Goal: Task Accomplishment & Management: Manage account settings

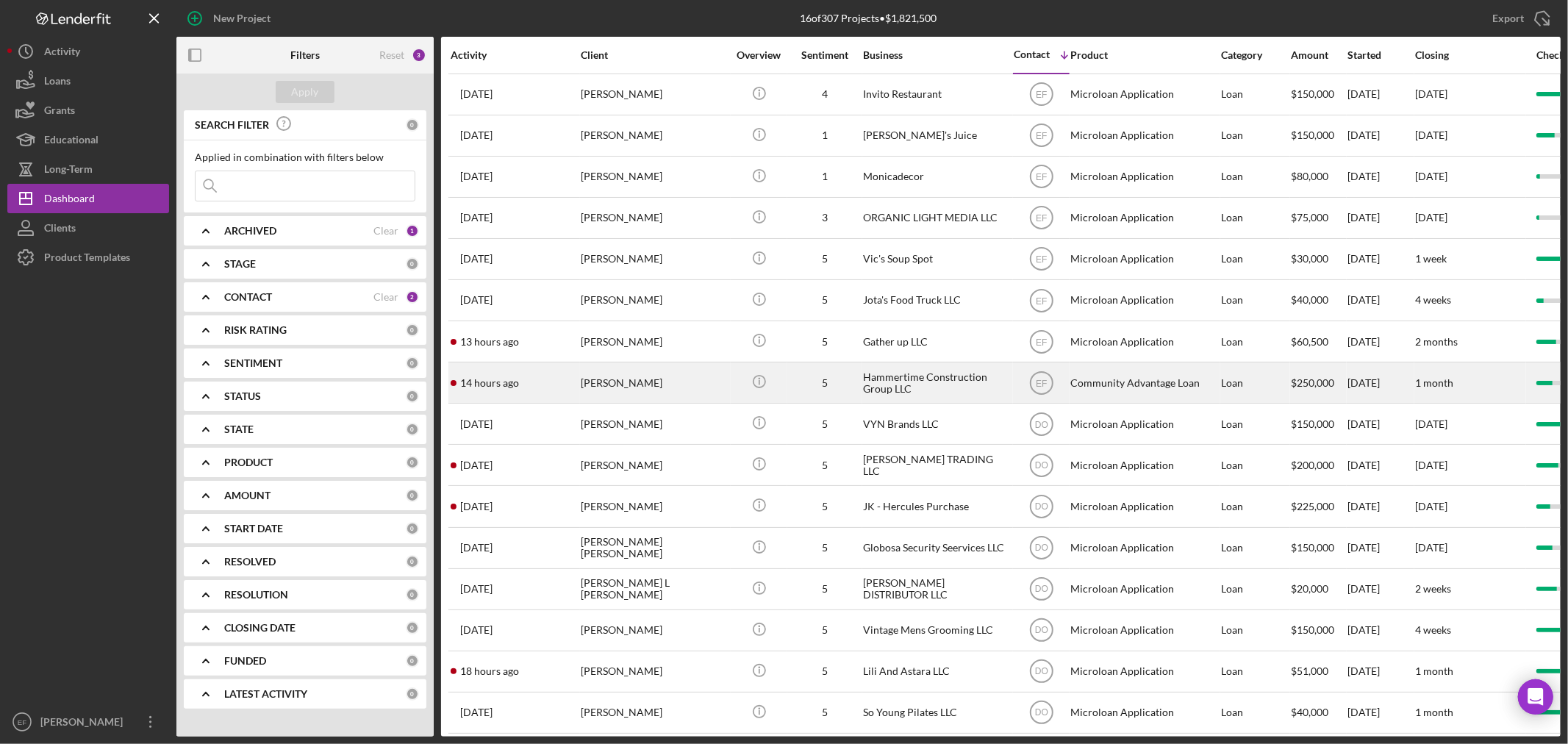
click at [630, 389] on div "[PERSON_NAME]" at bounding box center [654, 382] width 147 height 39
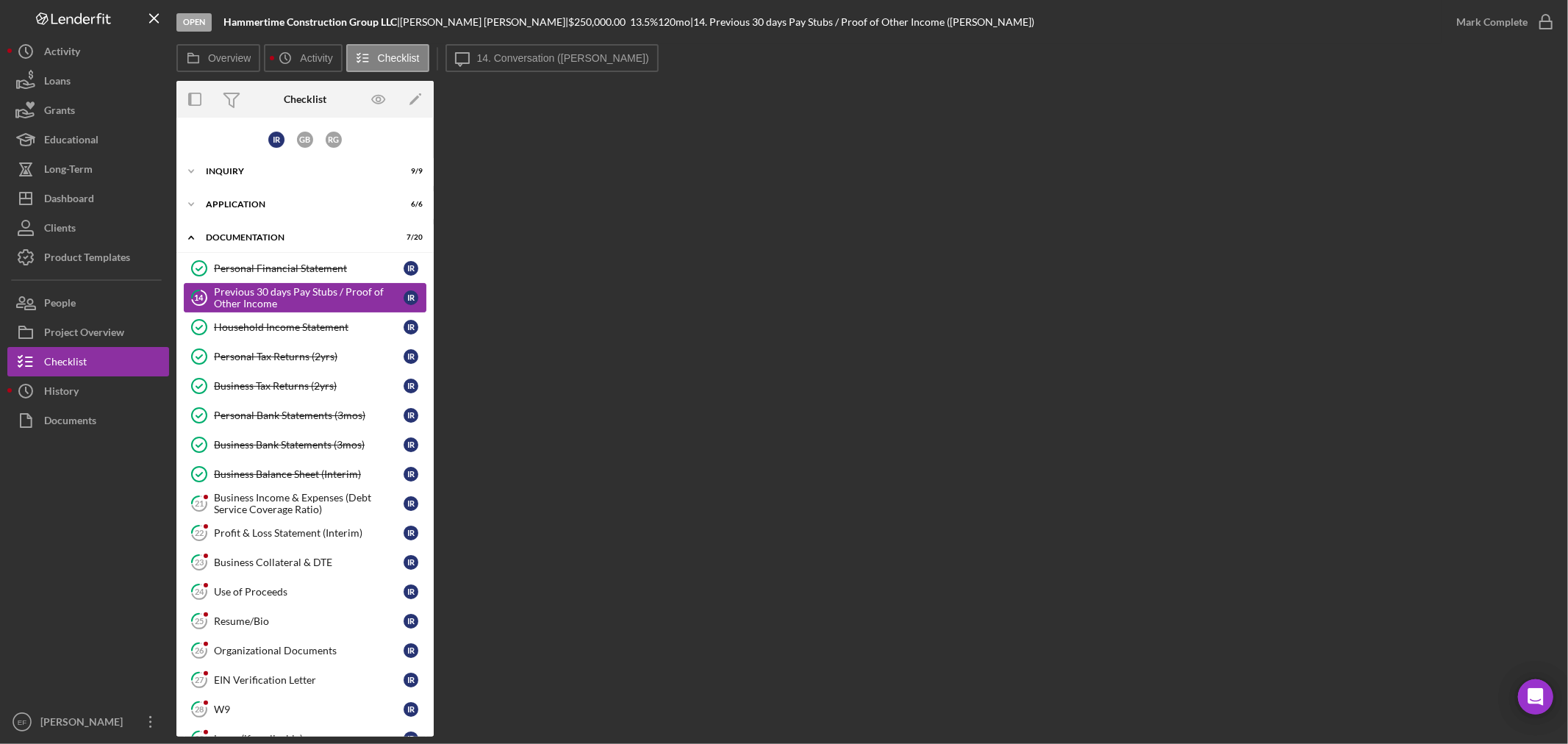
click at [284, 296] on div "Previous 30 days Pay Stubs / Proof of Other Income" at bounding box center [309, 298] width 190 height 23
click at [501, 56] on label "14. Conversation ([PERSON_NAME])" at bounding box center [563, 57] width 172 height 12
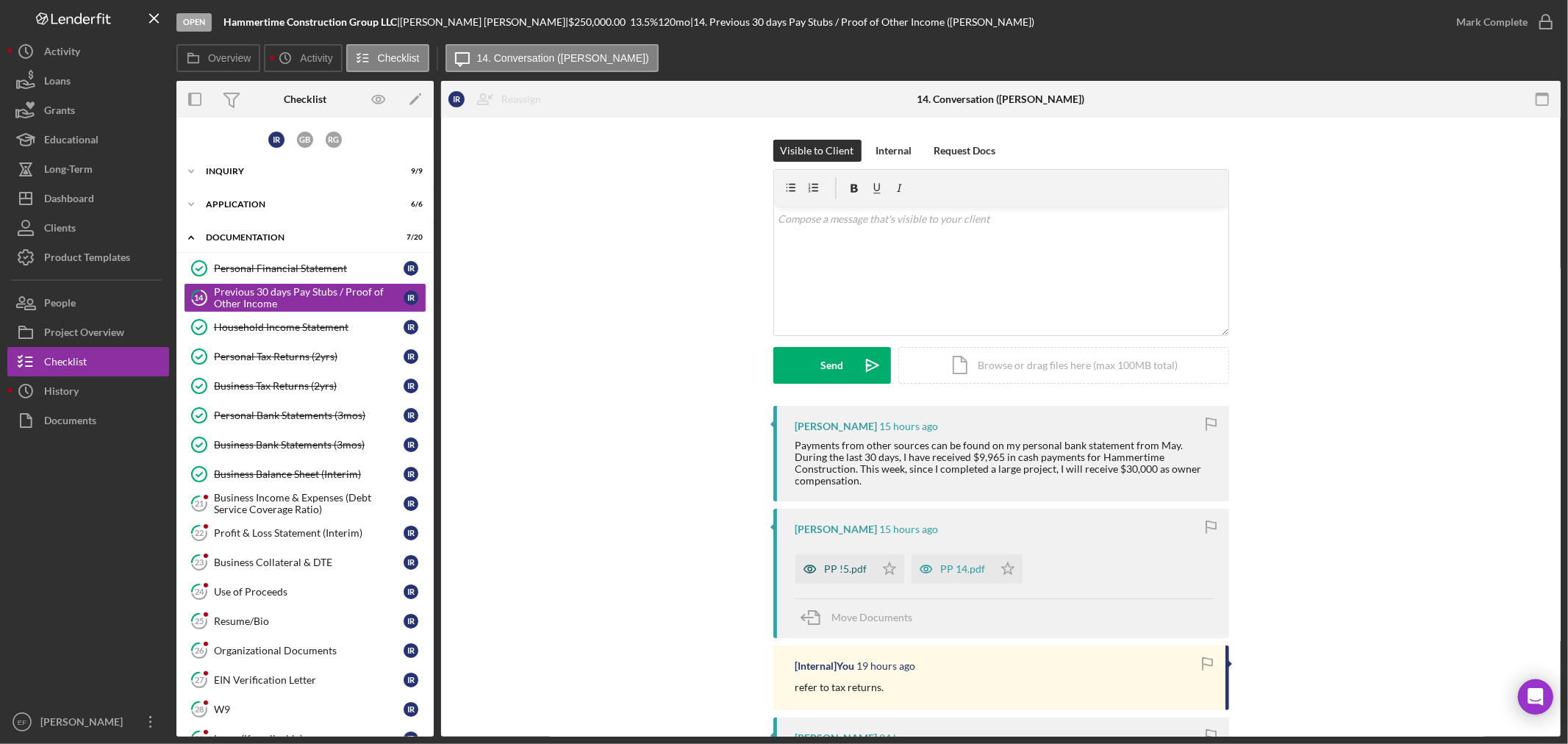
click at [829, 563] on div "PP !5.pdf" at bounding box center [846, 569] width 43 height 12
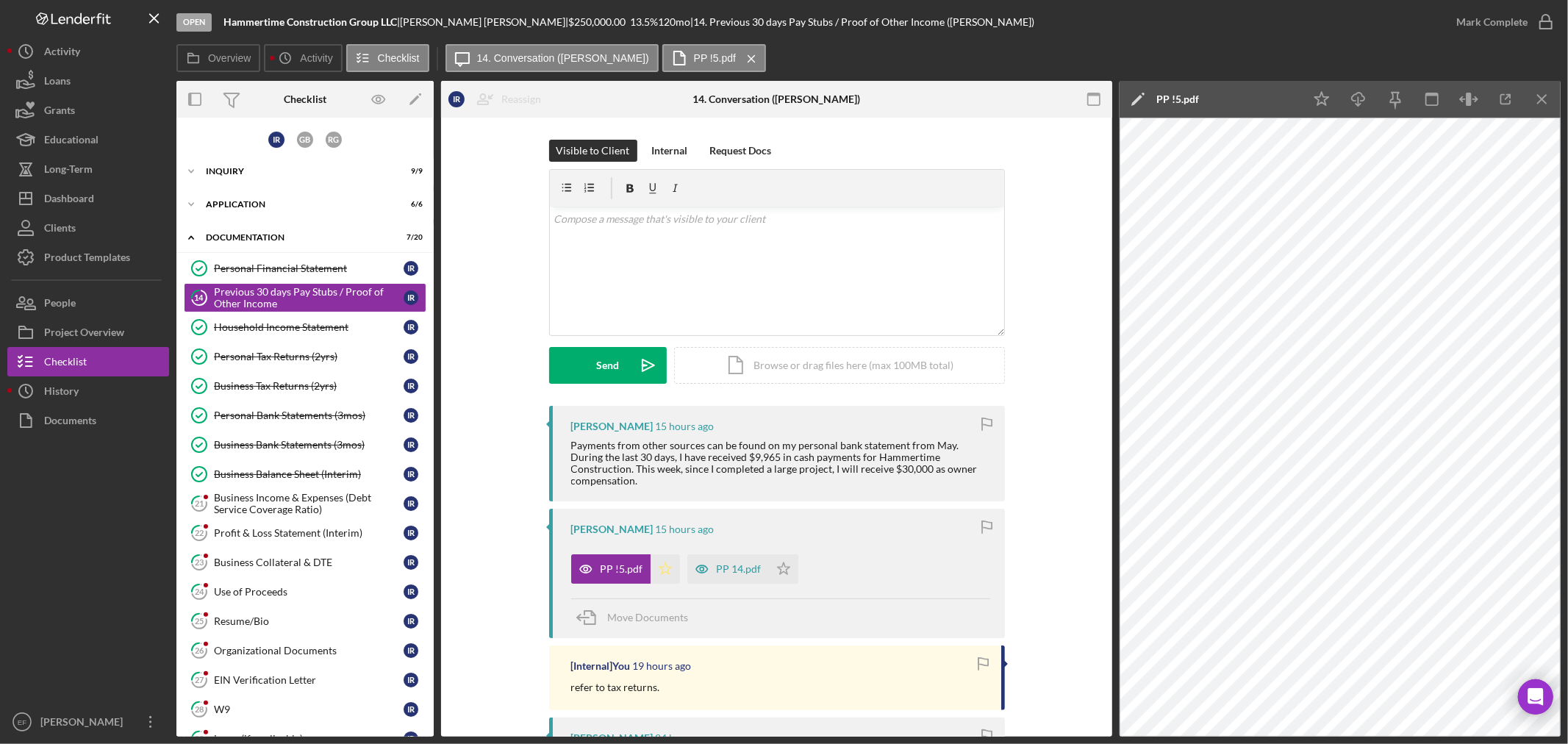
click at [664, 562] on polygon "button" at bounding box center [665, 568] width 12 height 12
click at [781, 556] on icon "Icon/Star" at bounding box center [783, 569] width 29 height 29
click at [1512, 28] on div "Mark Complete" at bounding box center [1492, 22] width 71 height 29
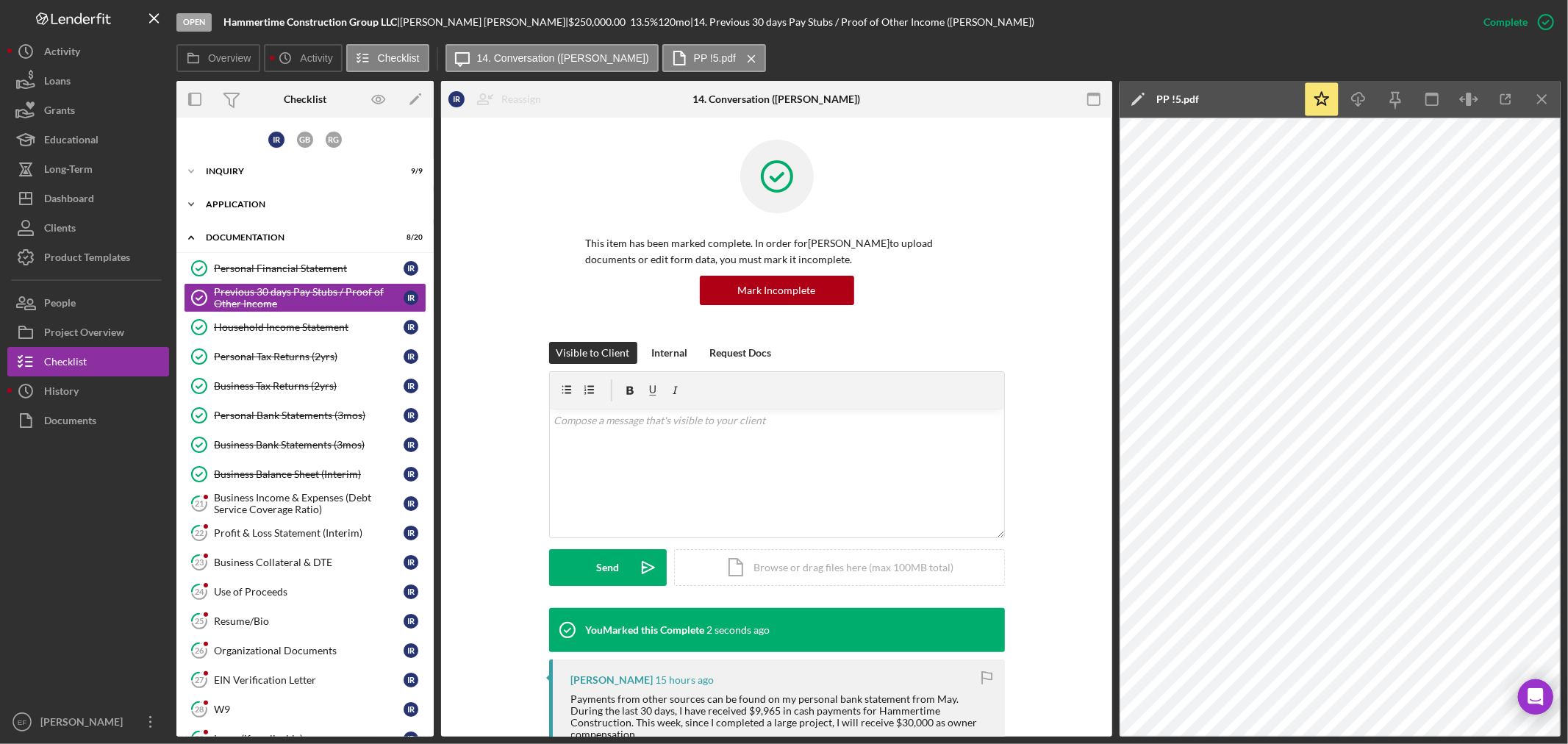
click at [211, 209] on div "Icon/Expander Application 6 / 6" at bounding box center [305, 205] width 257 height 29
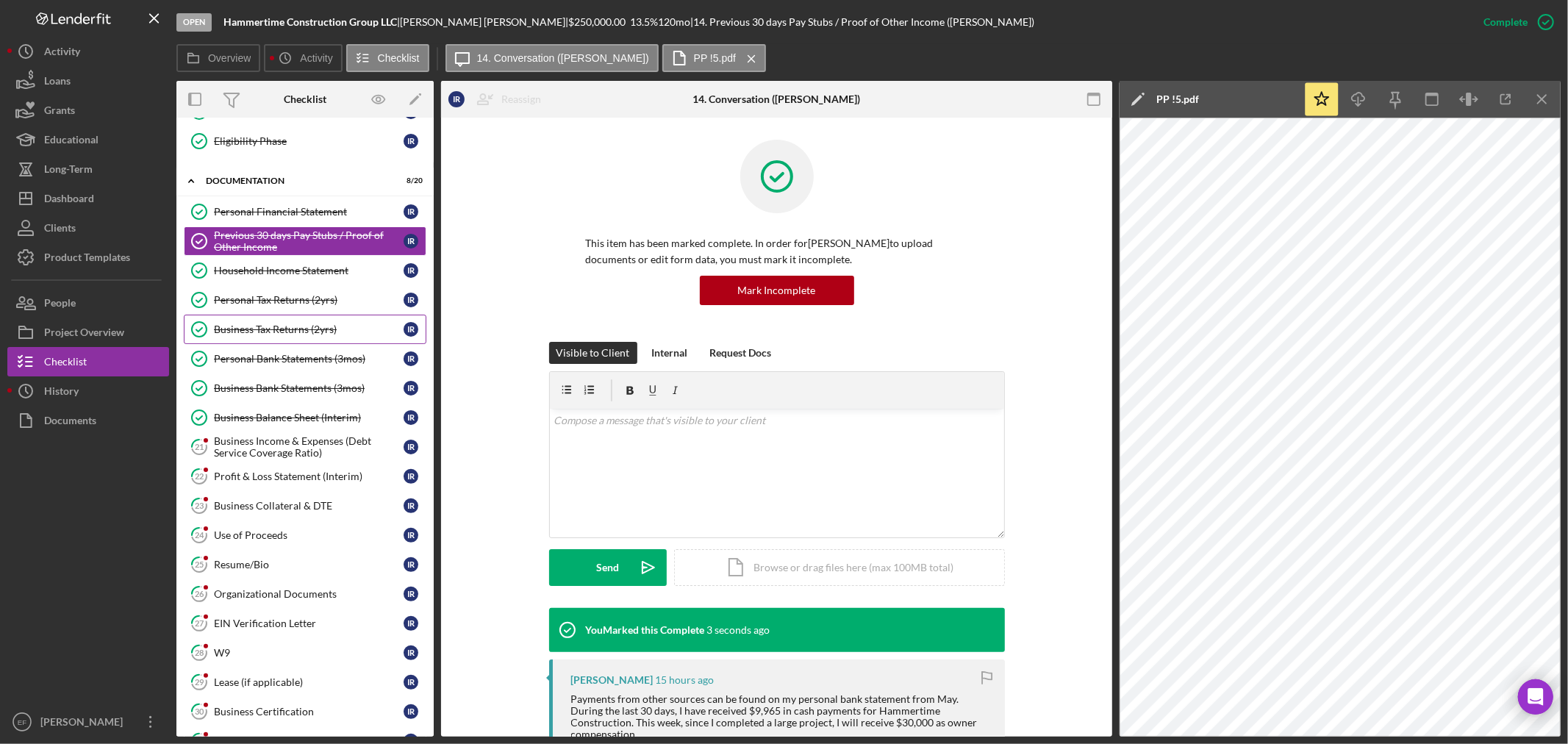
scroll to position [245, 0]
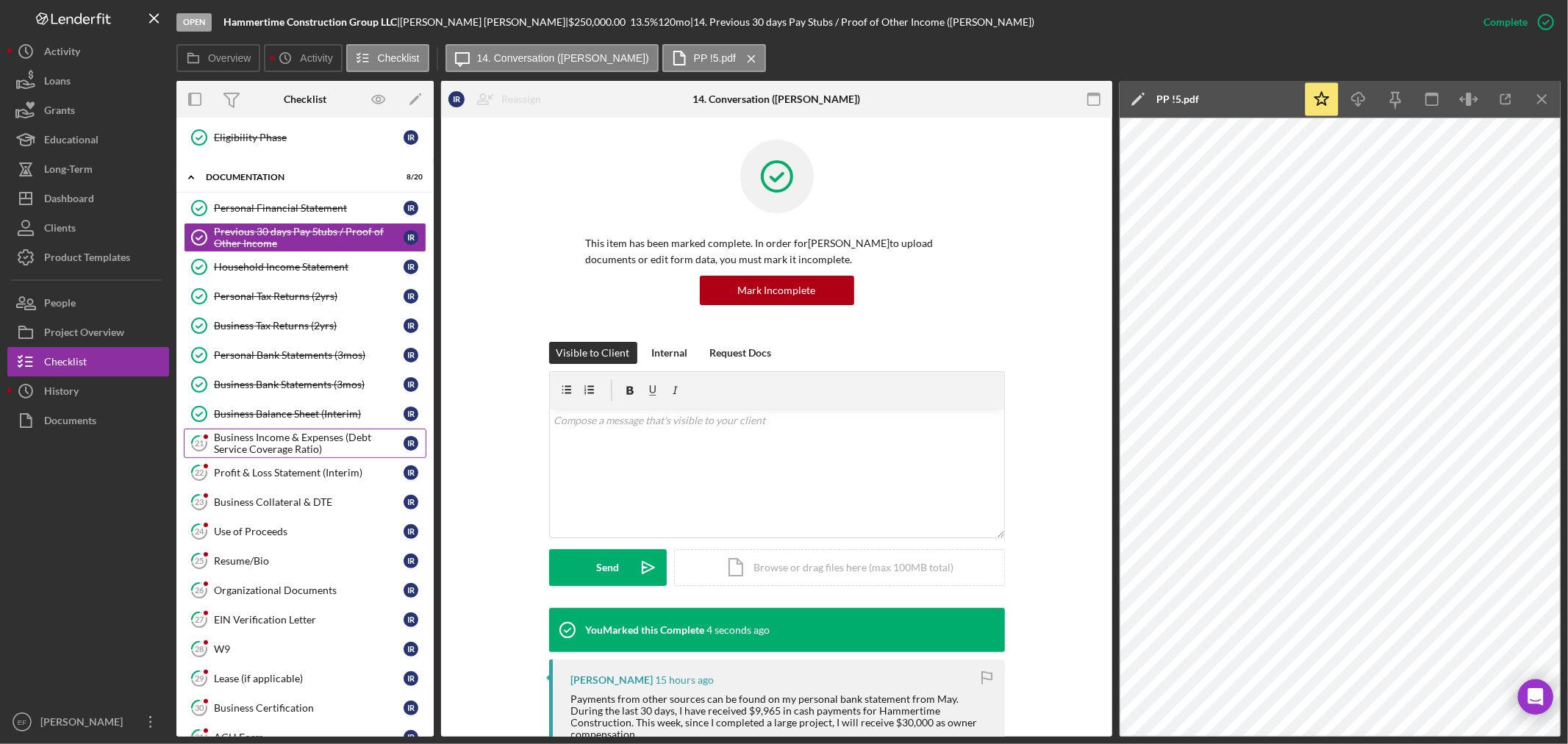
click at [270, 435] on div "Business Income & Expenses (Debt Service Coverage Ratio)" at bounding box center [309, 443] width 190 height 23
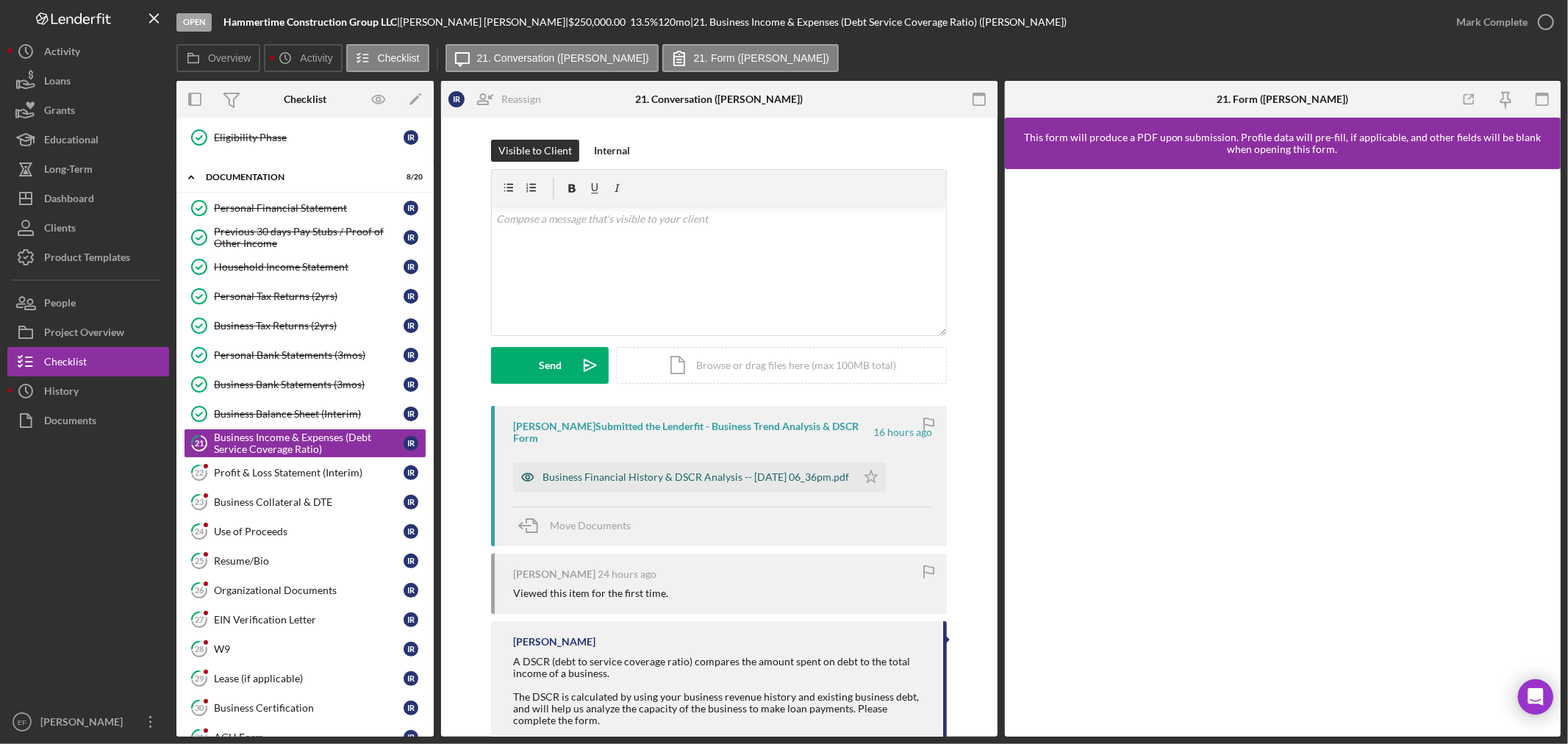
click at [610, 472] on div "Business Financial History & DSCR Analysis -- [DATE] 06_36pm.pdf" at bounding box center [696, 477] width 306 height 12
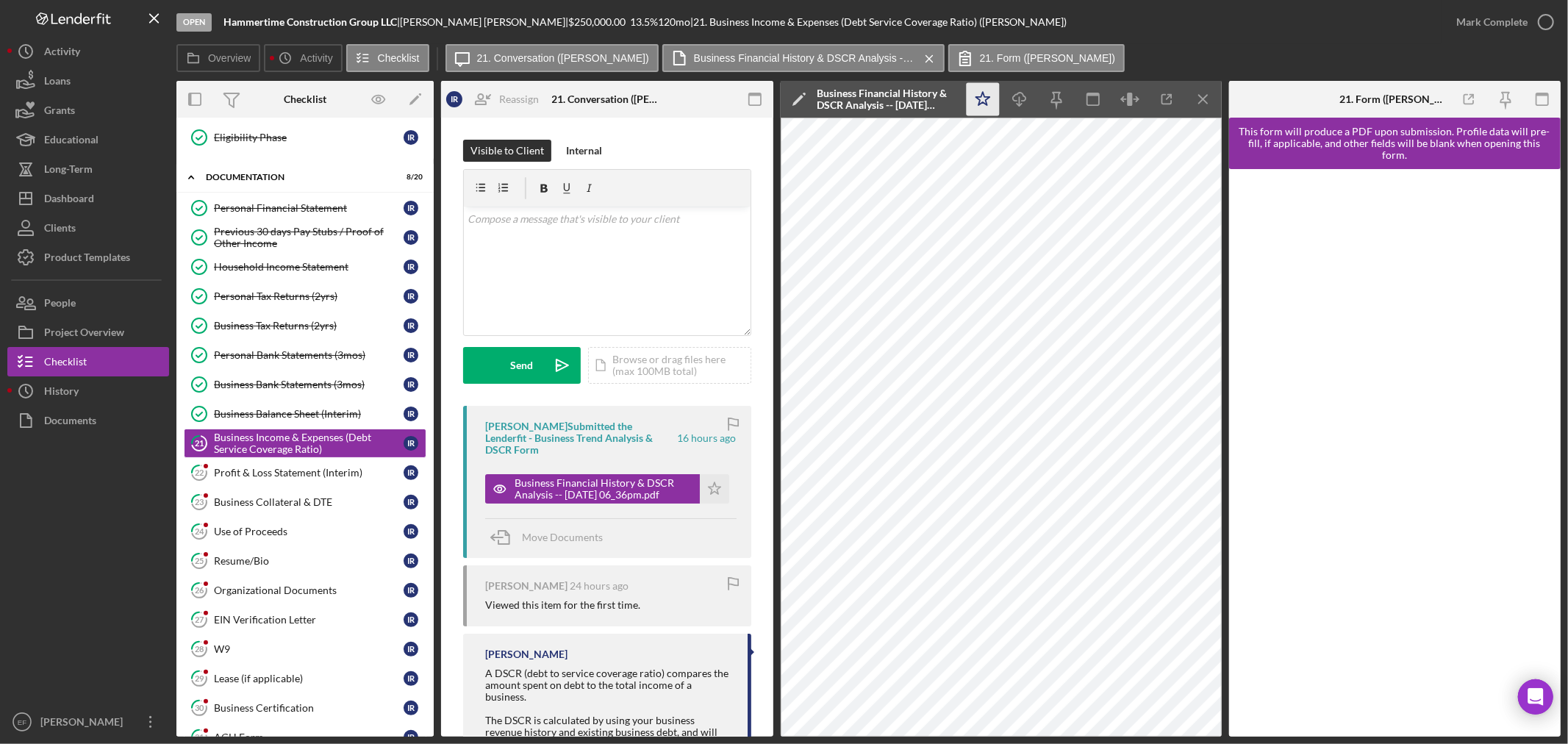
click at [987, 95] on icon "Icon/Star" at bounding box center [983, 99] width 33 height 33
click at [1493, 22] on div "Mark Complete" at bounding box center [1492, 22] width 71 height 29
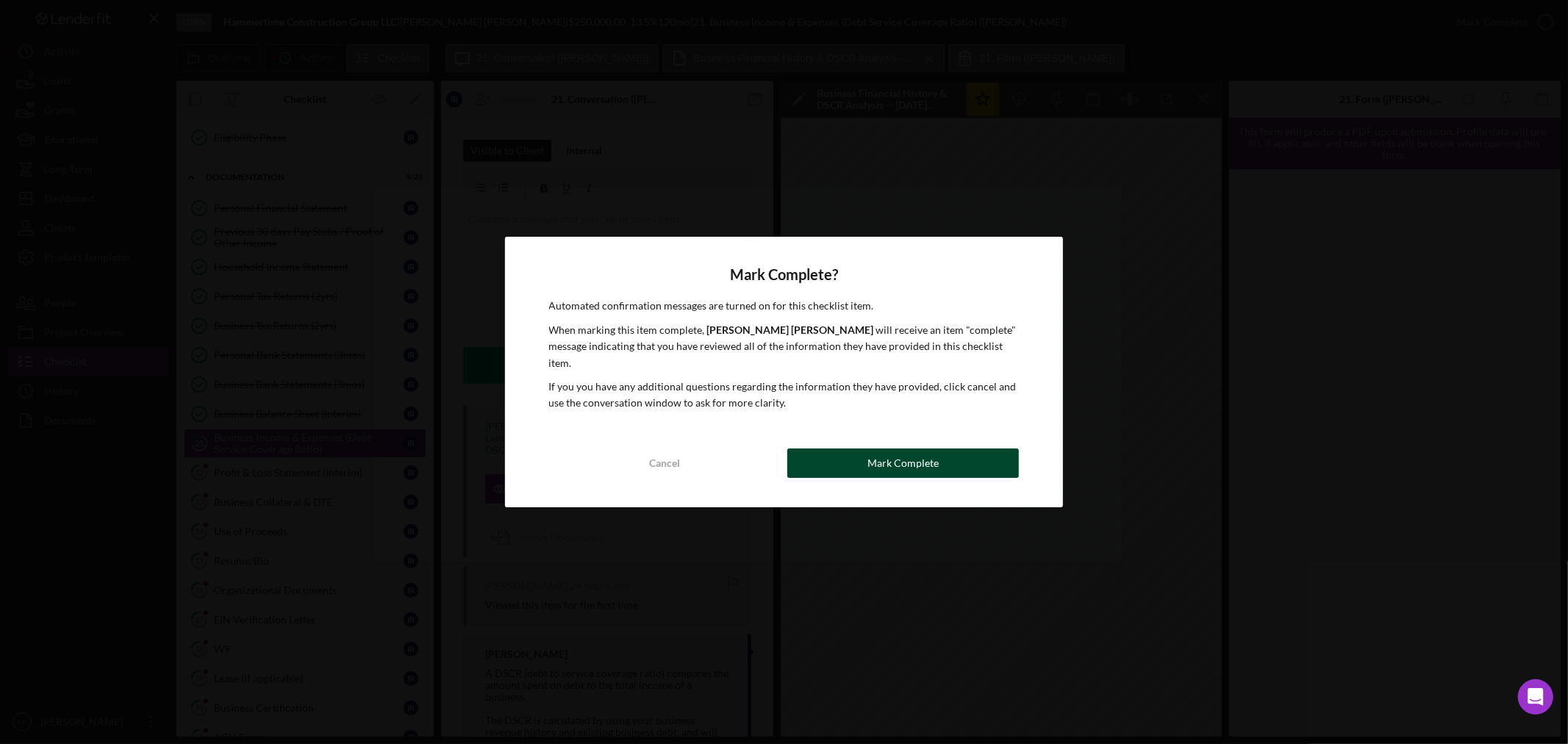
click at [889, 450] on div "Mark Complete" at bounding box center [903, 463] width 71 height 29
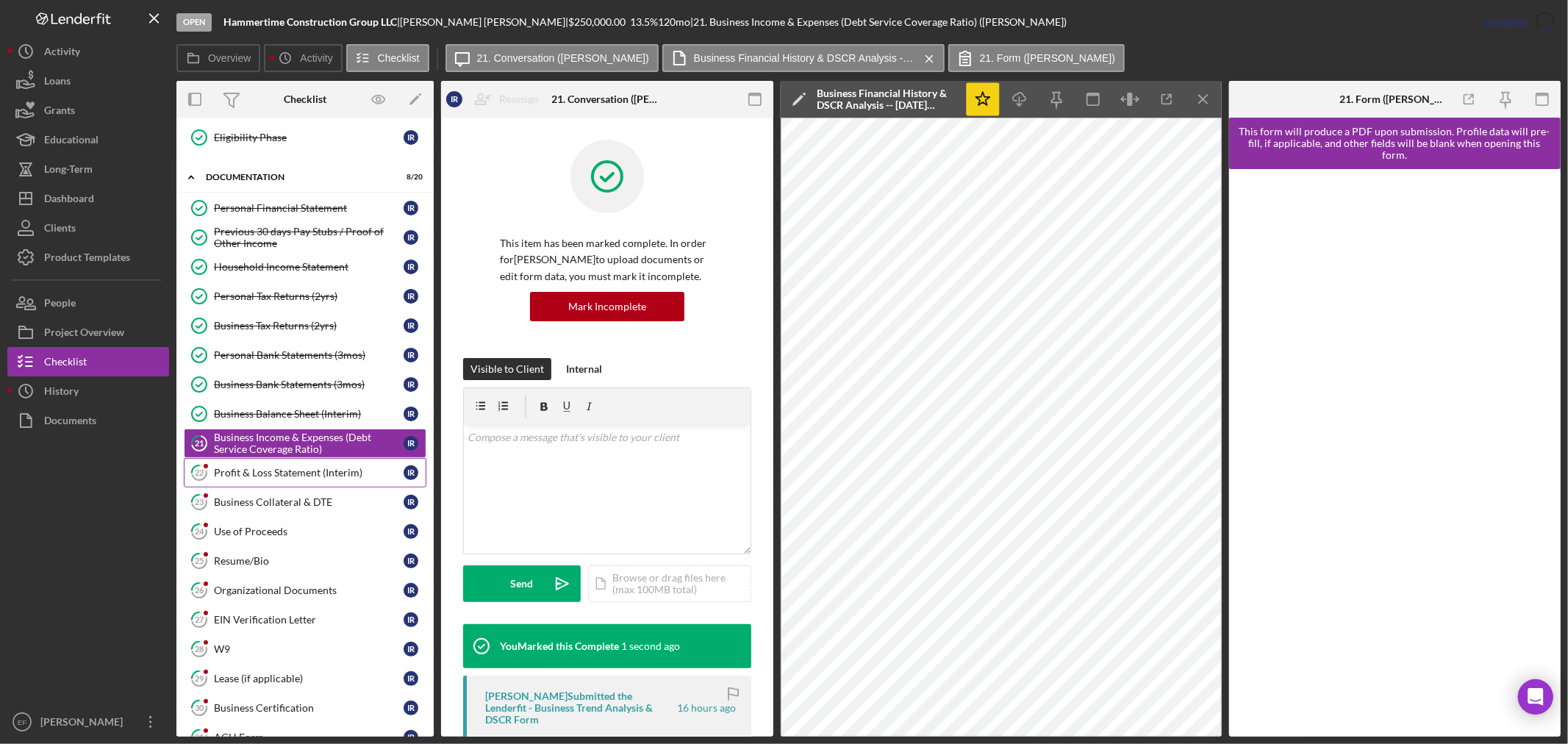
click at [275, 483] on link "22 Profit & Loss Statement (Interim) I R" at bounding box center [305, 473] width 243 height 29
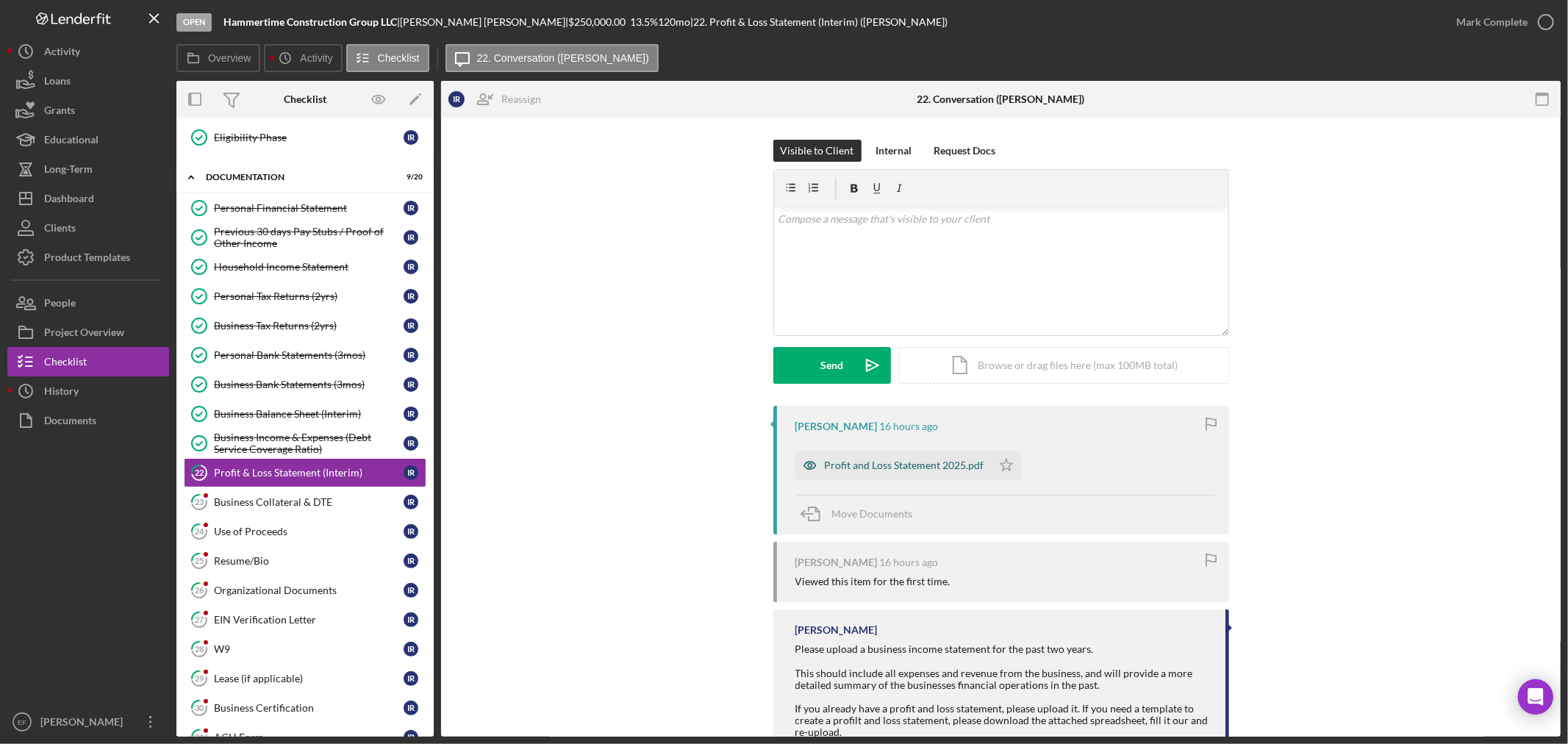
click at [886, 461] on div "Profit and Loss Statement 2025.pdf" at bounding box center [905, 465] width 160 height 12
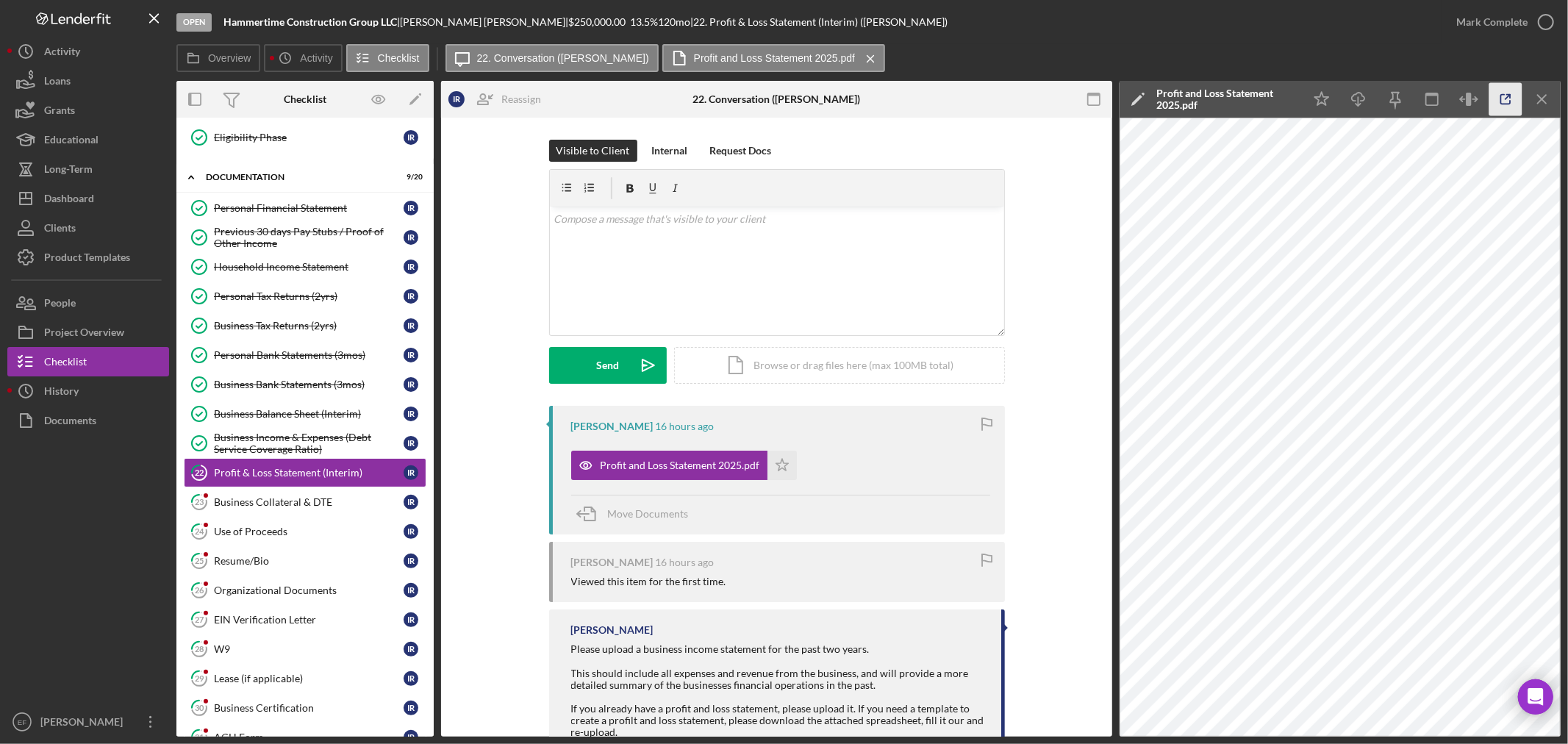
click at [1502, 96] on icon "button" at bounding box center [1505, 99] width 33 height 33
click at [773, 455] on icon "Icon/Star" at bounding box center [782, 465] width 29 height 29
click at [1475, 26] on div "Mark Complete" at bounding box center [1492, 22] width 71 height 29
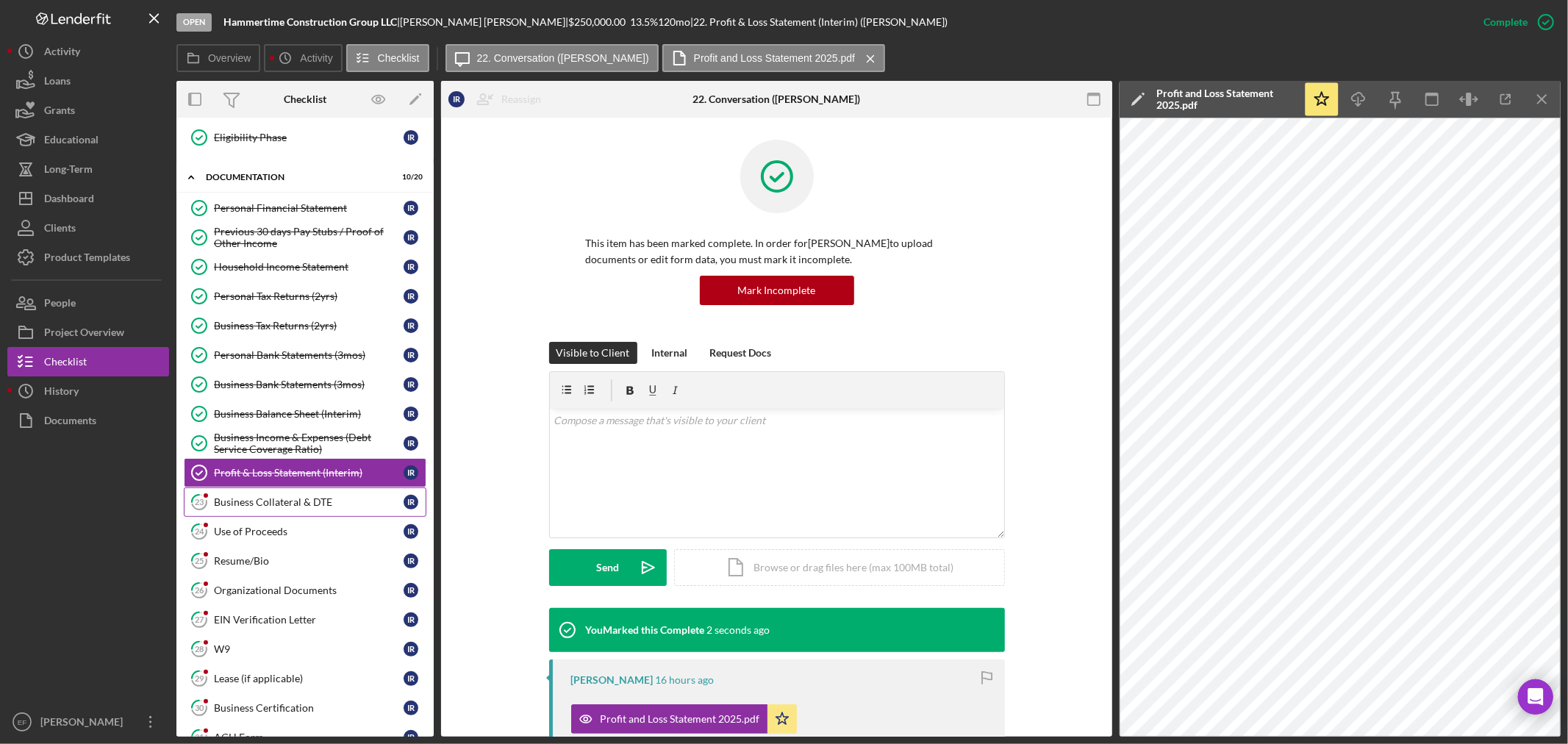
click at [255, 500] on div "Business Collateral & DTE" at bounding box center [309, 502] width 190 height 12
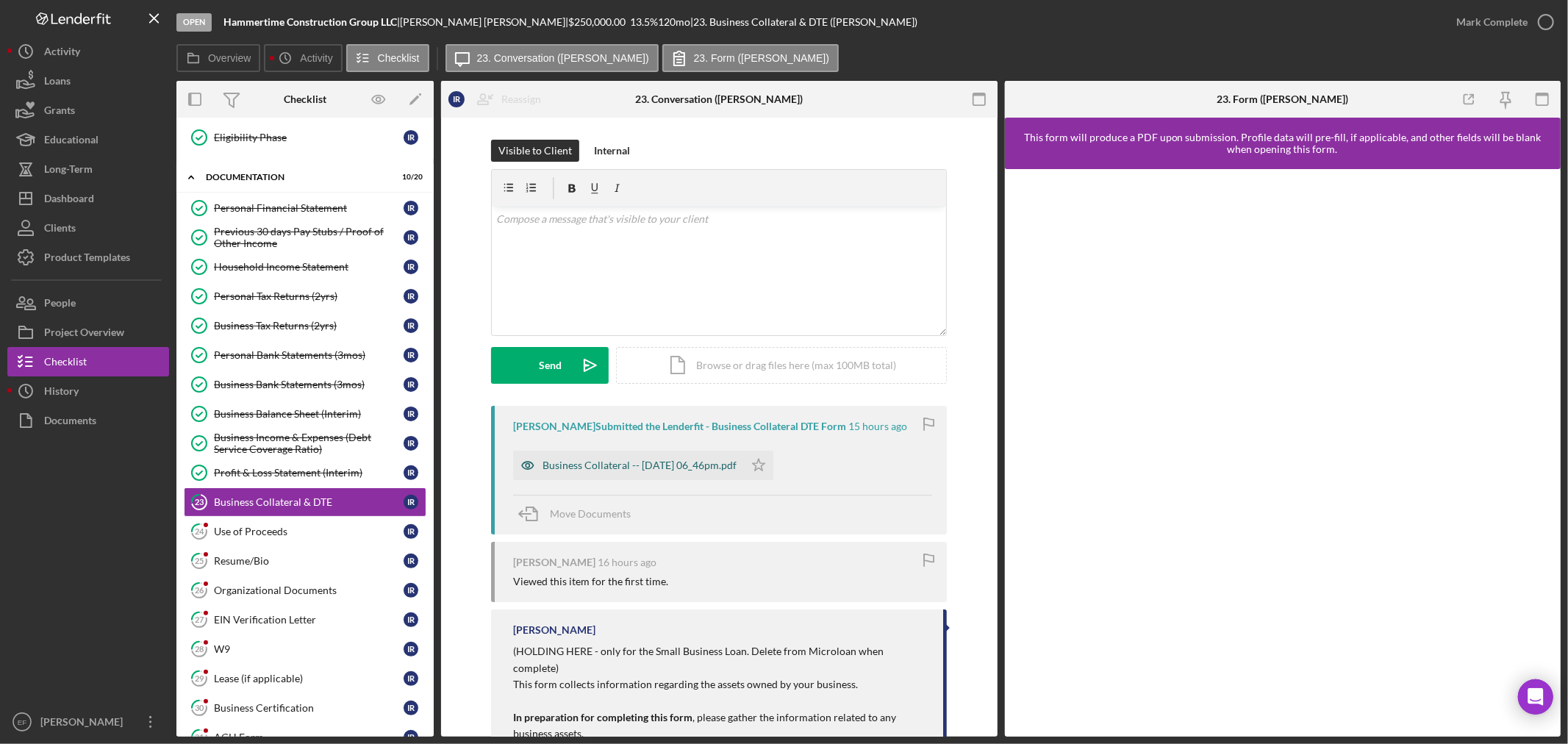
click at [660, 462] on div "Business Collateral -- [DATE] 06_46pm.pdf" at bounding box center [640, 465] width 194 height 12
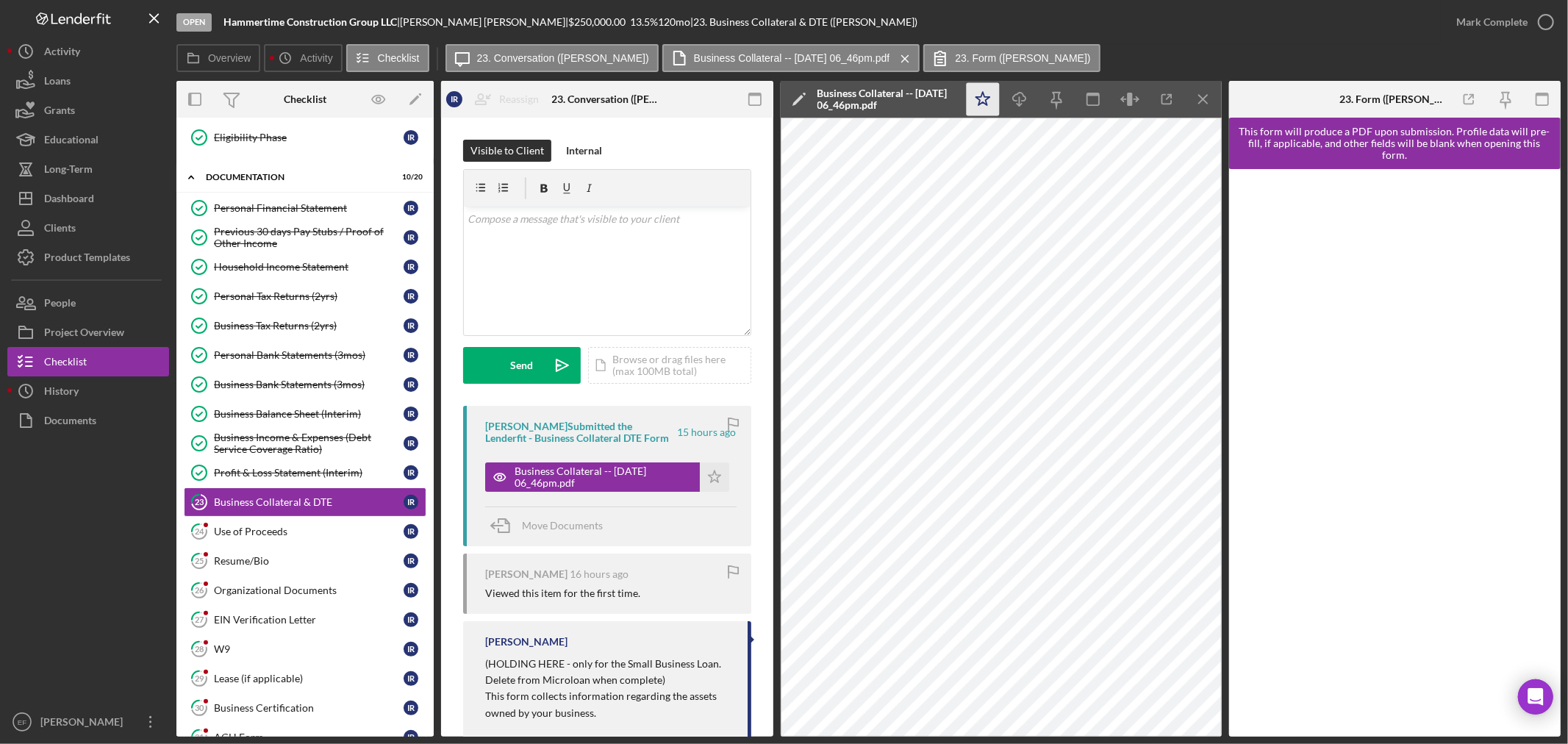
click at [972, 94] on icon "Icon/Star" at bounding box center [983, 99] width 33 height 33
click at [1473, 18] on div "Mark Complete" at bounding box center [1492, 22] width 71 height 29
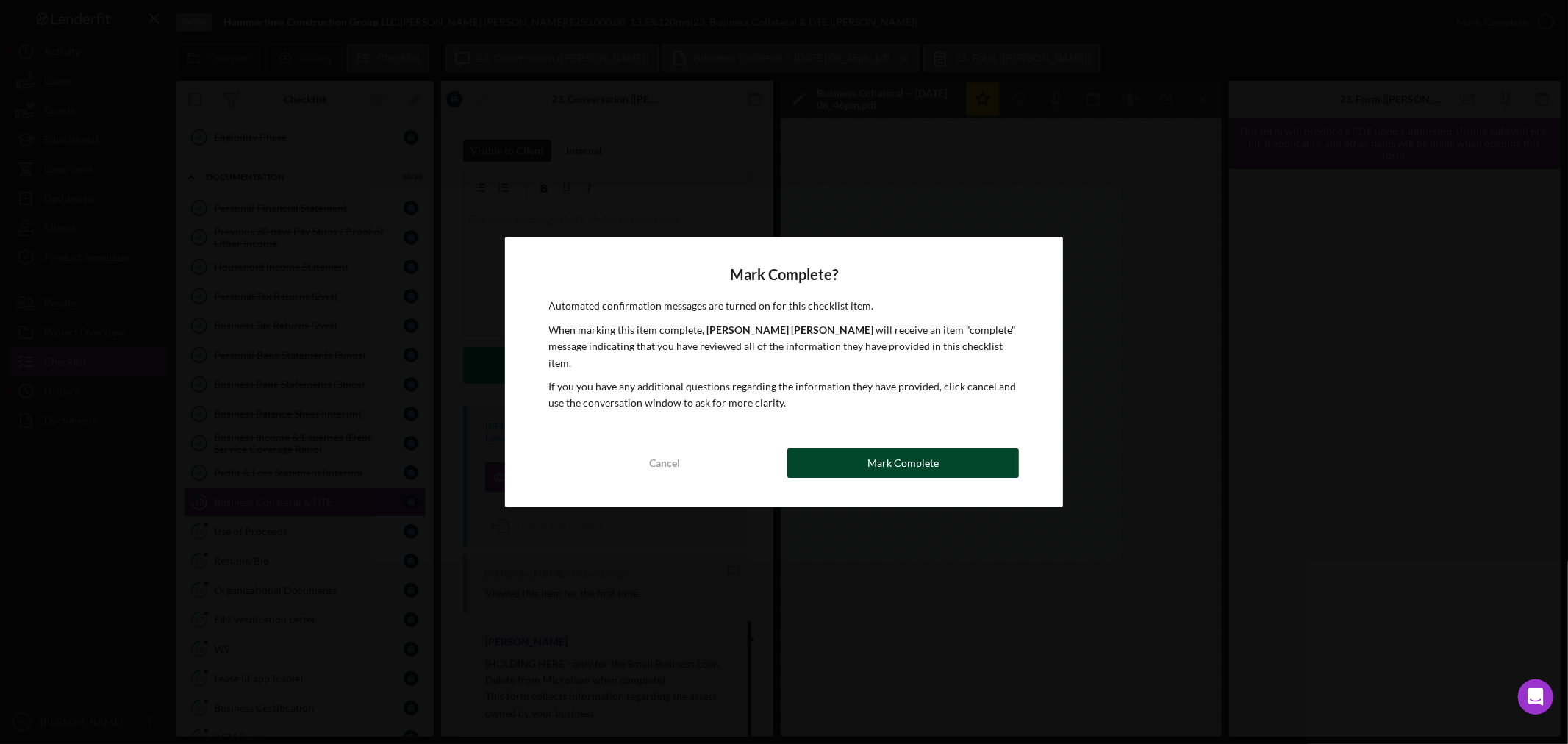
click at [857, 449] on button "Mark Complete" at bounding box center [903, 463] width 232 height 29
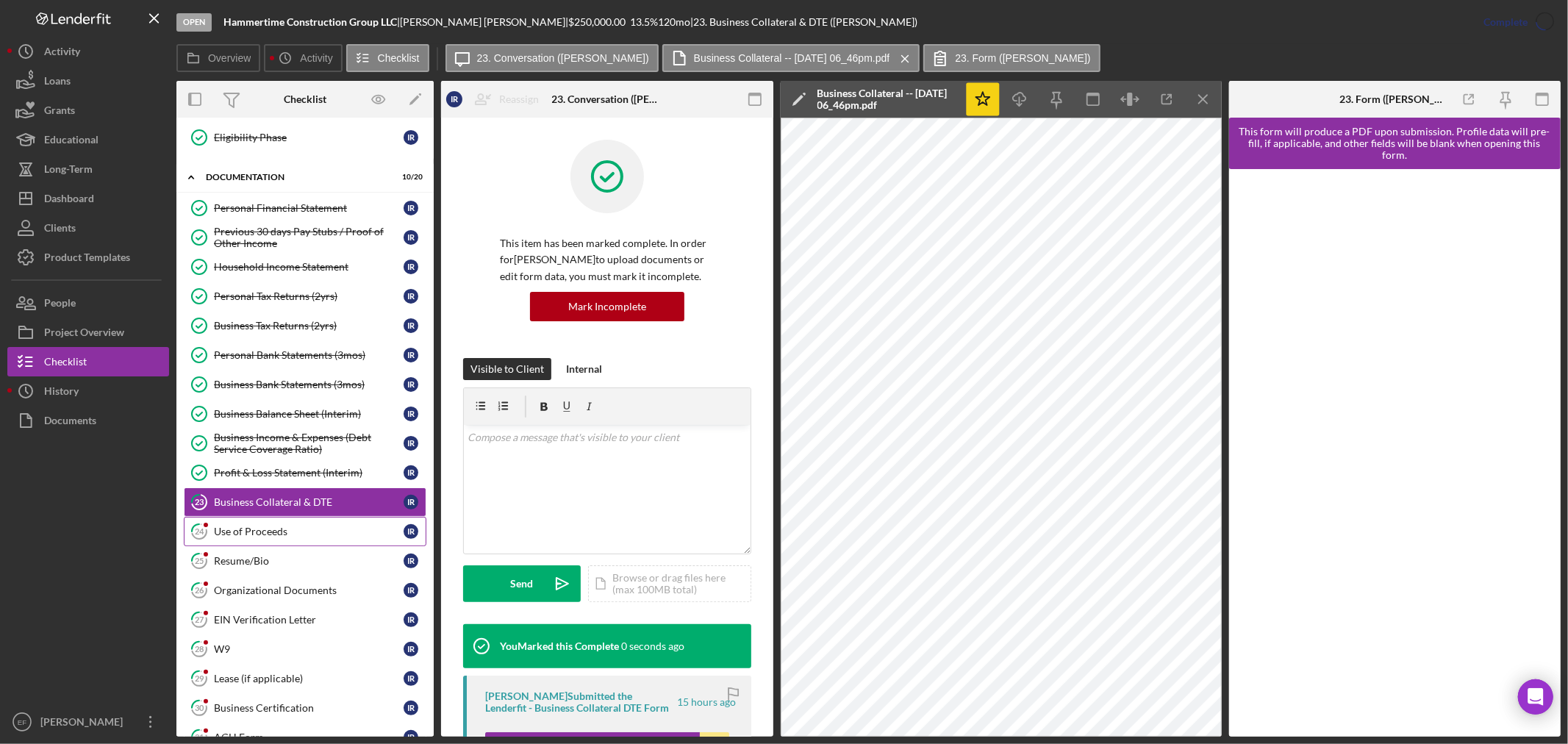
click at [288, 535] on div "Use of Proceeds" at bounding box center [309, 531] width 190 height 12
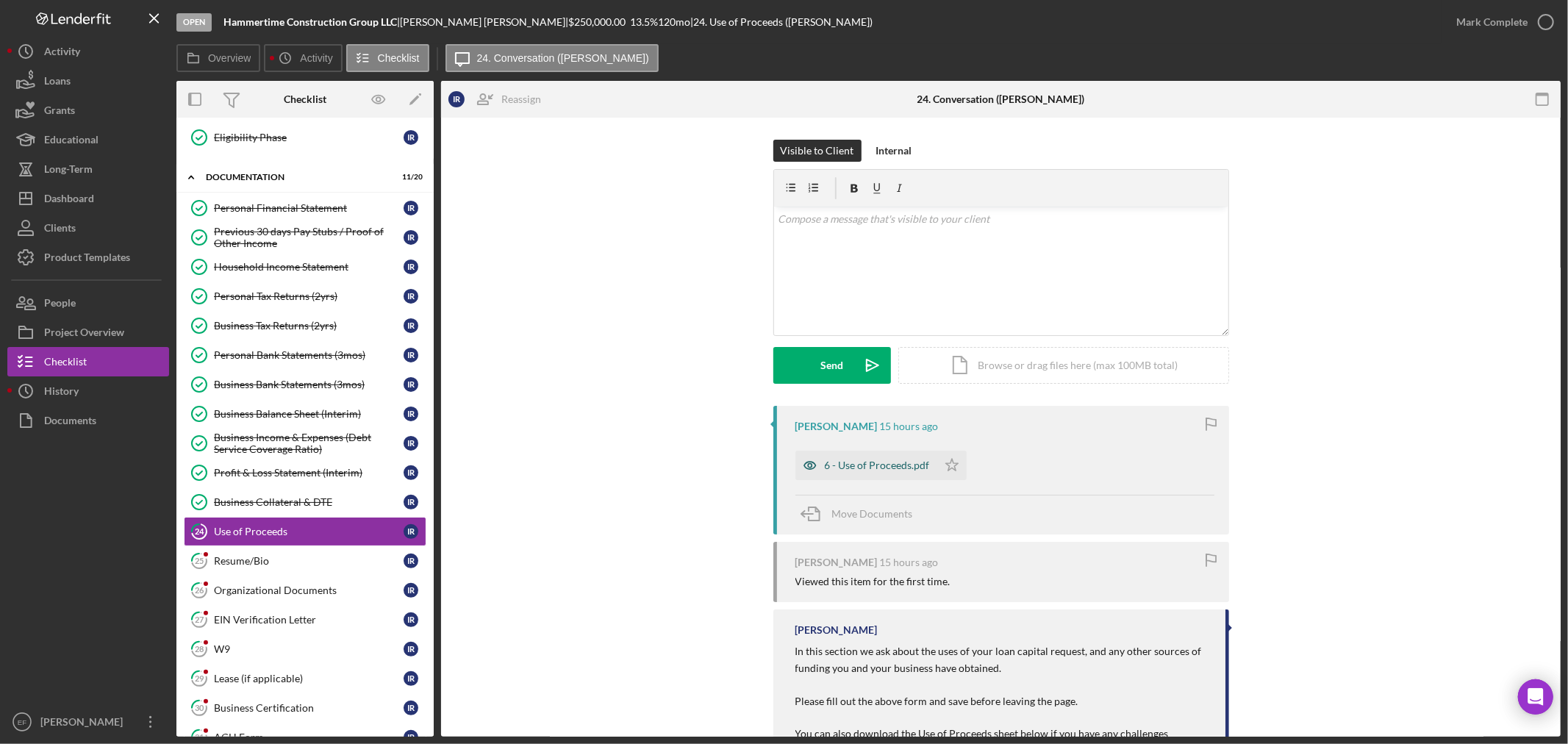
click at [882, 469] on div "6 - Use of Proceeds.pdf" at bounding box center [878, 465] width 105 height 12
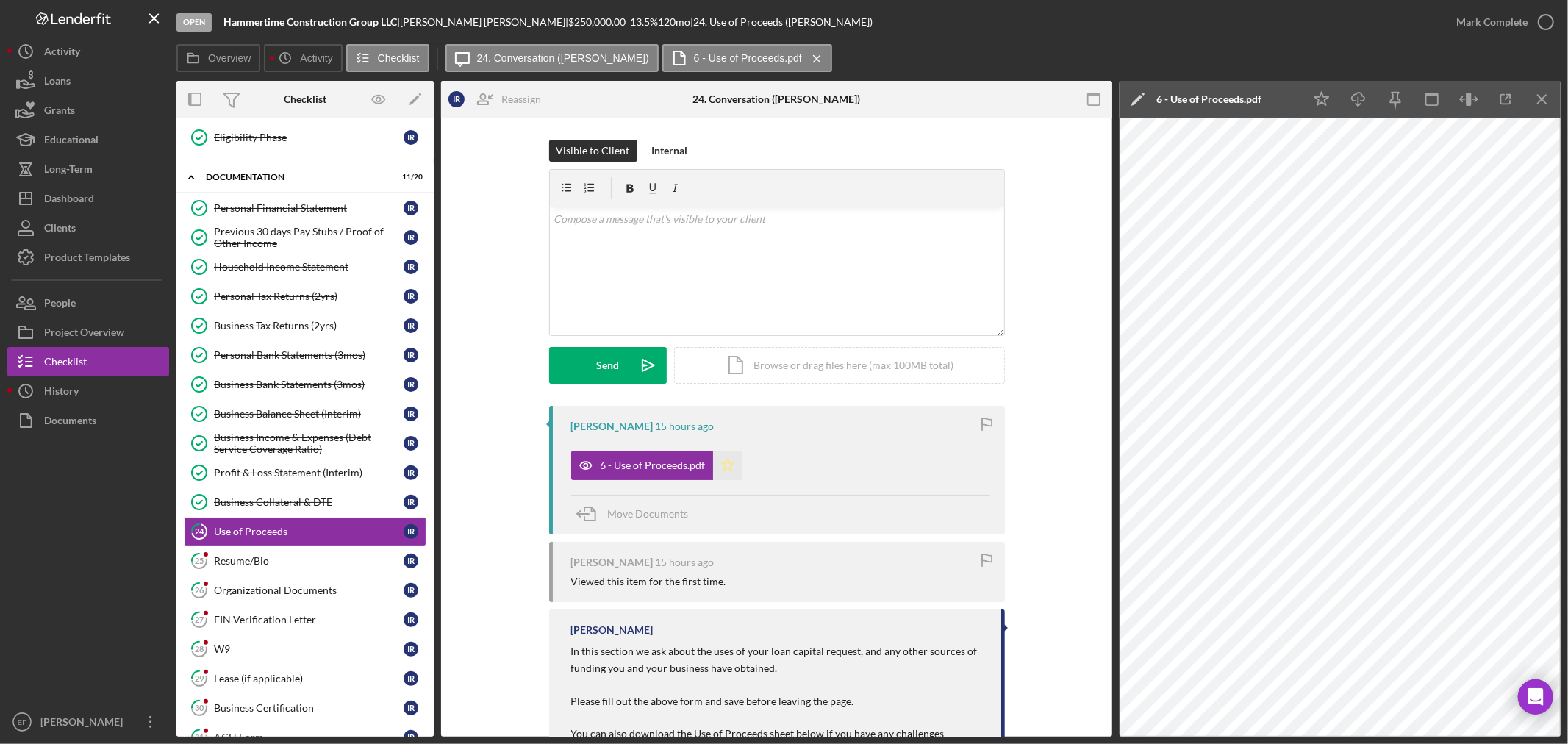
click at [713, 467] on icon "Icon/Star" at bounding box center [727, 465] width 29 height 29
click at [707, 277] on div "v Color teal Color pink Remove color Add row above Add row below Add column bef…" at bounding box center [777, 271] width 454 height 129
click at [641, 218] on p "Please resubmit reflecting what the $250K will be used for. This use of proceed…" at bounding box center [776, 227] width 446 height 33
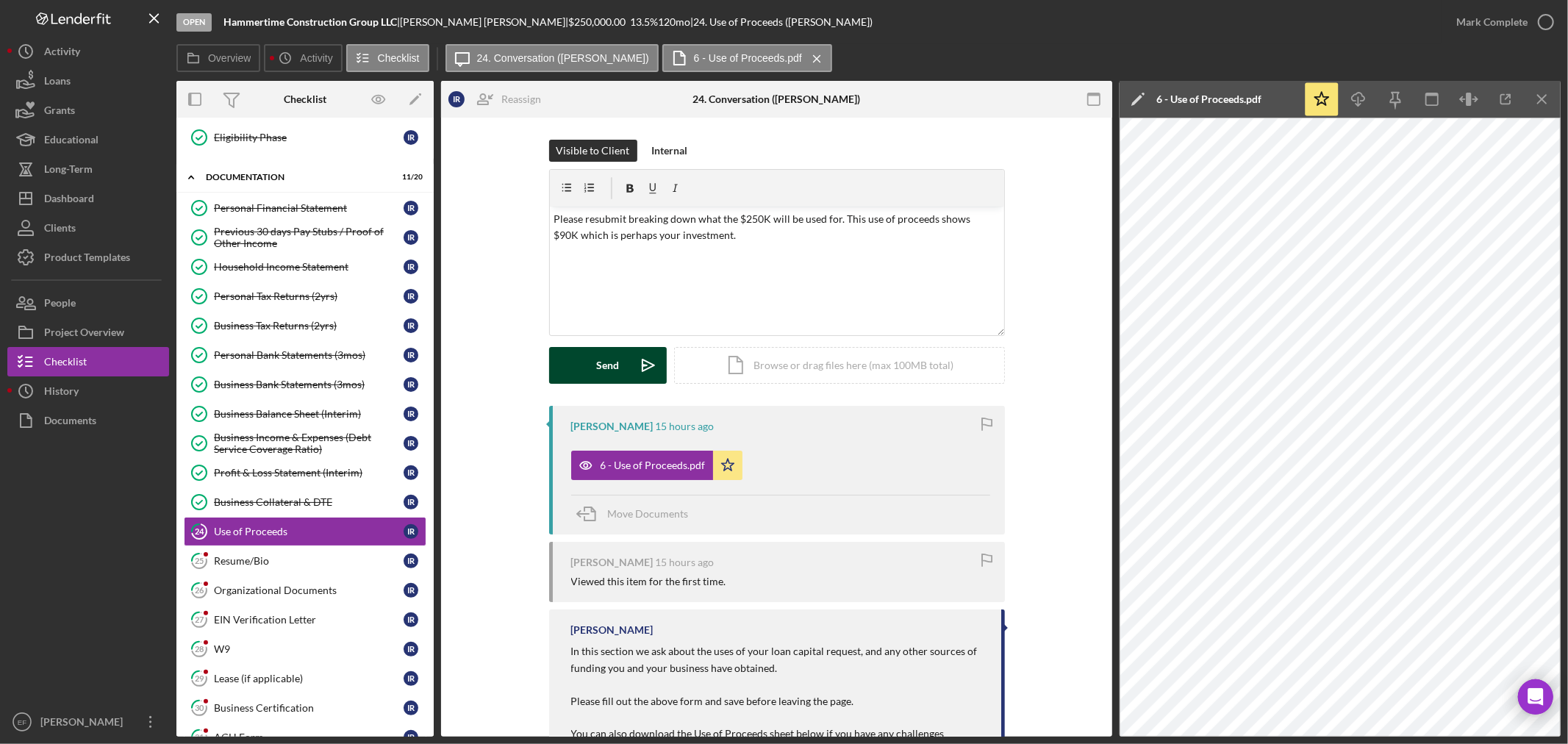
click at [601, 360] on div "Send" at bounding box center [607, 365] width 22 height 36
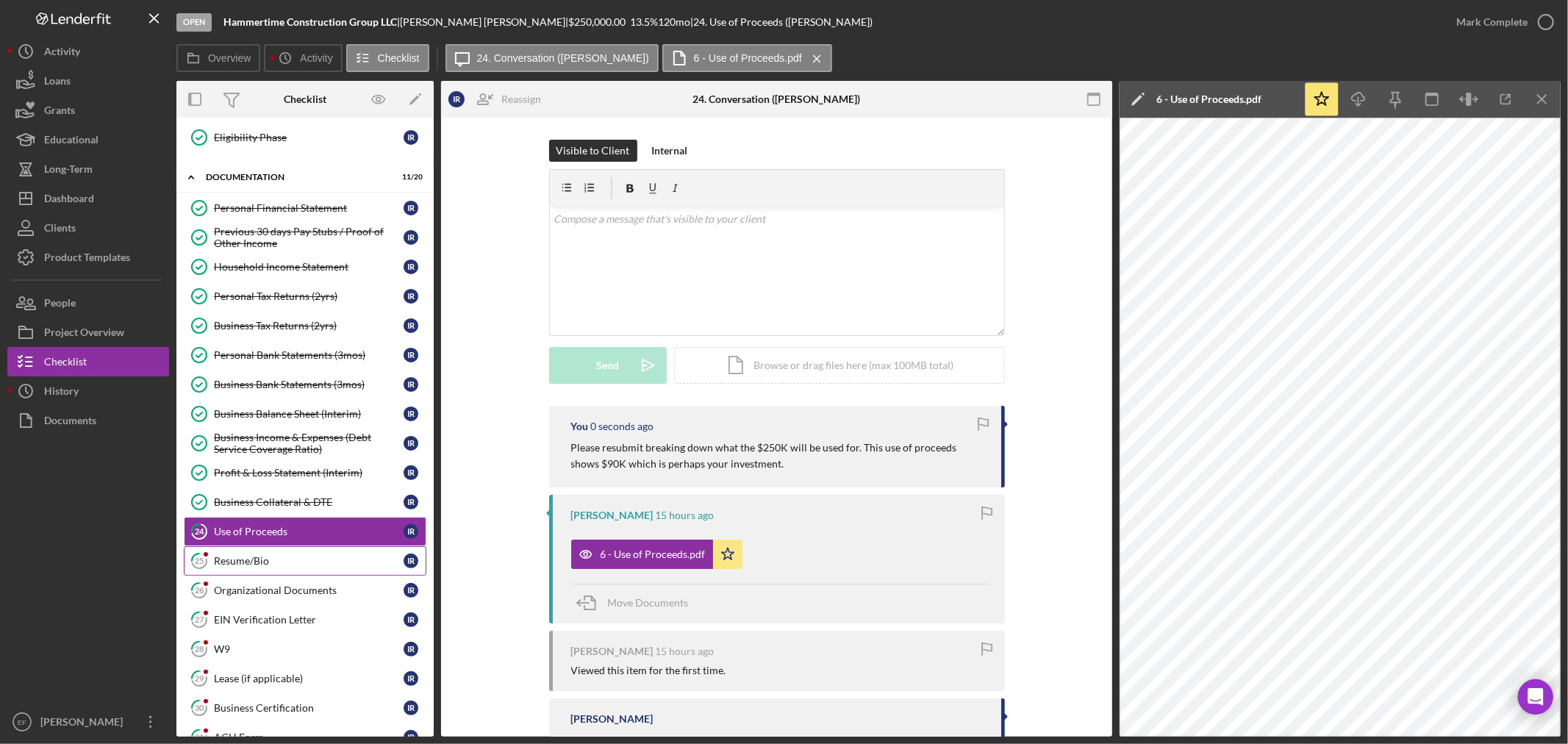
click at [275, 568] on link "25 Resume/Bio I R" at bounding box center [305, 561] width 243 height 29
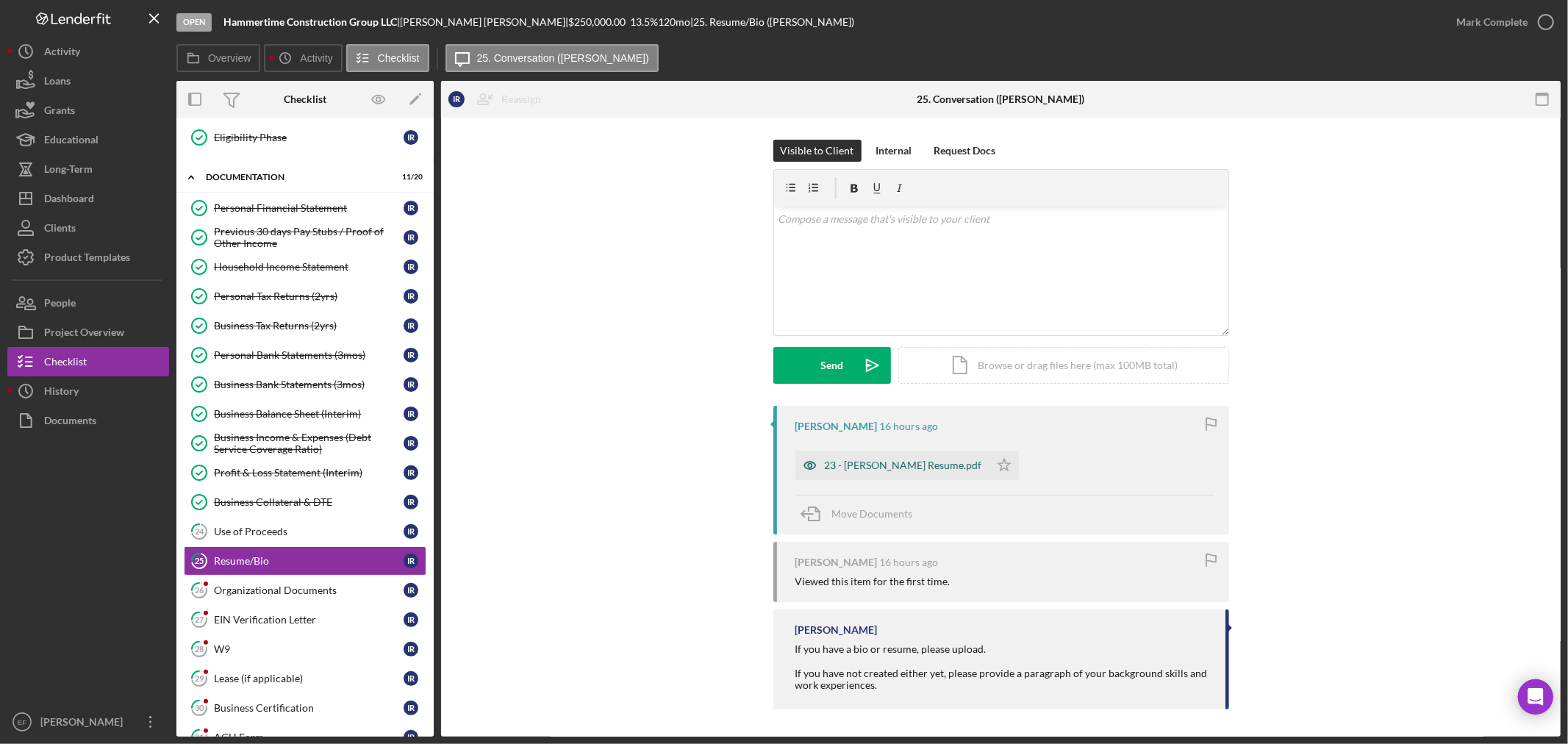
click at [902, 464] on div "23 - [PERSON_NAME] Resume.pdf" at bounding box center [903, 465] width 157 height 12
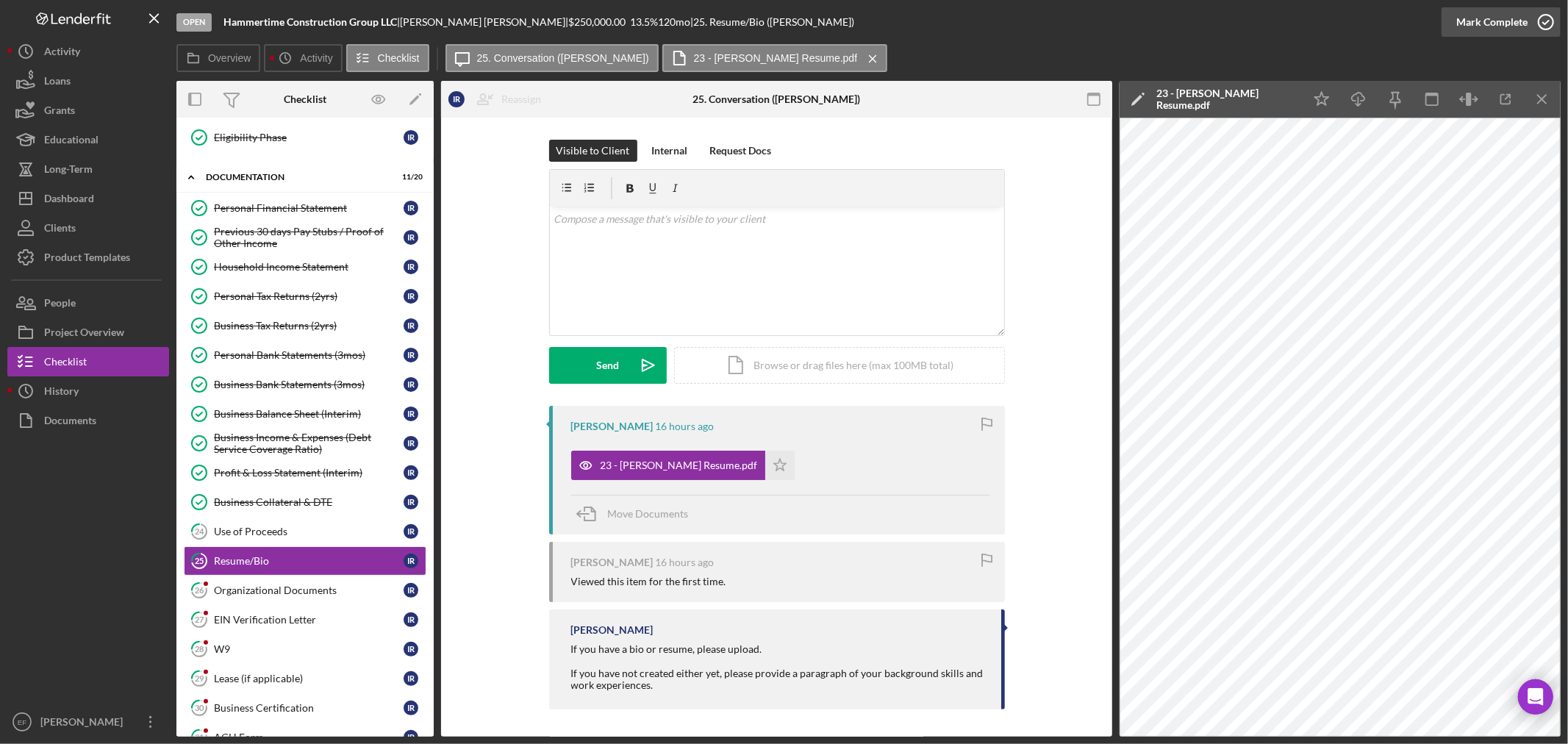
click at [1483, 21] on div "Mark Complete" at bounding box center [1492, 22] width 71 height 29
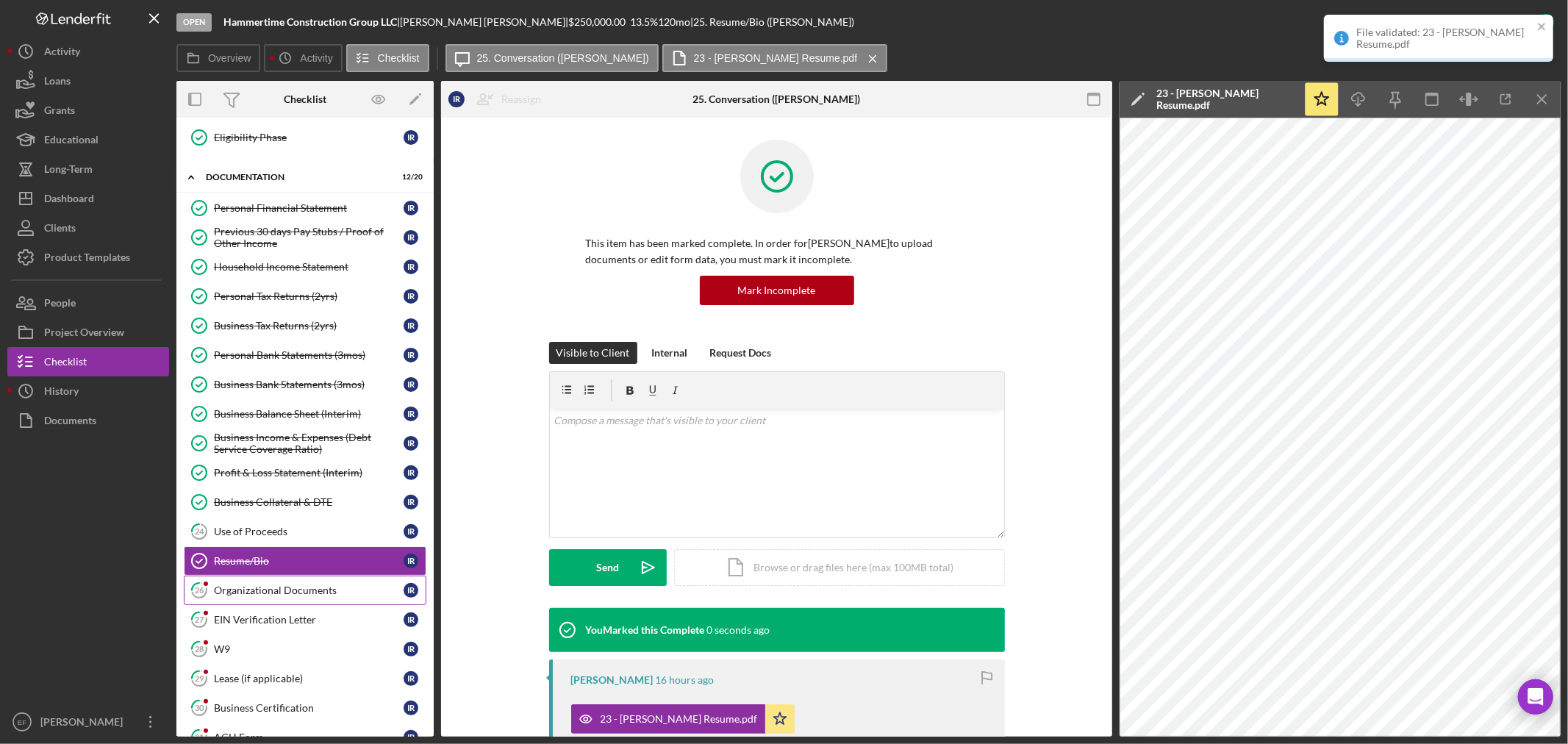
click at [247, 590] on div "Organizational Documents" at bounding box center [309, 590] width 190 height 12
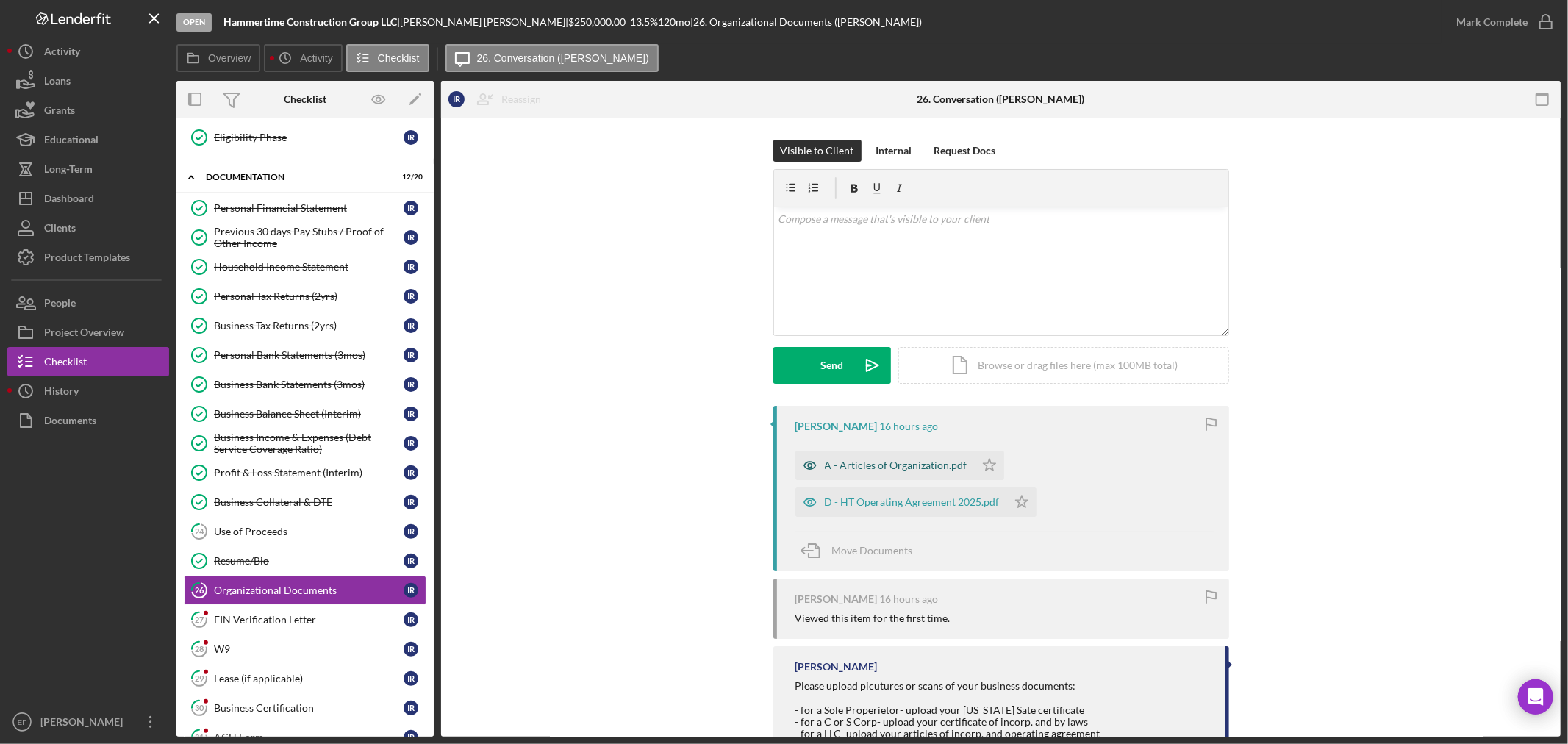
click at [886, 465] on div "A - Articles of Organization.pdf" at bounding box center [896, 465] width 143 height 12
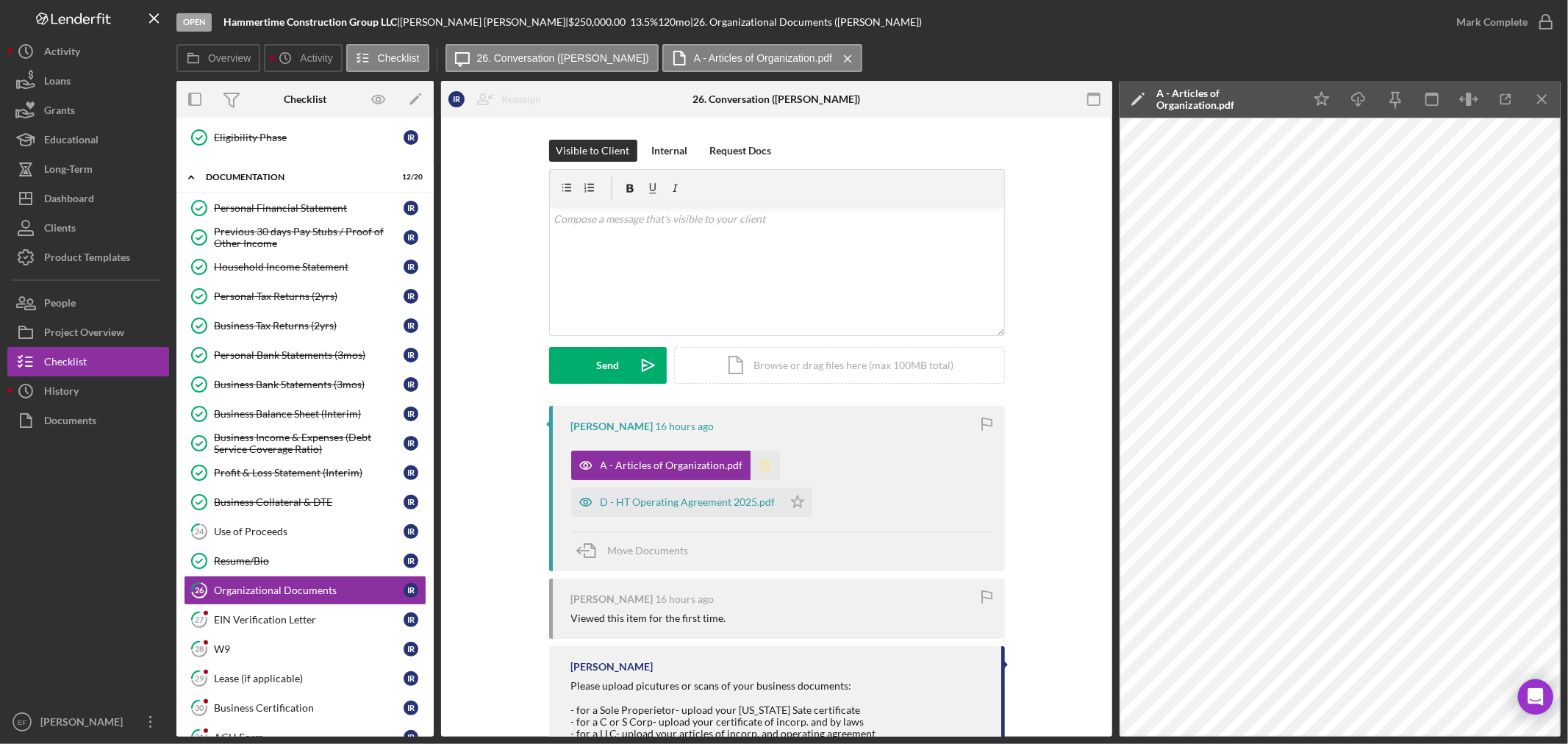
click at [760, 469] on icon "Icon/Star" at bounding box center [765, 465] width 29 height 29
click at [684, 503] on div "D - HT Operating Agreement 2025.pdf" at bounding box center [688, 502] width 175 height 12
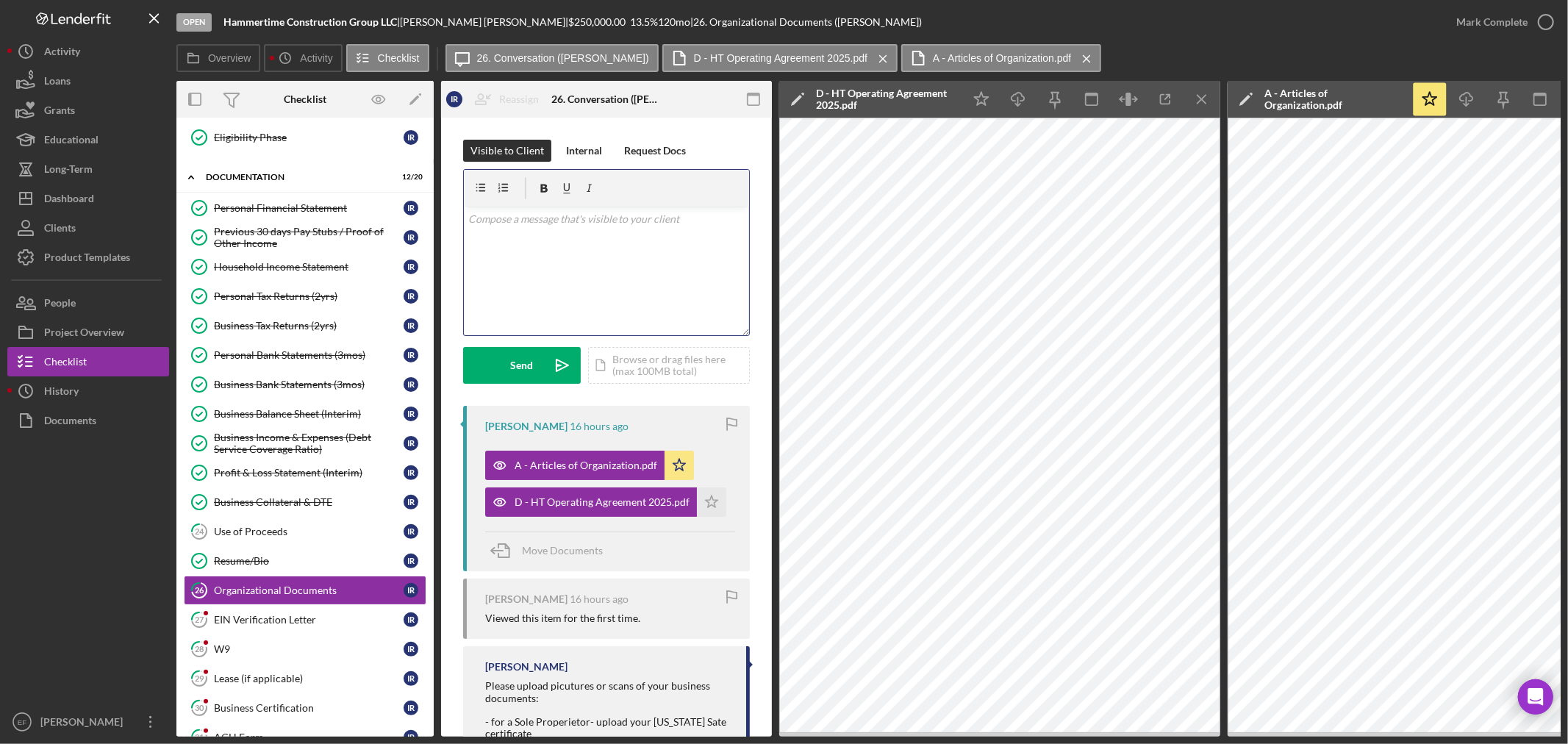
click at [553, 265] on div "v Color teal Color pink Remove color Add row above Add row below Add column bef…" at bounding box center [606, 271] width 285 height 129
click at [564, 254] on p "SBA is requiring proof of citizenship for ALL owners no matter how small. Pleas…" at bounding box center [606, 244] width 277 height 66
drag, startPoint x: 528, startPoint y: 289, endPoint x: 463, endPoint y: 272, distance: 67.2
click at [463, 272] on div "v Color teal Color pink Remove color Add row above Add row below Add column bef…" at bounding box center [606, 252] width 287 height 167
click at [706, 501] on polygon "button" at bounding box center [712, 501] width 12 height 12
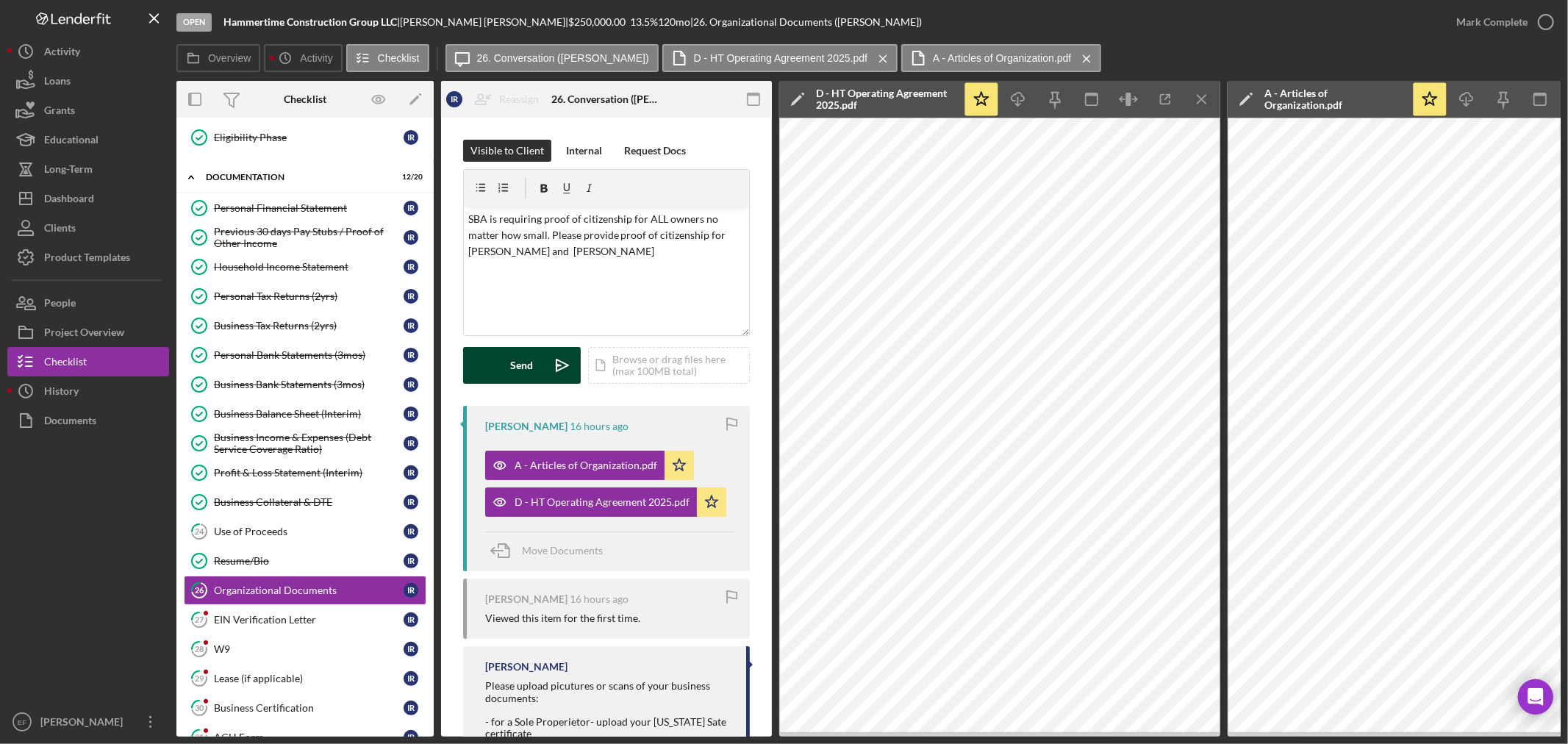
click at [523, 354] on div "Send" at bounding box center [522, 365] width 22 height 36
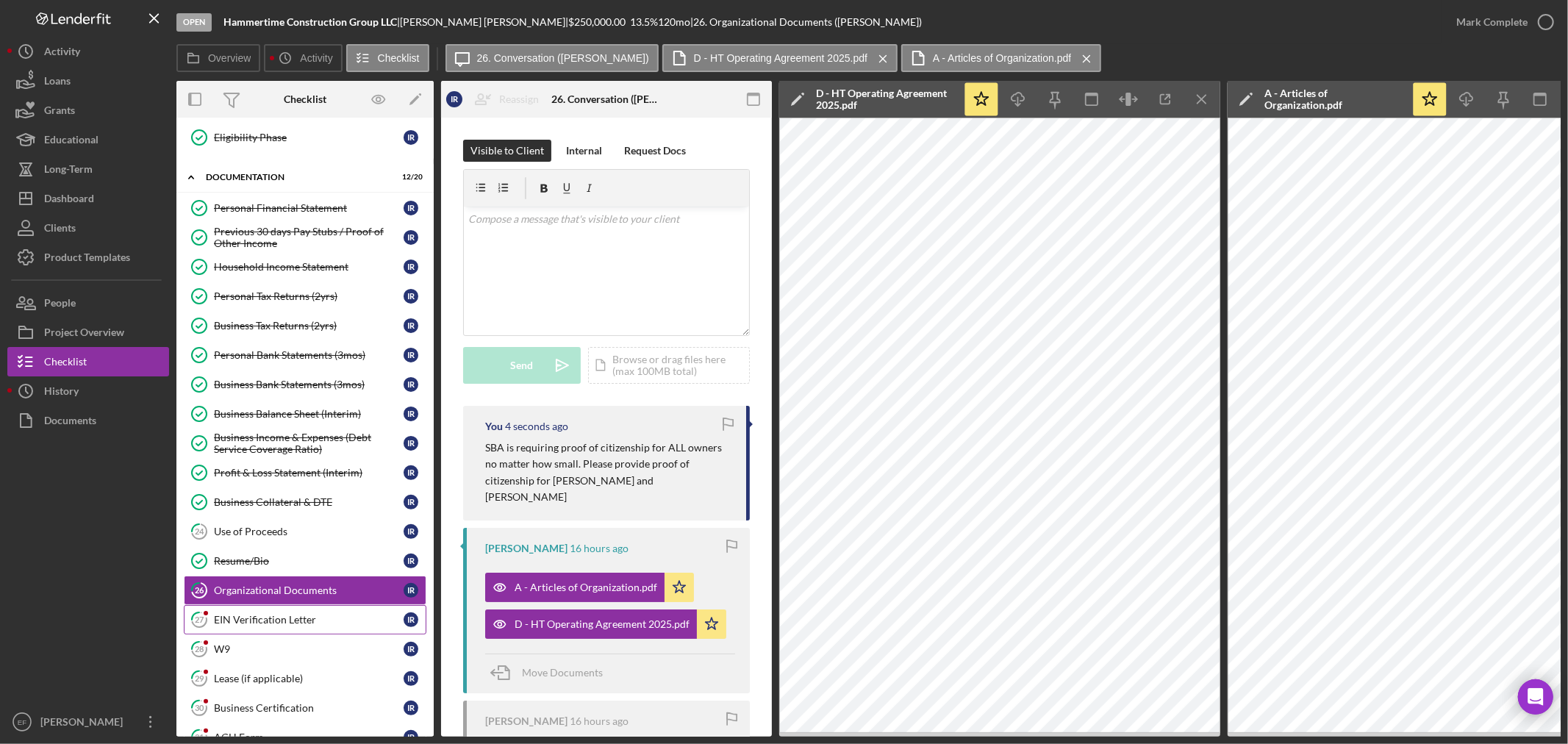
click at [275, 626] on div "EIN Verification Letter" at bounding box center [309, 619] width 190 height 12
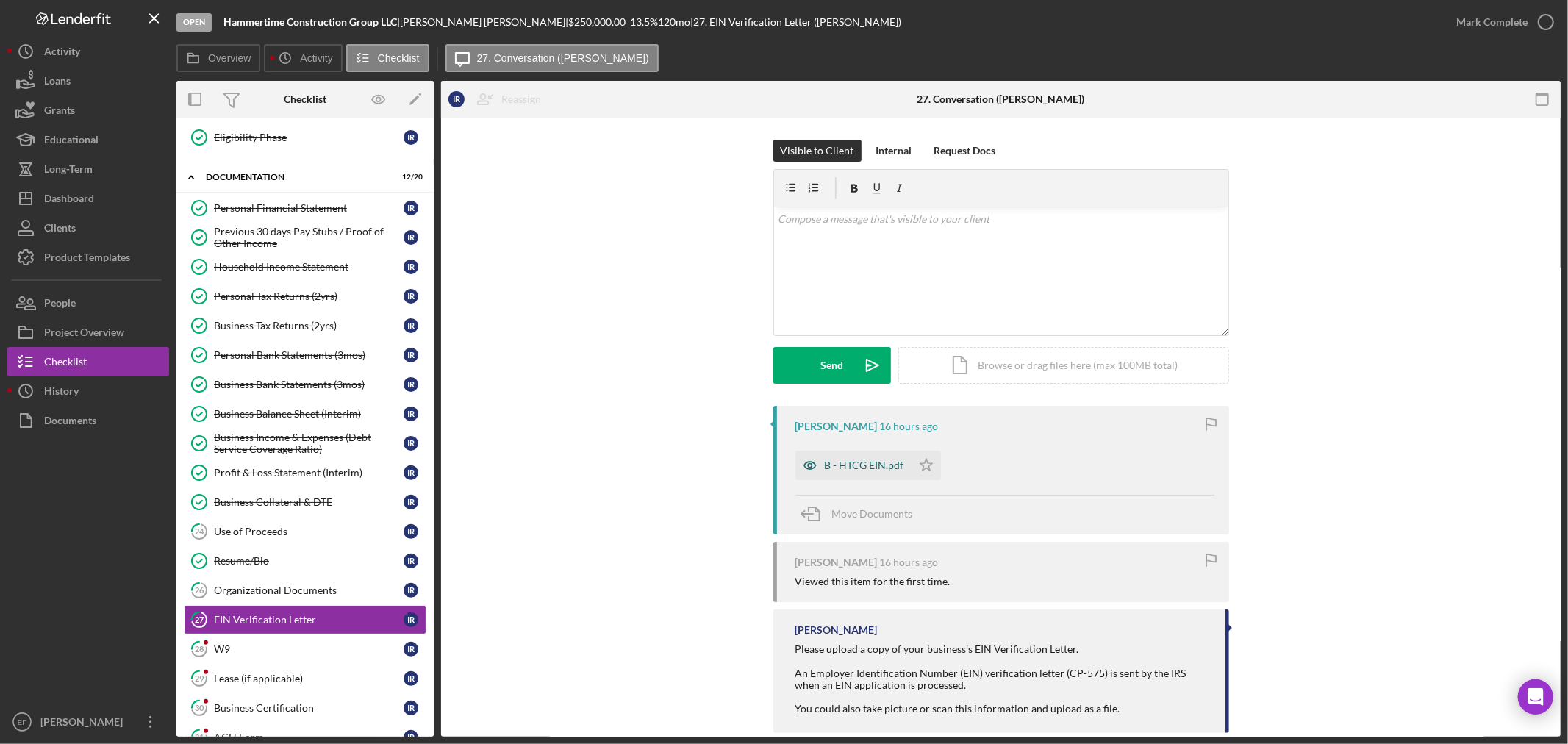
click at [861, 459] on div "B - HTCG EIN.pdf" at bounding box center [865, 465] width 79 height 12
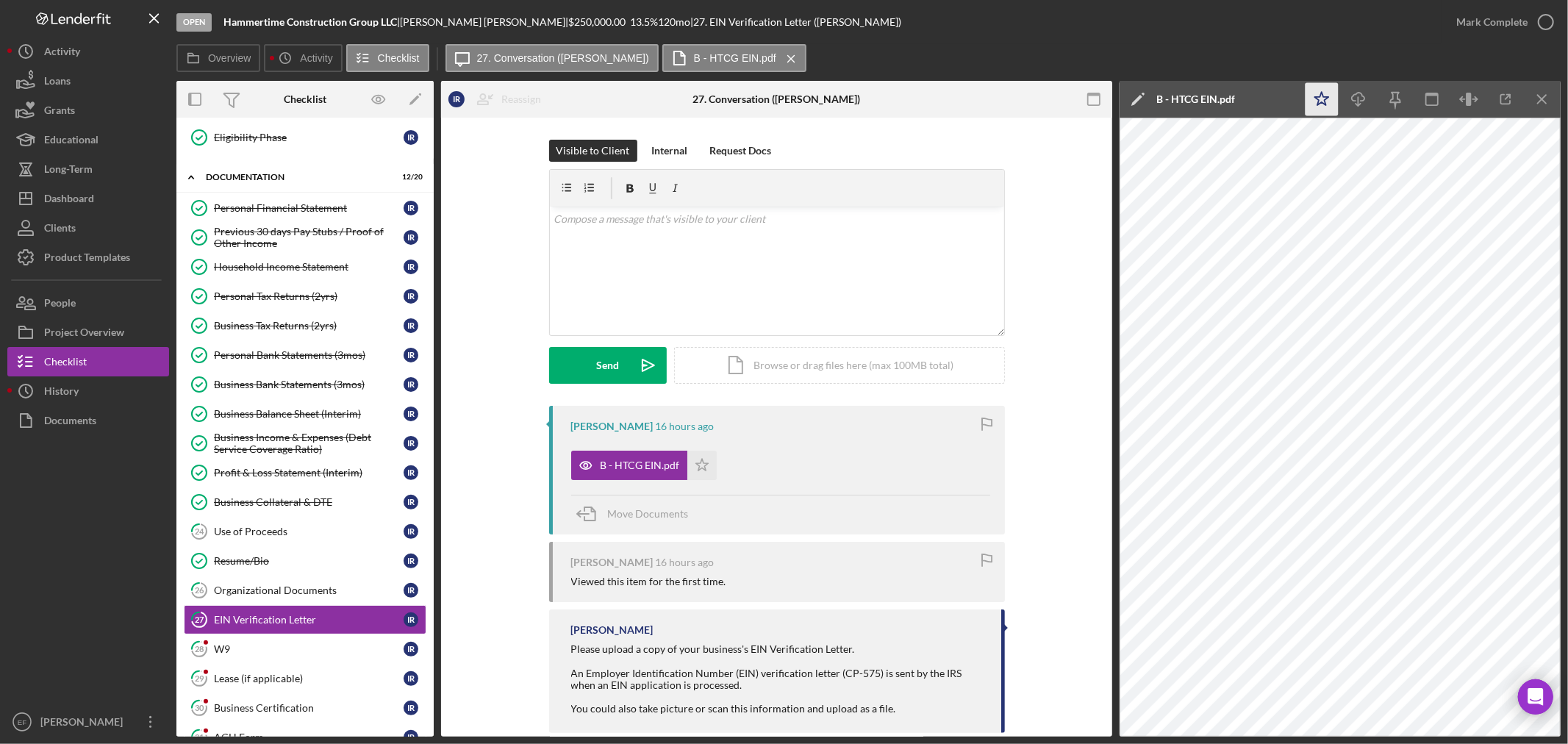
click at [1328, 93] on icon "Icon/Star" at bounding box center [1321, 99] width 33 height 33
click at [1493, 21] on div "Mark Complete" at bounding box center [1492, 22] width 71 height 29
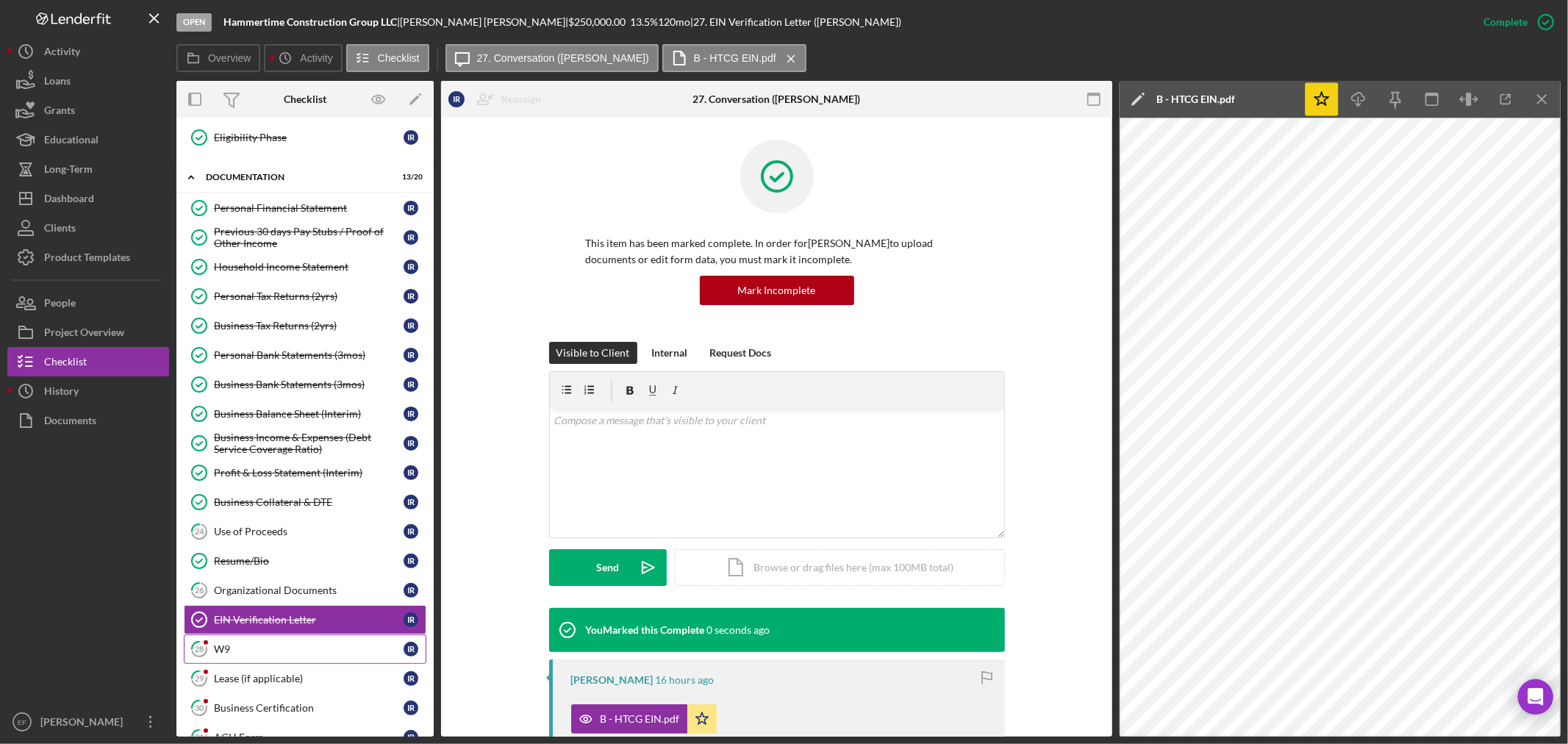
click at [275, 650] on div "W9" at bounding box center [309, 649] width 190 height 12
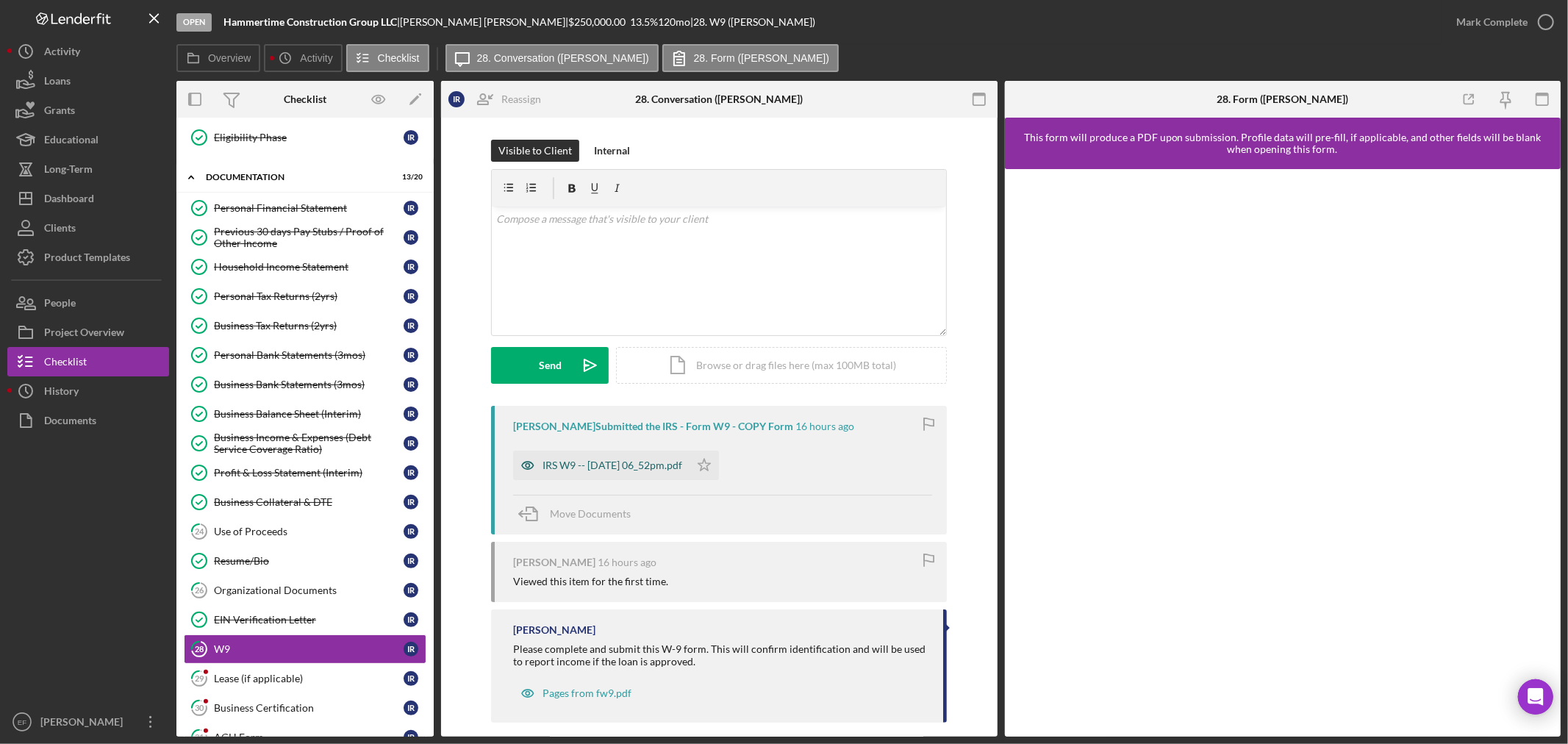
click at [667, 461] on div "IRS W9 -- [DATE] 06_52pm.pdf" at bounding box center [613, 465] width 140 height 12
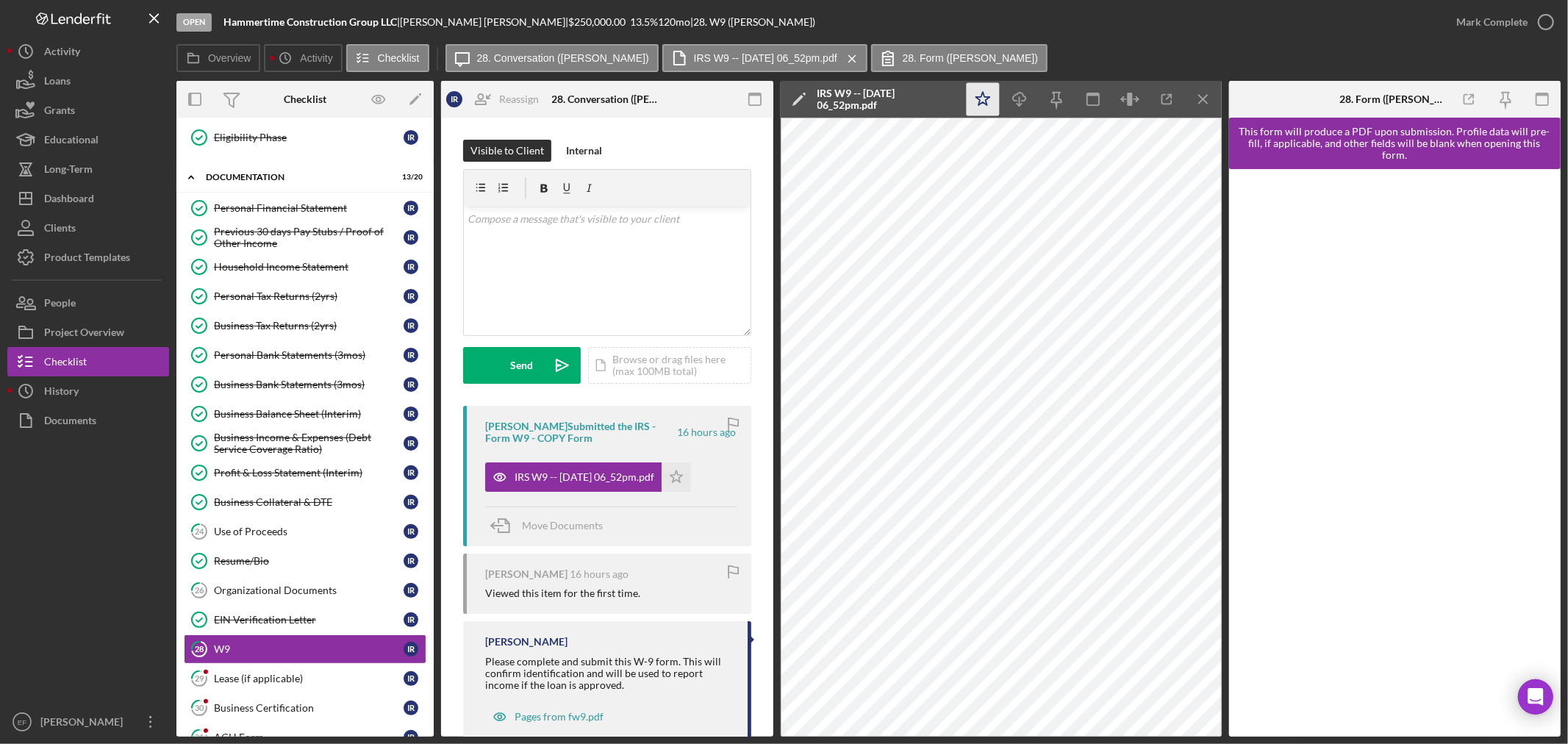
click at [976, 92] on icon "Icon/Star" at bounding box center [983, 99] width 33 height 33
click at [1492, 25] on div "Mark Complete" at bounding box center [1492, 22] width 71 height 29
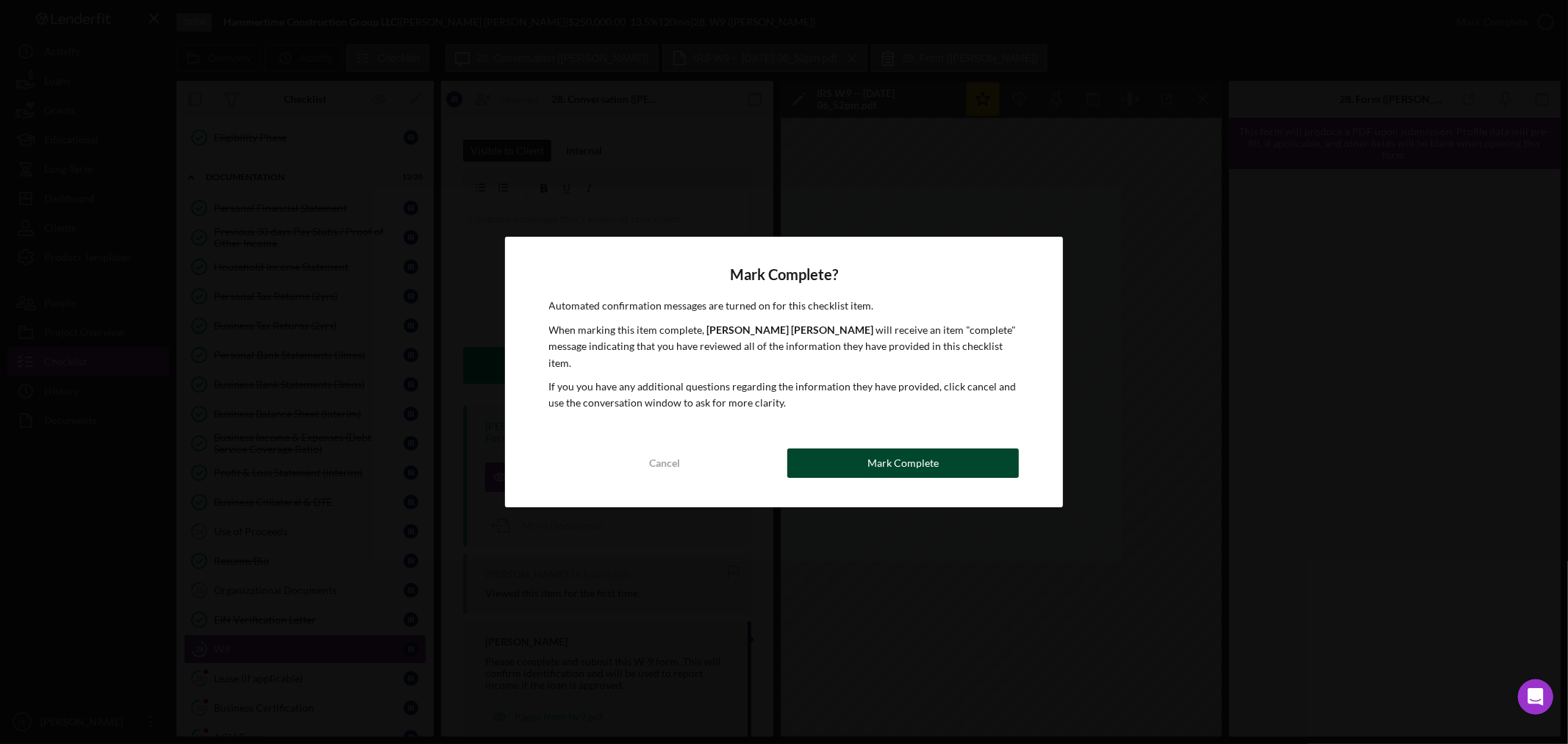
click at [876, 456] on div "Mark Complete" at bounding box center [903, 463] width 71 height 29
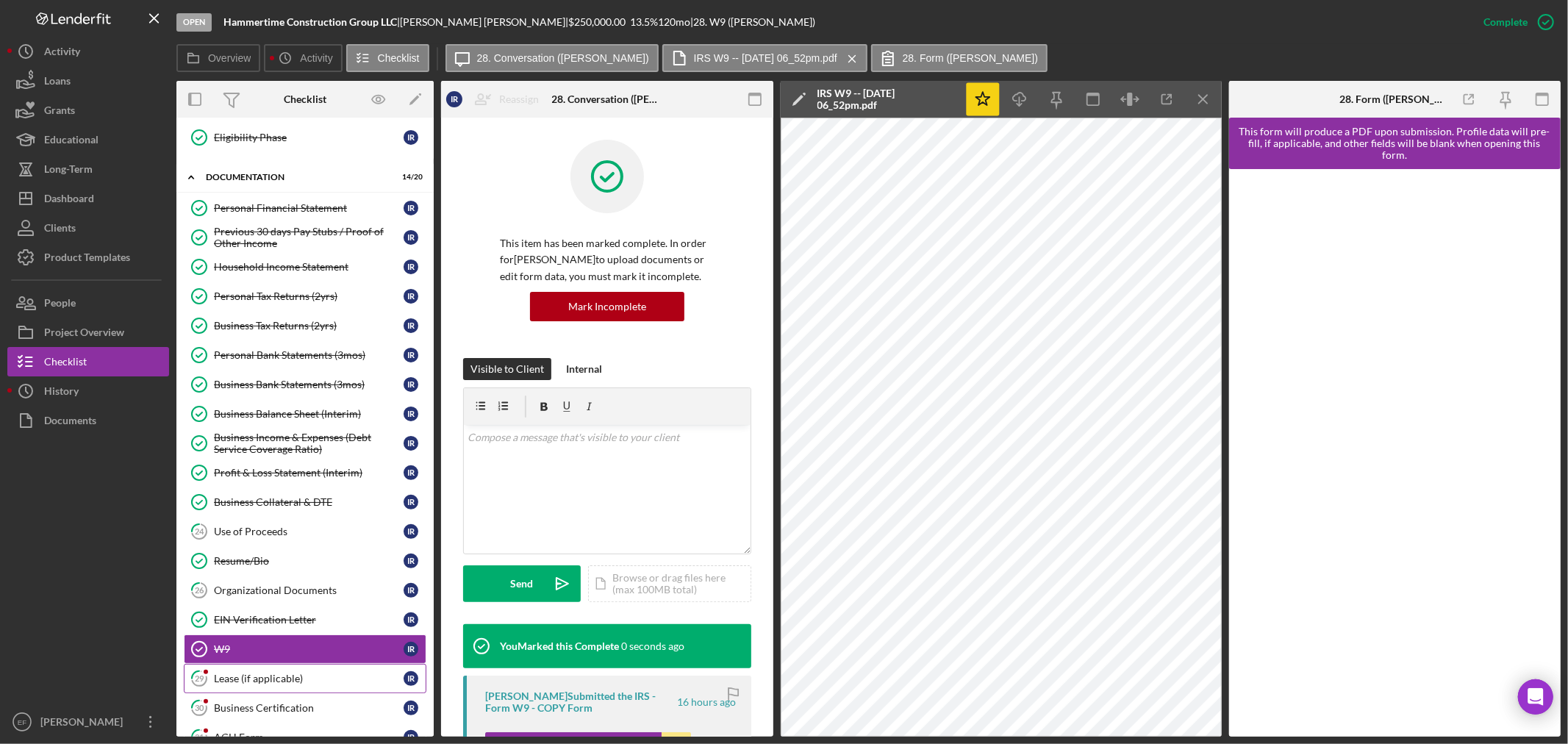
click at [320, 675] on div "Lease (if applicable)" at bounding box center [309, 678] width 190 height 12
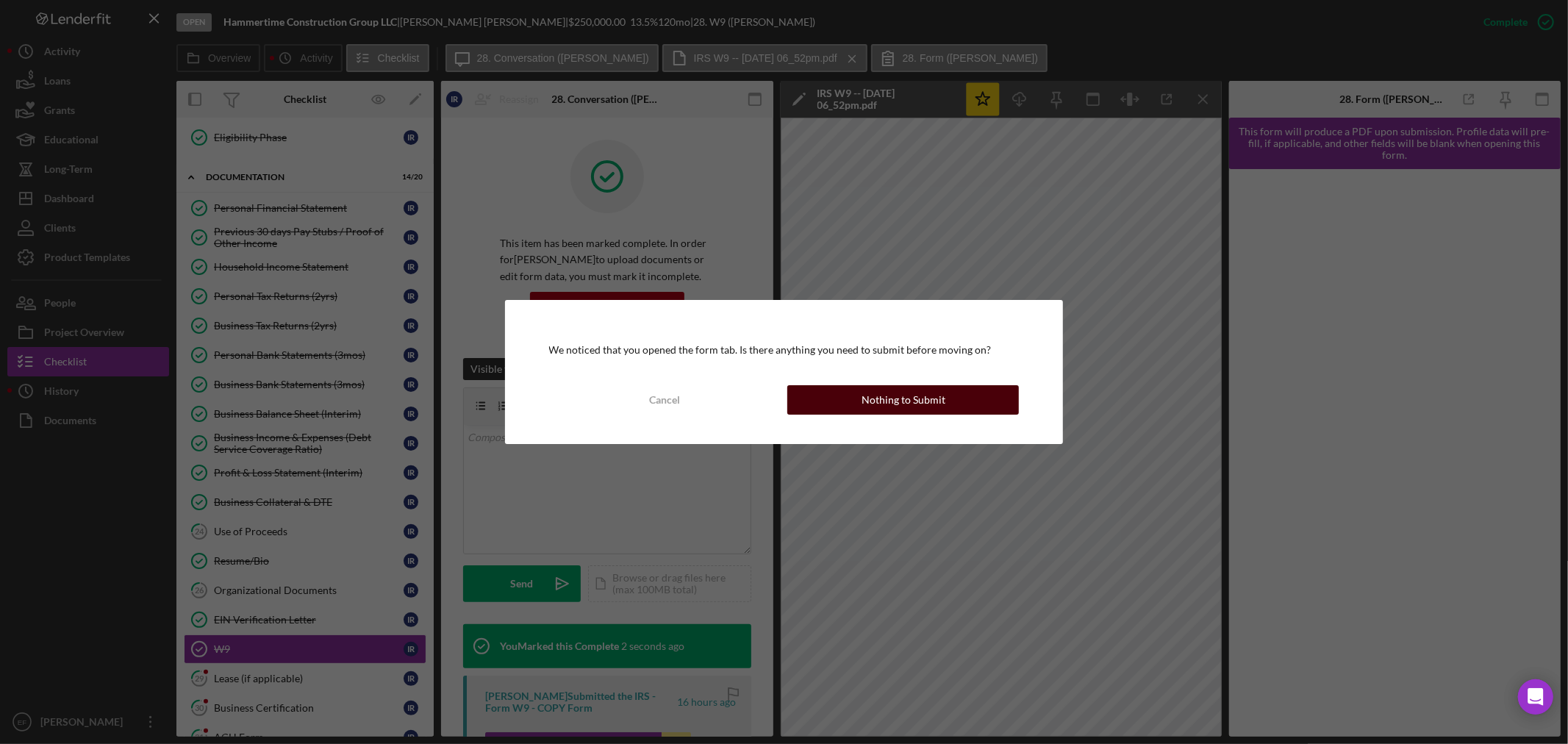
click at [828, 408] on button "Nothing to Submit" at bounding box center [903, 400] width 232 height 29
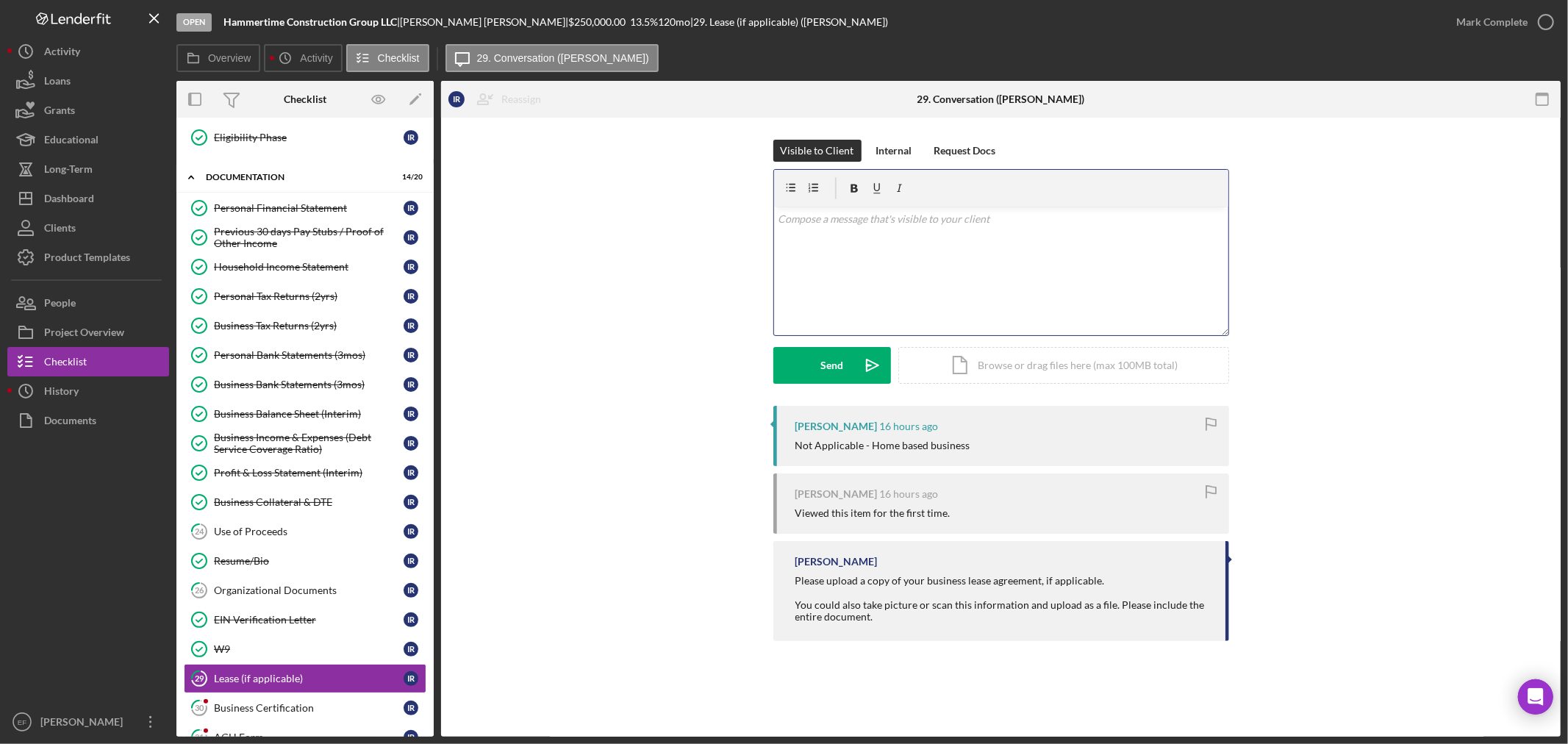
click at [961, 243] on div "v Color teal Color pink Remove color Add row above Add row below Add column bef…" at bounding box center [1001, 271] width 454 height 129
click at [1514, 22] on div "Mark Complete" at bounding box center [1492, 22] width 71 height 29
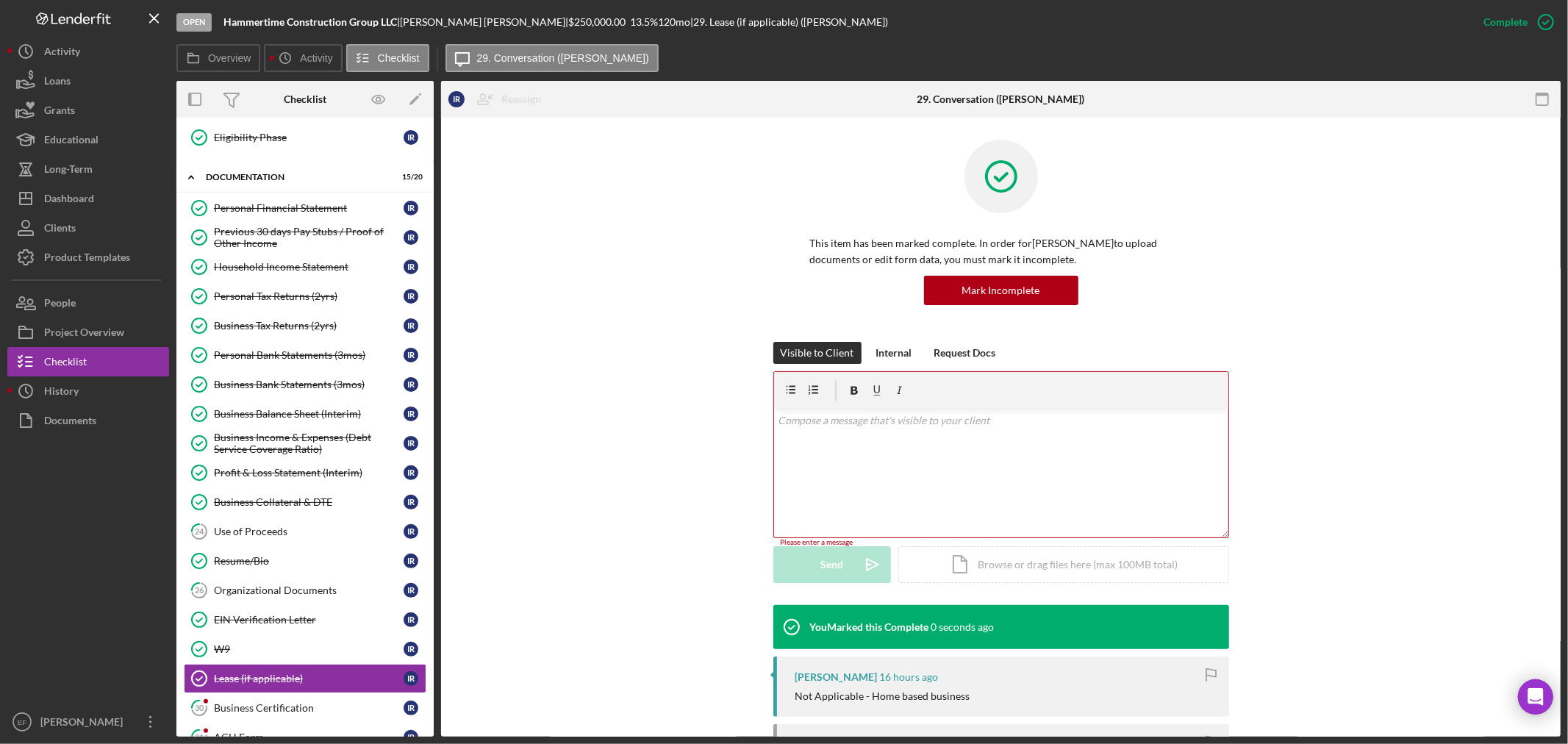
click at [909, 466] on div "v Color teal Color pink Remove color Add row above Add row below Add column bef…" at bounding box center [1001, 473] width 454 height 129
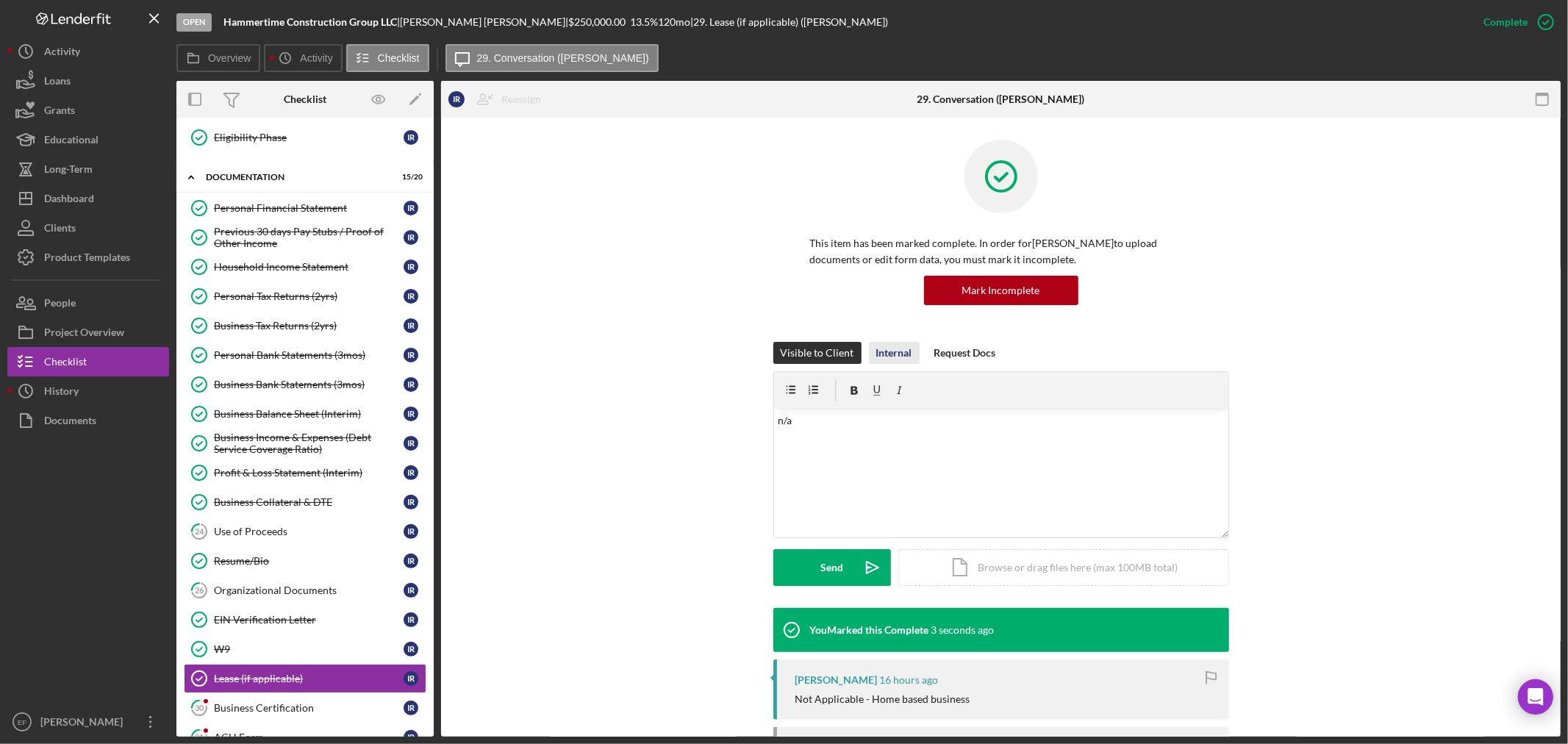
click at [879, 349] on div "Internal" at bounding box center [894, 353] width 36 height 22
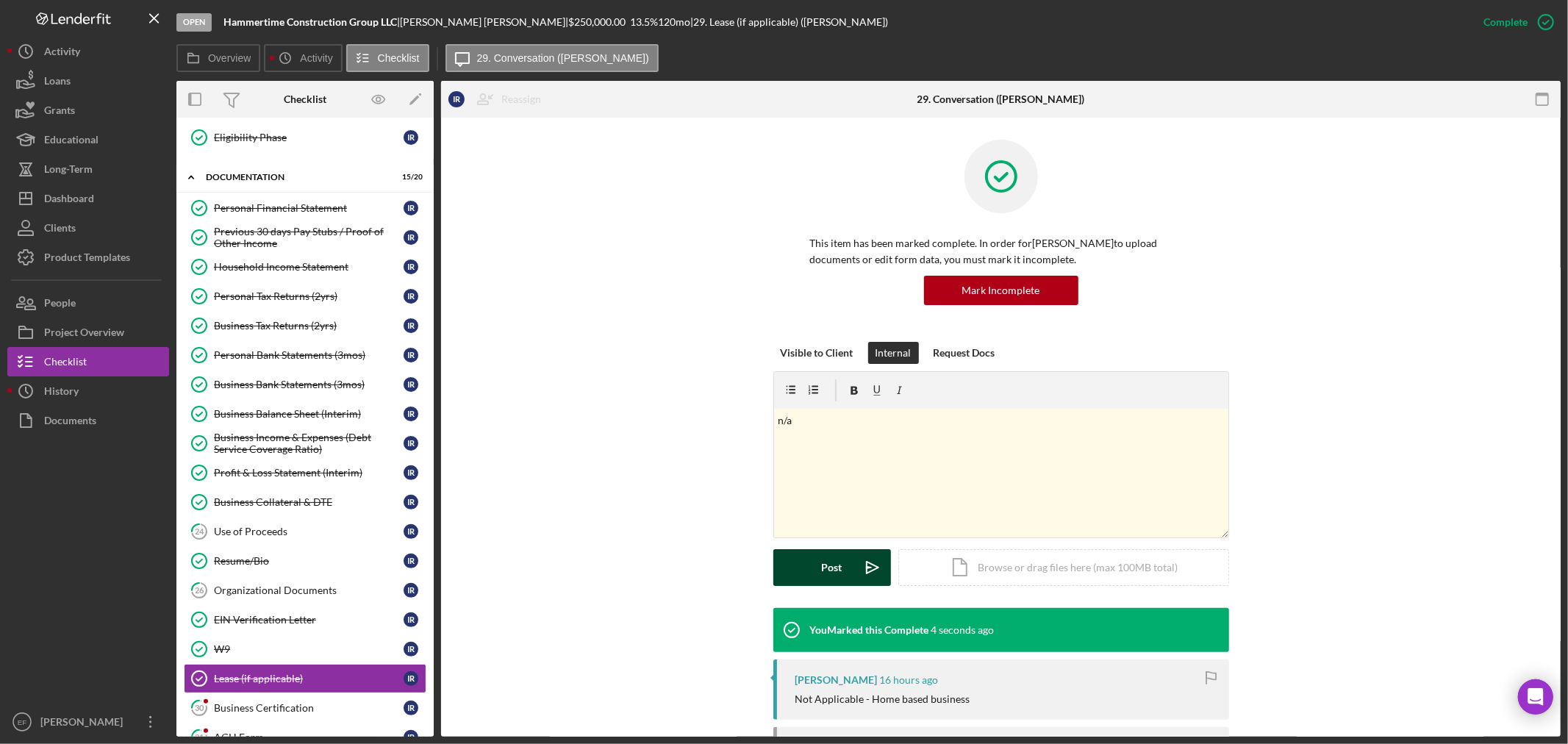
click at [825, 566] on div "Post" at bounding box center [832, 567] width 21 height 36
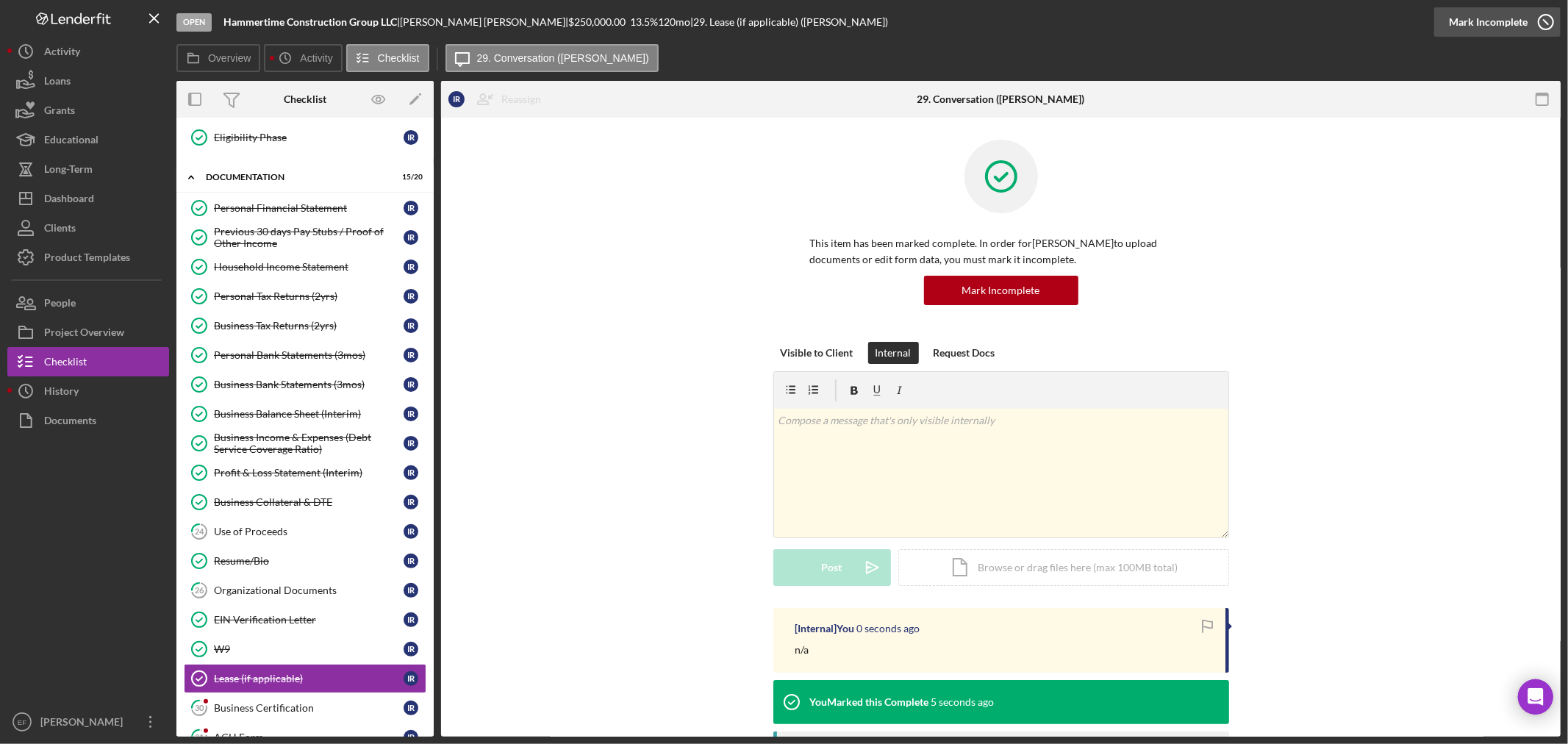
click at [1507, 26] on div "Mark Incomplete" at bounding box center [1487, 22] width 78 height 29
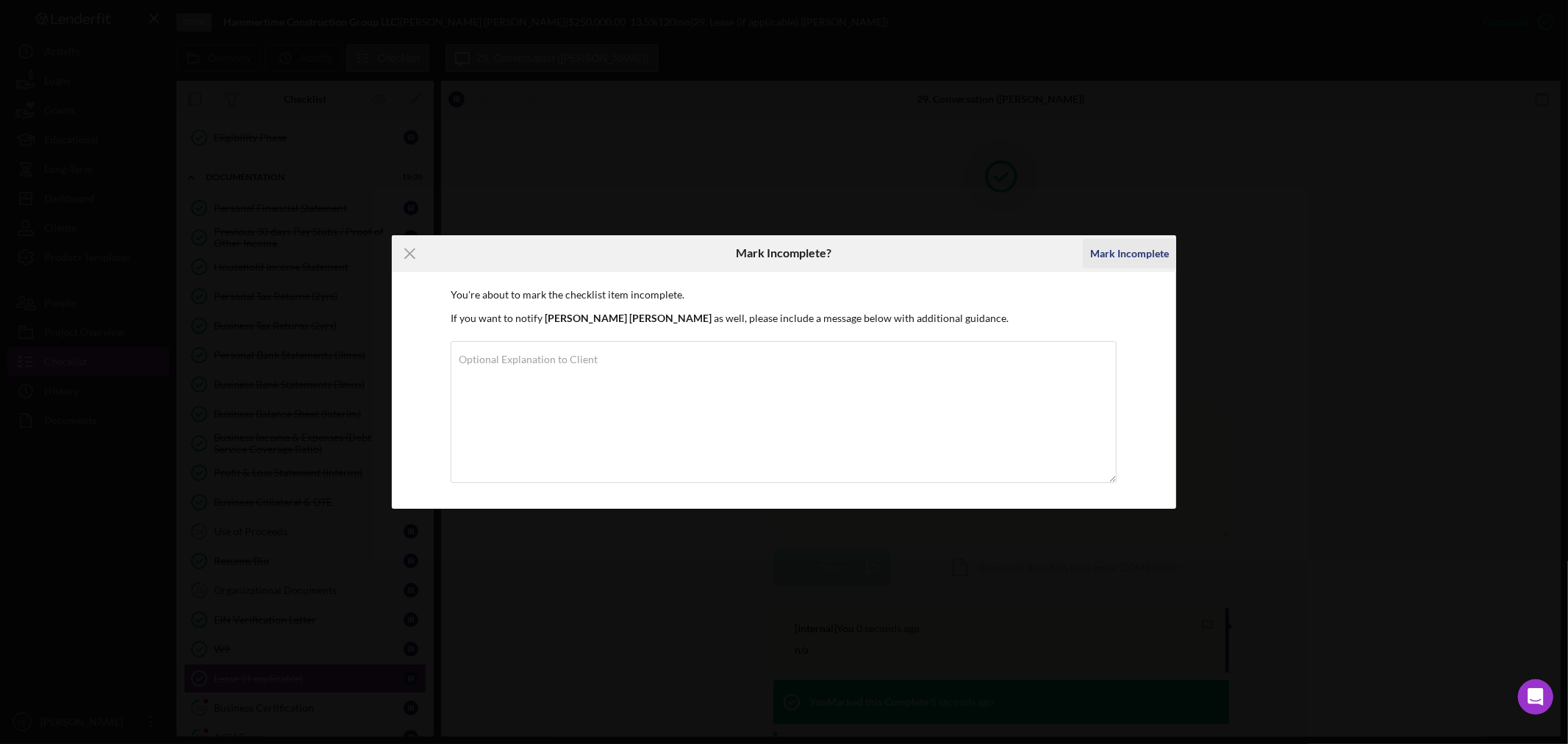
click at [1143, 251] on div "Mark Incomplete" at bounding box center [1129, 254] width 78 height 29
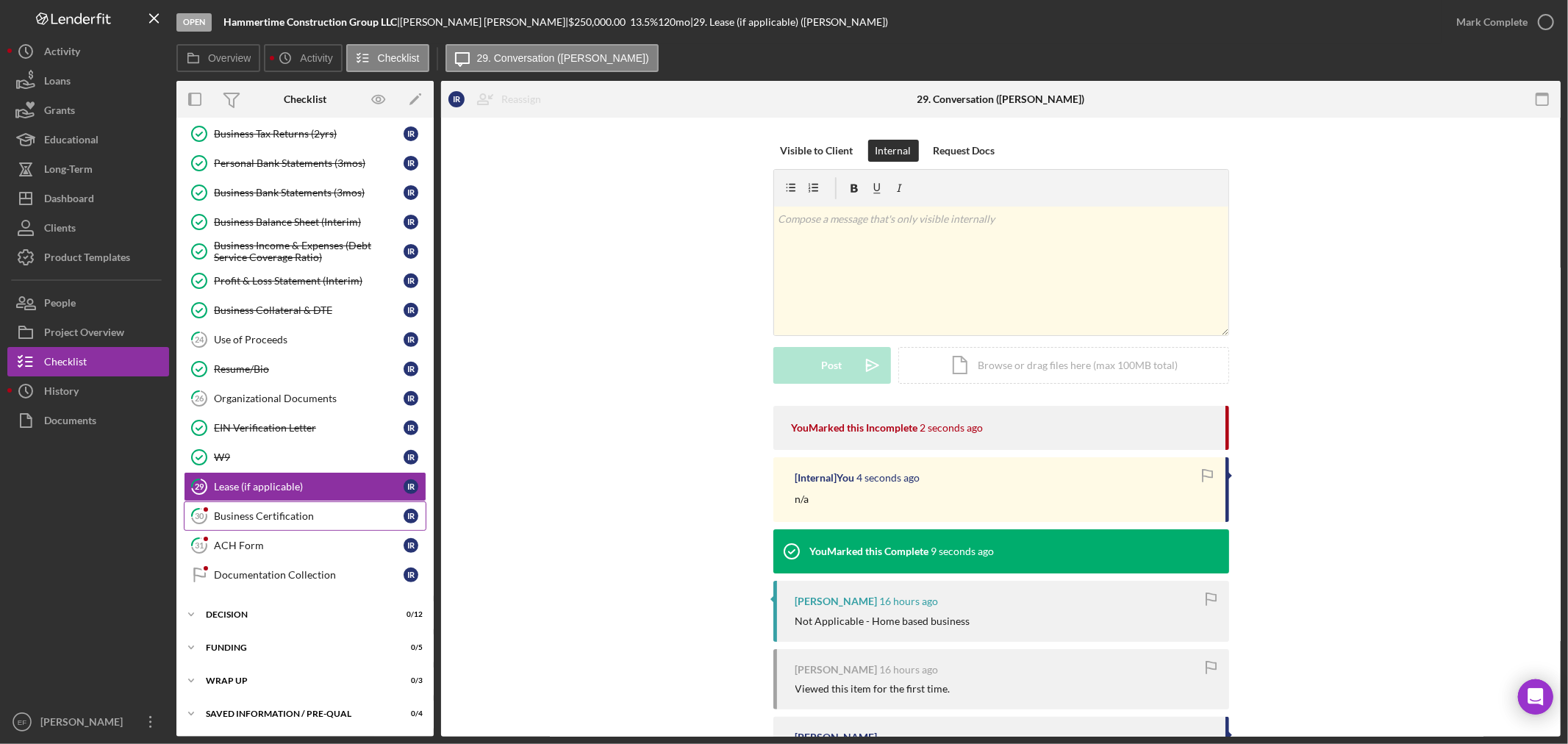
click at [223, 520] on div "Business Certification" at bounding box center [309, 516] width 190 height 12
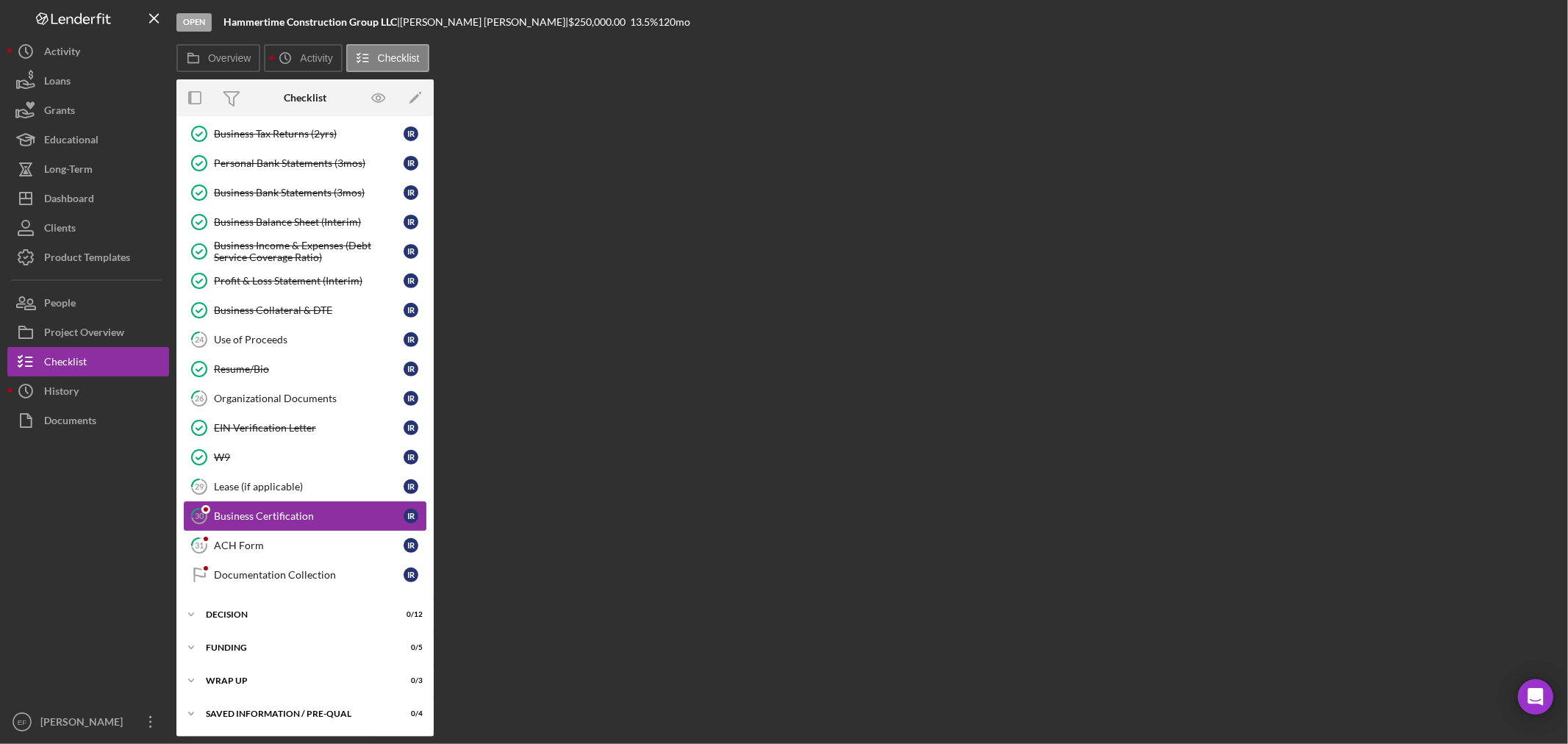
scroll to position [439, 0]
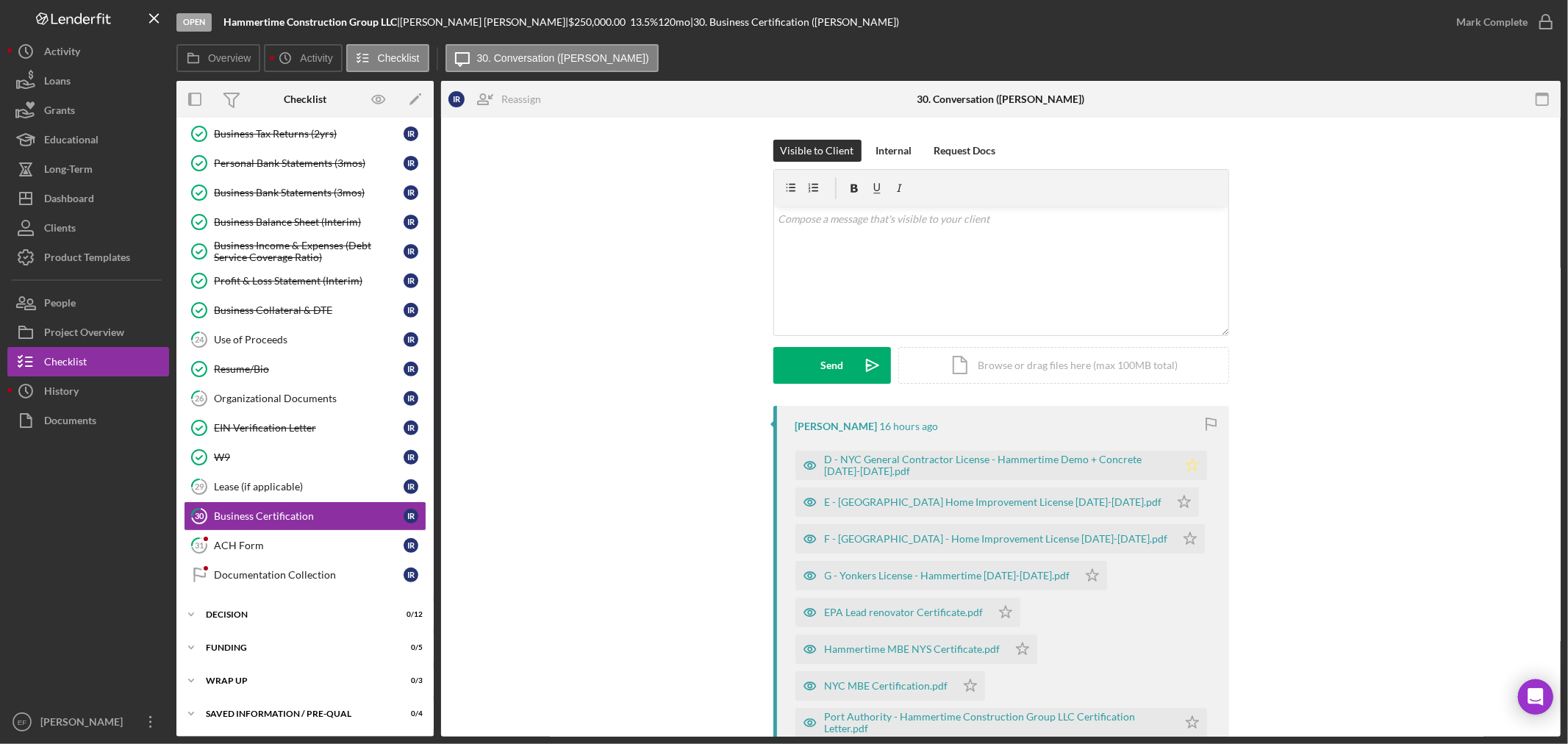
click at [1194, 461] on icon "Icon/Star" at bounding box center [1193, 465] width 29 height 29
click at [1169, 501] on icon "Icon/Star" at bounding box center [1184, 502] width 29 height 29
click at [1176, 538] on icon "Icon/Star" at bounding box center [1190, 539] width 29 height 29
click at [1086, 574] on polygon "button" at bounding box center [1092, 575] width 12 height 12
click at [996, 611] on icon "Icon/Star" at bounding box center [1006, 613] width 29 height 29
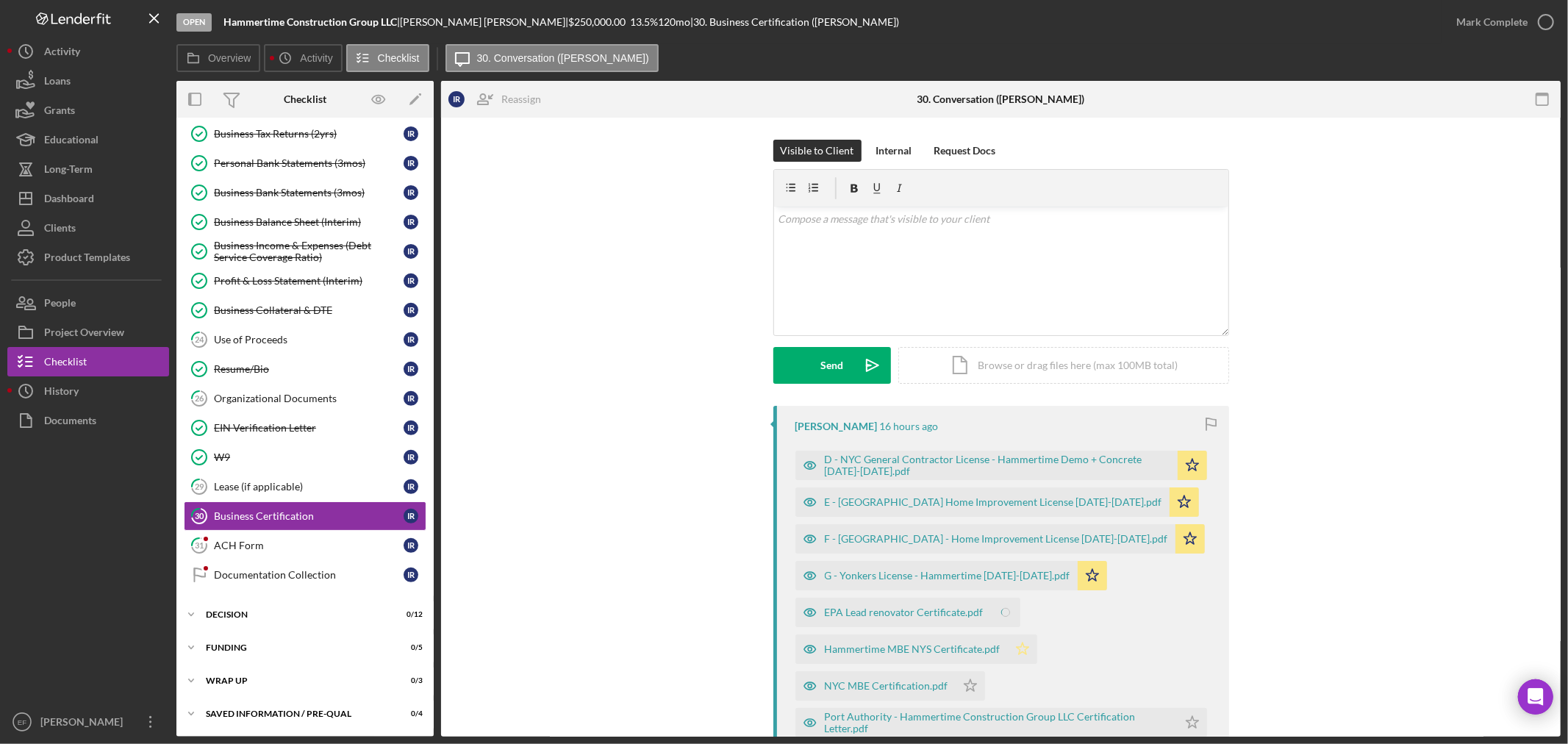
click at [1023, 655] on icon "Icon/Star" at bounding box center [1023, 649] width 29 height 29
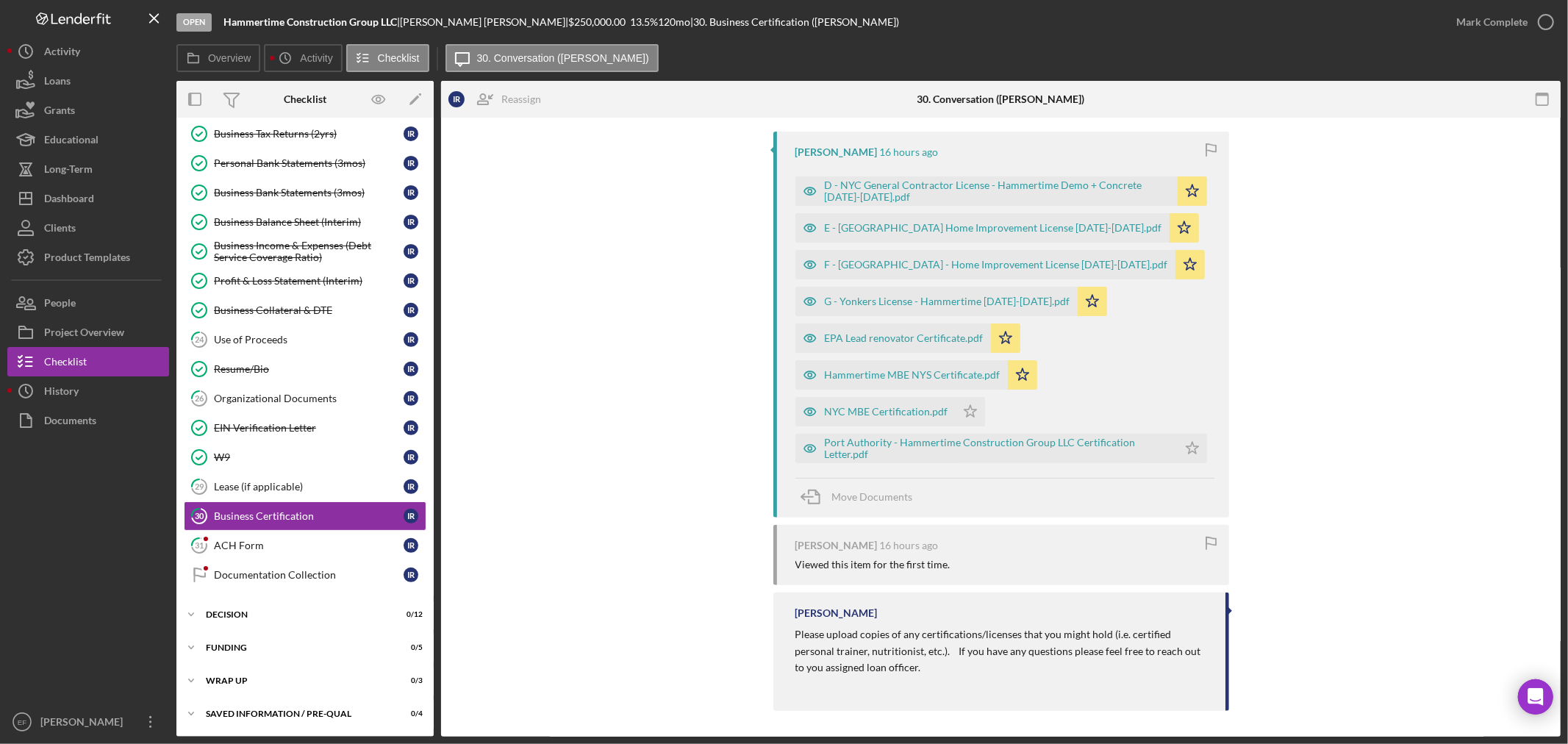
scroll to position [278, 0]
click at [965, 403] on polygon "button" at bounding box center [970, 407] width 12 height 12
click at [1184, 441] on icon "Icon/Star" at bounding box center [1193, 445] width 29 height 29
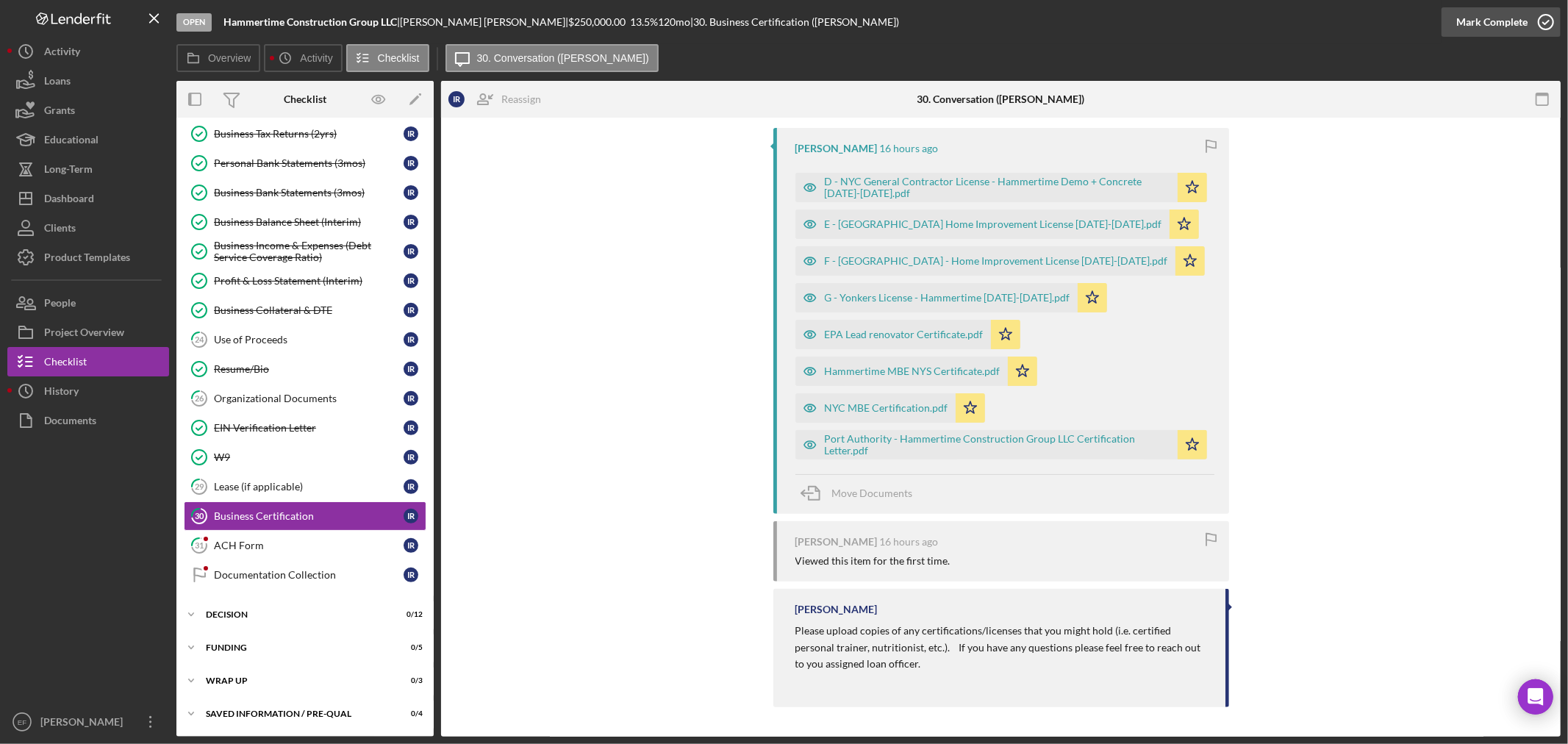
click at [1482, 22] on div "Mark Complete" at bounding box center [1492, 22] width 71 height 29
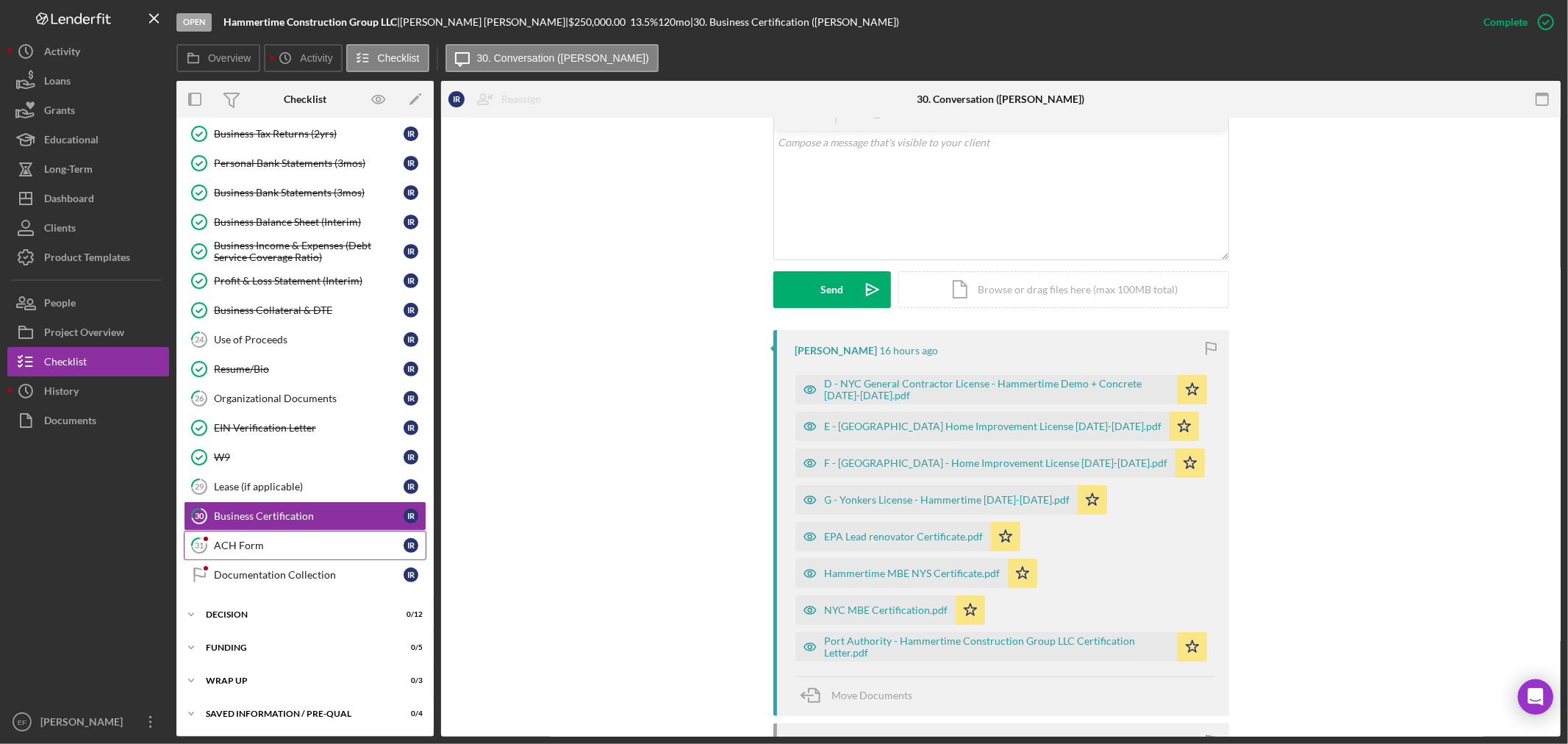
scroll to position [480, 0]
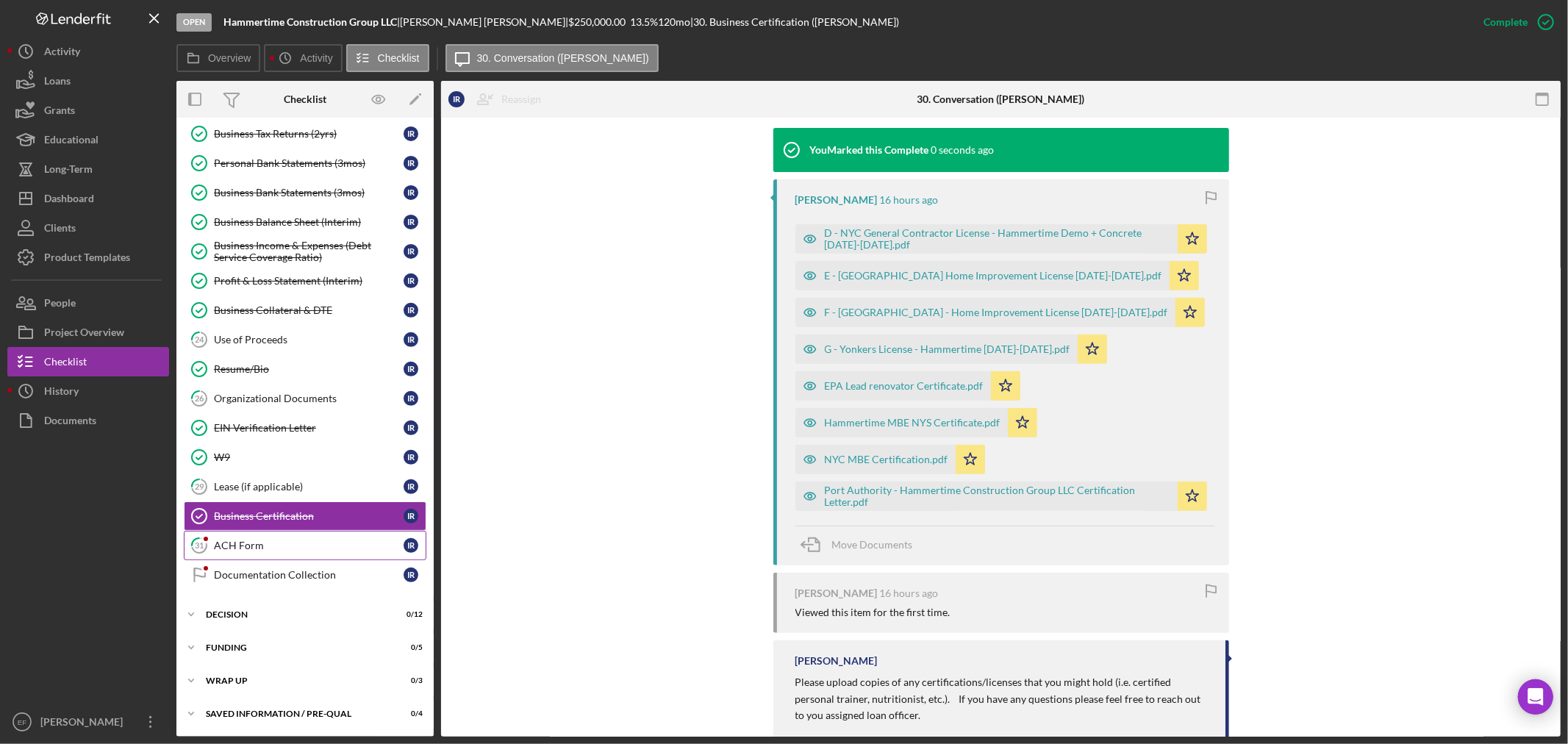
click at [319, 545] on div "ACH Form" at bounding box center [309, 545] width 190 height 12
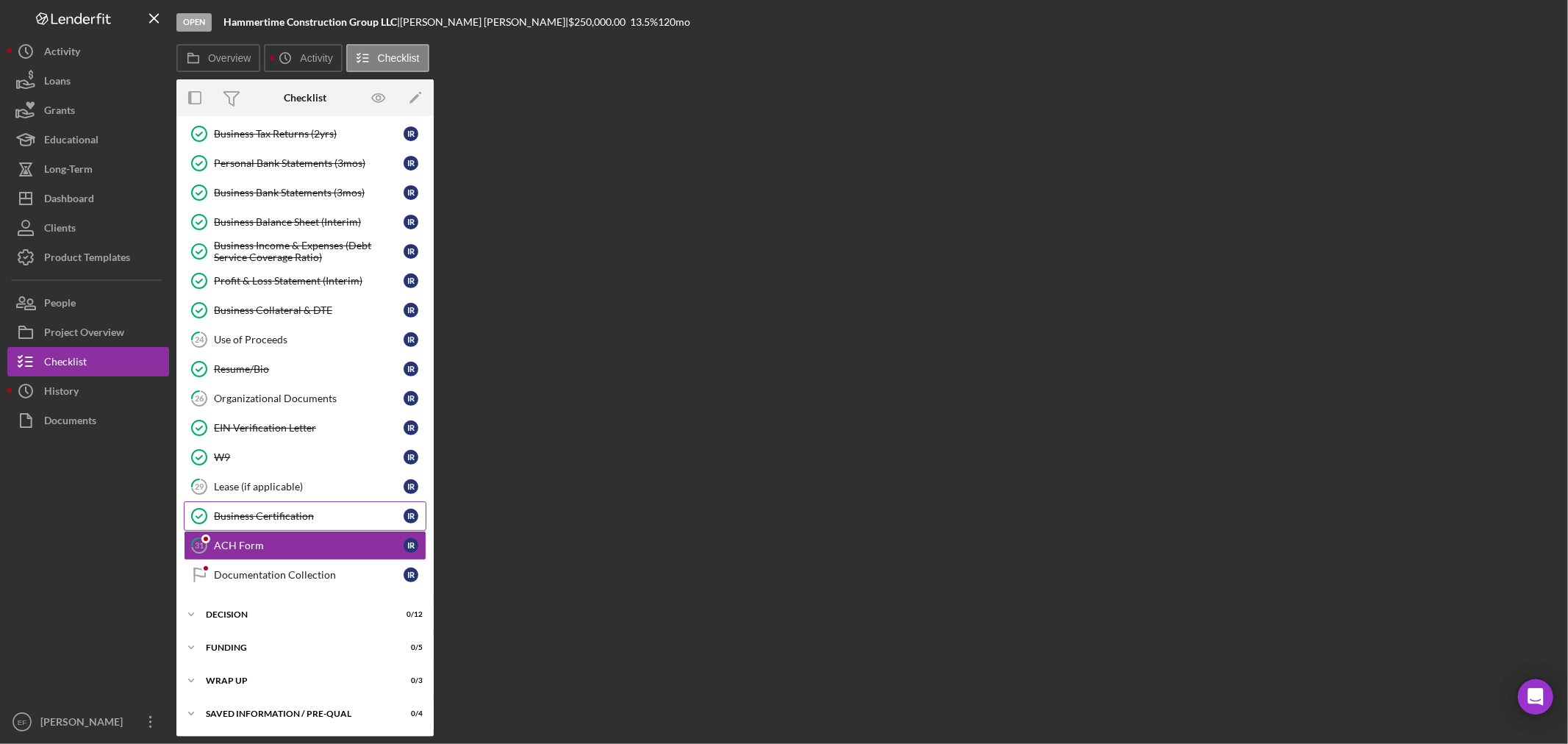
scroll to position [439, 0]
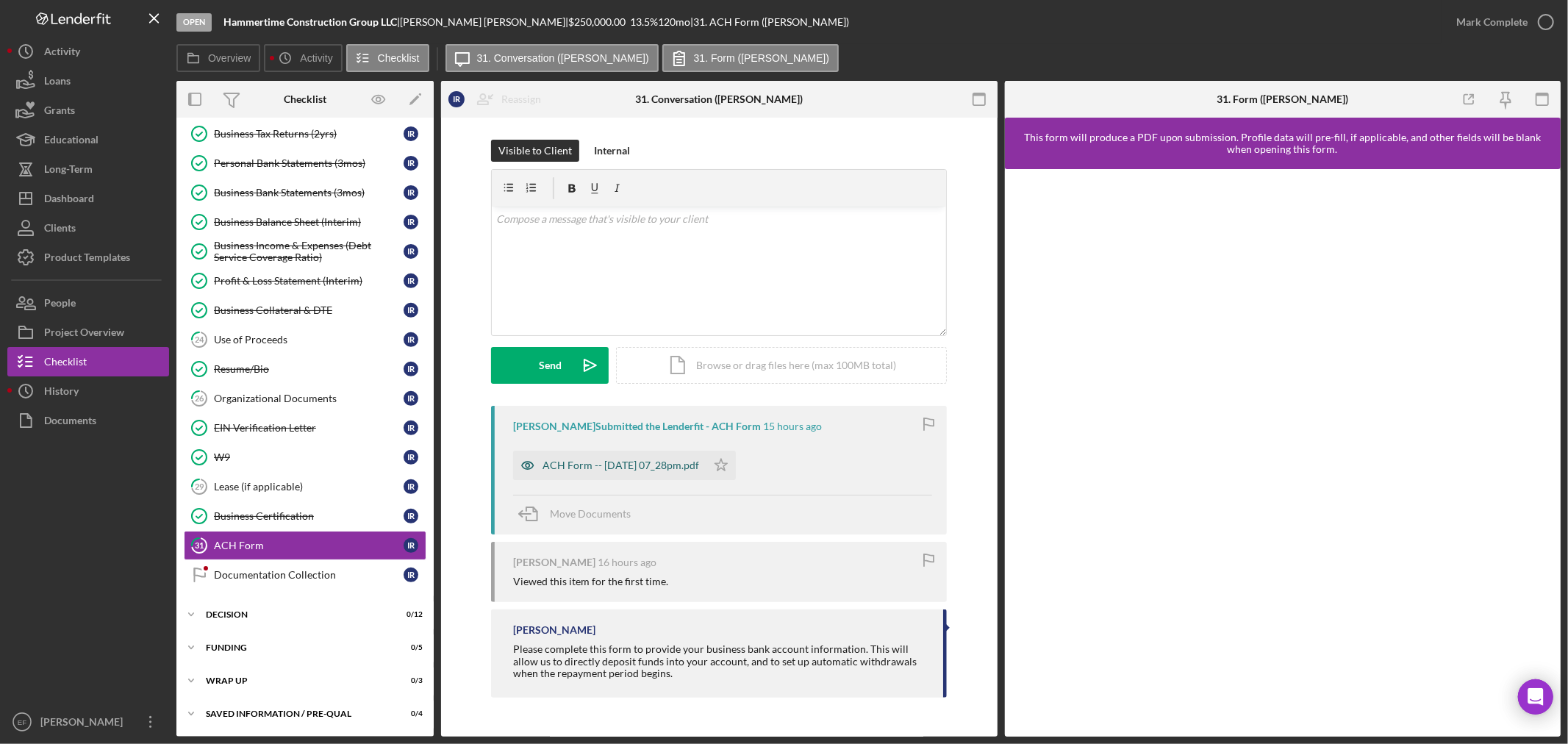
click at [659, 475] on div "ACH Form -- [DATE] 07_28pm.pdf" at bounding box center [610, 465] width 193 height 29
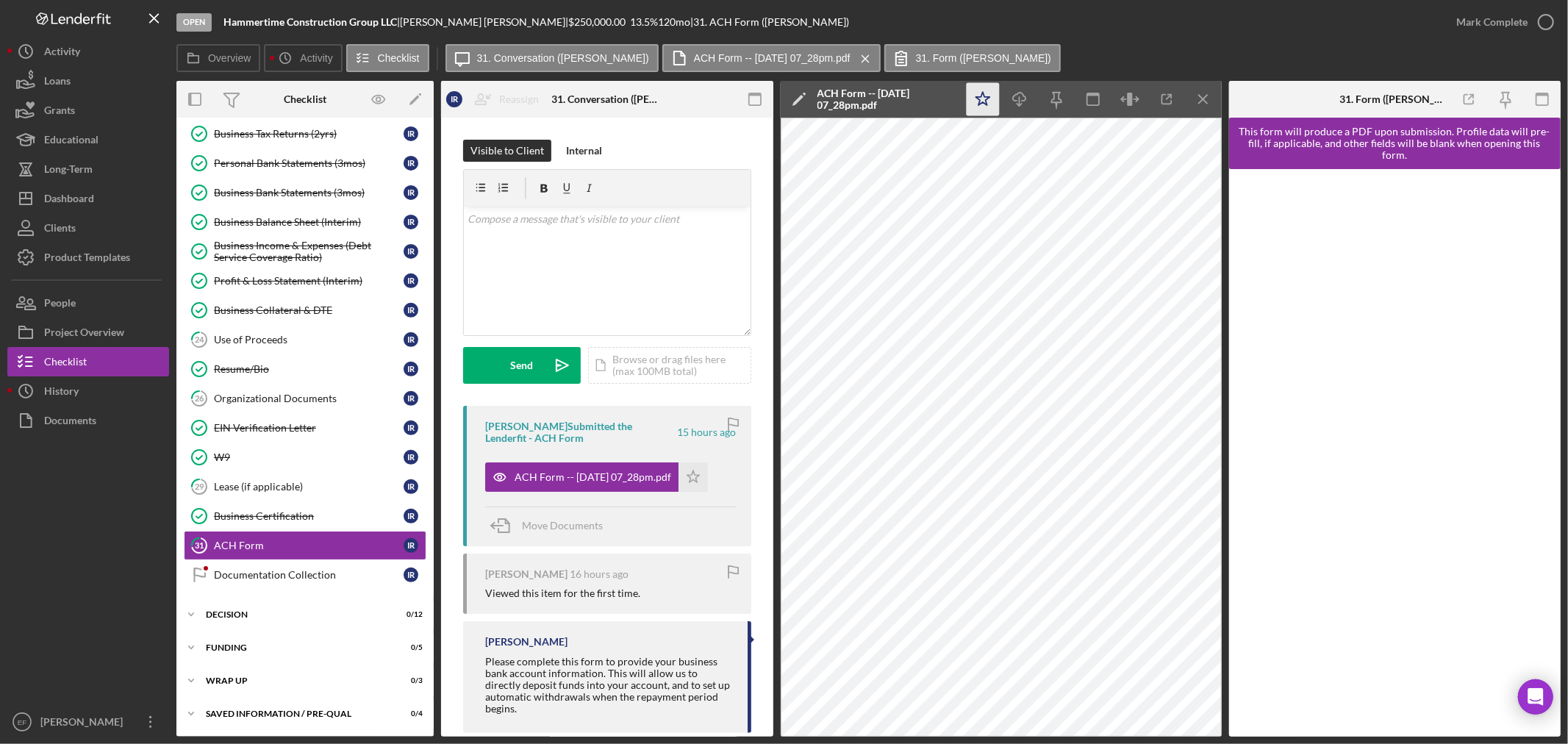
click at [975, 96] on icon "Icon/Star" at bounding box center [983, 99] width 33 height 33
click at [1490, 22] on div "Mark Complete" at bounding box center [1492, 22] width 71 height 29
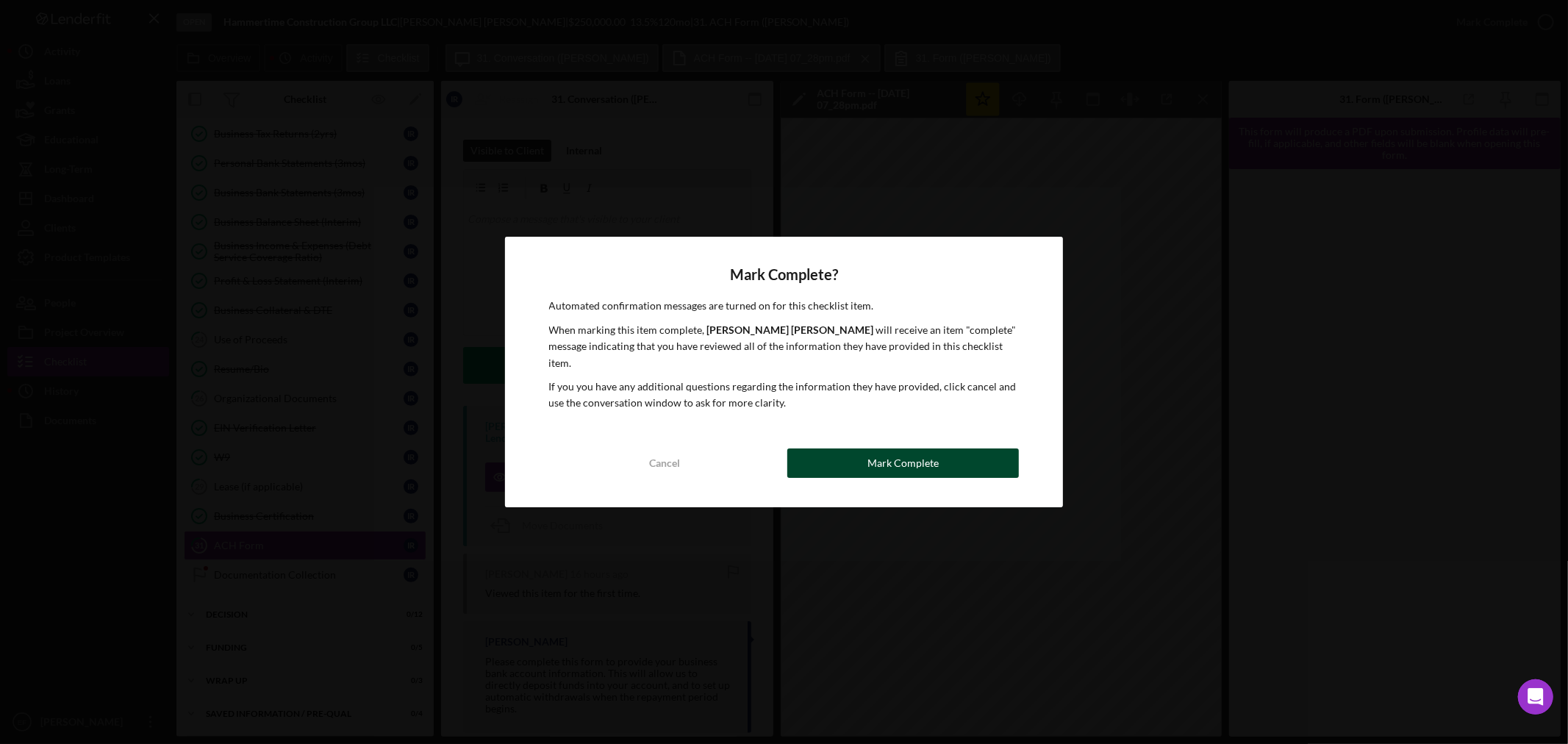
click at [958, 452] on button "Mark Complete" at bounding box center [903, 463] width 232 height 29
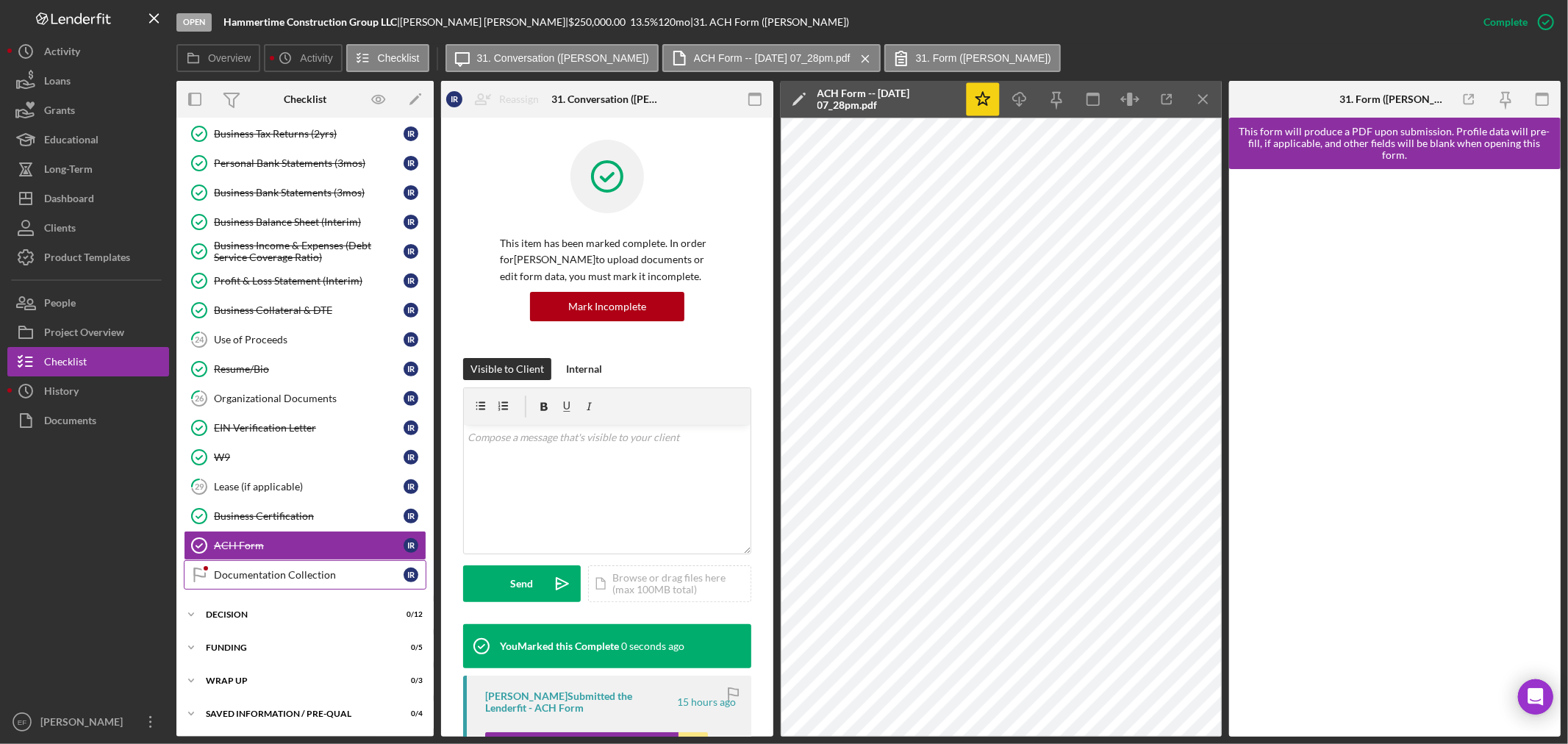
click at [233, 577] on div "Documentation Collection" at bounding box center [309, 575] width 190 height 12
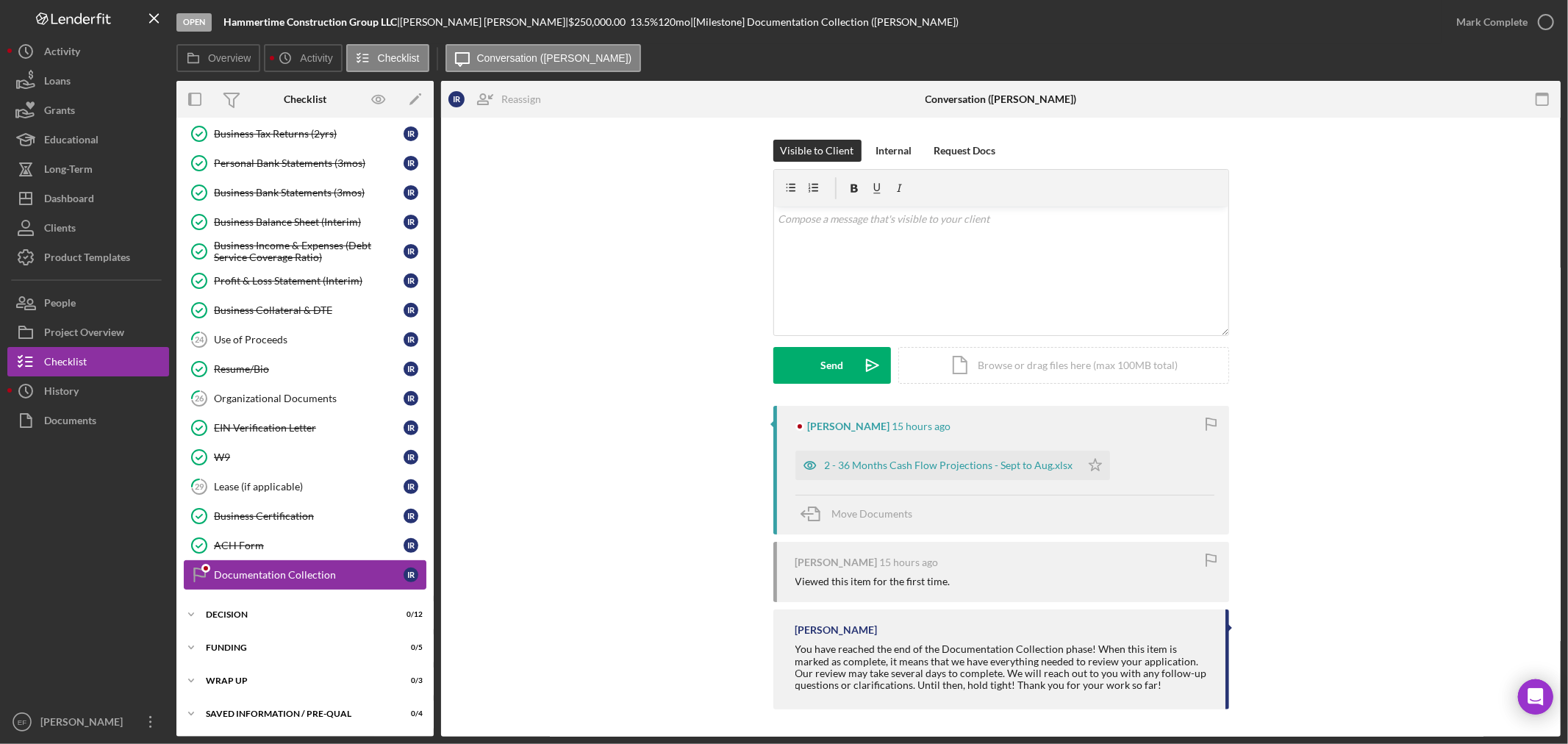
scroll to position [439, 0]
click at [966, 458] on div "2 - 36 Months Cash Flow Projections - Sept to Aug.xlsx" at bounding box center [938, 465] width 285 height 29
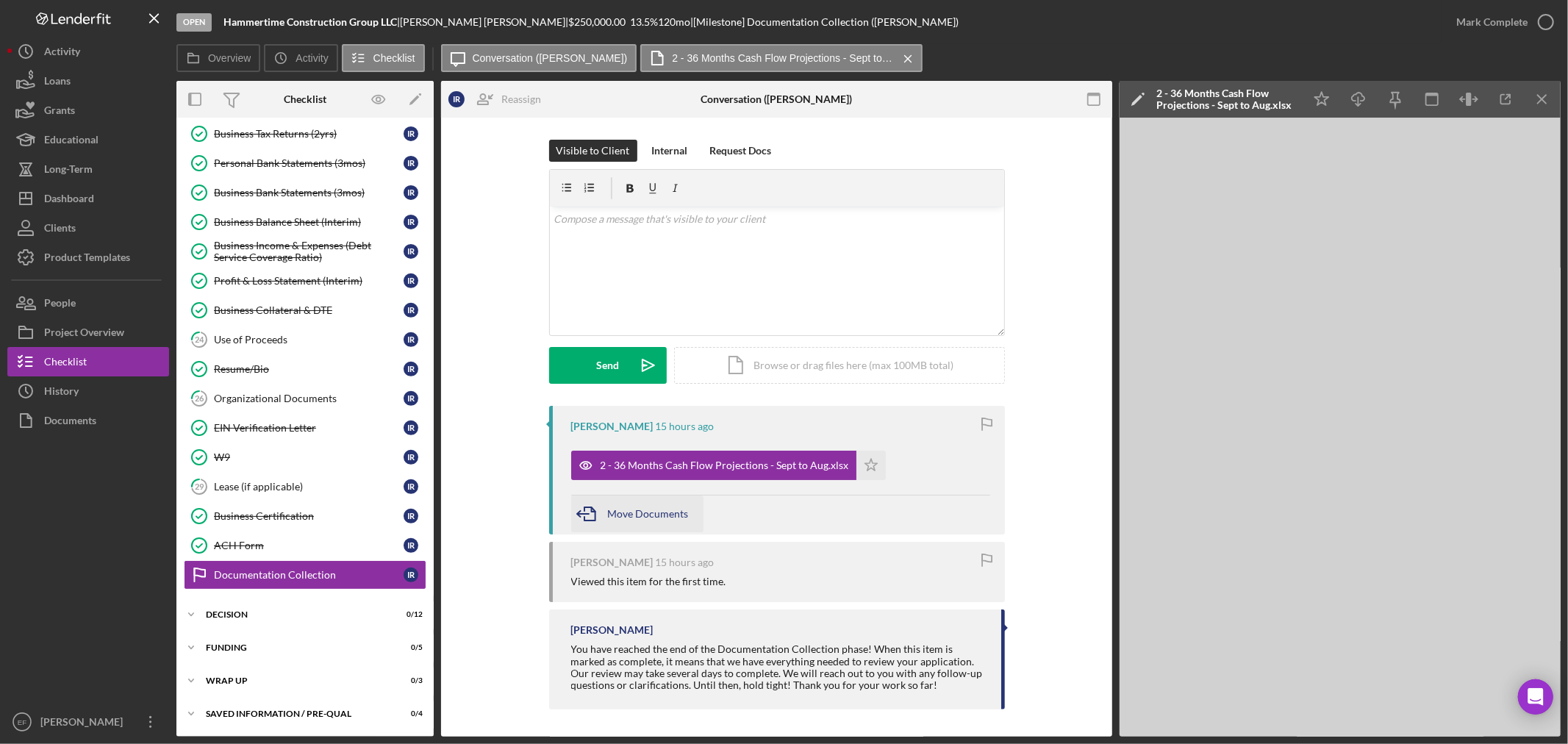
click at [610, 517] on span "Move Documents" at bounding box center [648, 514] width 81 height 12
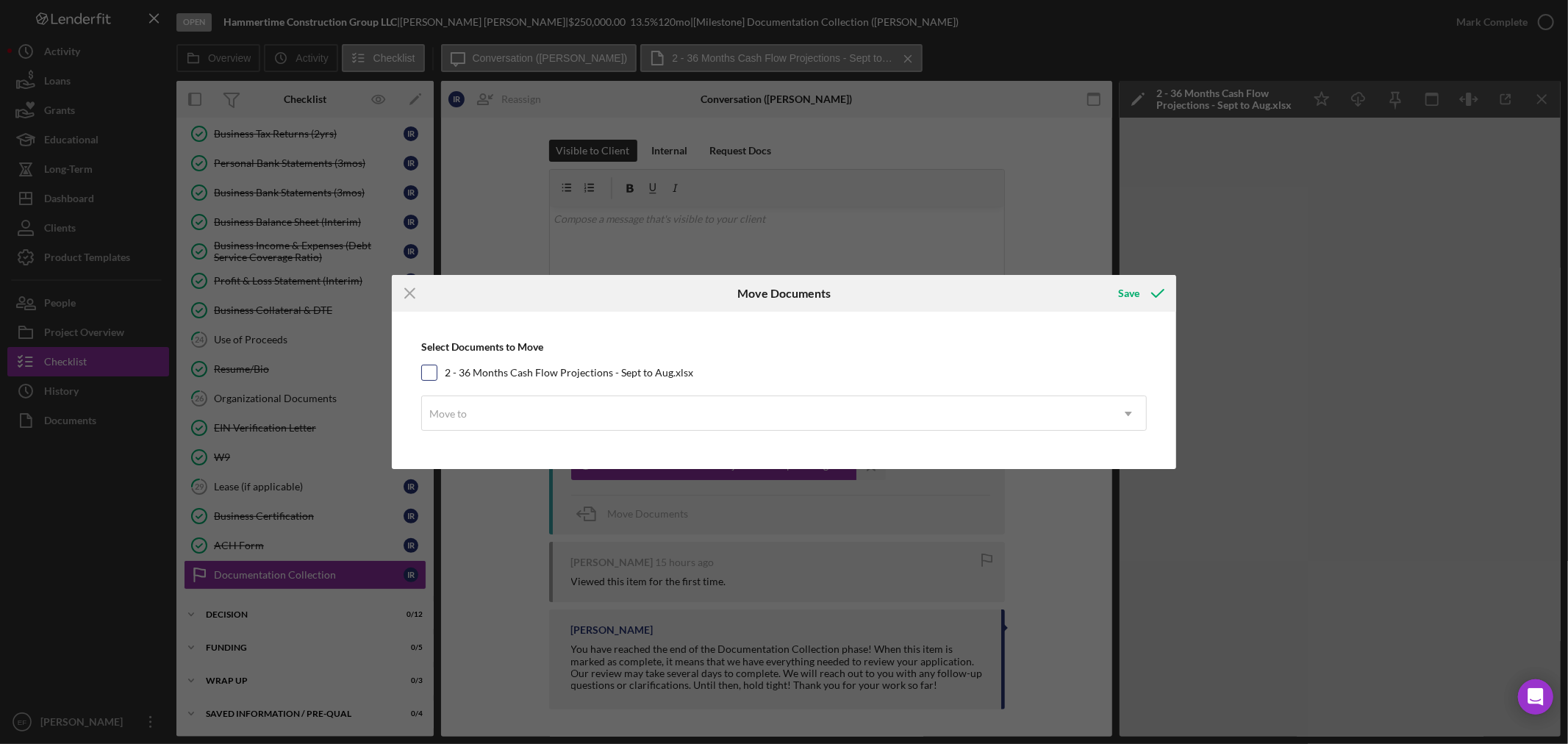
click at [432, 370] on input "2 - 36 Months Cash Flow Projections - Sept to Aug.xlsx" at bounding box center [429, 372] width 15 height 15
checkbox input "true"
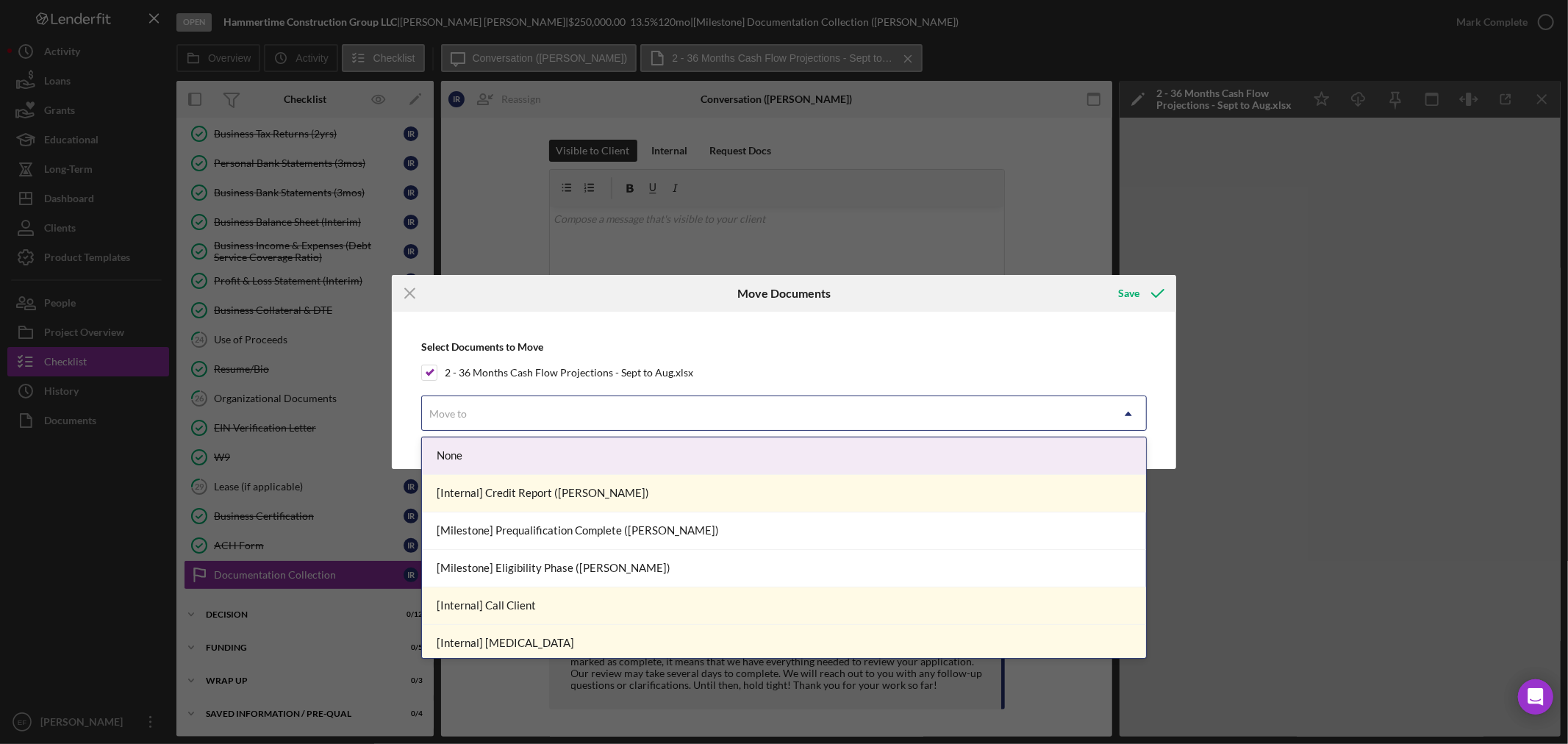
click at [467, 423] on div "Move to" at bounding box center [766, 414] width 689 height 34
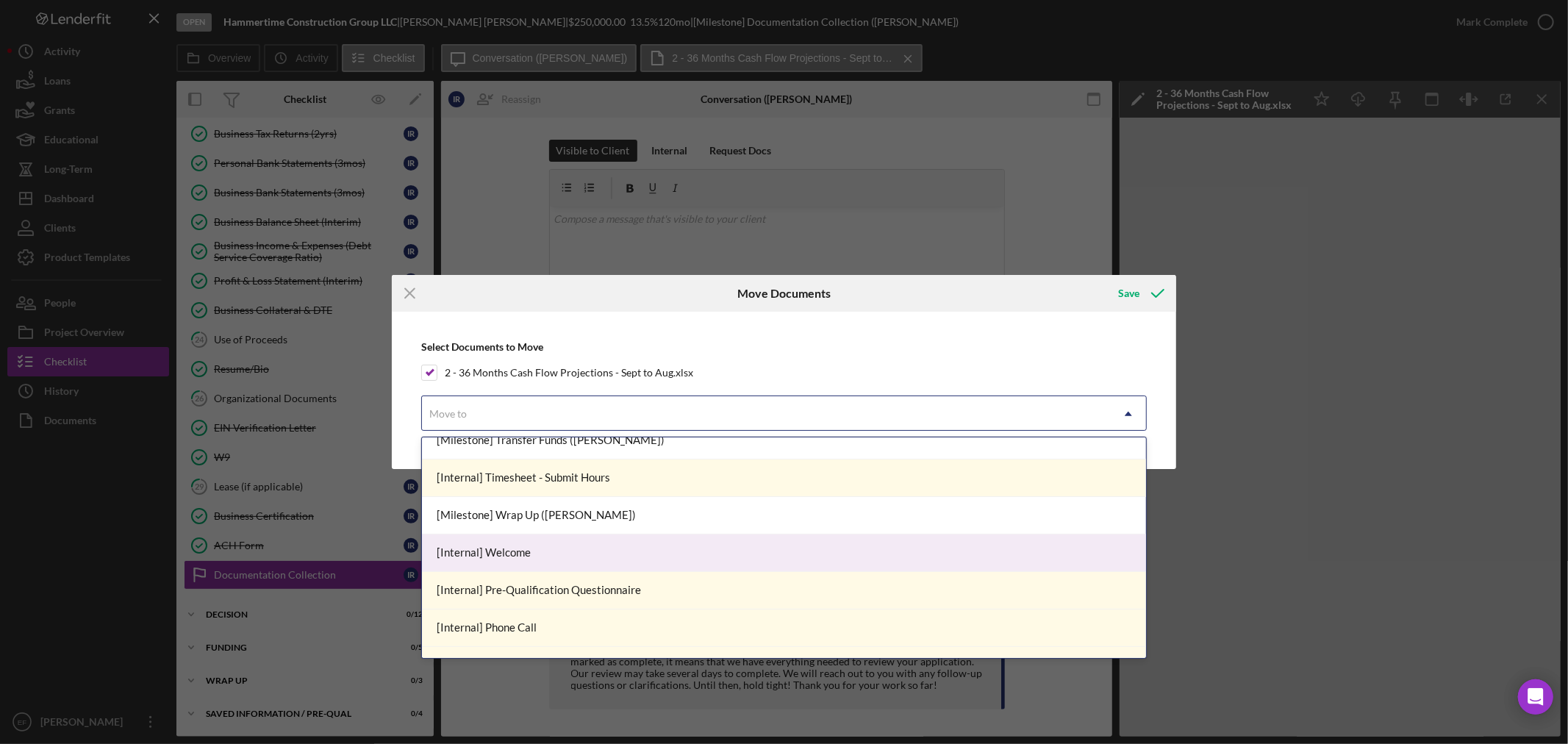
scroll to position [681, 0]
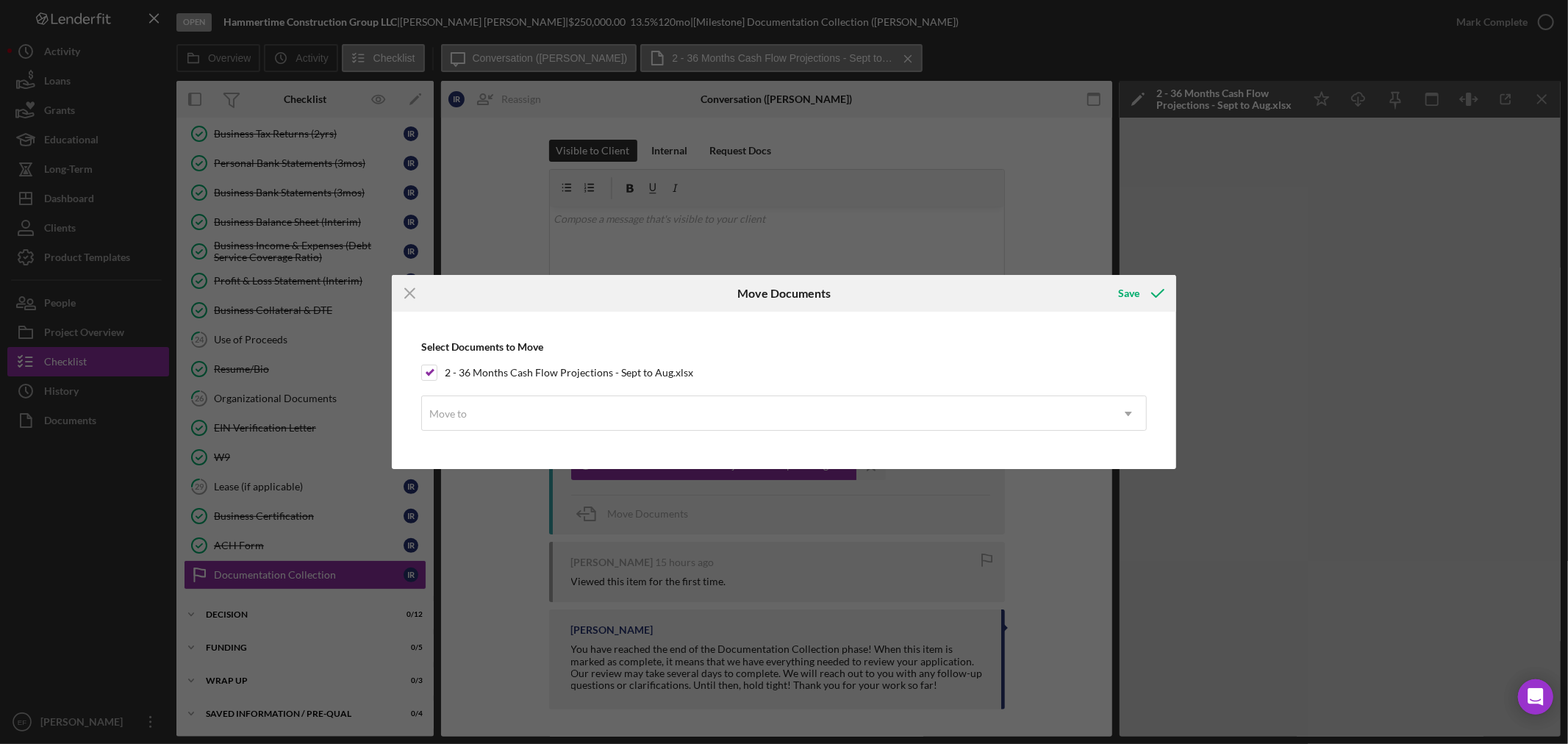
click at [561, 296] on div "Icon/Menu Close" at bounding box center [522, 293] width 261 height 36
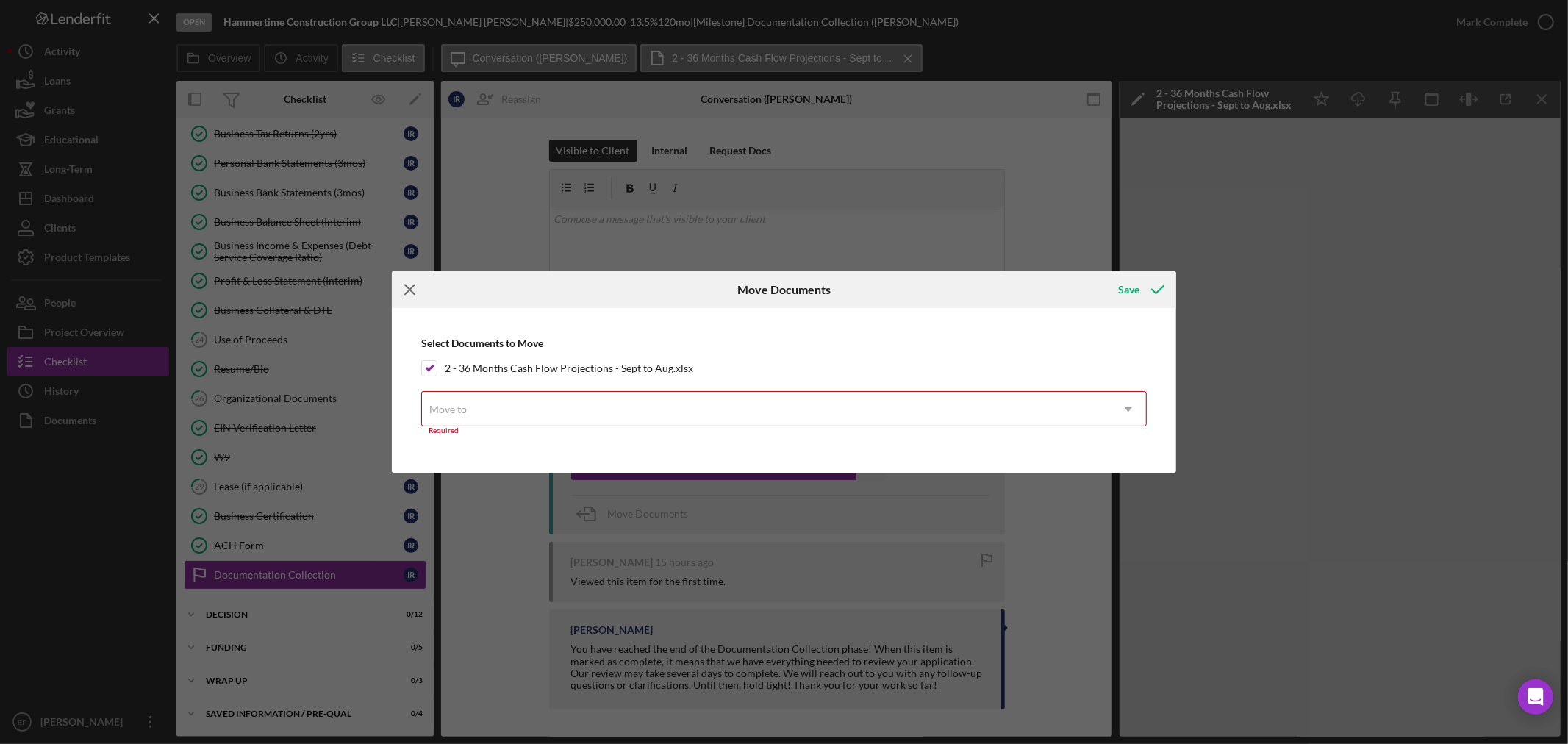
click at [406, 289] on icon "Icon/Menu Close" at bounding box center [409, 289] width 36 height 36
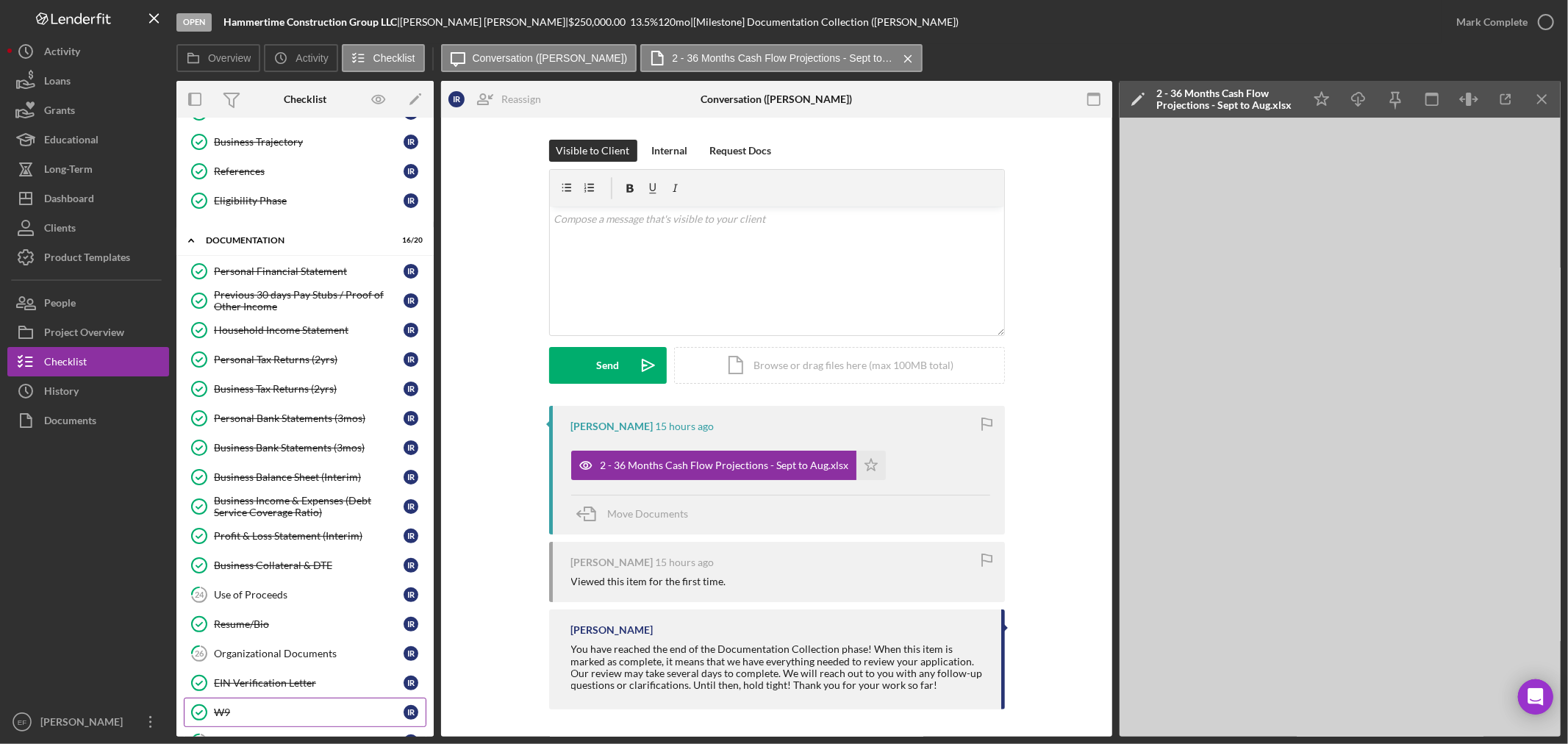
scroll to position [0, 0]
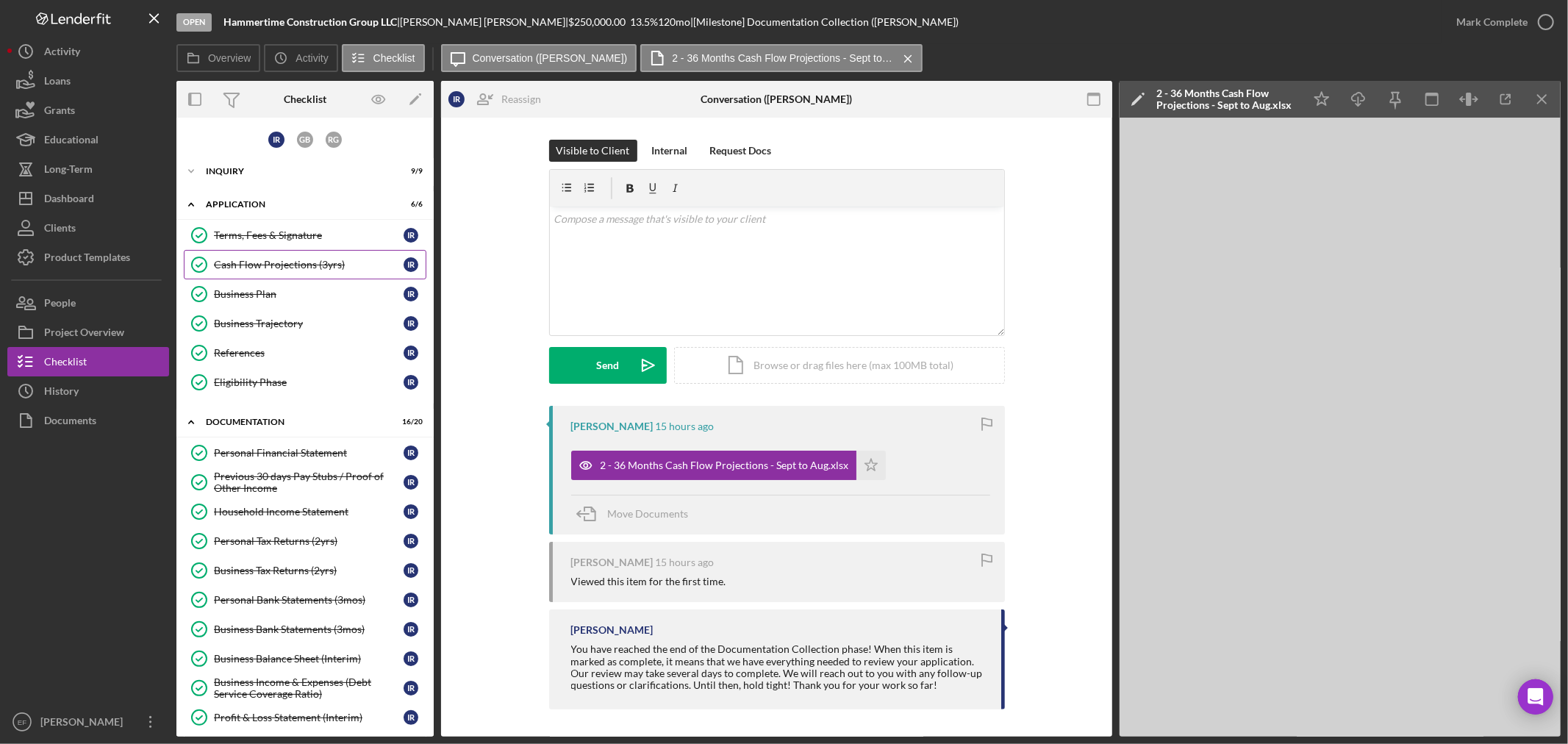
click at [248, 260] on link "Cash Flow Projections (3yrs) Cash Flow Projections (3yrs) I R" at bounding box center [305, 265] width 243 height 29
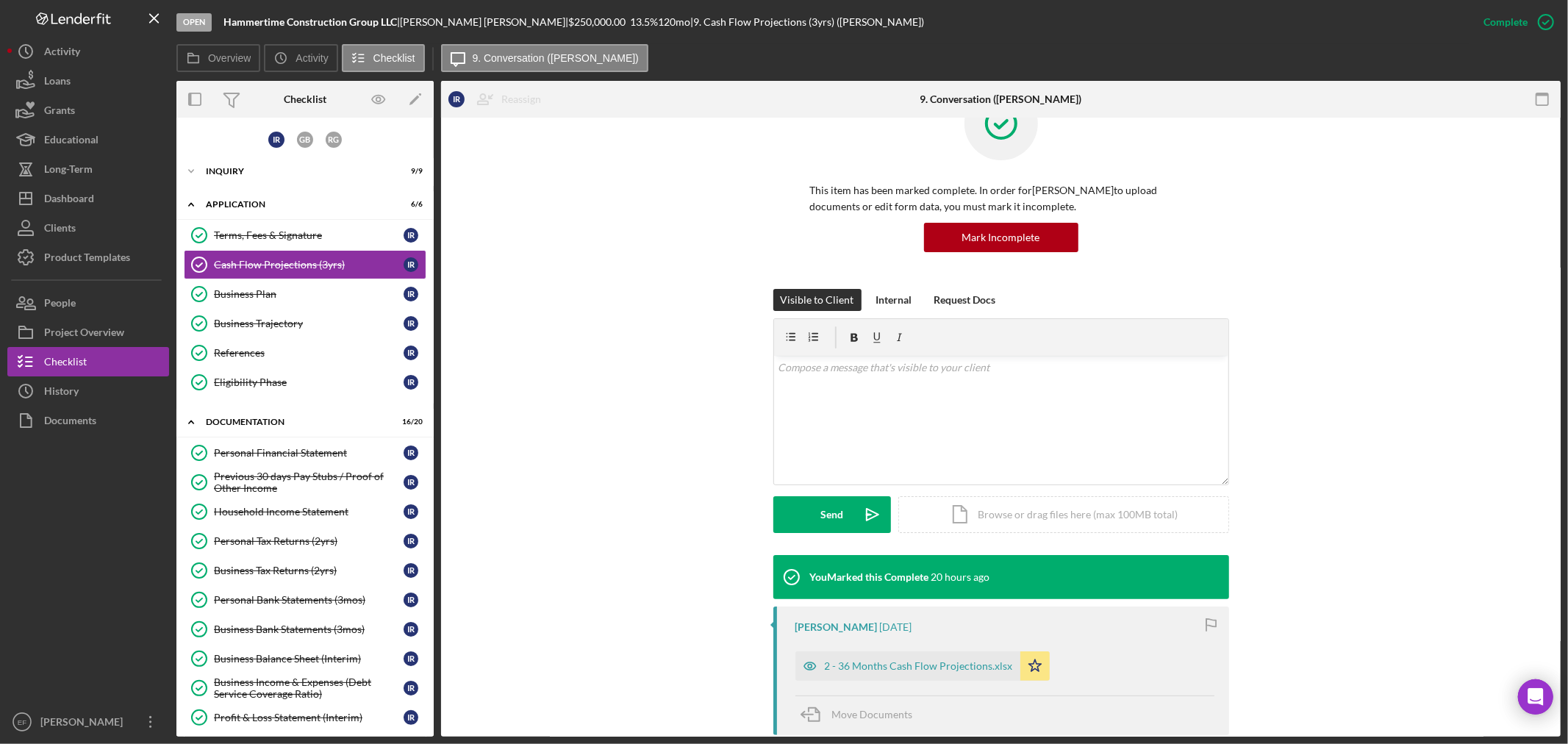
scroll to position [81, 0]
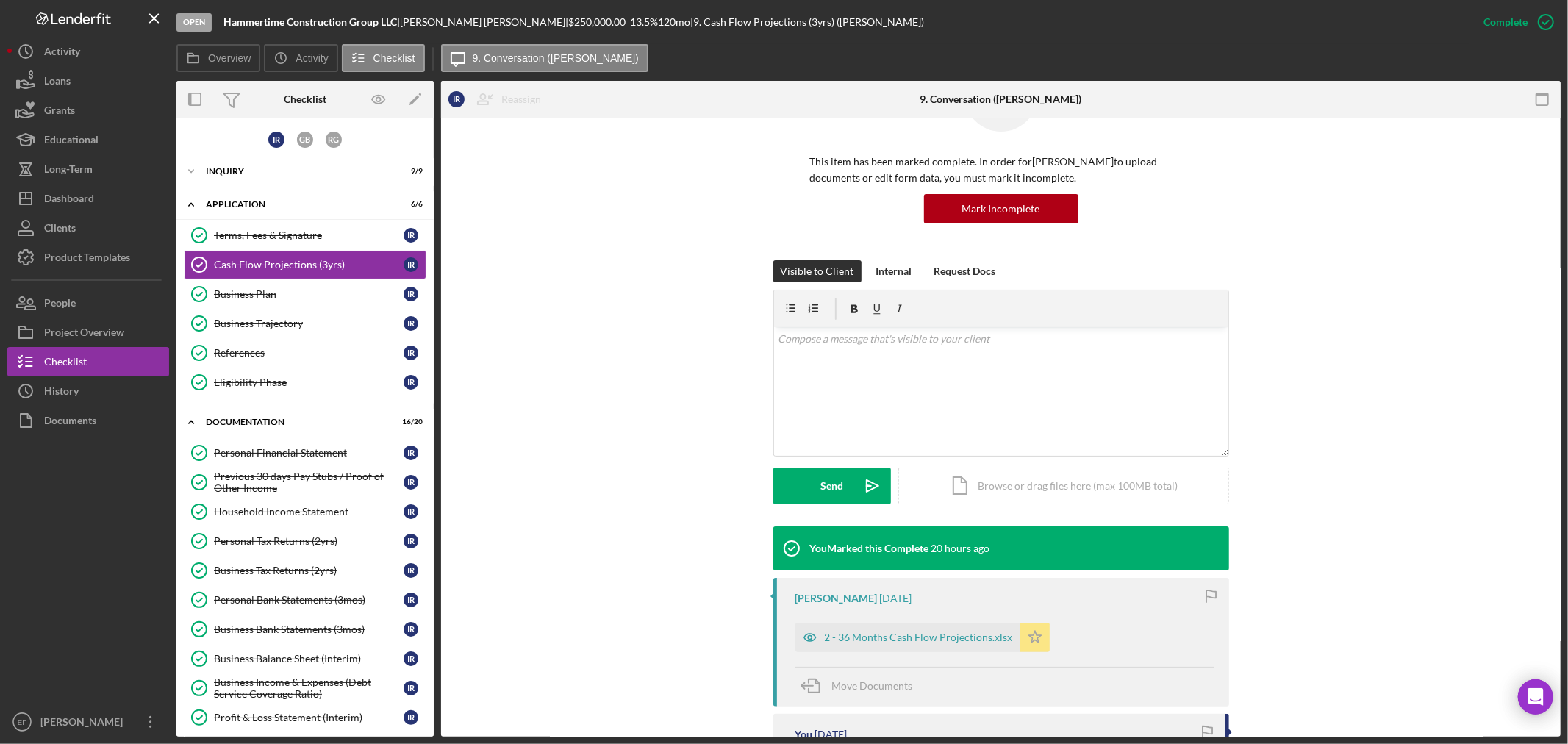
click at [1025, 630] on icon "Icon/Star" at bounding box center [1035, 638] width 29 height 29
click at [1494, 19] on div "Mark Incomplete" at bounding box center [1487, 22] width 78 height 29
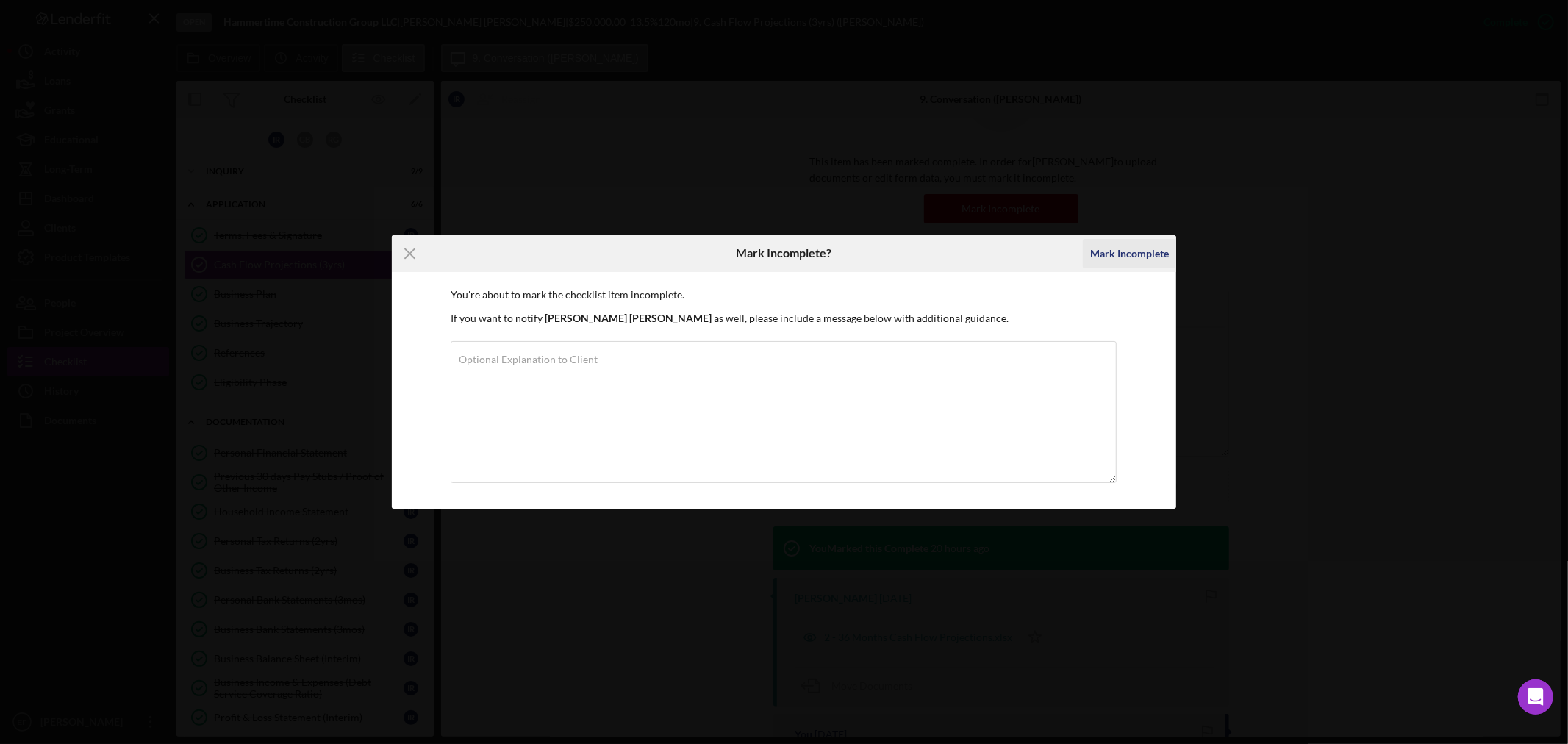
click at [1107, 244] on div "Mark Incomplete" at bounding box center [1129, 254] width 78 height 29
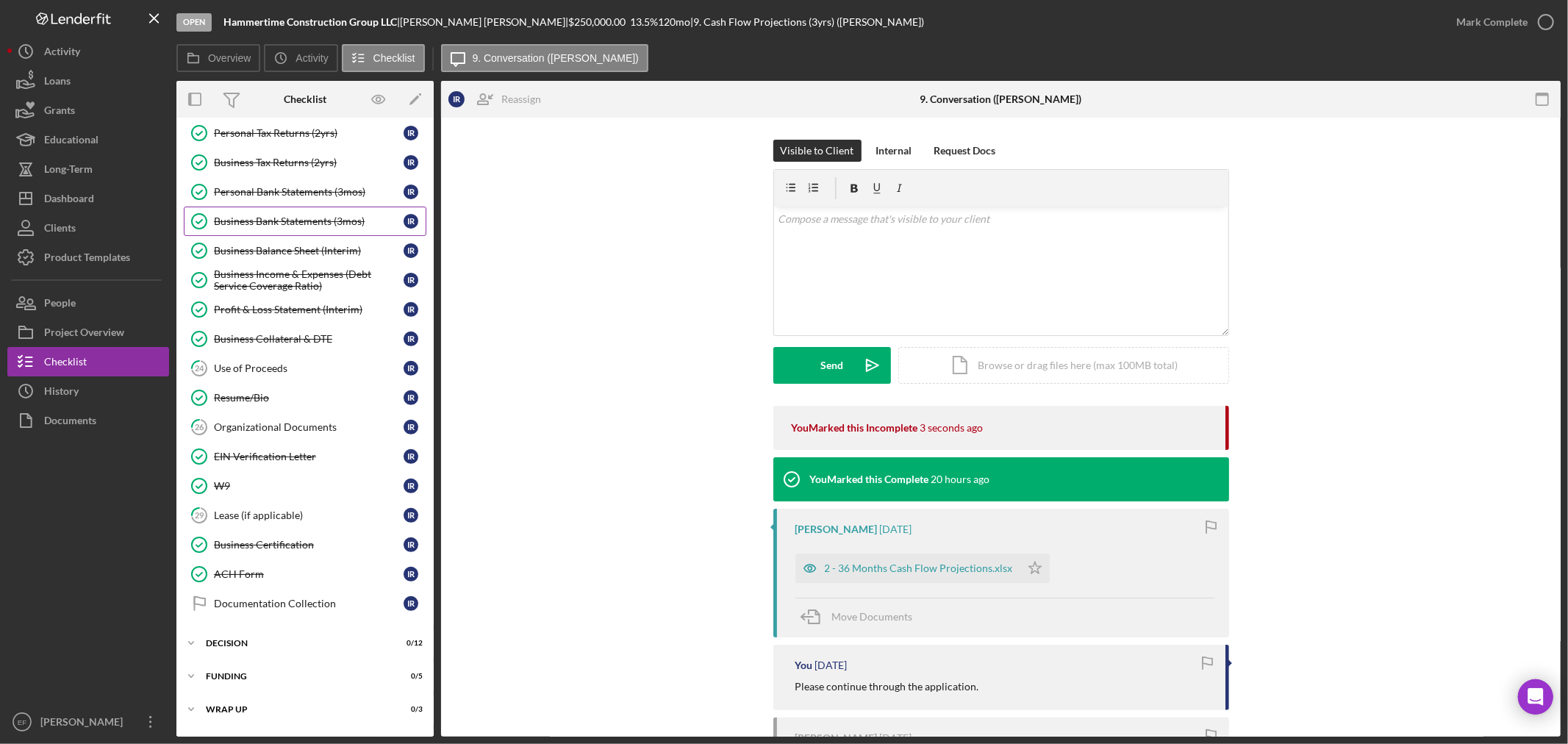
scroll to position [439, 0]
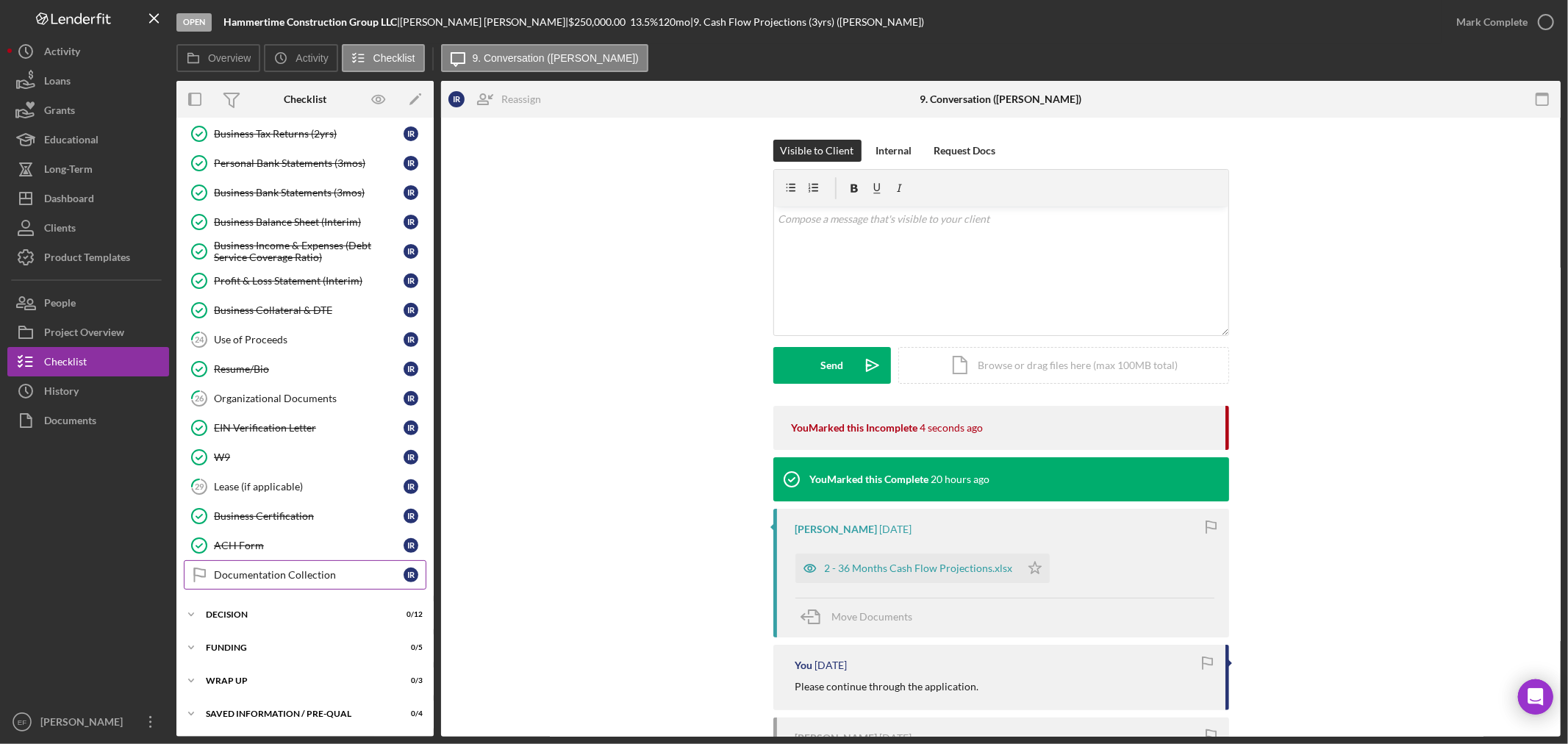
click at [264, 568] on link "Documentation Collection Documentation Collection I R" at bounding box center [305, 575] width 243 height 29
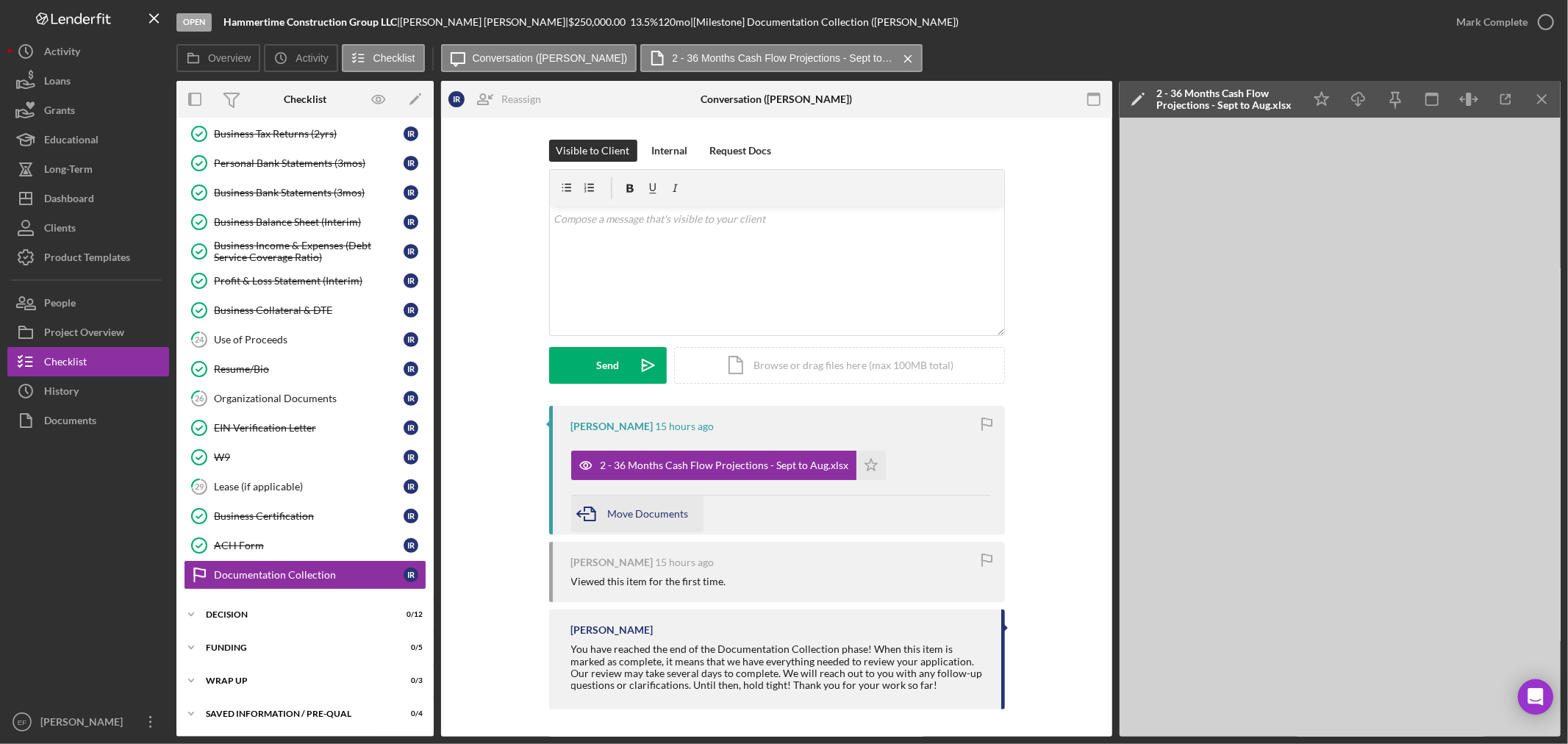
click at [658, 511] on span "Move Documents" at bounding box center [648, 514] width 81 height 12
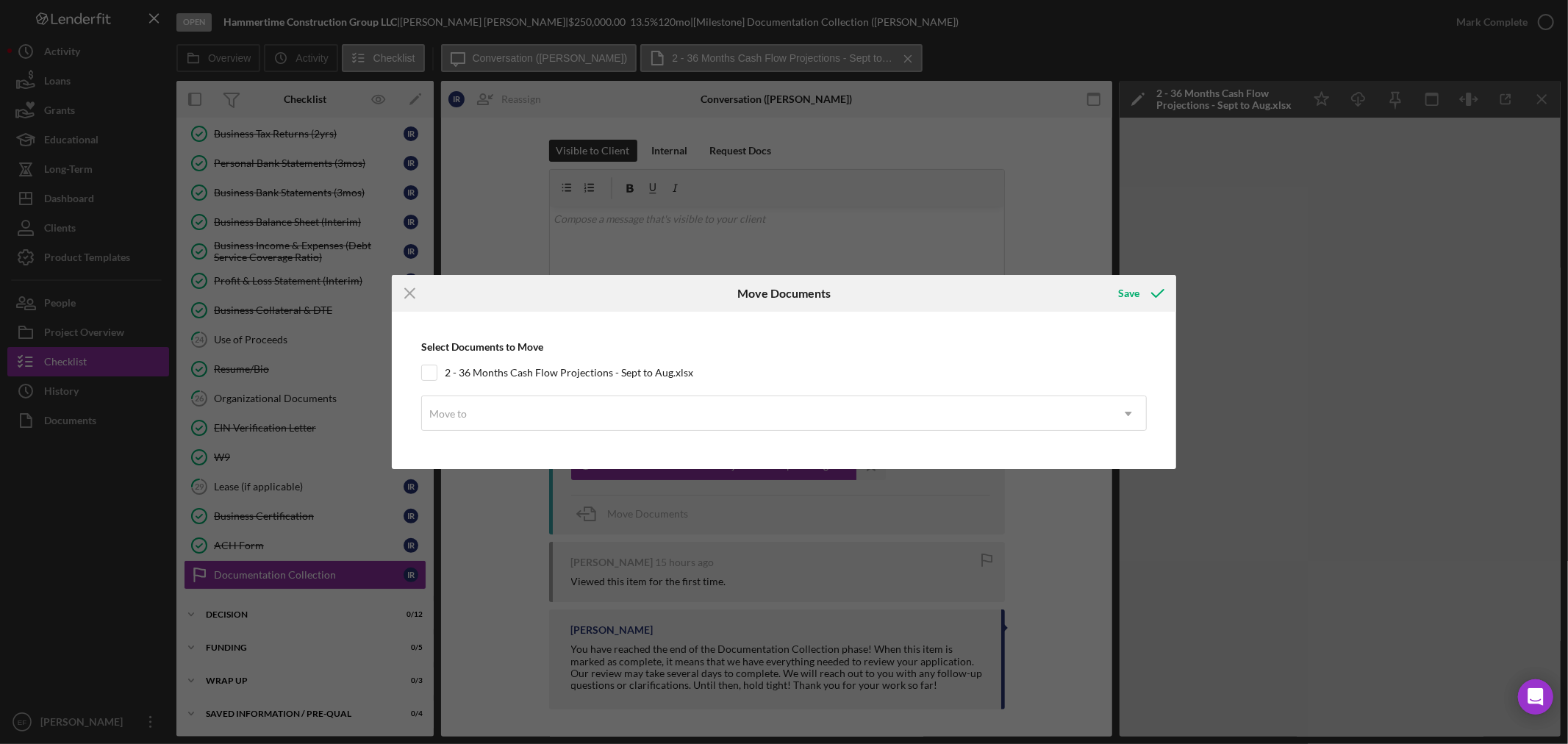
drag, startPoint x: 432, startPoint y: 369, endPoint x: 437, endPoint y: 382, distance: 13.9
click at [437, 382] on div "Select Documents to Move 2 - 36 Months Cash Flow Projections - Sept to Aug.xlsx…" at bounding box center [784, 389] width 769 height 142
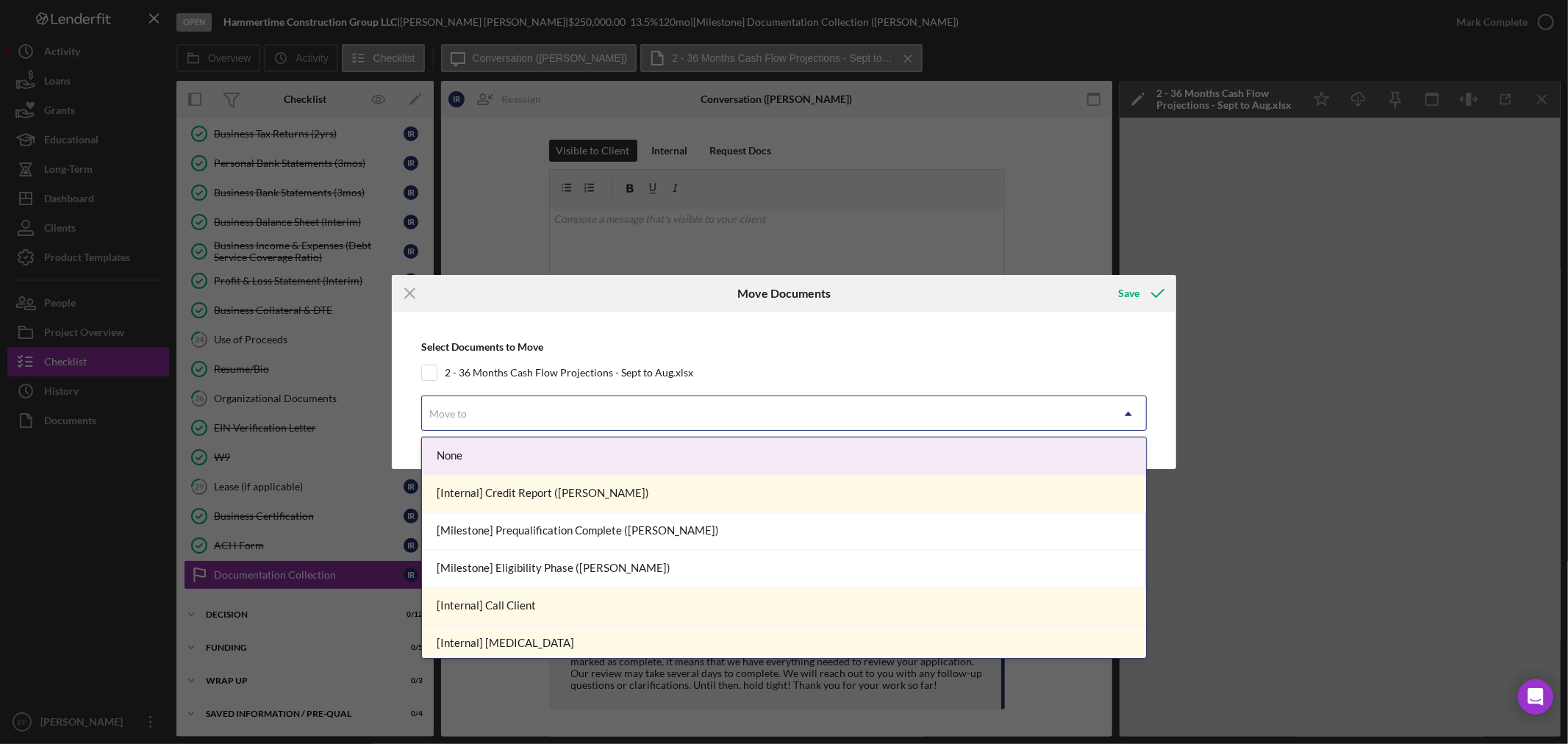
click at [452, 408] on div "Move to" at bounding box center [448, 414] width 37 height 12
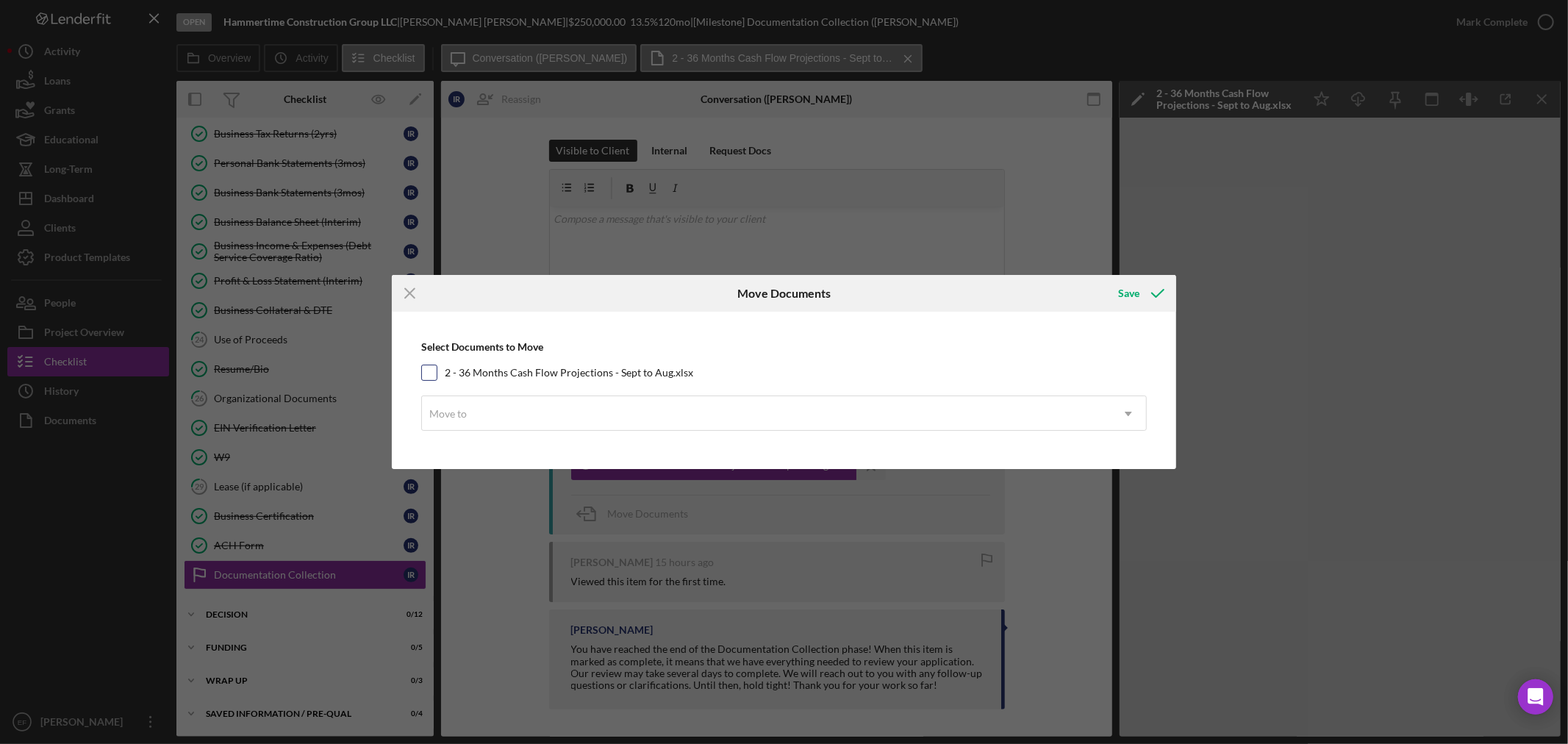
click at [432, 374] on div "Select Documents to Move 2 - 36 Months Cash Flow Projections - Sept to Aug.xlsx…" at bounding box center [784, 389] width 769 height 142
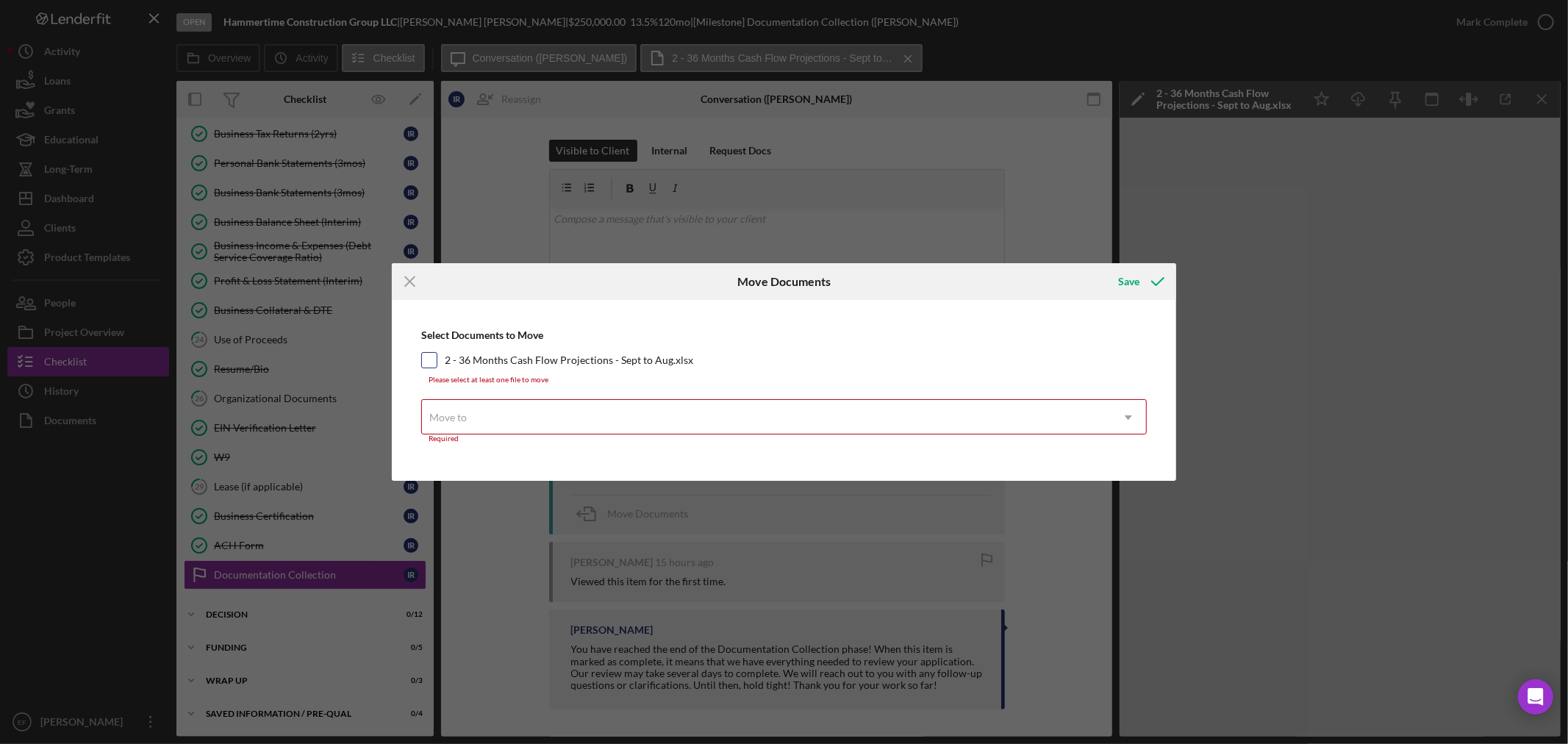
click at [429, 360] on input "2 - 36 Months Cash Flow Projections - Sept to Aug.xlsx" at bounding box center [429, 360] width 15 height 15
checkbox input "true"
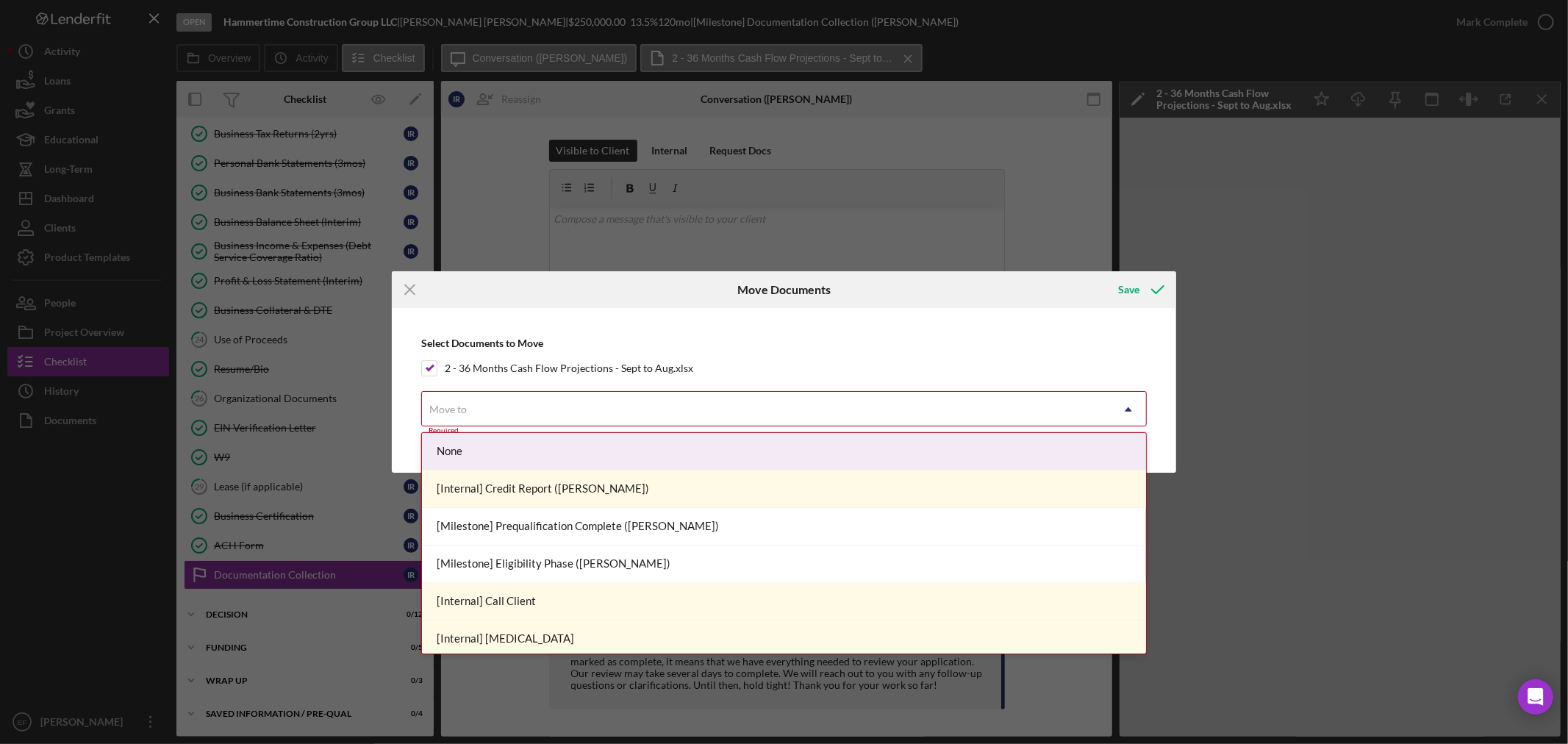
click at [447, 403] on div "Move to" at bounding box center [448, 409] width 37 height 12
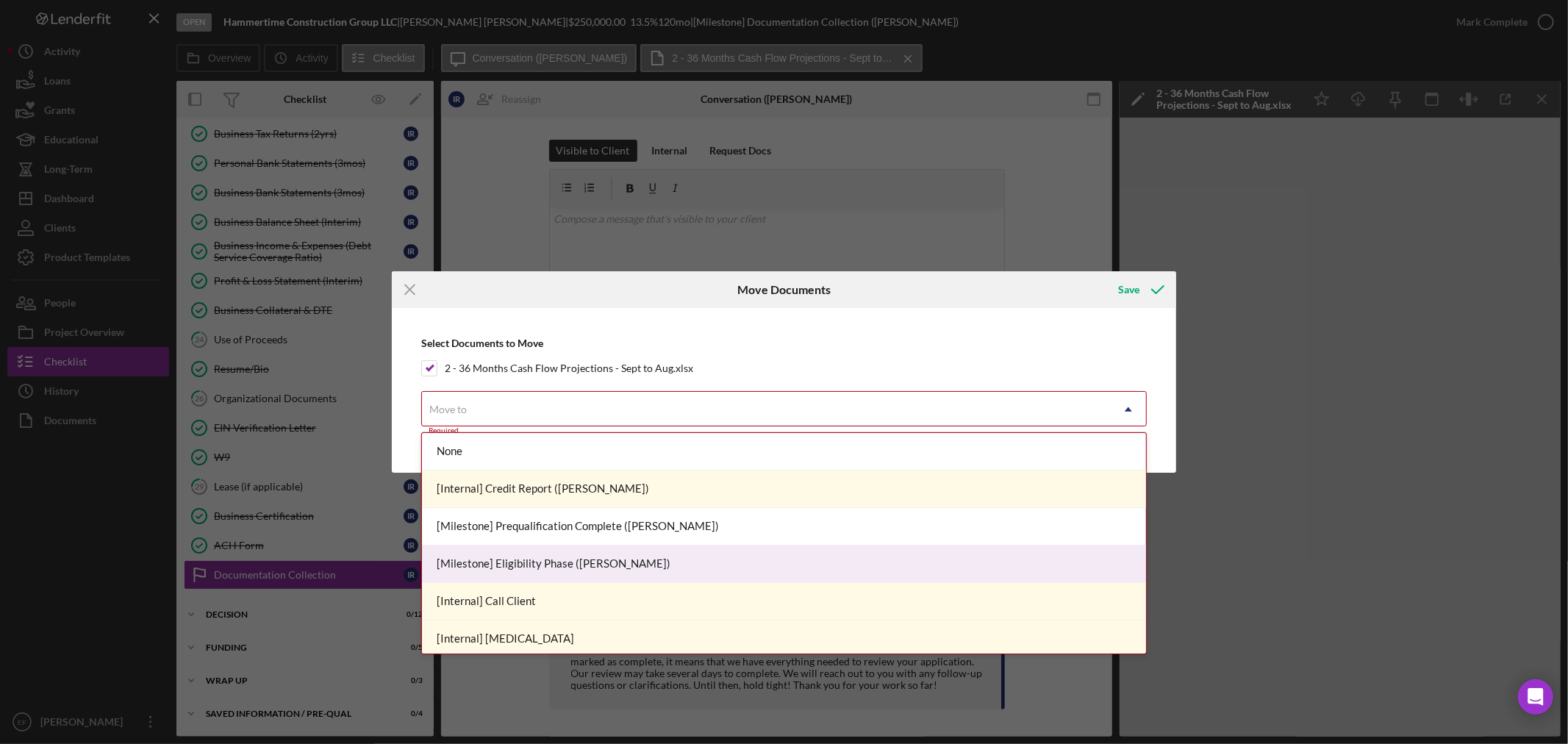
click at [539, 565] on div "[Milestone] Eligibility Phase ([PERSON_NAME])" at bounding box center [784, 564] width 724 height 37
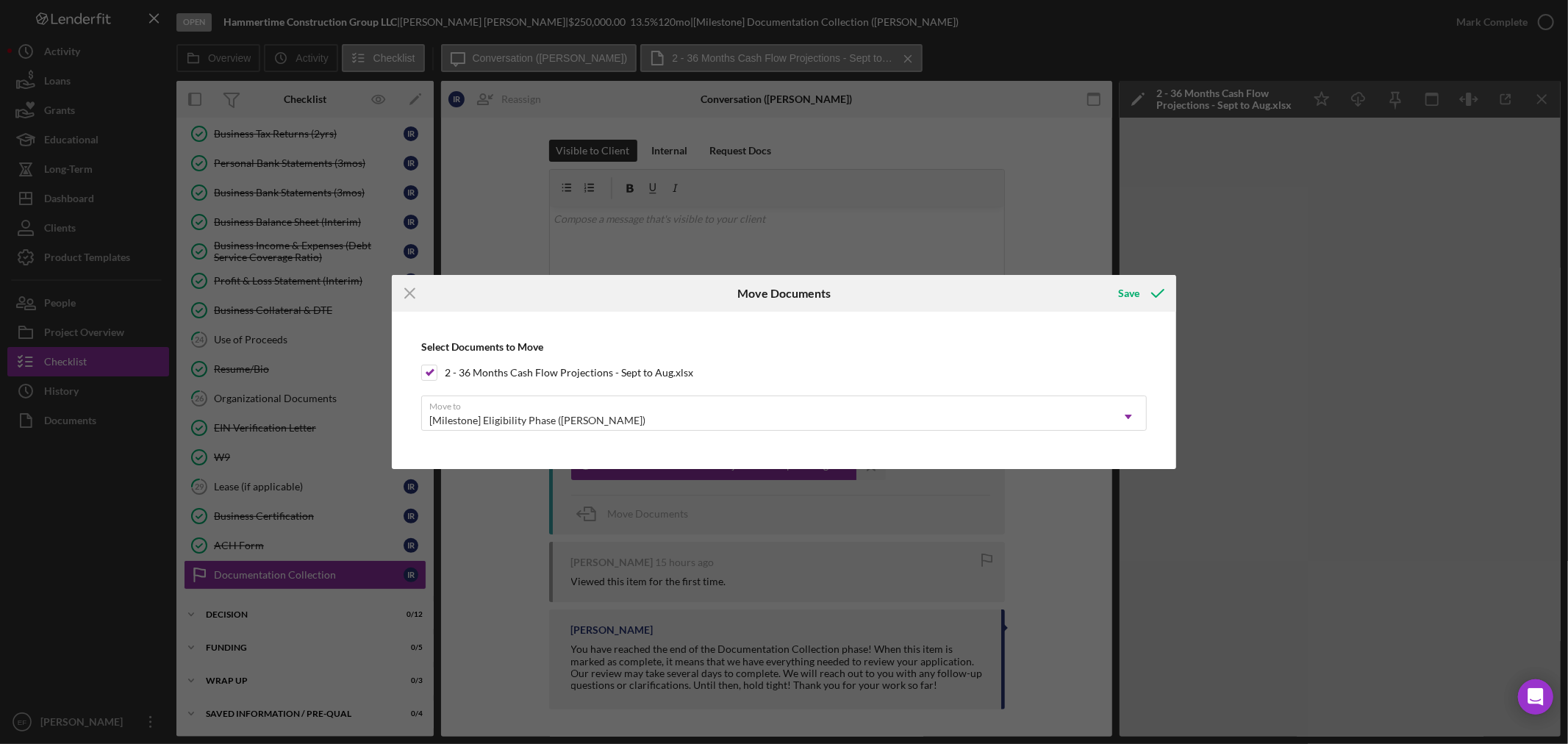
drag, startPoint x: 1155, startPoint y: 291, endPoint x: 855, endPoint y: 393, distance: 316.9
click at [855, 393] on form "Icon/Menu Close Move Documents Save Select Documents to Move 2 - 36 Months Cash…" at bounding box center [783, 372] width 784 height 193
click at [851, 407] on div "[Milestone] Eligibility Phase ([PERSON_NAME])" at bounding box center [766, 420] width 689 height 34
click at [1130, 290] on div "Save" at bounding box center [1128, 293] width 21 height 29
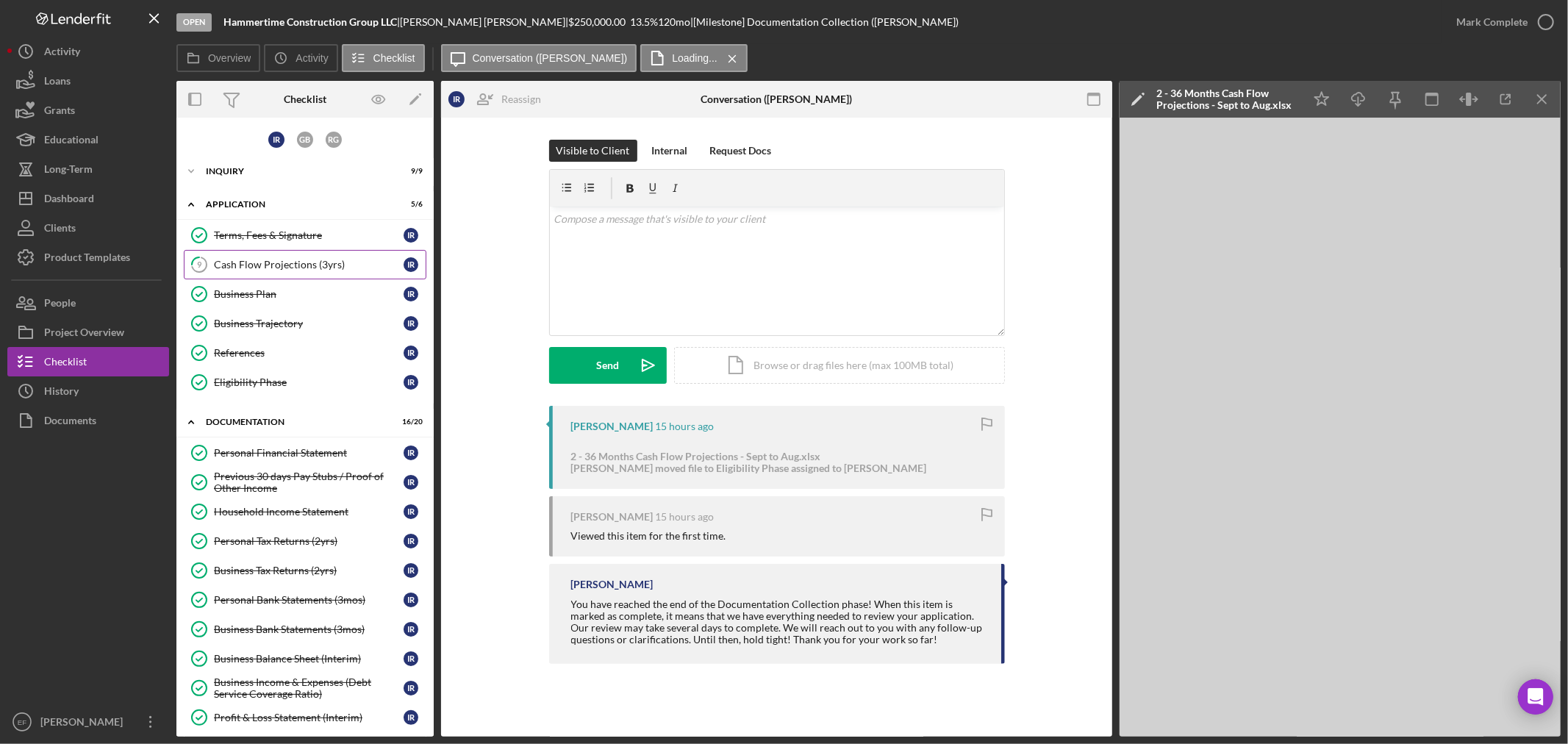
click at [266, 266] on div "Cash Flow Projections (3yrs)" at bounding box center [309, 265] width 190 height 12
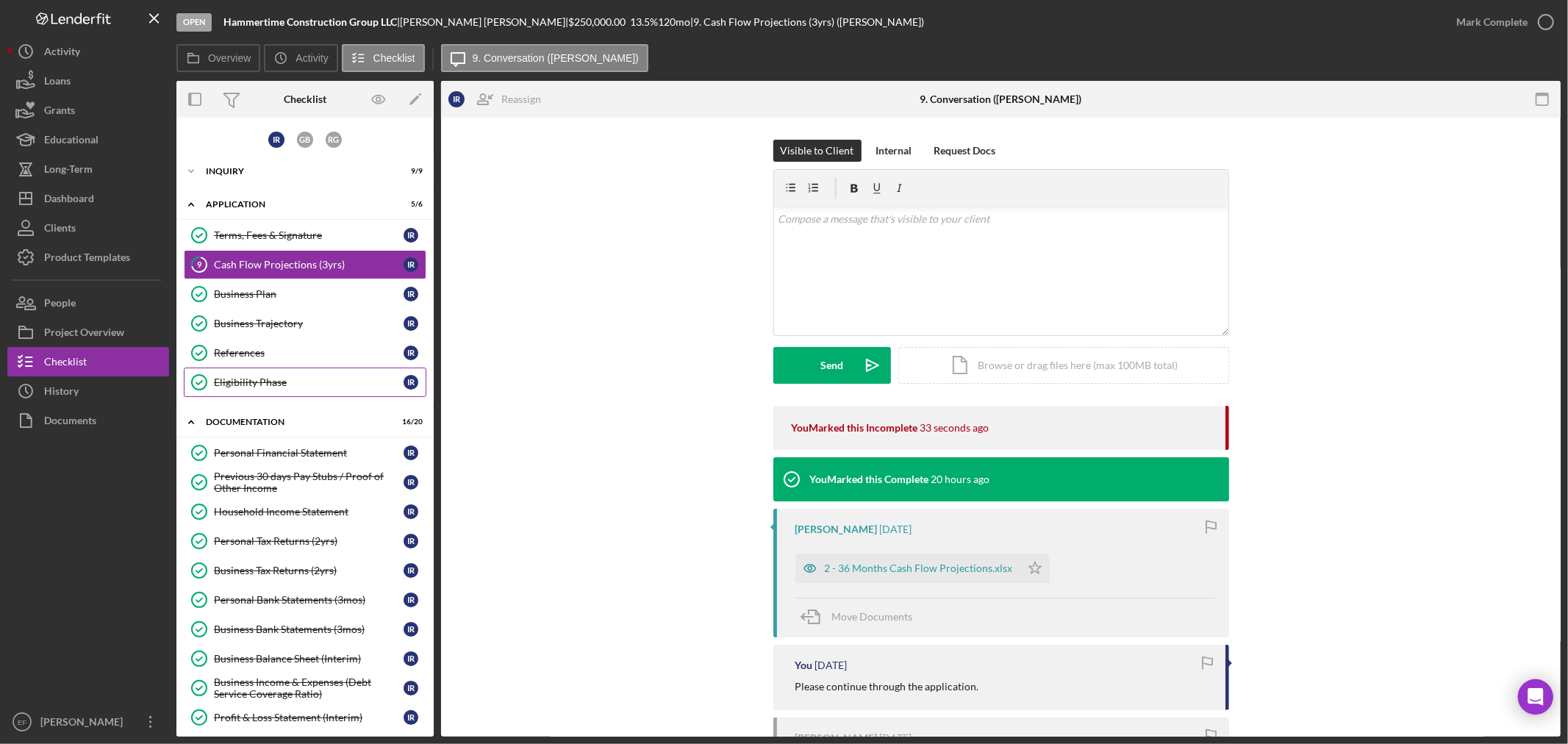
click at [270, 372] on link "Eligibility Phase Eligibility Phase I R" at bounding box center [305, 382] width 243 height 29
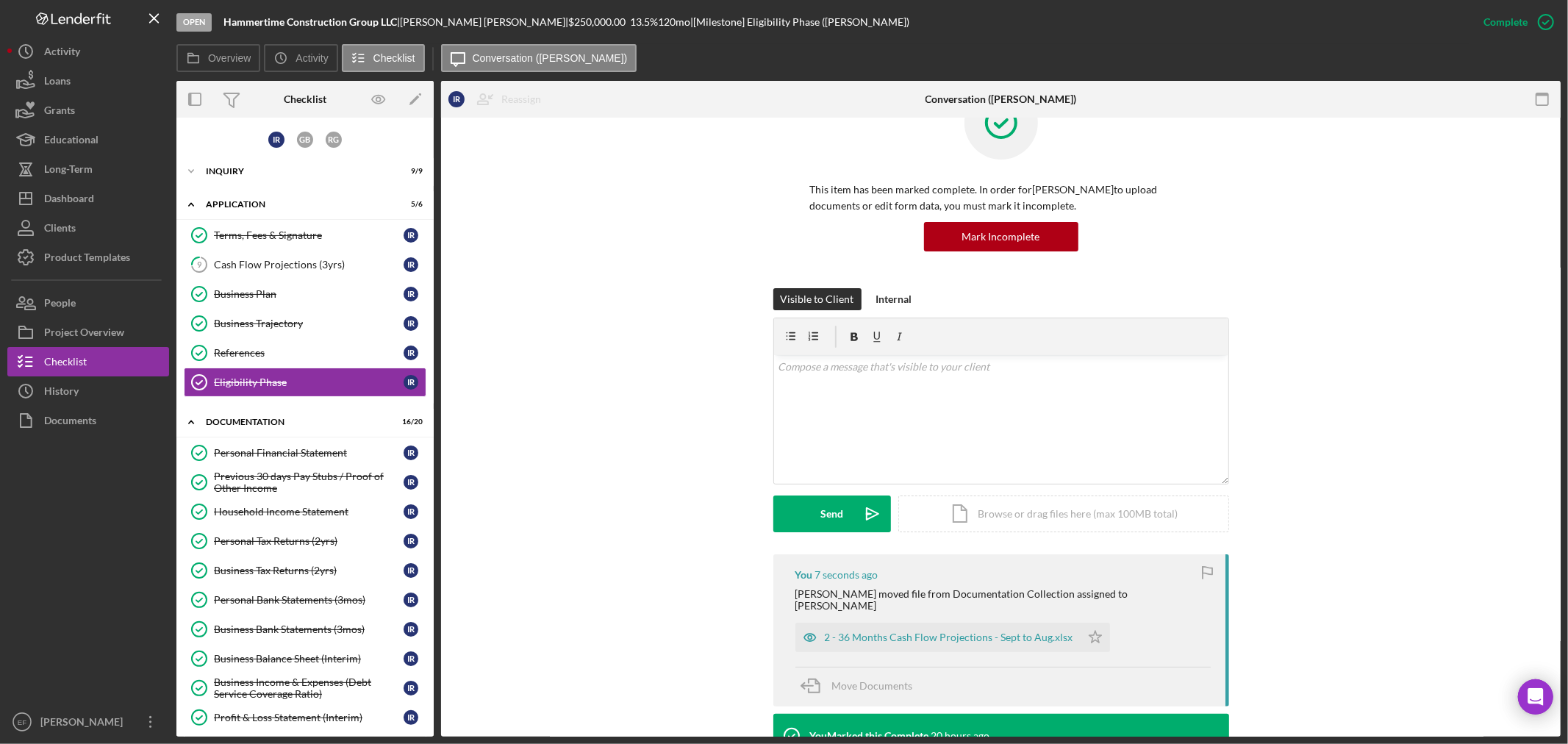
scroll to position [81, 0]
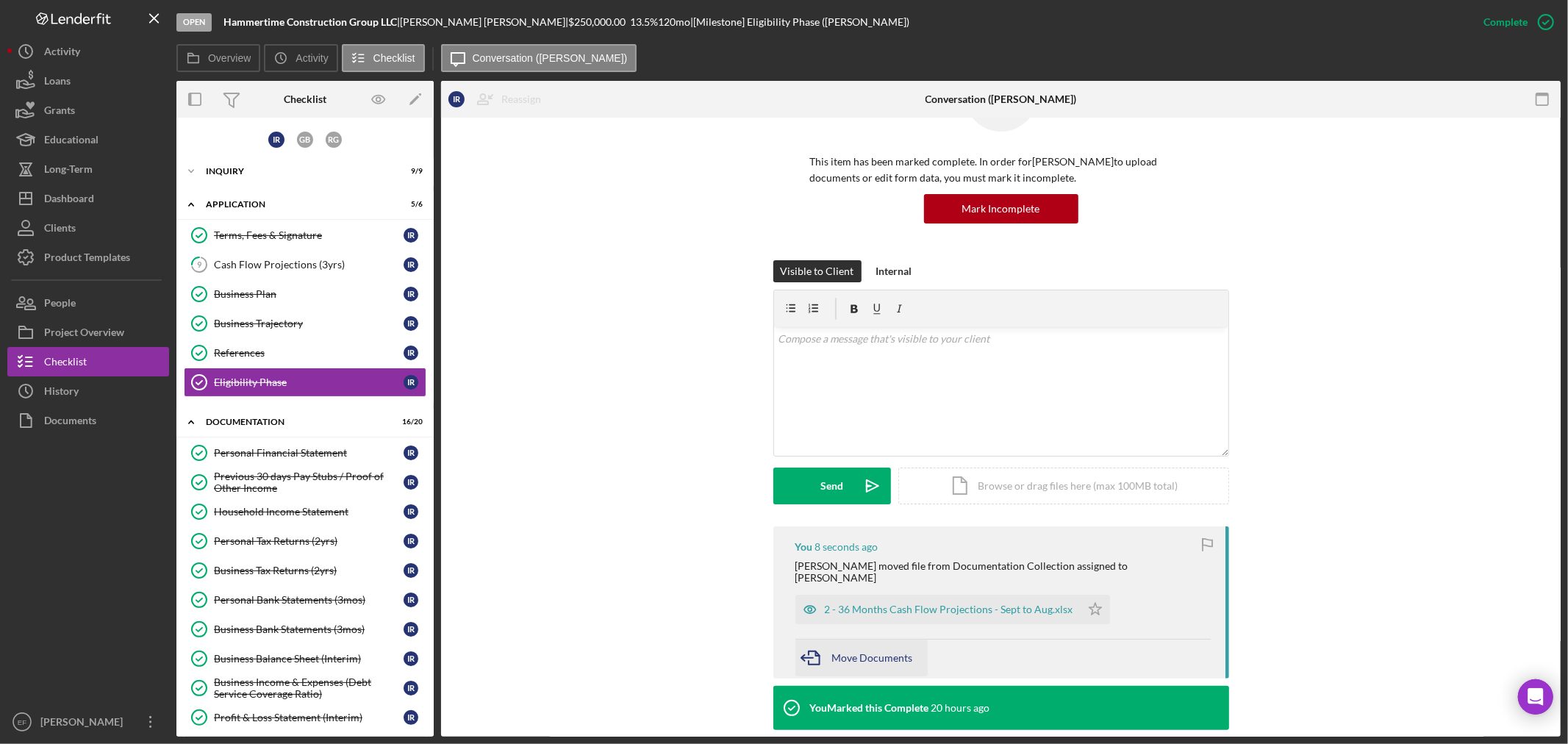
click at [847, 652] on span "Move Documents" at bounding box center [872, 658] width 81 height 12
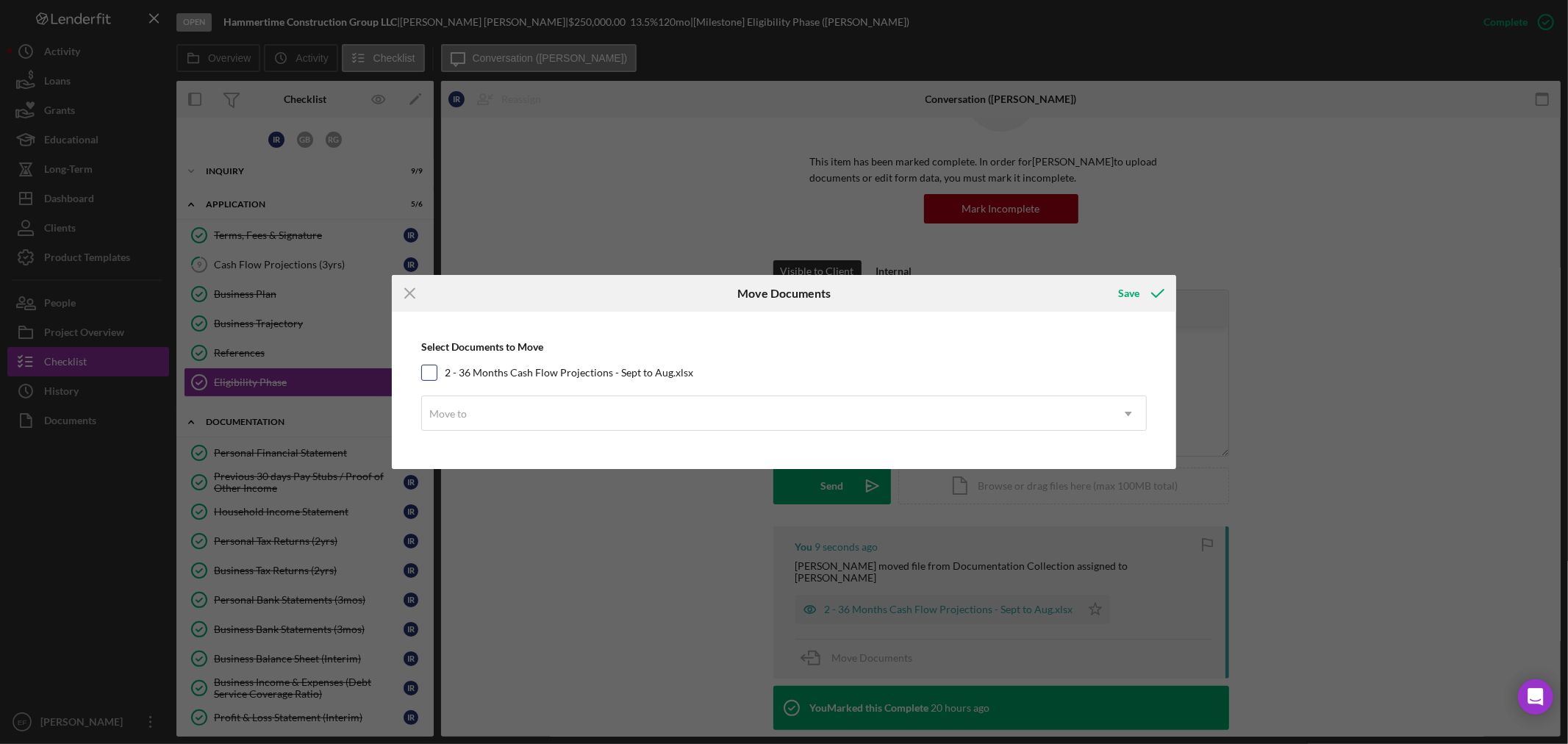
click at [430, 377] on input "2 - 36 Months Cash Flow Projections - Sept to Aug.xlsx" at bounding box center [429, 372] width 15 height 15
checkbox input "true"
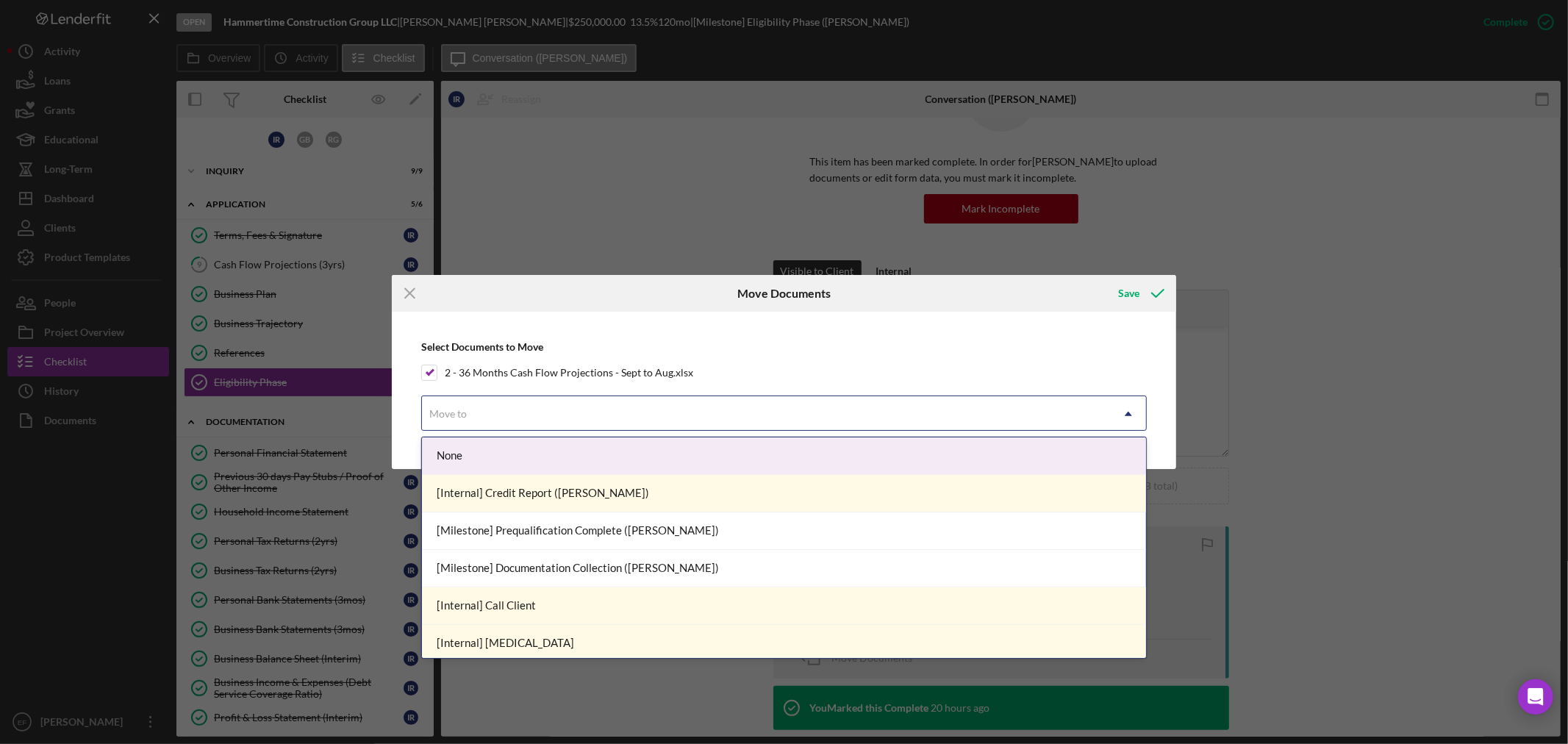
click at [444, 412] on div "Move to" at bounding box center [448, 414] width 37 height 12
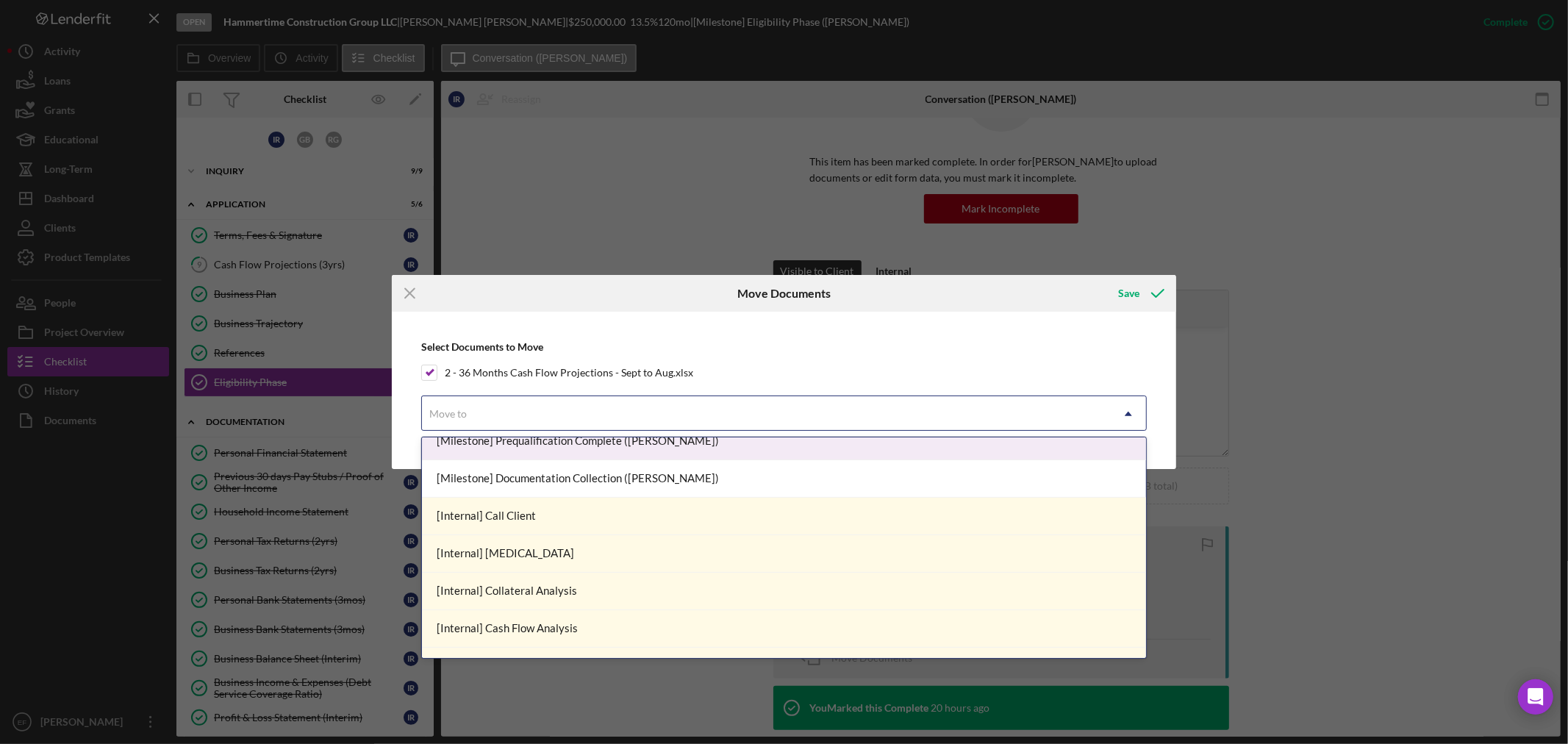
scroll to position [0, 0]
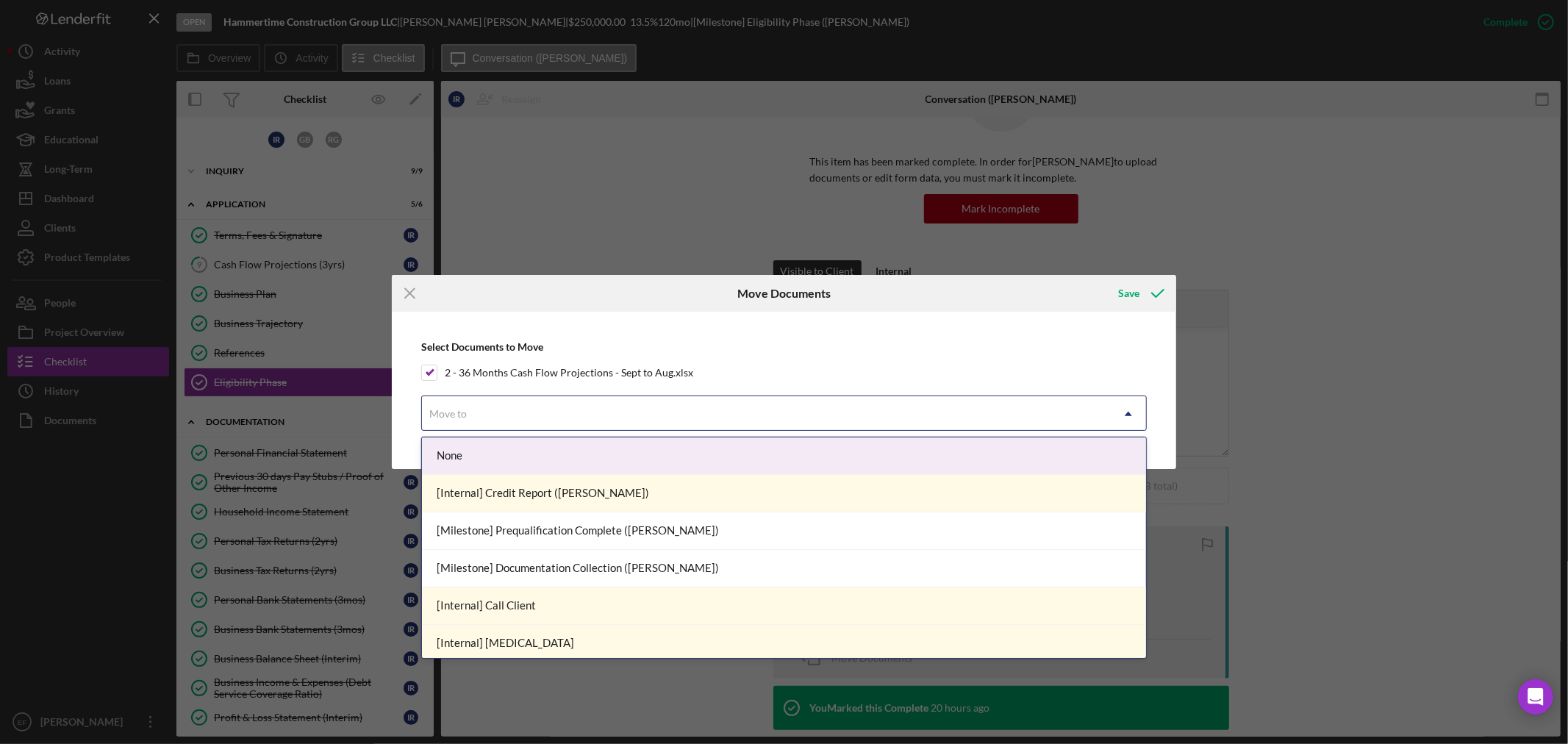
click at [526, 446] on div "None" at bounding box center [784, 456] width 724 height 37
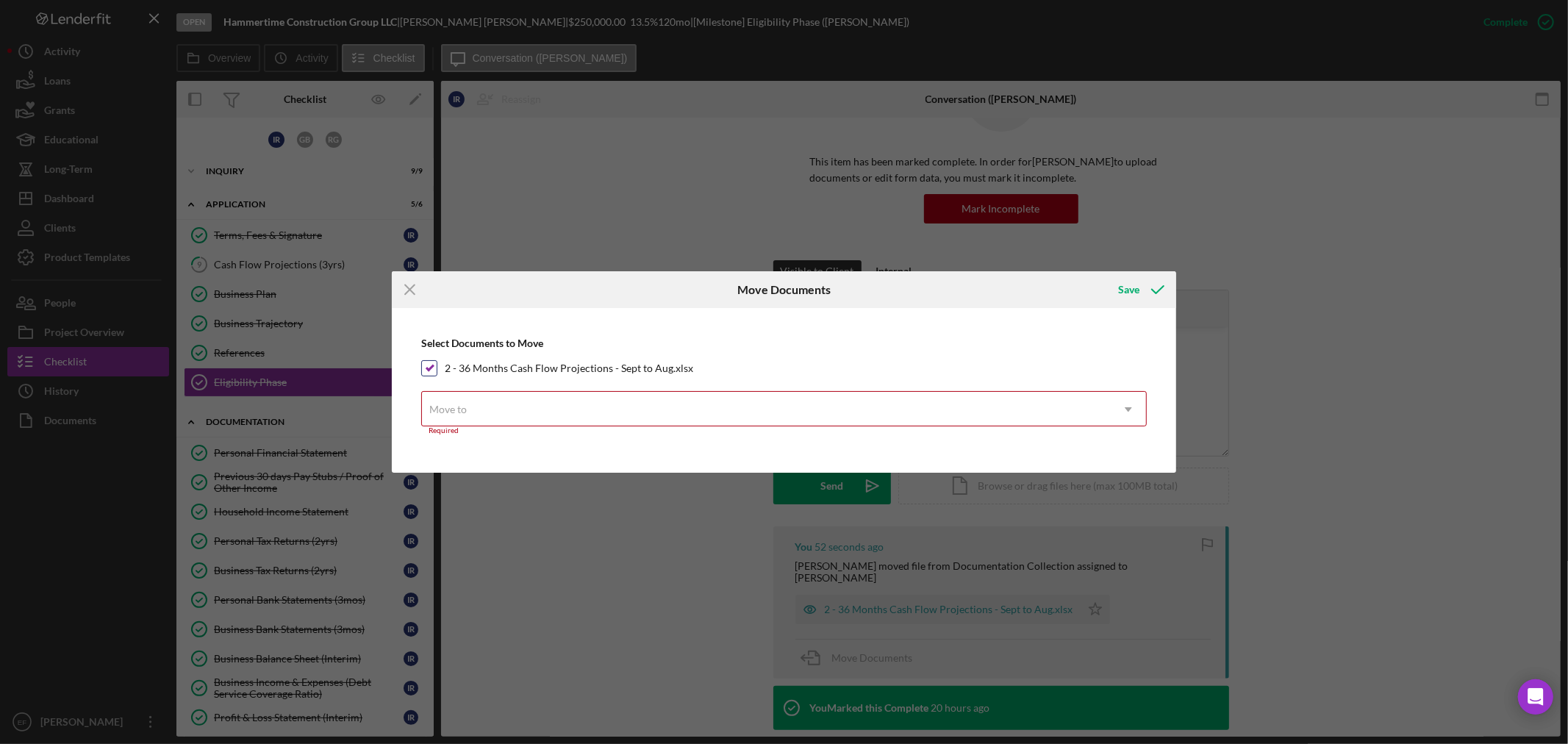
click at [938, 375] on div "2 - 36 Months Cash Flow Projections - Sept to Aug.xlsx" at bounding box center [784, 368] width 726 height 16
click at [409, 289] on line at bounding box center [409, 289] width 9 height 9
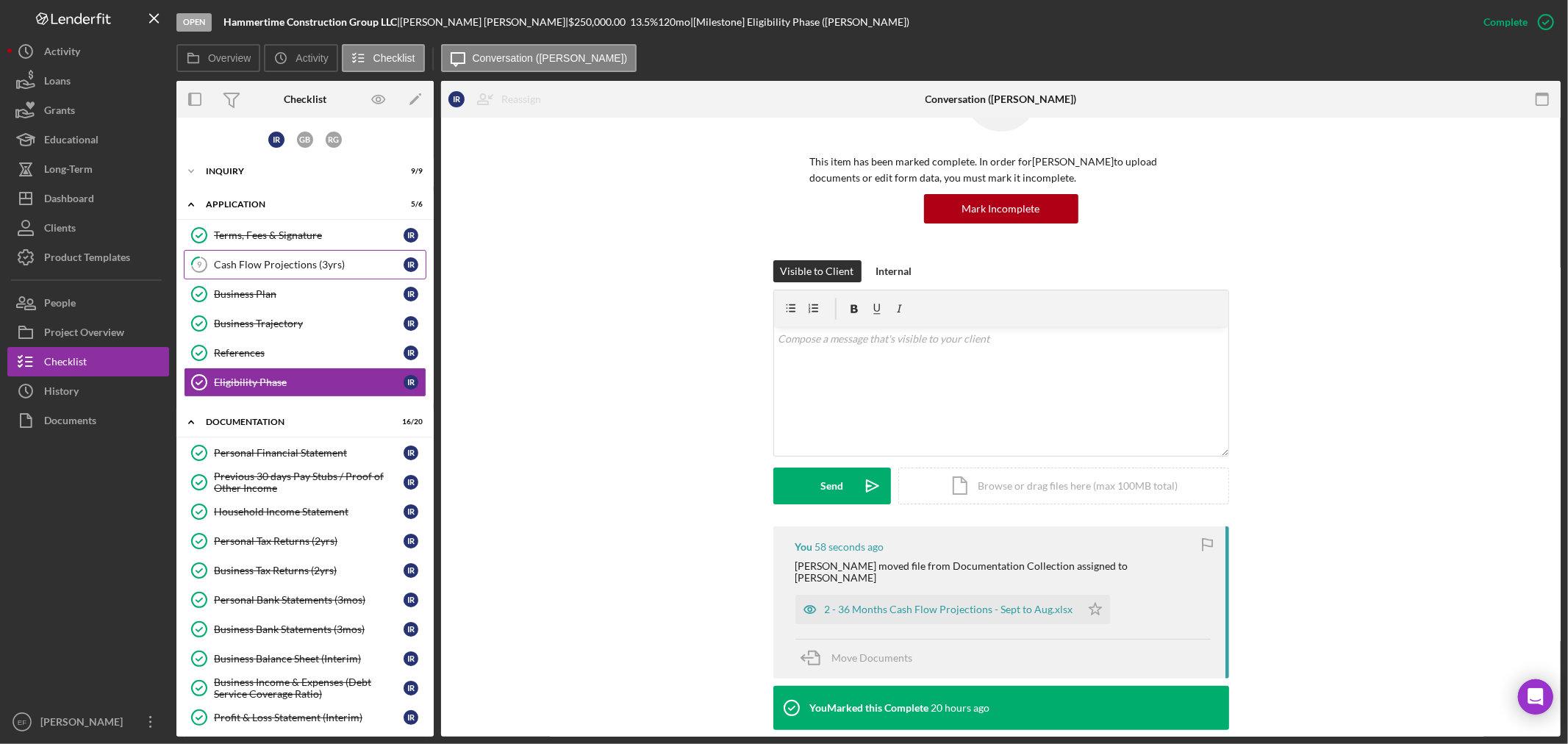
drag, startPoint x: 839, startPoint y: 599, endPoint x: 261, endPoint y: 252, distance: 674.2
click at [261, 252] on div "Overview Internal Workflow Stage Open Icon/Dropdown Arrow Archive (can unarchiv…" at bounding box center [868, 409] width 1384 height 656
click at [972, 604] on div "2 - 36 Months Cash Flow Projections - Sept to Aug.xlsx" at bounding box center [949, 609] width 248 height 12
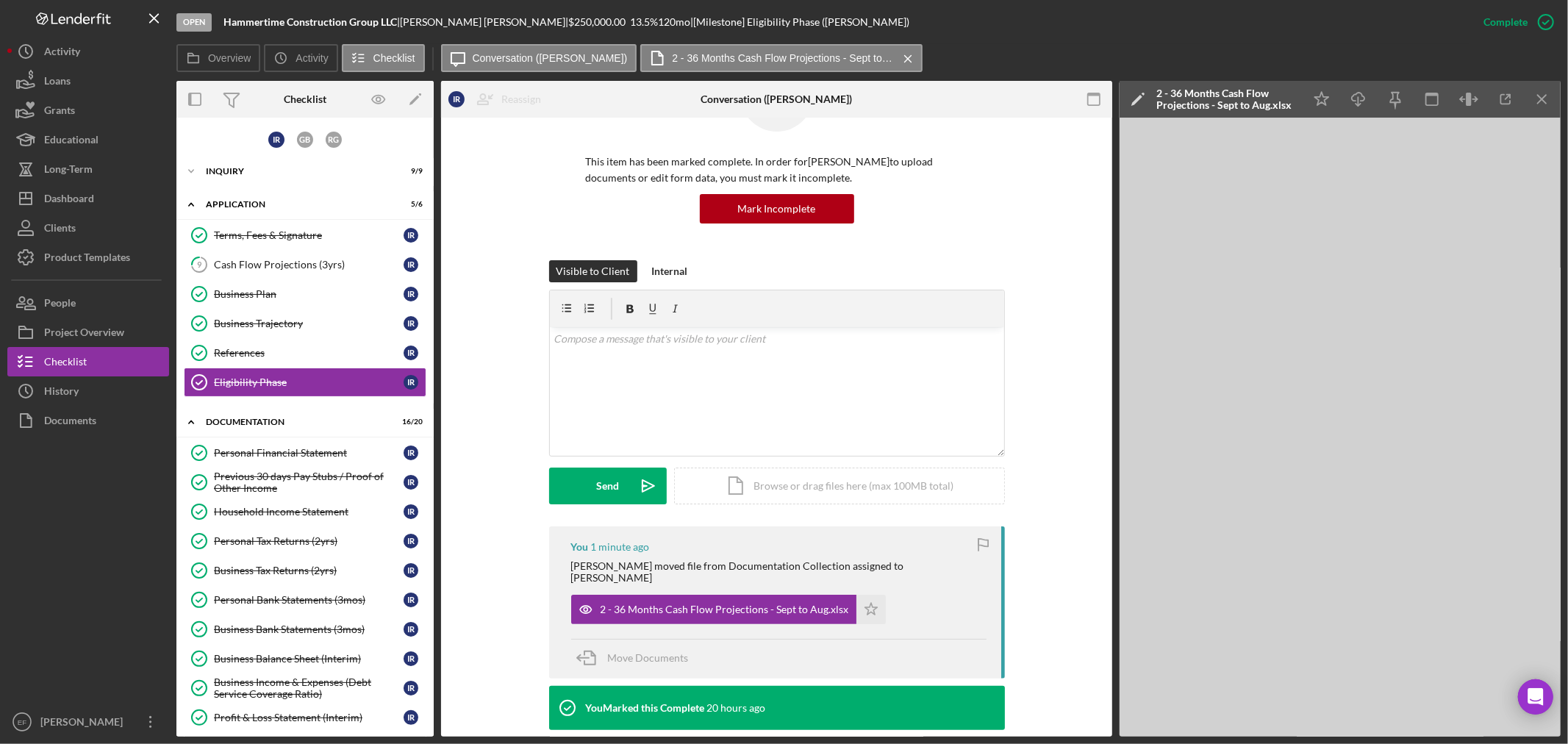
drag, startPoint x: 949, startPoint y: 598, endPoint x: 737, endPoint y: 611, distance: 212.4
click at [948, 598] on div "2 - 36 Months Cash Flow Projections - Sept to Aug.xlsx Icon/Star" at bounding box center [779, 605] width 416 height 36
click at [616, 652] on span "Move Documents" at bounding box center [648, 658] width 81 height 12
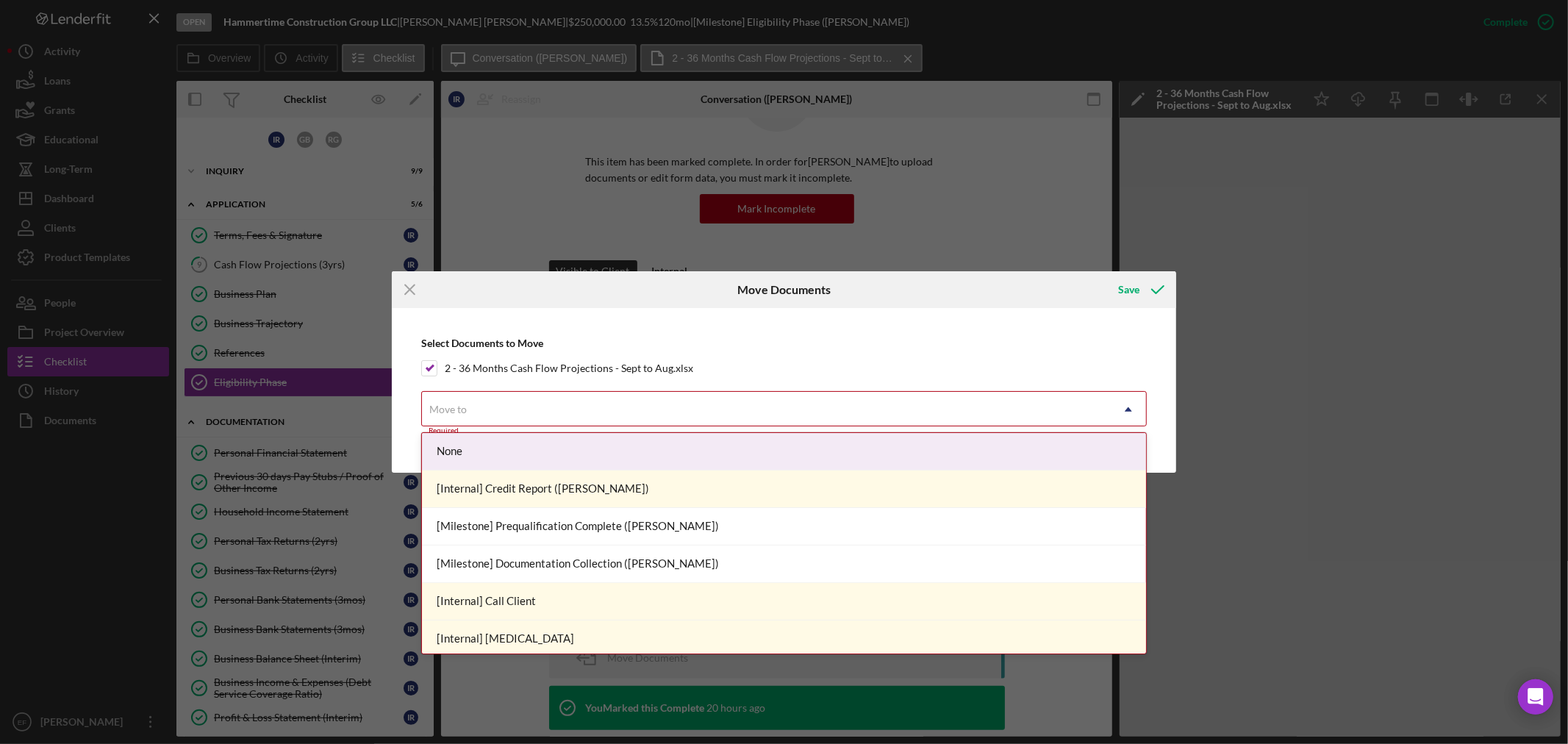
click at [475, 408] on div "Move to" at bounding box center [766, 410] width 689 height 34
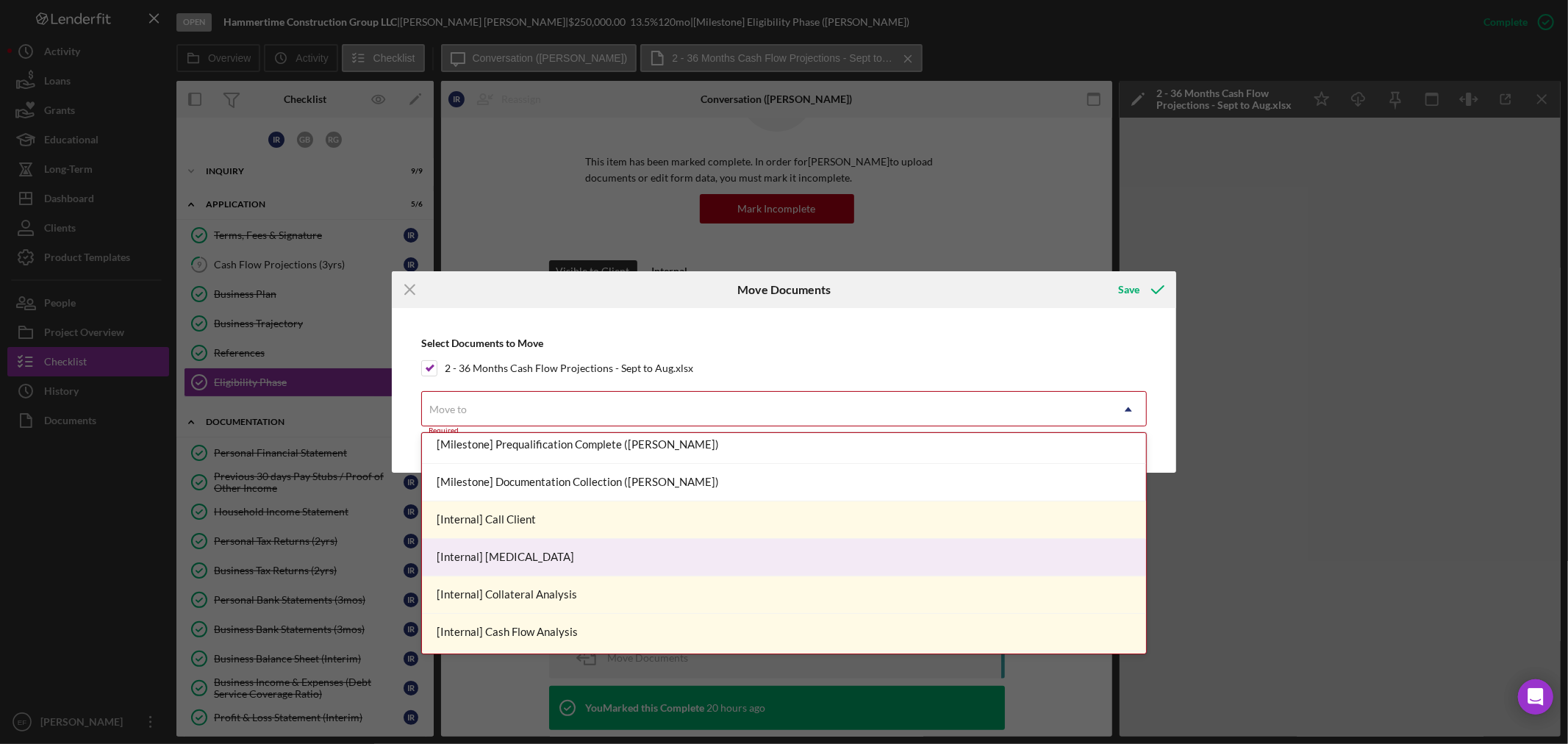
scroll to position [163, 0]
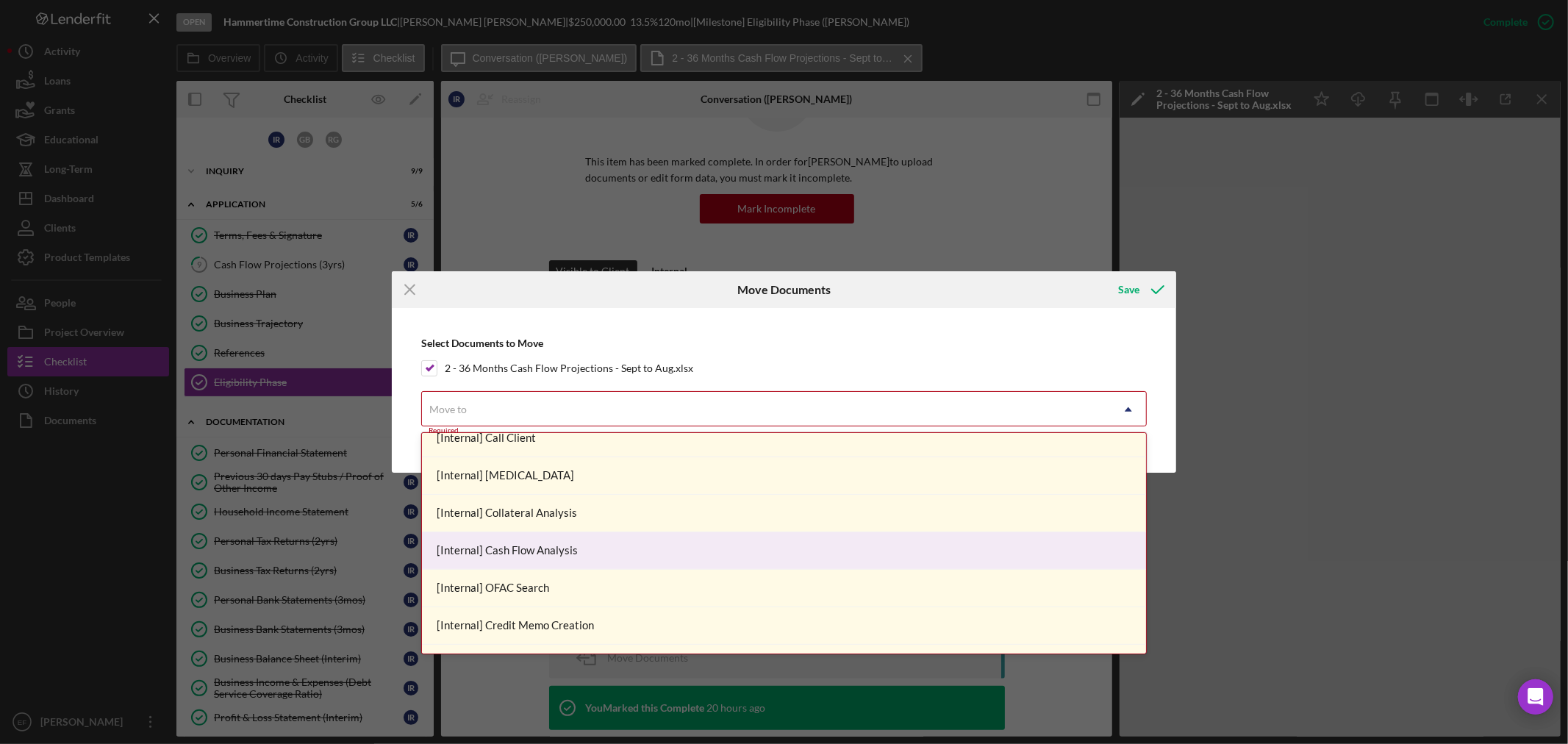
click at [612, 542] on div "[Internal] Cash Flow Analysis" at bounding box center [784, 551] width 724 height 37
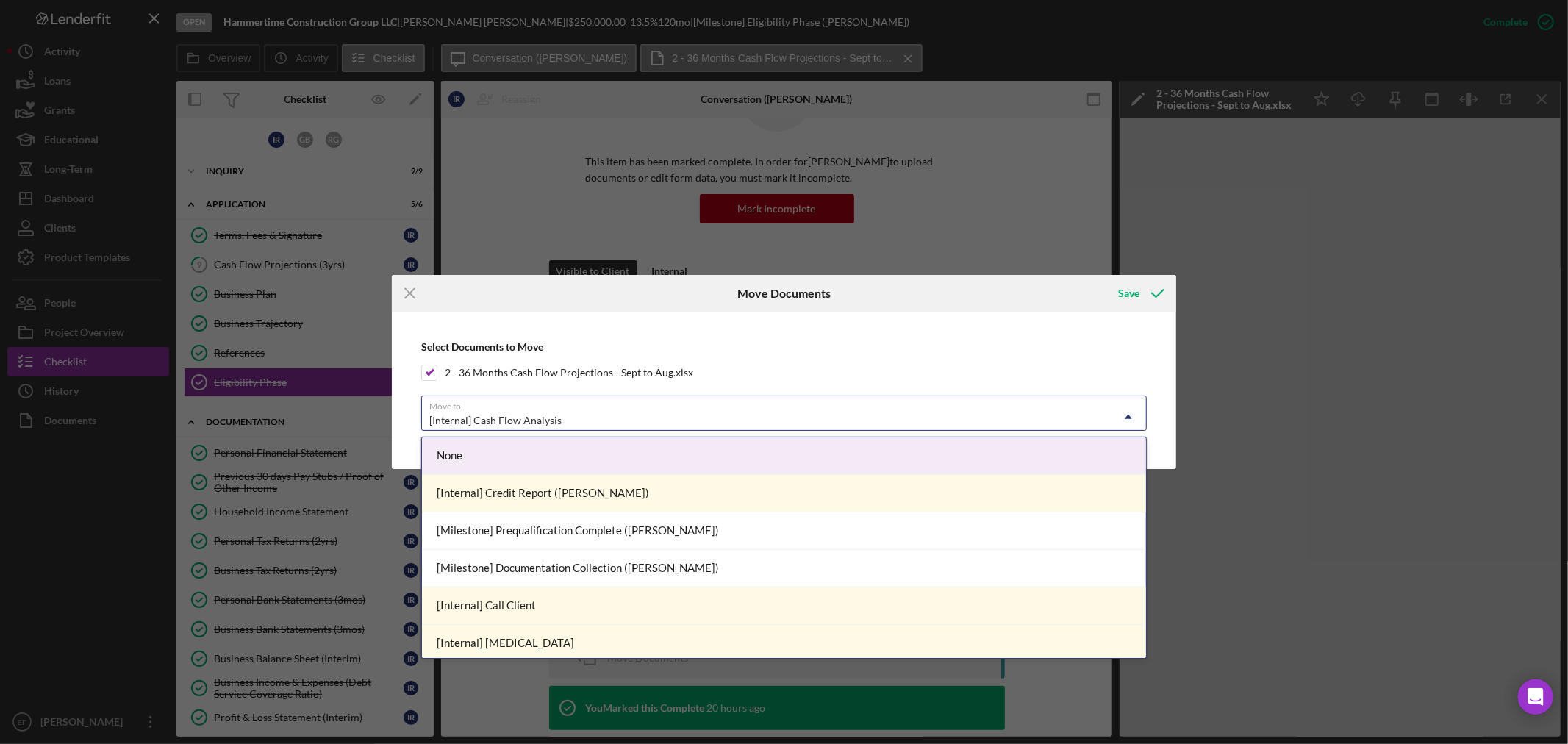
click at [598, 421] on div "[Internal] Cash Flow Analysis" at bounding box center [766, 420] width 689 height 34
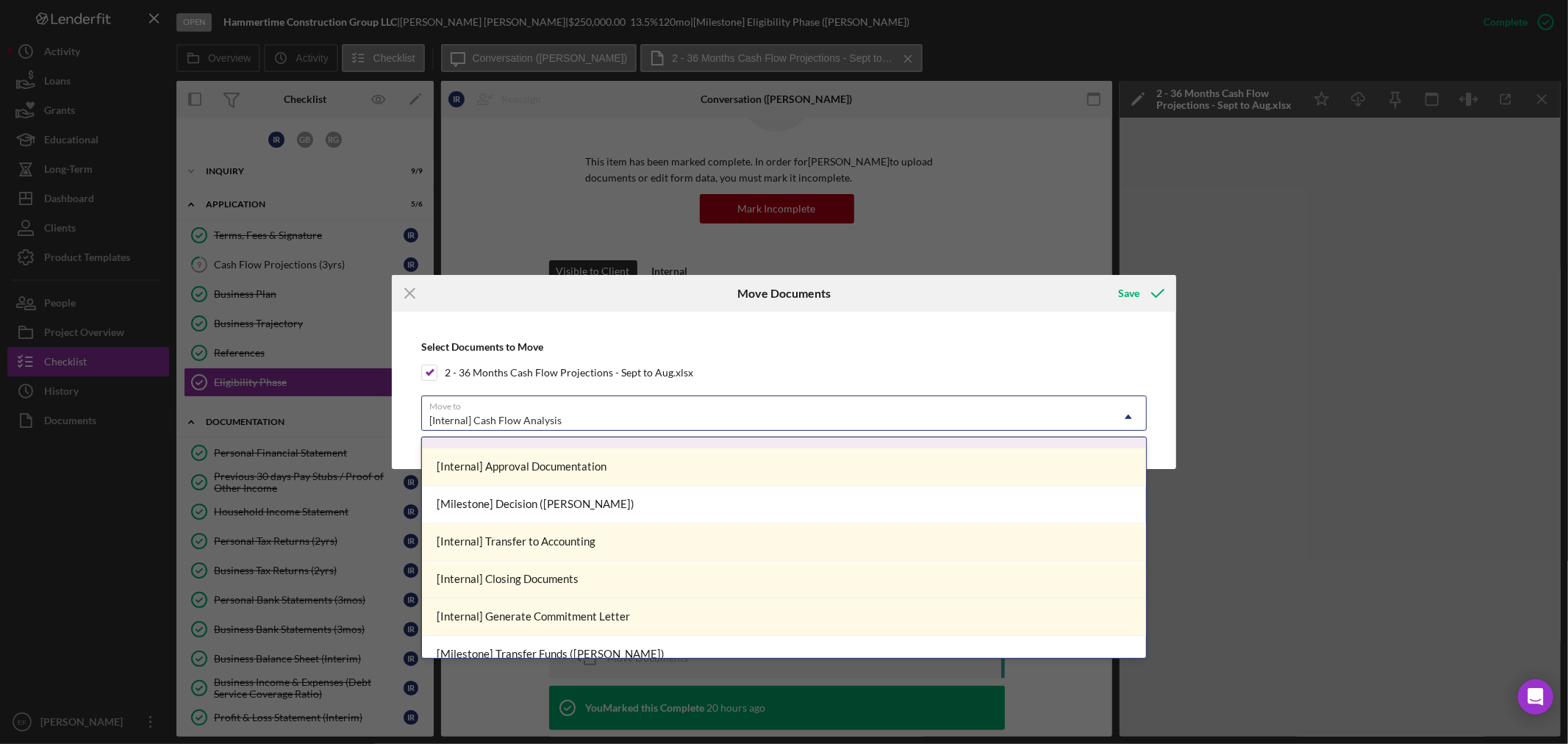
scroll to position [490, 0]
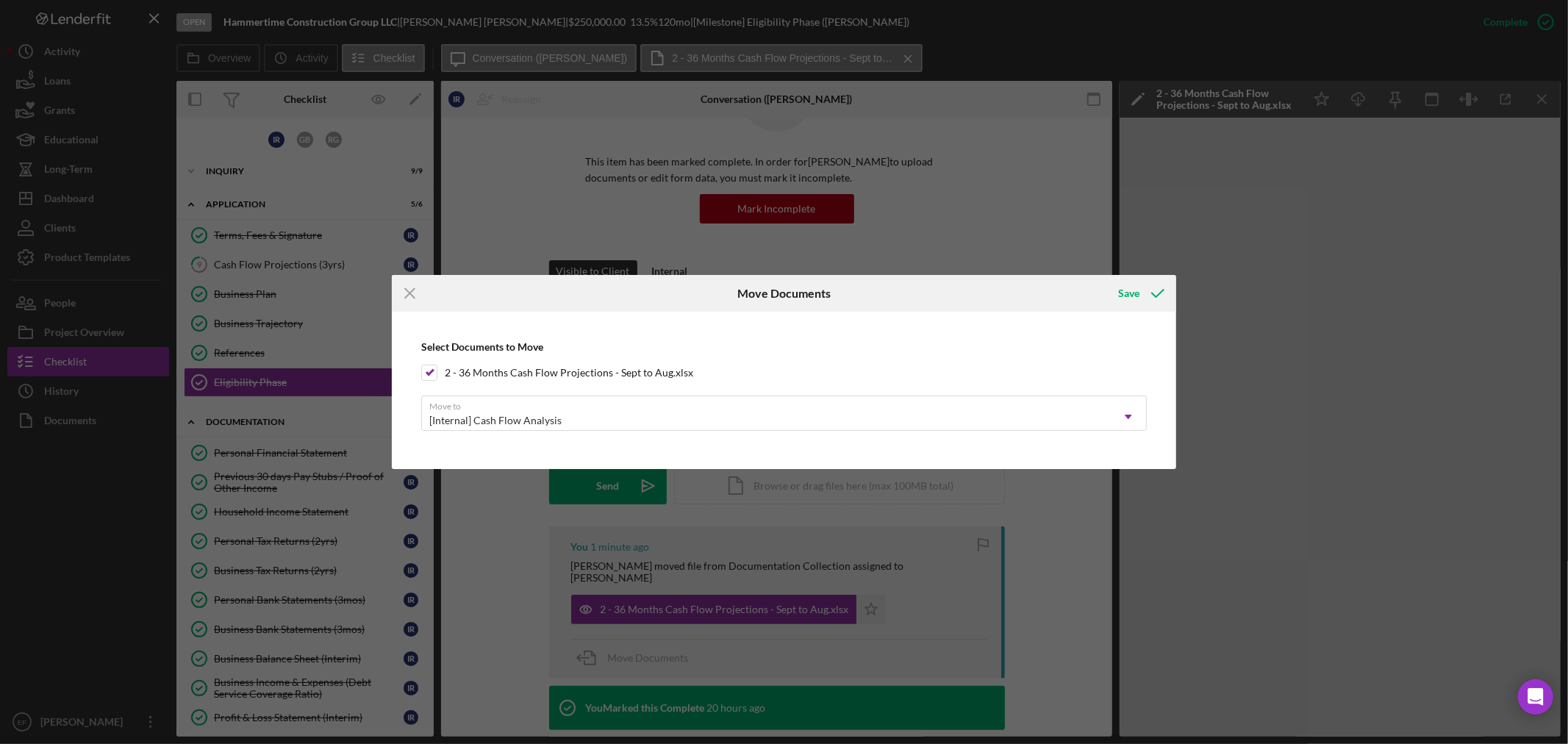
click at [564, 331] on div "Select Documents to Move 2 - 36 Months Cash Flow Projections - Sept to Aug.xlsx…" at bounding box center [784, 389] width 769 height 142
click at [413, 288] on icon "Icon/Menu Close" at bounding box center [409, 293] width 36 height 36
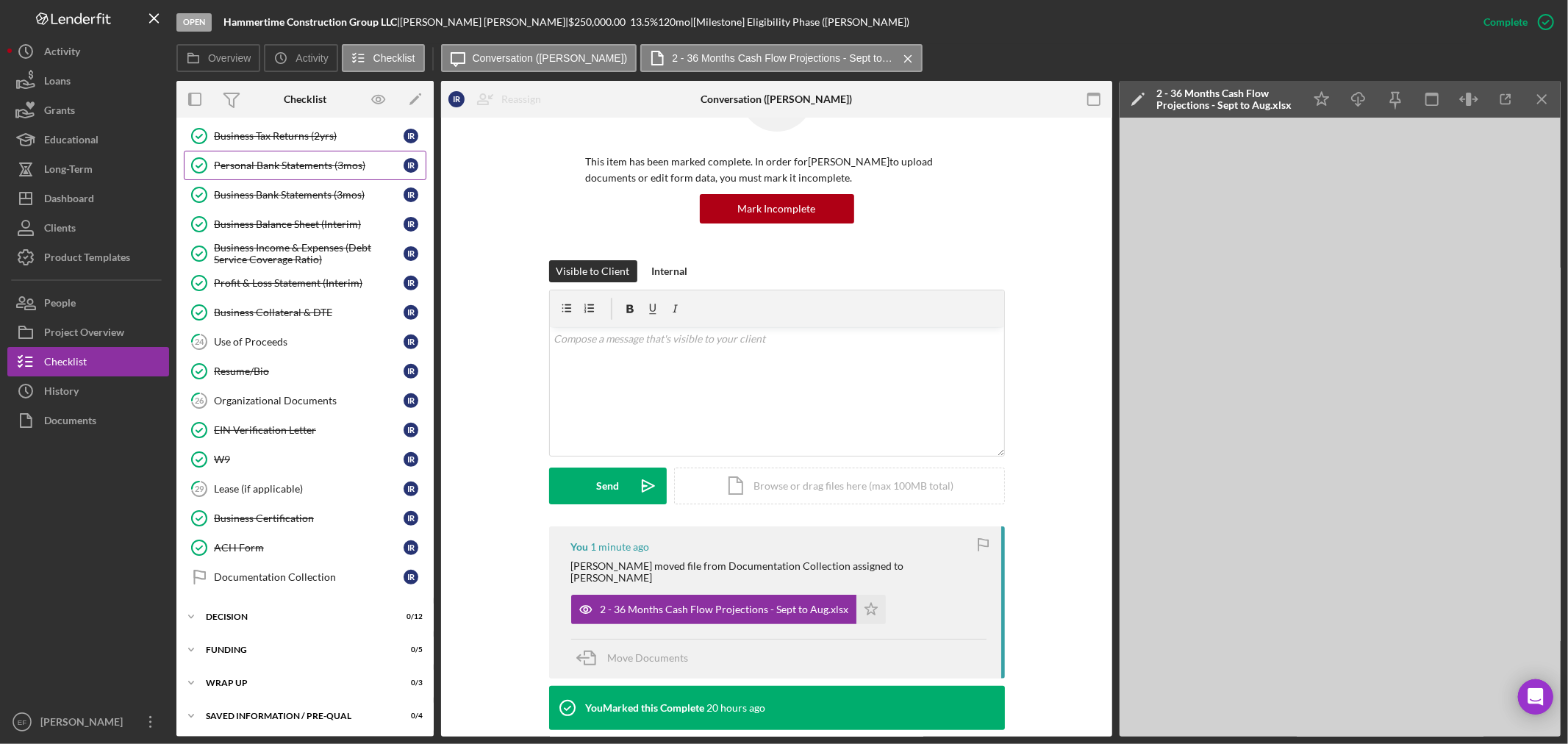
scroll to position [439, 0]
click at [302, 612] on div "Decision" at bounding box center [310, 614] width 209 height 9
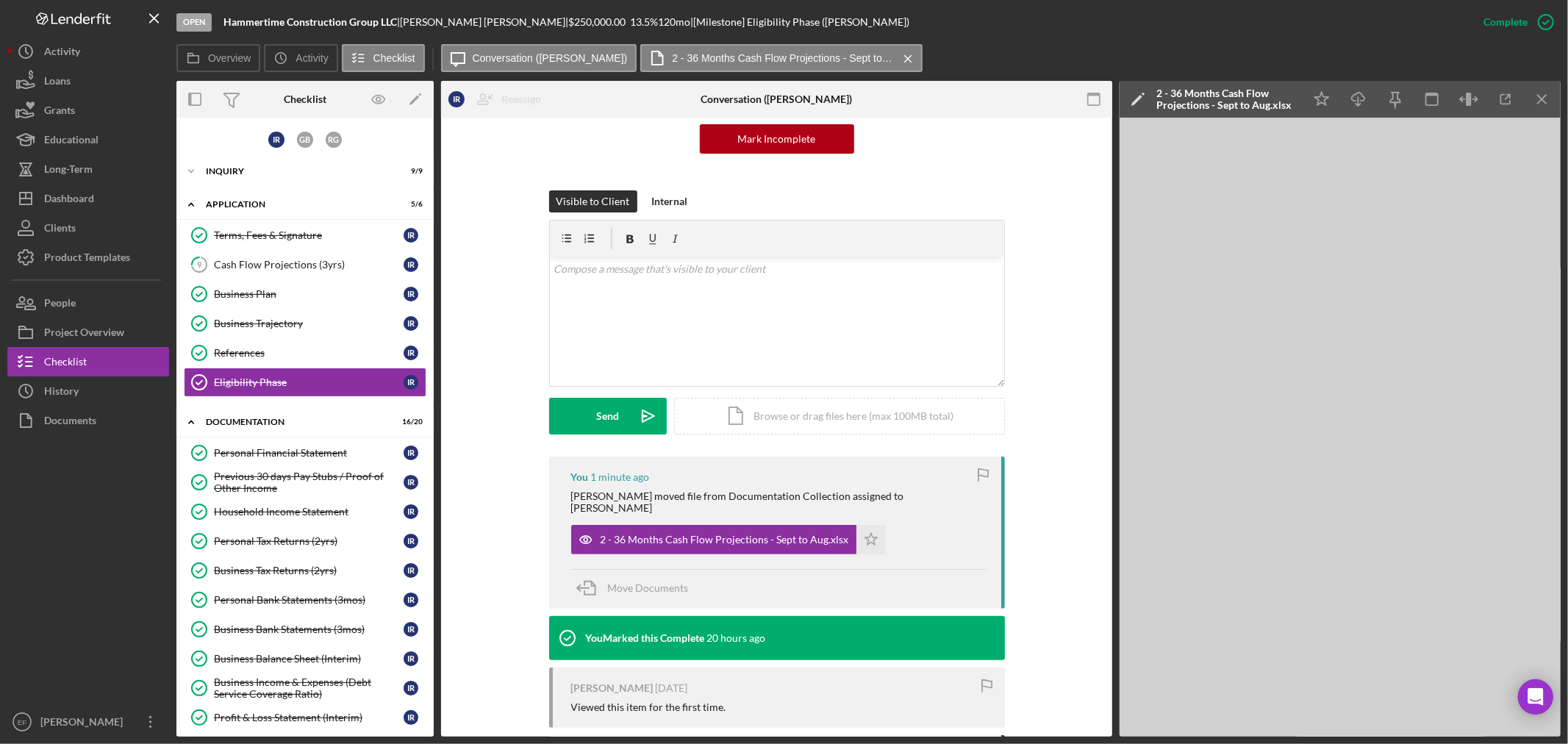
scroll to position [245, 0]
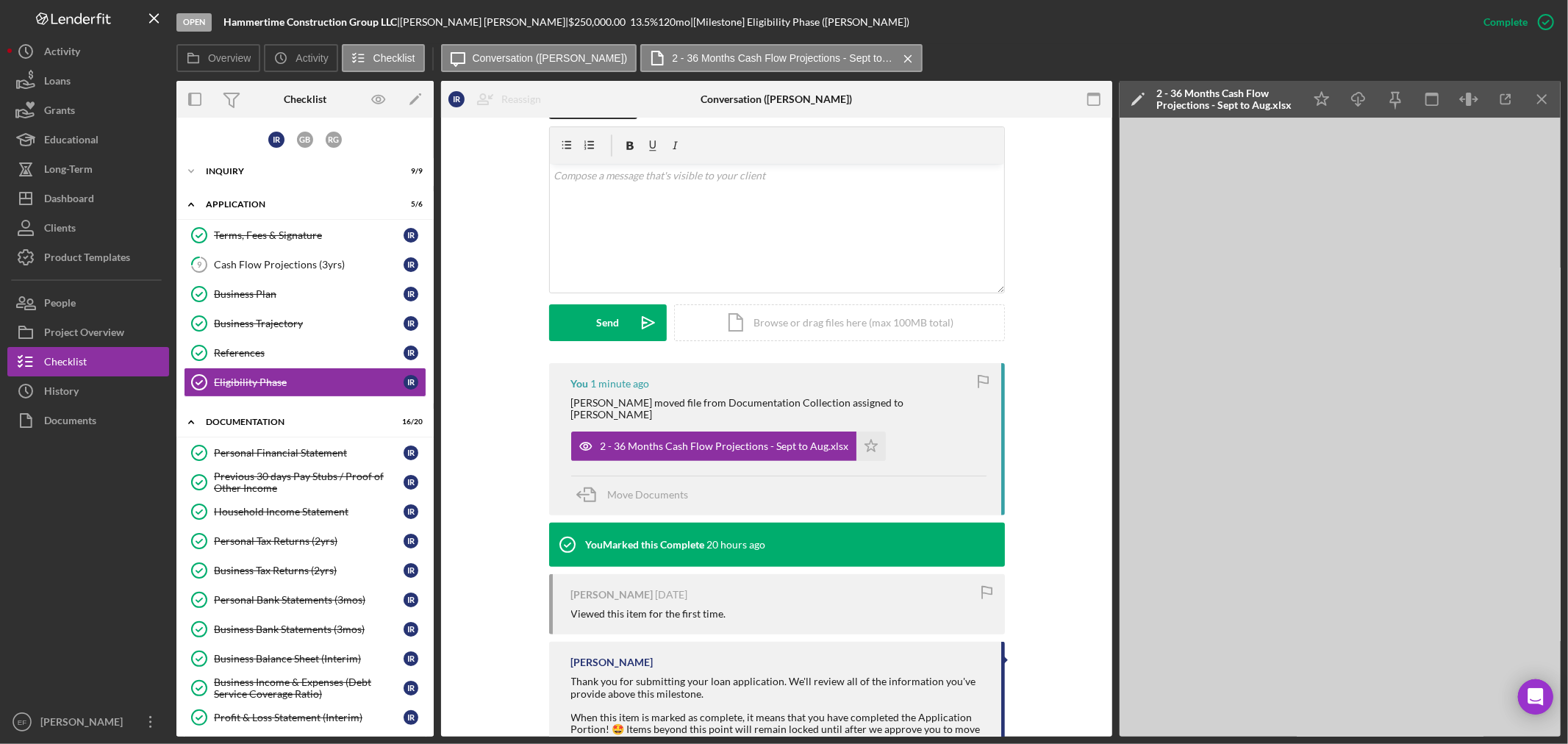
click at [981, 373] on icon "button" at bounding box center [983, 381] width 33 height 33
click at [986, 376] on icon "button" at bounding box center [983, 379] width 9 height 8
click at [858, 431] on icon "Icon/Star" at bounding box center [871, 446] width 29 height 29
click at [618, 476] on div "Move Documents" at bounding box center [648, 494] width 81 height 36
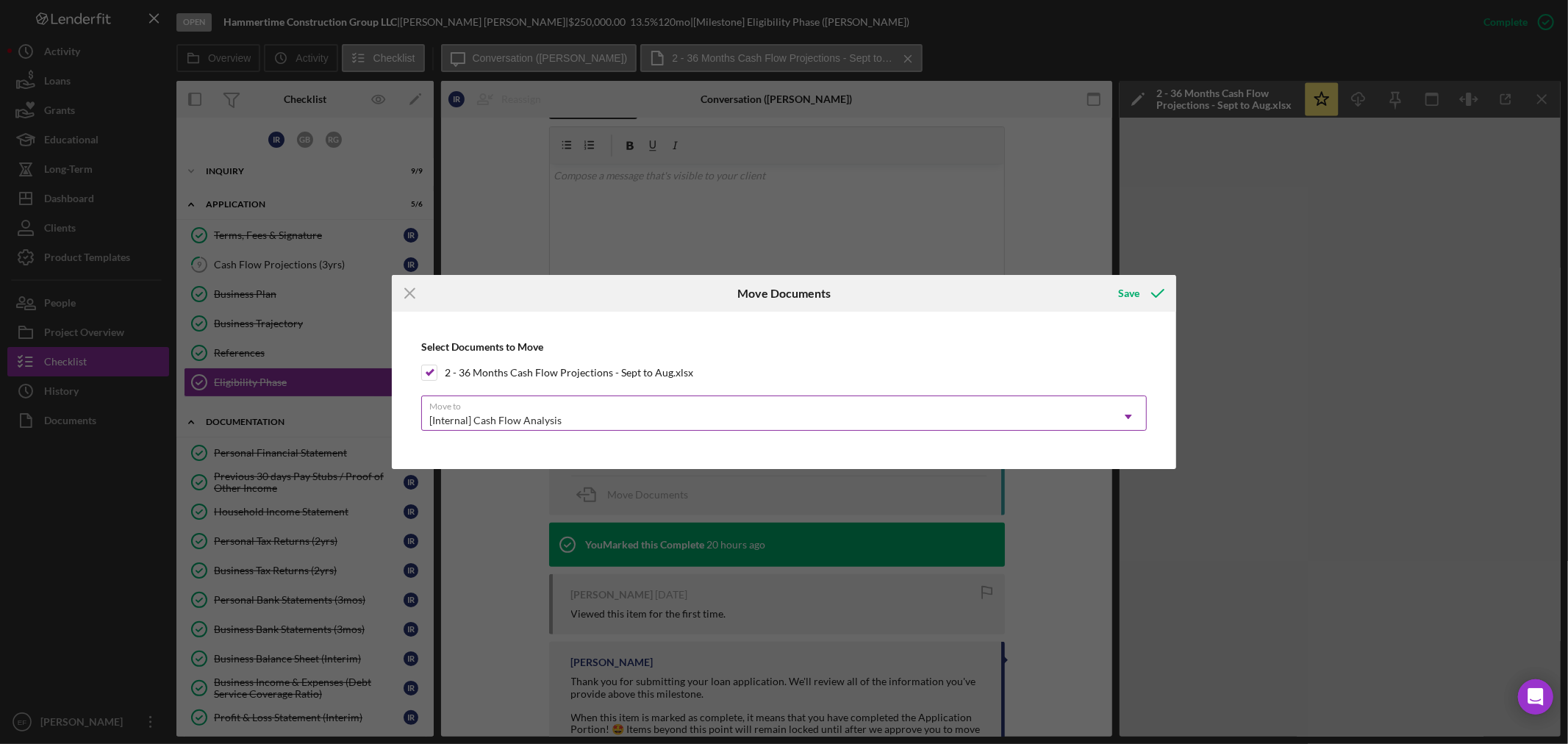
click at [500, 415] on div "[Internal] Cash Flow Analysis" at bounding box center [496, 420] width 133 height 12
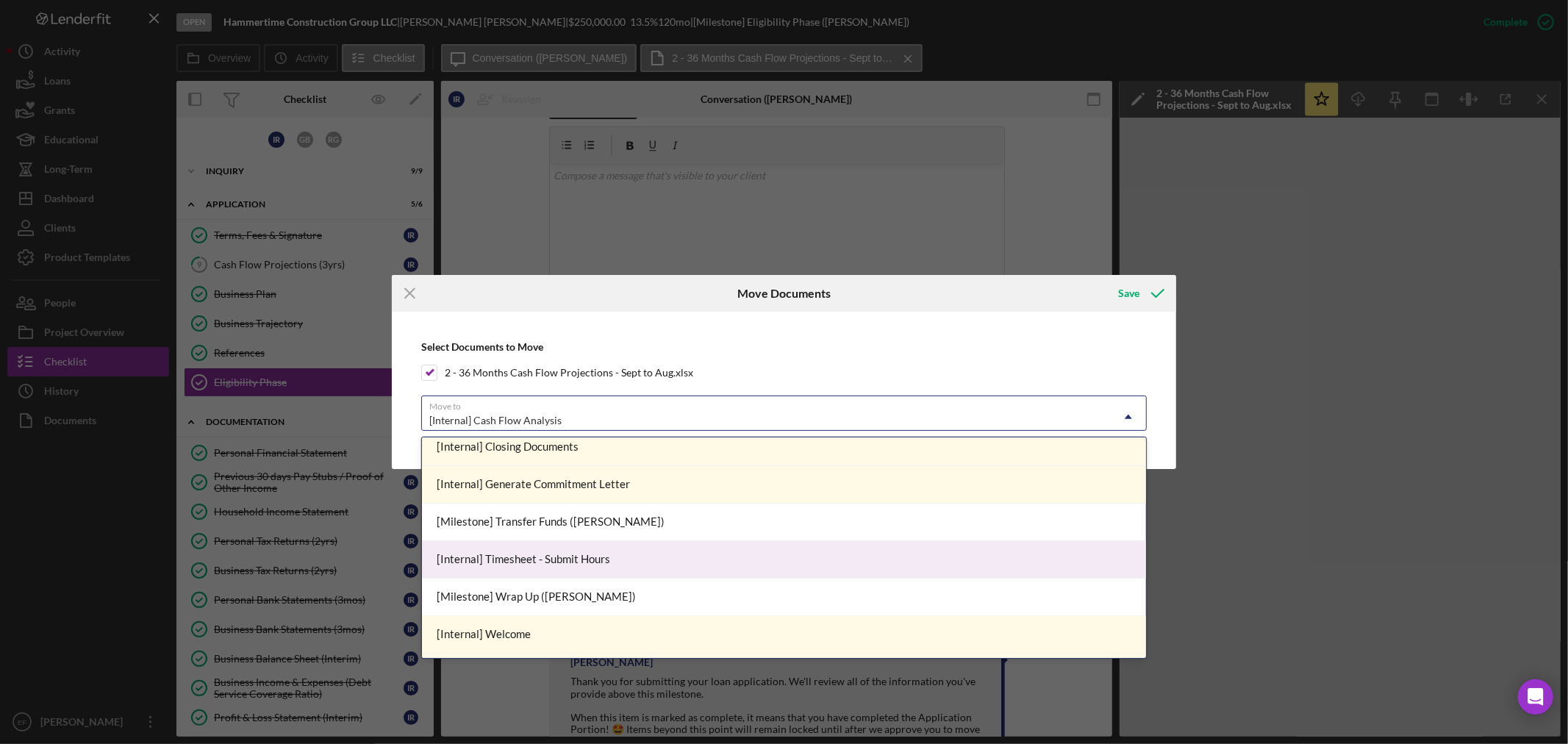
scroll to position [681, 0]
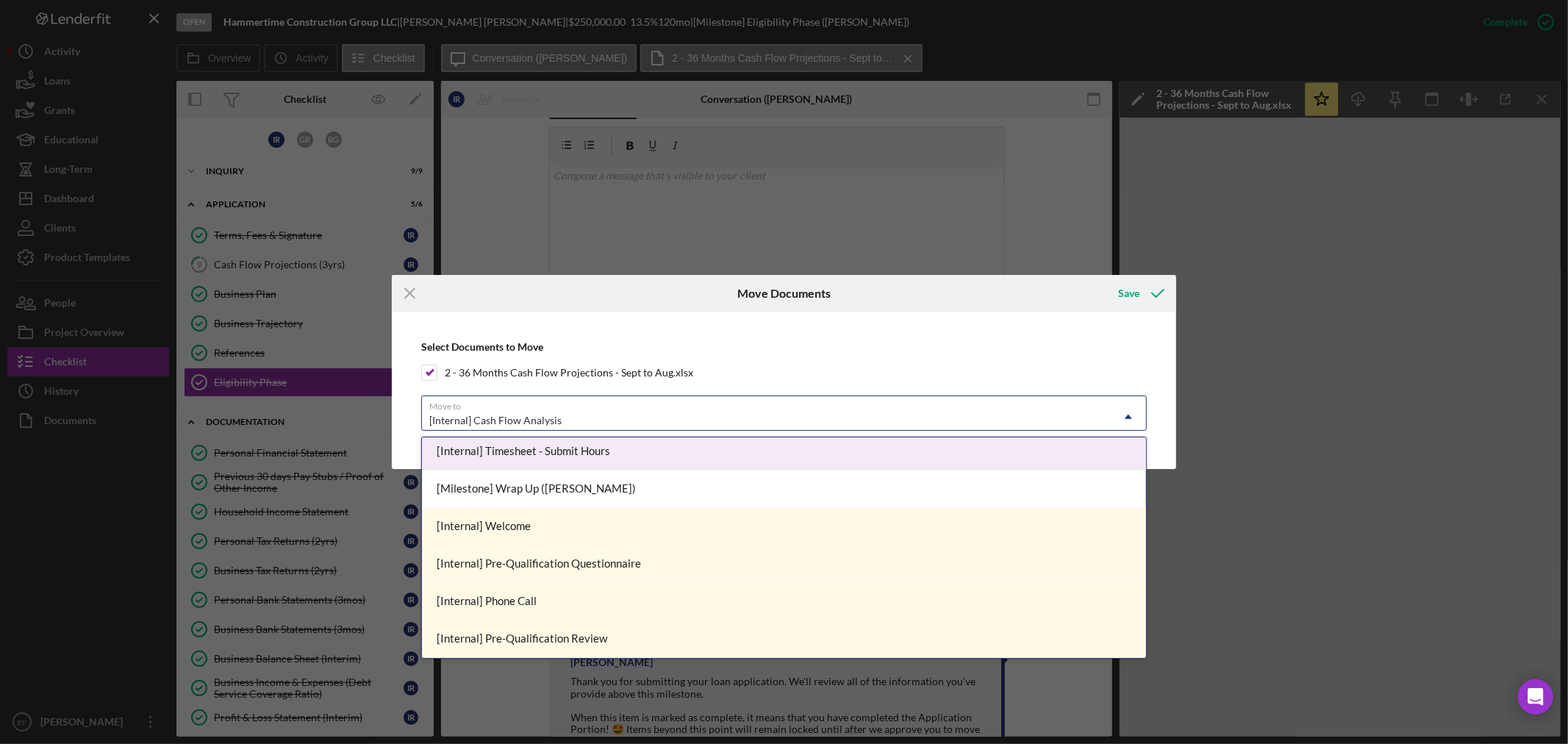
drag, startPoint x: 416, startPoint y: 297, endPoint x: 430, endPoint y: 294, distance: 14.3
click at [416, 296] on icon "Icon/Menu Close" at bounding box center [409, 293] width 36 height 36
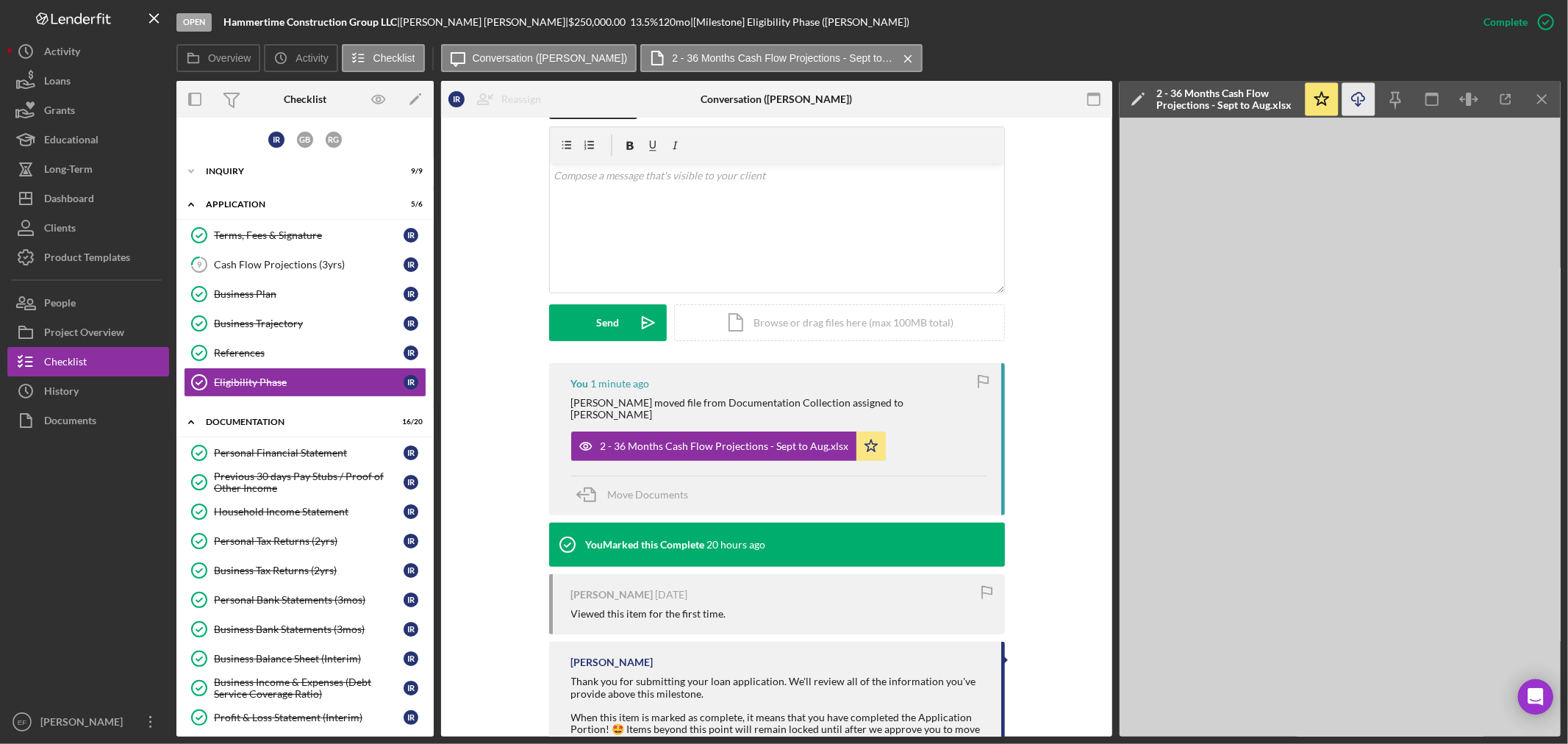
click at [1357, 96] on icon "Icon/Download" at bounding box center [1359, 99] width 33 height 33
click at [863, 431] on icon "Icon/Star" at bounding box center [871, 446] width 29 height 29
click at [254, 265] on div "Cash Flow Projections (3yrs)" at bounding box center [309, 265] width 190 height 12
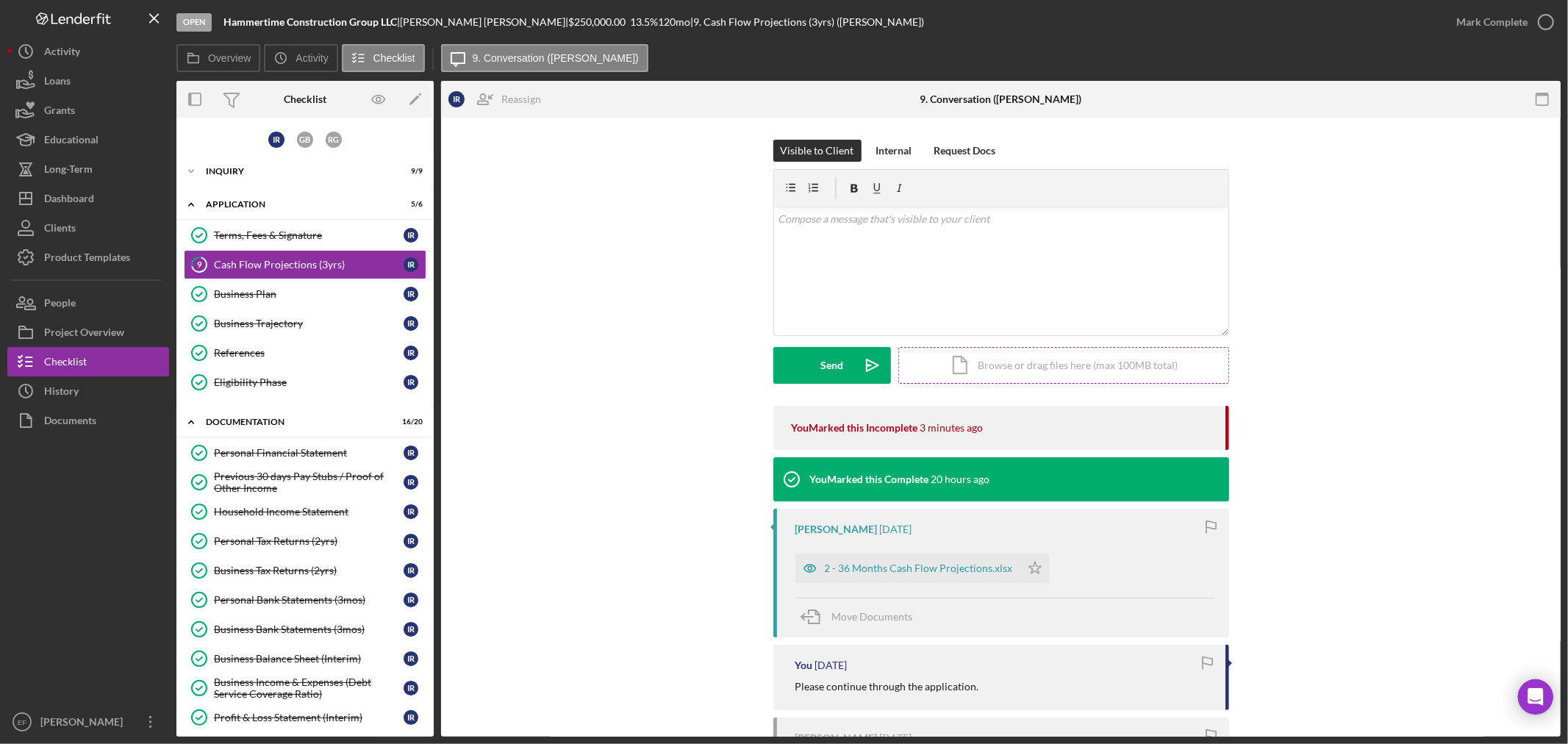
click at [1016, 362] on div "Icon/Document Browse or drag files here (max 100MB total) Tap to choose files o…" at bounding box center [1063, 365] width 331 height 36
click at [810, 369] on button "Upload Icon/Upload" at bounding box center [832, 365] width 118 height 36
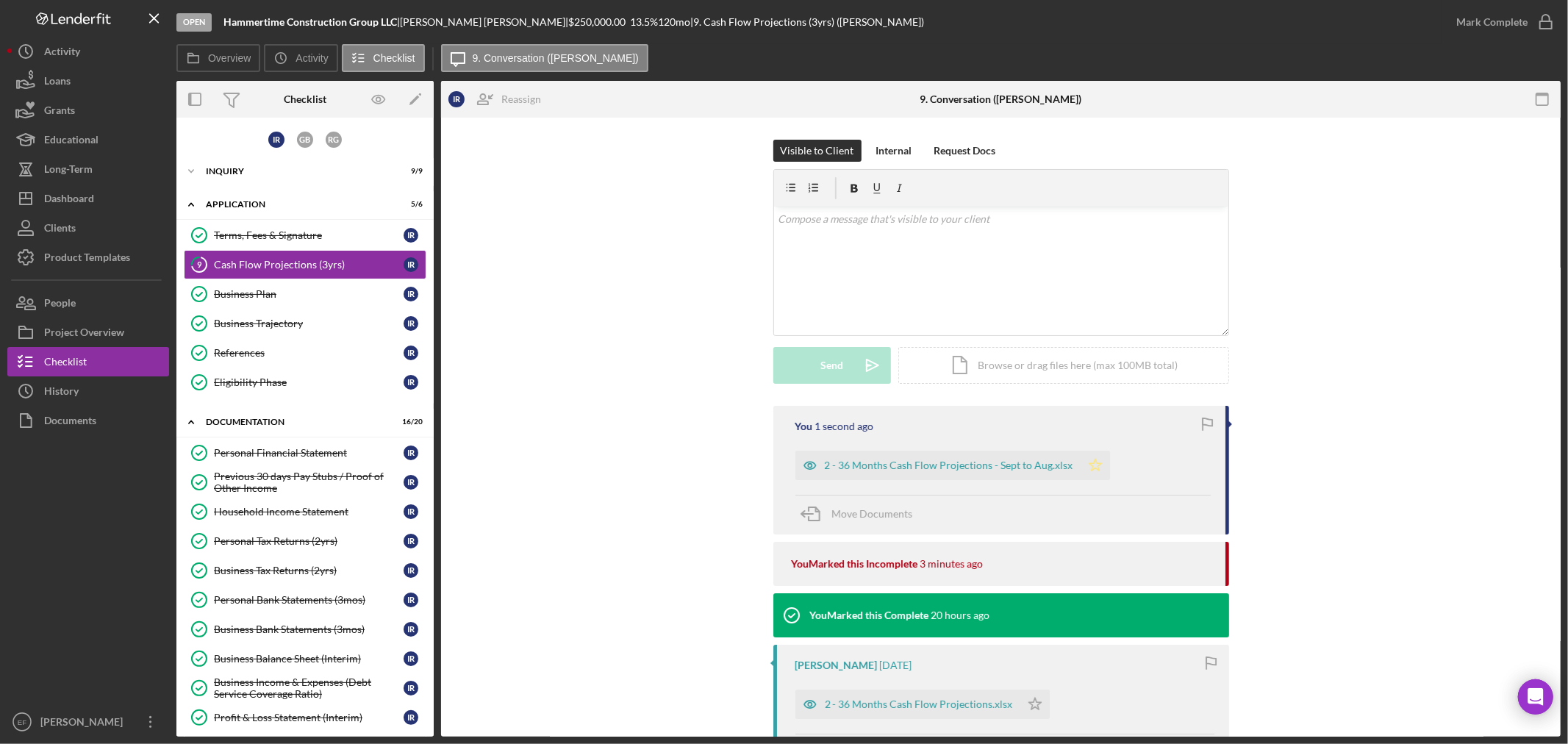
click at [1089, 460] on icon "Icon/Star" at bounding box center [1095, 465] width 29 height 29
click at [1503, 18] on div "Mark Complete" at bounding box center [1492, 22] width 71 height 29
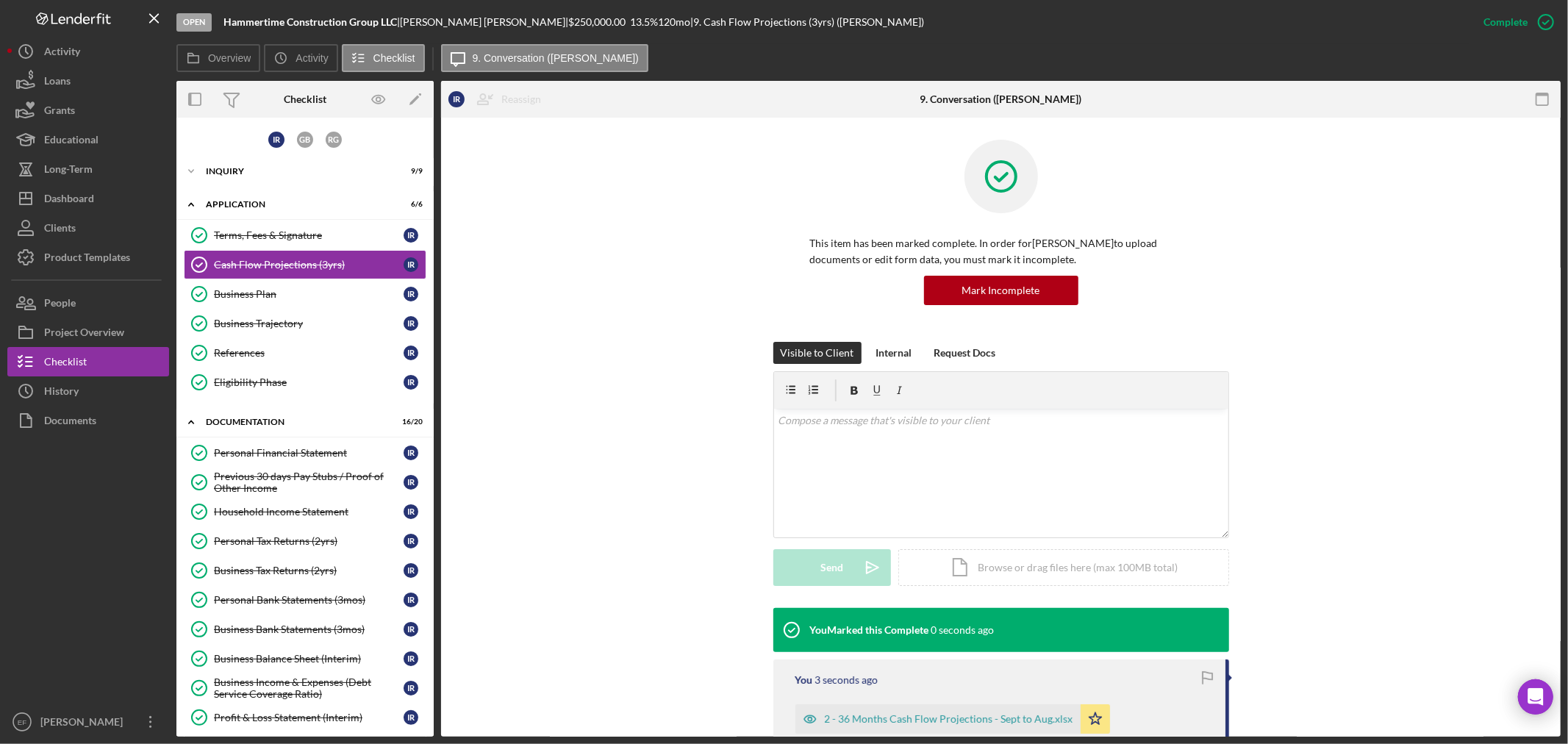
click at [1416, 463] on div "Visible to Client Internal Request Docs v Color teal Color pink Remove color Ad…" at bounding box center [1000, 475] width 1076 height 266
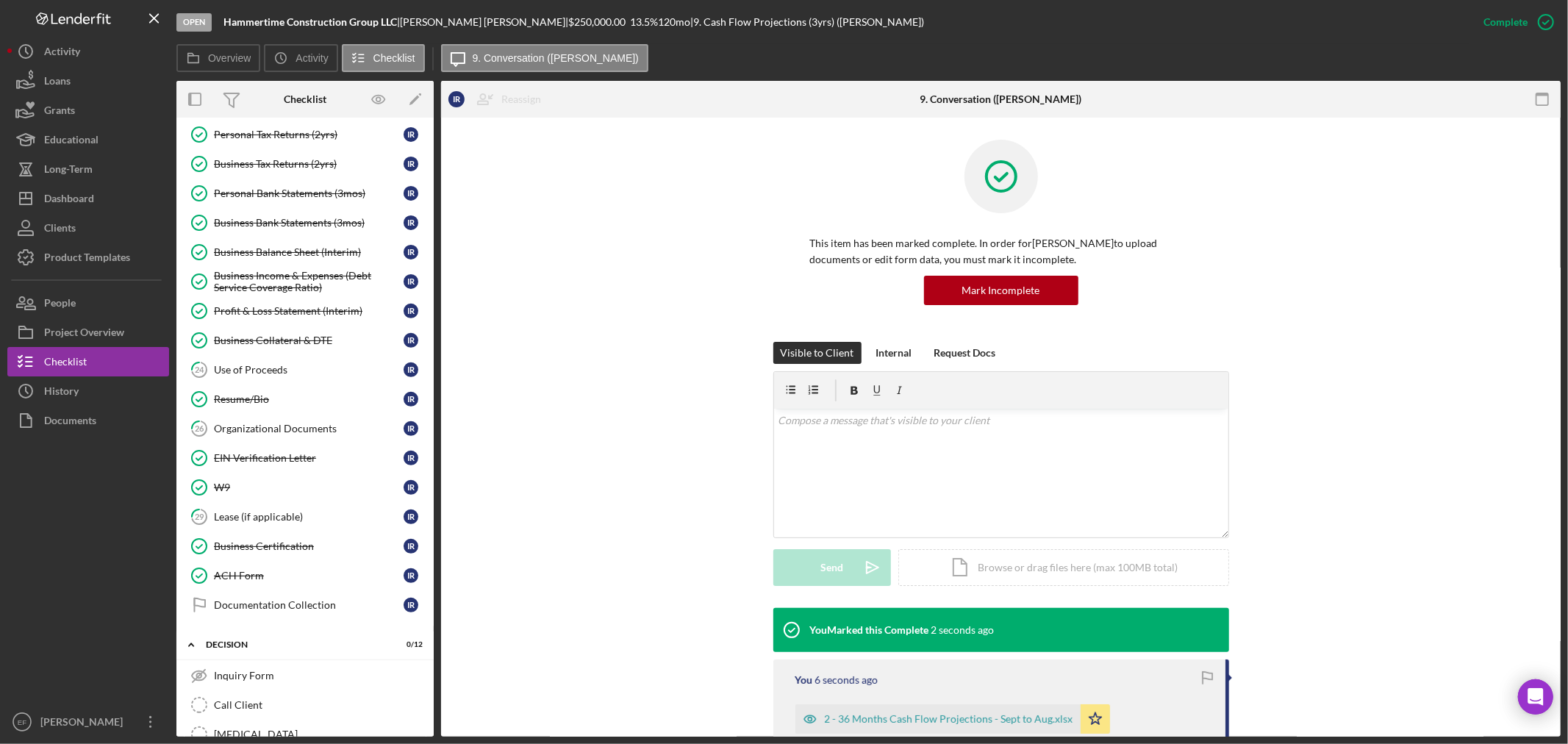
scroll to position [408, 0]
click at [275, 424] on div "Organizational Documents" at bounding box center [309, 427] width 190 height 12
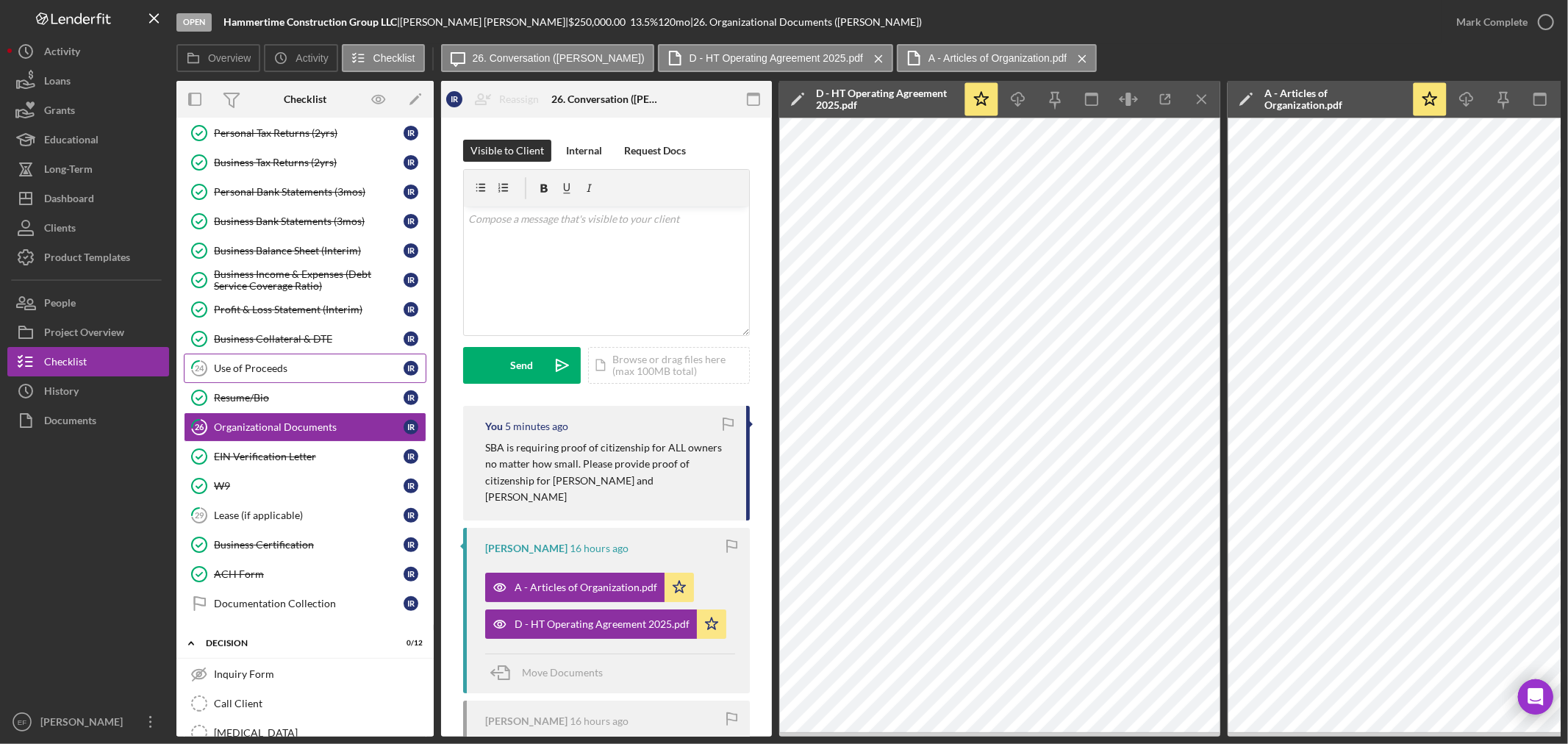
click at [281, 366] on div "Use of Proceeds" at bounding box center [309, 368] width 190 height 12
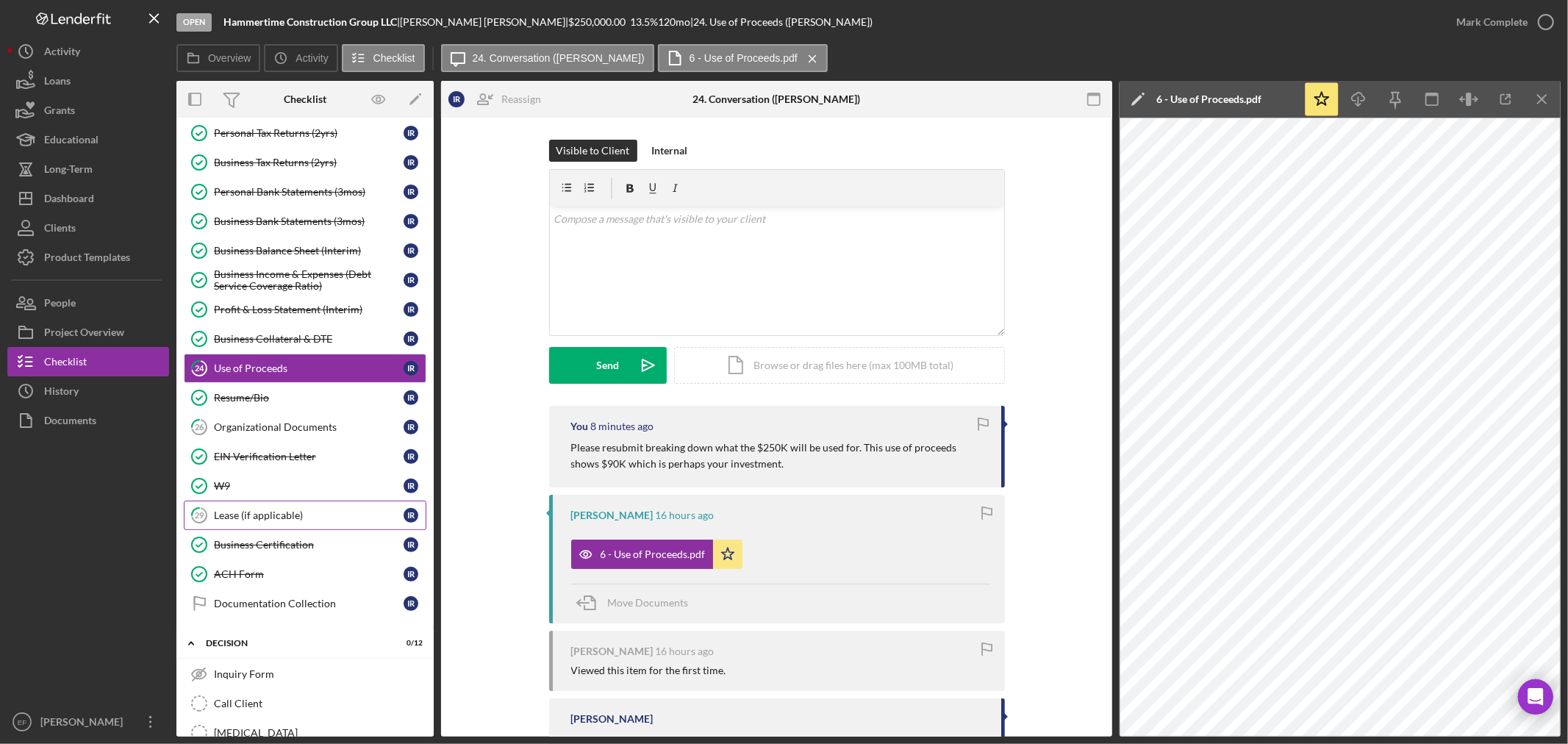
click at [261, 518] on div "Lease (if applicable)" at bounding box center [309, 515] width 190 height 12
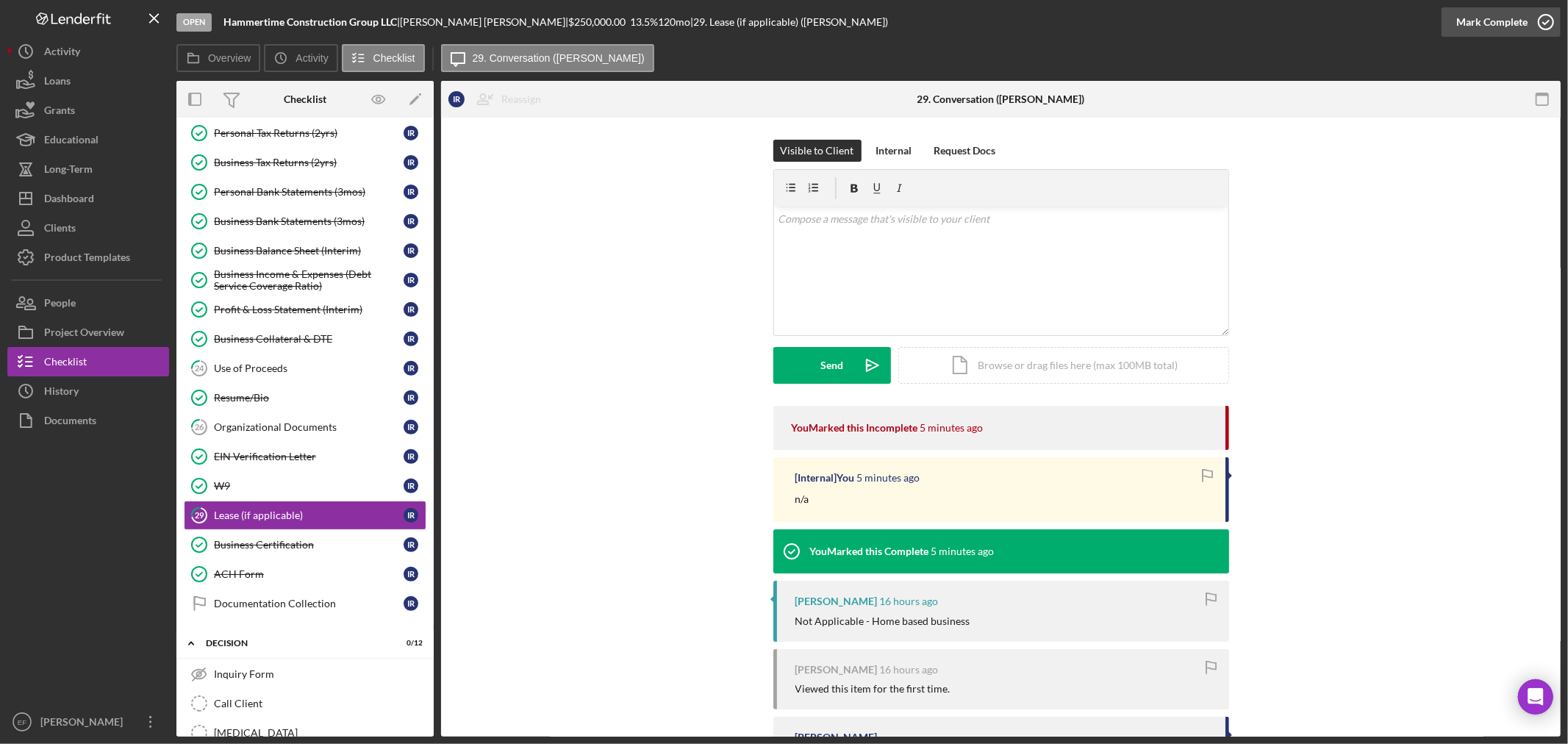
click at [1505, 12] on div "Mark Complete" at bounding box center [1492, 22] width 71 height 29
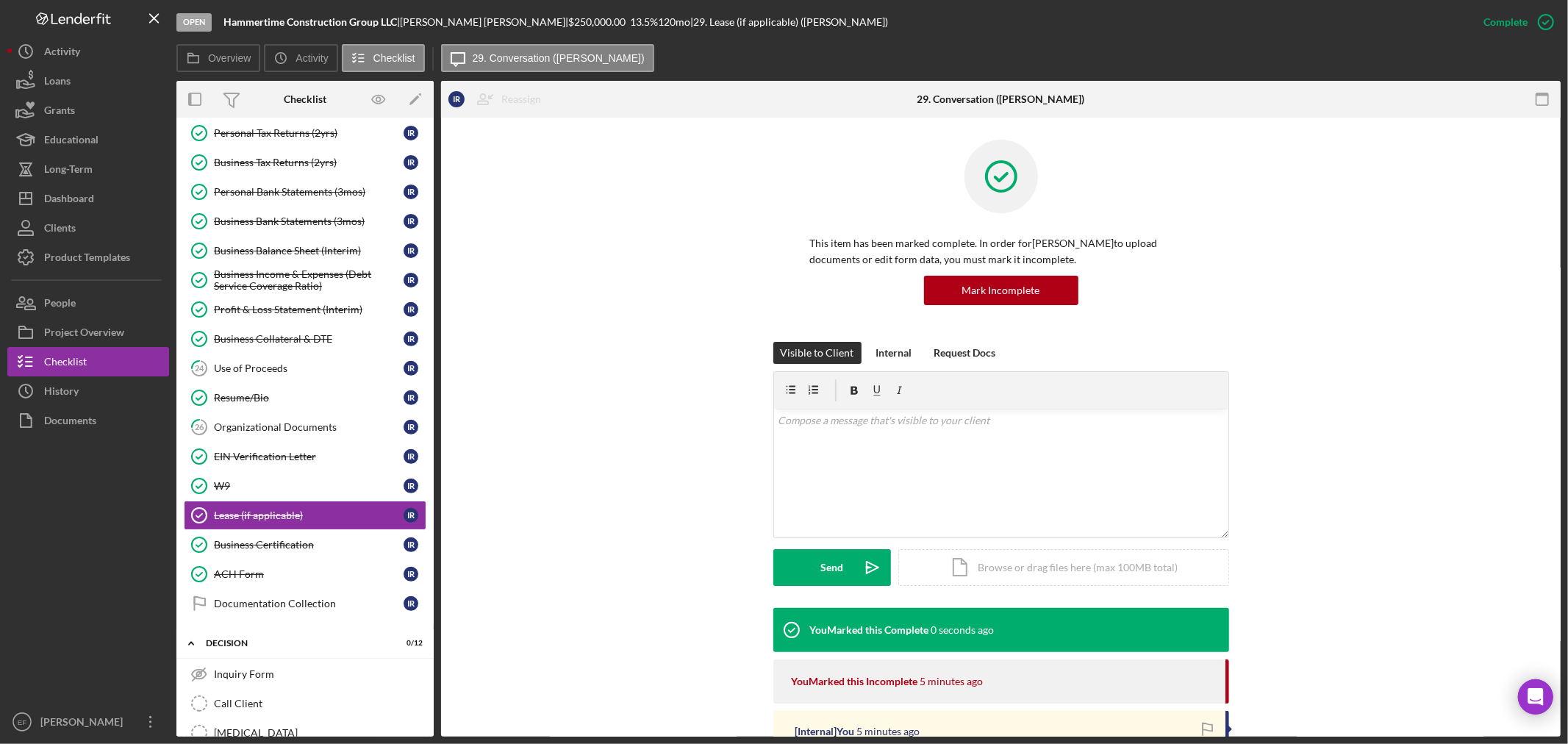
click at [541, 570] on div "Visible to Client Internal Request Docs v Color teal Color pink Remove color Ad…" at bounding box center [1000, 475] width 1076 height 266
click at [333, 605] on div "Documentation Collection" at bounding box center [309, 604] width 190 height 12
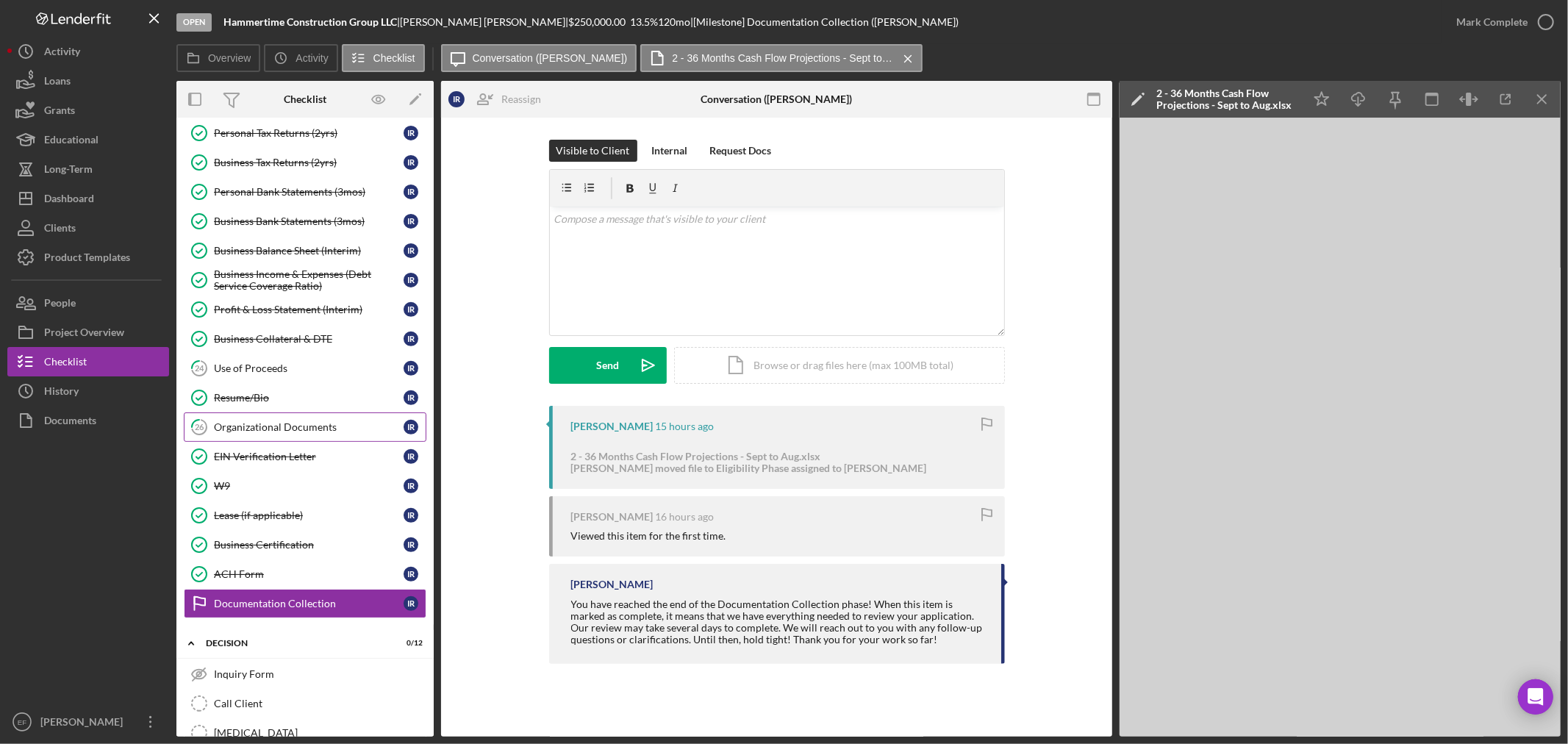
click at [302, 430] on div "Organizational Documents" at bounding box center [309, 427] width 190 height 12
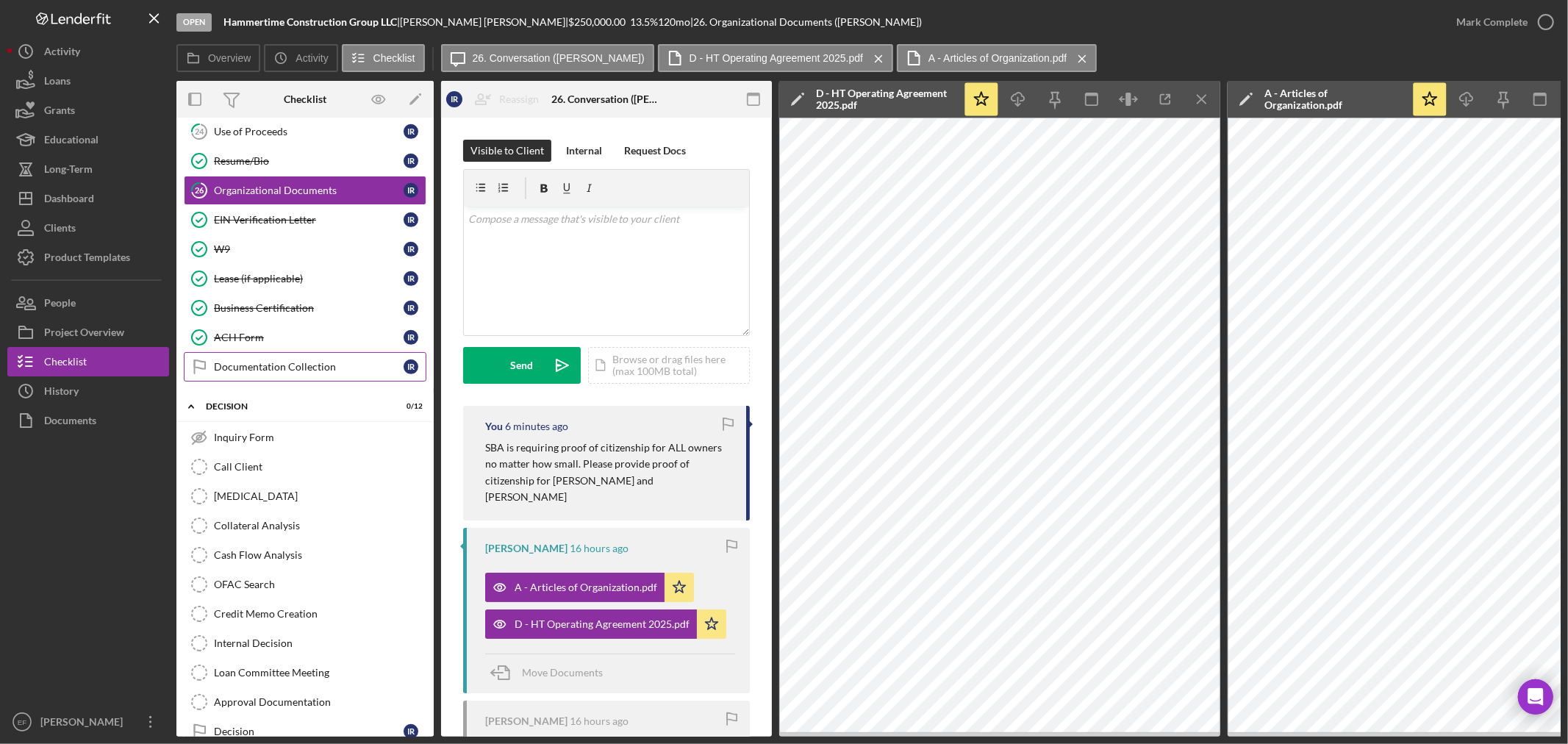
scroll to position [653, 0]
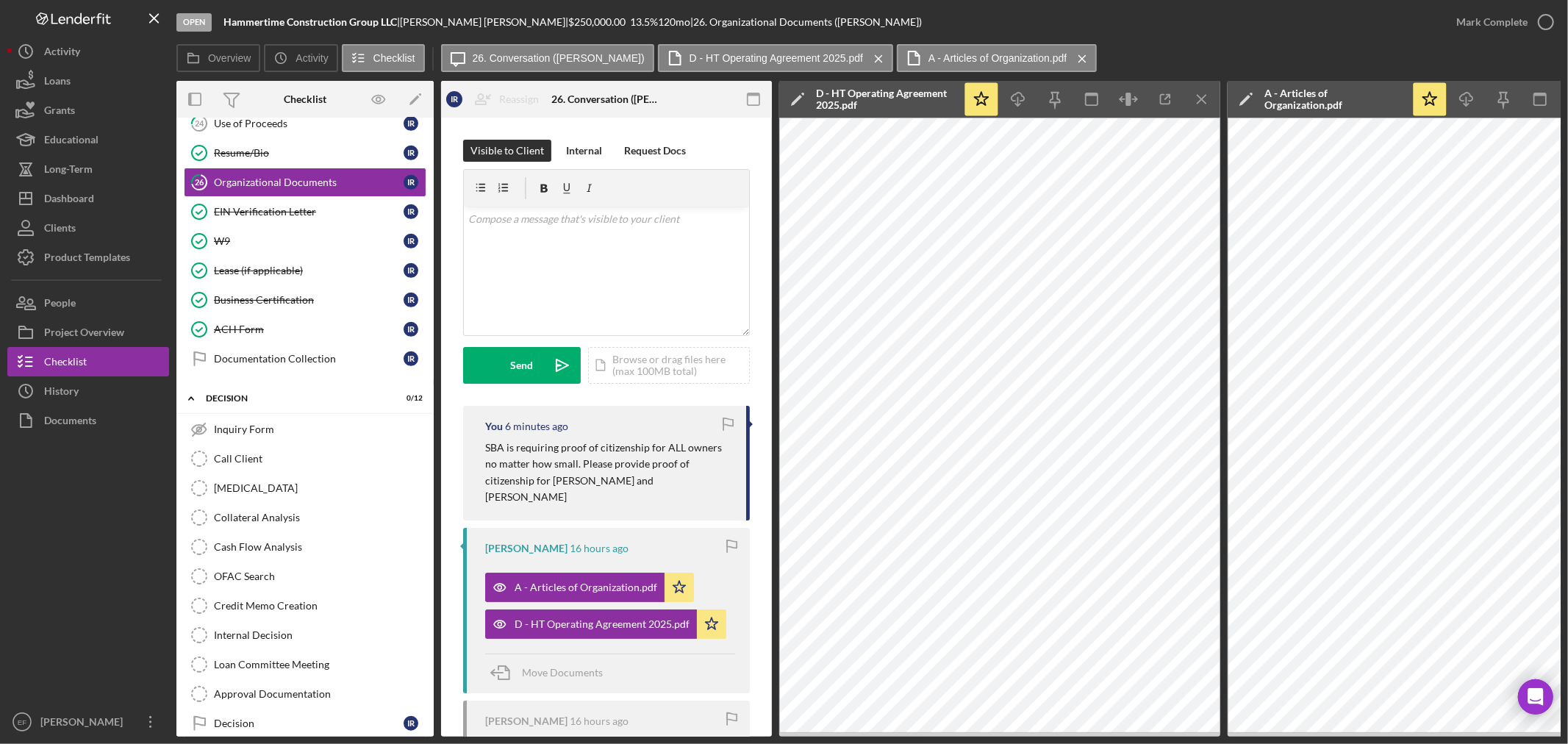
click at [699, 130] on div "Visible to Client Internal Request Docs v Color teal Color pink Remove color Ad…" at bounding box center [606, 561] width 331 height 886
click at [630, 283] on div "v Color teal Color pink Remove color Add row above Add row below Add column bef…" at bounding box center [606, 271] width 285 height 129
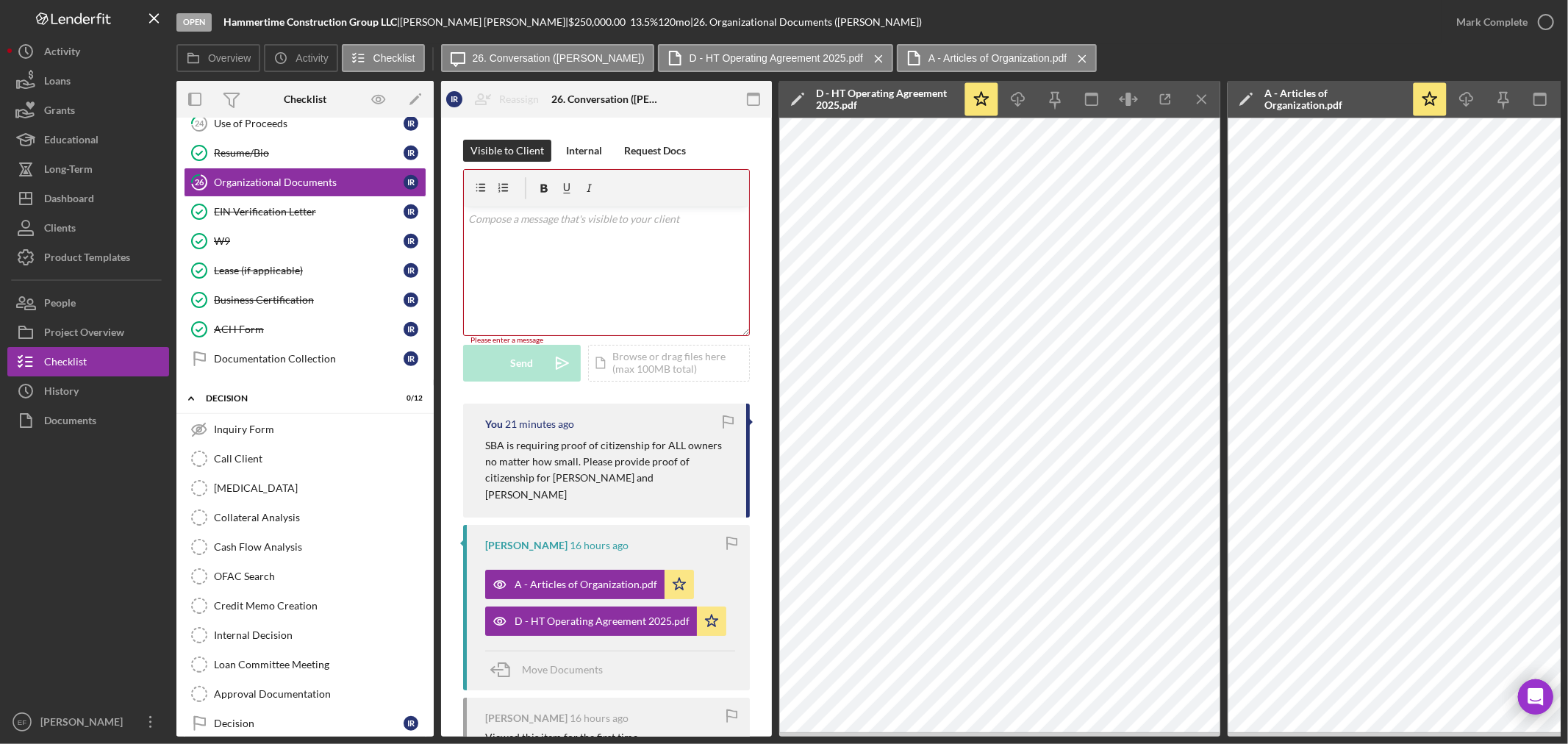
click at [54, 503] on div at bounding box center [88, 571] width 162 height 272
click at [72, 202] on div "Dashboard" at bounding box center [69, 200] width 50 height 33
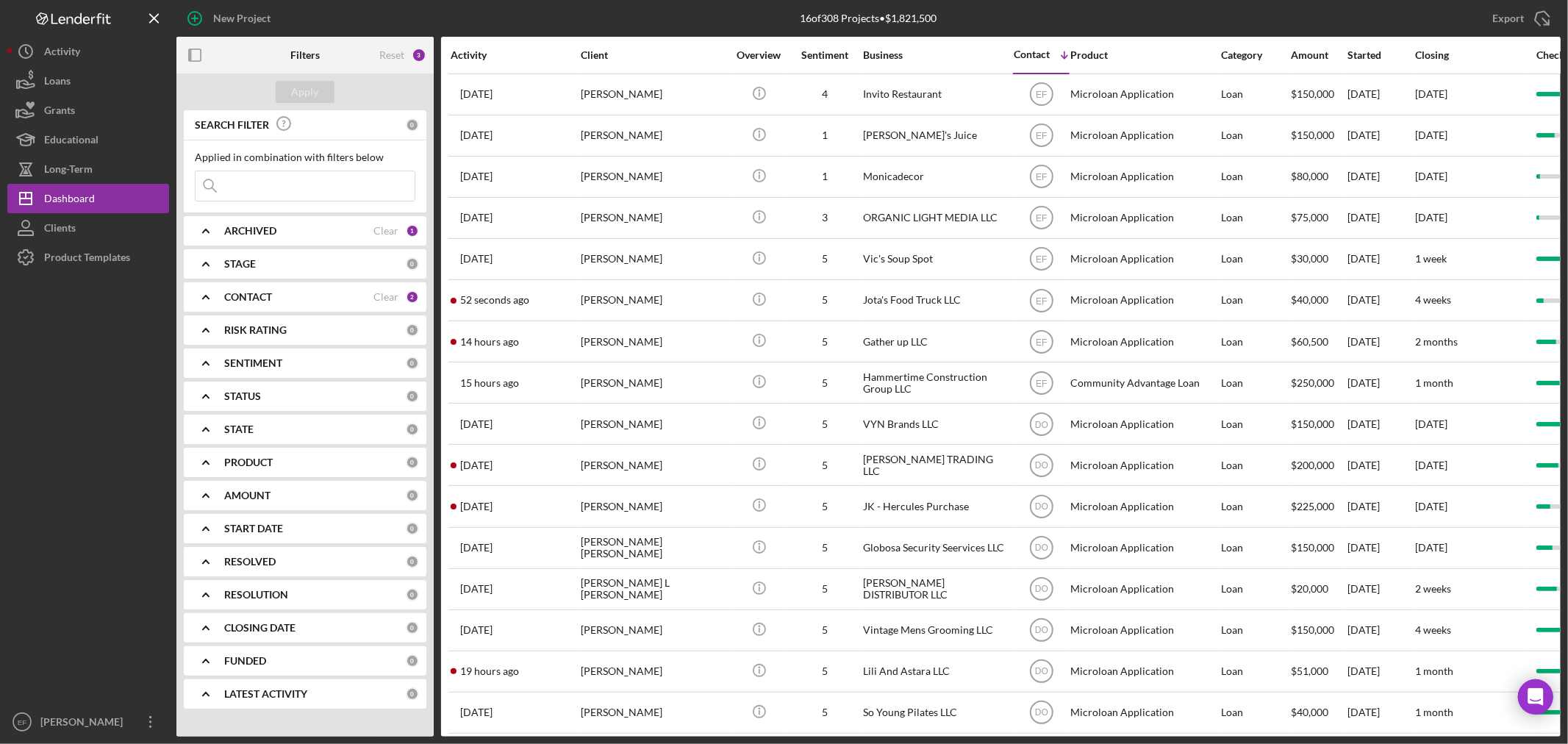
click at [86, 452] on div at bounding box center [88, 490] width 162 height 435
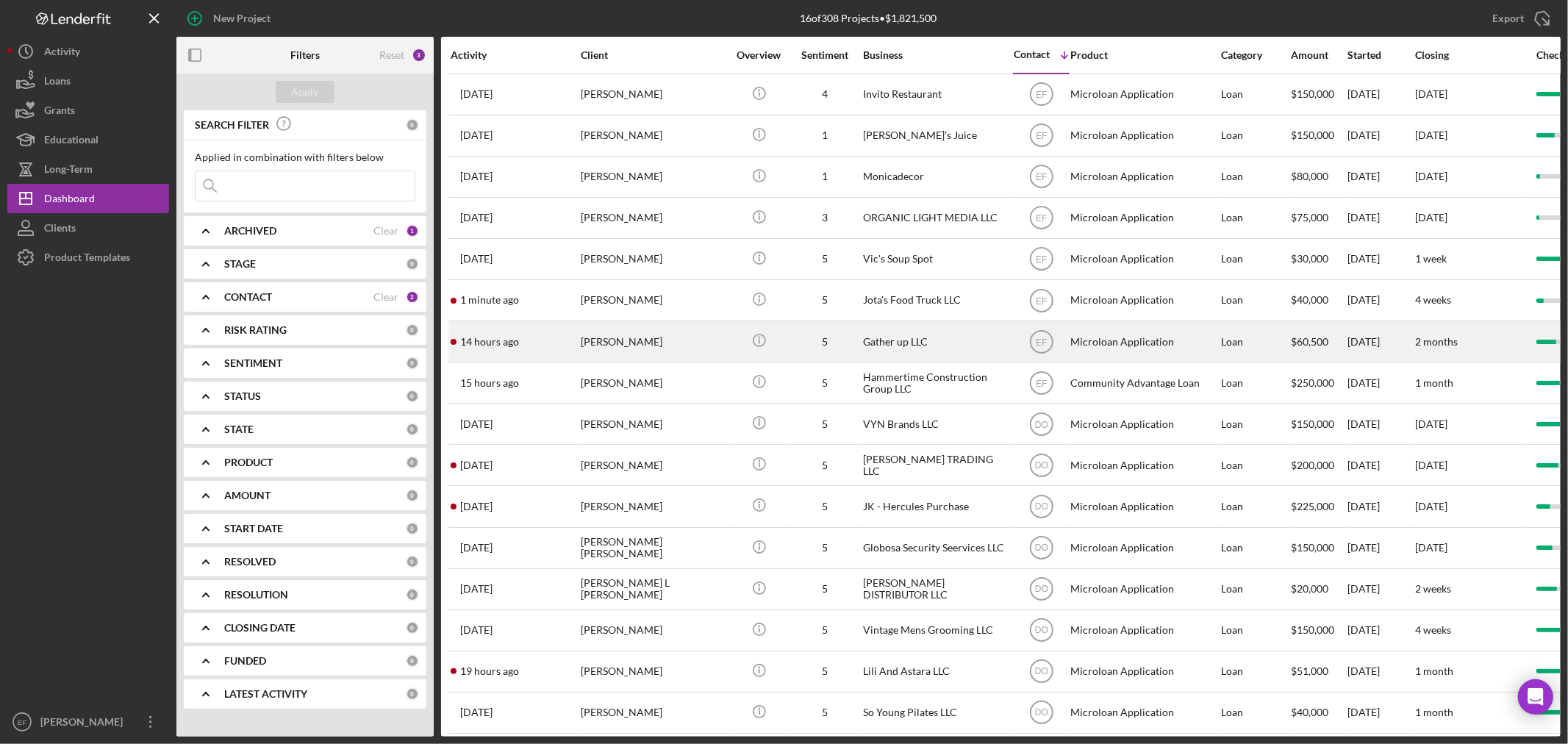
click at [579, 346] on div "14 hours ago [PERSON_NAME]" at bounding box center [515, 341] width 129 height 39
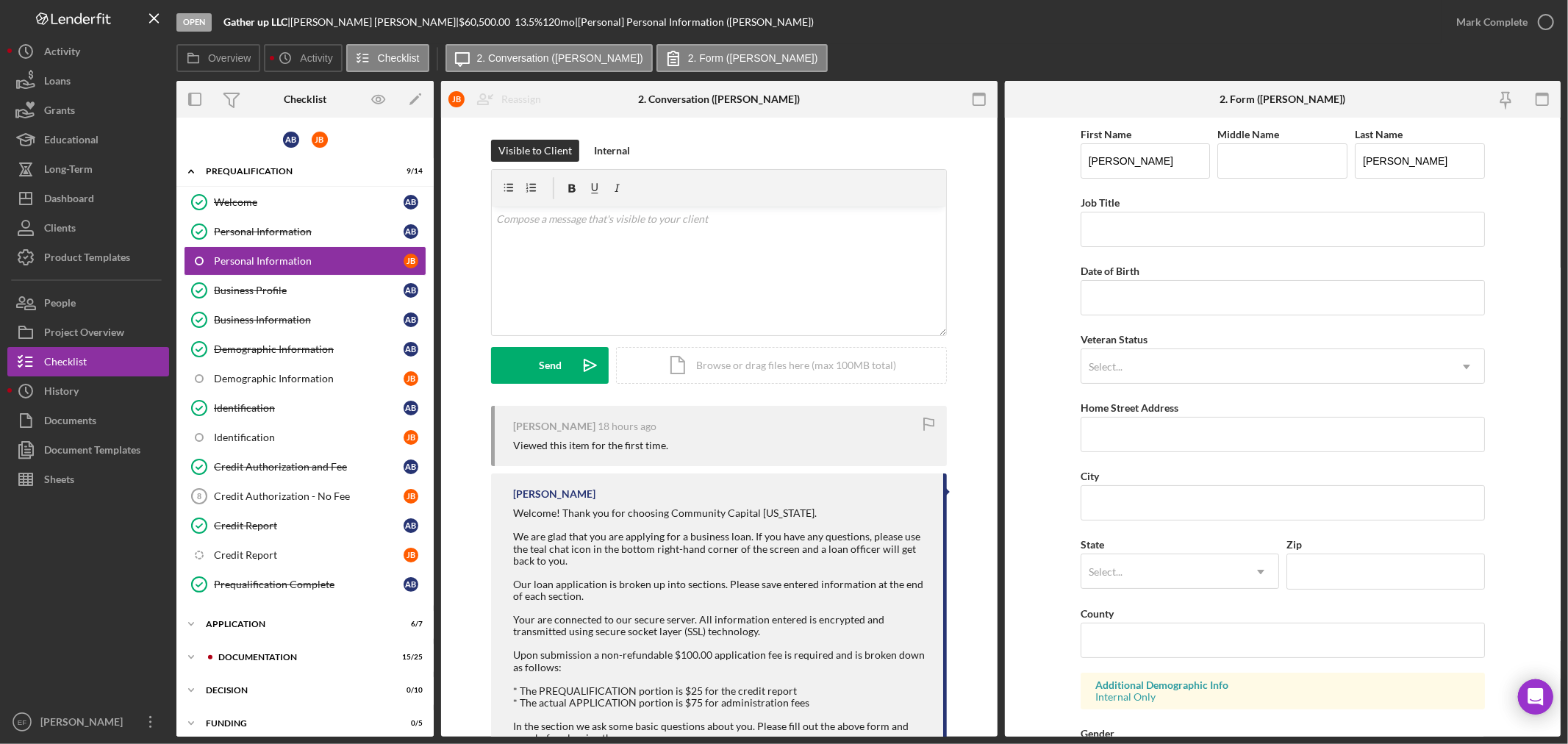
click at [64, 612] on div at bounding box center [88, 600] width 162 height 213
click at [275, 379] on div "Demographic Information" at bounding box center [309, 379] width 190 height 12
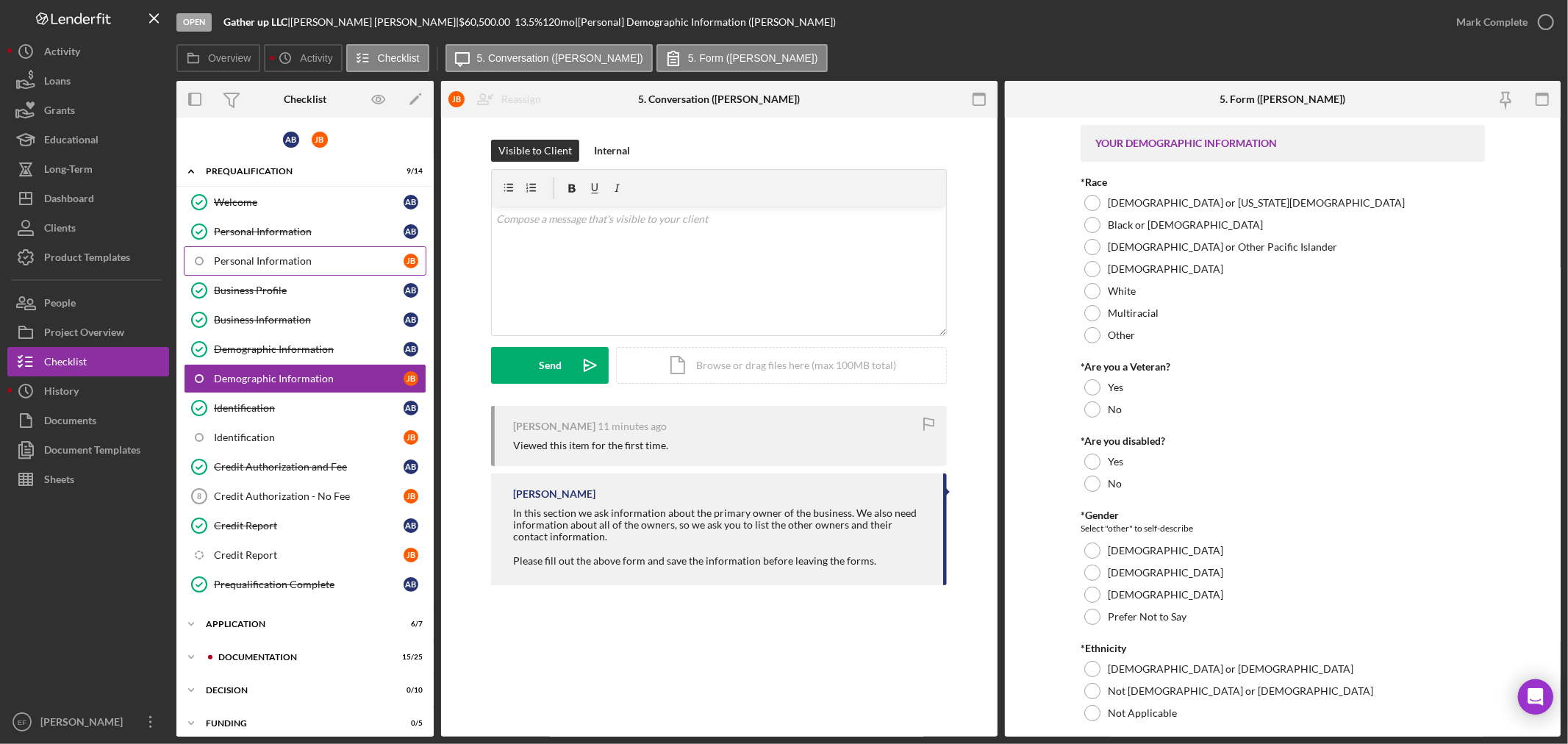
click at [253, 247] on link "Personal Information [PERSON_NAME]" at bounding box center [305, 261] width 243 height 29
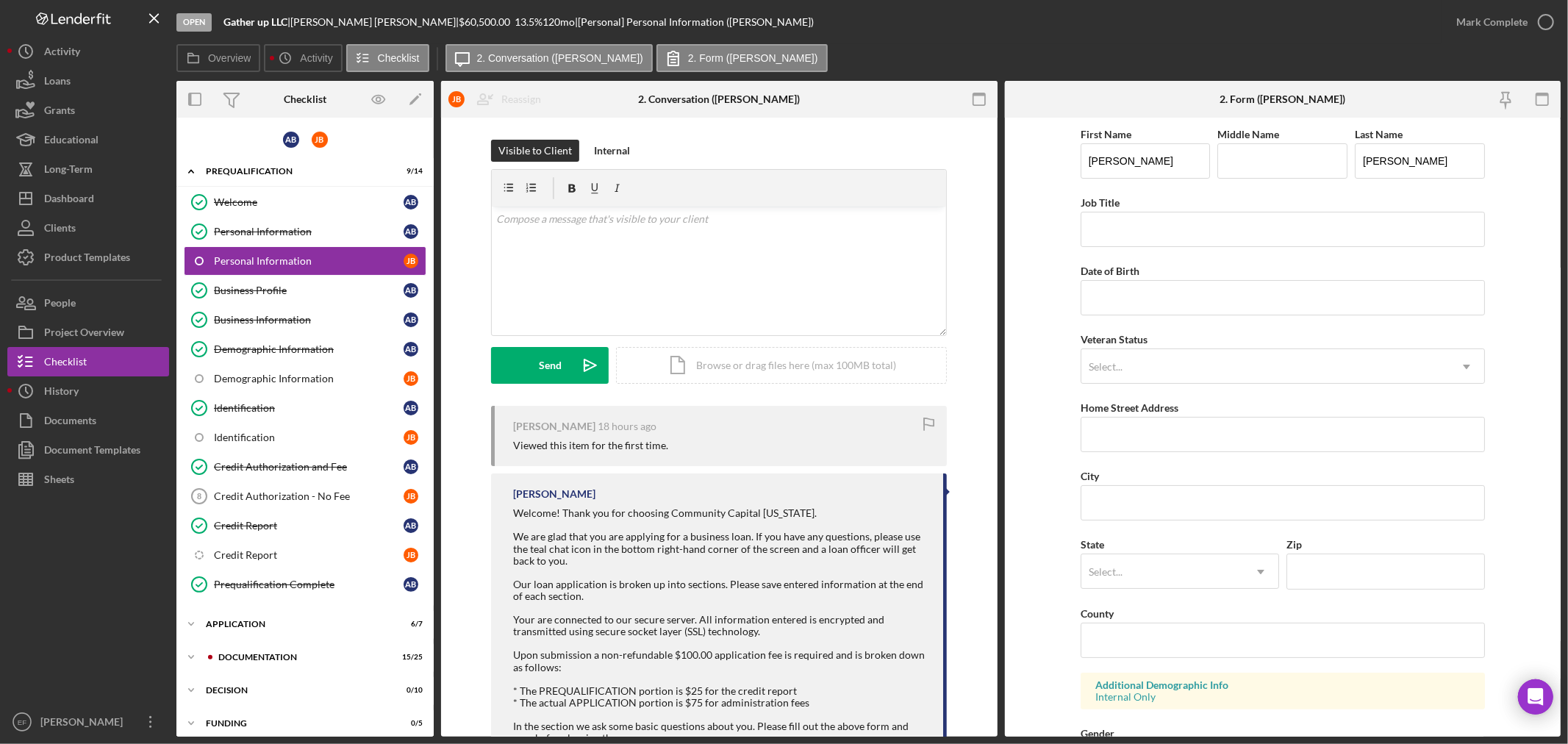
click at [1065, 410] on form "First Name [PERSON_NAME] Middle Name Last Name [PERSON_NAME] Job Title Date of …" at bounding box center [1283, 427] width 557 height 619
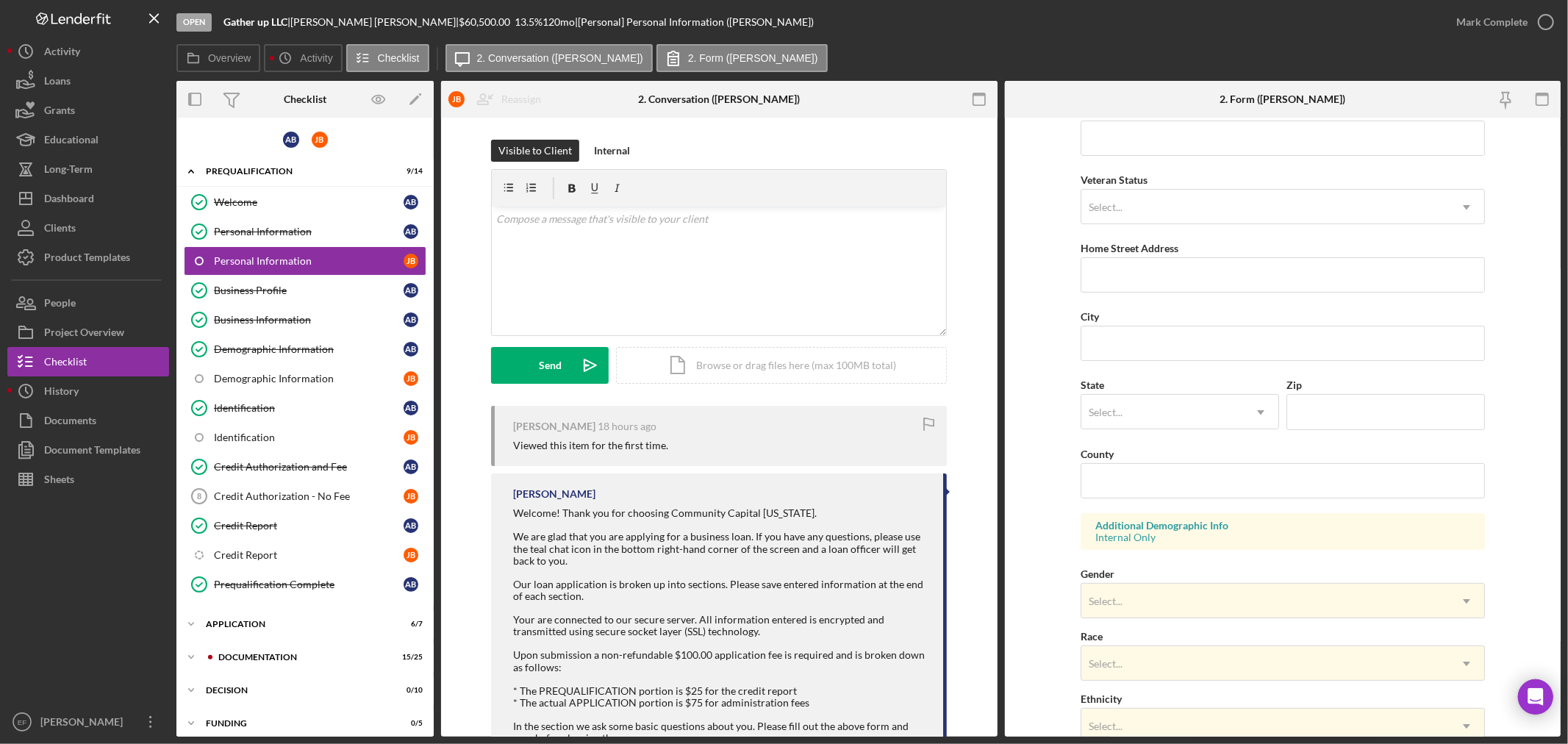
scroll to position [364, 0]
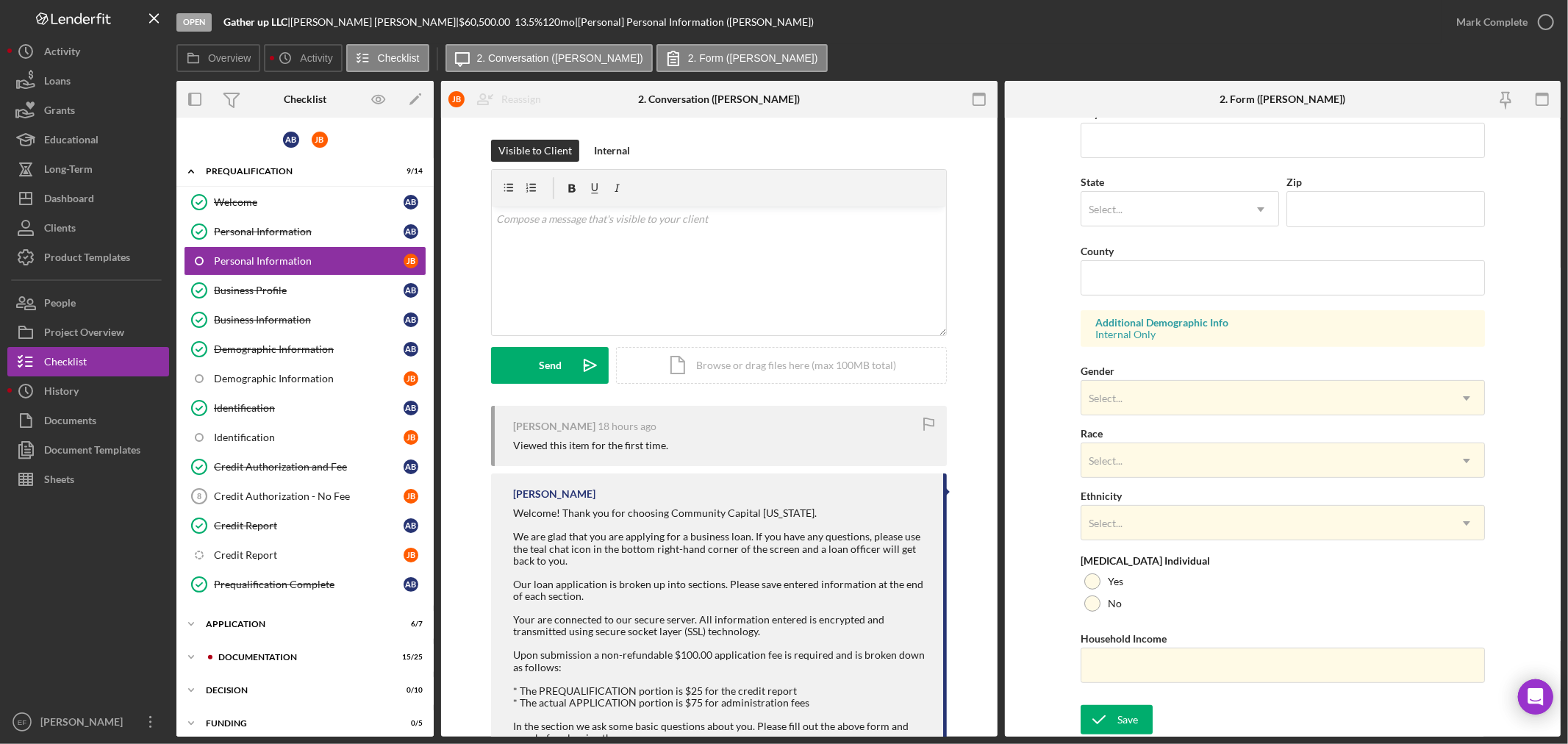
click at [1045, 548] on form "First Name [PERSON_NAME] Middle Name Last Name [PERSON_NAME] Job Title Date of …" at bounding box center [1283, 427] width 557 height 619
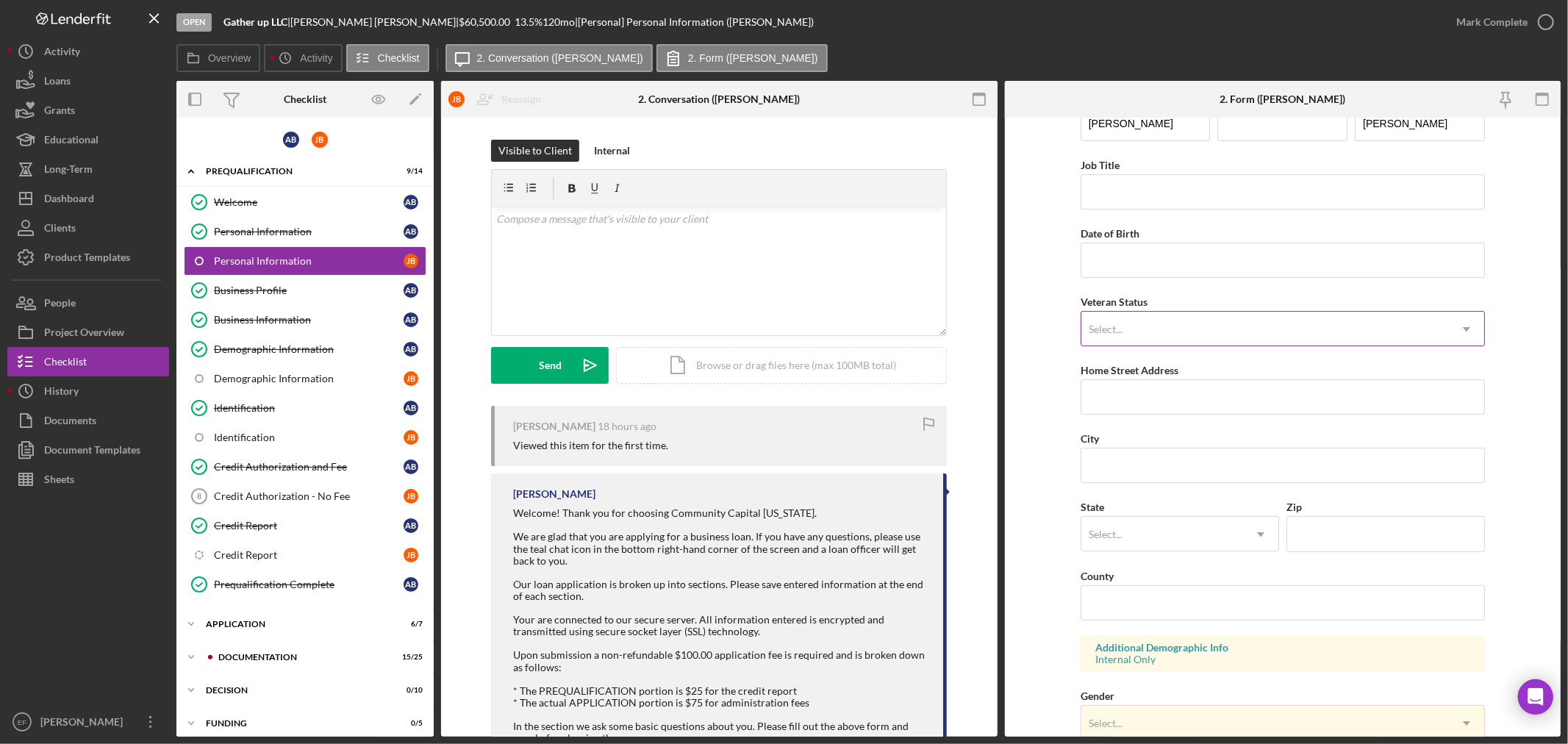
scroll to position [0, 0]
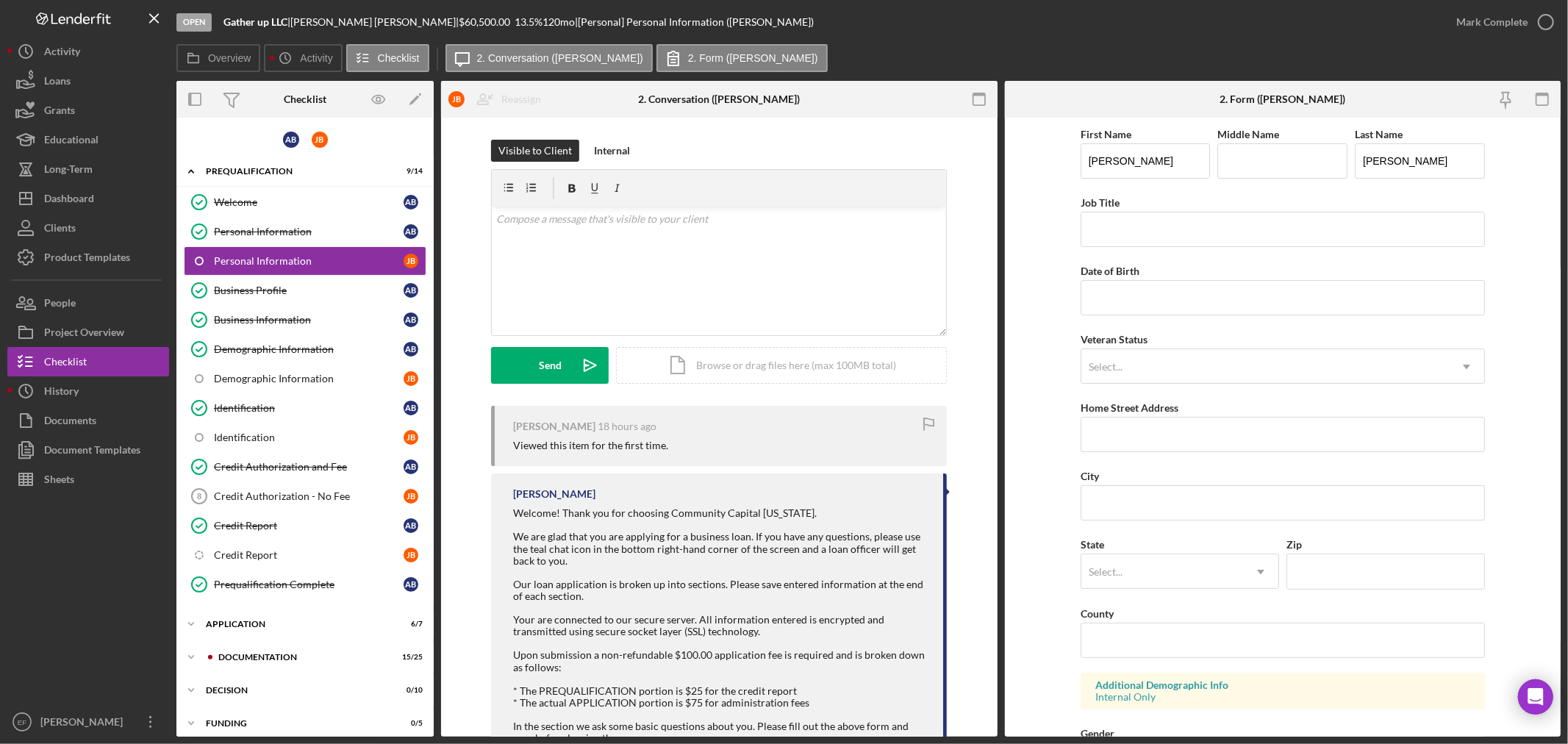
click at [1060, 310] on form "First Name [PERSON_NAME] Middle Name Last Name [PERSON_NAME] Job Title Date of …" at bounding box center [1283, 427] width 557 height 619
click at [1110, 570] on div "Select..." at bounding box center [1106, 572] width 34 height 12
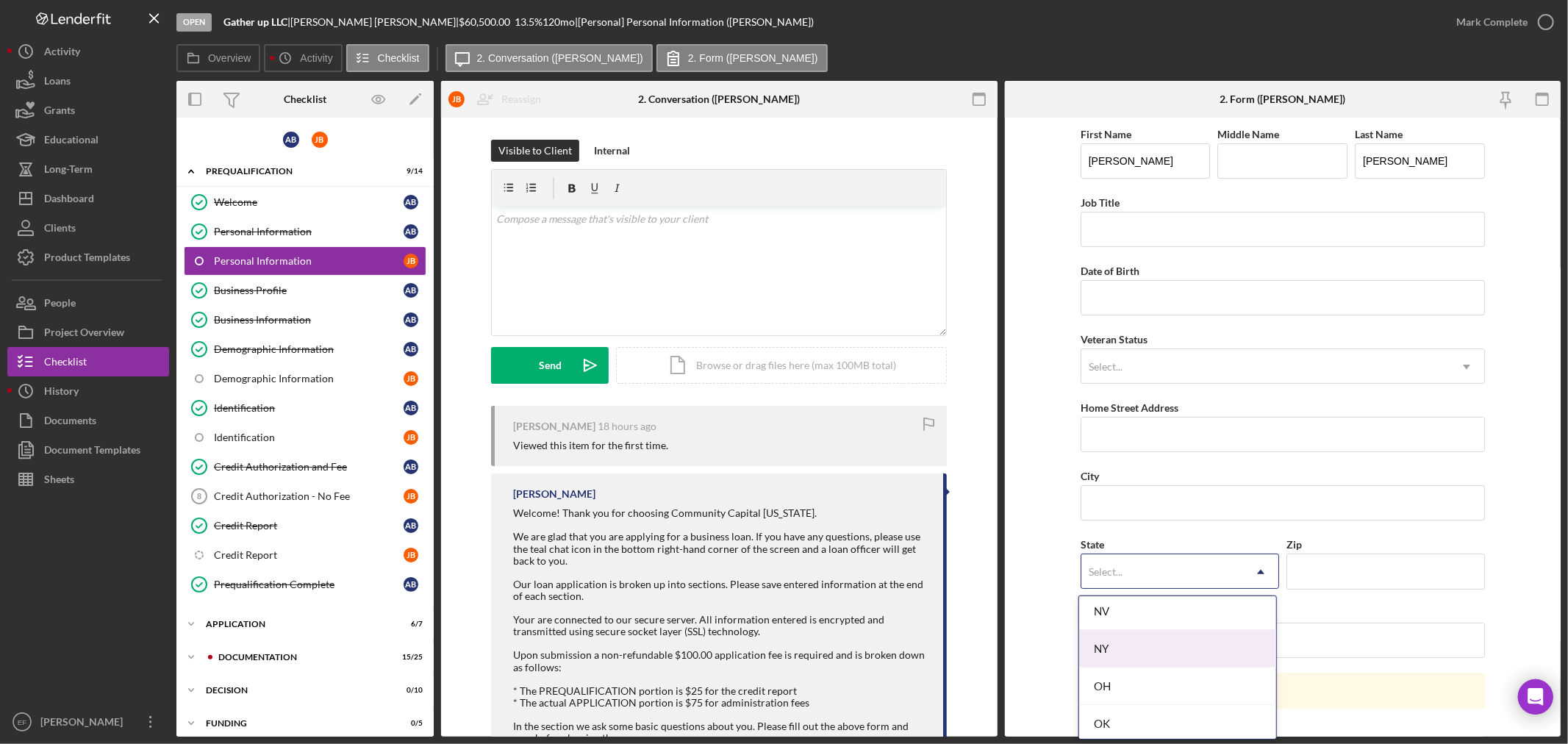
click at [1107, 652] on div "NY" at bounding box center [1177, 649] width 197 height 37
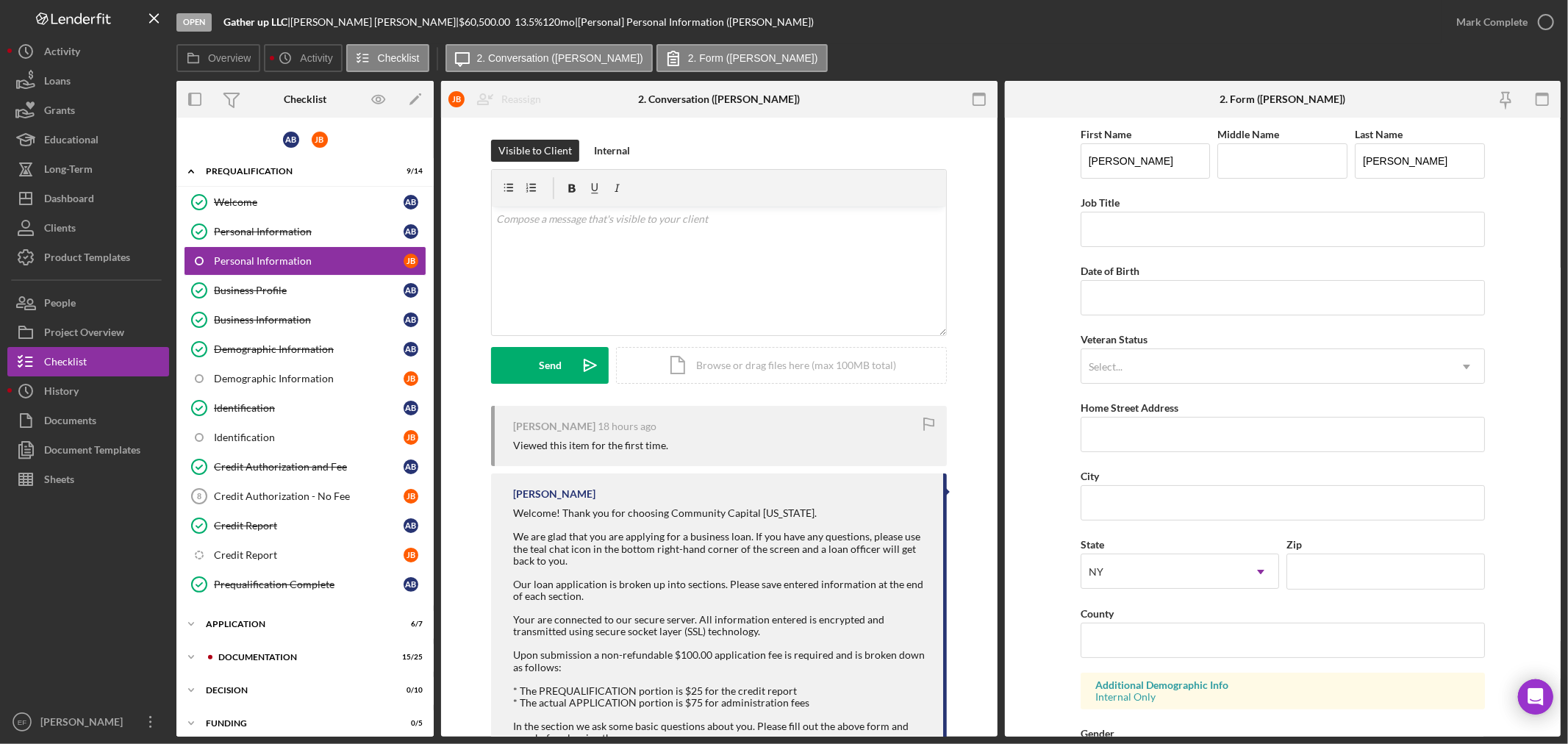
click at [1045, 583] on form "First Name [PERSON_NAME] Middle Name Last Name [PERSON_NAME] Job Title Date of …" at bounding box center [1283, 427] width 557 height 619
click at [1338, 578] on input "Zip" at bounding box center [1386, 571] width 199 height 35
click at [1021, 467] on form "First Name [PERSON_NAME] Middle Name Last Name [PERSON_NAME] Job Title Date of …" at bounding box center [1283, 427] width 557 height 619
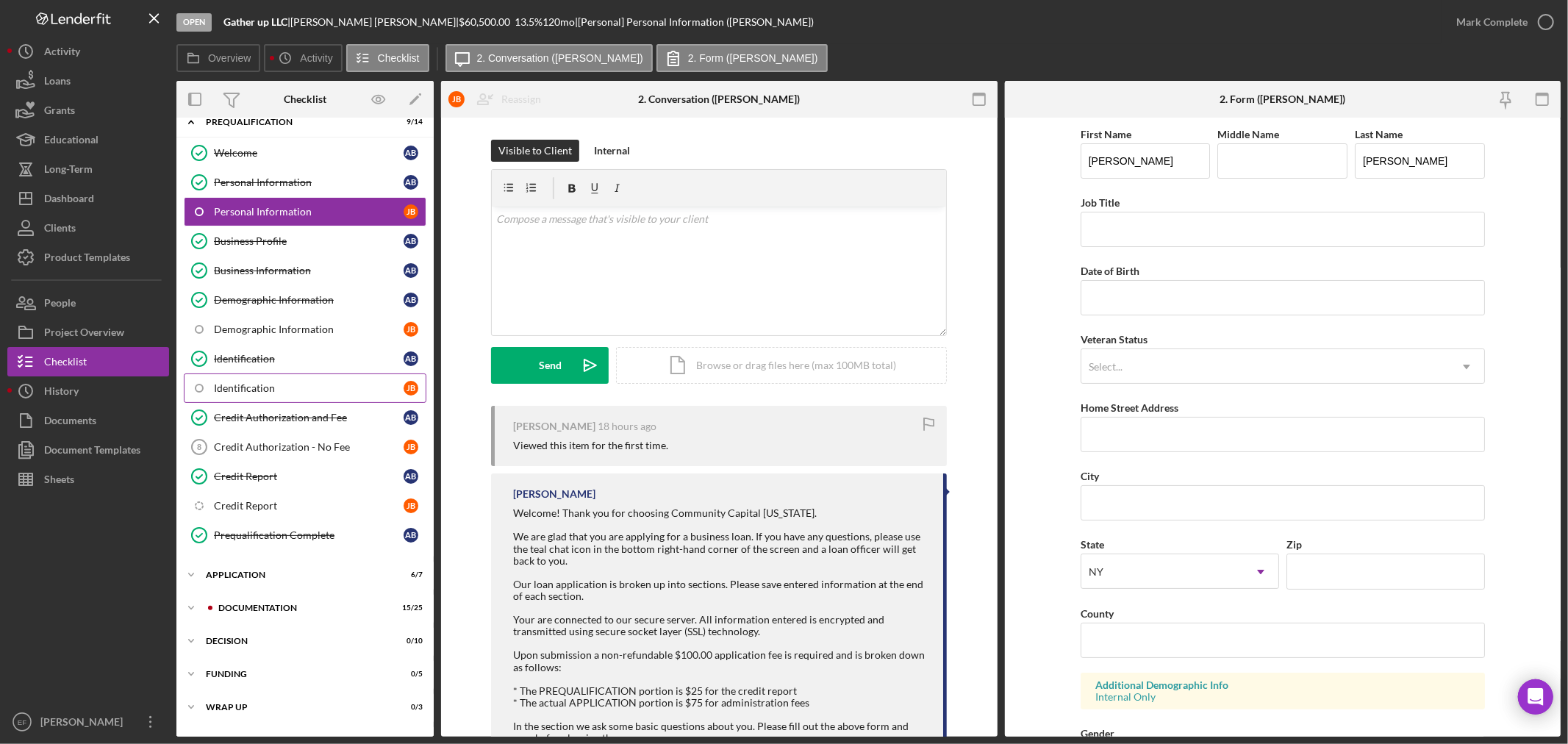
scroll to position [77, 0]
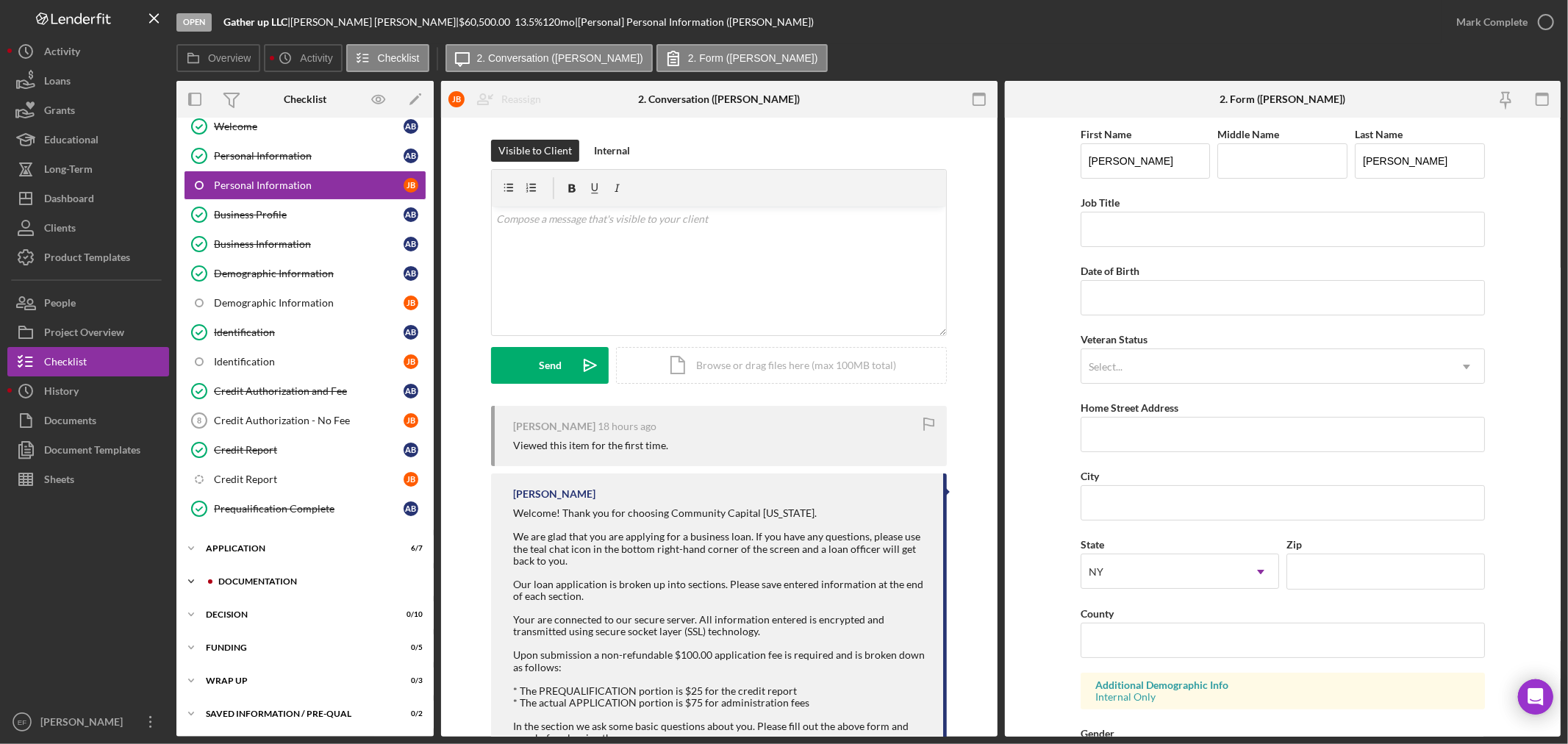
click at [251, 579] on div "Documentation" at bounding box center [317, 581] width 197 height 9
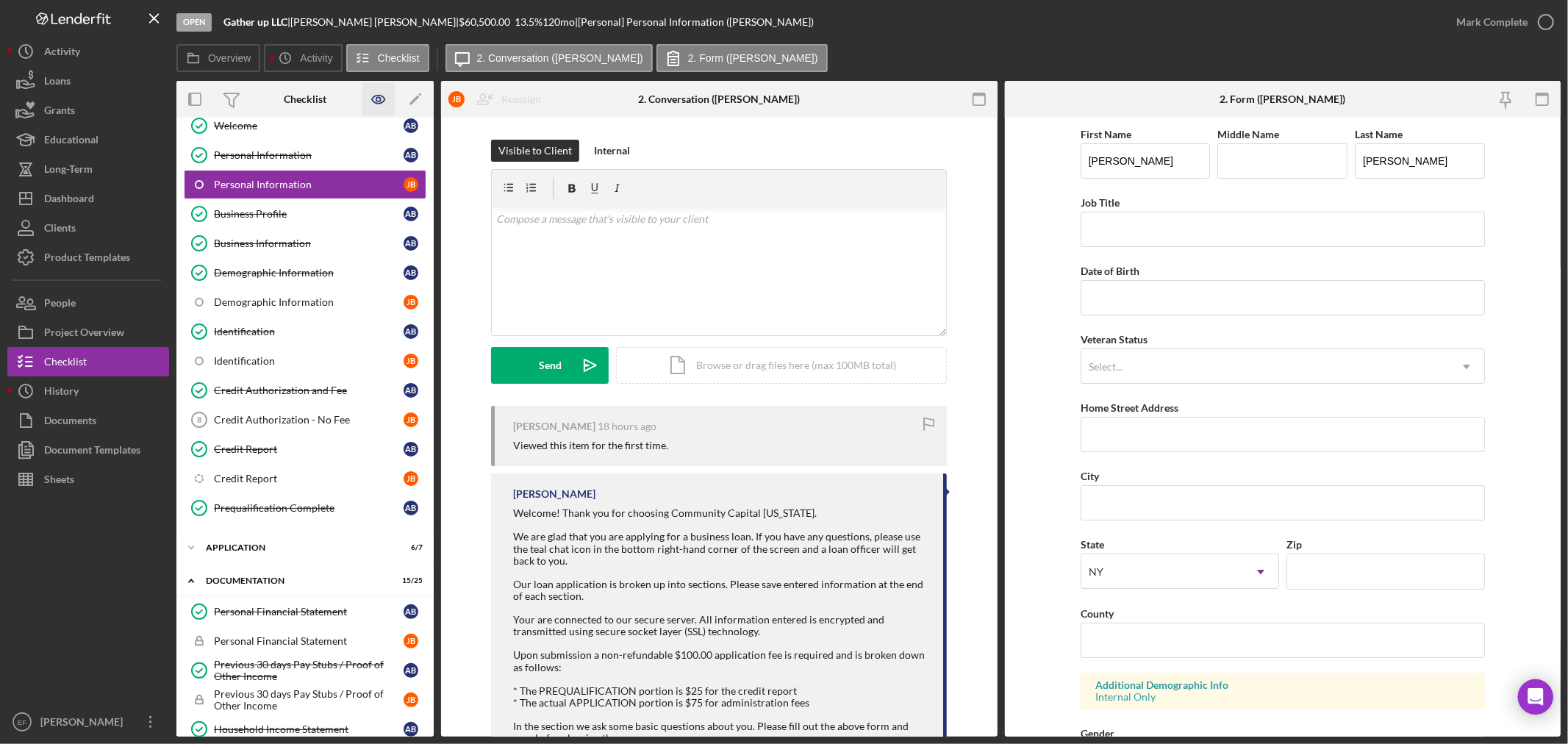
click at [383, 94] on icon "button" at bounding box center [378, 99] width 33 height 33
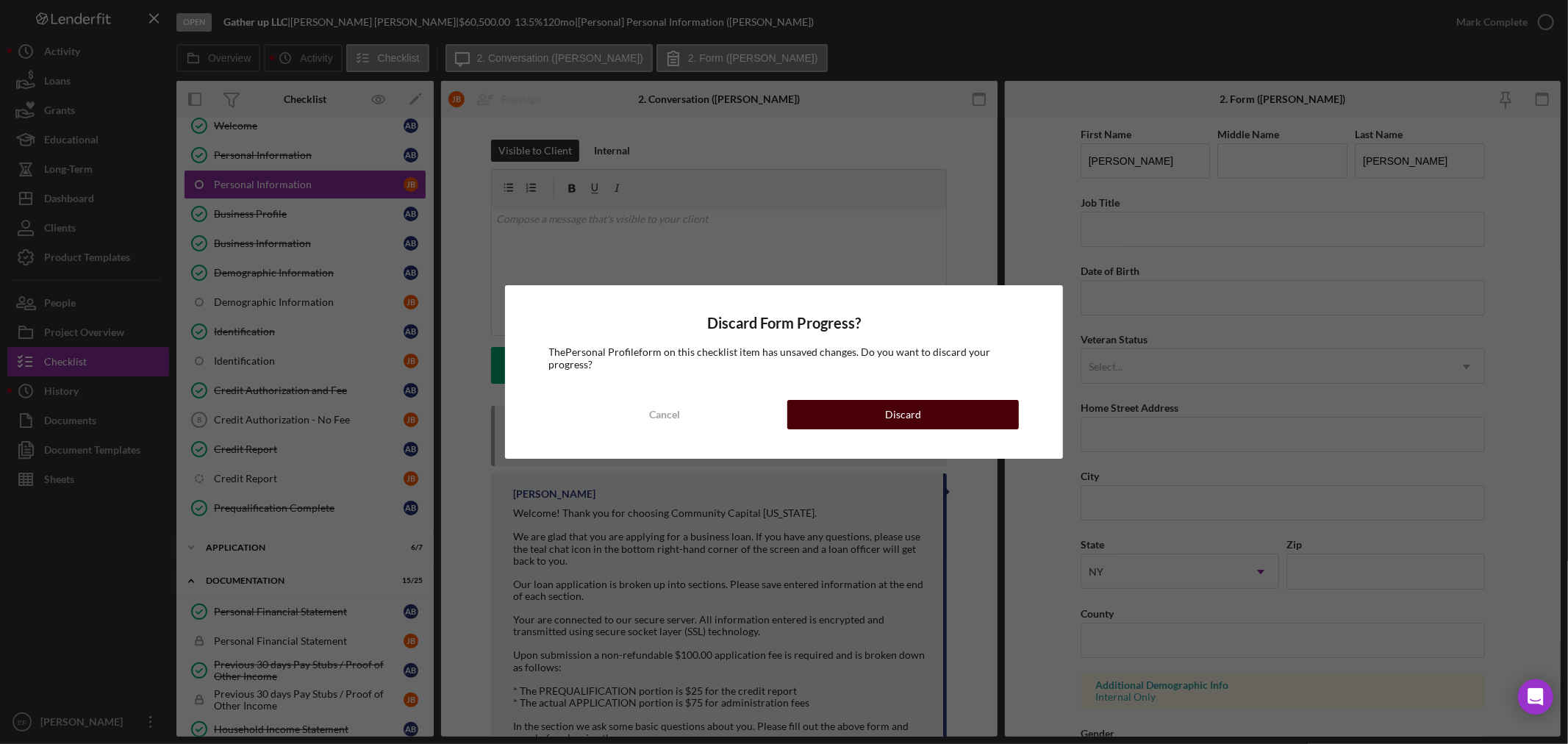
click at [882, 412] on button "Discard" at bounding box center [903, 415] width 232 height 29
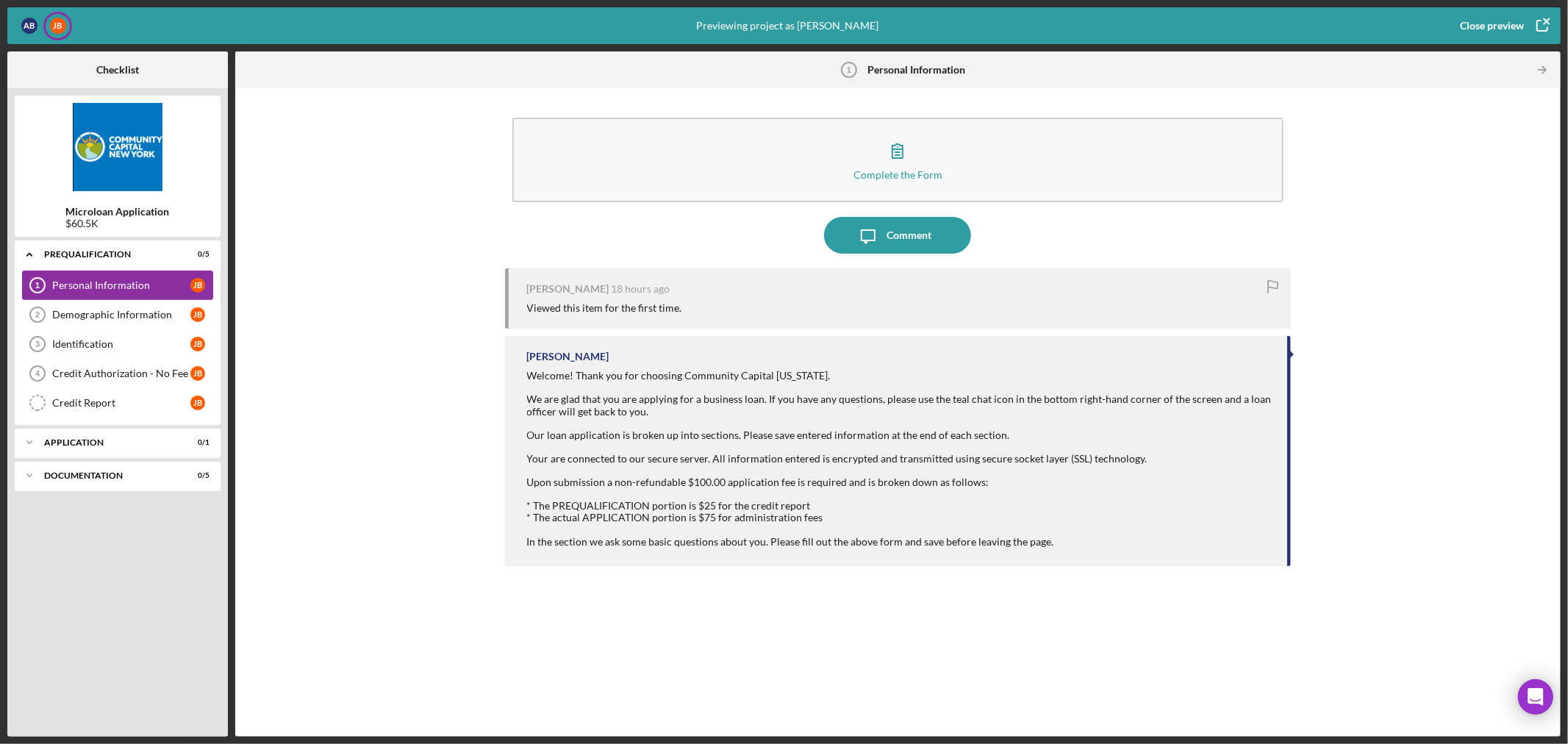
click at [104, 275] on div "Personal Information 1 Personal Information [PERSON_NAME]" at bounding box center [117, 285] width 191 height 29
click at [110, 314] on div "Demographic Information" at bounding box center [121, 314] width 138 height 12
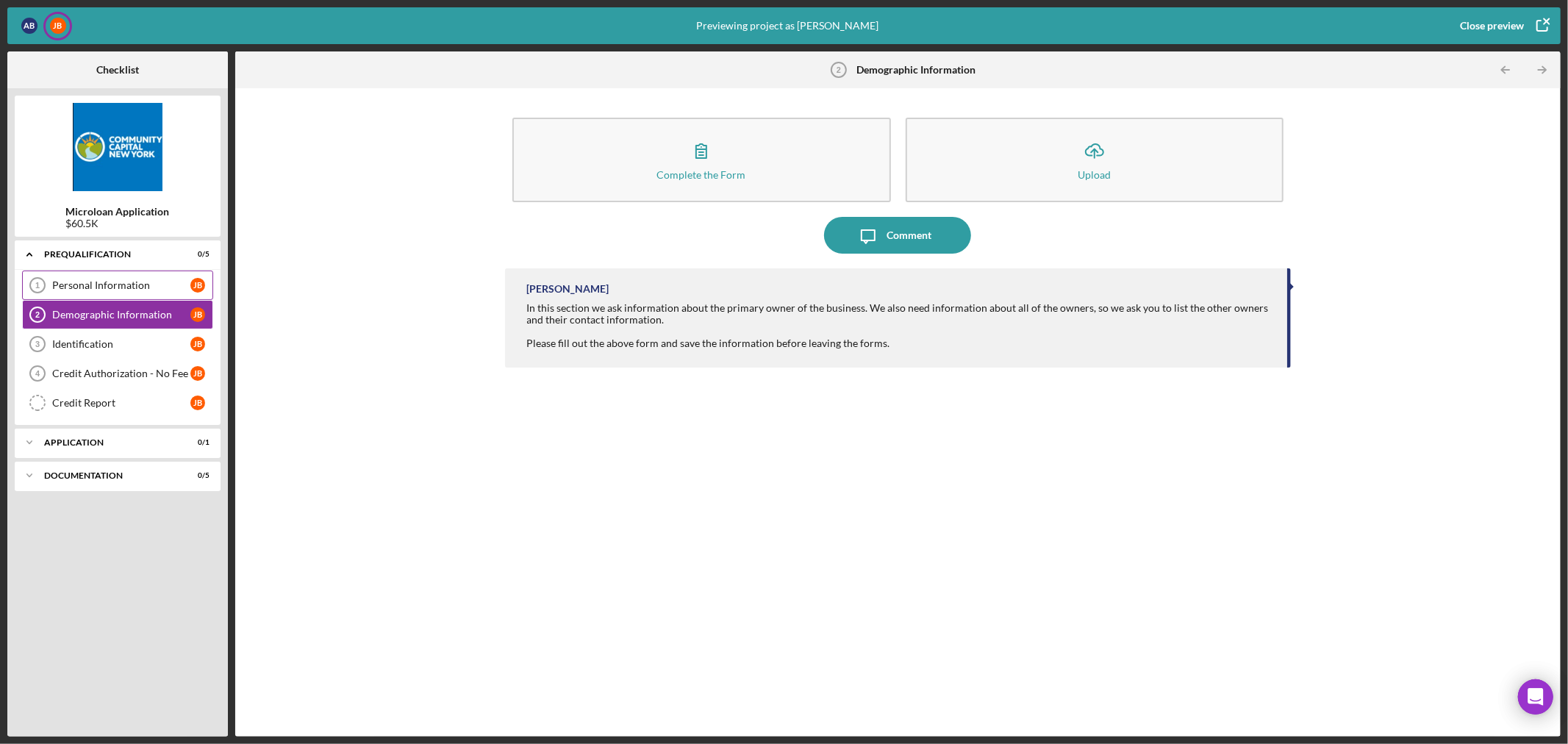
click at [98, 284] on div "Personal Information" at bounding box center [121, 285] width 138 height 12
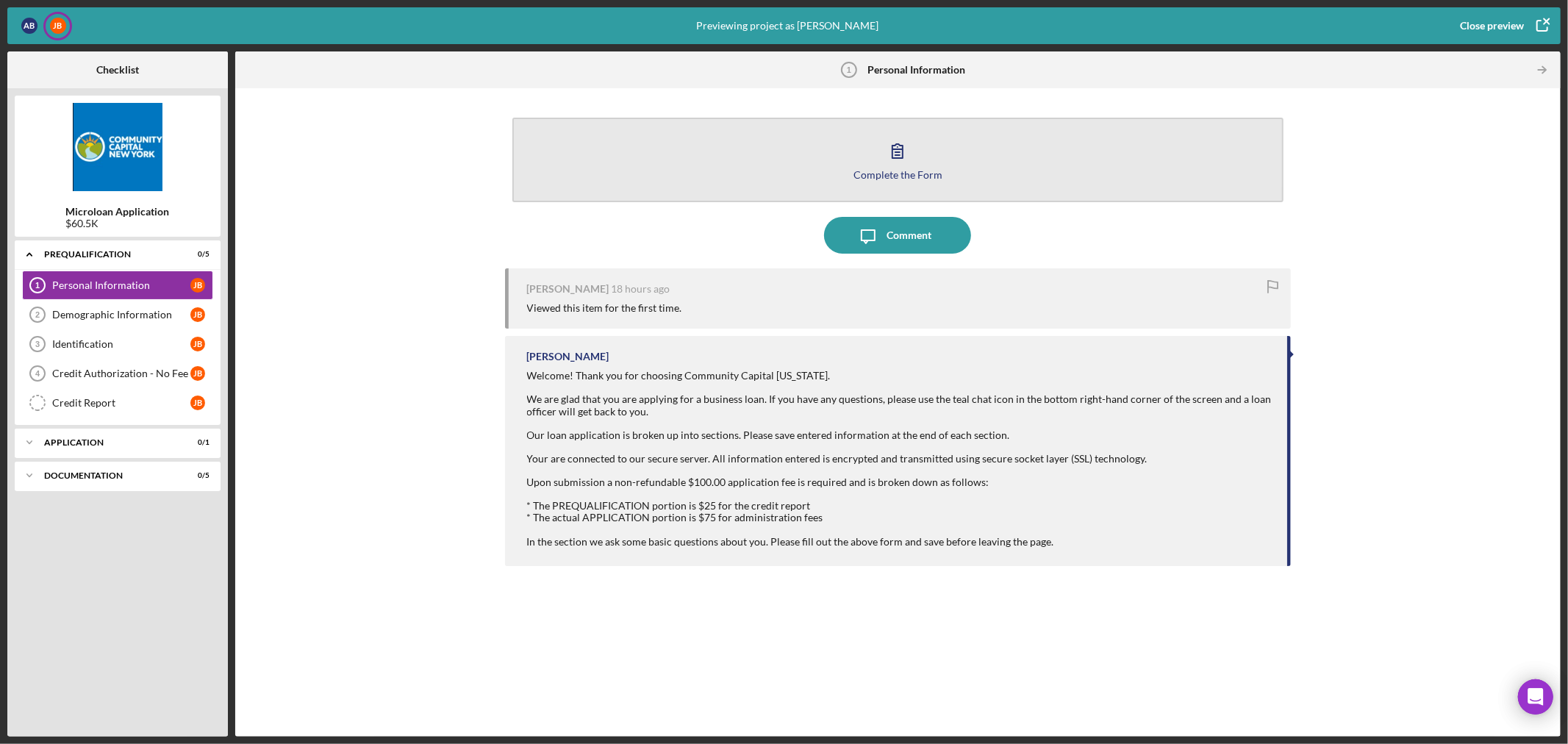
click at [893, 169] on div "Complete the Form" at bounding box center [897, 175] width 89 height 11
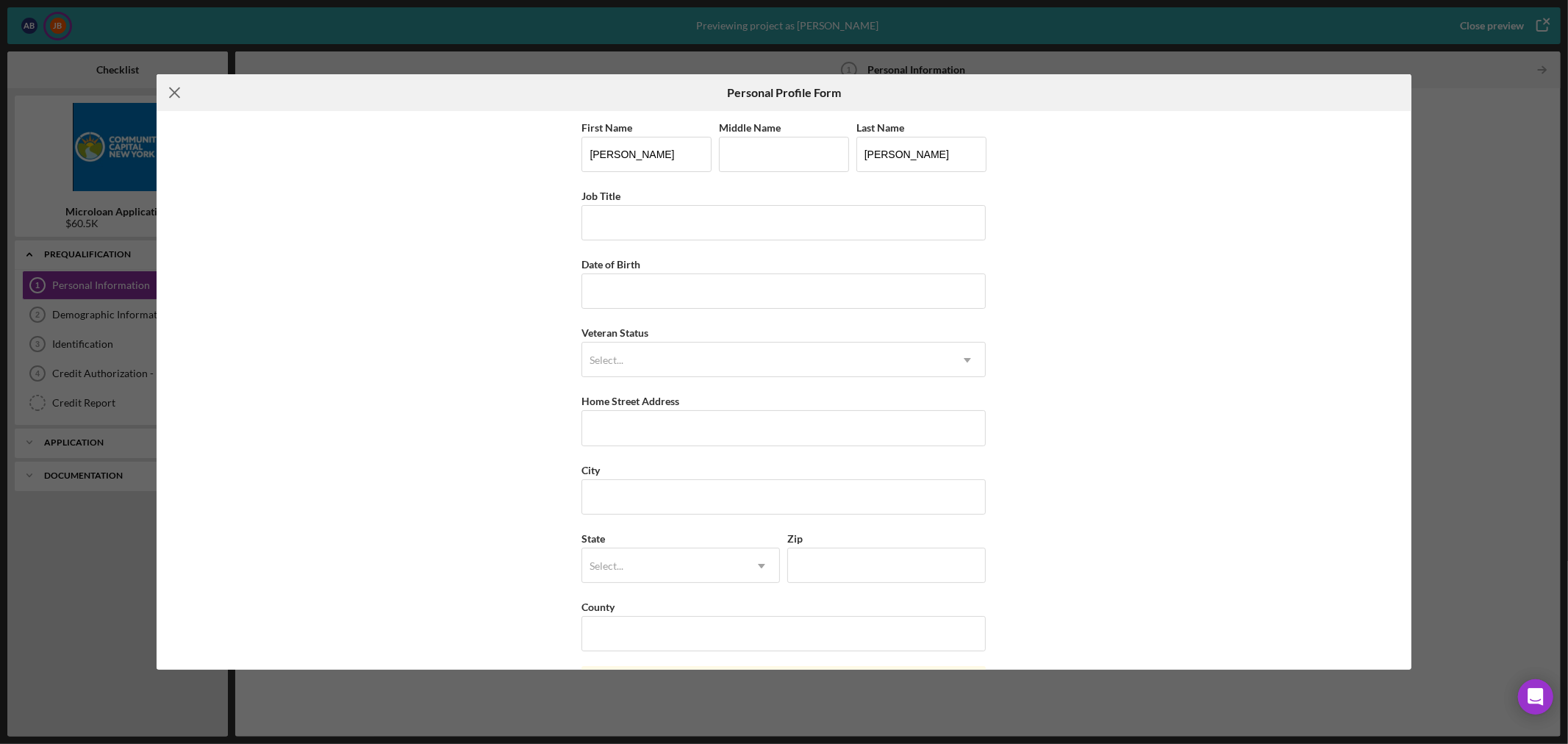
click at [184, 92] on icon "Icon/Menu Close" at bounding box center [174, 92] width 36 height 36
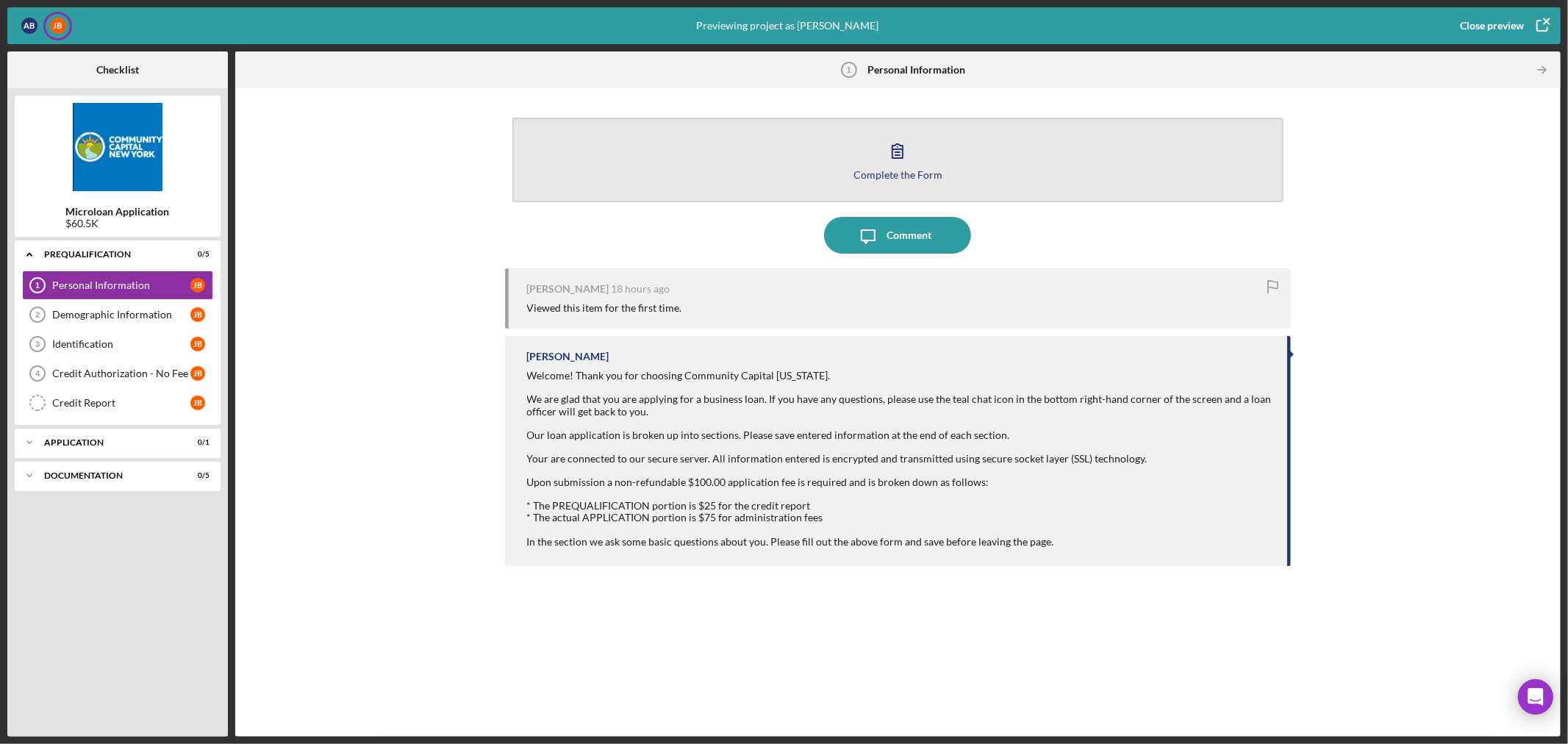
click at [920, 165] on button "Complete the Form Form" at bounding box center [898, 160] width 772 height 85
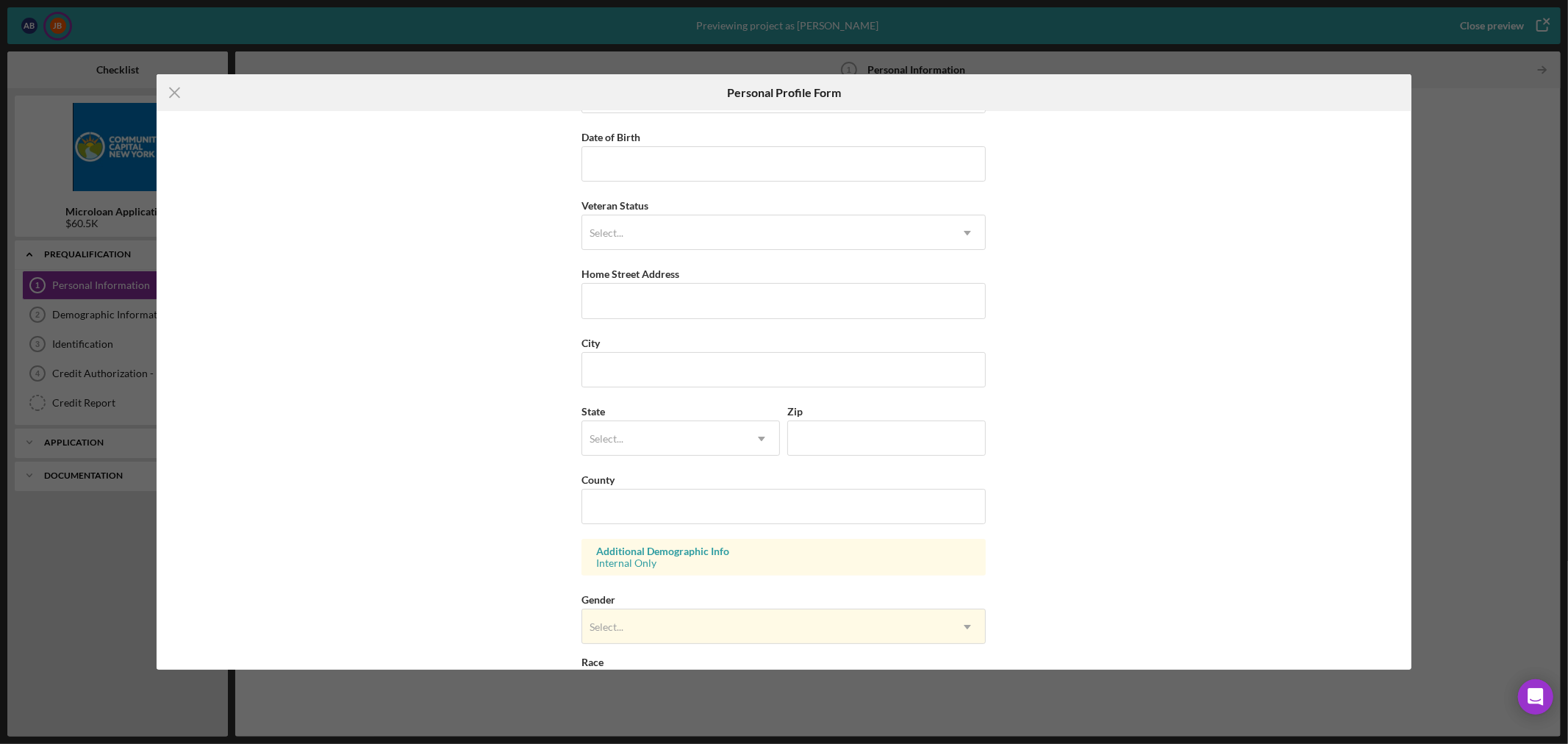
scroll to position [245, 0]
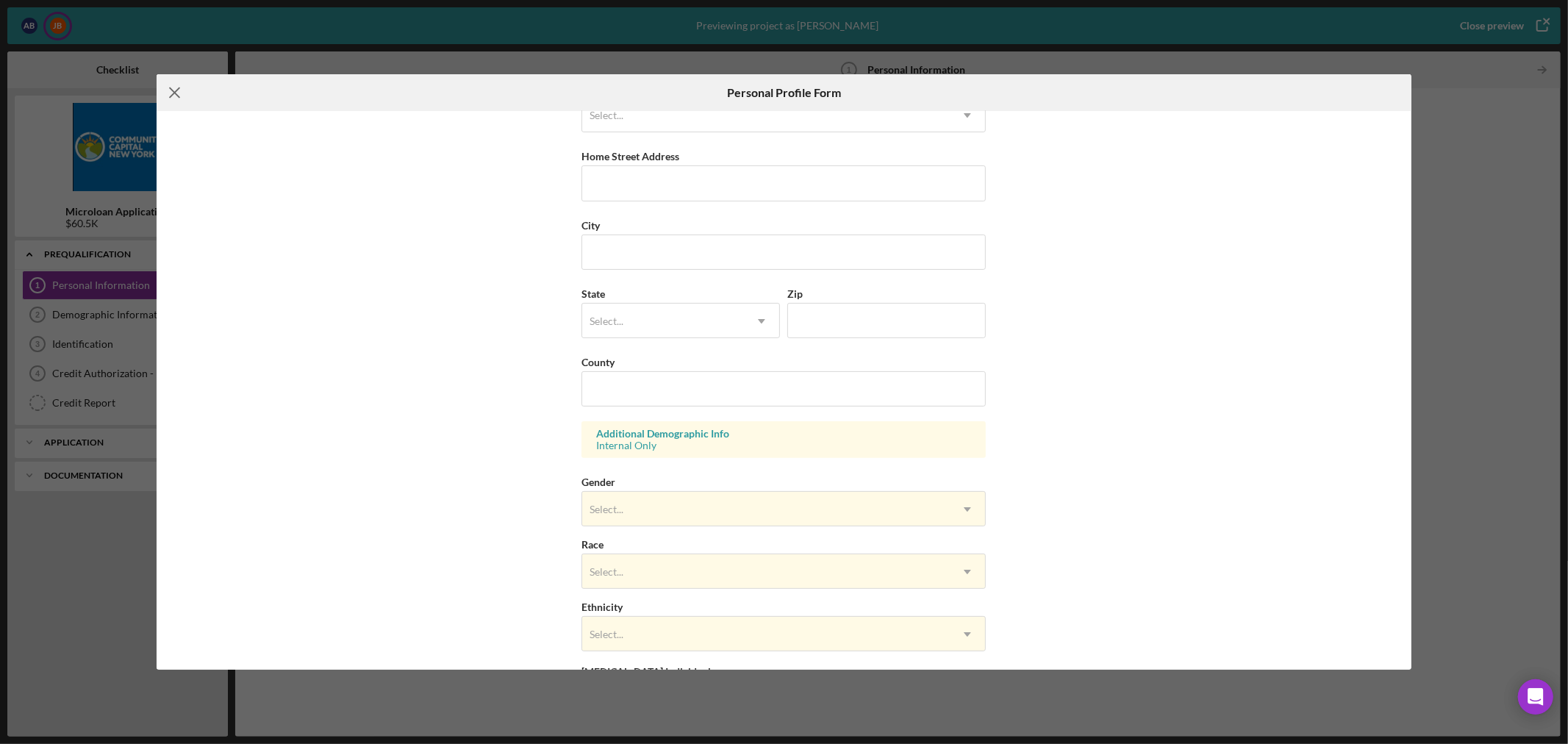
click at [175, 89] on icon "Icon/Menu Close" at bounding box center [174, 92] width 36 height 36
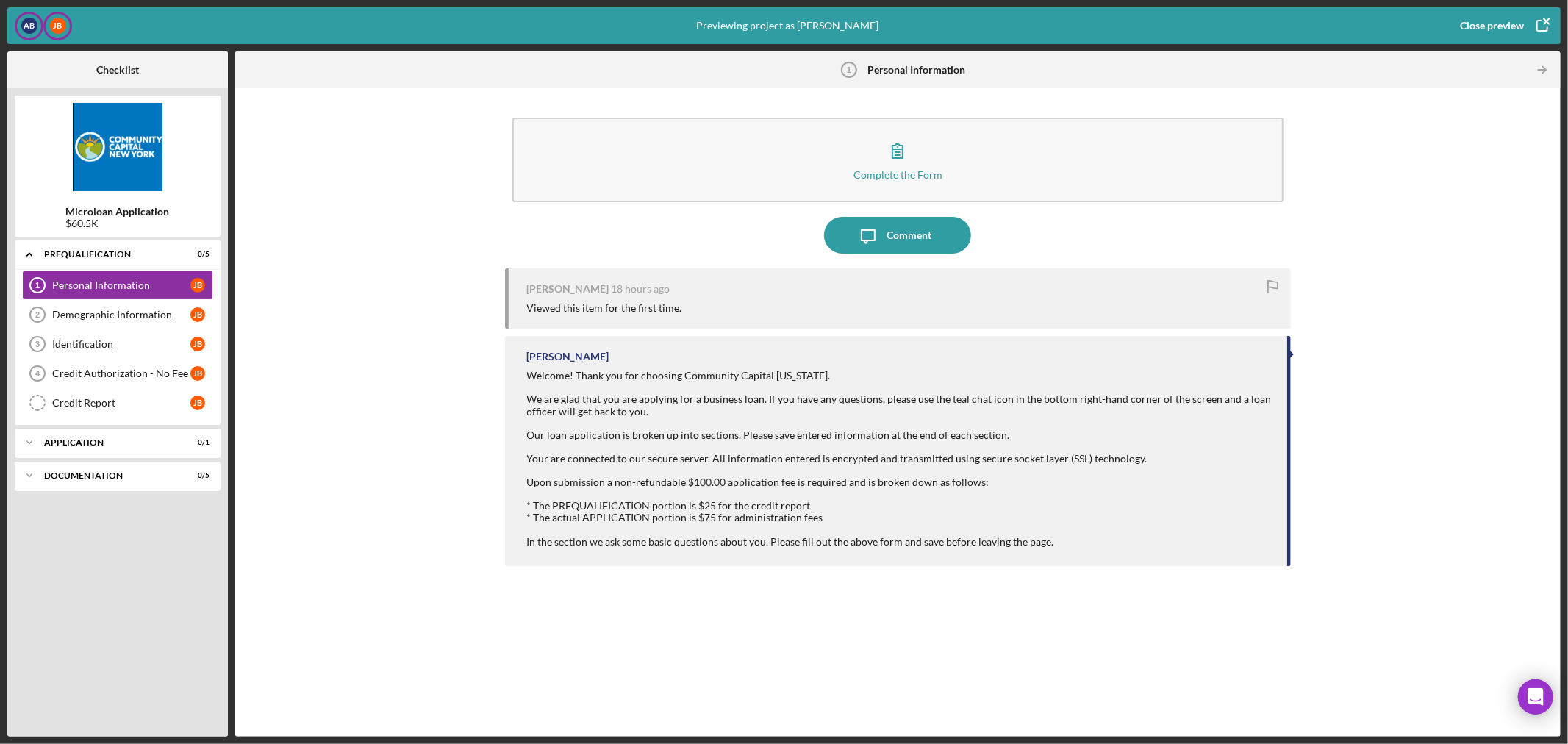
click at [33, 34] on div "A B" at bounding box center [29, 26] width 29 height 29
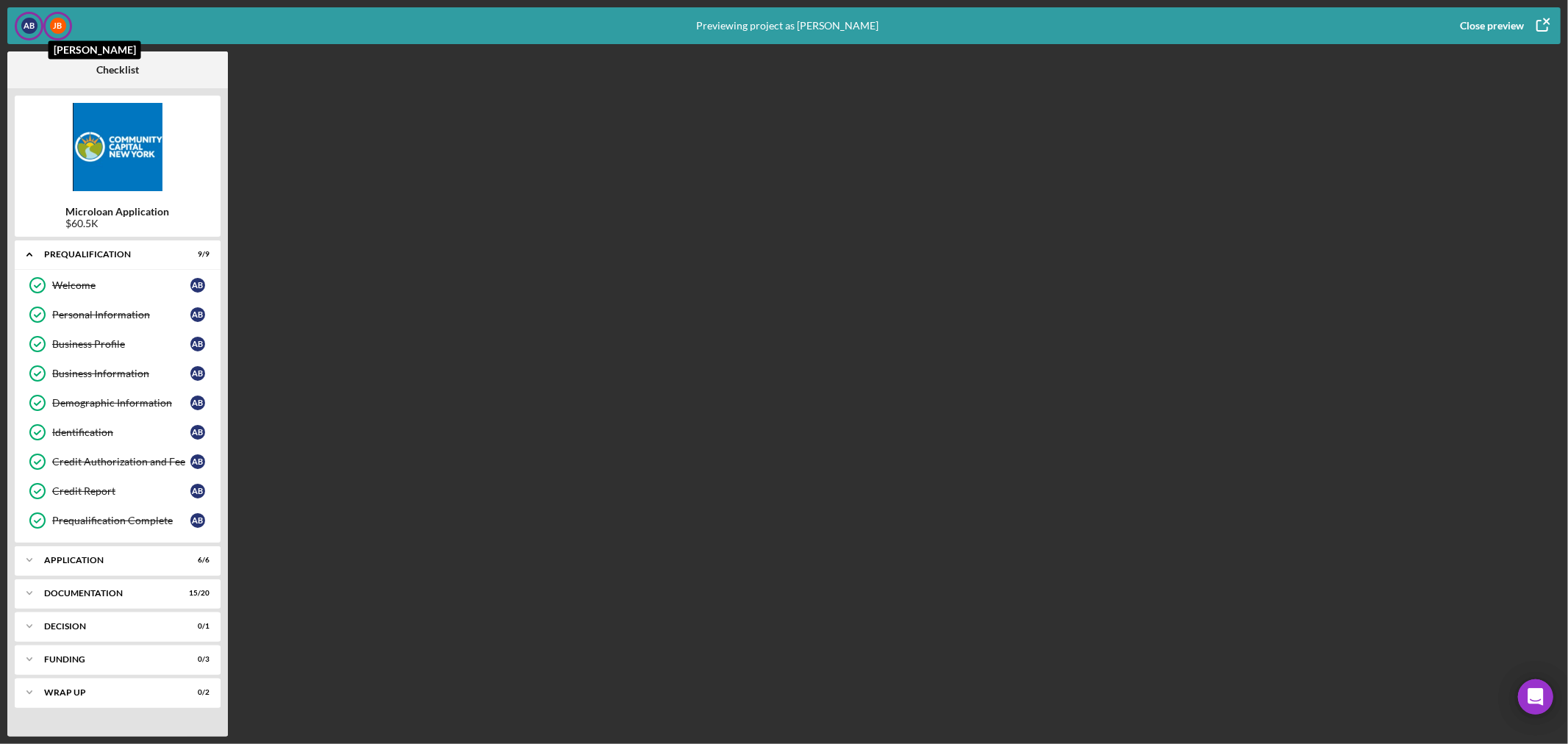
click at [54, 23] on div "[PERSON_NAME]" at bounding box center [57, 26] width 16 height 16
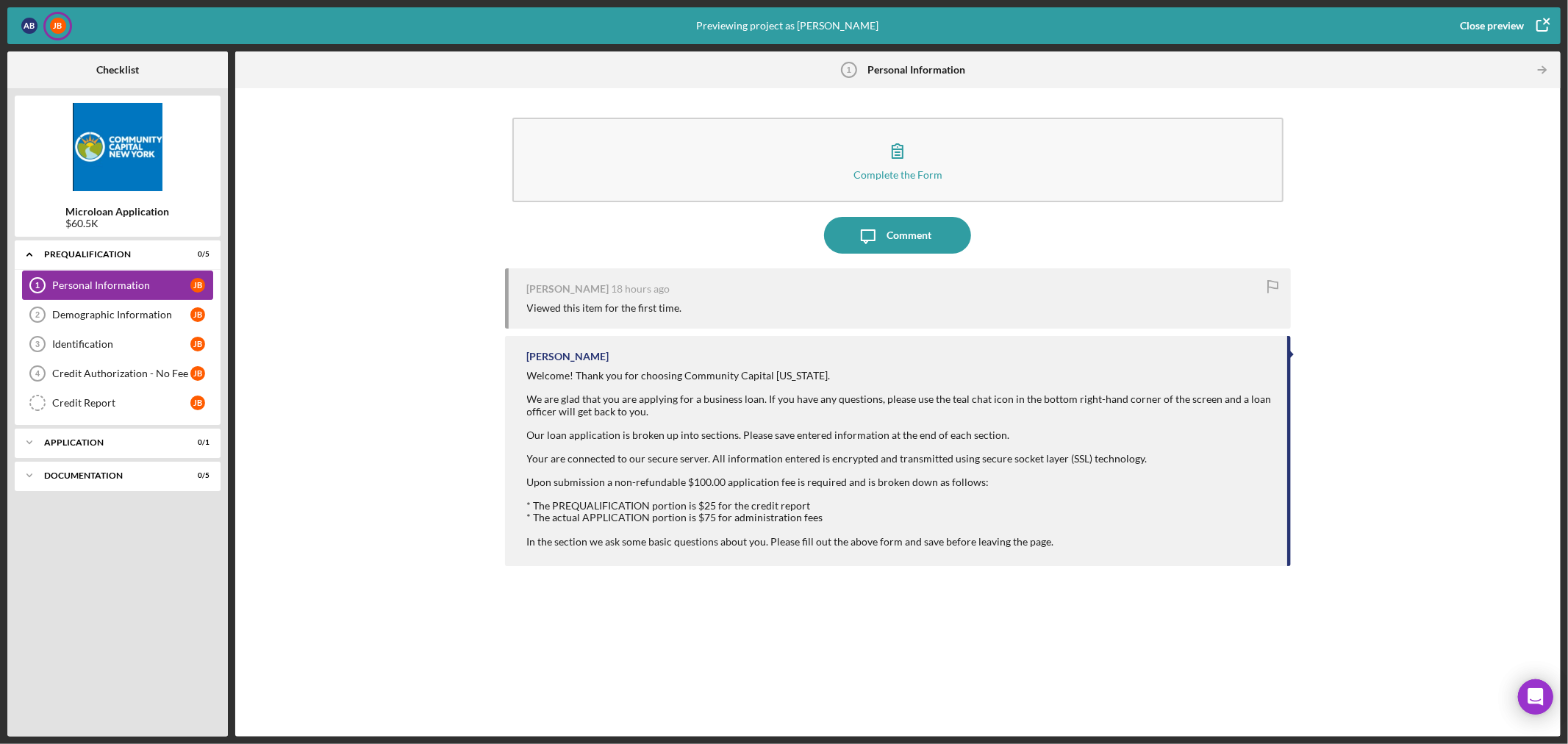
click at [105, 282] on div "Personal Information" at bounding box center [121, 285] width 138 height 12
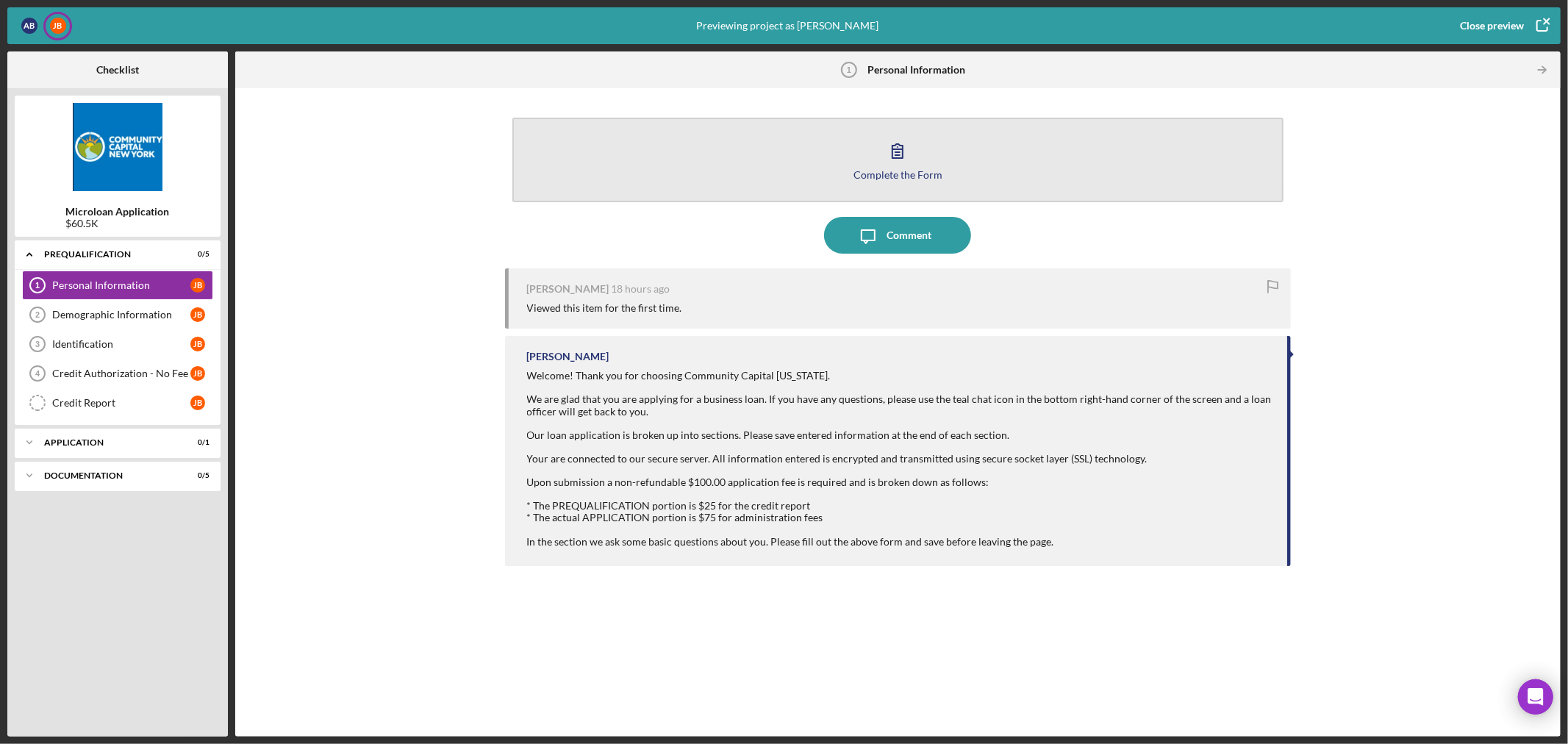
click at [871, 167] on button "Complete the Form Form" at bounding box center [898, 160] width 772 height 85
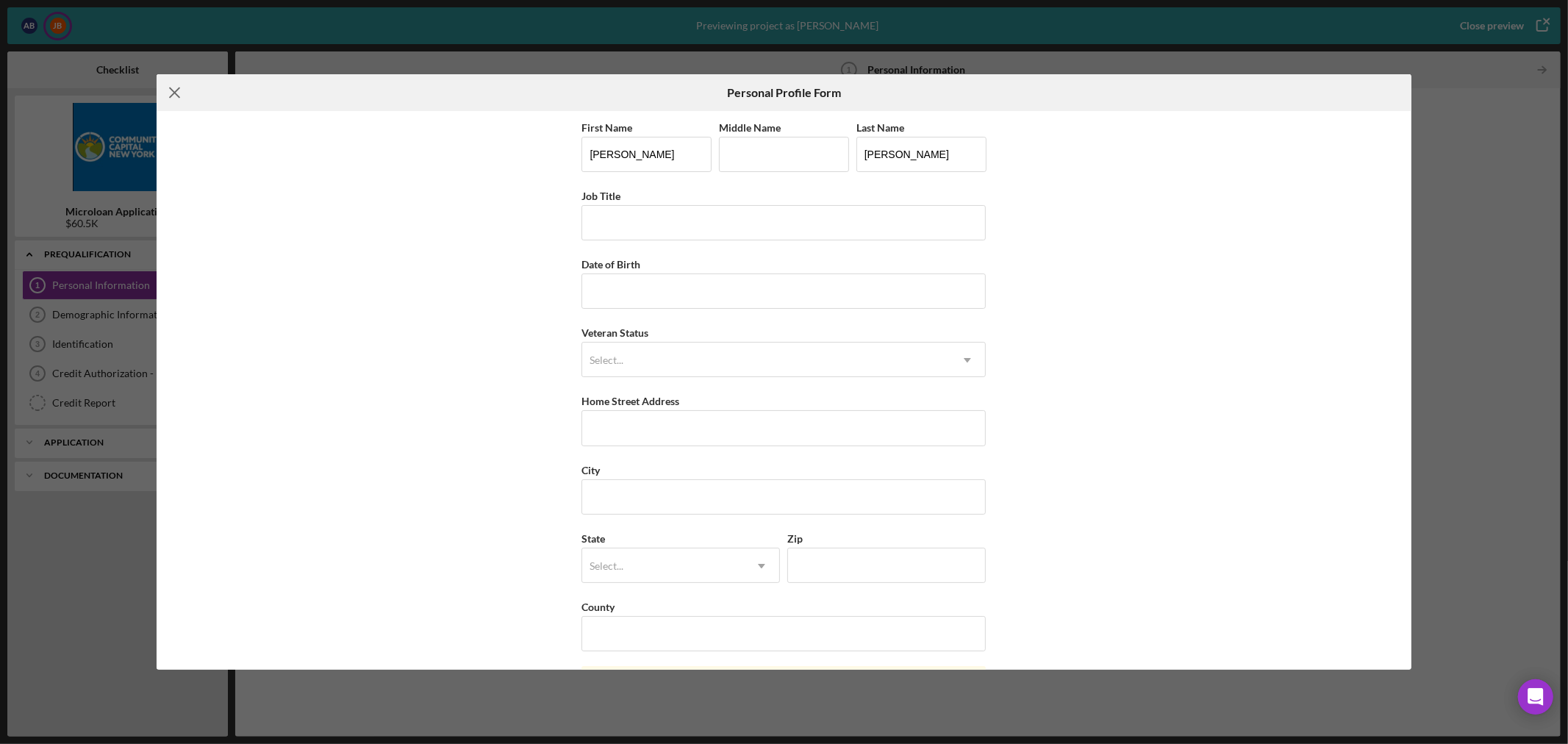
click at [188, 92] on icon "Icon/Menu Close" at bounding box center [174, 92] width 36 height 36
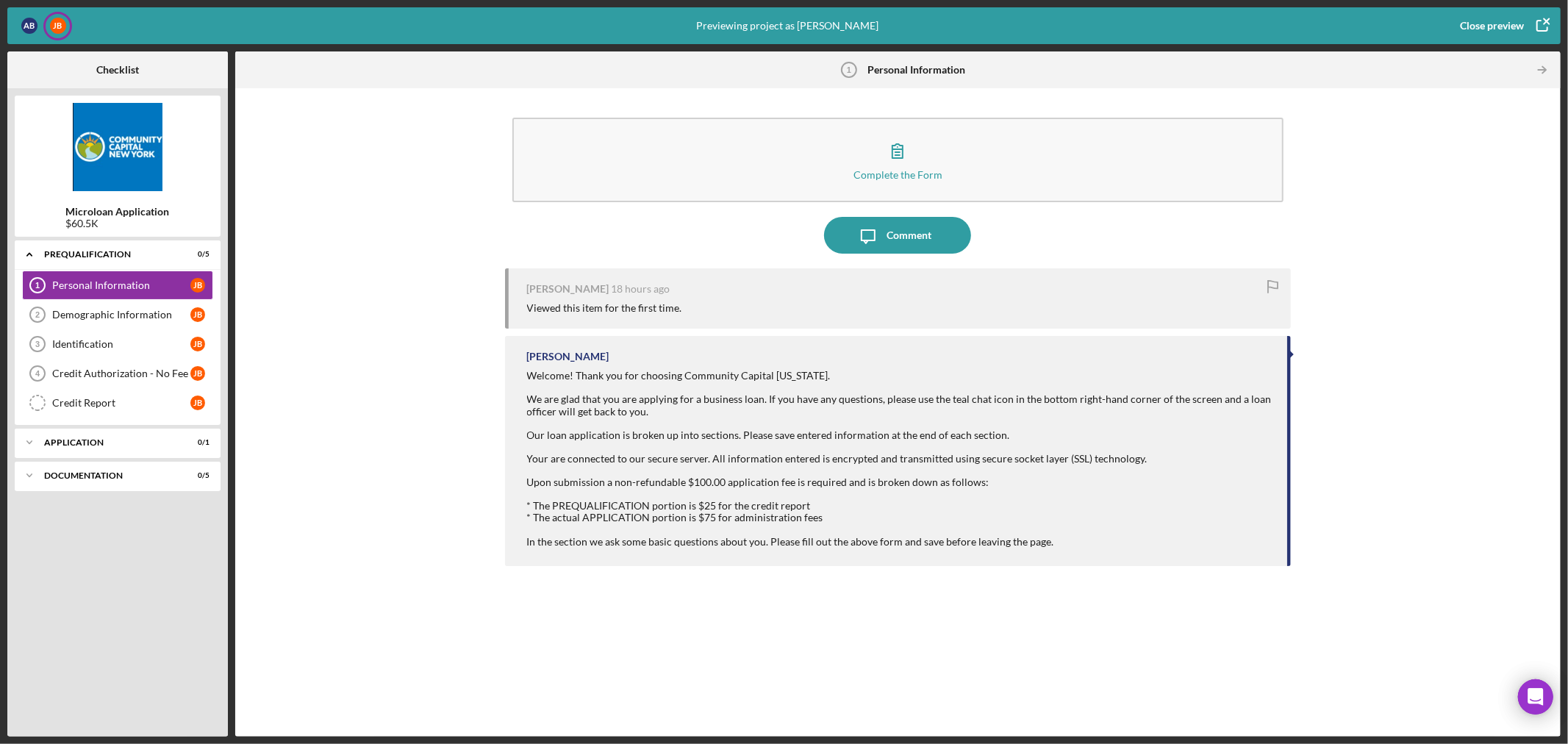
click at [952, 580] on div "[PERSON_NAME] 18 hours ago Viewed this item for the first time. [PERSON_NAME] W…" at bounding box center [898, 491] width 786 height 446
click at [582, 229] on div "Icon/Message Comment" at bounding box center [898, 235] width 786 height 36
click at [674, 217] on div "Icon/Message Comment" at bounding box center [898, 235] width 786 height 36
drag, startPoint x: 508, startPoint y: 243, endPoint x: 531, endPoint y: 229, distance: 26.9
click at [511, 241] on div "Icon/Message Comment" at bounding box center [898, 235] width 786 height 36
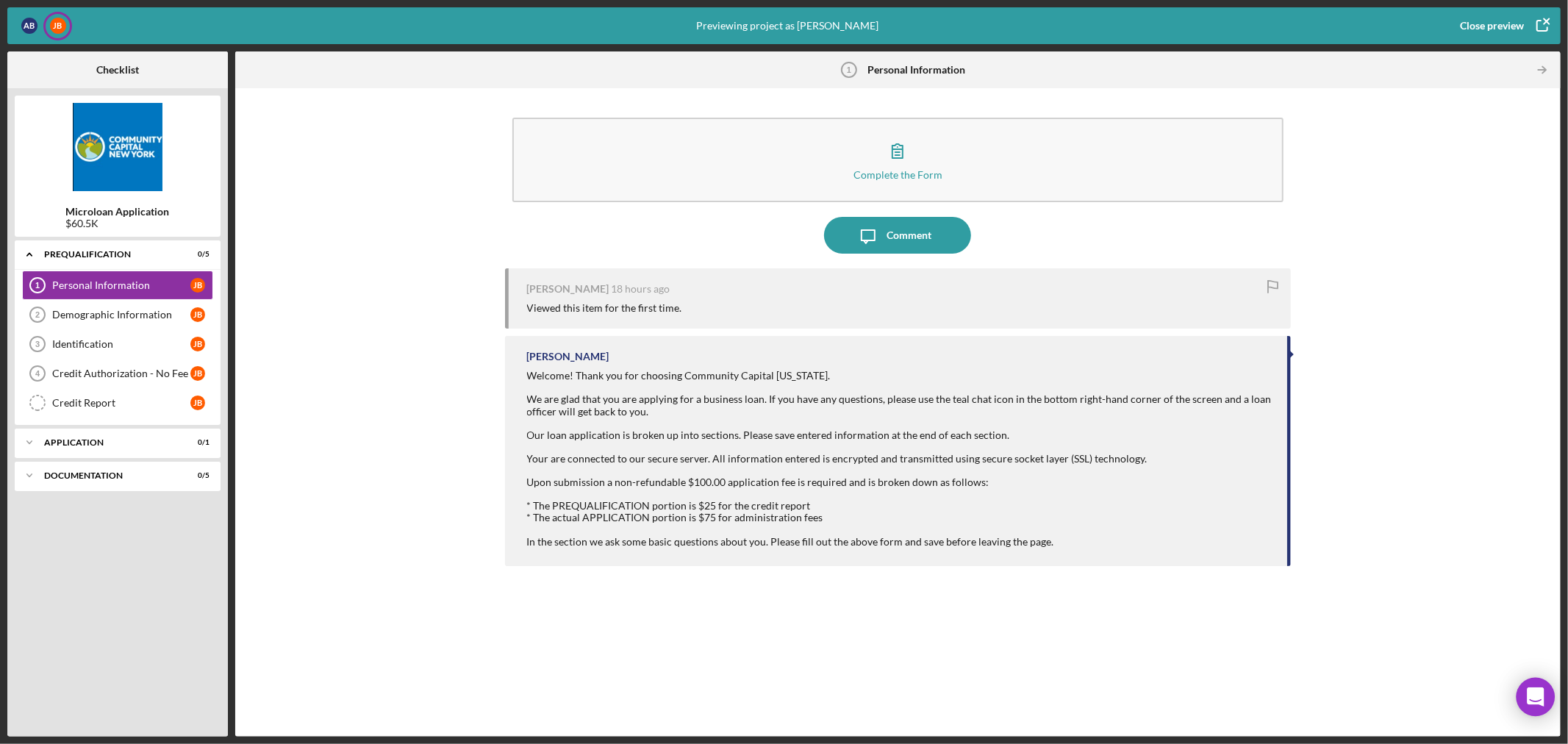
click at [1538, 700] on icon "Open Intercom Messenger" at bounding box center [1535, 697] width 17 height 19
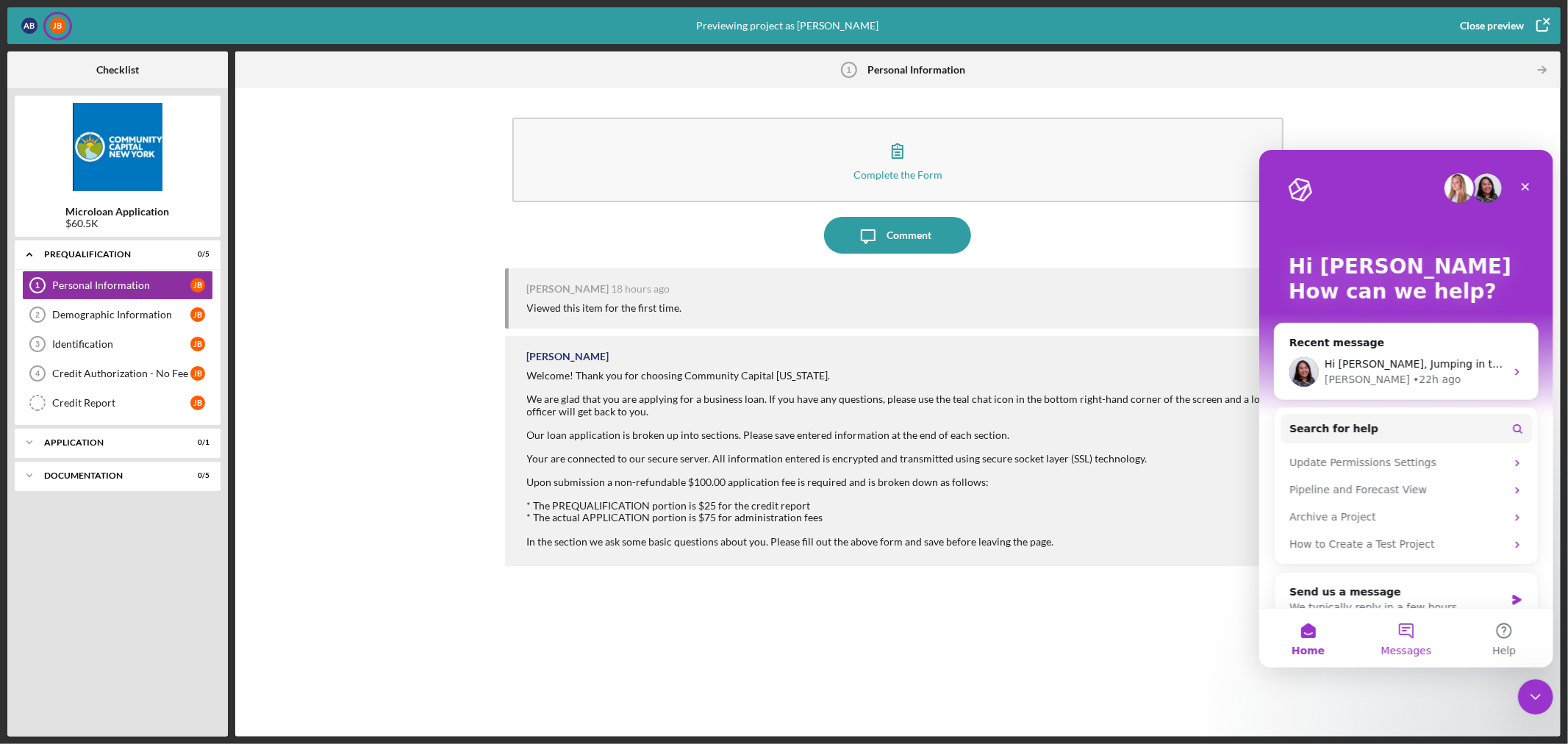
click at [1404, 632] on button "Messages" at bounding box center [1405, 638] width 98 height 59
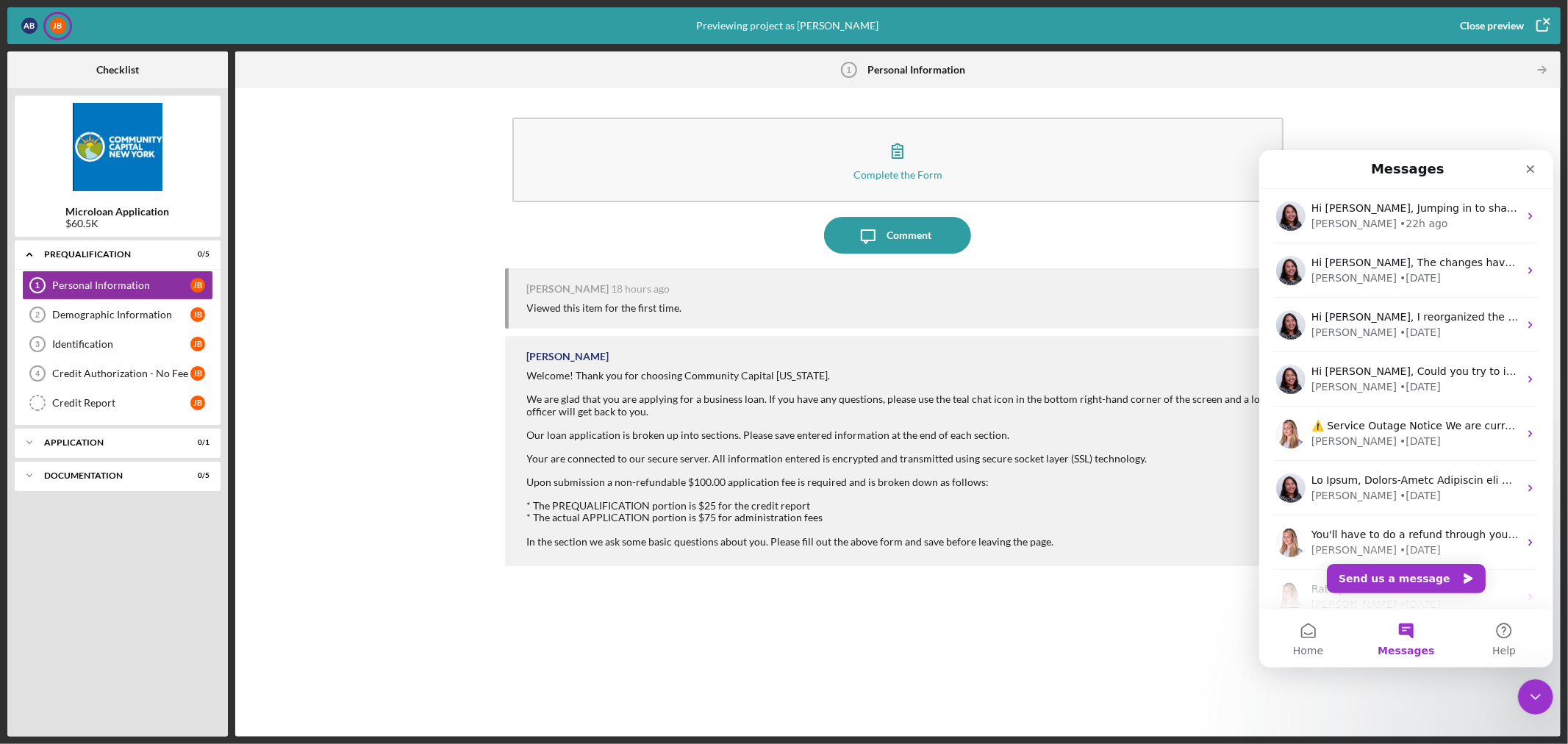
click at [1400, 635] on button "Messages" at bounding box center [1405, 638] width 98 height 59
click at [836, 623] on div "[PERSON_NAME] 18 hours ago Viewed this item for the first time. [PERSON_NAME] W…" at bounding box center [898, 491] width 786 height 446
click at [1539, 68] on icon "Icon/Table Pagination Arrow" at bounding box center [1542, 70] width 33 height 33
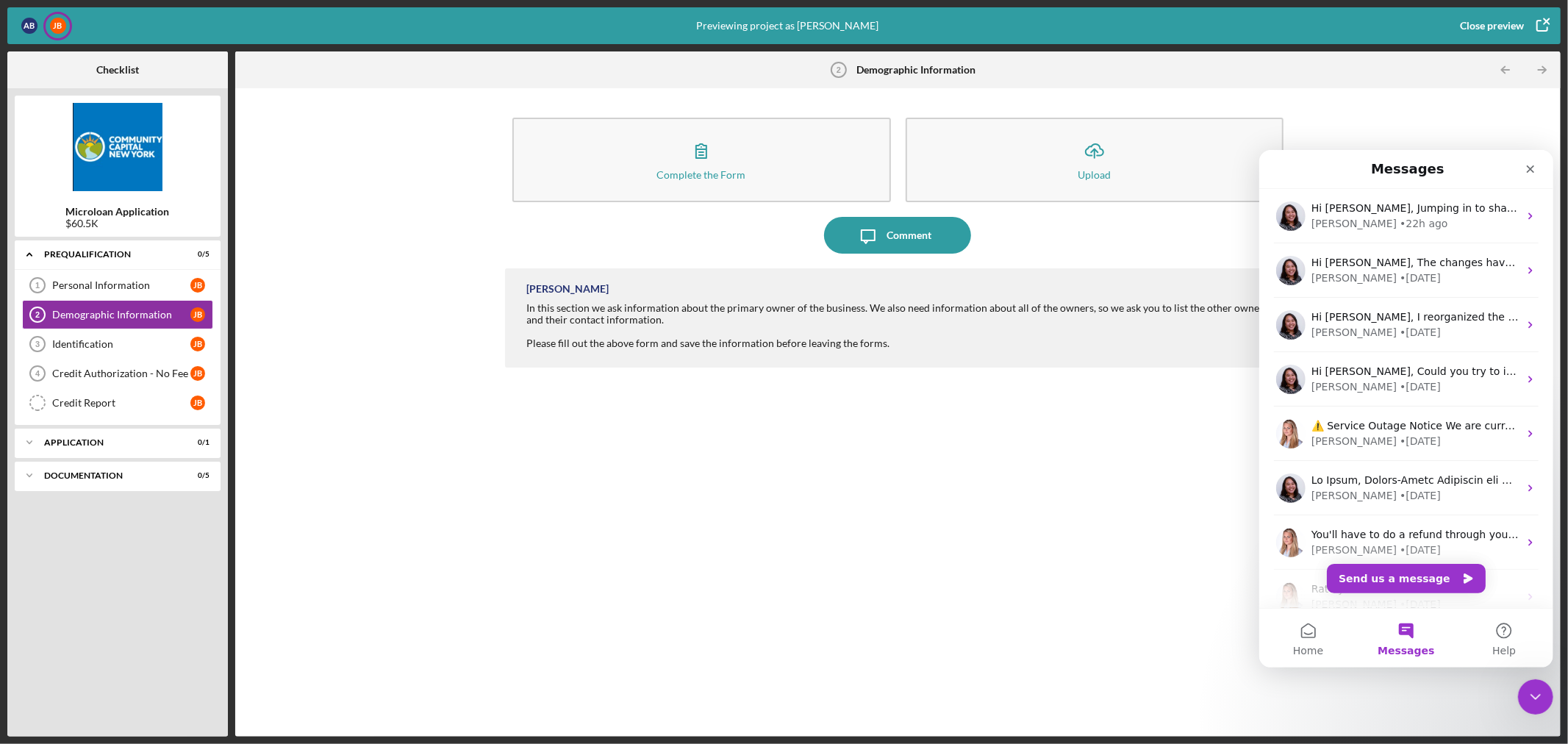
click at [467, 548] on div "Complete the Form Form Icon/Upload Upload Icon/Message Comment [PERSON_NAME] In…" at bounding box center [898, 412] width 1311 height 634
click at [1542, 24] on icon "button" at bounding box center [1542, 25] width 36 height 36
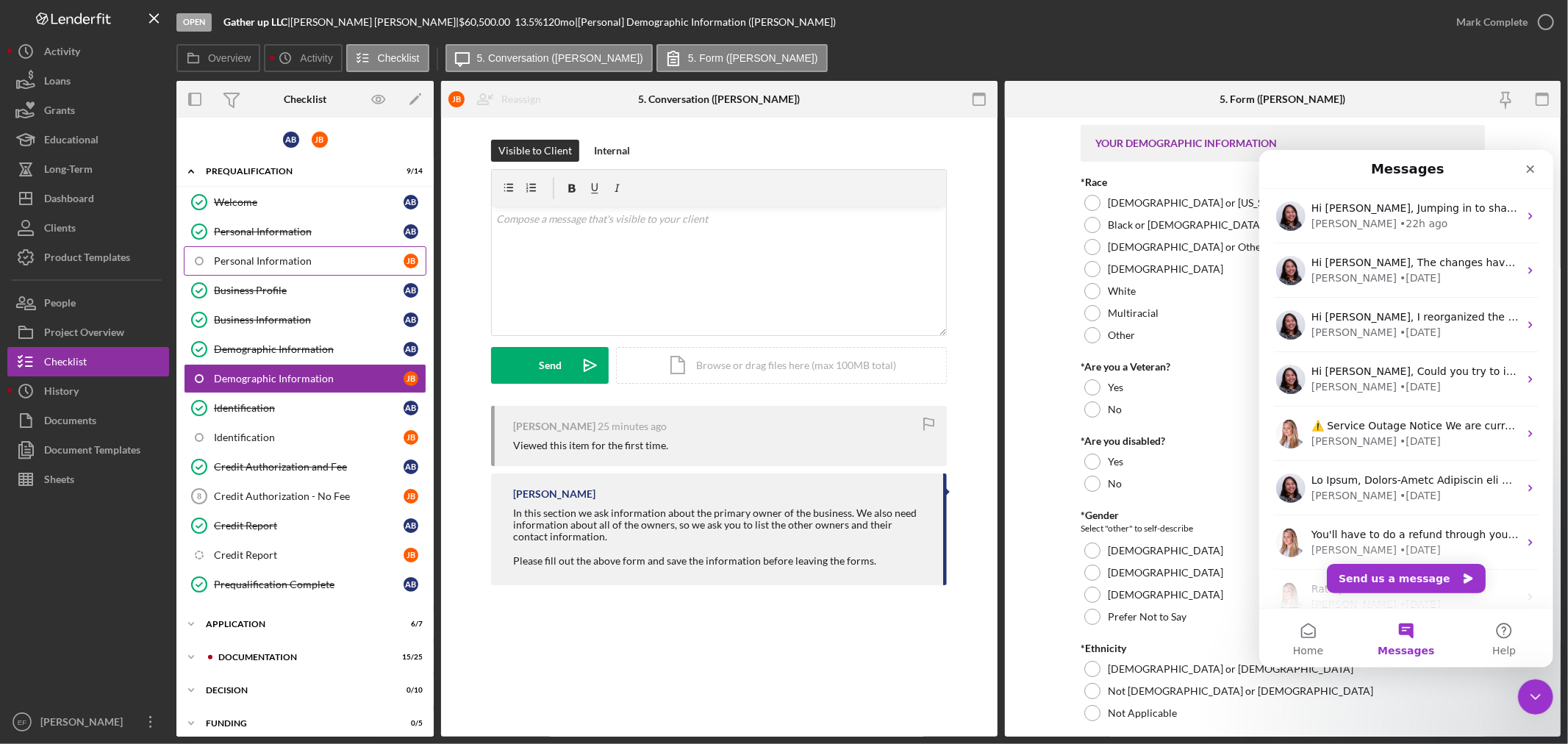
click at [285, 265] on div "Personal Information" at bounding box center [309, 261] width 190 height 12
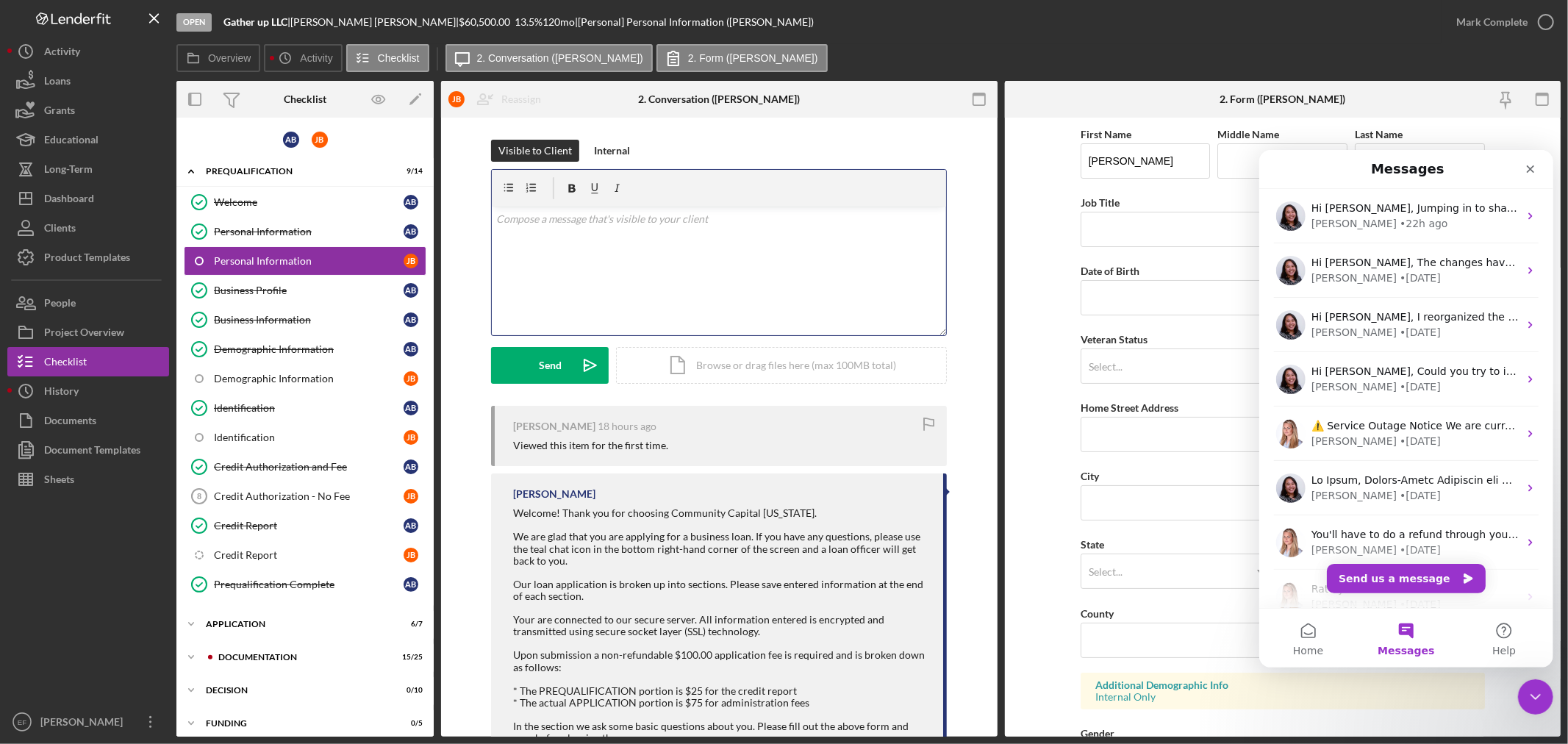
click at [770, 265] on div "v Color teal Color pink Remove color Add row above Add row below Add column bef…" at bounding box center [719, 271] width 454 height 129
click at [374, 91] on icon "button" at bounding box center [378, 99] width 33 height 33
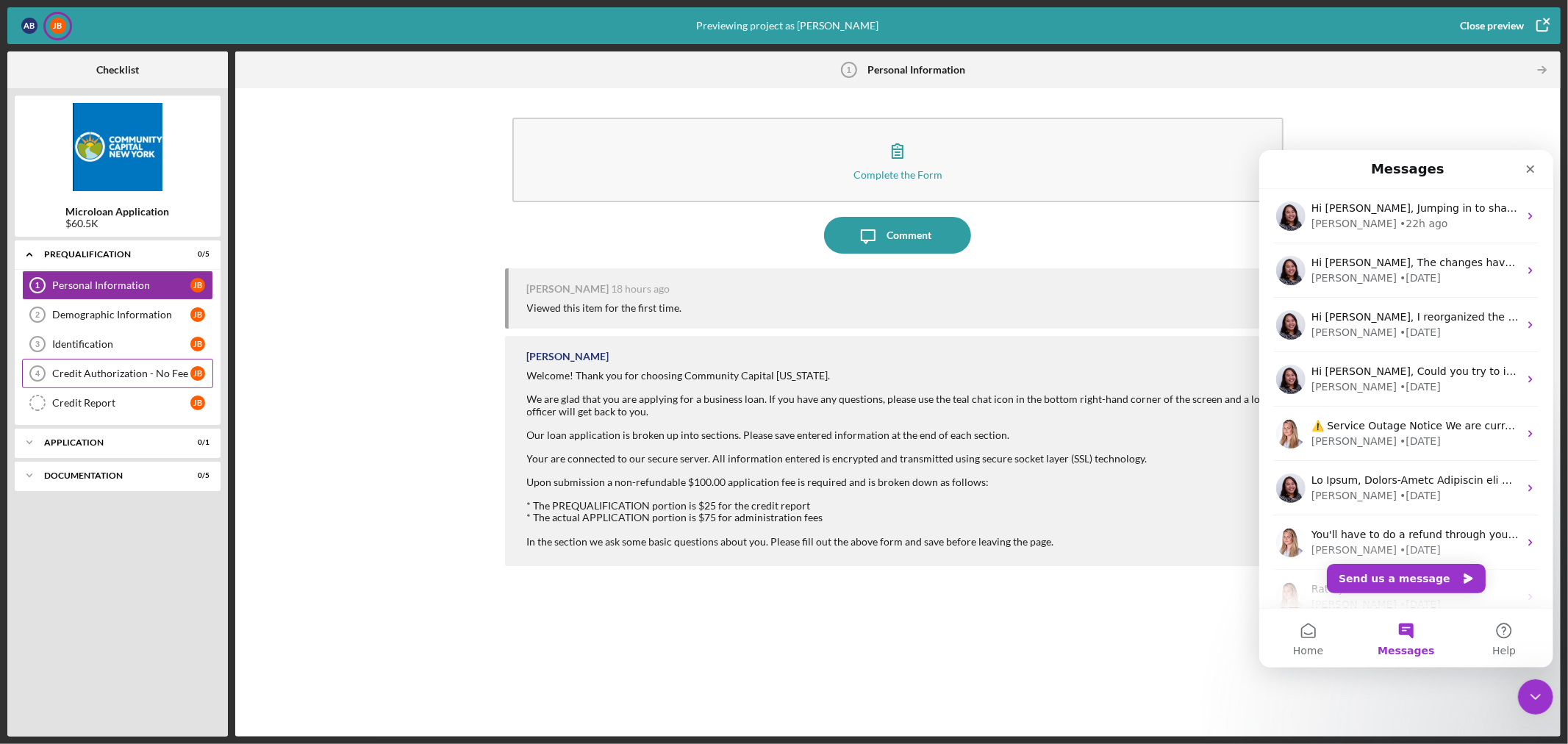
click at [82, 365] on div "Credit Authorization - No Fee 4 Credit Authorization - No Fee [PERSON_NAME]" at bounding box center [117, 374] width 191 height 29
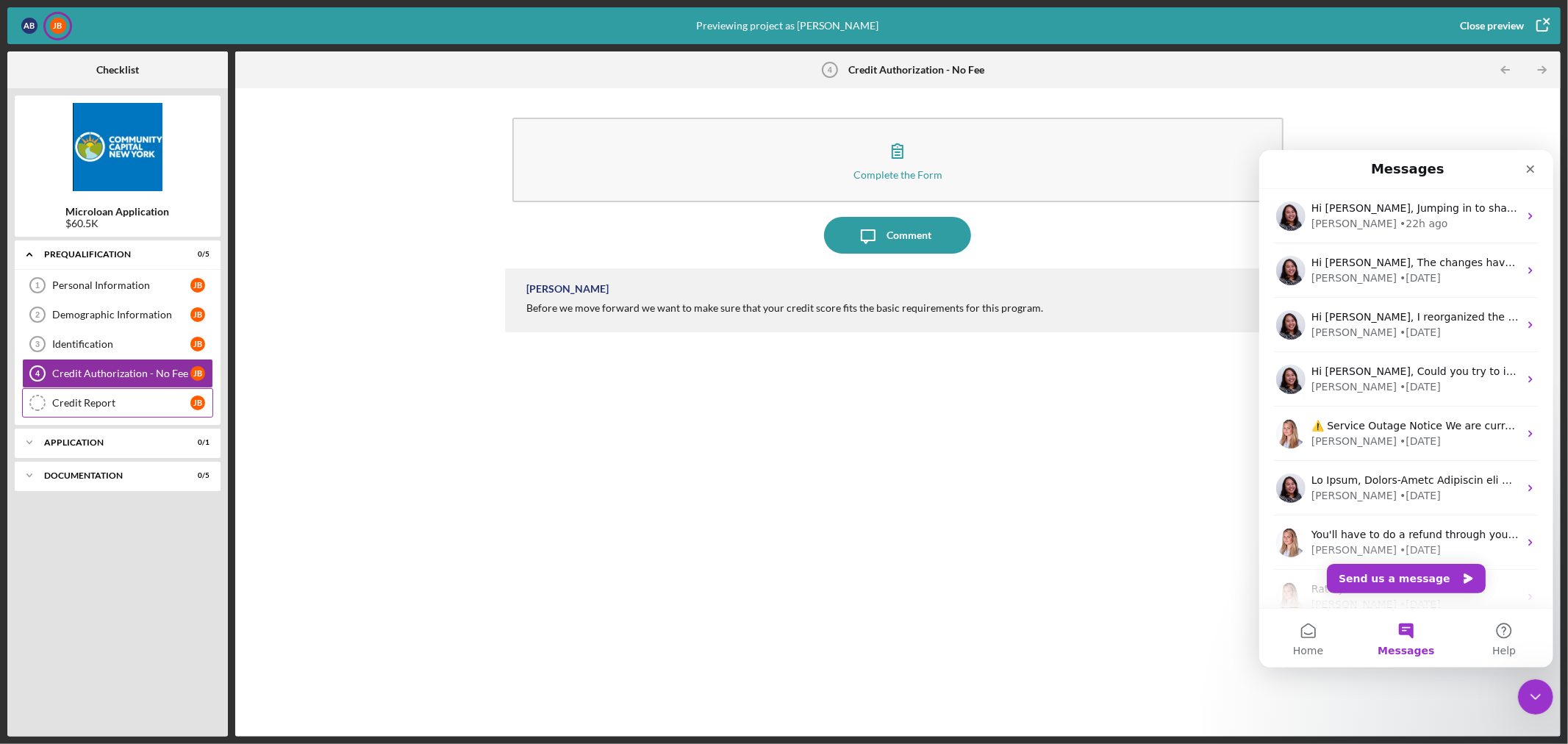
click at [105, 402] on div "Credit Report" at bounding box center [121, 403] width 138 height 12
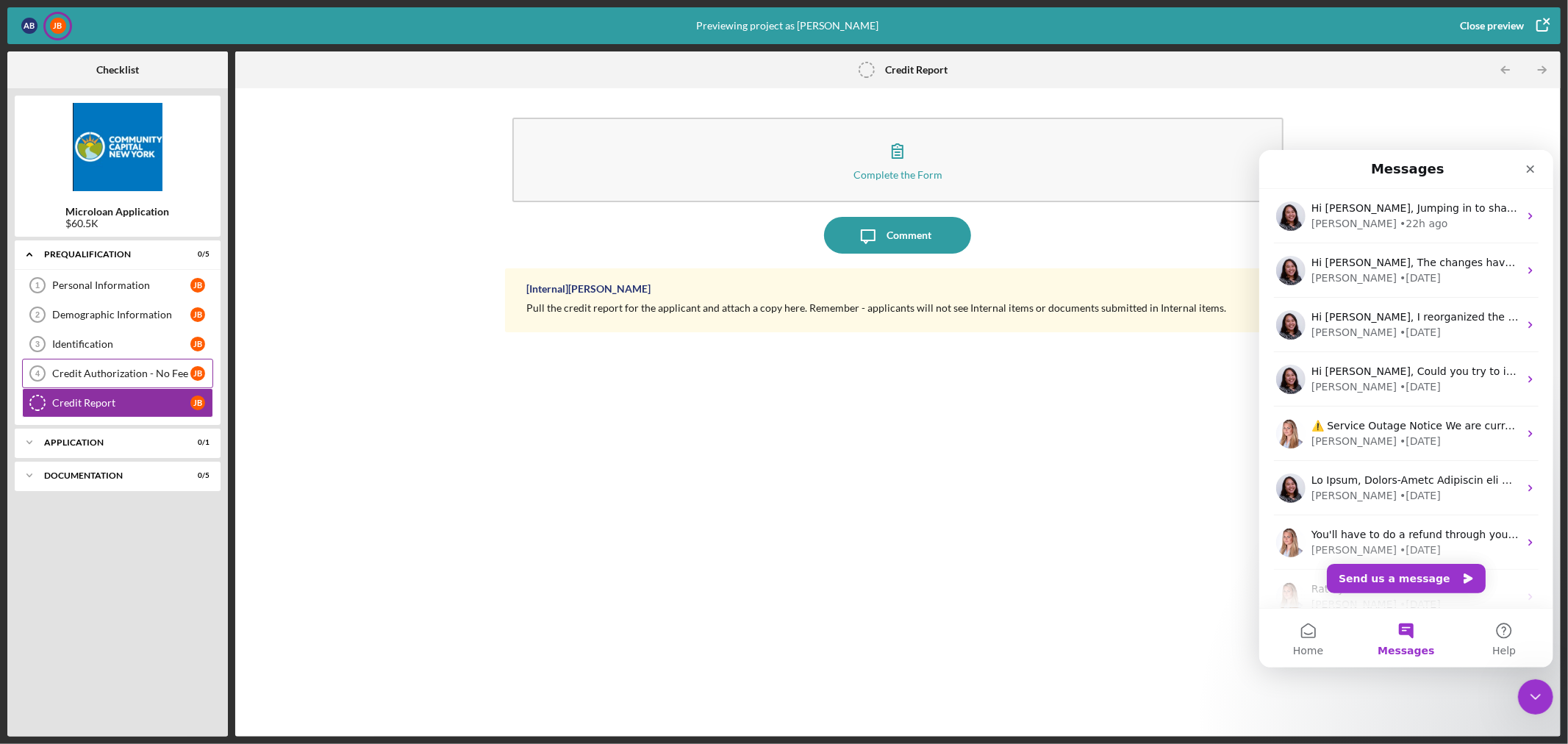
click at [97, 365] on div "Credit Authorization - No Fee 4 Credit Authorization - No Fee [PERSON_NAME]" at bounding box center [117, 374] width 191 height 29
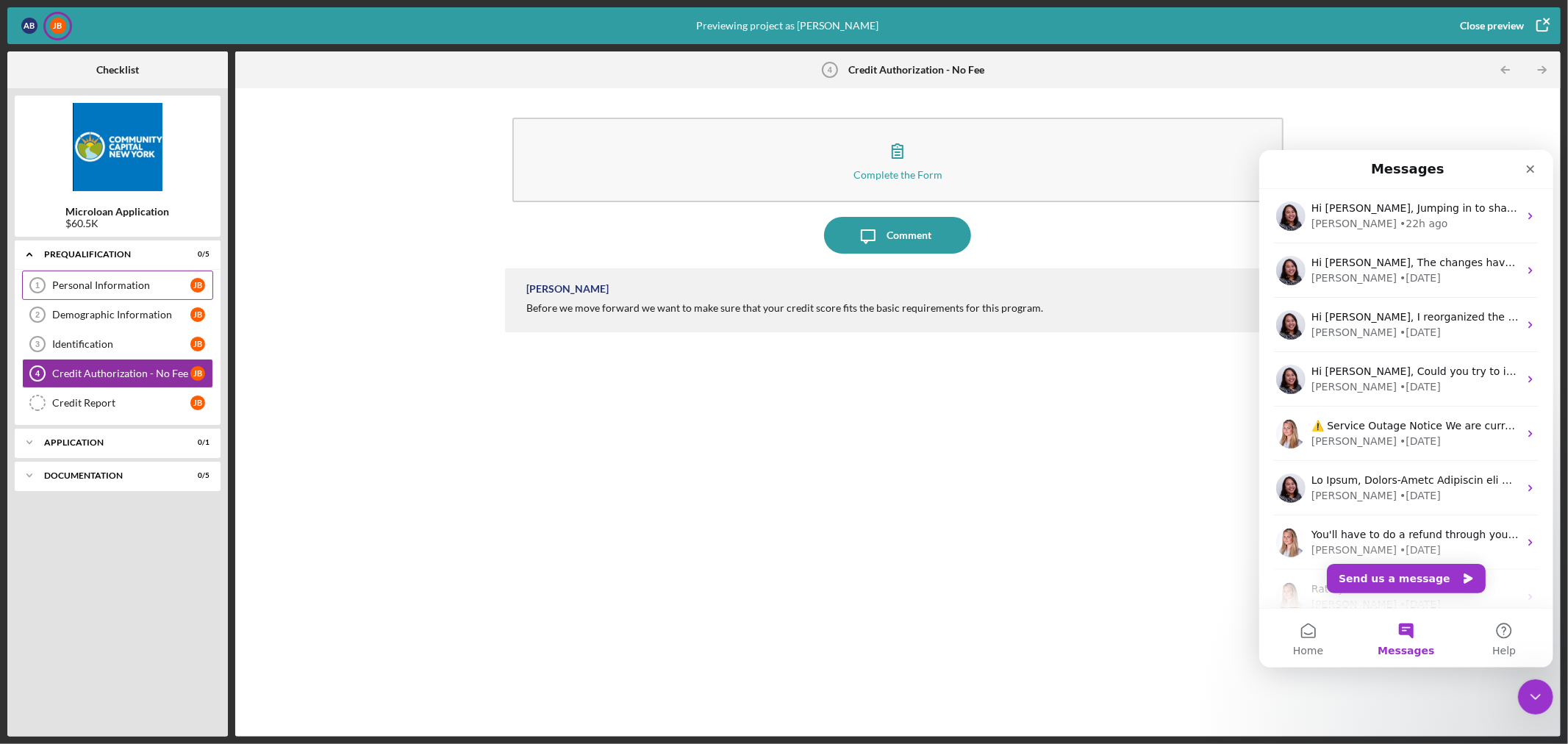
click at [118, 280] on div "Personal Information" at bounding box center [121, 285] width 138 height 12
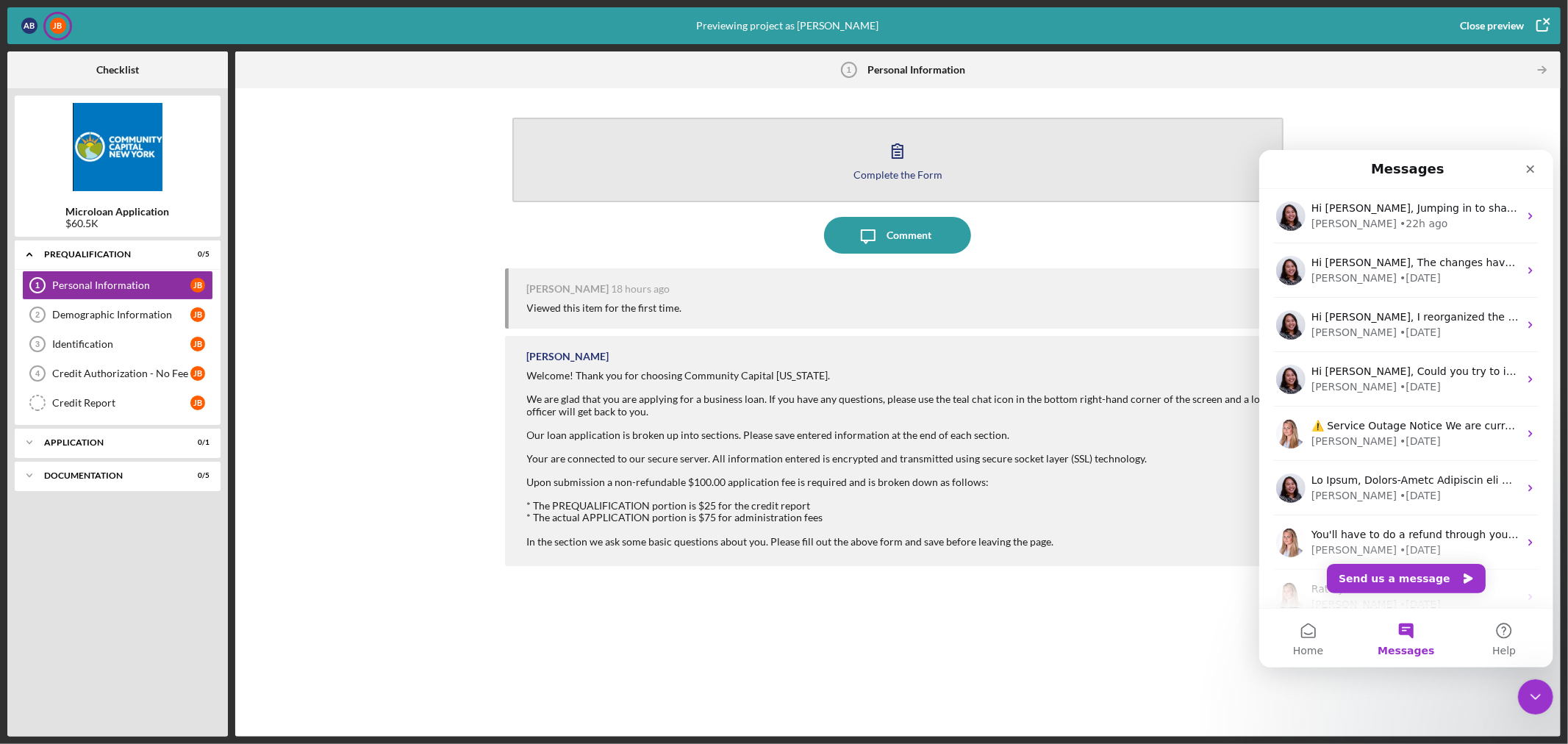
click at [910, 169] on div "Complete the Form" at bounding box center [897, 175] width 89 height 11
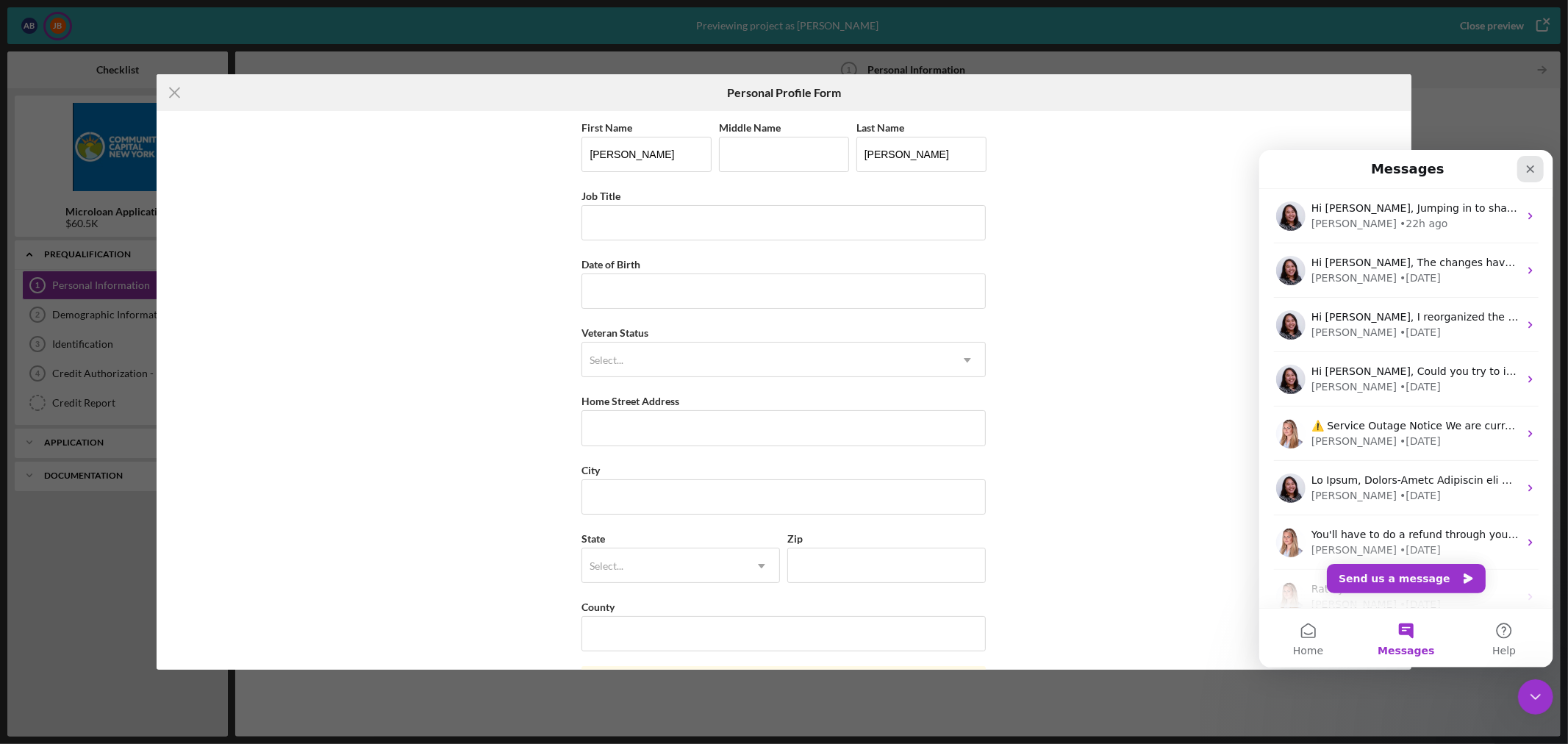
click at [1531, 168] on icon "Close" at bounding box center [1529, 168] width 12 height 12
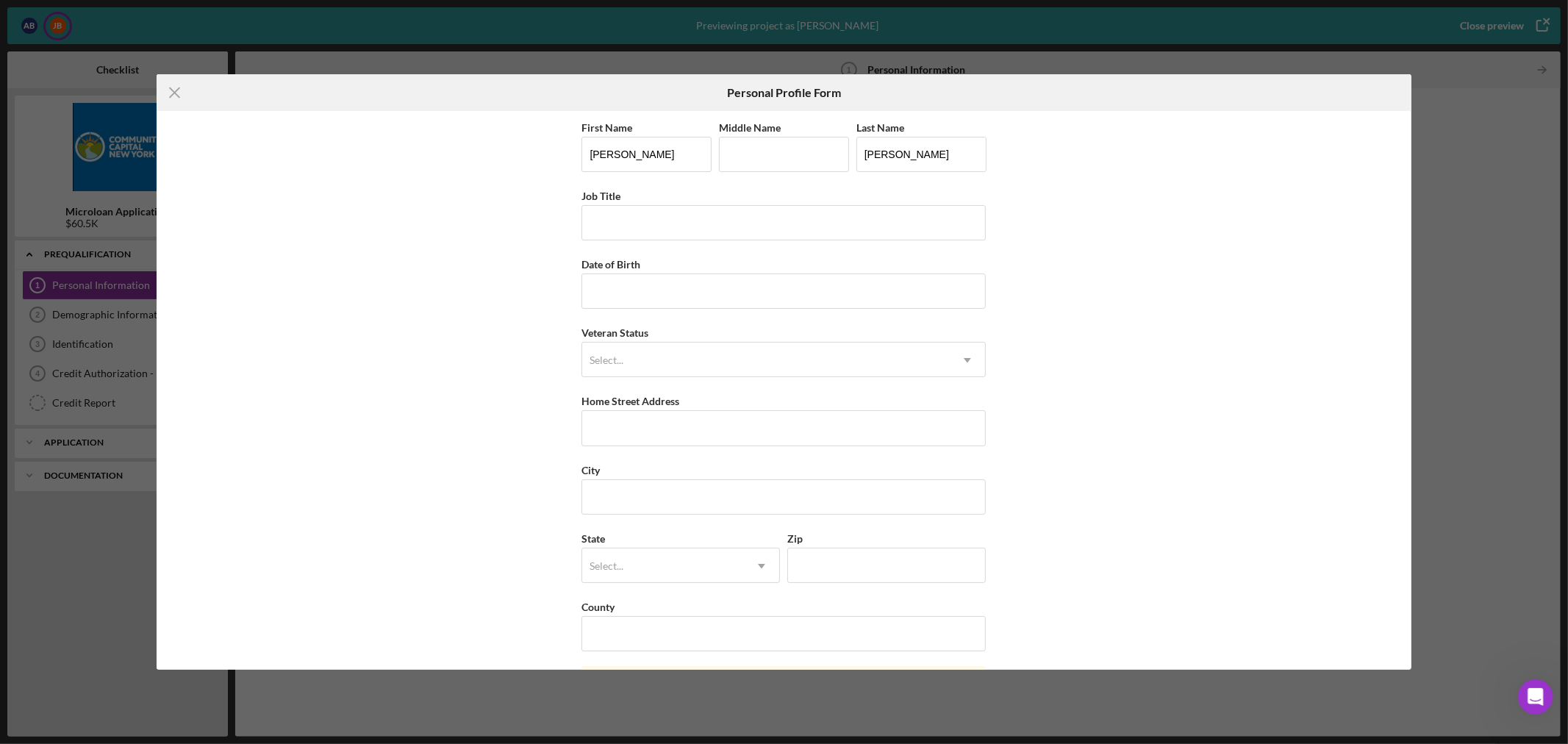
click at [1202, 429] on div "First Name [PERSON_NAME] Middle Name Last Name [PERSON_NAME] Job Title Date of …" at bounding box center [783, 390] width 1254 height 559
click at [1065, 182] on div "First Name [PERSON_NAME] Middle Name Last Name [PERSON_NAME] Job Title Date of …" at bounding box center [783, 390] width 1254 height 559
click at [172, 97] on icon "Icon/Menu Close" at bounding box center [174, 92] width 36 height 36
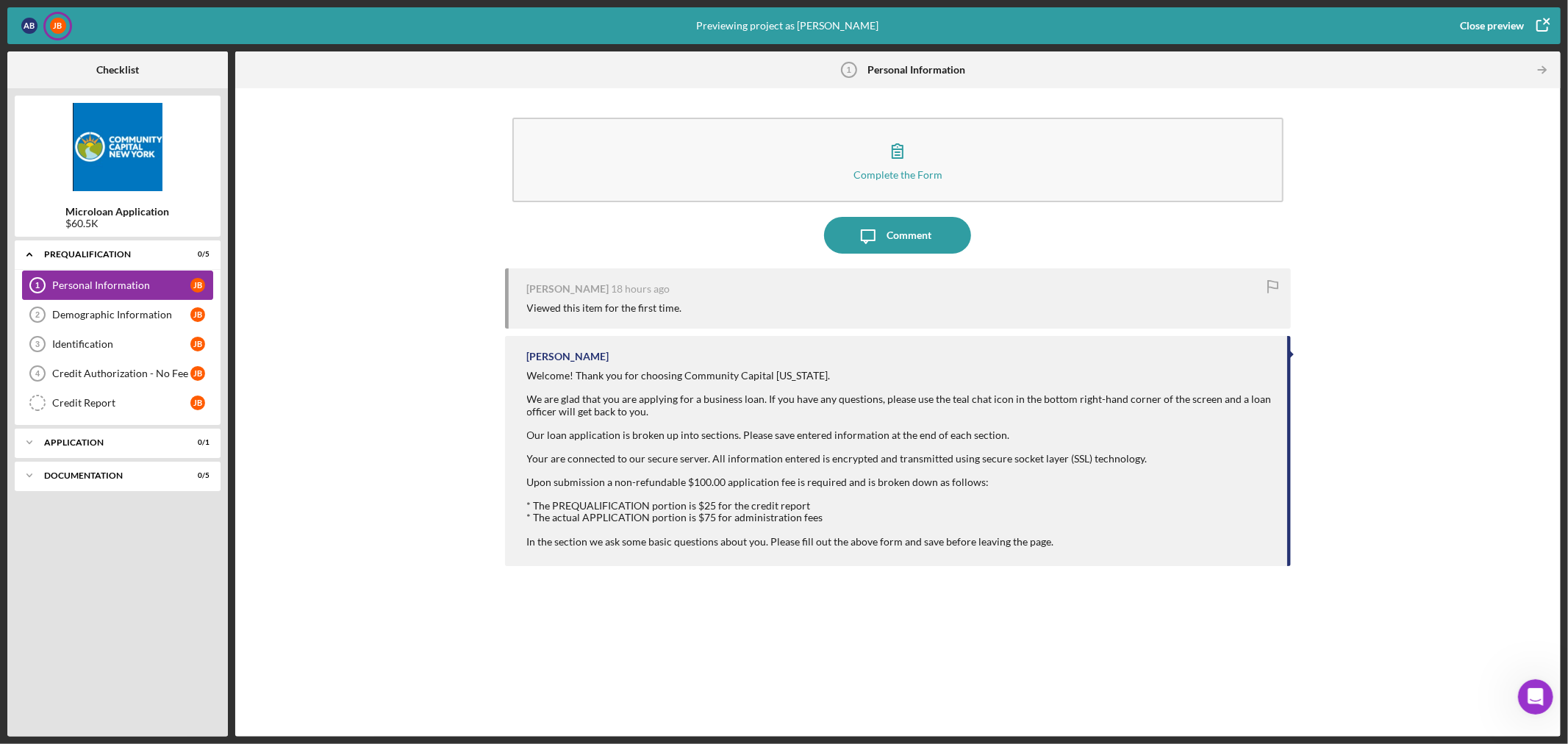
click at [74, 281] on div "Personal Information" at bounding box center [121, 285] width 138 height 12
click at [1542, 19] on icon "button" at bounding box center [1542, 25] width 36 height 36
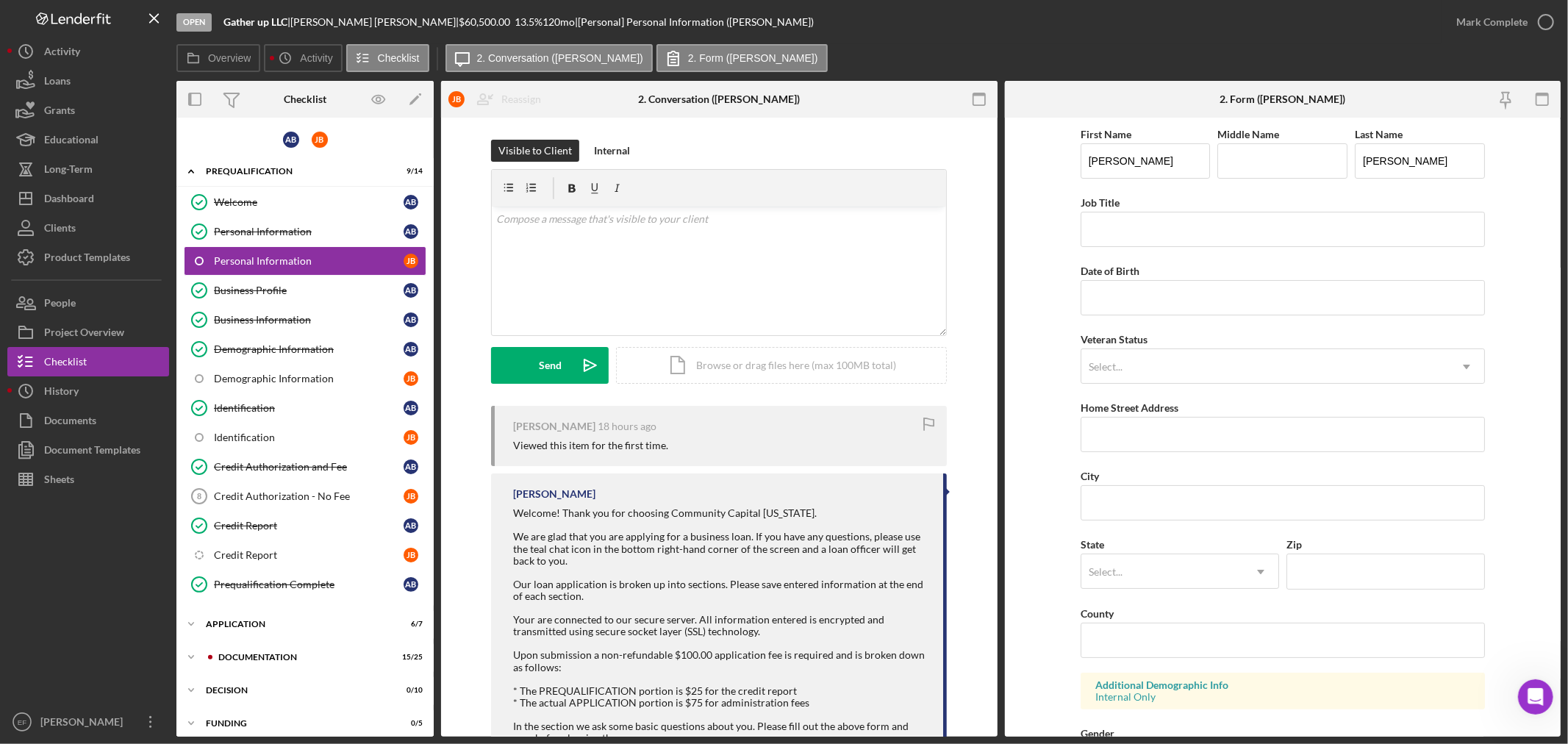
click at [970, 371] on div "Visible to Client Internal v Color teal Color pink Remove color Add row above A…" at bounding box center [719, 272] width 513 height 266
click at [116, 192] on button "Icon/Dashboard Dashboard" at bounding box center [88, 199] width 162 height 29
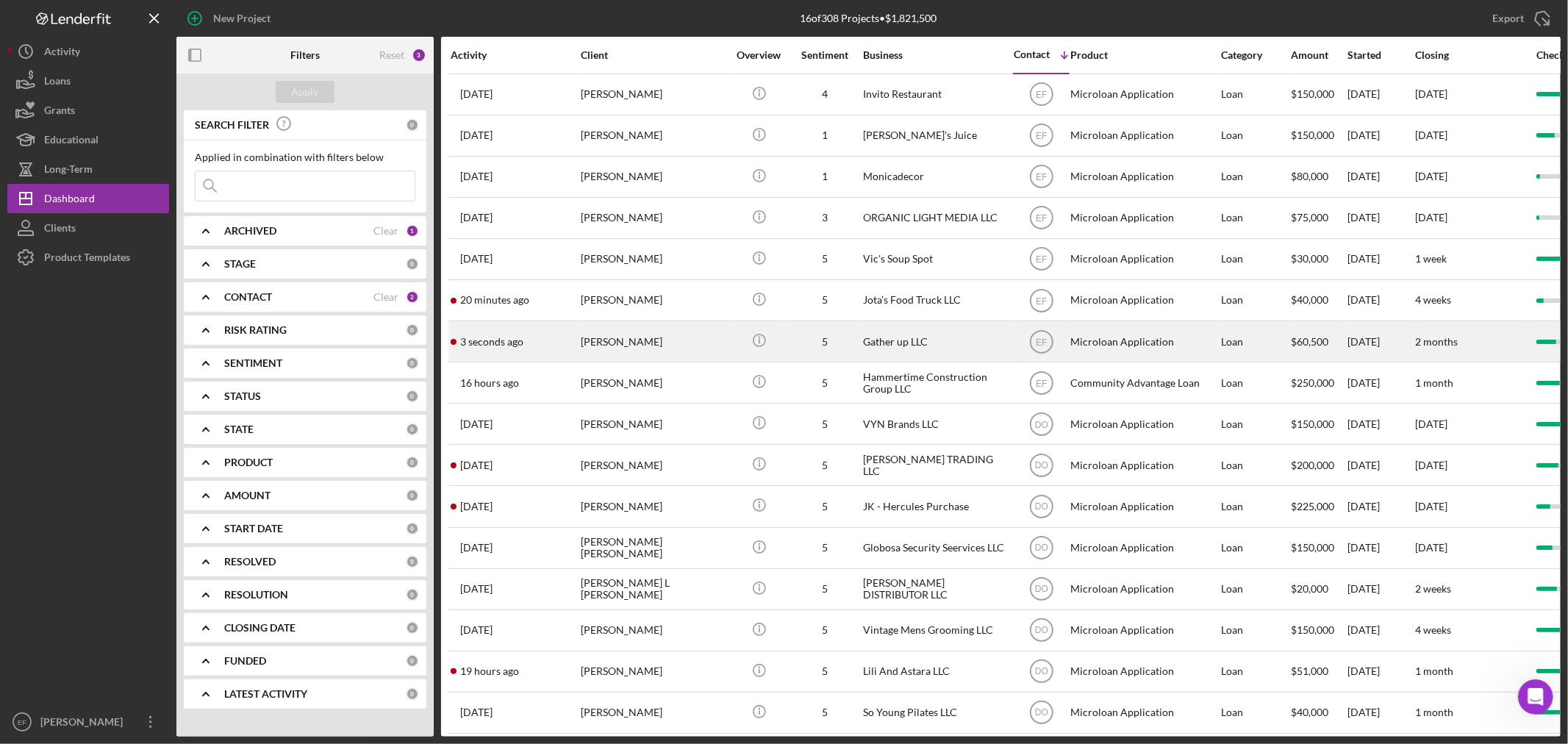
click at [677, 356] on div "[PERSON_NAME]" at bounding box center [654, 341] width 147 height 39
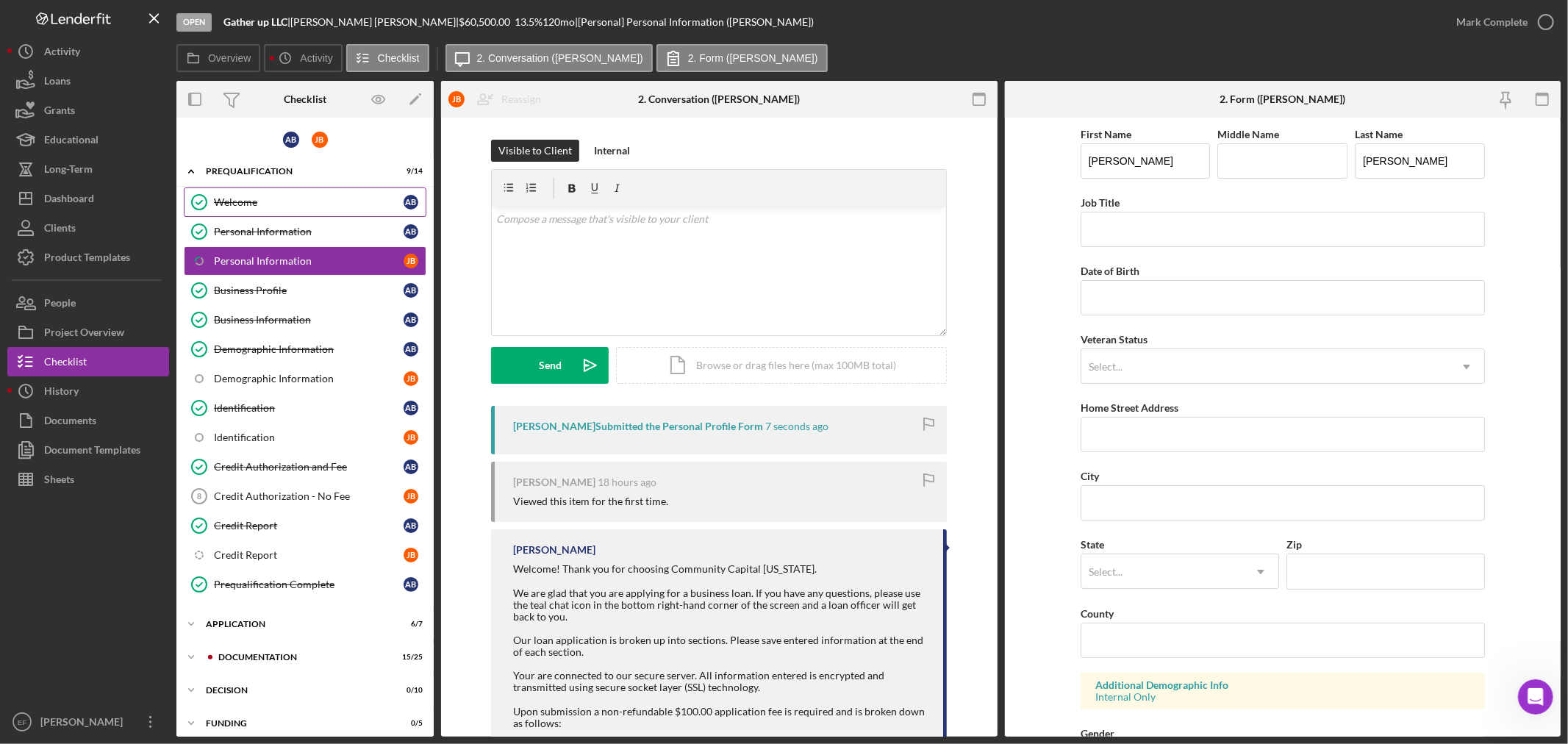
click at [254, 194] on link "Welcome Welcome A B" at bounding box center [305, 202] width 243 height 29
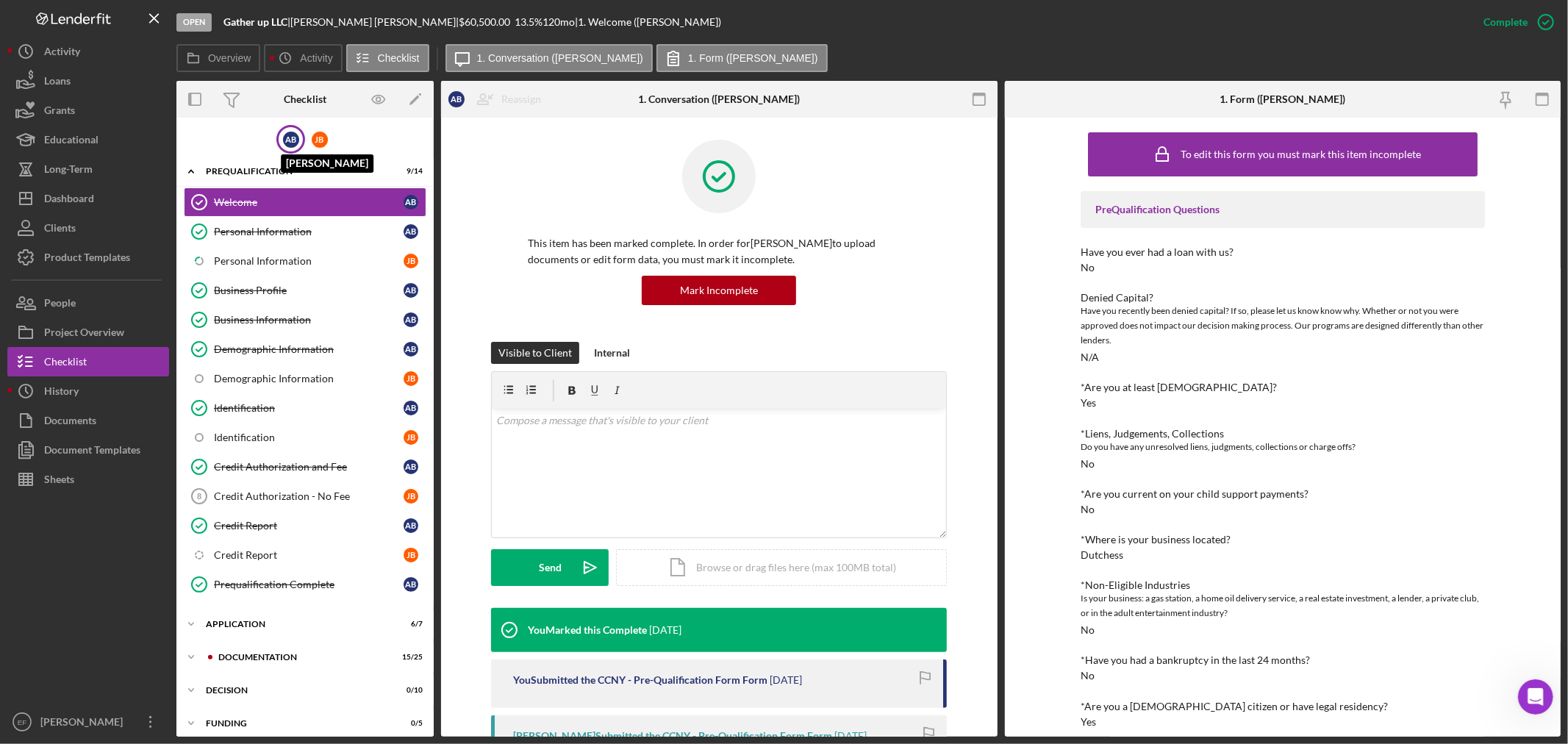
click at [283, 137] on div "A B" at bounding box center [291, 140] width 16 height 16
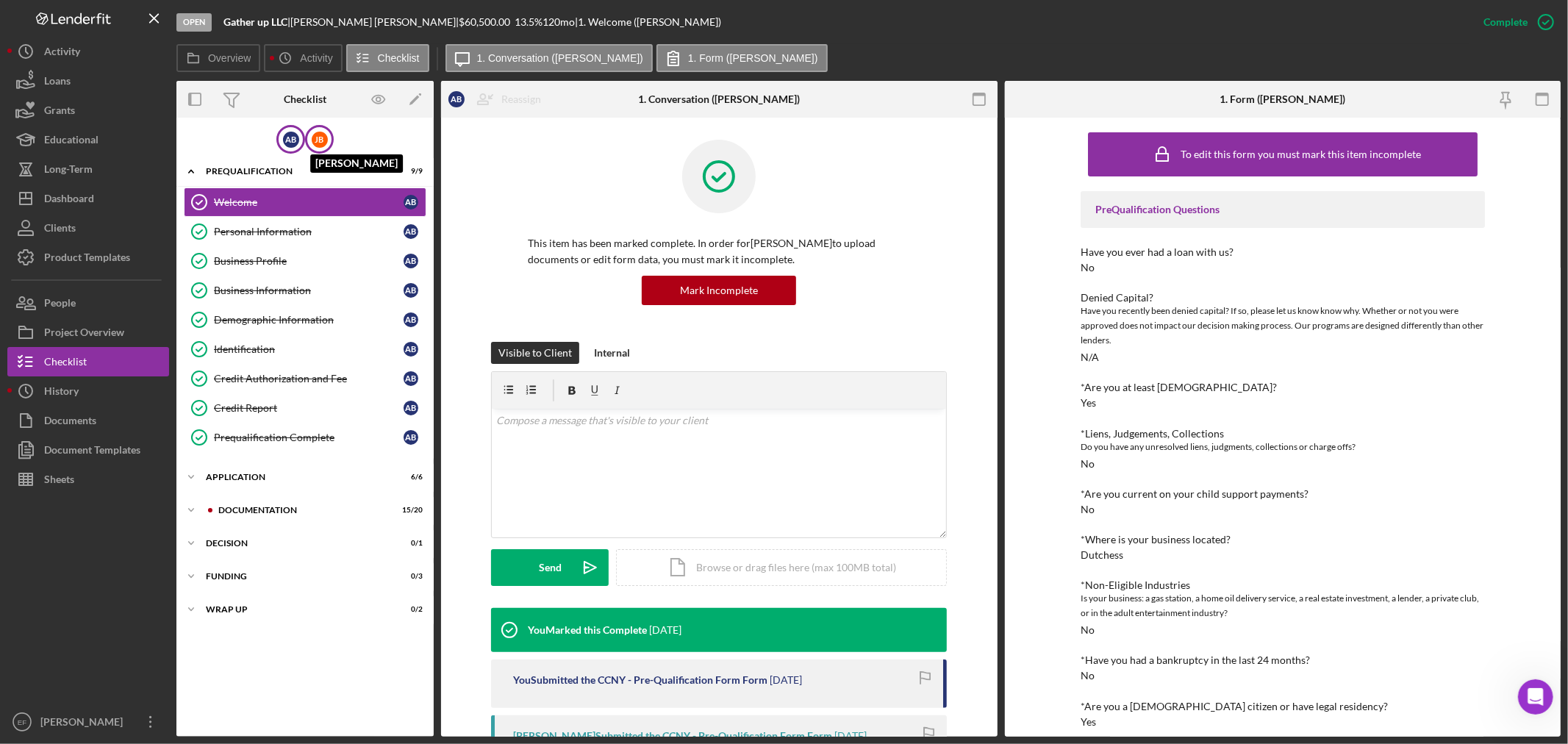
click at [315, 137] on div "[PERSON_NAME]" at bounding box center [319, 140] width 16 height 16
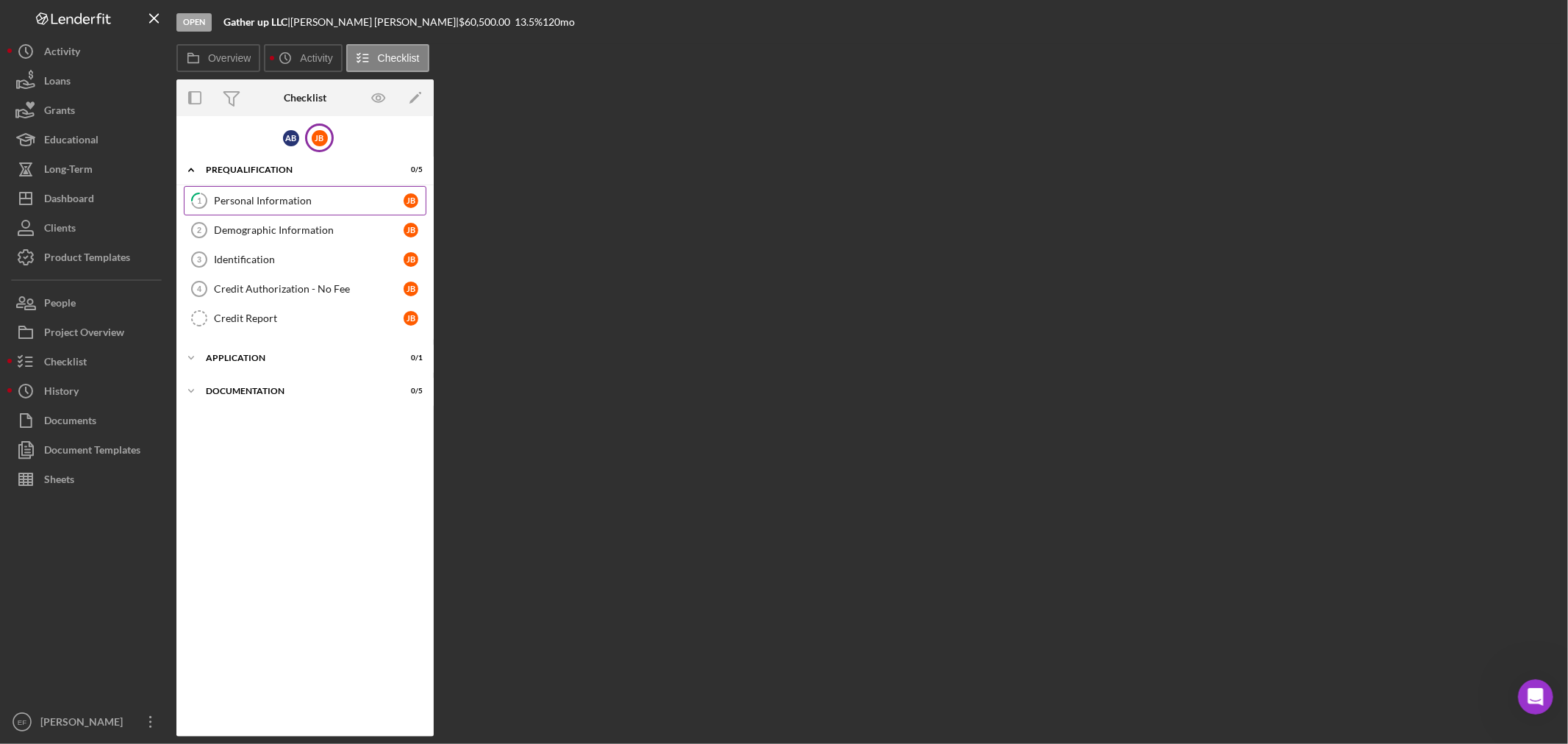
click at [262, 196] on div "Personal Information" at bounding box center [309, 200] width 190 height 12
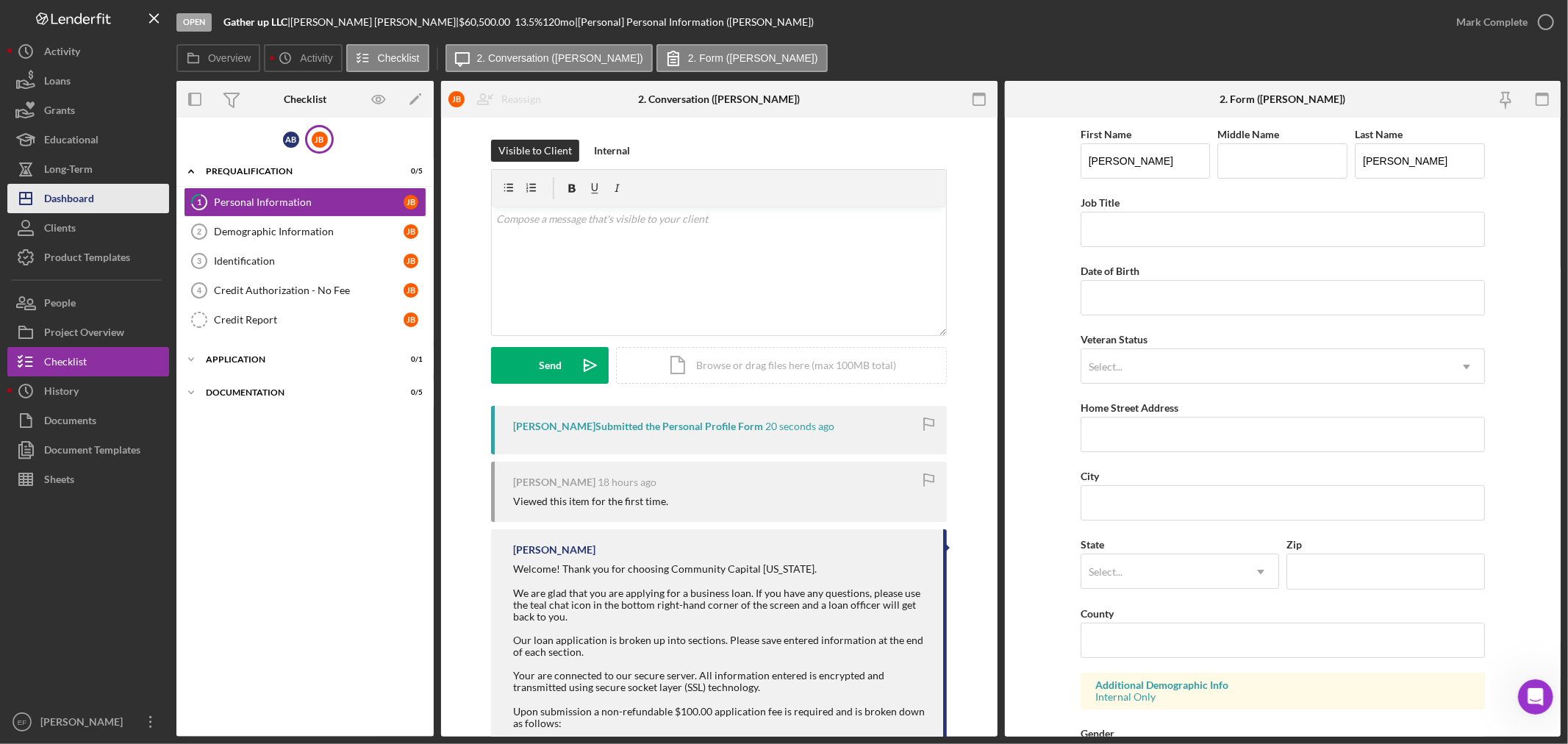
click at [71, 201] on div "Dashboard" at bounding box center [69, 200] width 50 height 33
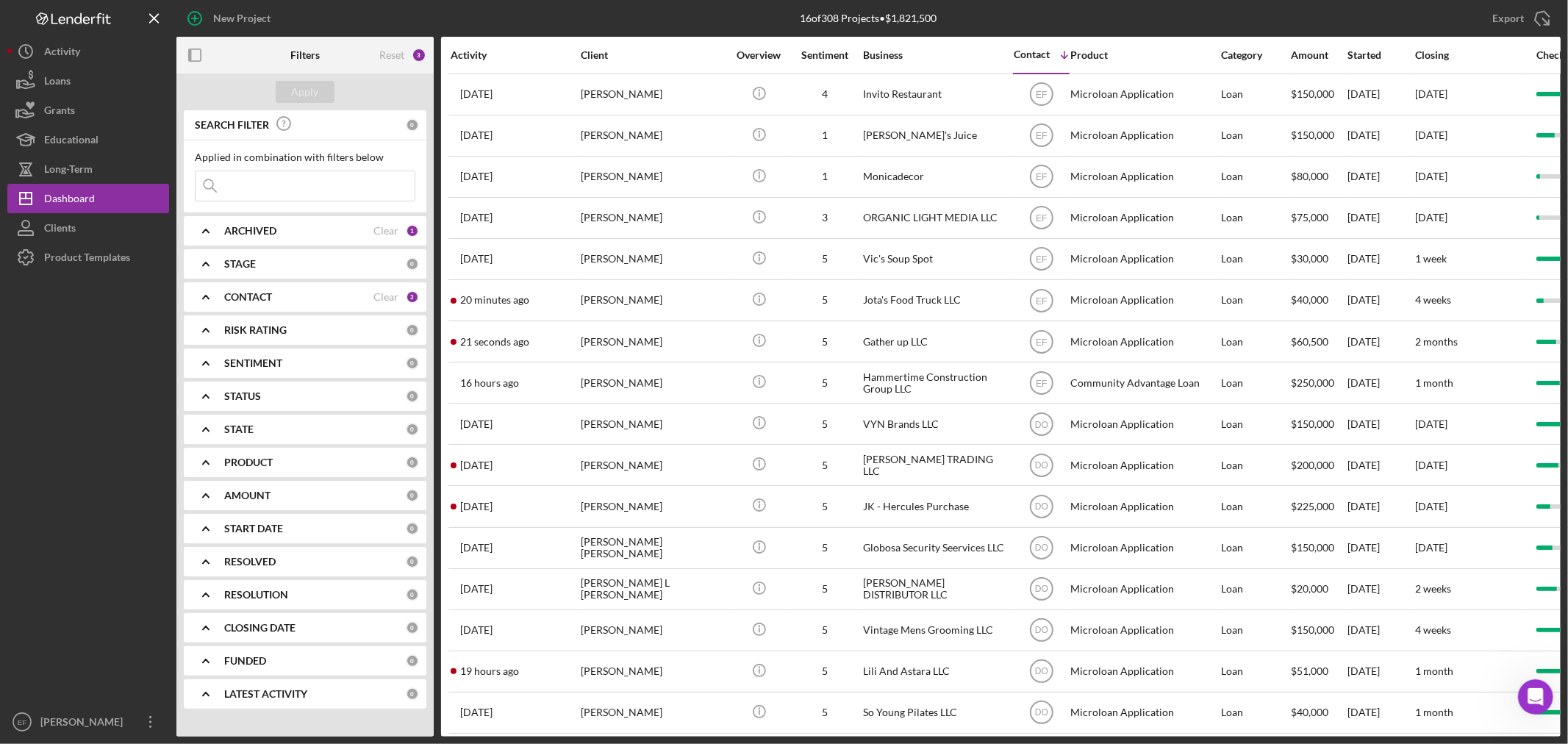
click at [141, 419] on div at bounding box center [88, 490] width 162 height 435
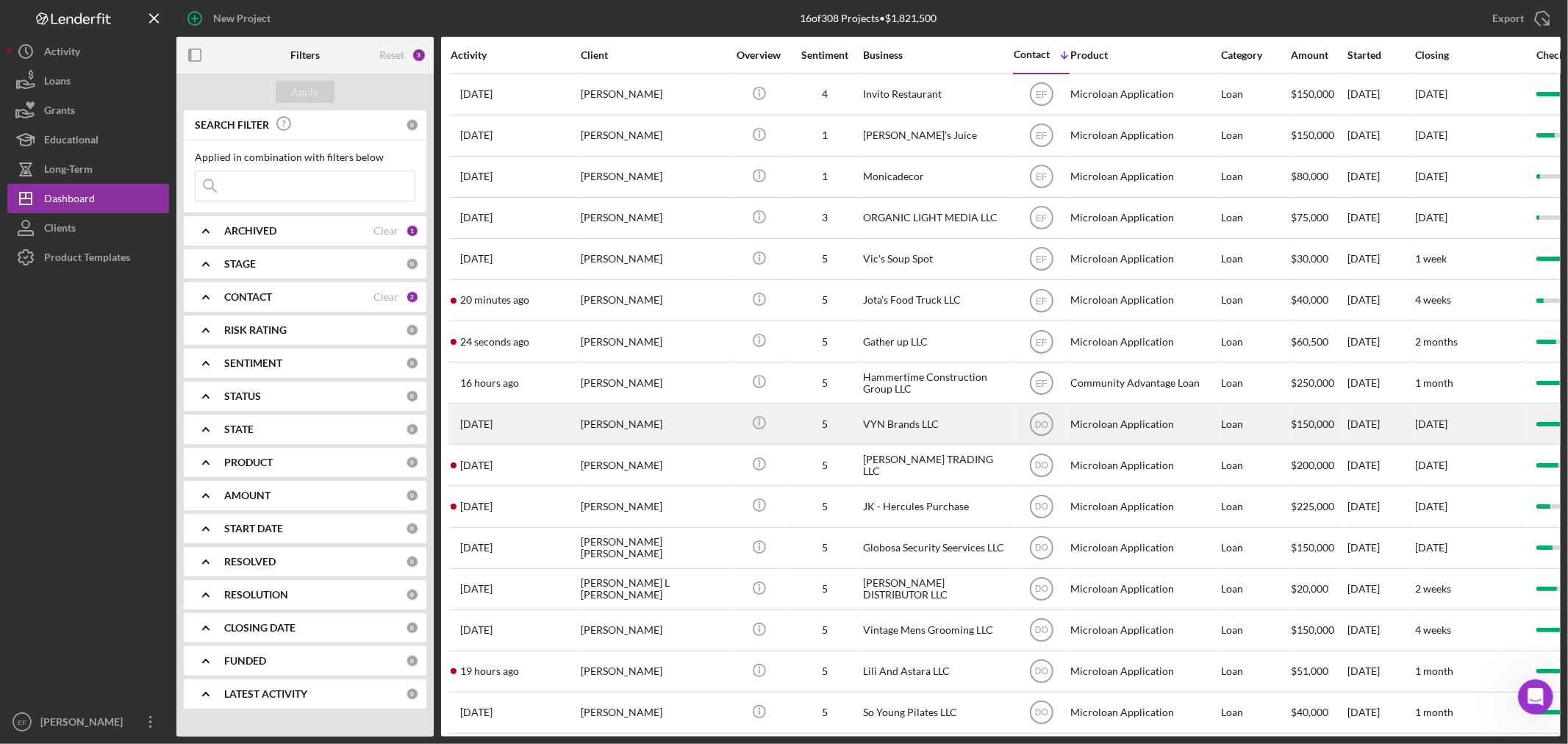
click at [597, 423] on div "[PERSON_NAME]" at bounding box center [654, 424] width 147 height 39
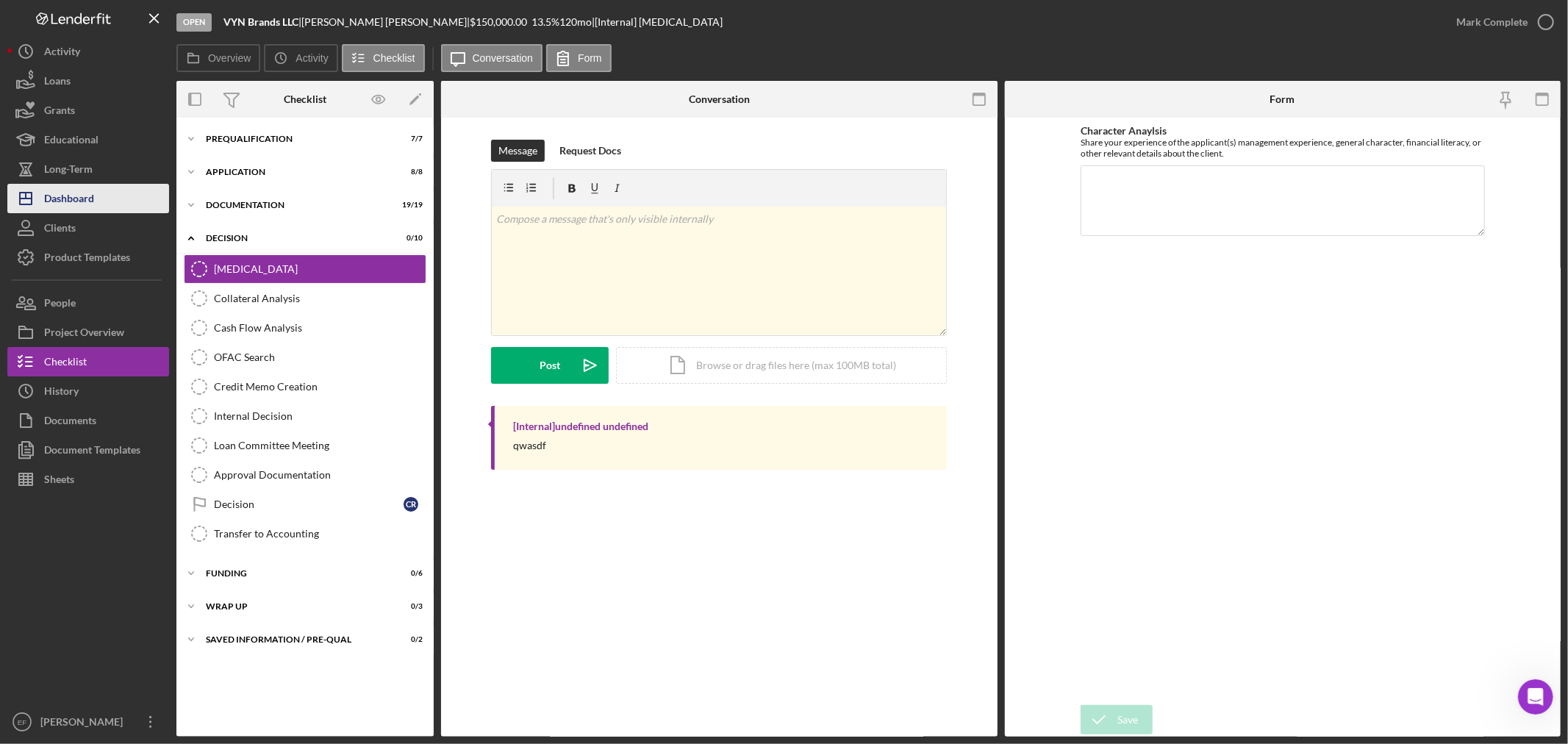
click at [97, 196] on button "Icon/Dashboard Dashboard" at bounding box center [88, 199] width 162 height 29
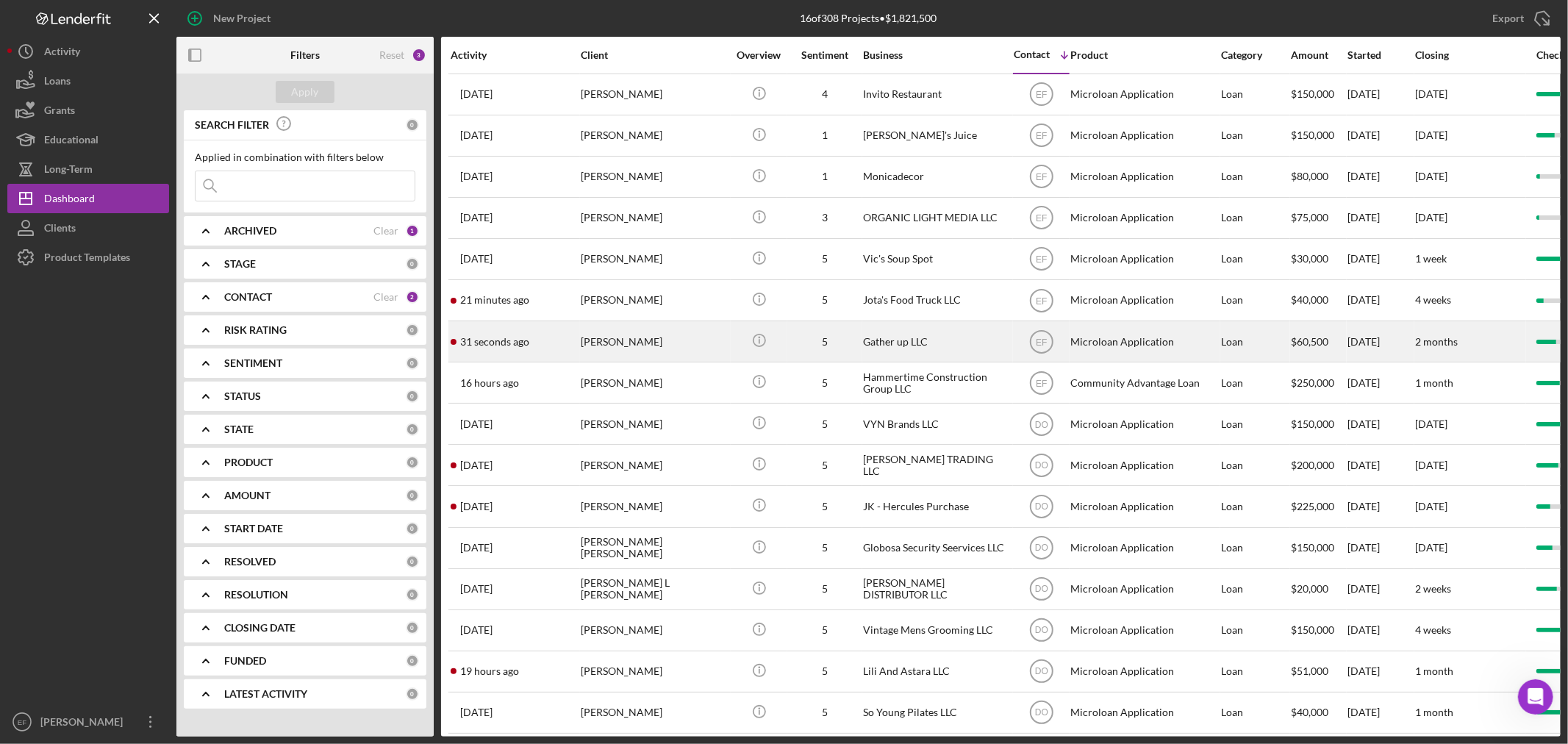
click at [592, 346] on div "[PERSON_NAME]" at bounding box center [654, 341] width 147 height 39
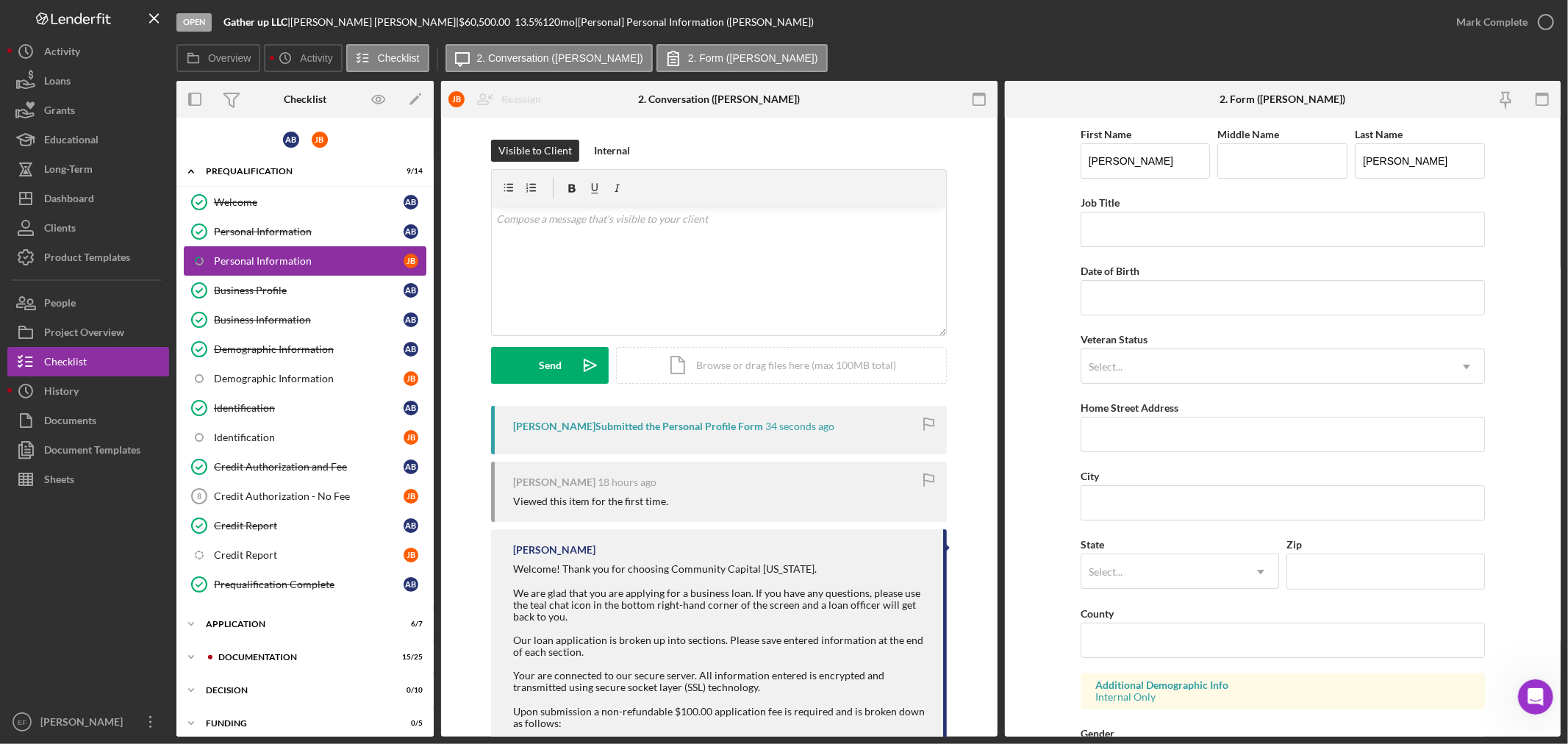
click at [302, 258] on div "Personal Information" at bounding box center [309, 261] width 190 height 12
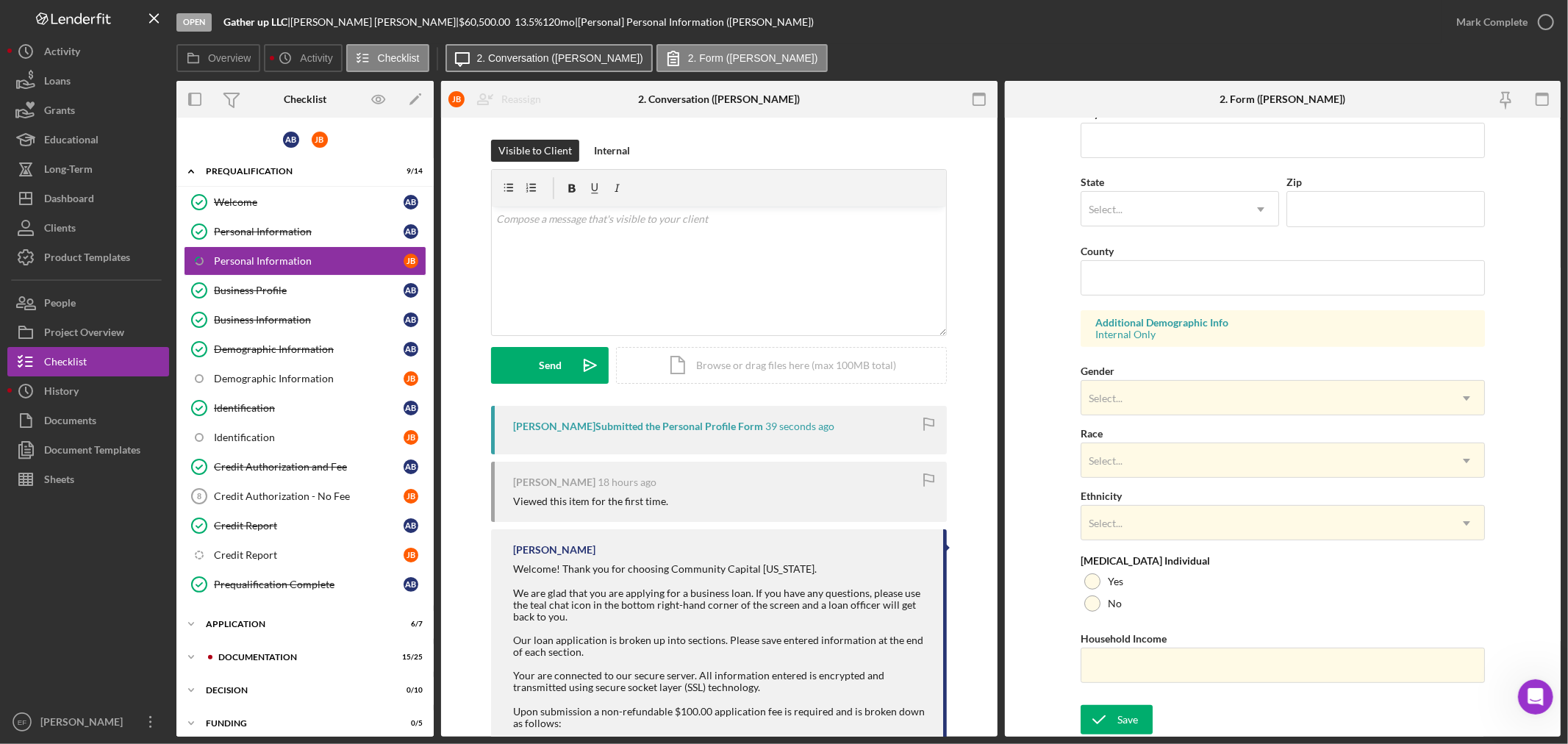
click at [496, 64] on button "Icon/Message 2. Conversation ([PERSON_NAME])" at bounding box center [548, 58] width 207 height 28
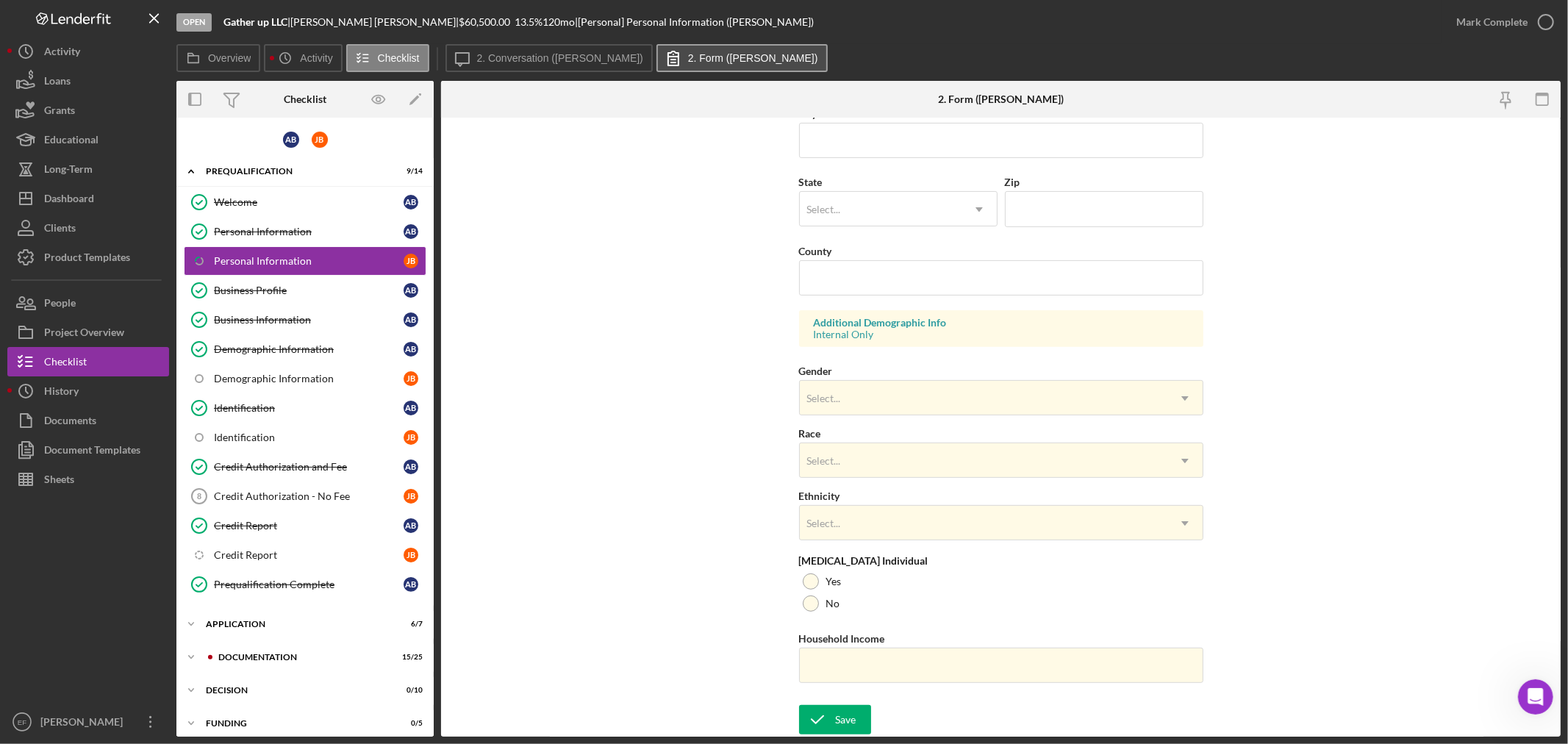
click at [702, 51] on button "2. Form ([PERSON_NAME])" at bounding box center [741, 58] width 171 height 28
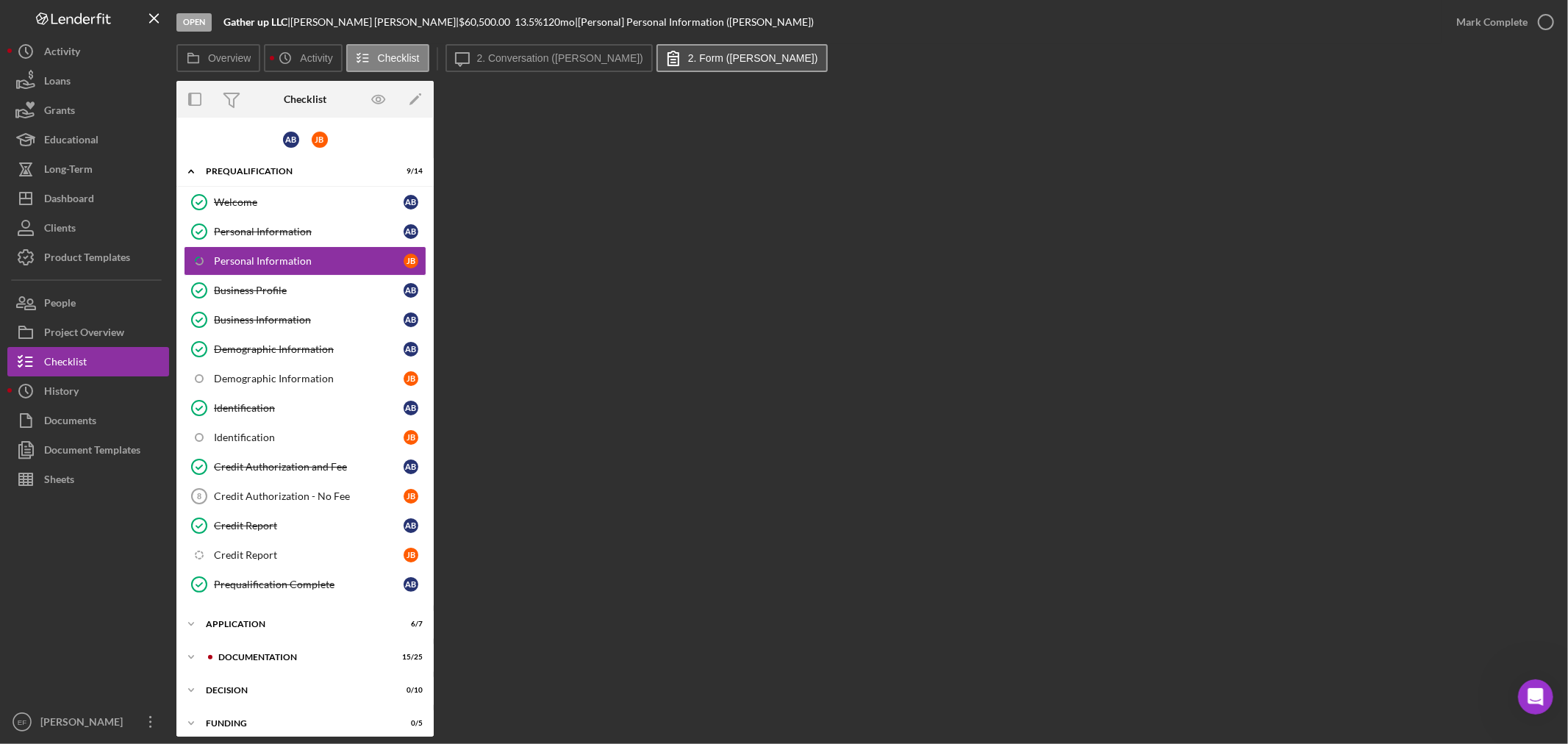
click at [688, 60] on label "2. Form ([PERSON_NAME])" at bounding box center [753, 57] width 130 height 12
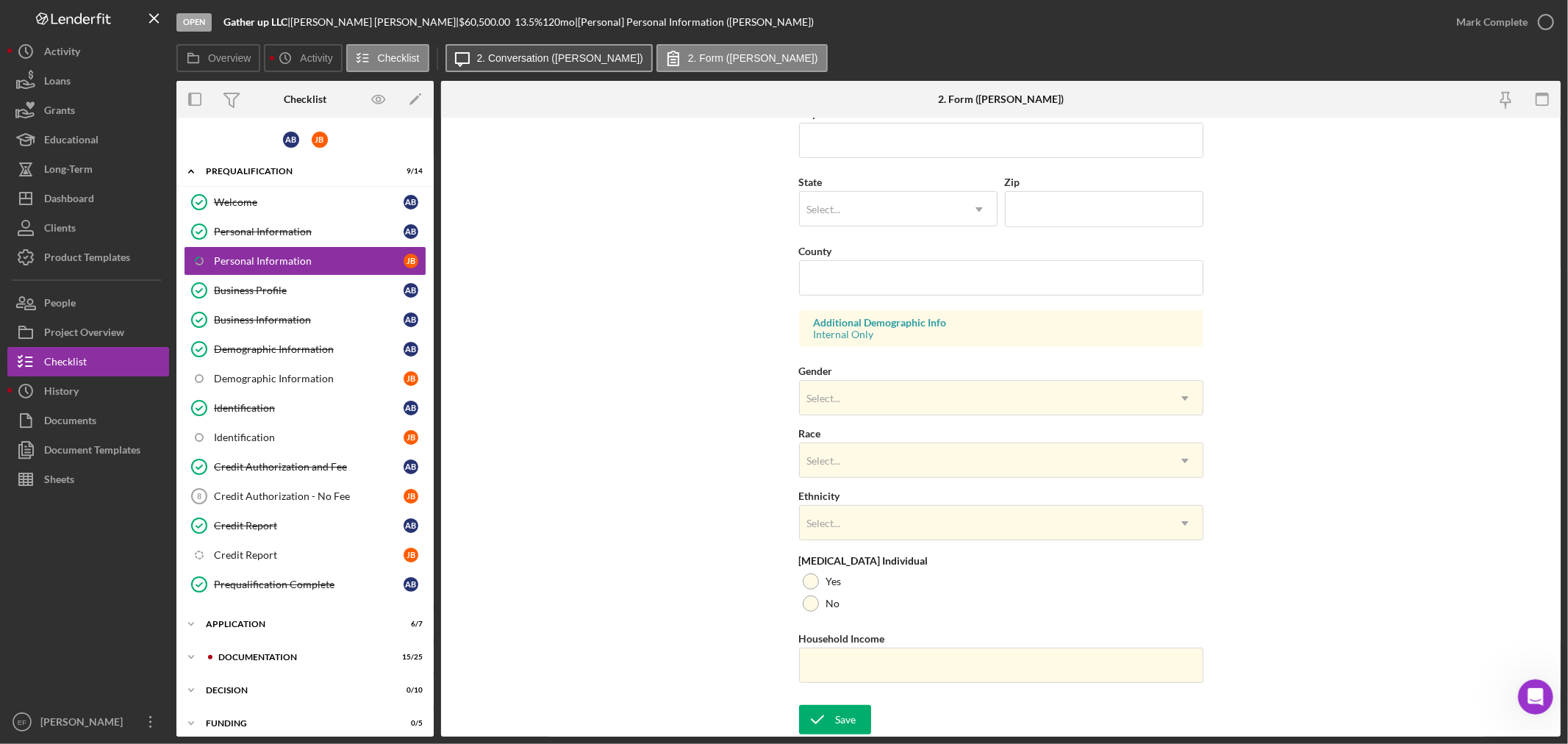
click at [503, 54] on label "2. Conversation ([PERSON_NAME])" at bounding box center [560, 57] width 166 height 12
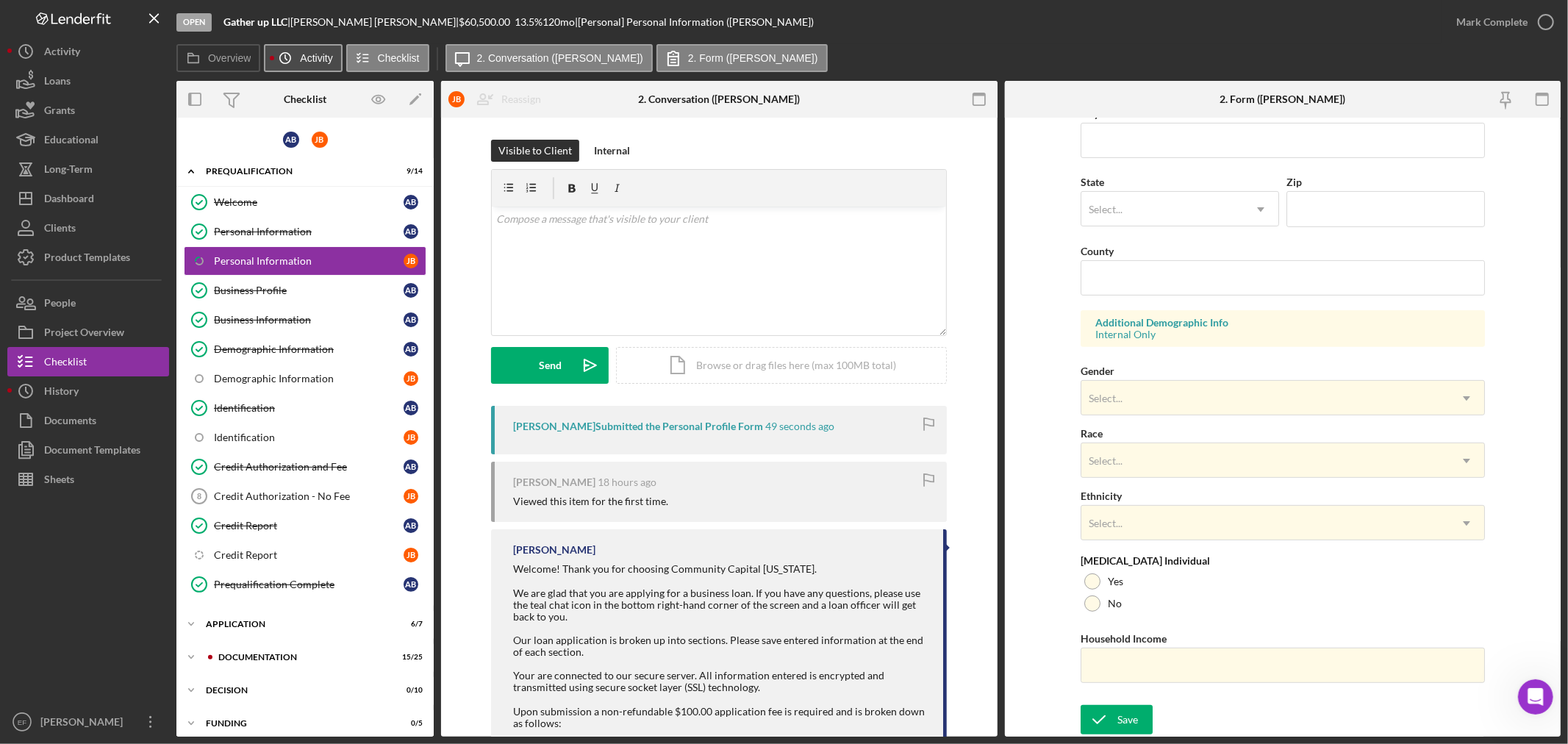
click at [295, 61] on icon "Icon/History" at bounding box center [285, 58] width 29 height 29
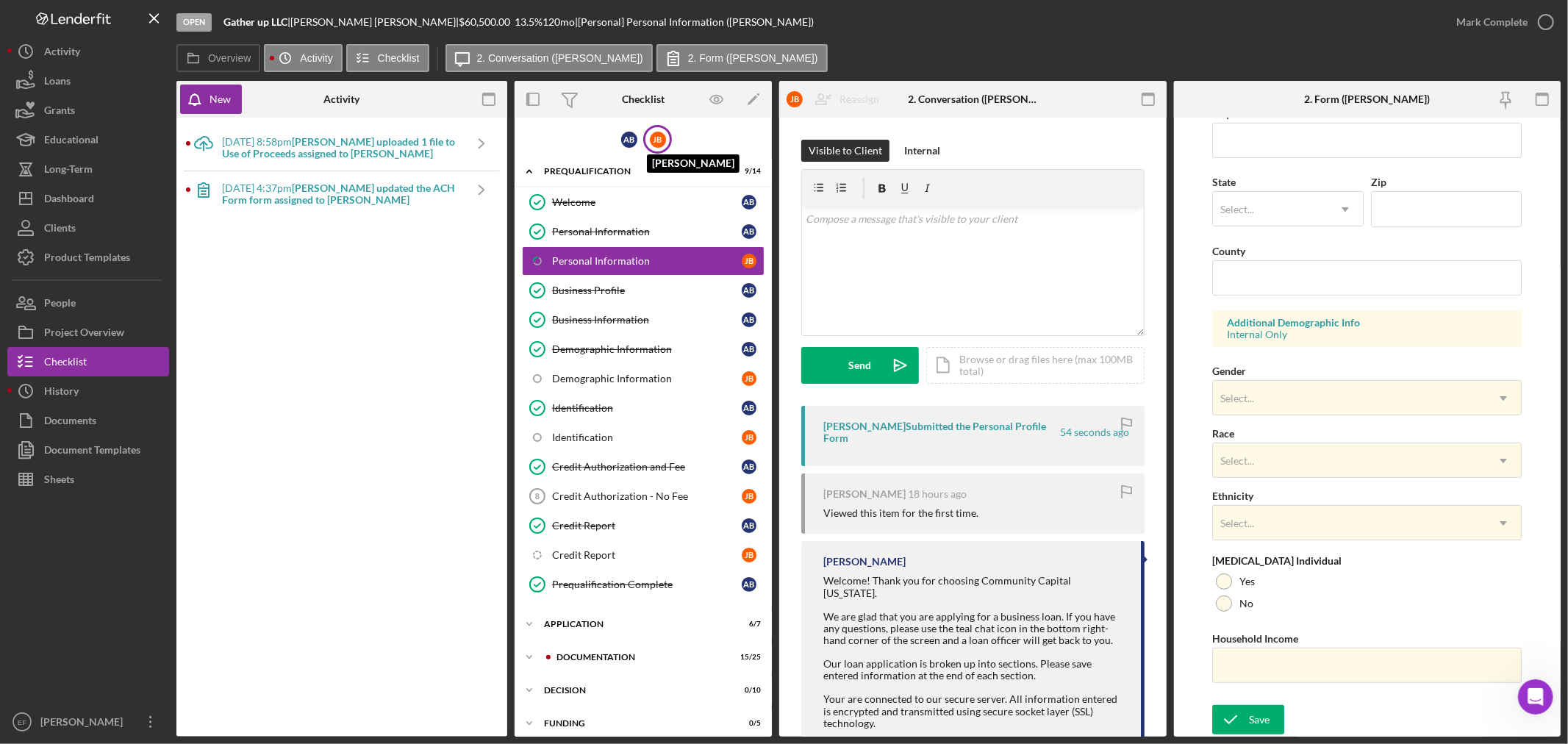
click at [656, 133] on div "[PERSON_NAME]" at bounding box center [658, 140] width 16 height 16
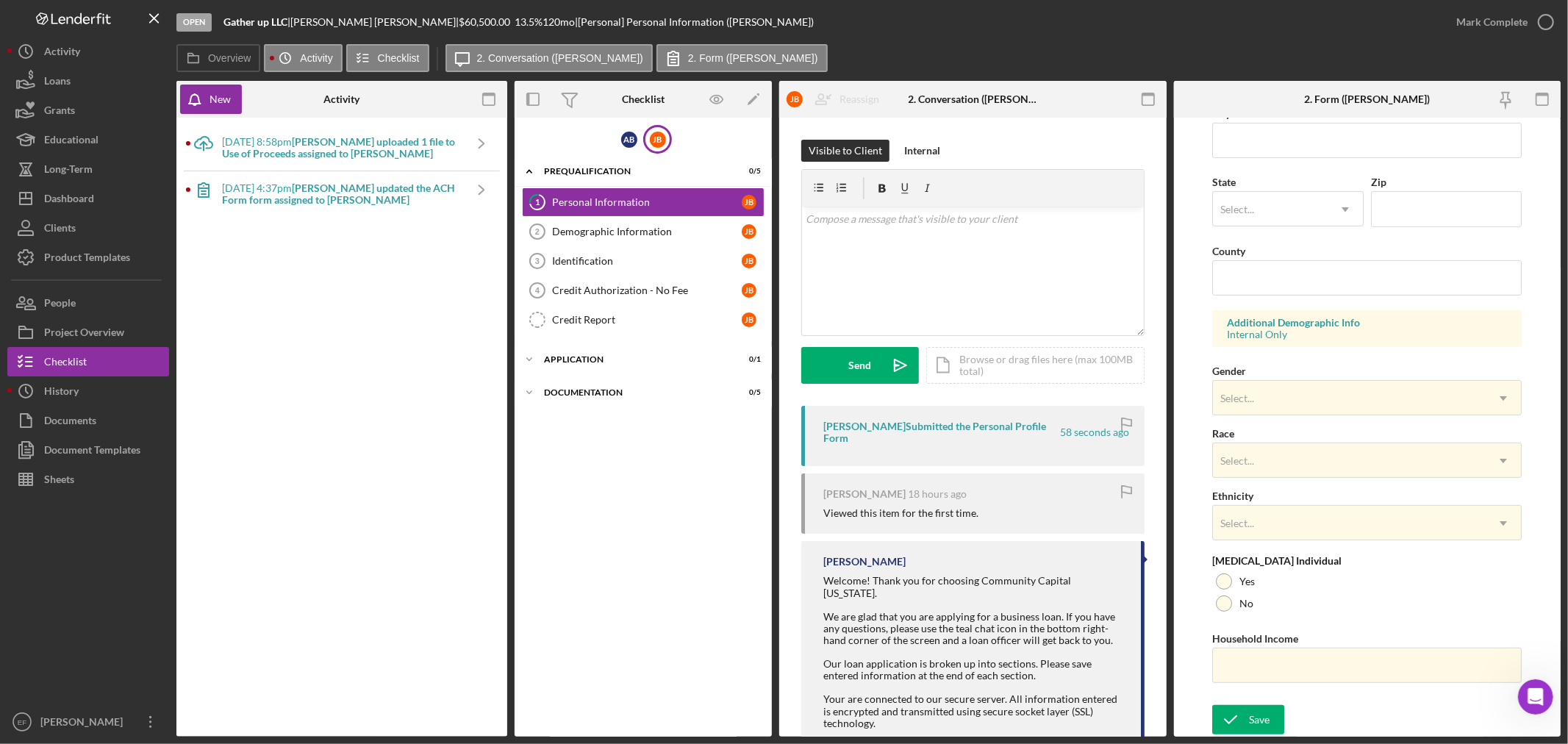
click at [322, 193] on b "[PERSON_NAME] updated the ACH Form form assigned to [PERSON_NAME]" at bounding box center [338, 193] width 233 height 24
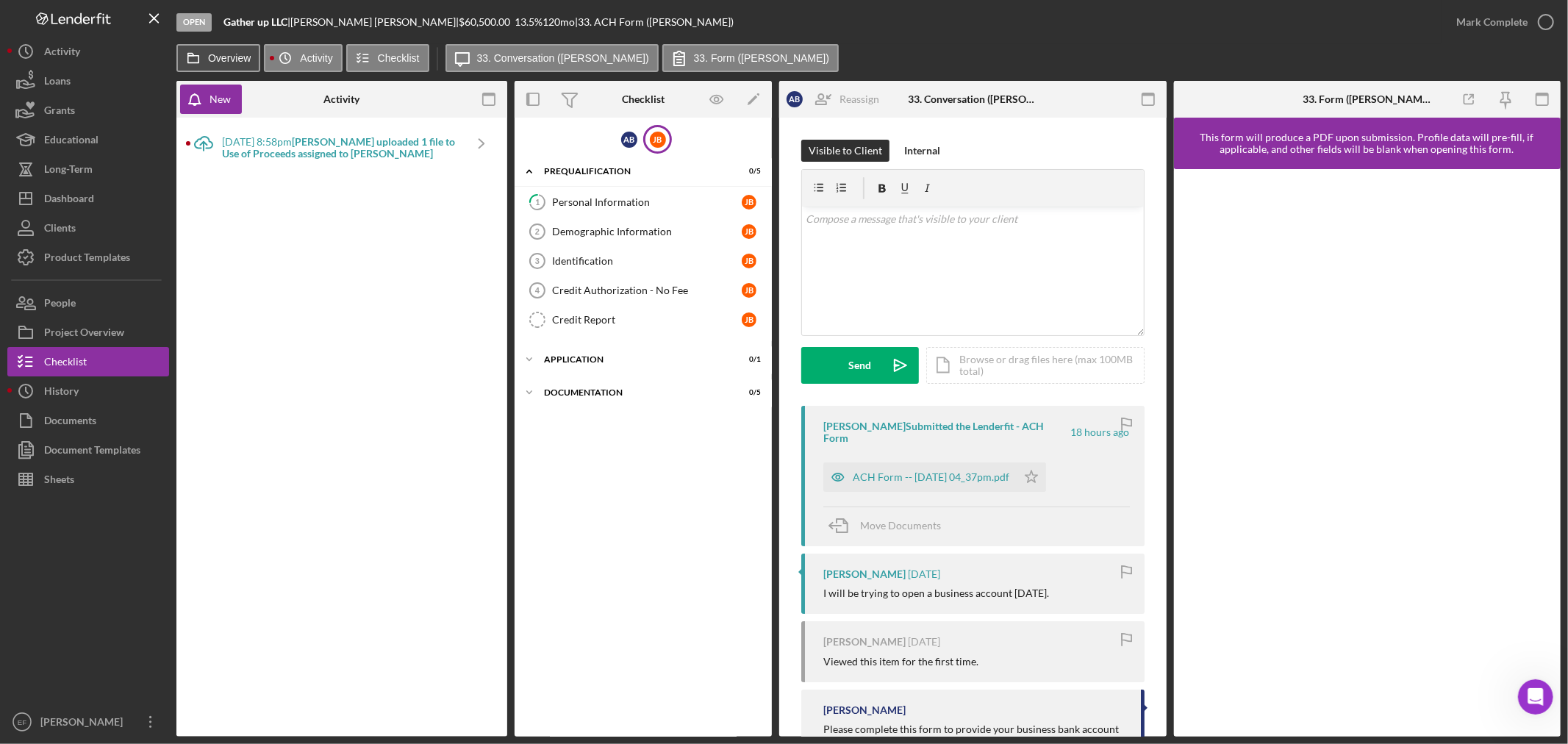
click at [233, 54] on label "Overview" at bounding box center [229, 57] width 43 height 12
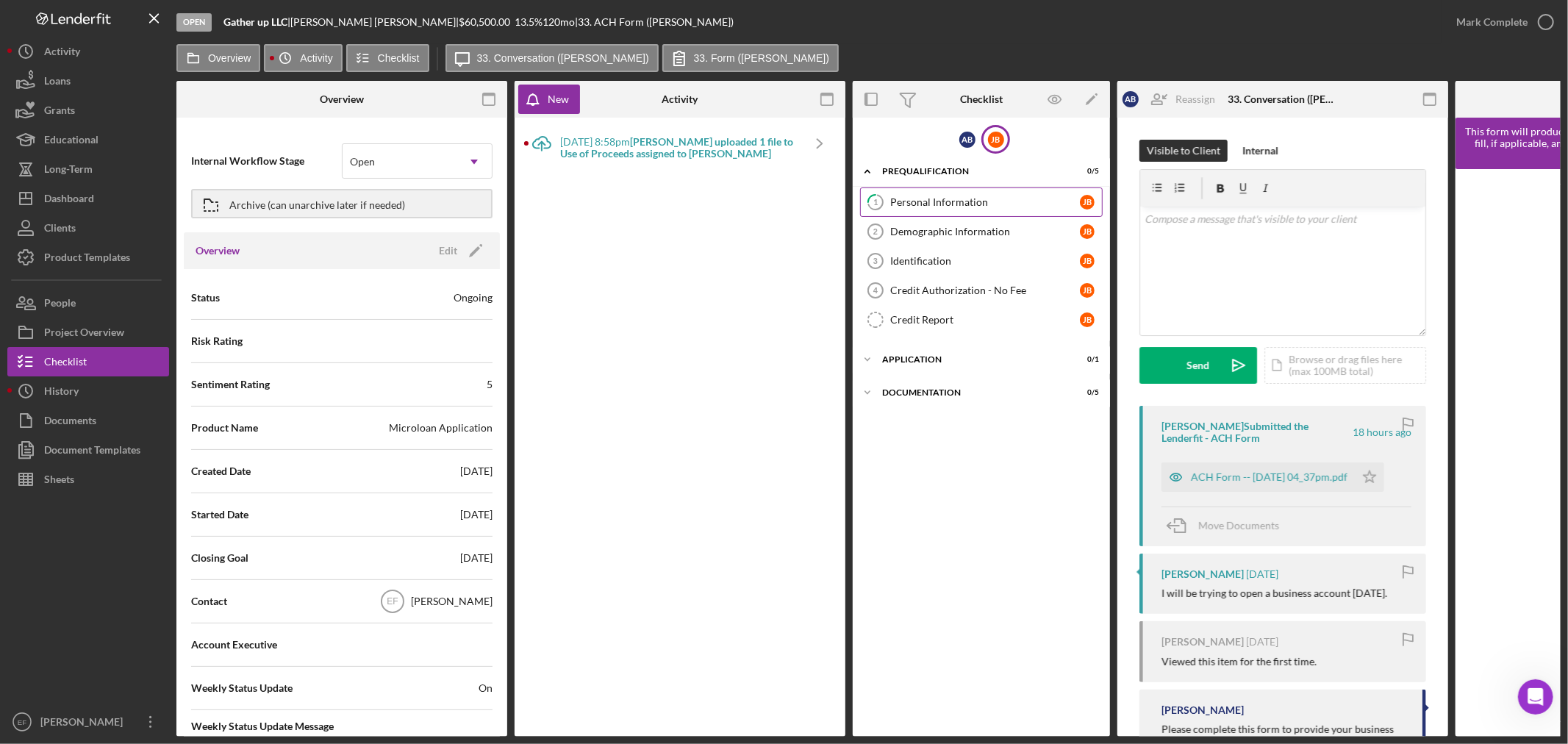
click at [934, 196] on div "Personal Information" at bounding box center [985, 202] width 190 height 12
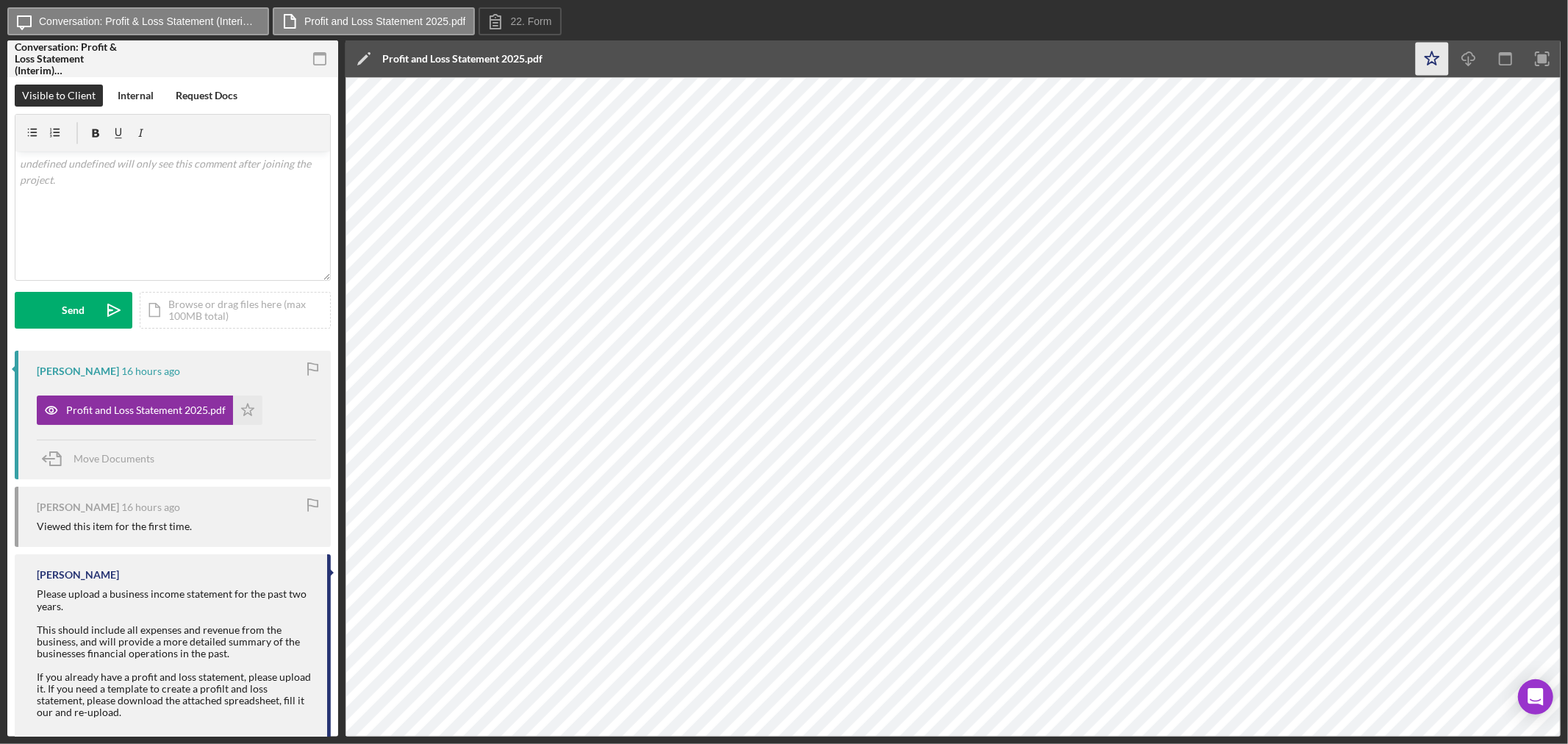
click at [1435, 51] on icon "Icon/Star" at bounding box center [1432, 59] width 33 height 33
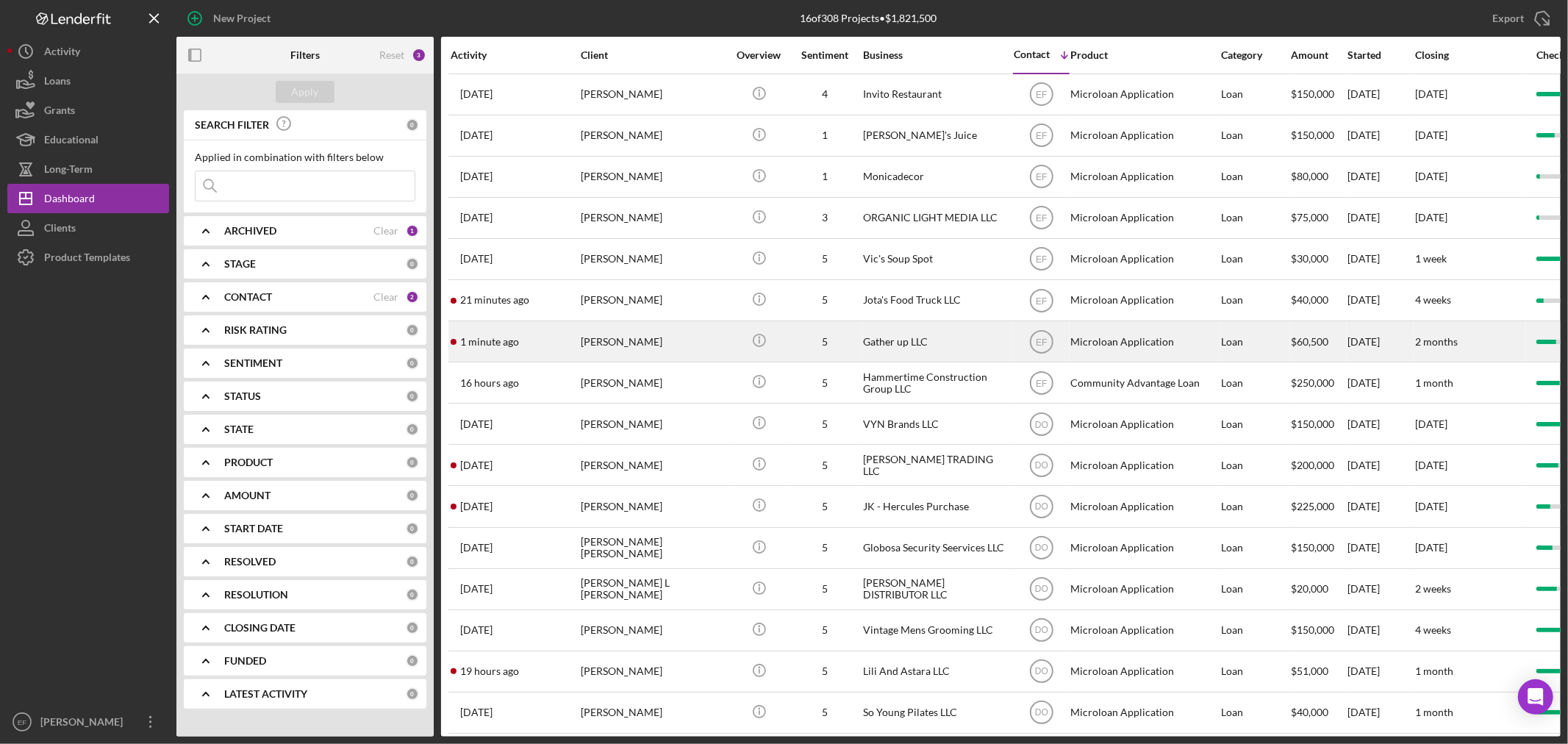
click at [598, 342] on div "[PERSON_NAME]" at bounding box center [654, 341] width 147 height 39
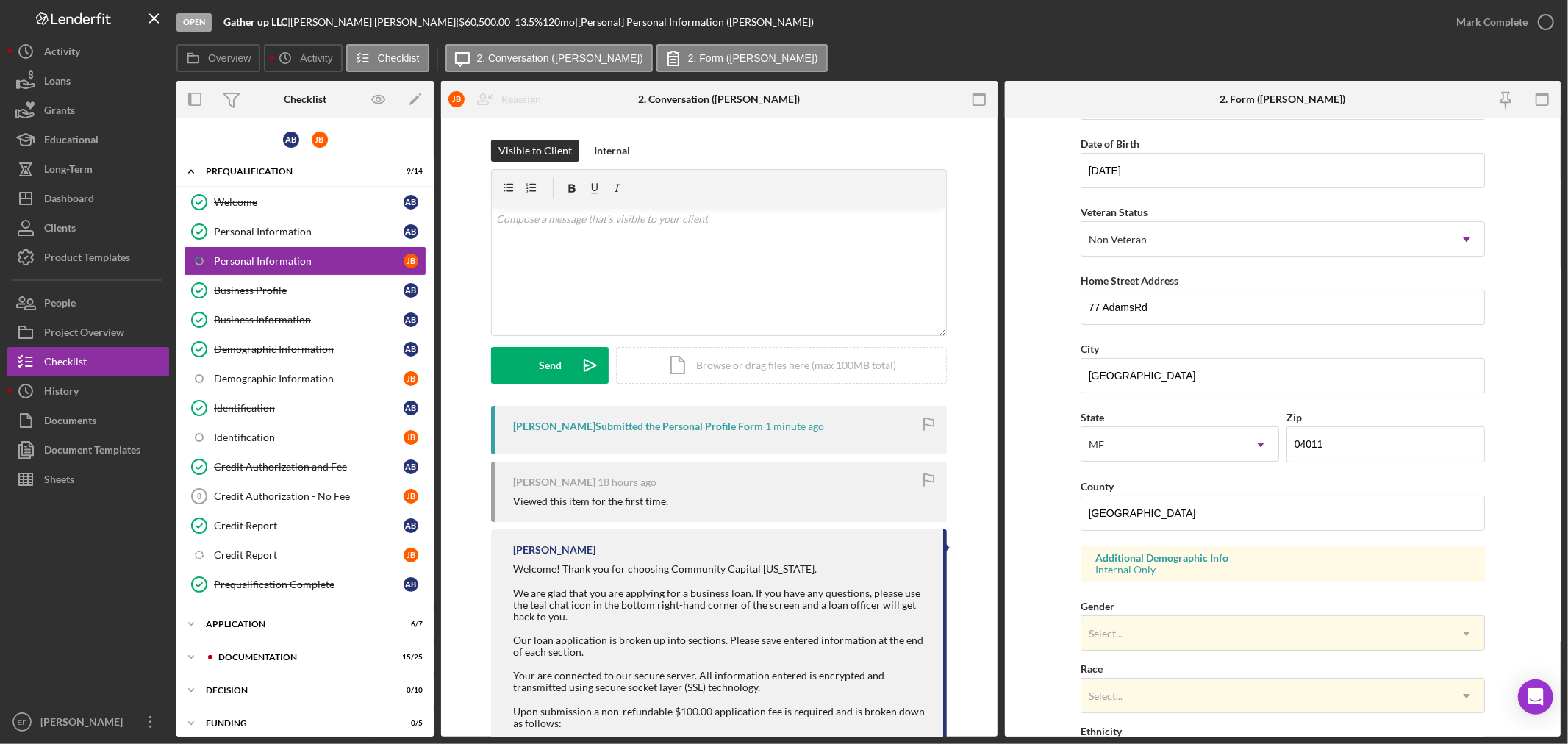
scroll to position [327, 0]
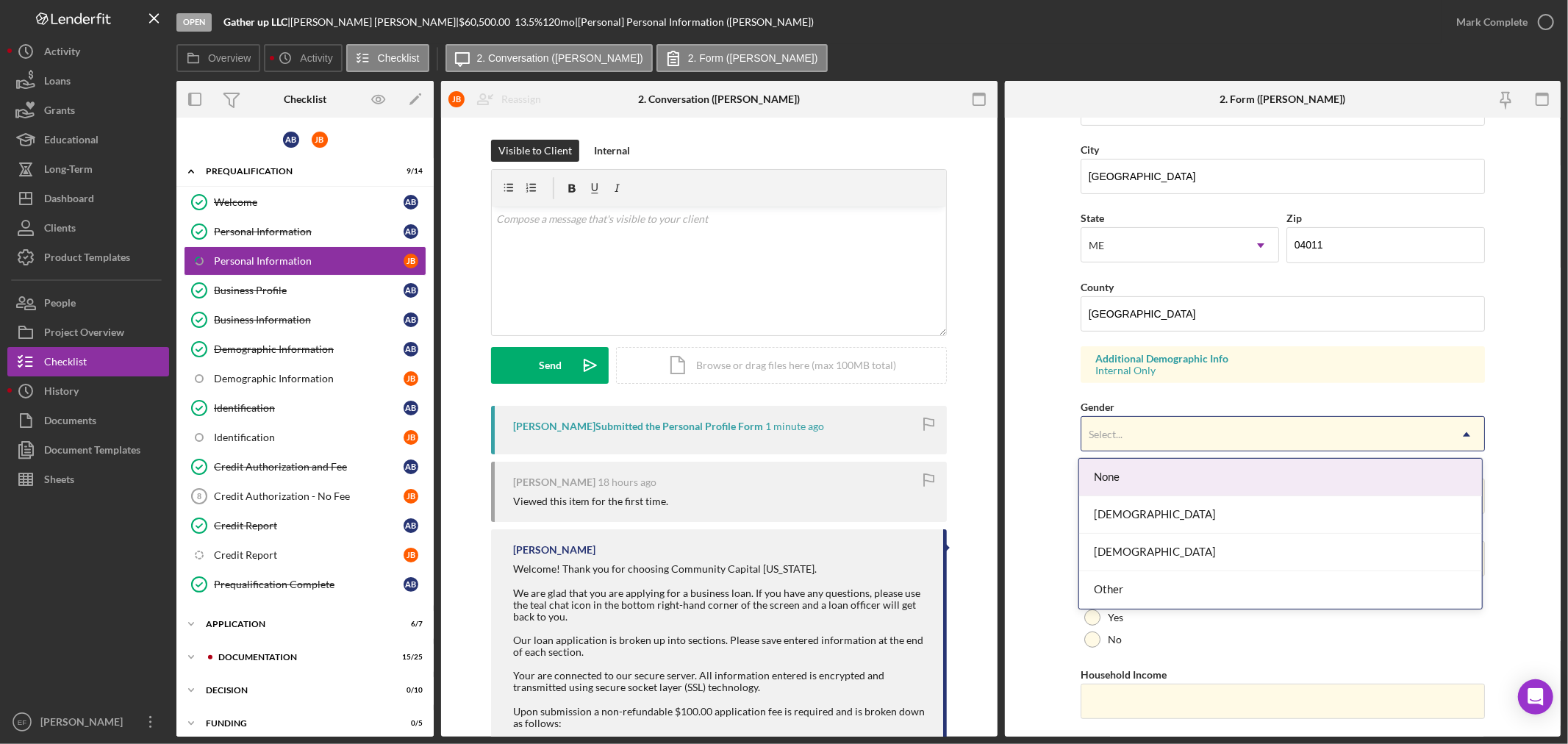
click at [1166, 431] on div "Select..." at bounding box center [1265, 434] width 368 height 34
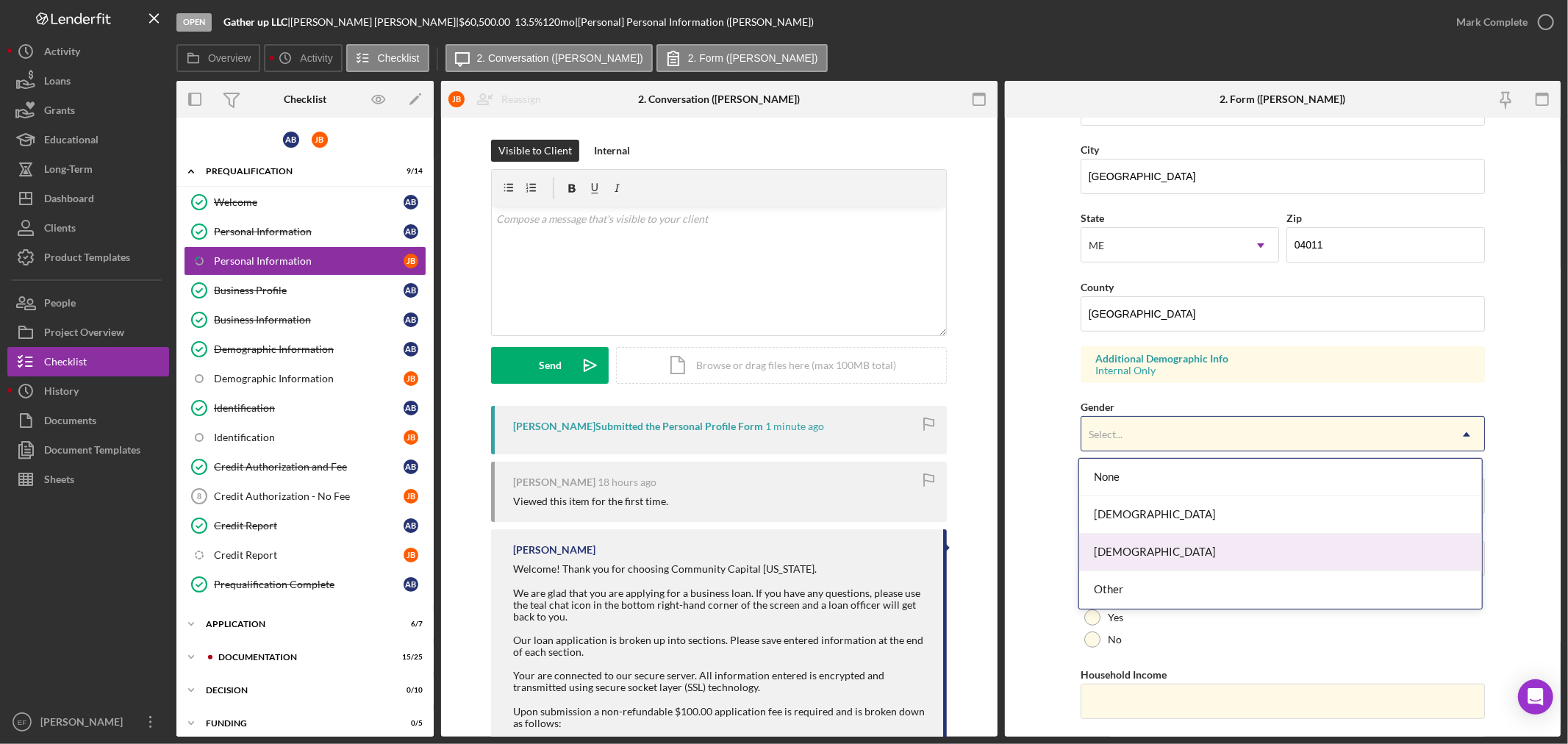
click at [1143, 557] on div "[DEMOGRAPHIC_DATA]" at bounding box center [1280, 552] width 402 height 37
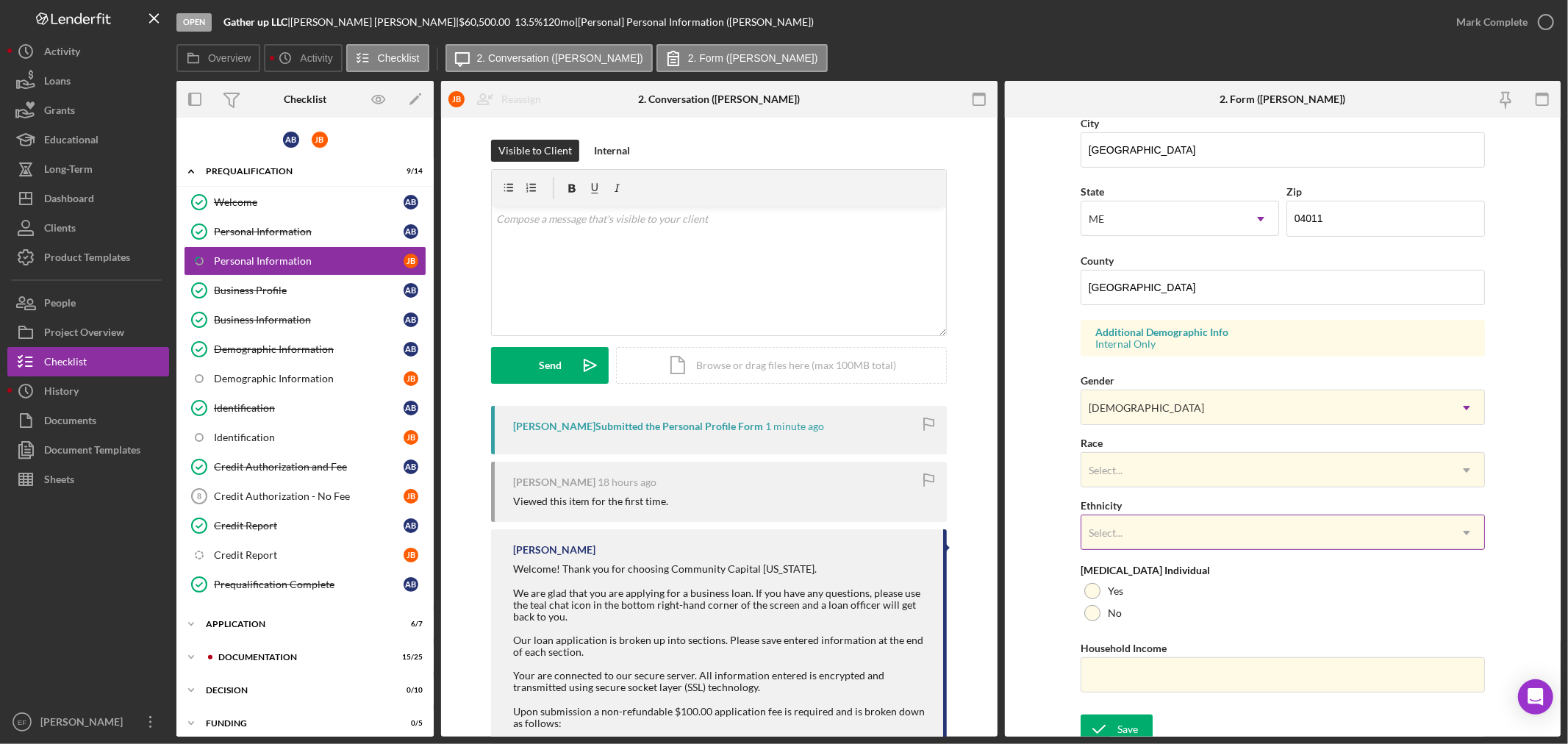
scroll to position [364, 0]
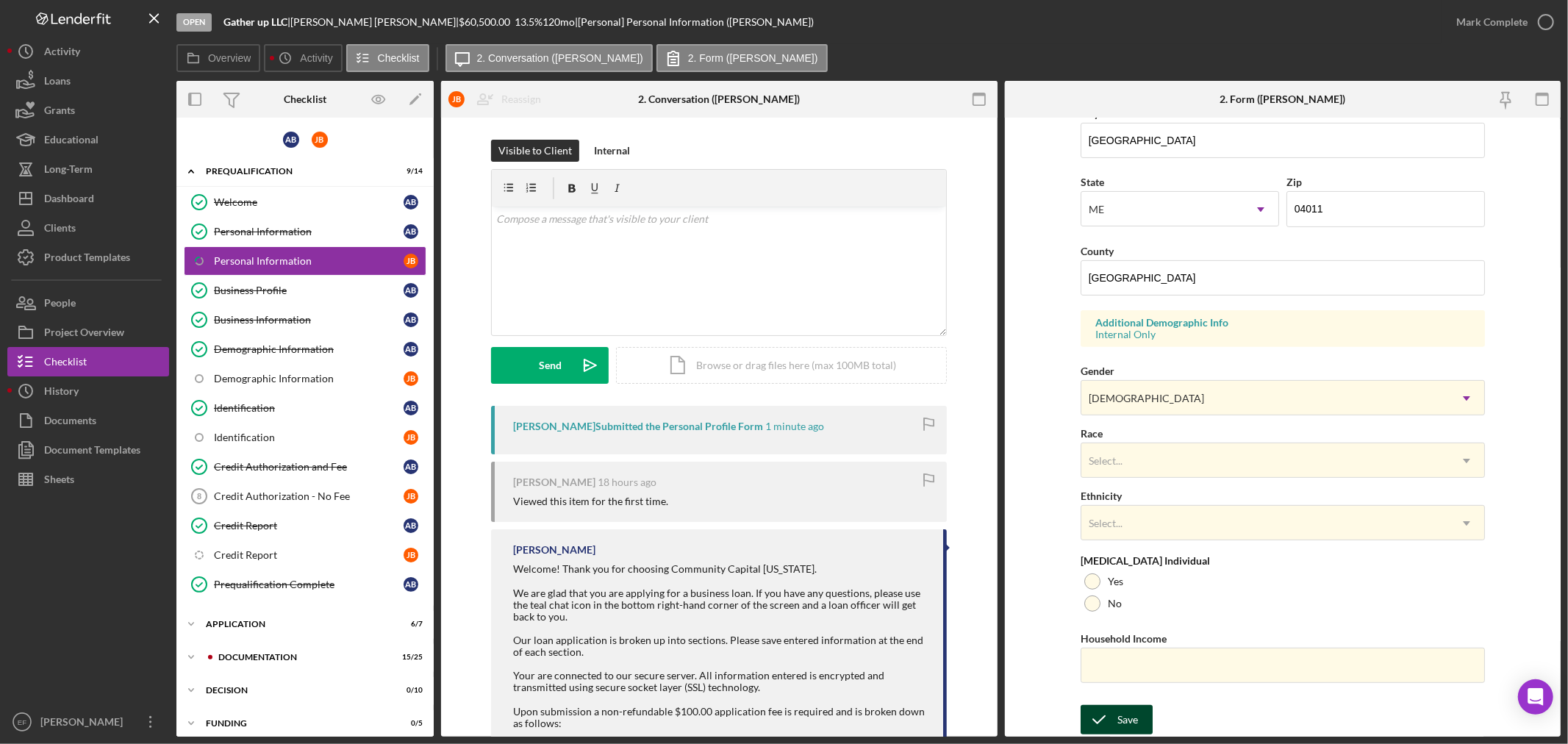
click at [1121, 718] on div "Save" at bounding box center [1128, 720] width 21 height 29
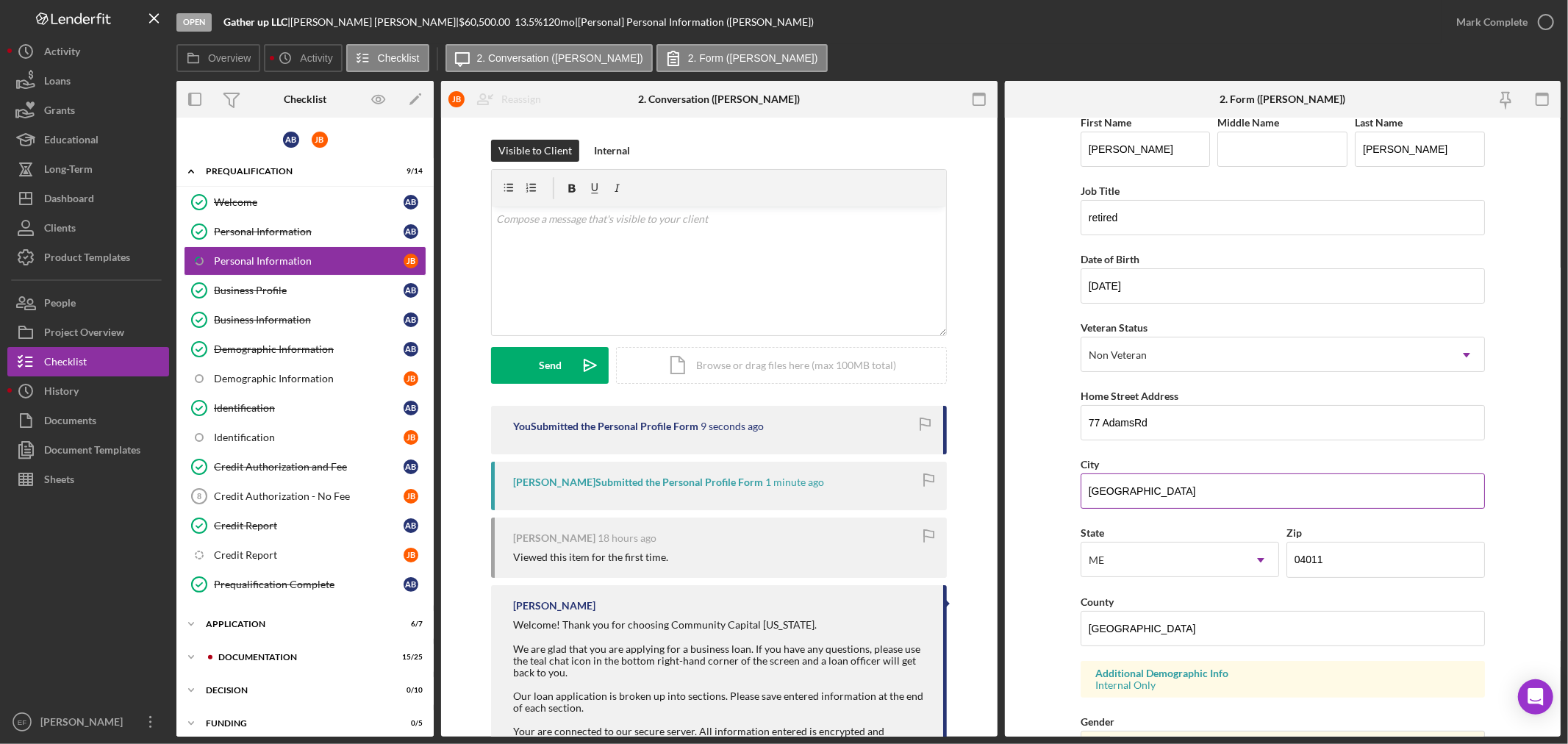
scroll to position [0, 0]
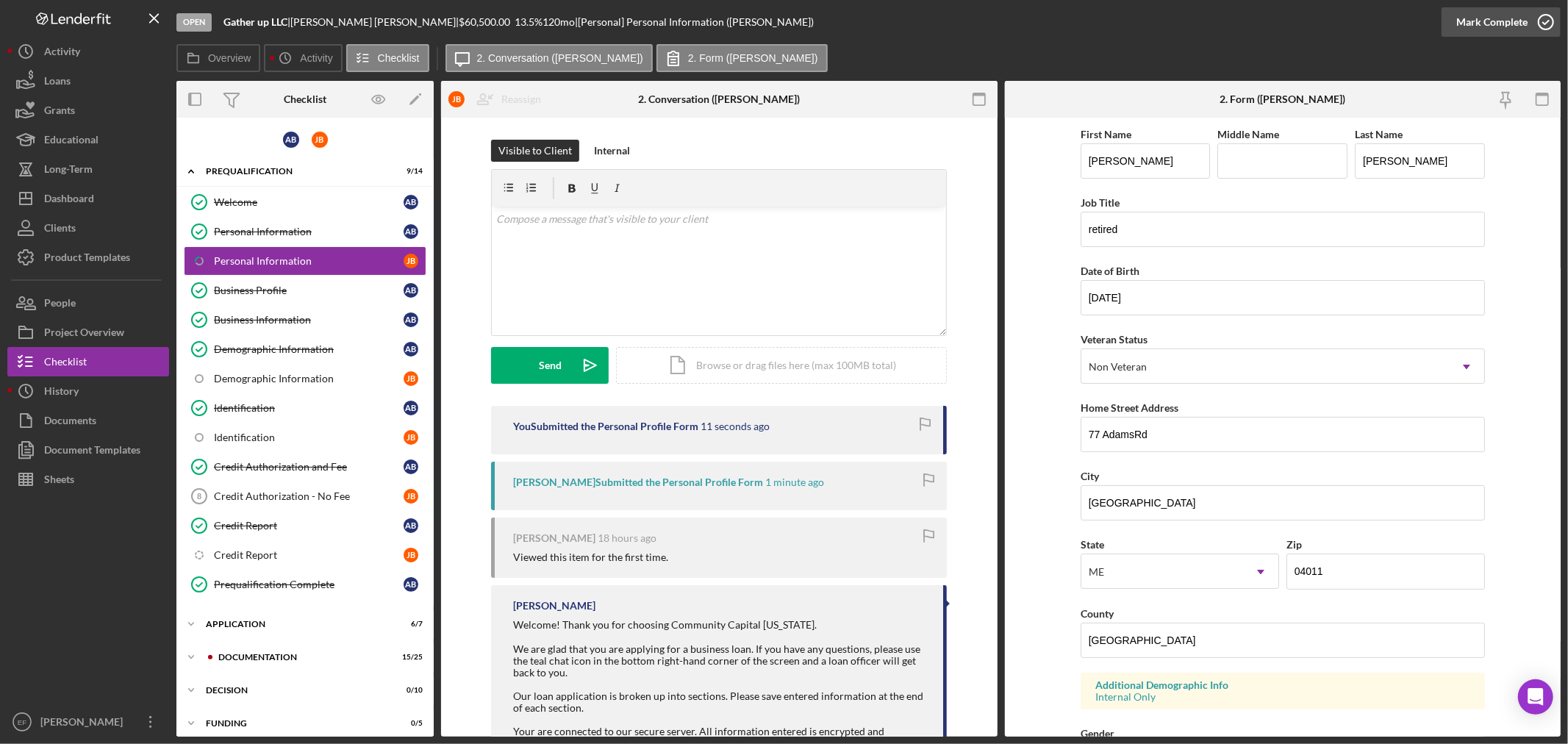
click at [1488, 19] on div "Mark Complete" at bounding box center [1492, 22] width 71 height 29
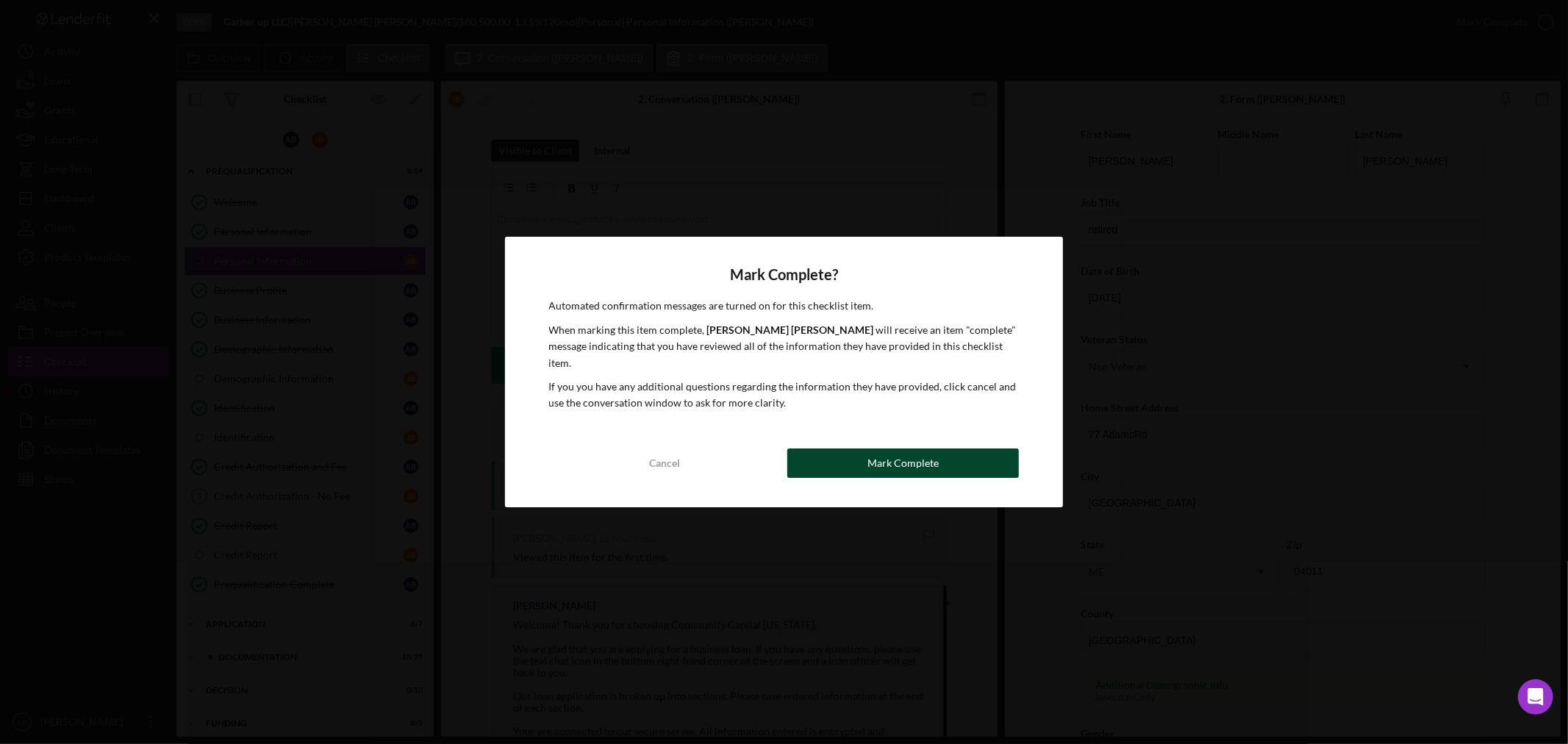
click at [901, 452] on div "Mark Complete" at bounding box center [903, 463] width 71 height 29
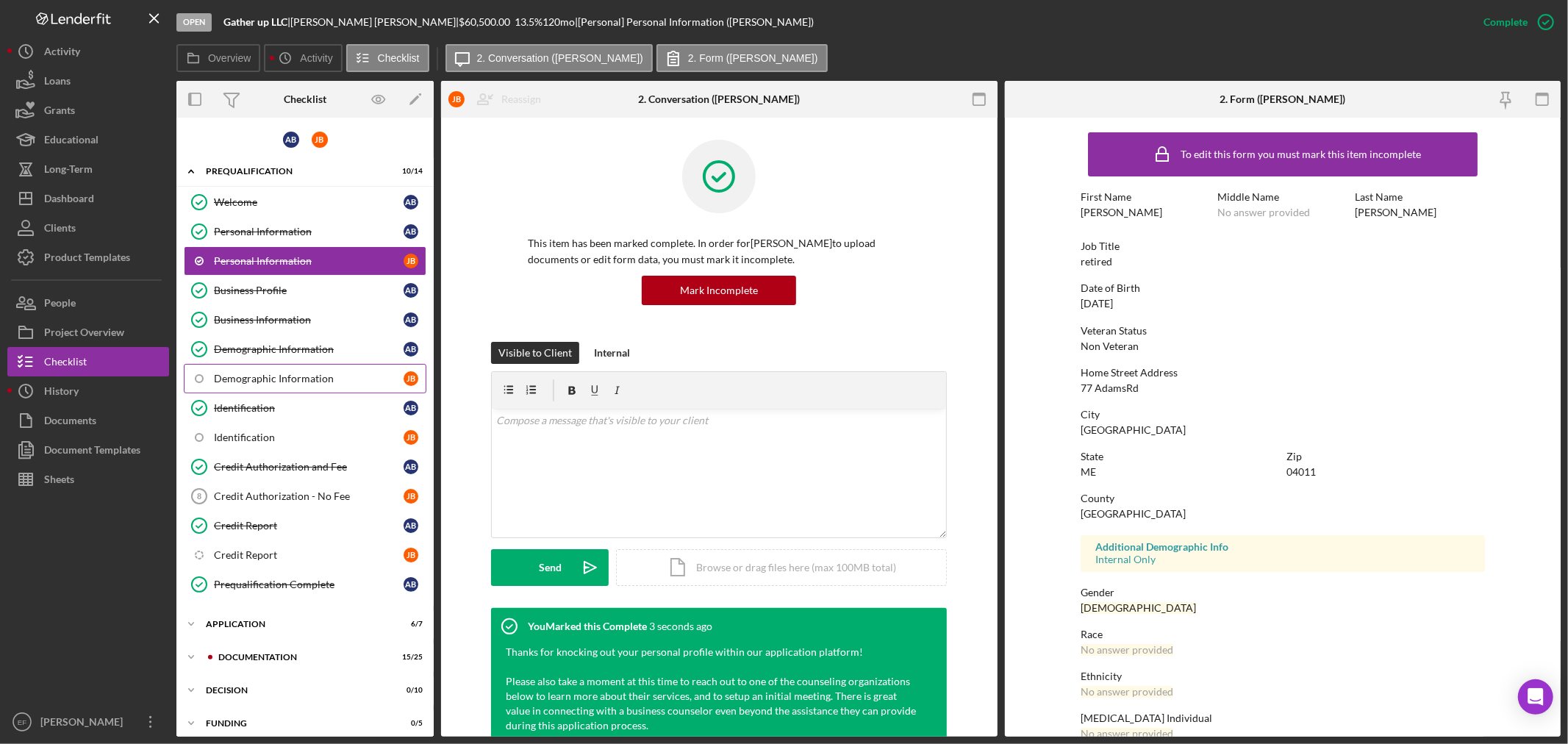
click at [254, 369] on link "Demographic Information [PERSON_NAME]" at bounding box center [305, 379] width 243 height 29
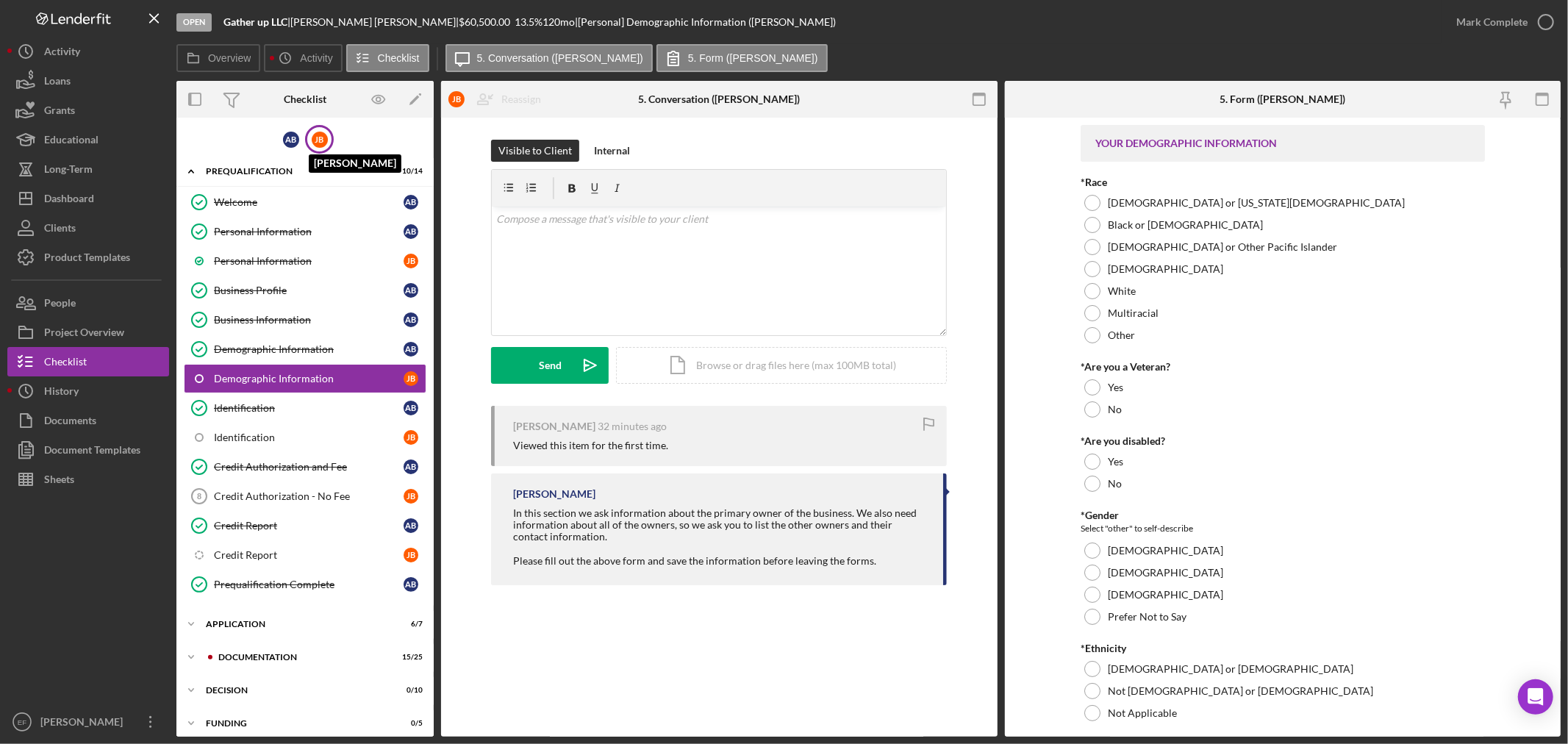
click at [321, 137] on div "[PERSON_NAME]" at bounding box center [319, 140] width 16 height 16
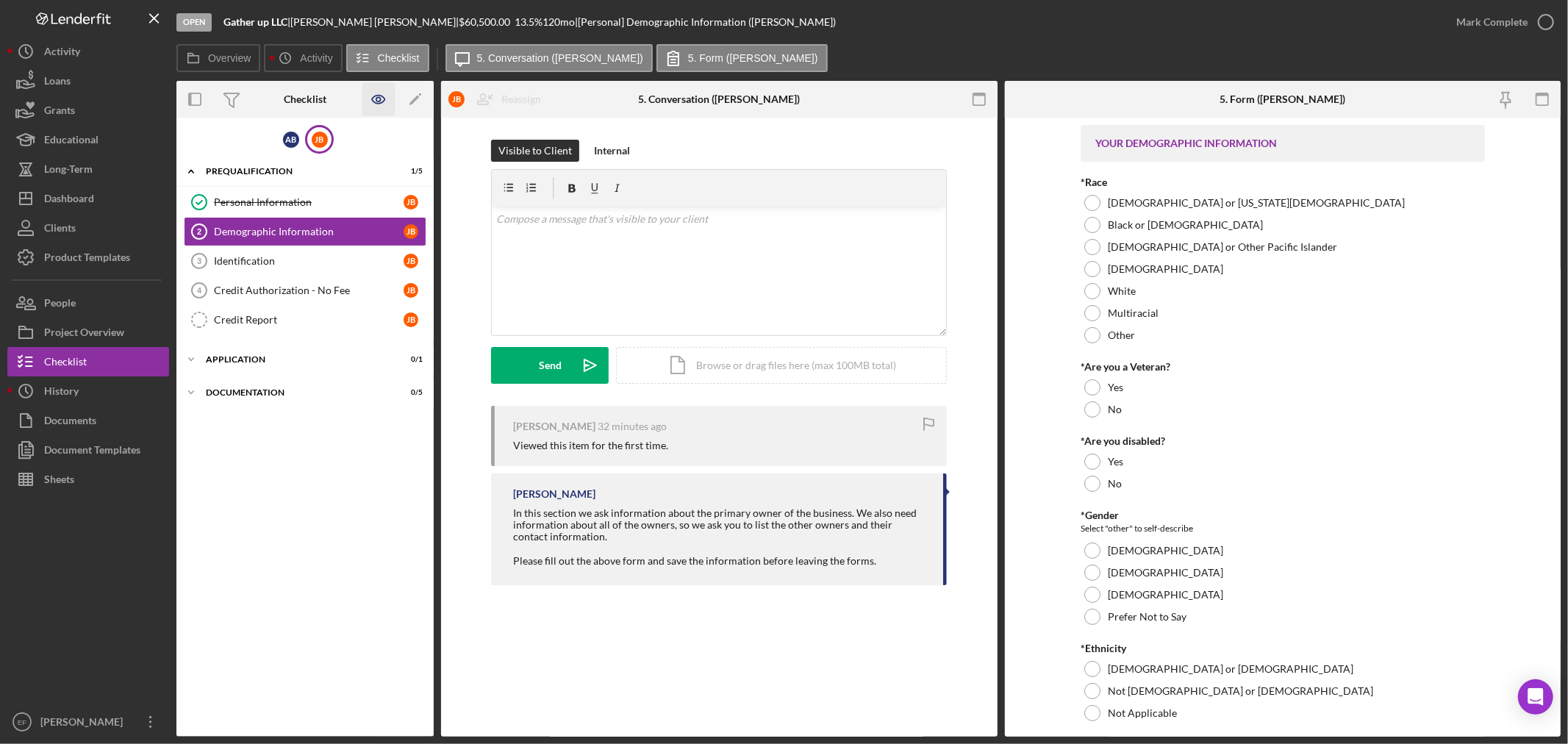
click at [381, 99] on icon "button" at bounding box center [378, 99] width 33 height 33
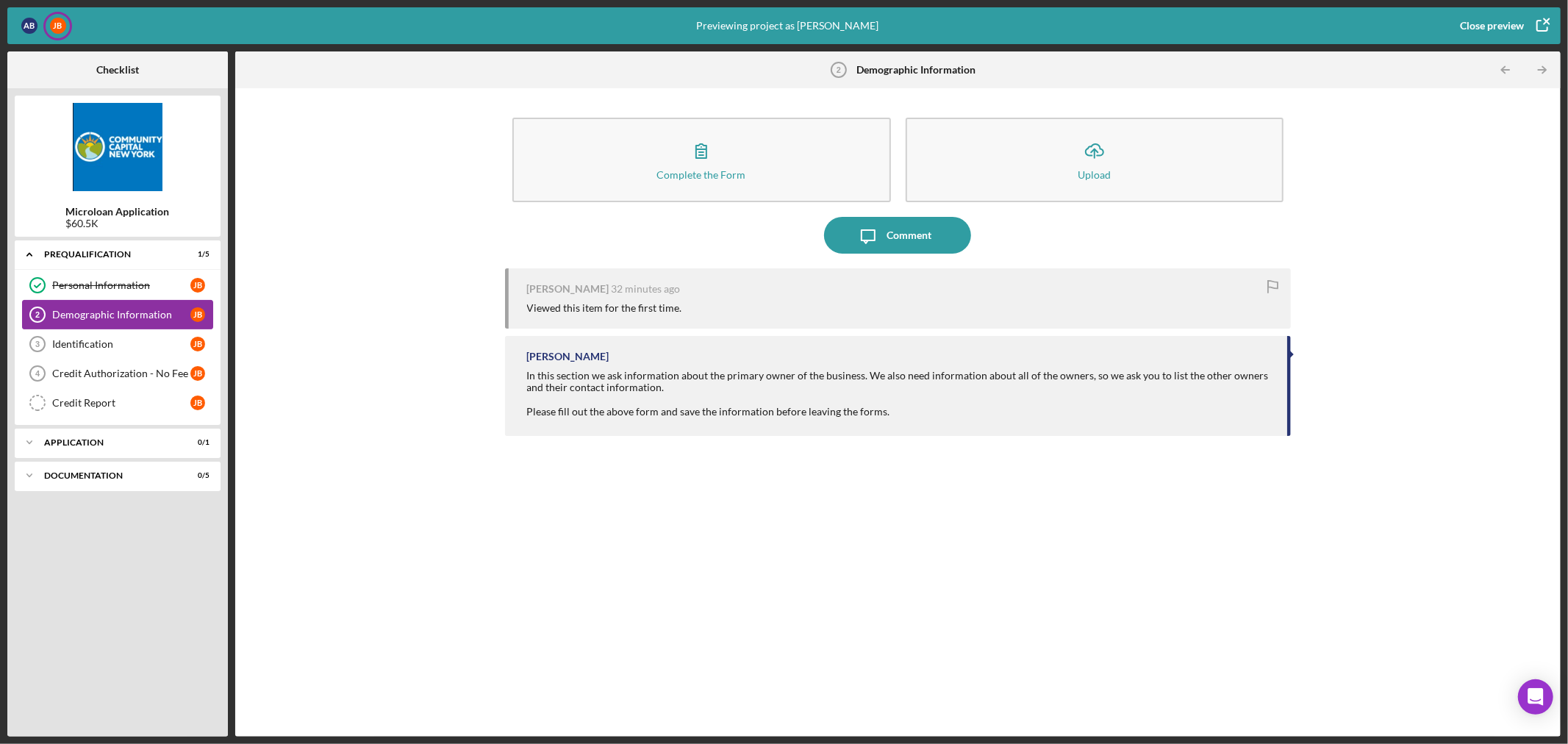
click at [91, 317] on div "Demographic Information" at bounding box center [121, 314] width 138 height 12
click at [92, 306] on div "Demographic Information 2 Demographic Information J B" at bounding box center [117, 315] width 191 height 29
click at [77, 284] on div "Personal Information" at bounding box center [121, 285] width 138 height 12
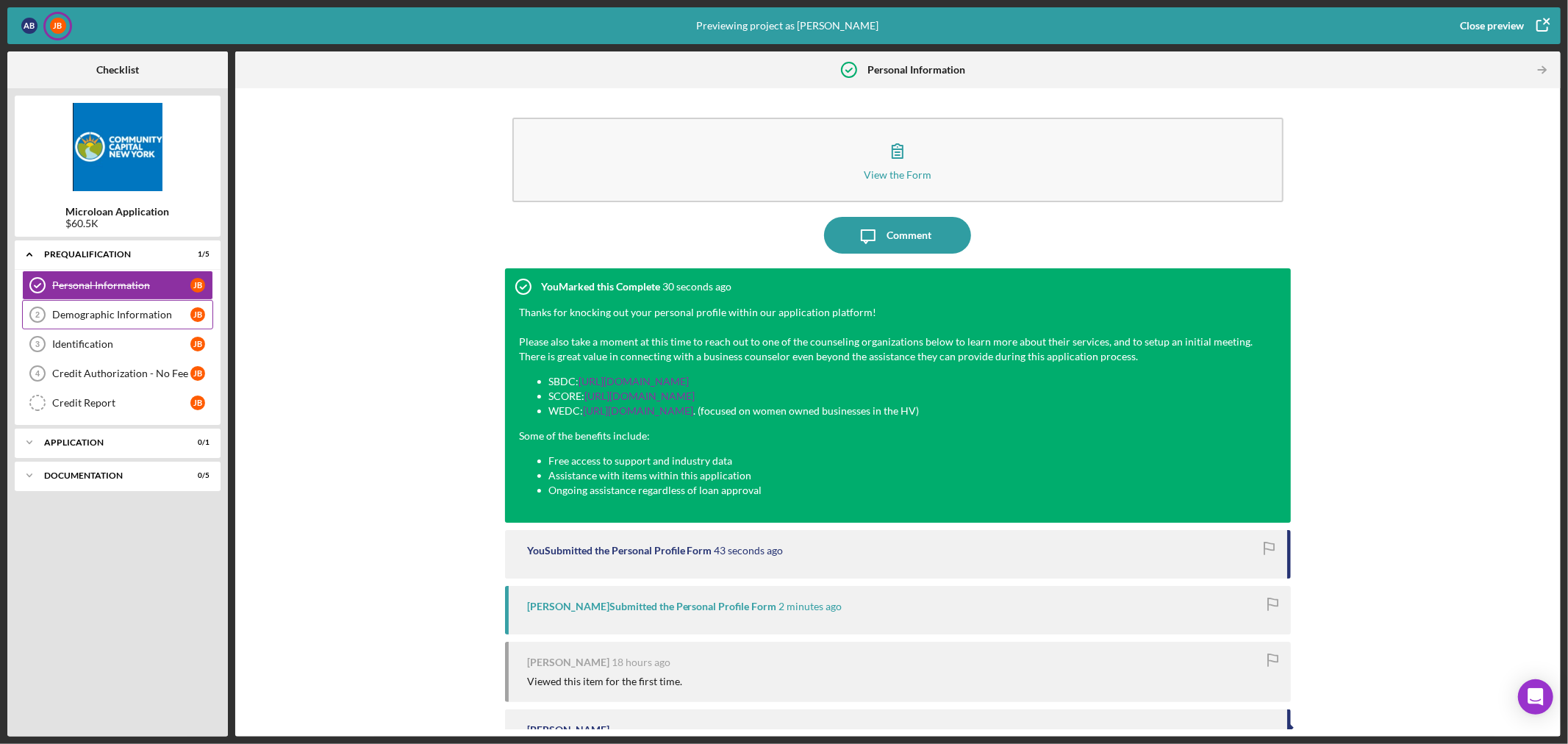
click at [81, 309] on div "Demographic Information 2 Demographic Information J B" at bounding box center [117, 315] width 191 height 29
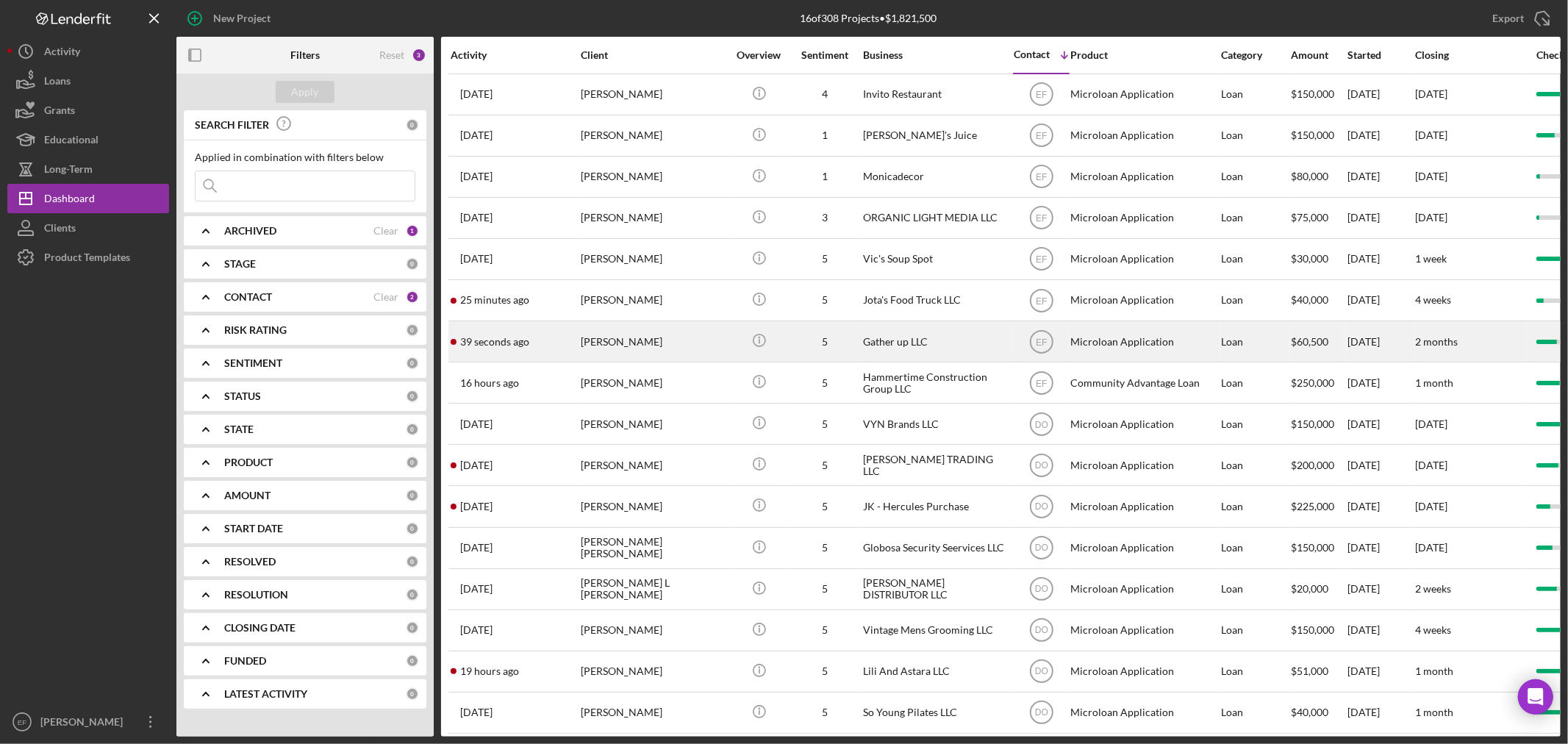
click at [614, 344] on div "[PERSON_NAME]" at bounding box center [654, 341] width 147 height 39
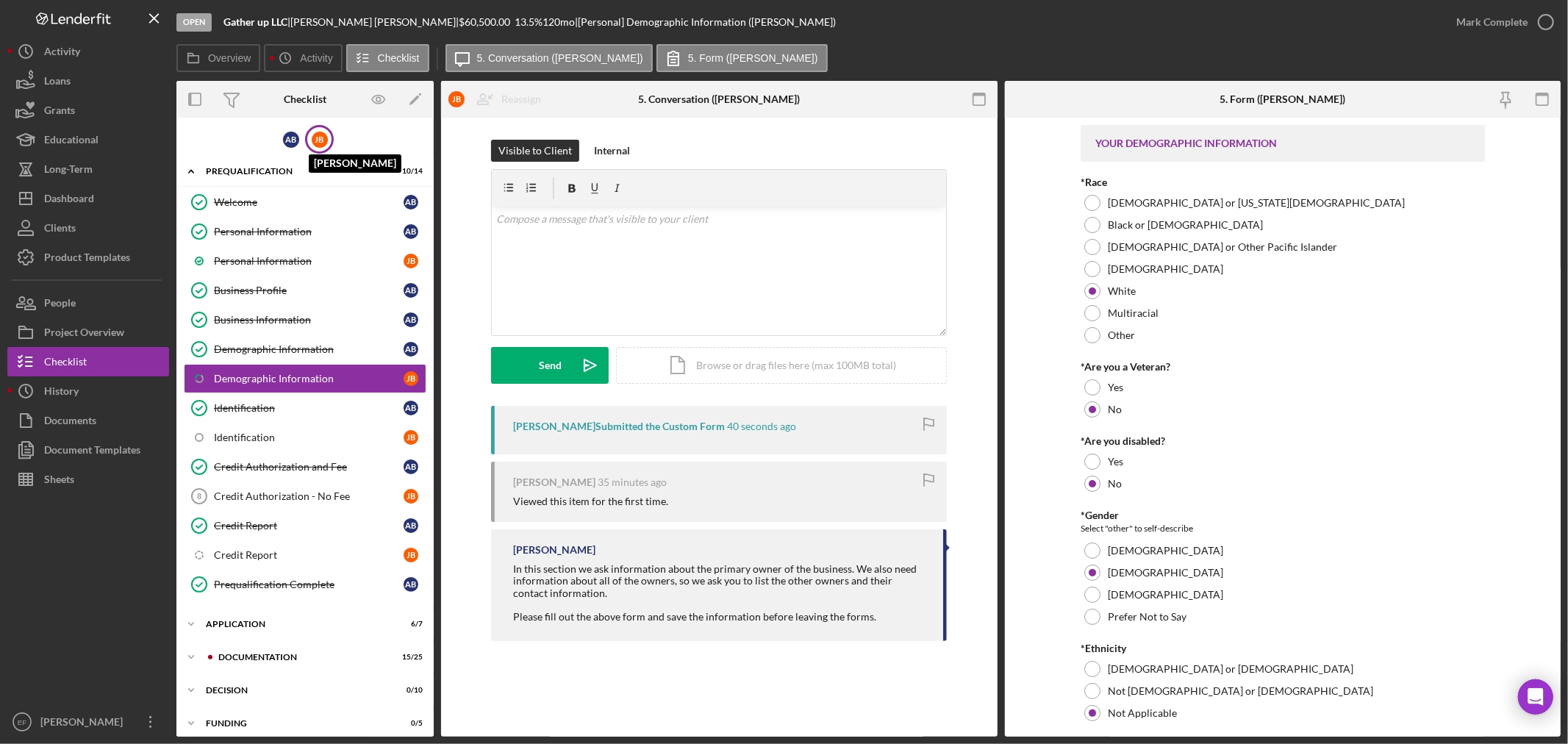
click at [313, 141] on div "[PERSON_NAME]" at bounding box center [319, 140] width 16 height 16
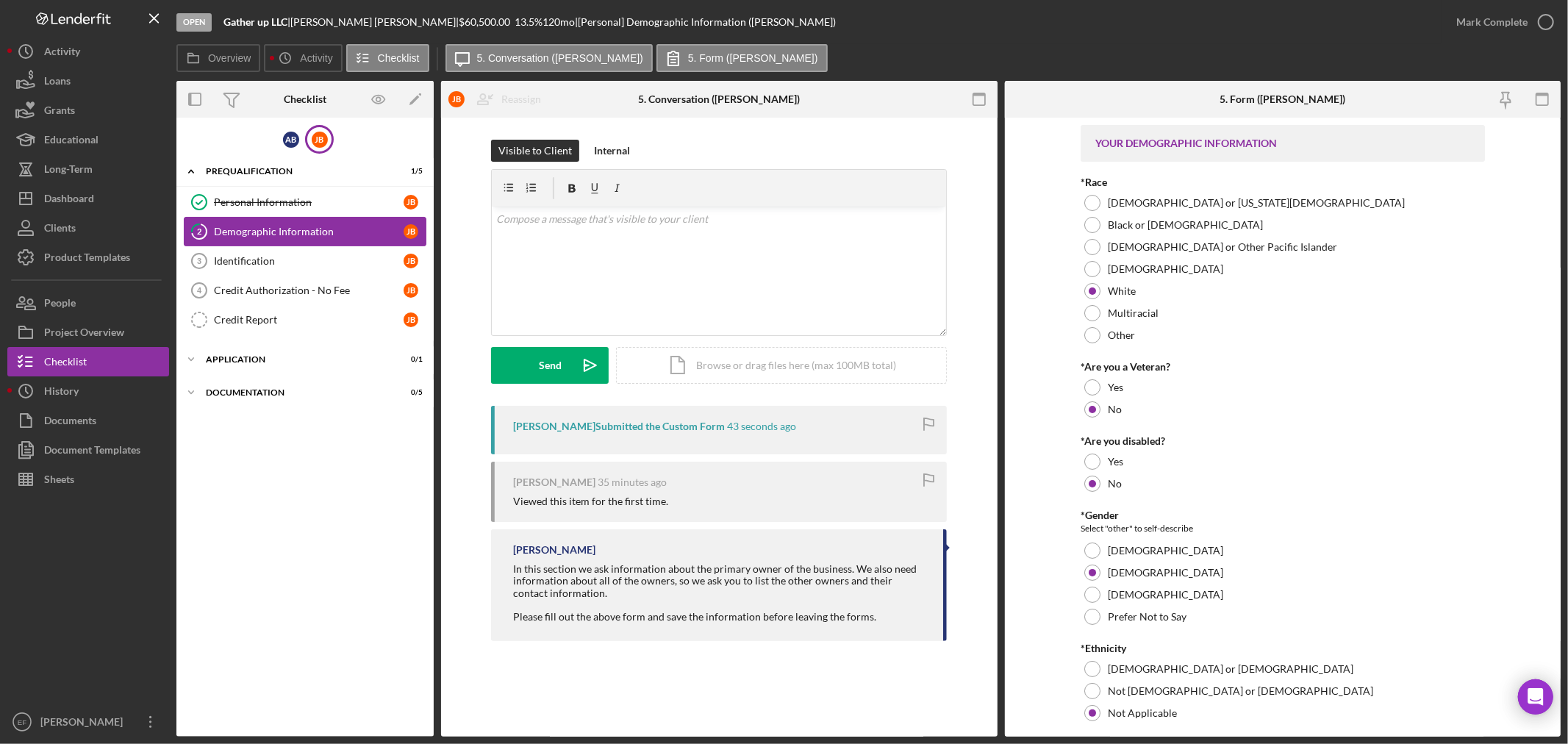
click at [289, 232] on div "Demographic Information" at bounding box center [309, 231] width 190 height 12
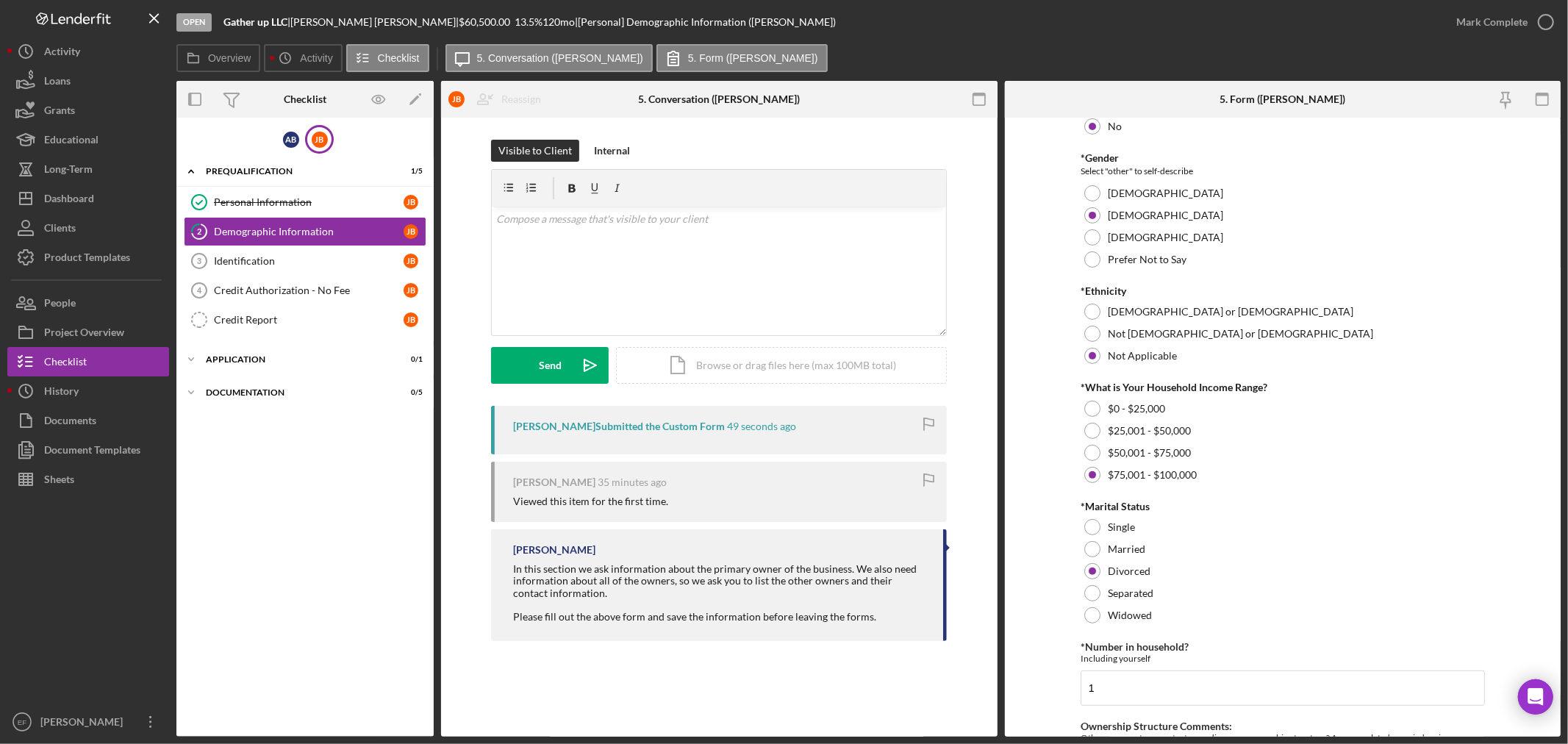
scroll to position [357, 0]
click at [1508, 20] on div "Mark Complete" at bounding box center [1492, 22] width 71 height 29
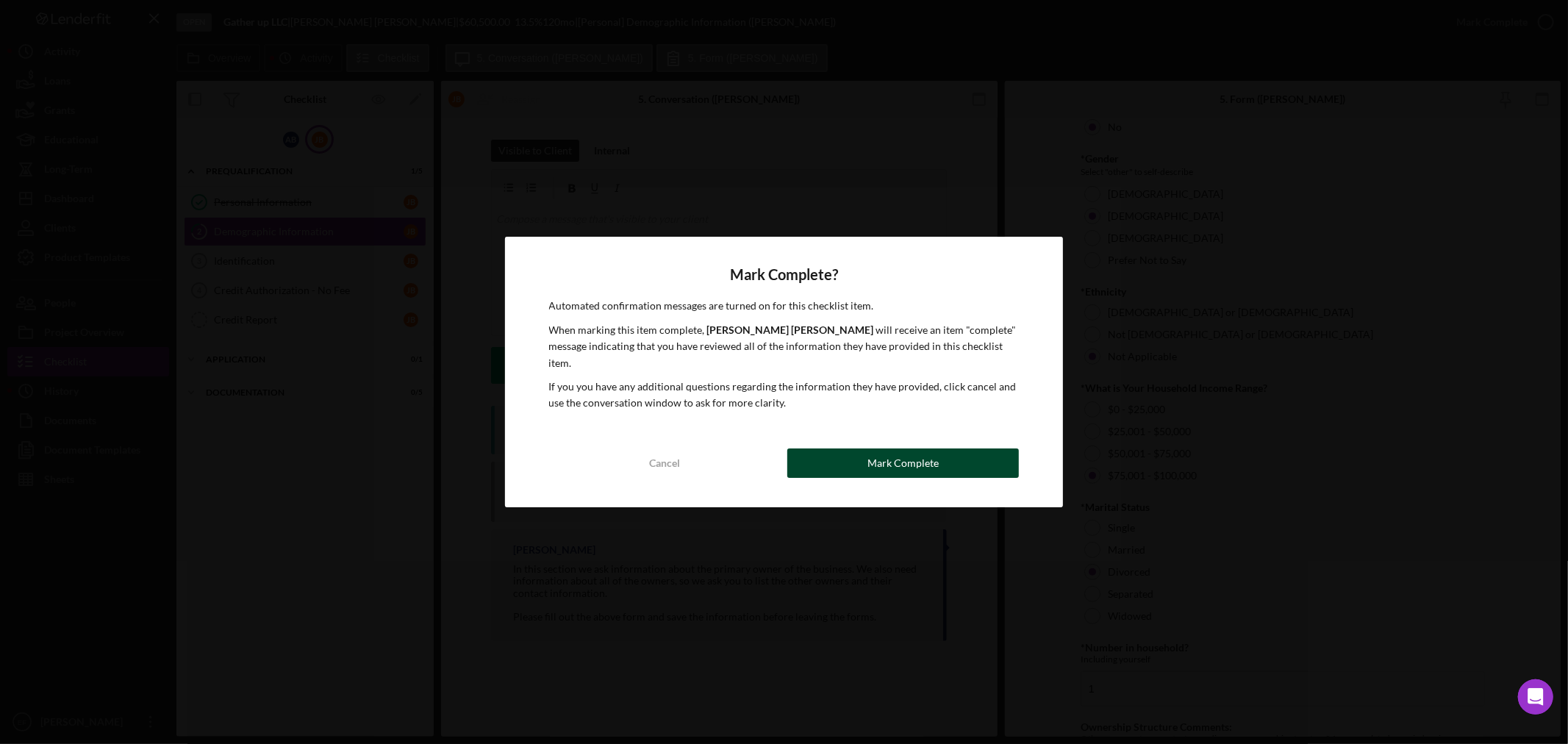
click at [931, 458] on div "Mark Complete" at bounding box center [903, 463] width 71 height 29
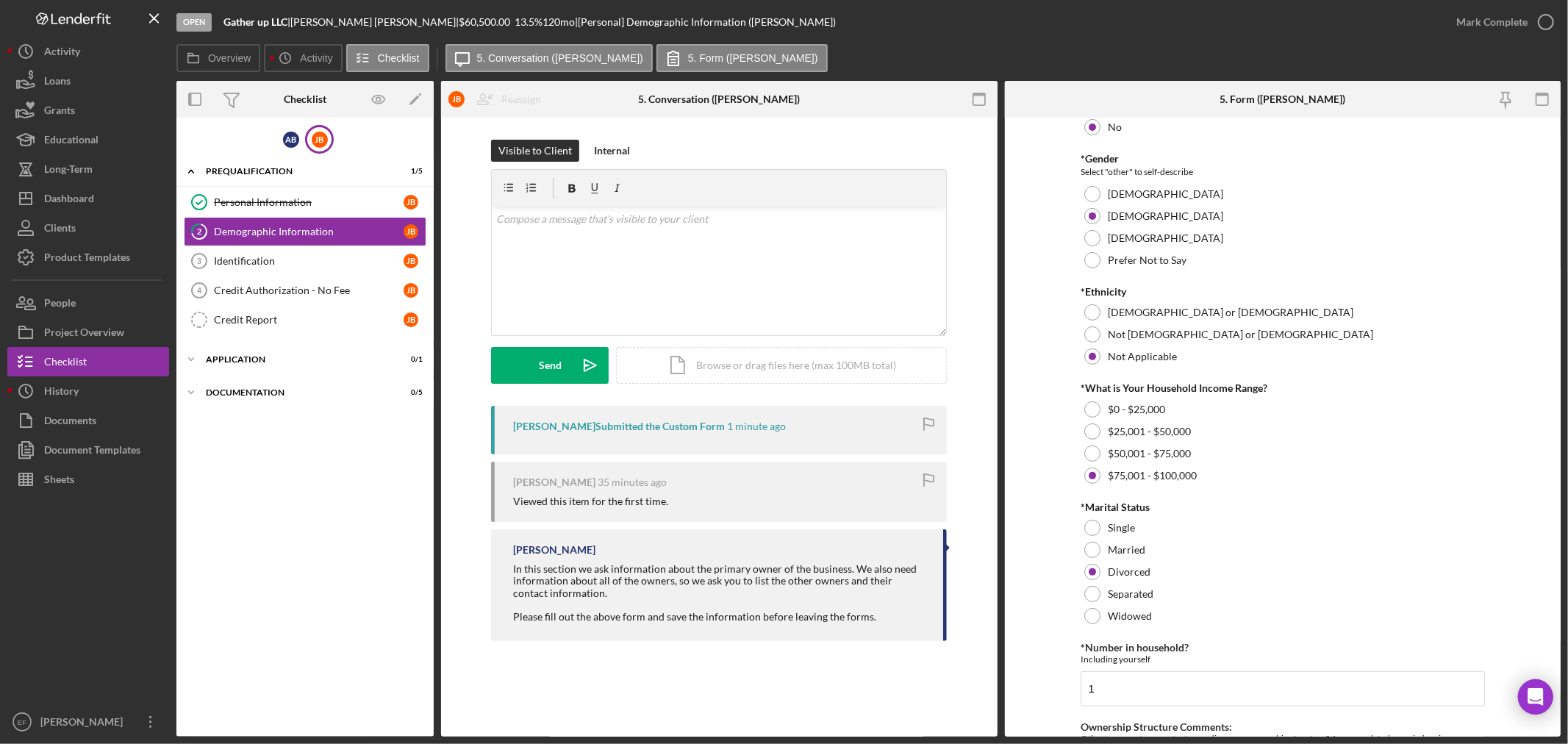
scroll to position [416, 0]
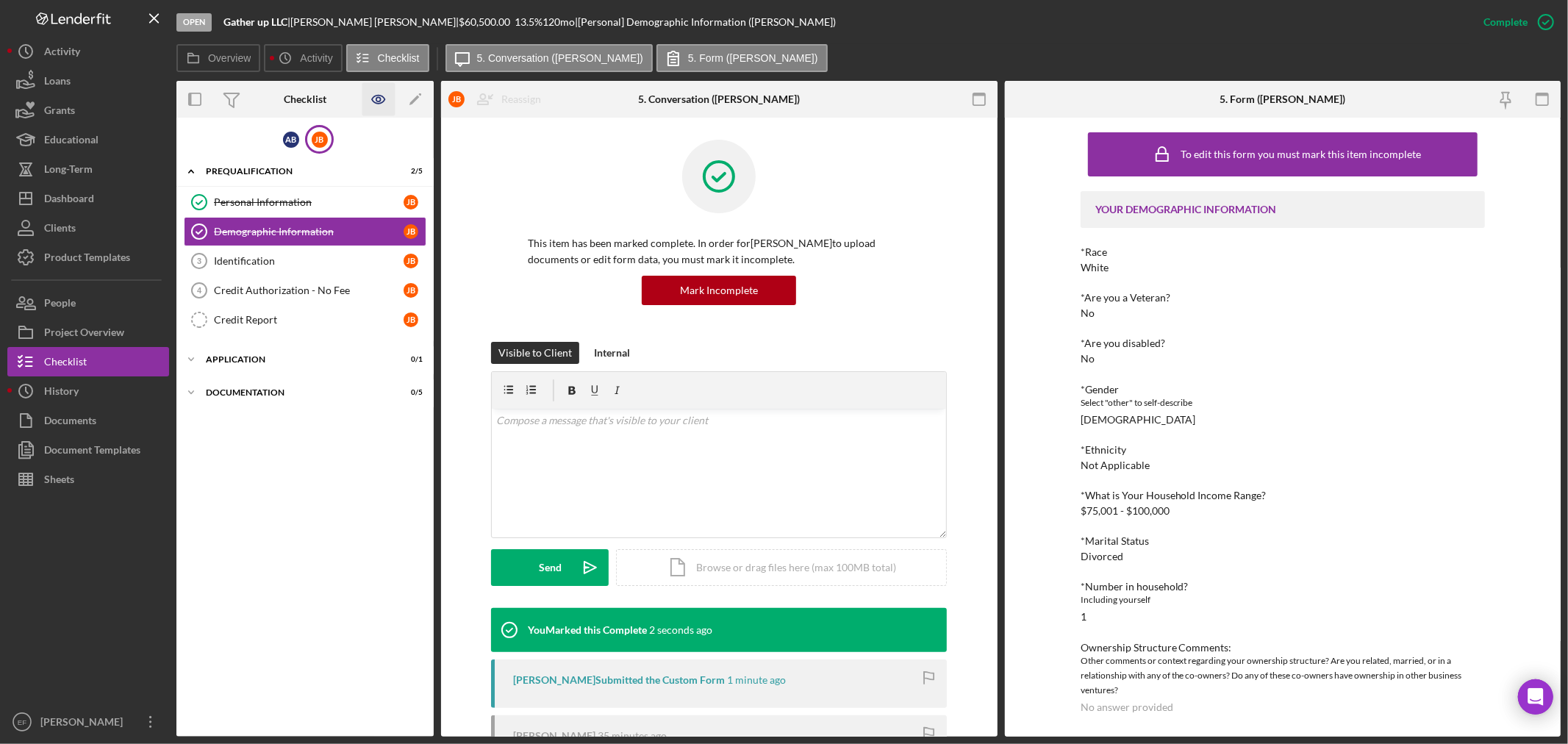
click at [381, 92] on icon "button" at bounding box center [378, 99] width 33 height 33
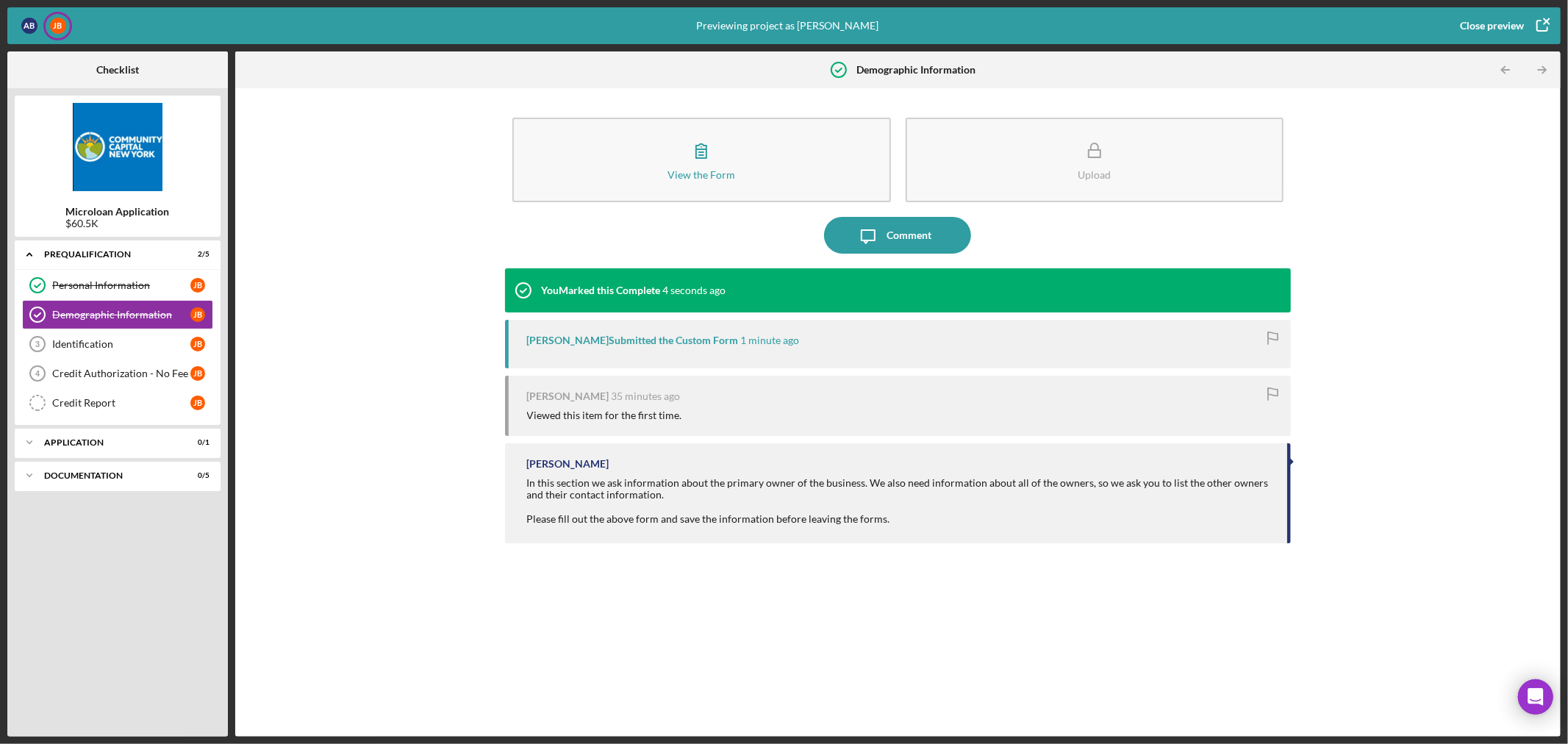
click at [133, 74] on b "Checklist" at bounding box center [117, 69] width 43 height 12
click at [1510, 68] on icon "Icon/Table Pagination Arrow" at bounding box center [1505, 70] width 33 height 33
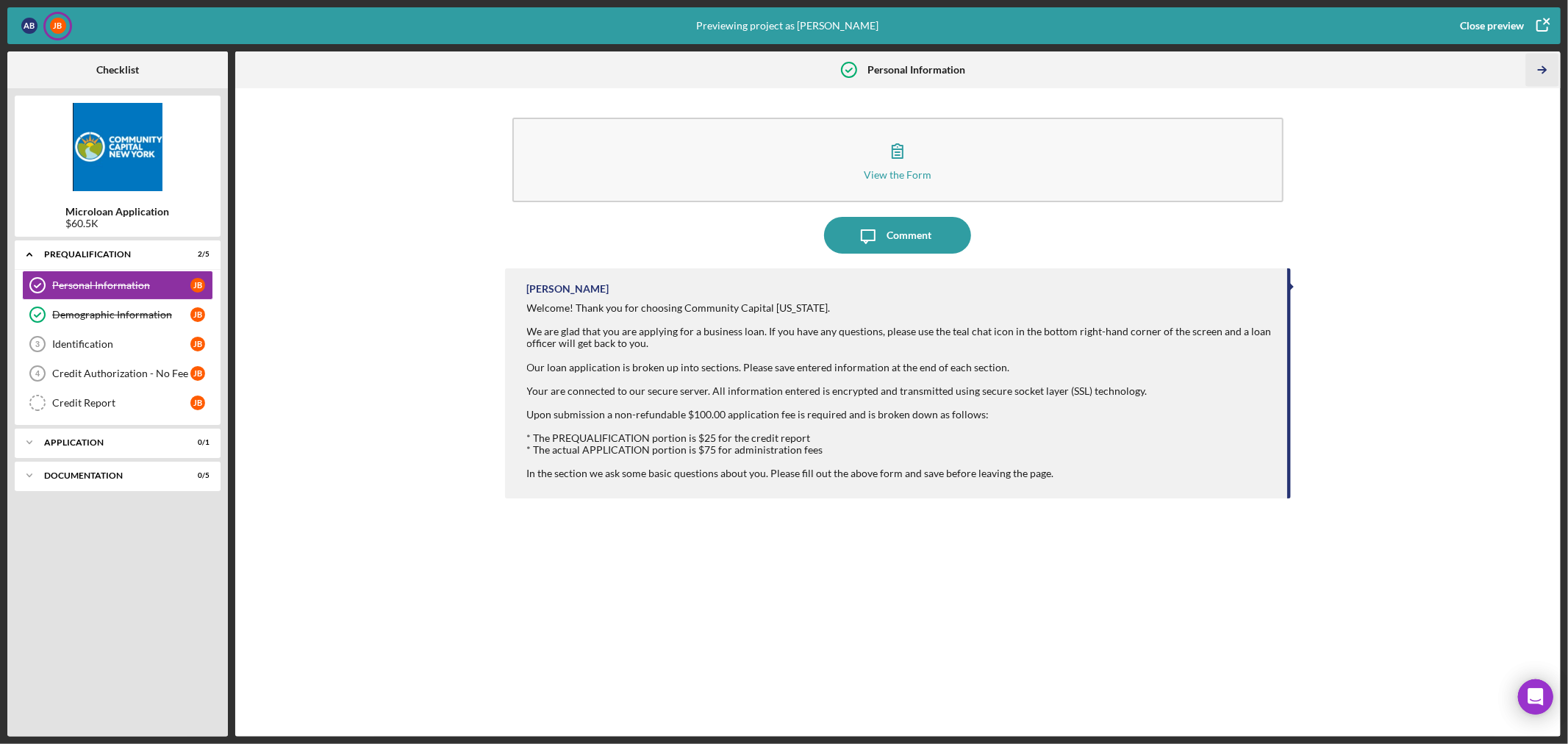
click at [1546, 67] on icon "Icon/Table Pagination Arrow" at bounding box center [1542, 70] width 33 height 33
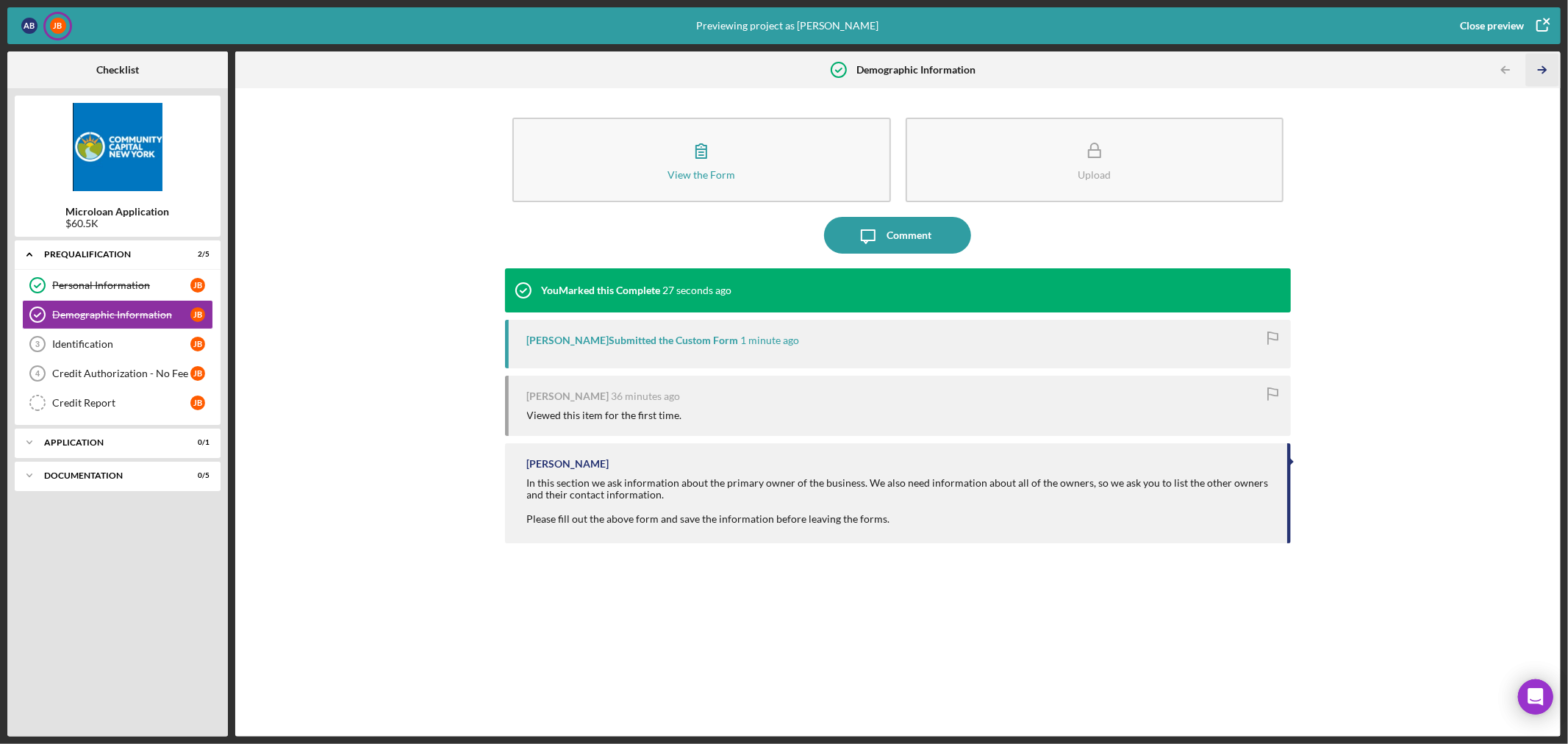
click at [1546, 67] on icon "Icon/Table Pagination Arrow" at bounding box center [1542, 70] width 33 height 33
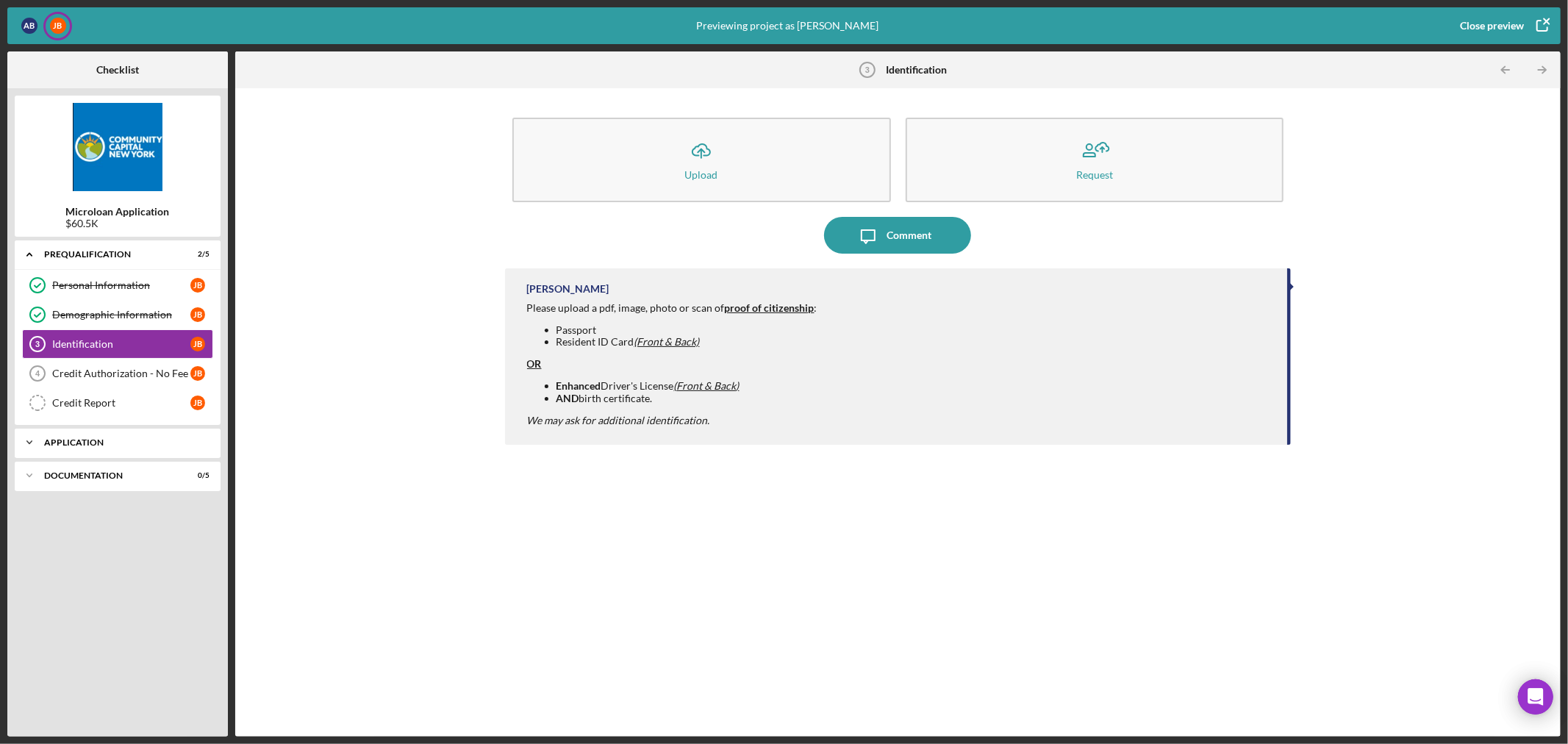
click at [64, 445] on div "Application" at bounding box center [123, 442] width 158 height 9
click at [70, 520] on div "Icon/Expander Documentation 0 / 5" at bounding box center [117, 514] width 205 height 29
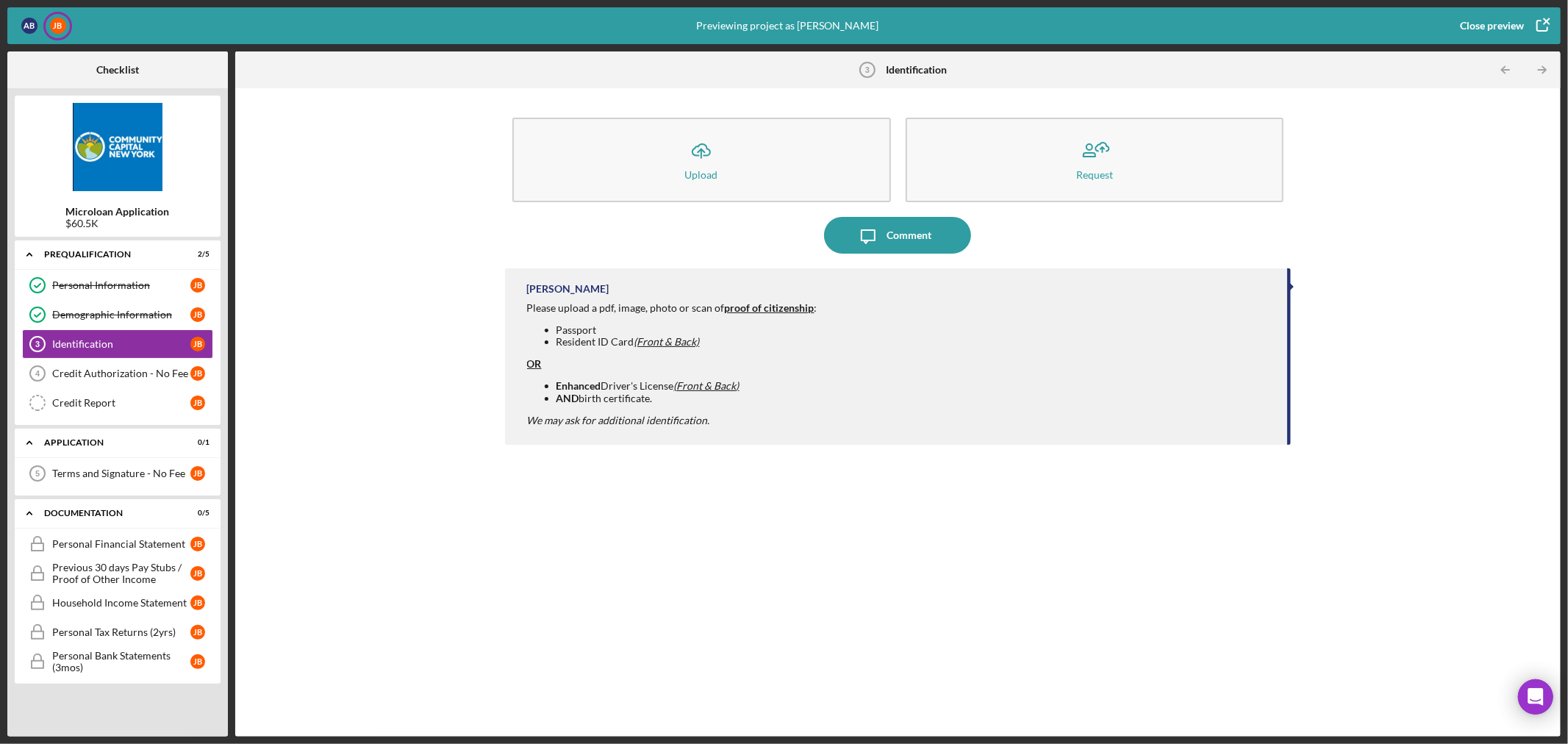
click at [177, 707] on div "Icon/Expander Prequalification 2 / 5 Personal Information Personal Information …" at bounding box center [117, 485] width 205 height 489
click at [428, 611] on div "Icon/Upload Upload Request Icon/Message Comment Erika Fermin Please upload a pd…" at bounding box center [898, 412] width 1311 height 634
drag, startPoint x: 398, startPoint y: 614, endPoint x: 399, endPoint y: 633, distance: 19.0
click at [399, 630] on div "Icon/Upload Upload Request Icon/Message Comment Erika Fermin Please upload a pd…" at bounding box center [898, 412] width 1311 height 634
click at [85, 375] on div "Credit Authorization - No Fee" at bounding box center [121, 373] width 138 height 12
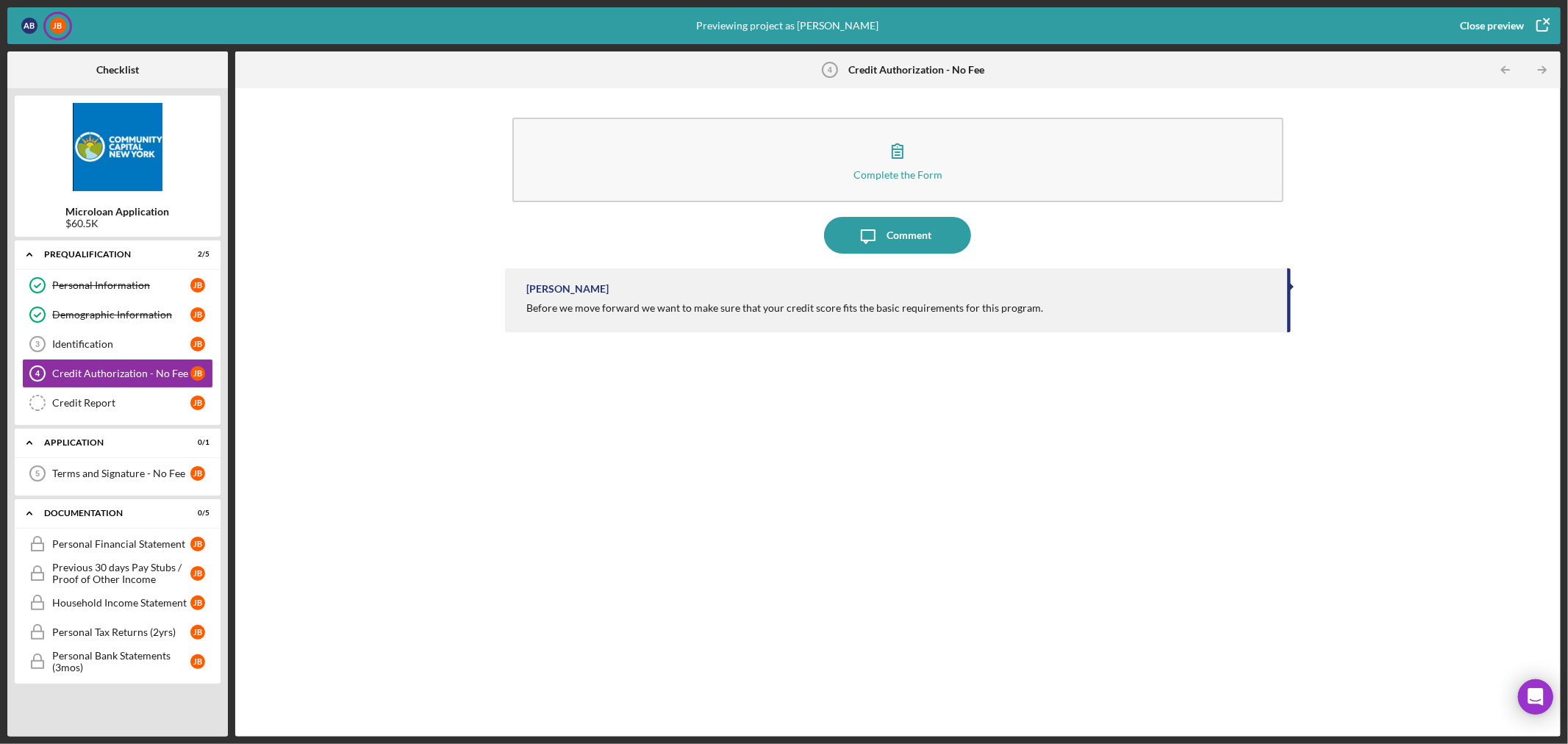
click at [119, 691] on div "Icon/Expander Prequalification 2 / 5 Personal Information Personal Information …" at bounding box center [117, 485] width 205 height 489
click at [92, 365] on div "Credit Authorization - No Fee 4 Credit Authorization - No Fee [PERSON_NAME]" at bounding box center [117, 374] width 191 height 29
click at [22, 21] on div "A B" at bounding box center [29, 26] width 16 height 16
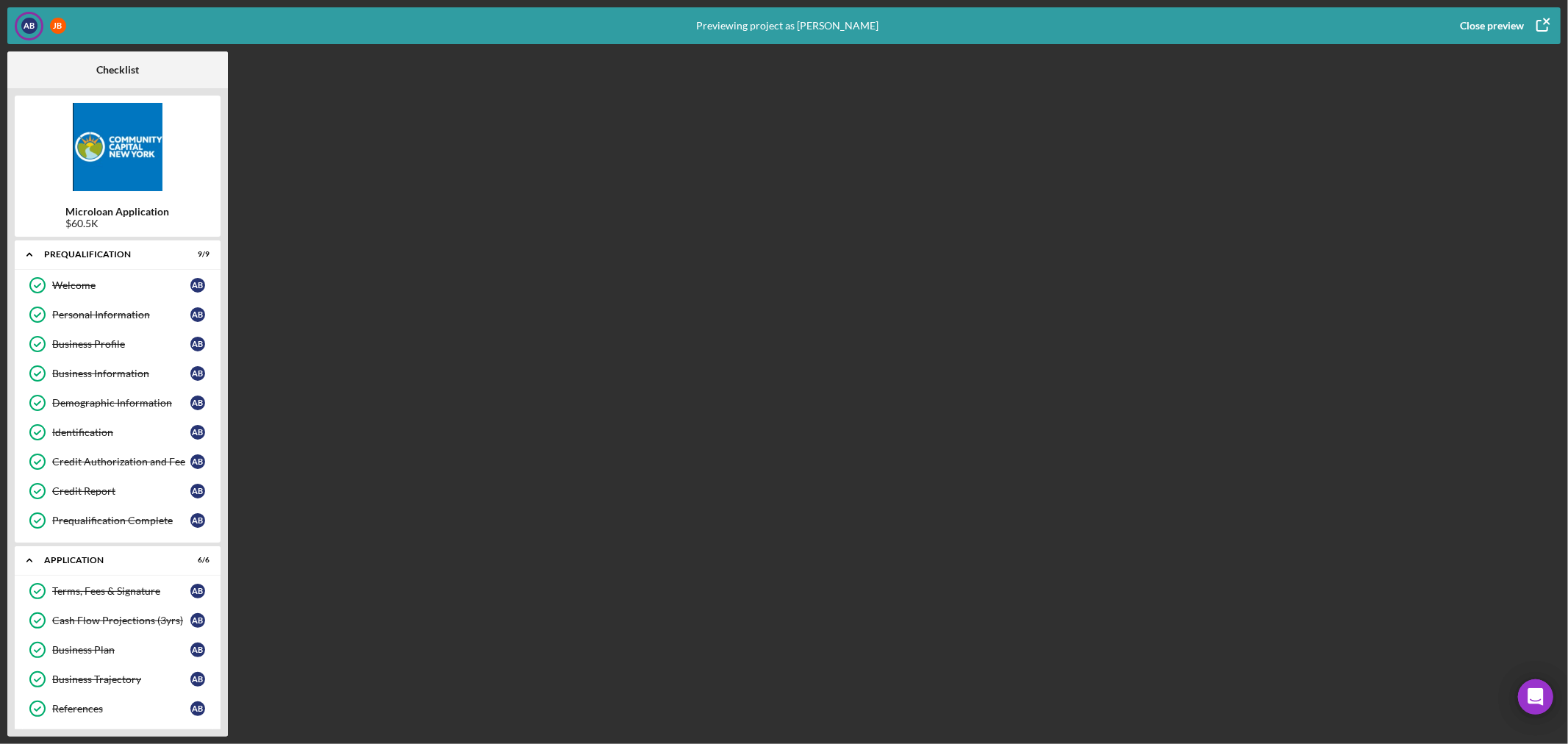
click at [1517, 26] on div "Close preview" at bounding box center [1491, 26] width 64 height 29
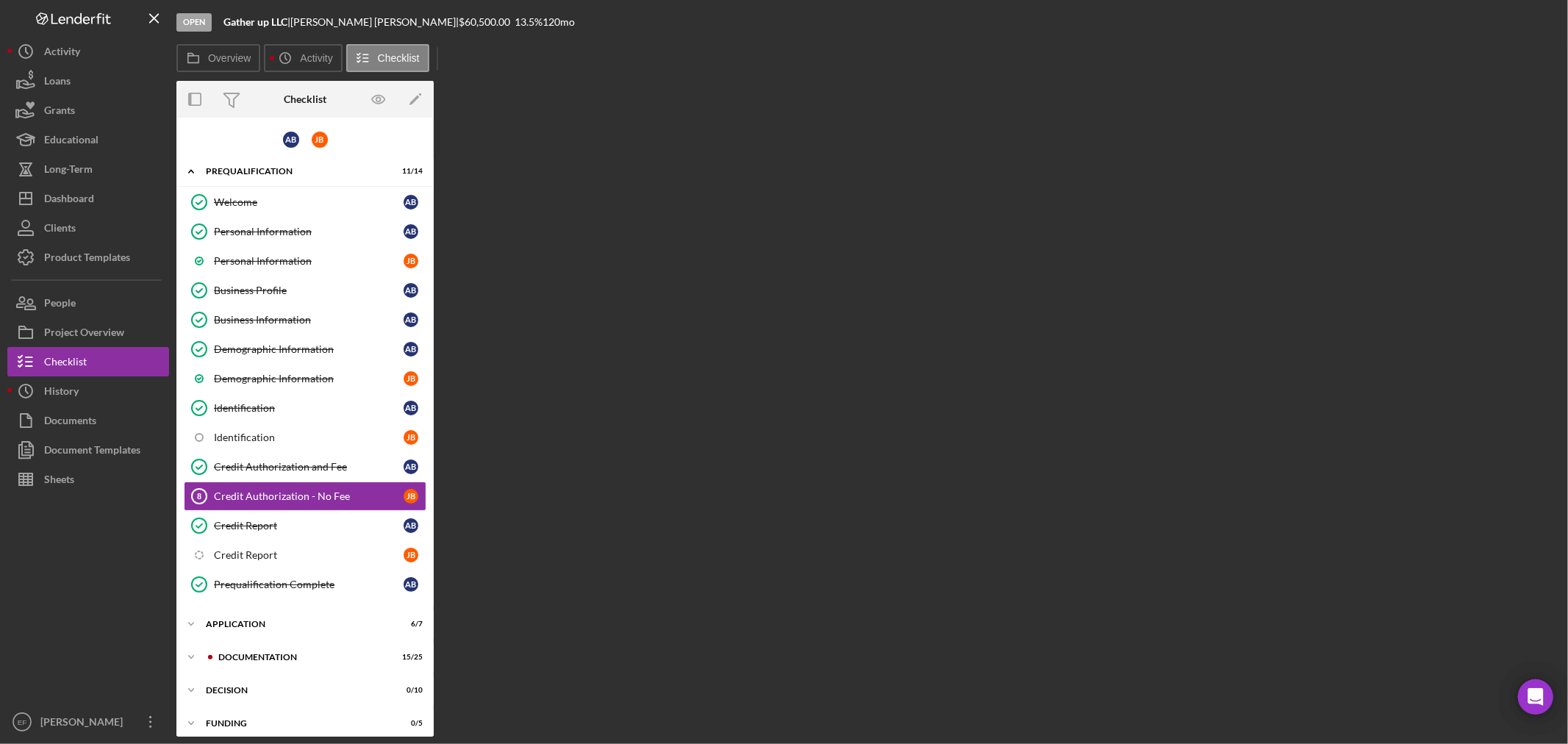
scroll to position [69, 0]
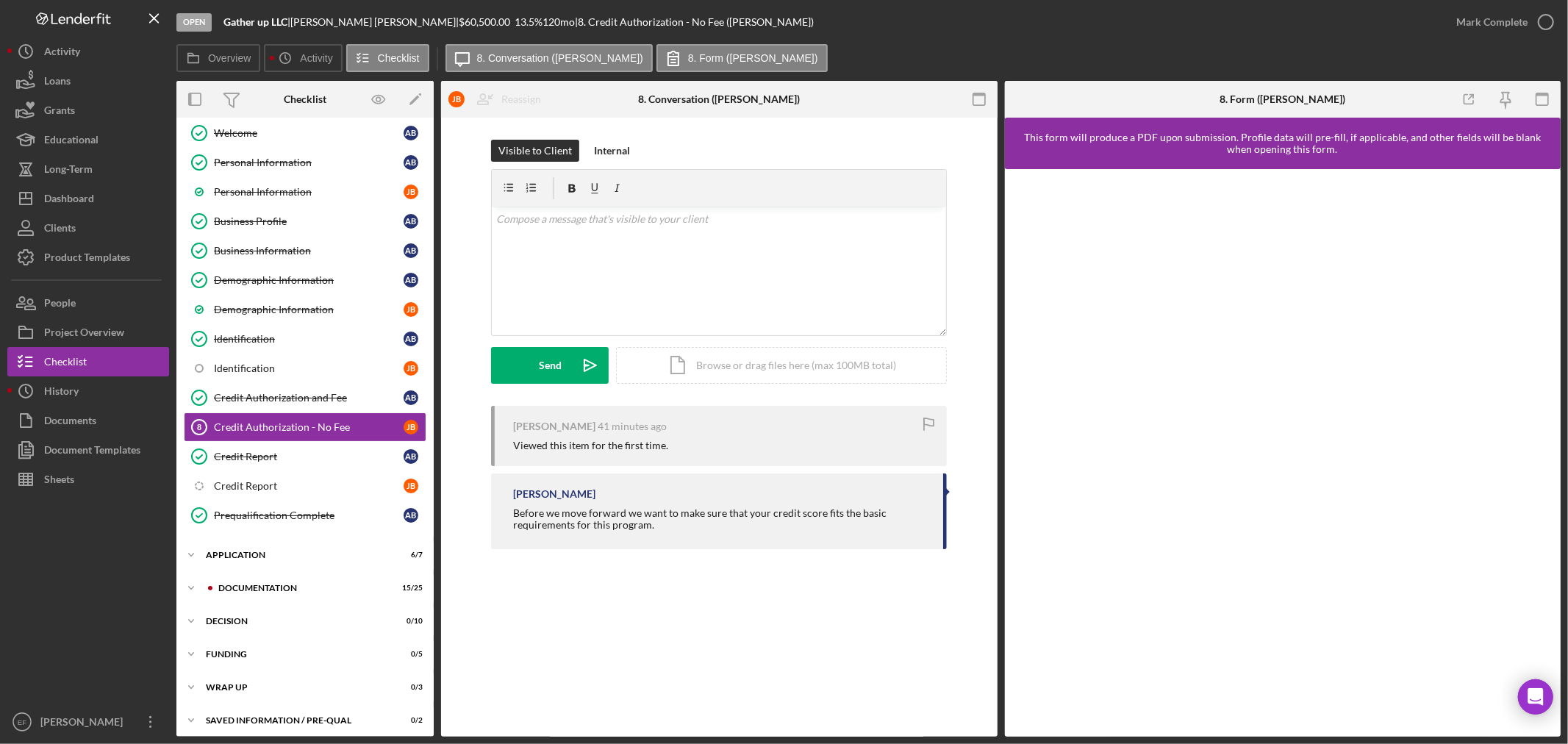
click at [116, 542] on div at bounding box center [88, 600] width 162 height 213
click at [261, 362] on div "Identification" at bounding box center [309, 368] width 190 height 12
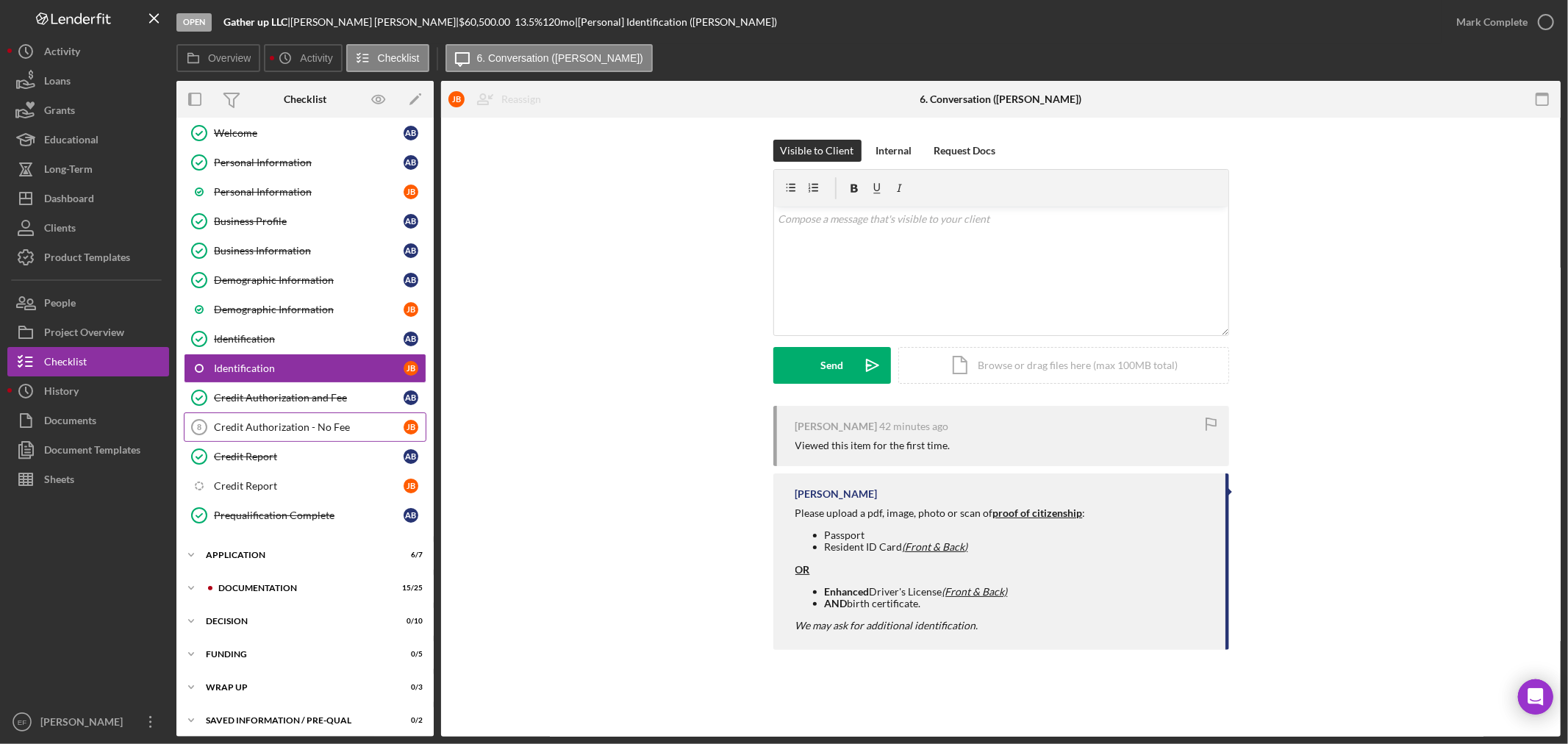
click at [272, 431] on div "Credit Authorization - No Fee" at bounding box center [309, 427] width 190 height 12
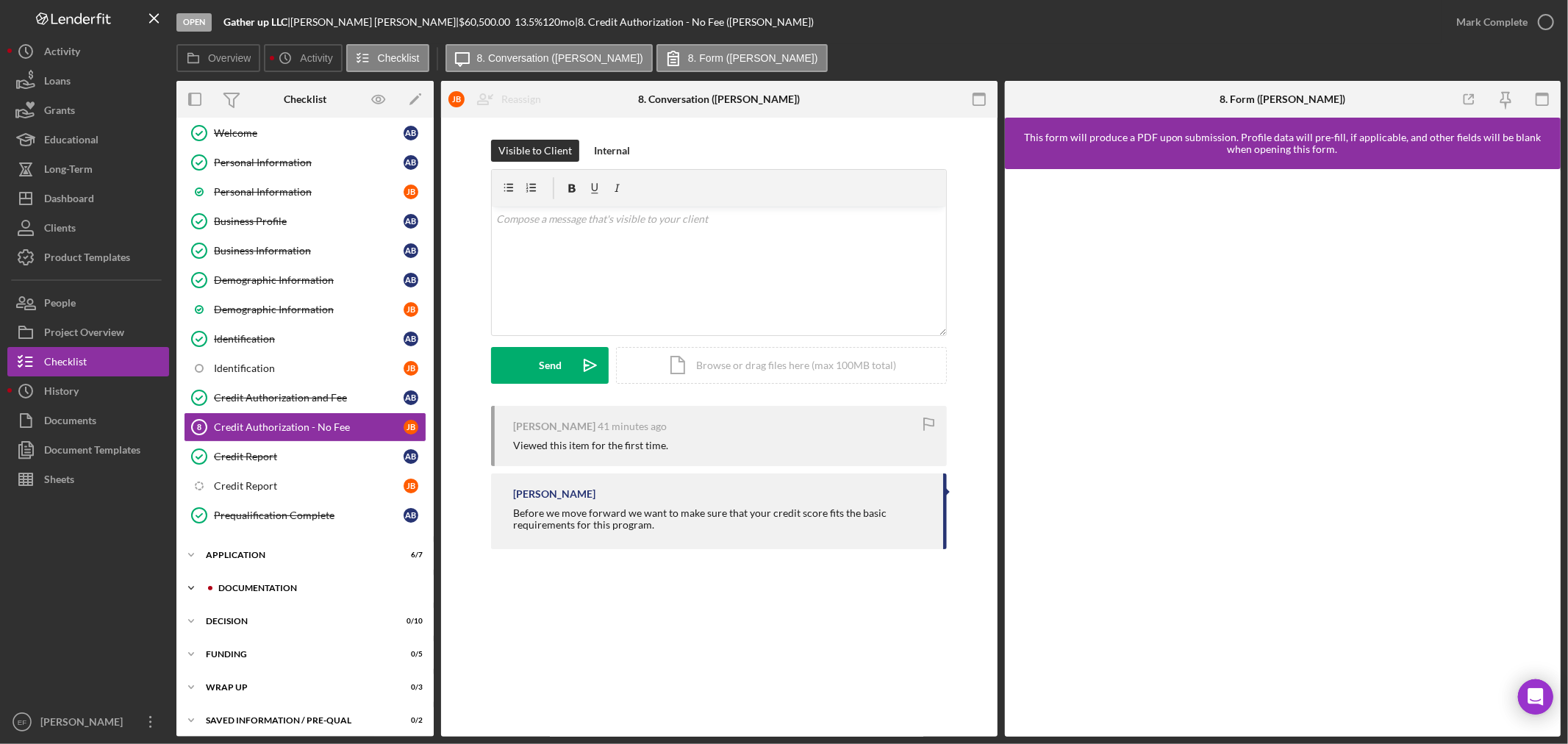
click at [258, 593] on div "Documentation" at bounding box center [317, 588] width 197 height 9
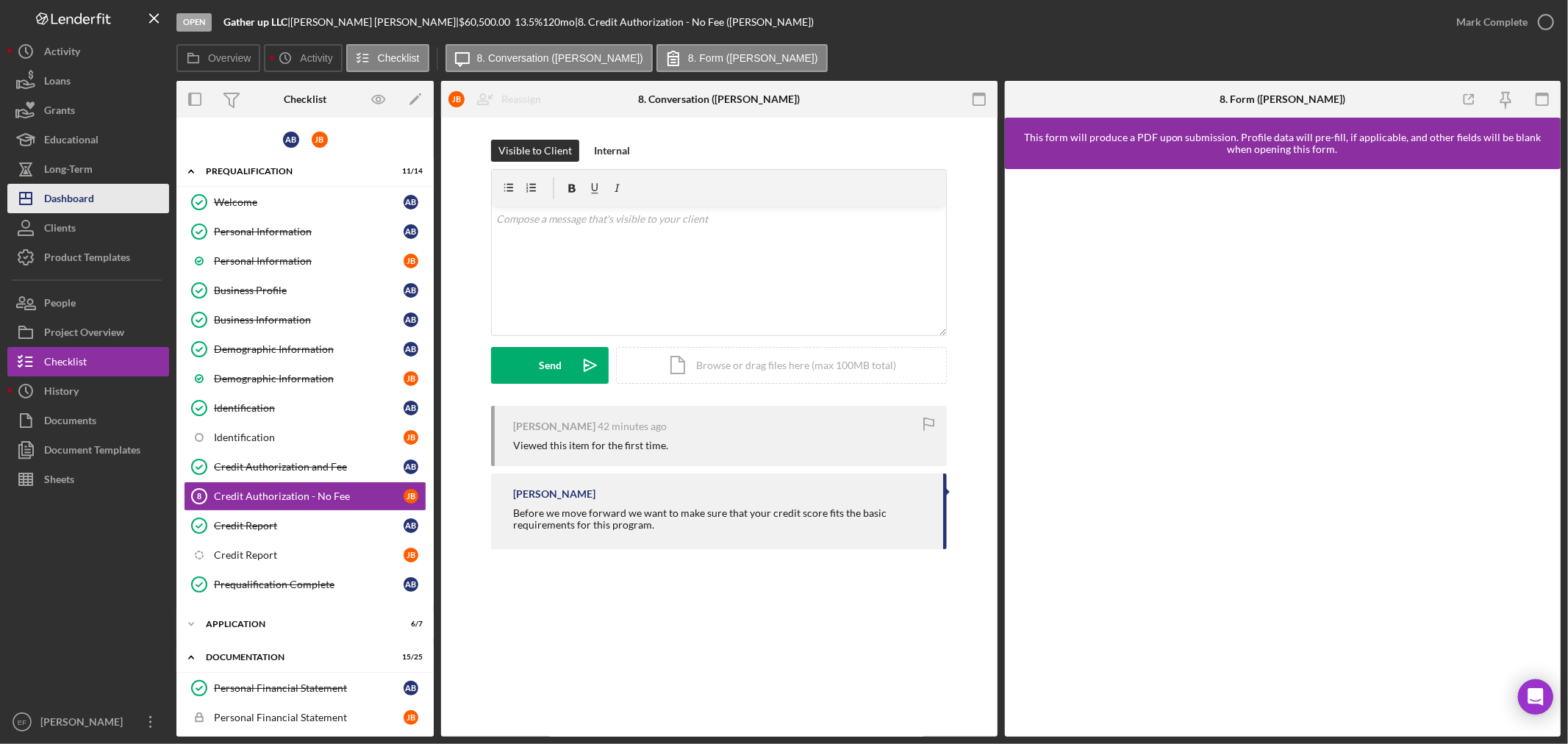
click at [85, 194] on div "Dashboard" at bounding box center [69, 200] width 50 height 33
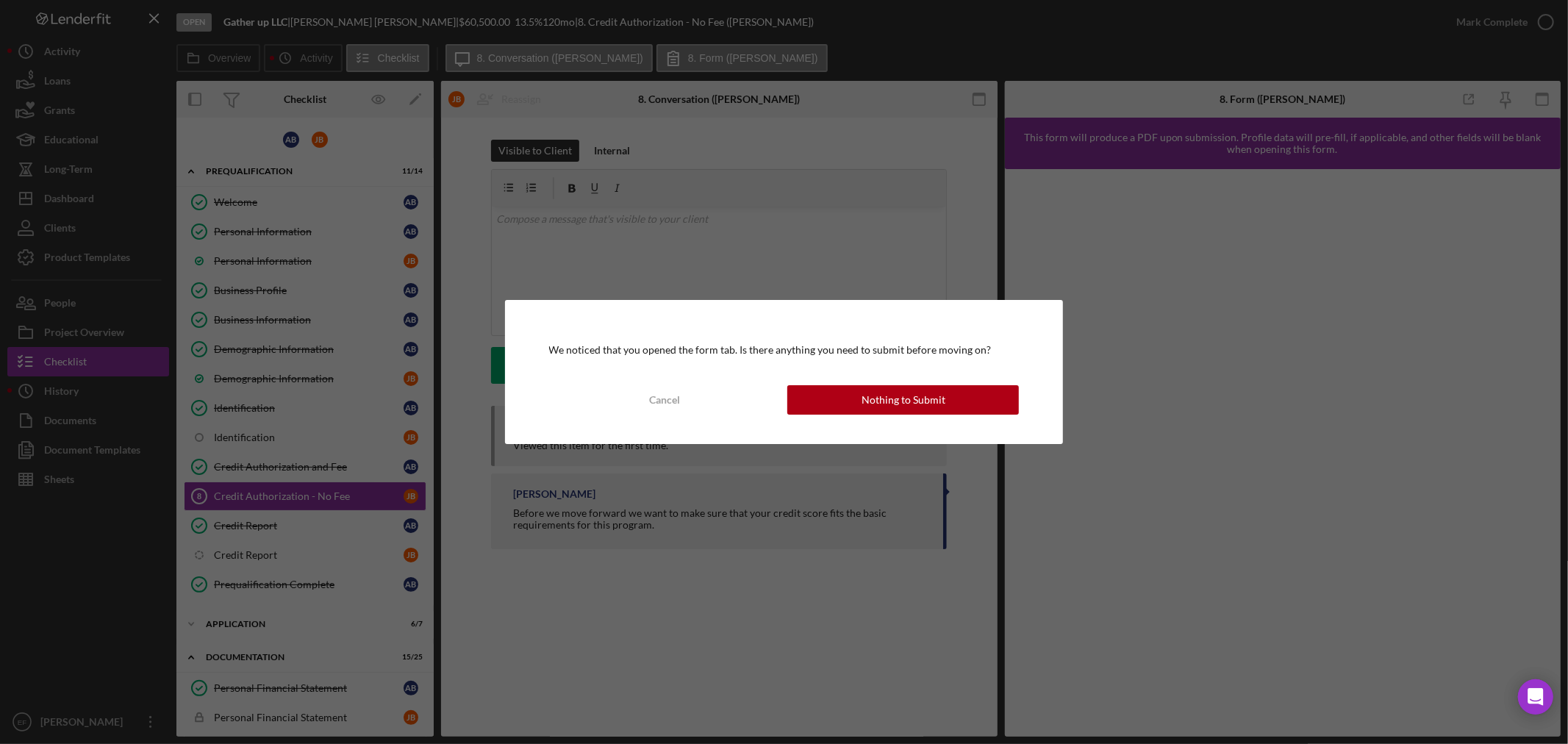
click at [1166, 642] on div "We noticed that you opened the form tab. Is there anything you need to submit b…" at bounding box center [784, 372] width 1568 height 744
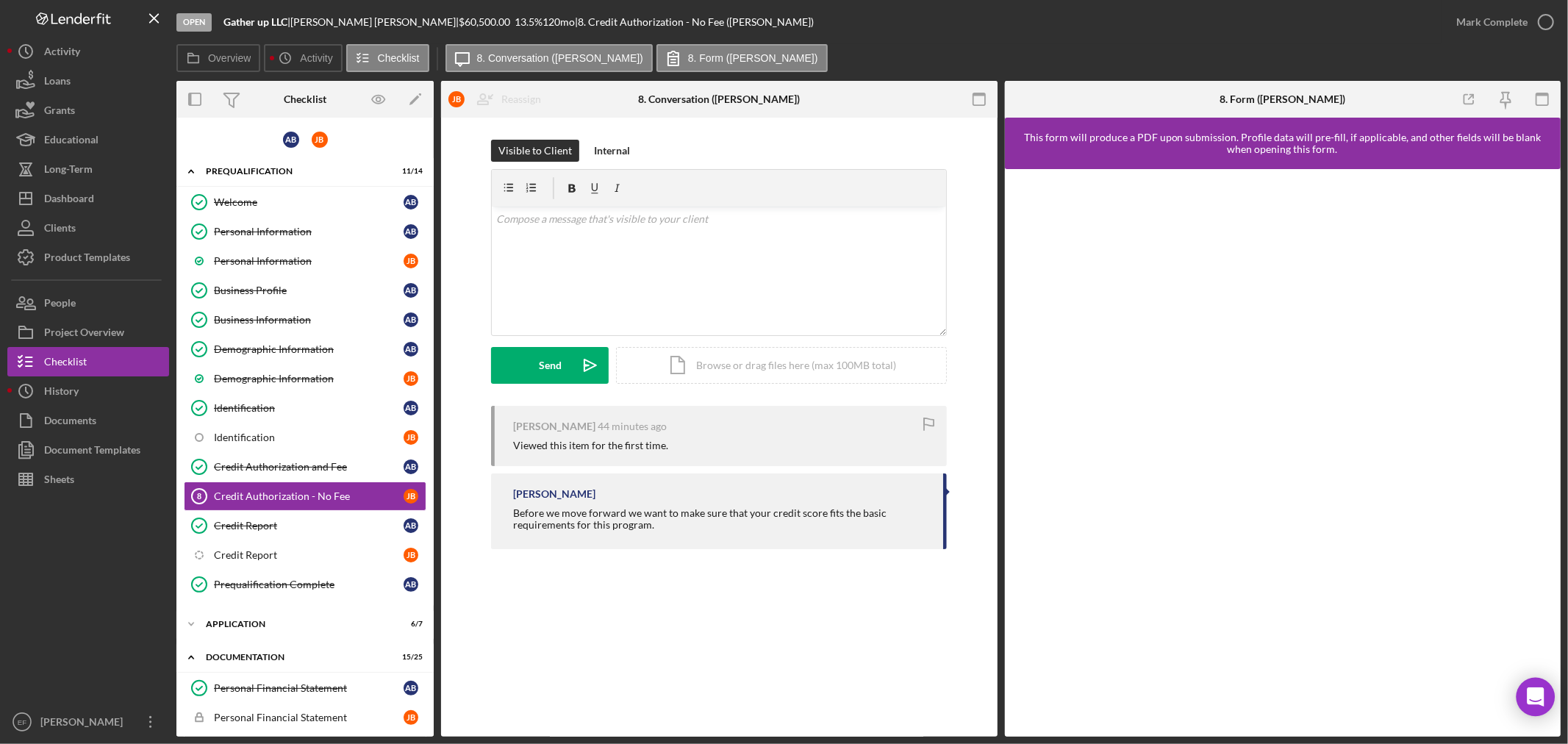
click at [1541, 692] on icon "Open Intercom Messenger" at bounding box center [1535, 697] width 17 height 19
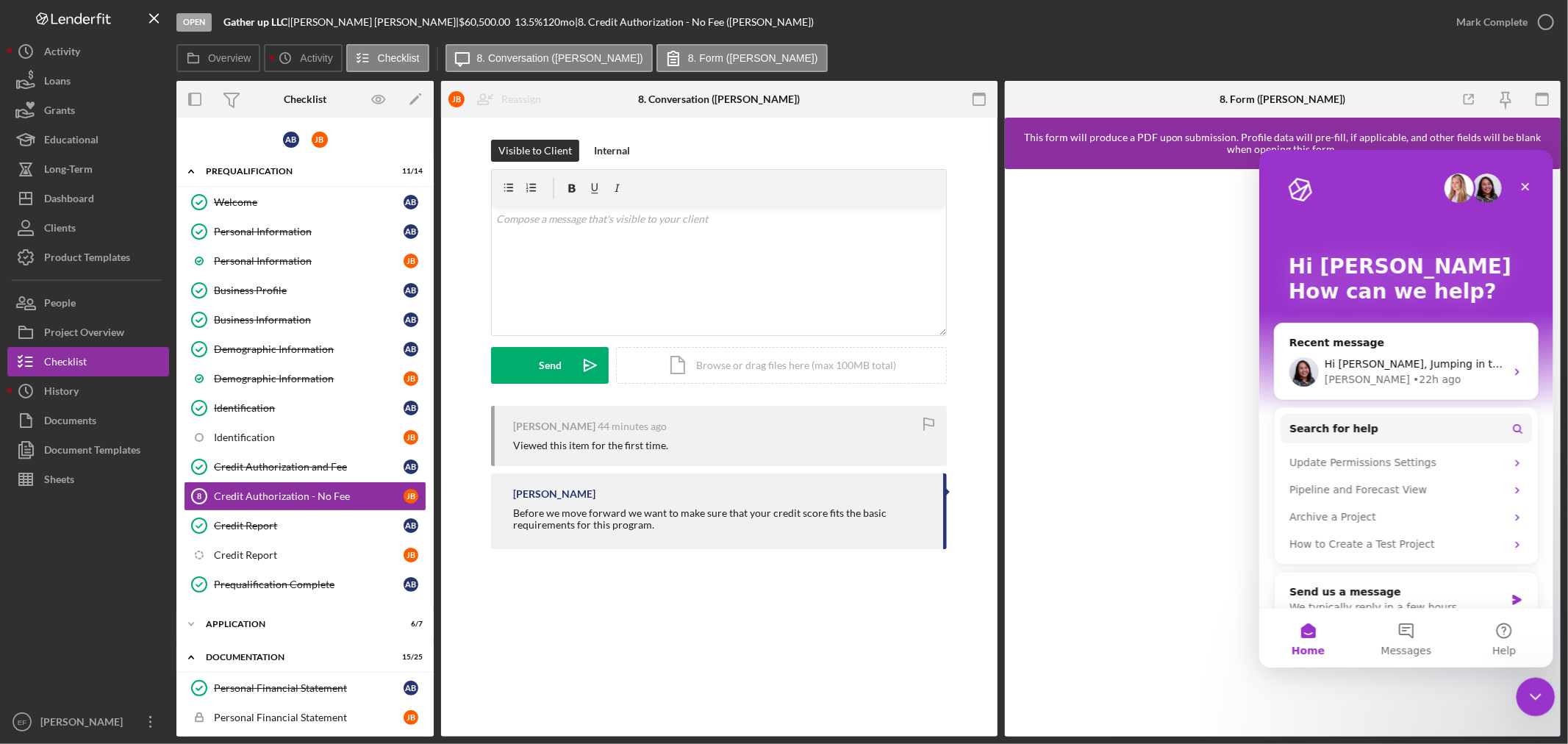
click at [1536, 701] on icon "Close Intercom Messenger" at bounding box center [1533, 694] width 18 height 18
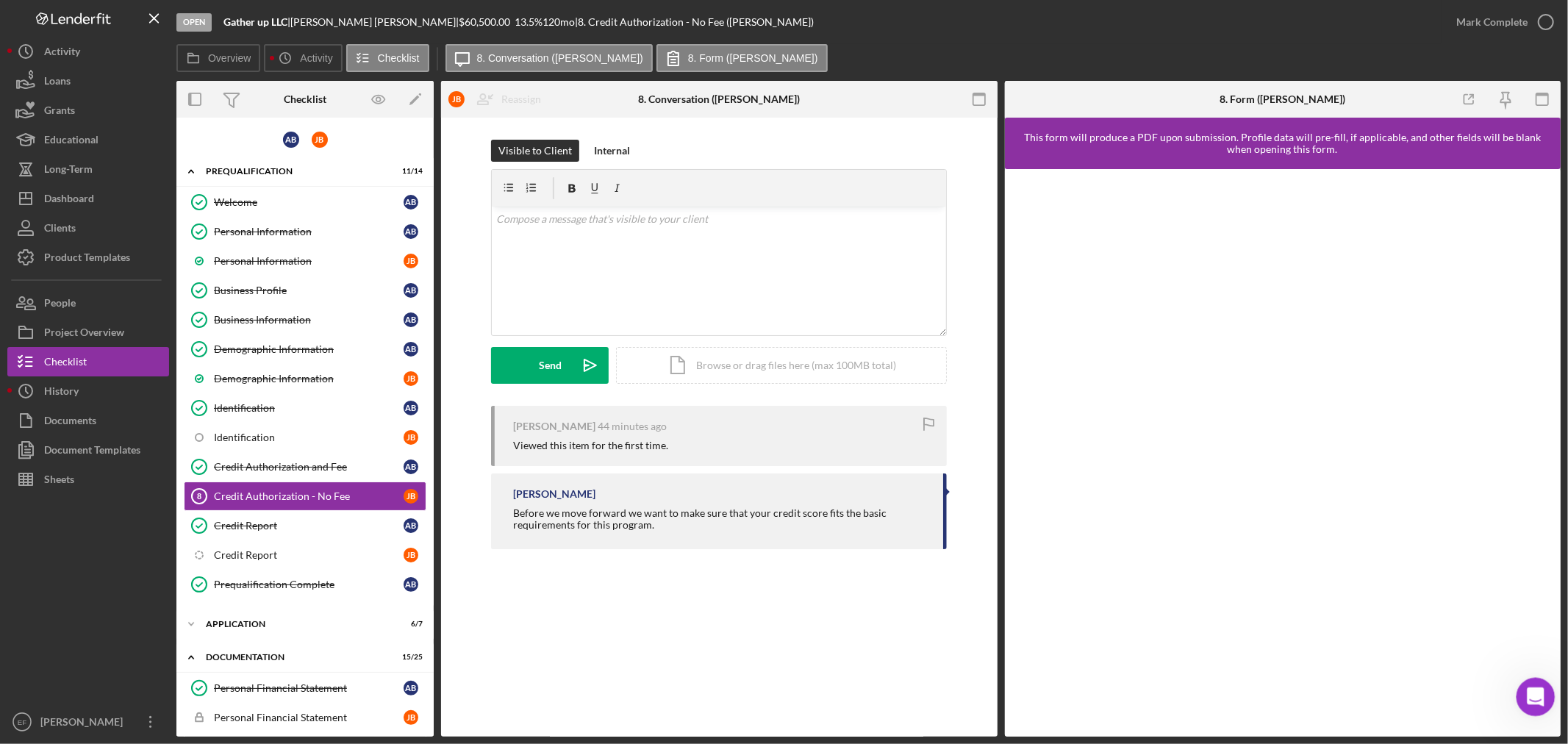
click at [1524, 698] on icon "Open Intercom Messenger" at bounding box center [1533, 695] width 24 height 24
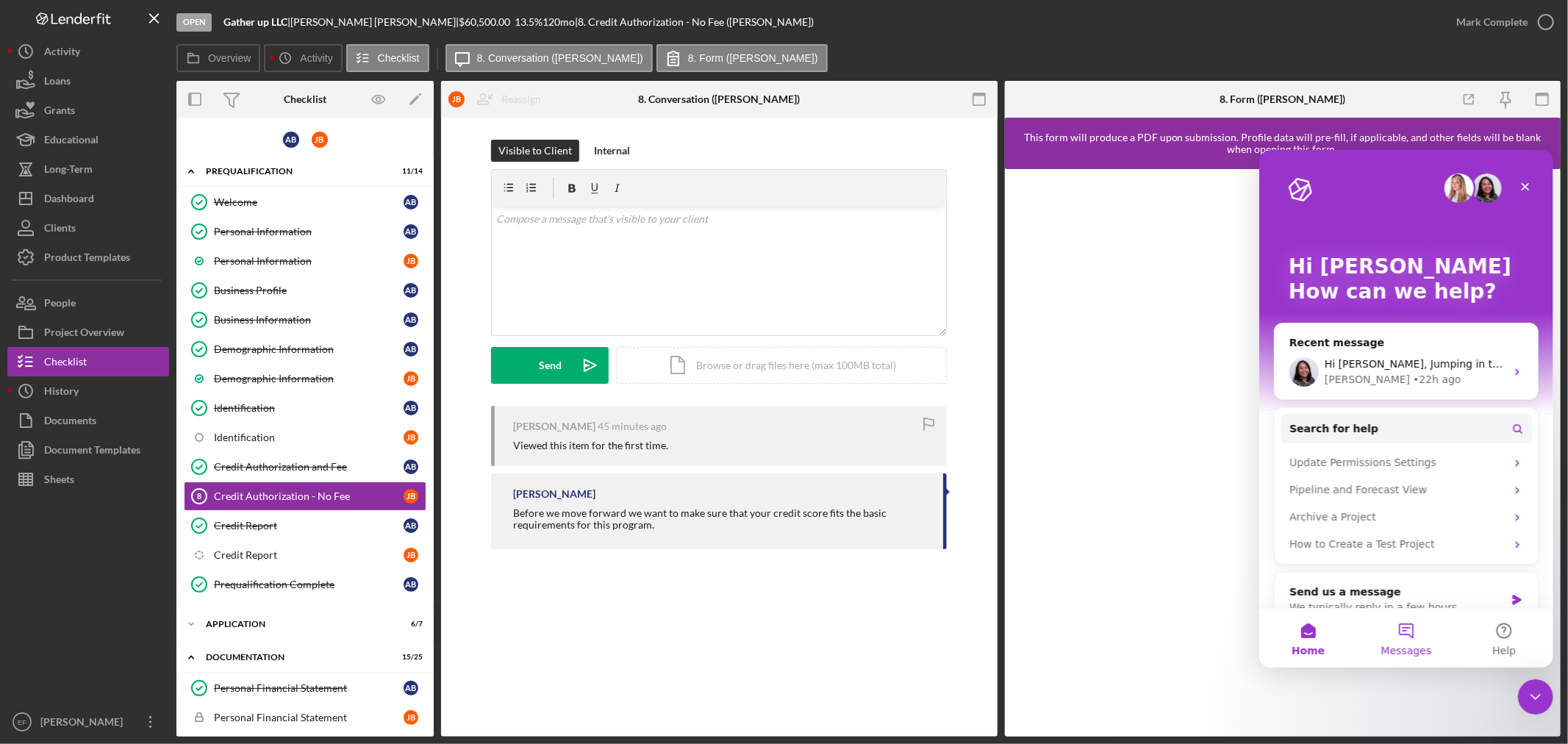
click at [1410, 636] on button "Messages" at bounding box center [1405, 638] width 98 height 59
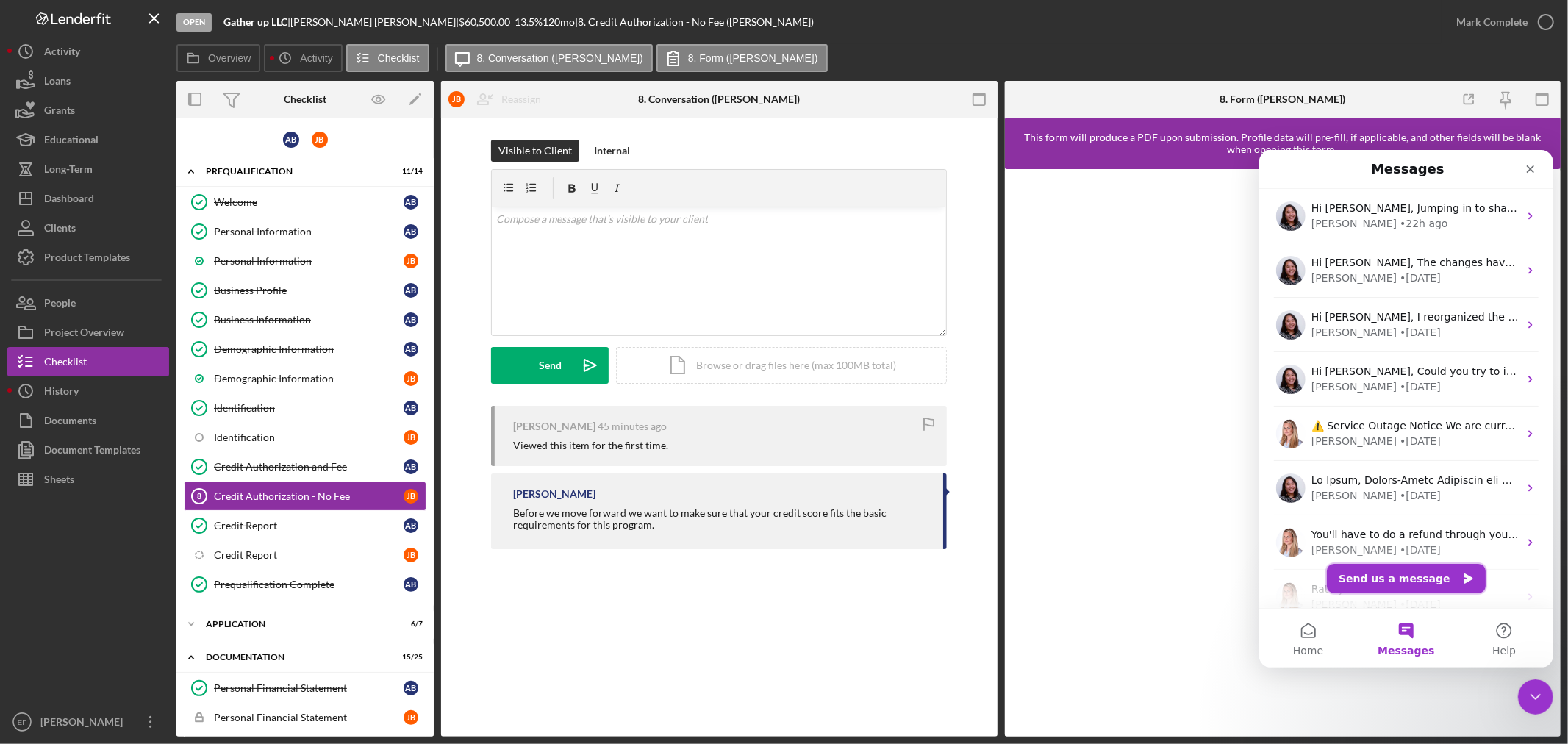
click at [1405, 572] on button "Send us a message" at bounding box center [1405, 578] width 159 height 29
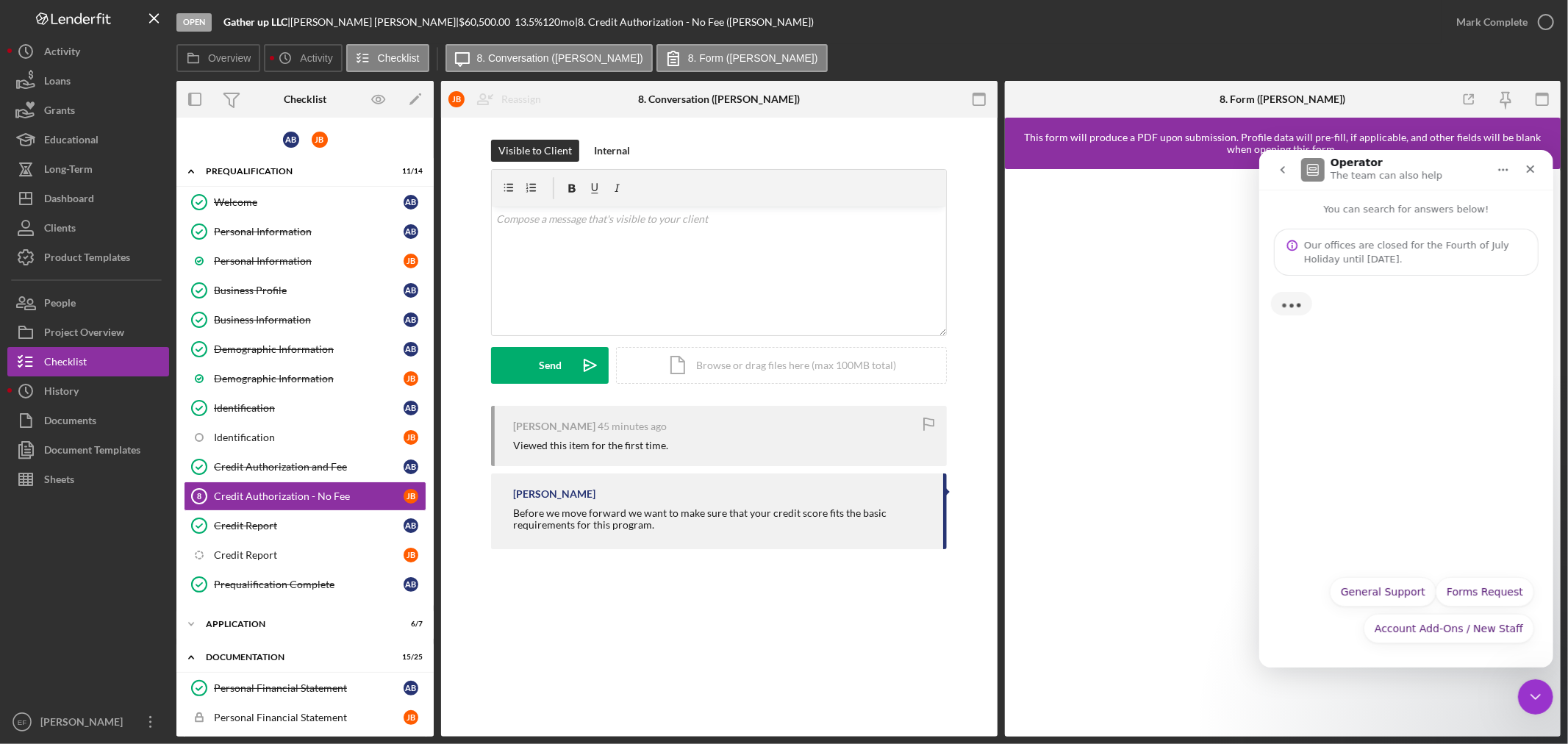
click at [1306, 303] on div "Typing" at bounding box center [1405, 308] width 294 height 65
click at [1385, 593] on button "General Support" at bounding box center [1382, 591] width 106 height 29
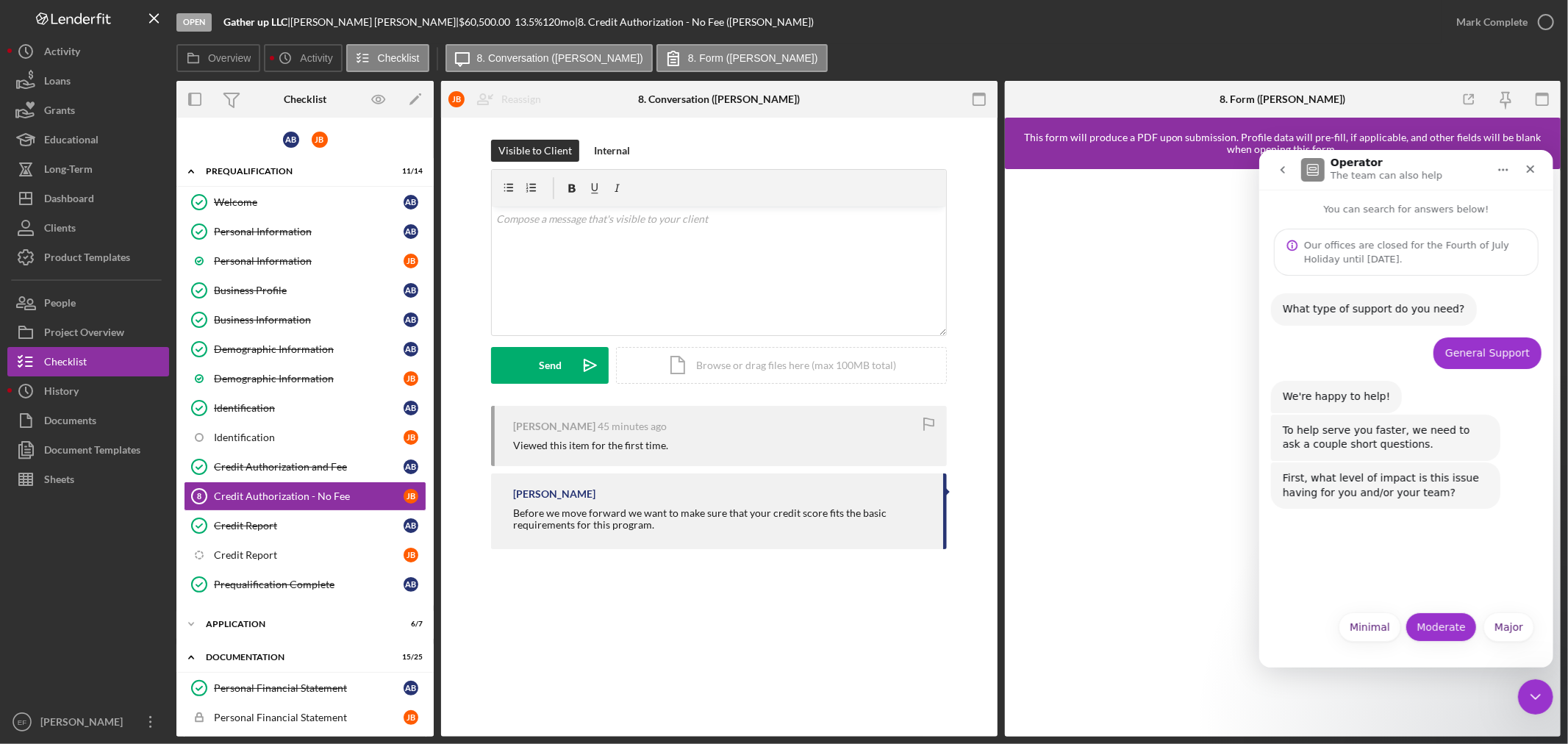
click at [1446, 632] on button "Moderate" at bounding box center [1440, 627] width 71 height 29
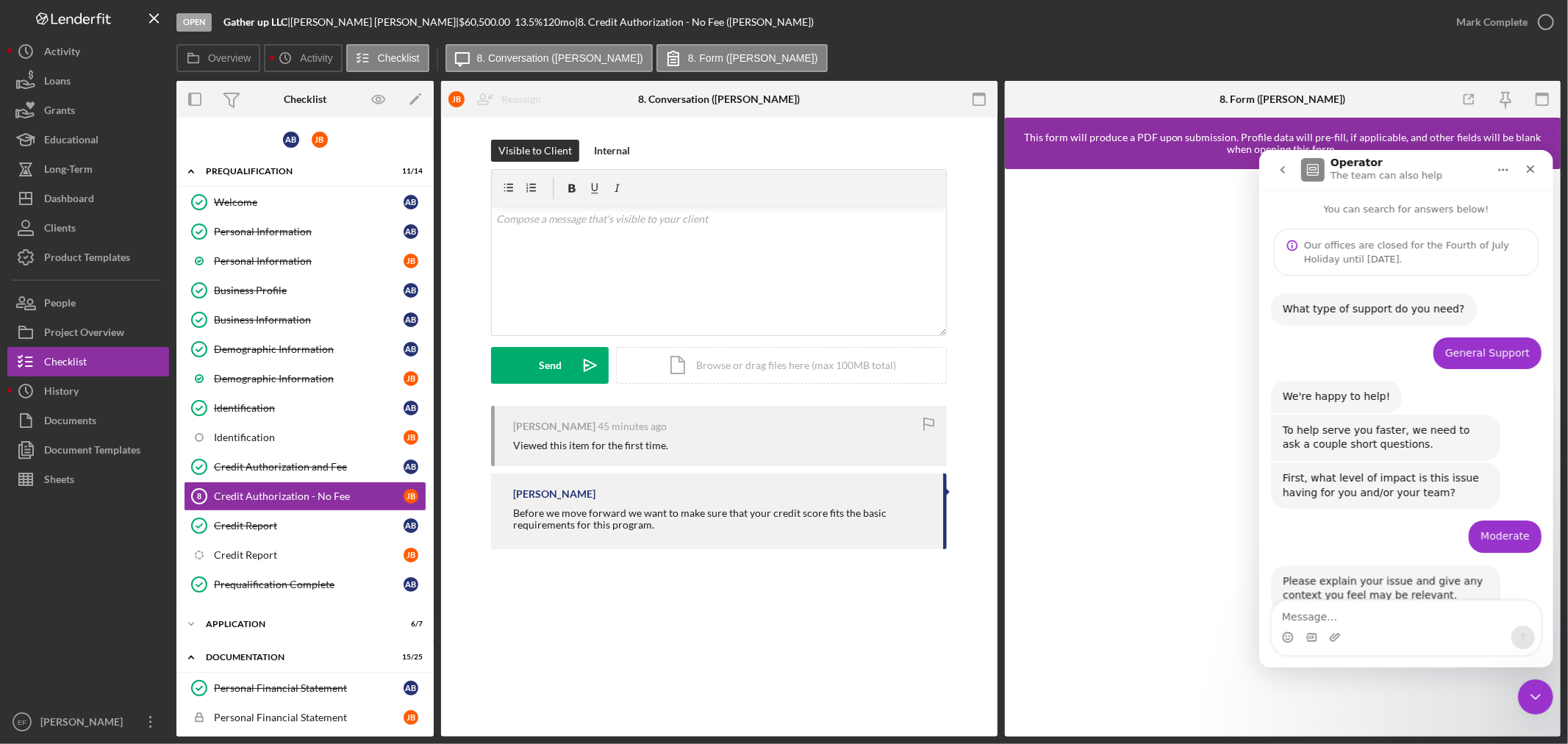
scroll to position [41, 0]
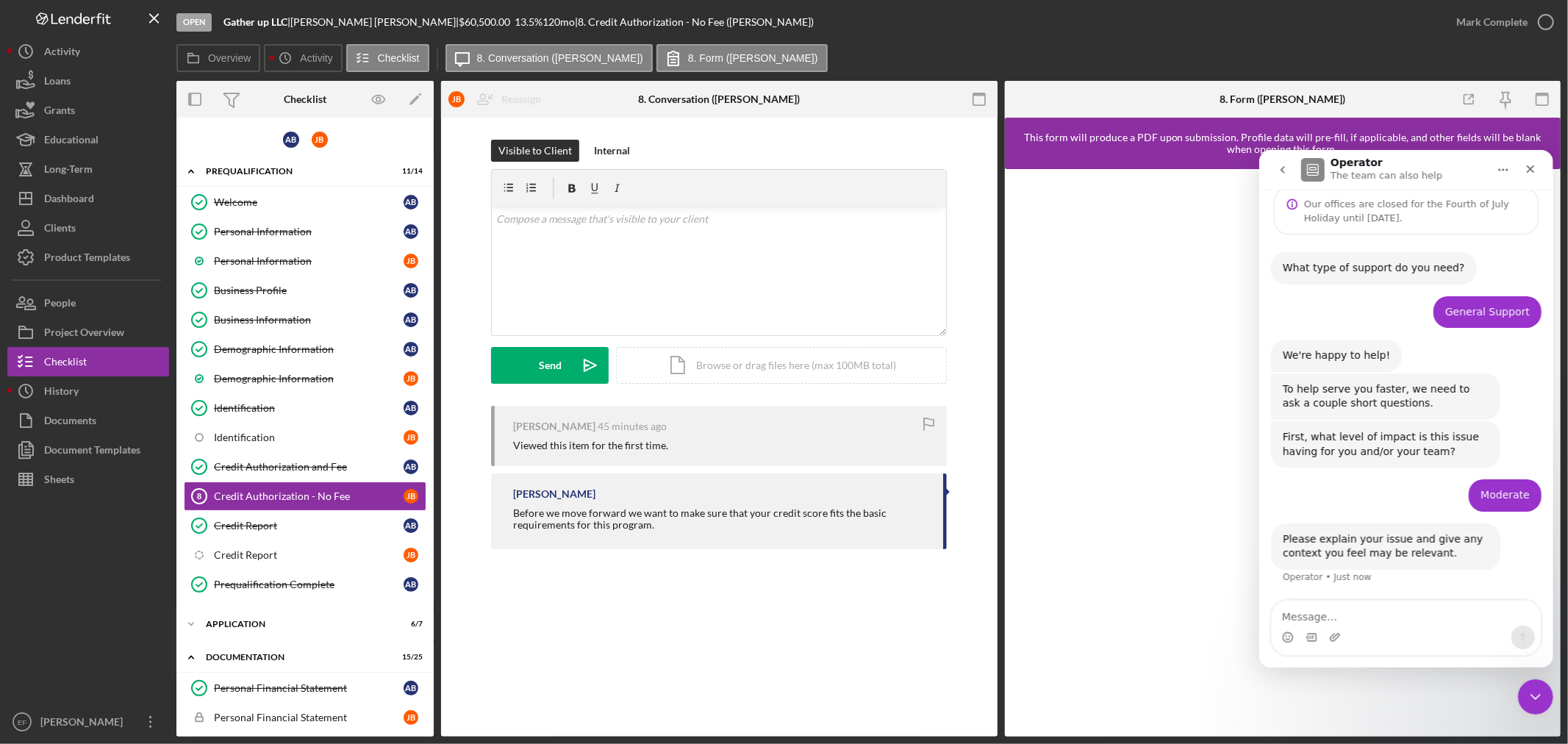
click at [1311, 616] on textarea "Message…" at bounding box center [1405, 612] width 269 height 25
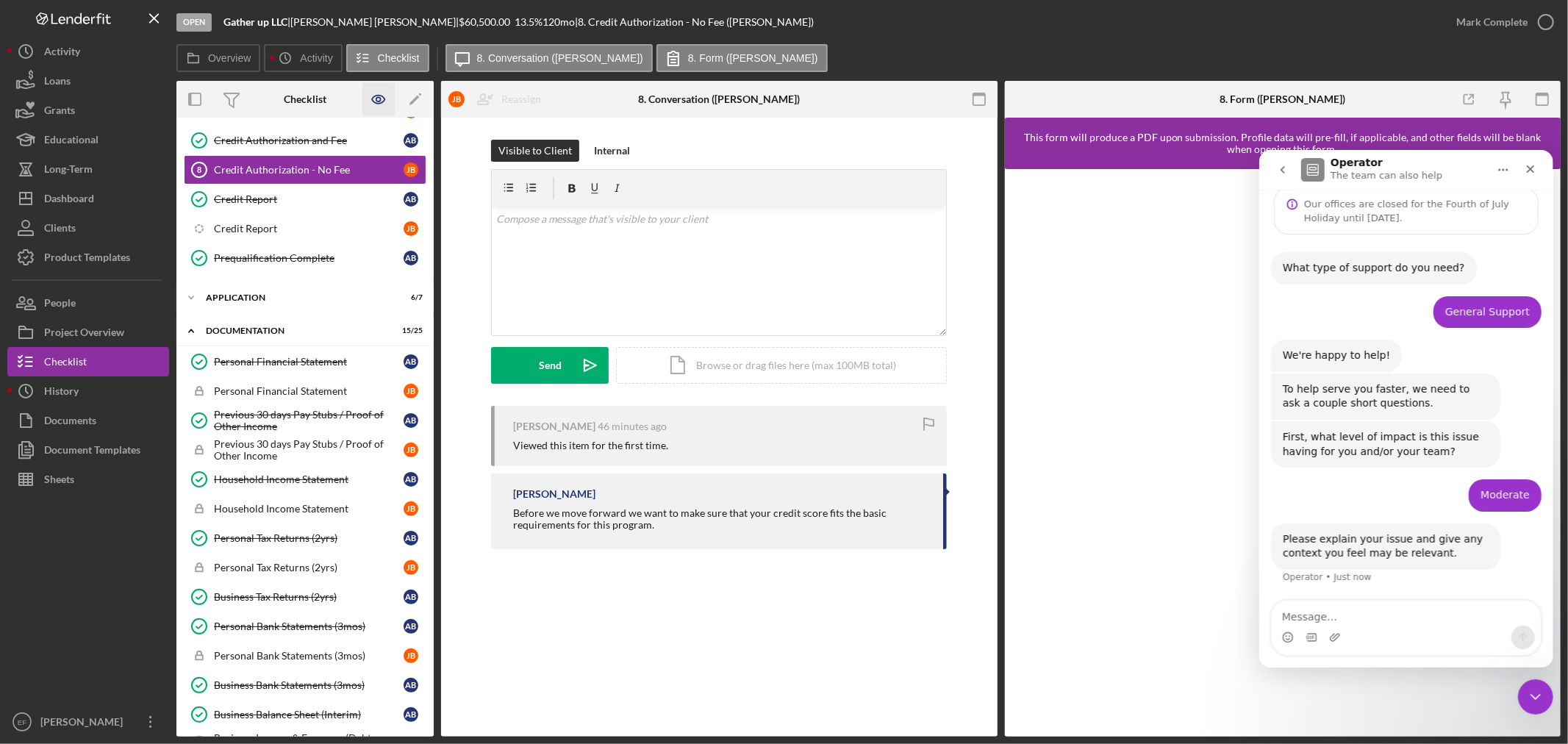
click at [375, 101] on icon "button" at bounding box center [378, 99] width 33 height 33
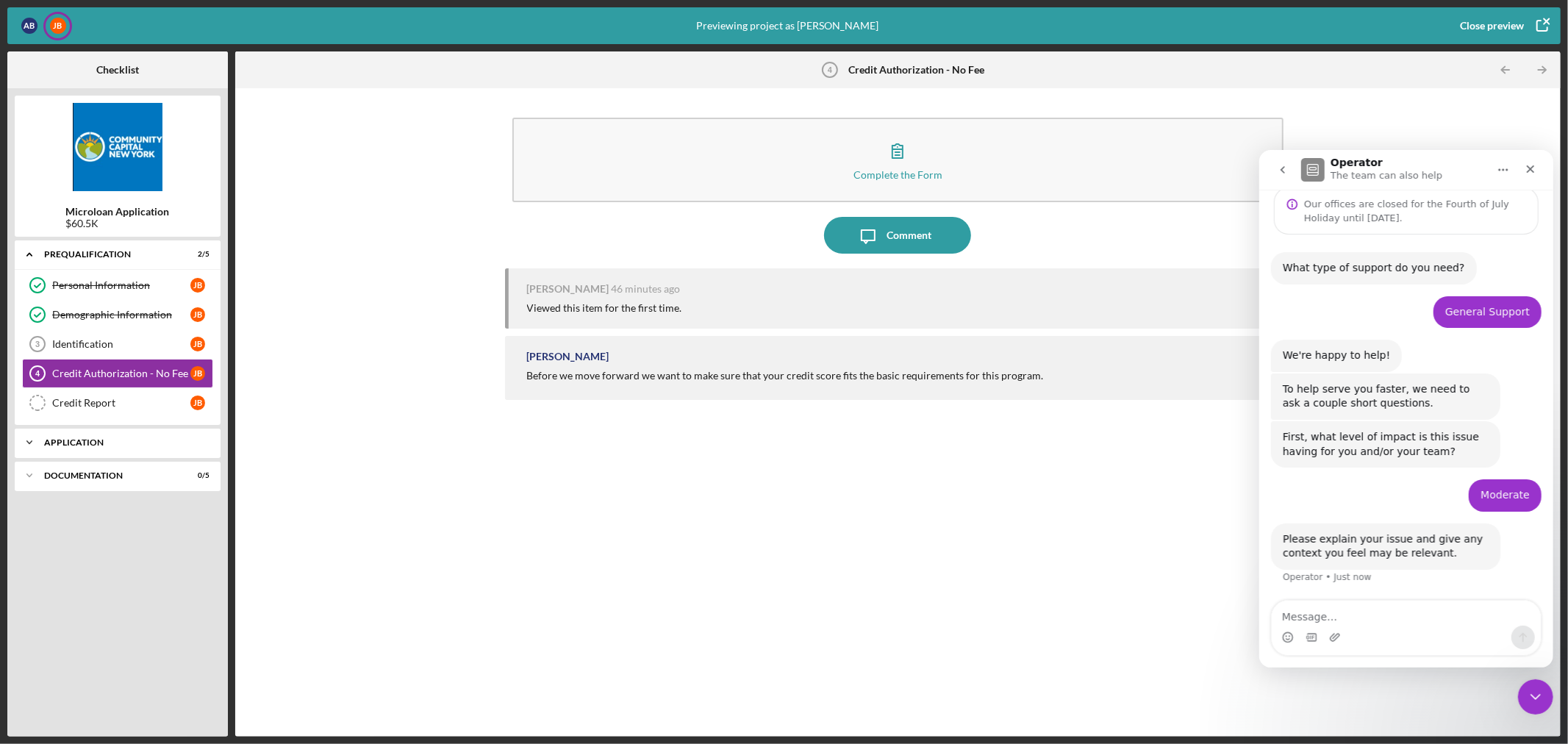
click at [105, 443] on div "Application" at bounding box center [123, 442] width 158 height 9
click at [92, 525] on div "Icon/Expander Documentation 0 / 5" at bounding box center [117, 514] width 205 height 29
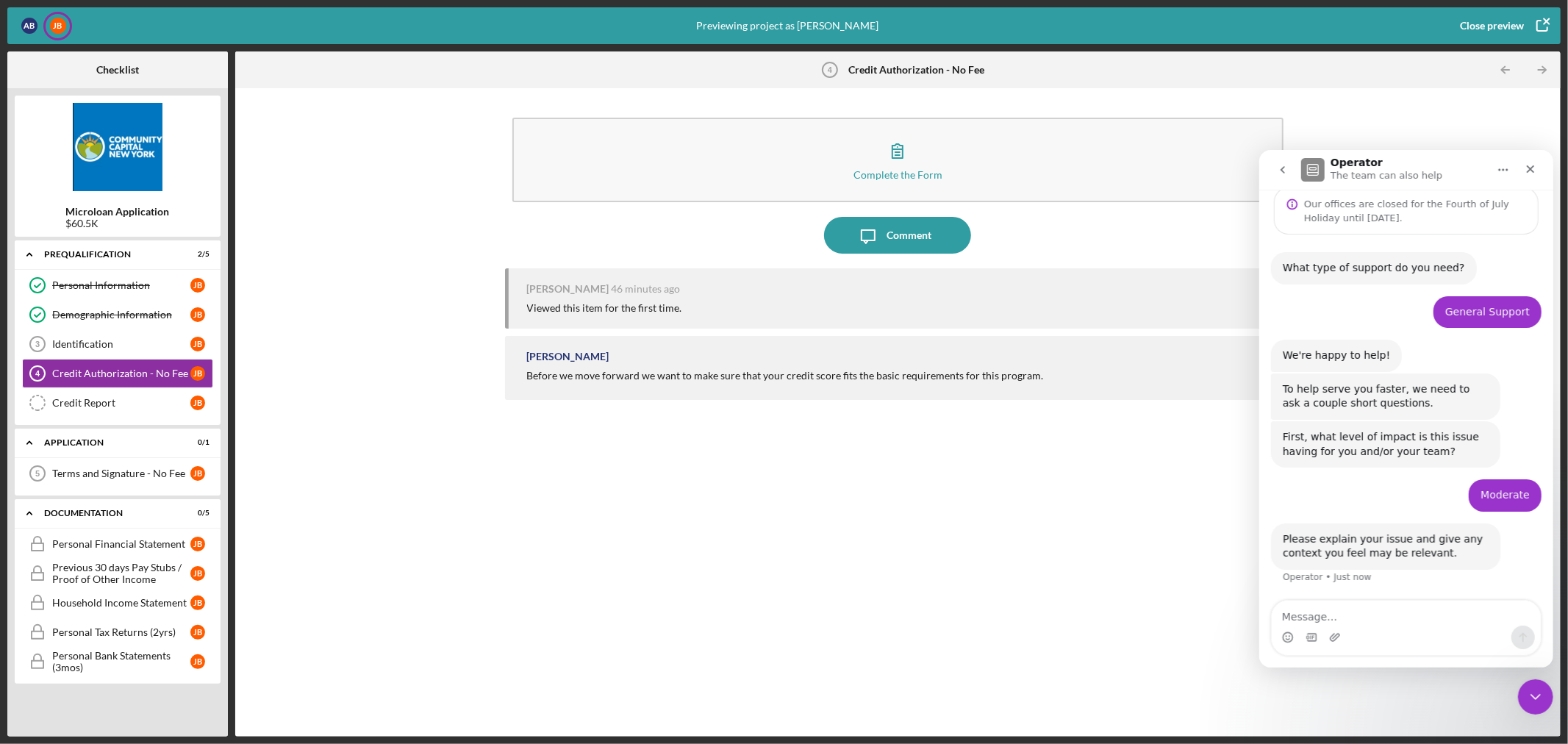
drag, startPoint x: 326, startPoint y: 398, endPoint x: 324, endPoint y: 390, distance: 8.2
click at [325, 393] on div "Complete the Form Form Icon/Message Comment James Burtis 46 minutes ago Viewed …" at bounding box center [898, 412] width 1311 height 634
click at [423, 510] on div "Complete the Form Form Icon/Message Comment James Burtis 47 minutes ago Viewed …" at bounding box center [898, 412] width 1311 height 634
drag, startPoint x: 582, startPoint y: 529, endPoint x: 577, endPoint y: 488, distance: 41.3
click at [582, 506] on div "James Burtis 48 minutes ago Viewed this item for the first time. Erika Fermin B…" at bounding box center [898, 491] width 786 height 446
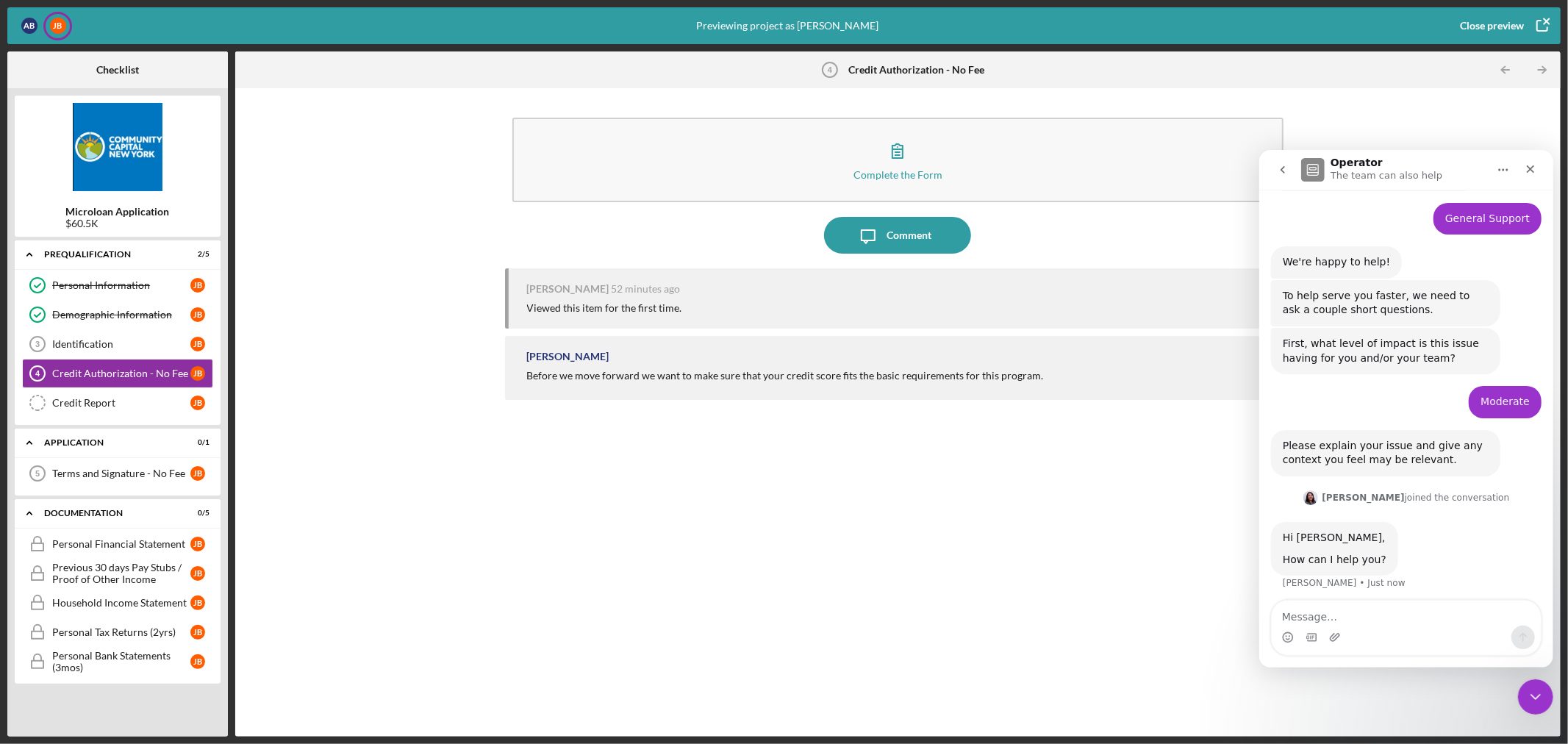
scroll to position [140, 0]
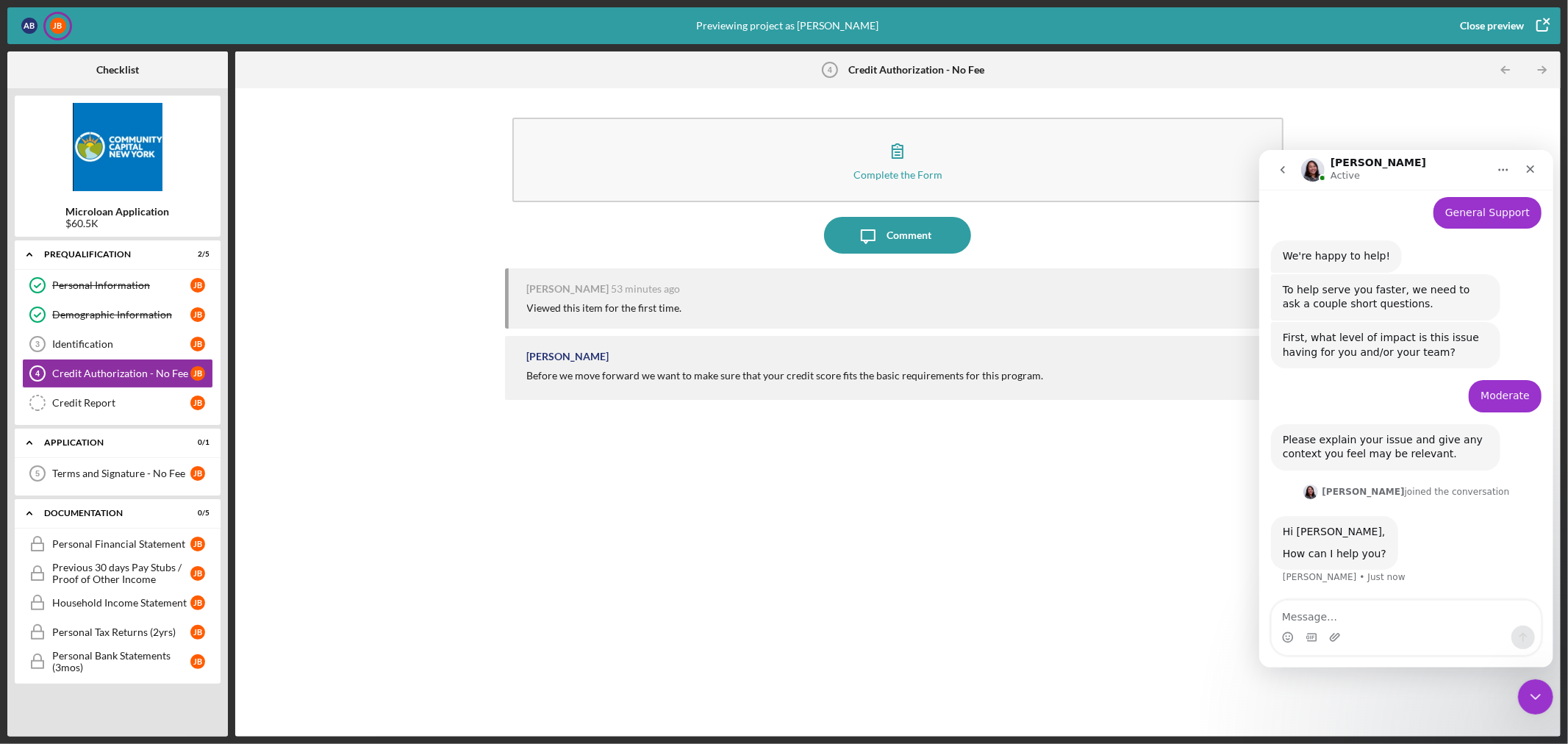
drag, startPoint x: 579, startPoint y: 576, endPoint x: 295, endPoint y: 425, distance: 321.6
click at [575, 561] on div "James Burtis 53 minutes ago Viewed this item for the first time. Erika Fermin B…" at bounding box center [898, 491] width 786 height 446
drag, startPoint x: 420, startPoint y: 440, endPoint x: 238, endPoint y: 395, distance: 187.5
click at [420, 439] on div "Complete the Form Form Icon/Message Comment James Burtis 1 hour ago Viewed this…" at bounding box center [898, 412] width 1311 height 634
click at [116, 362] on div "Credit Authorization - No Fee 4 Credit Authorization - No Fee [PERSON_NAME]" at bounding box center [117, 374] width 191 height 29
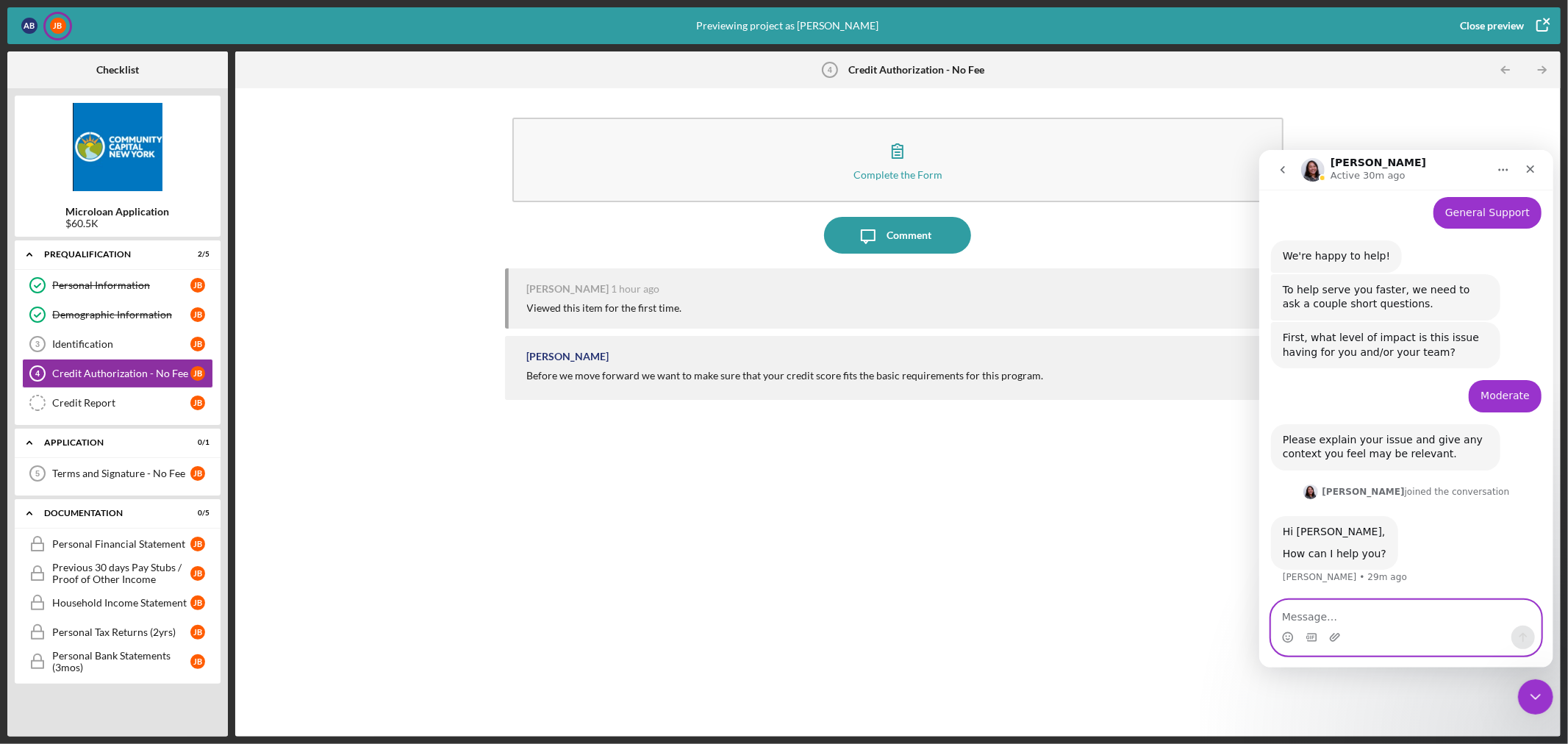
click at [1360, 604] on textarea "Message…" at bounding box center [1405, 612] width 269 height 25
type textarea "J"
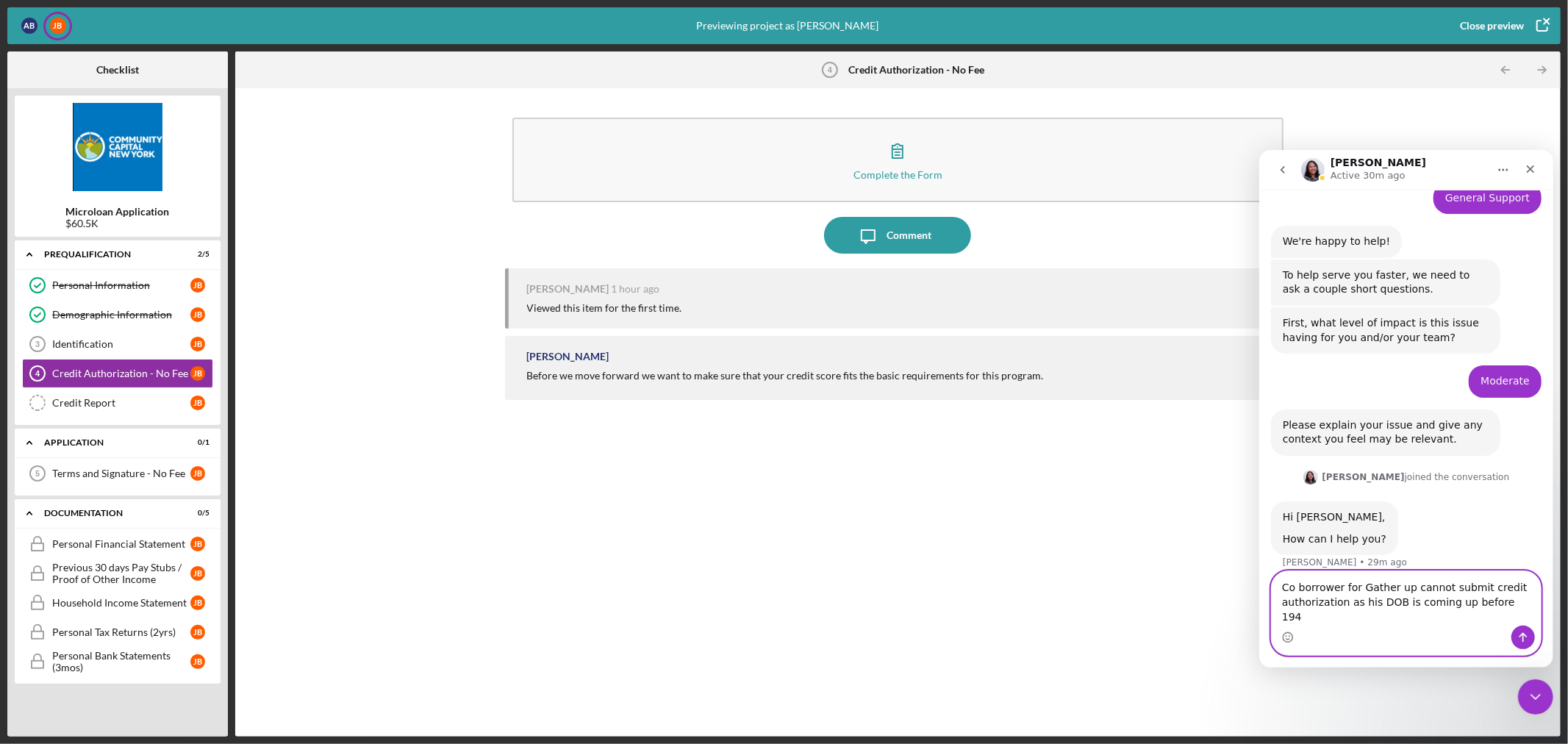
type textarea "Co borrower for Gather up cannot submit credit authorization as his DOB is comi…"
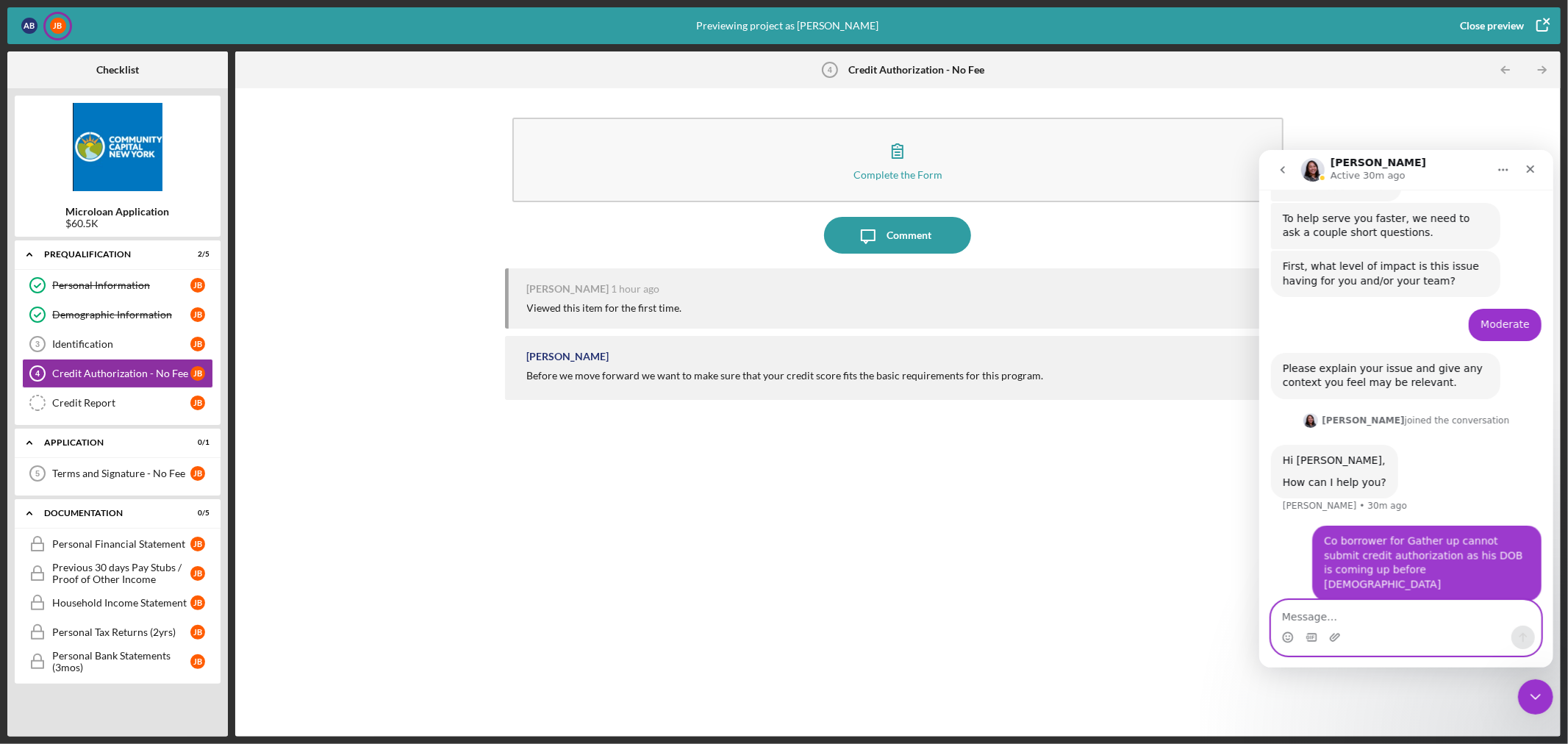
scroll to position [213, 0]
click at [1362, 611] on textarea "Message…" at bounding box center [1405, 612] width 269 height 25
paste textarea "manages a restaurant here in Poughkeepsie where he also lives. Beverage directo…"
type textarea "manages a restaurant here in Poughkeepsie where he also lives. Beverage directo…"
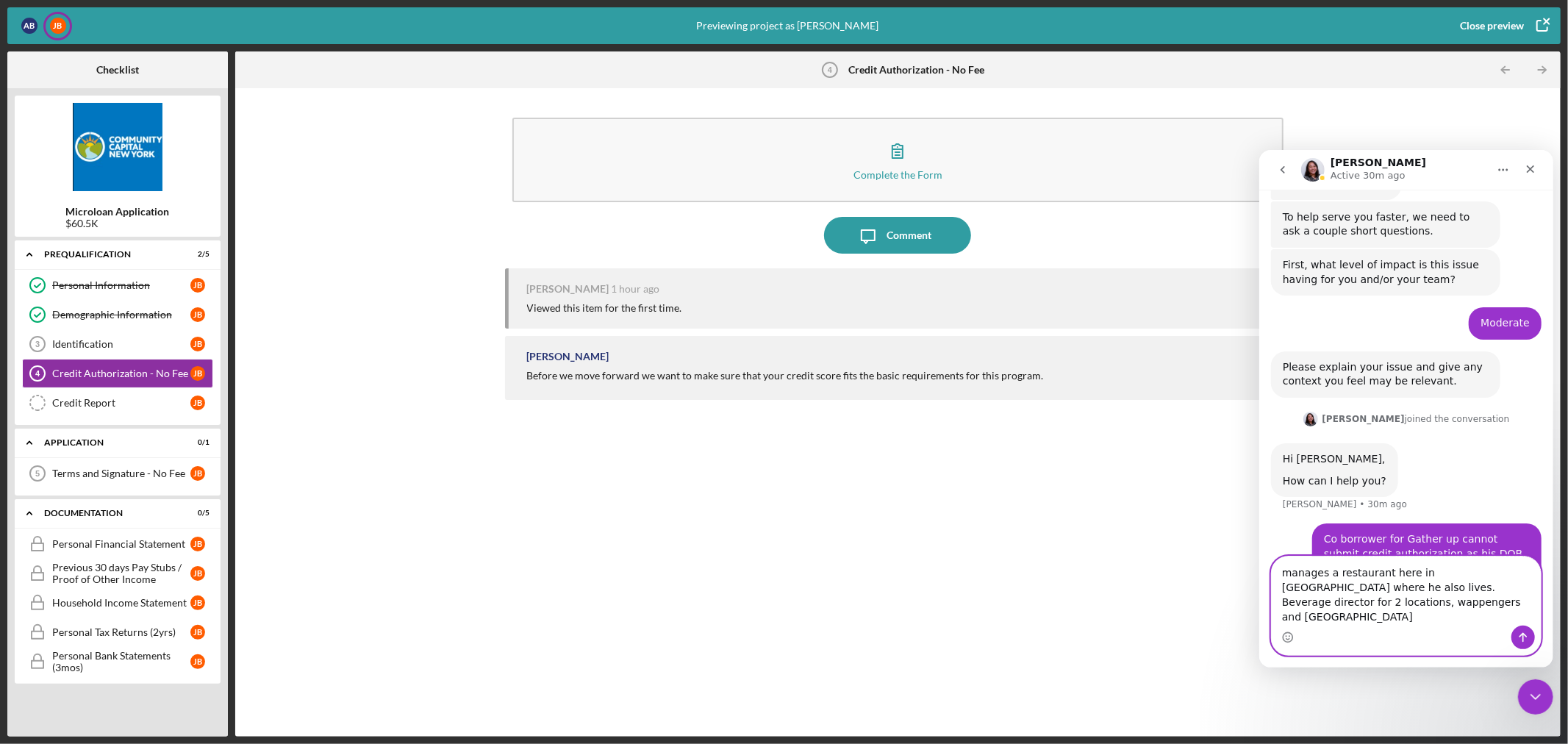
scroll to position [243, 0]
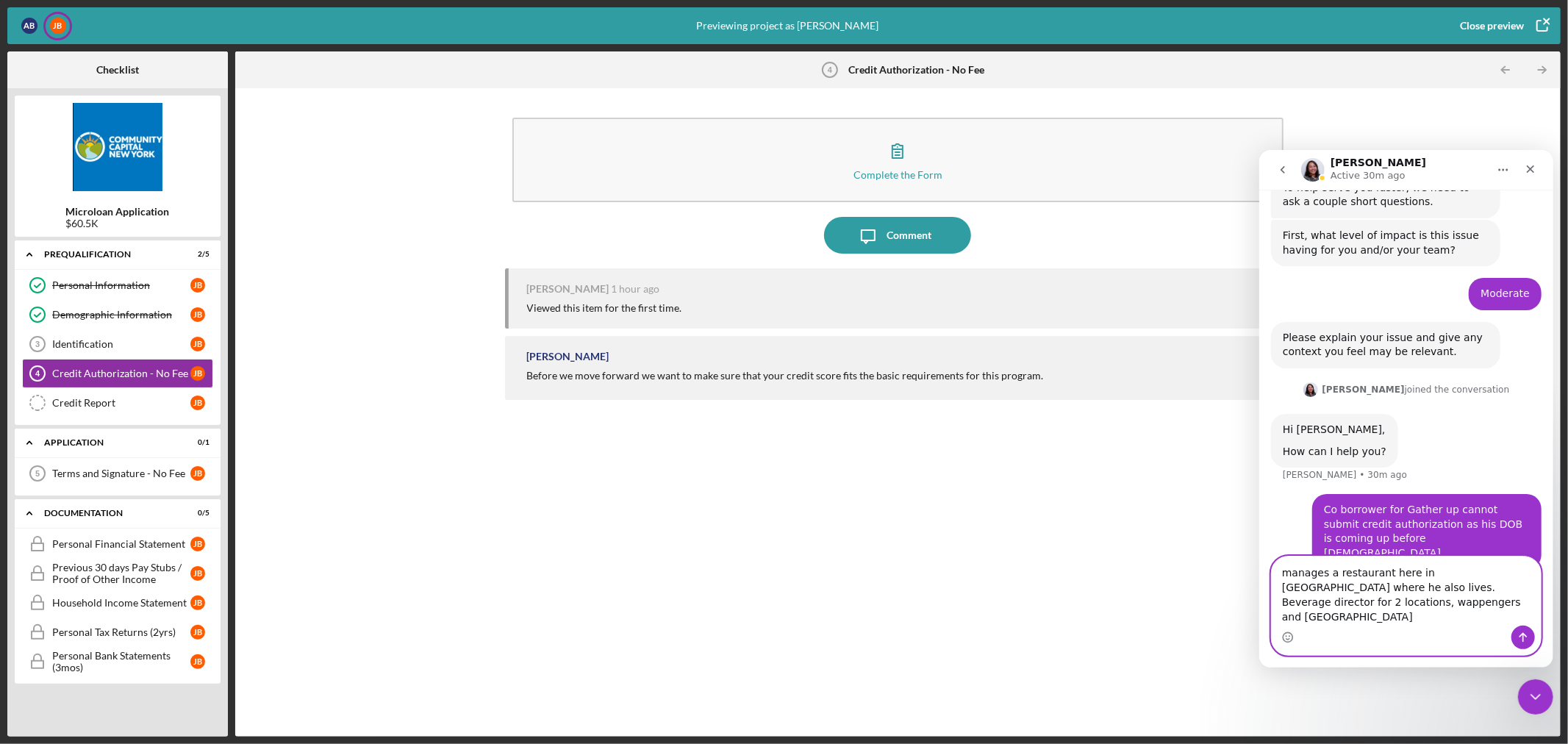
drag, startPoint x: 1418, startPoint y: 617, endPoint x: 1164, endPoint y: 576, distance: 257.3
click html "Christina Active 30m ago You can search for answers below! Our offices are clos…"
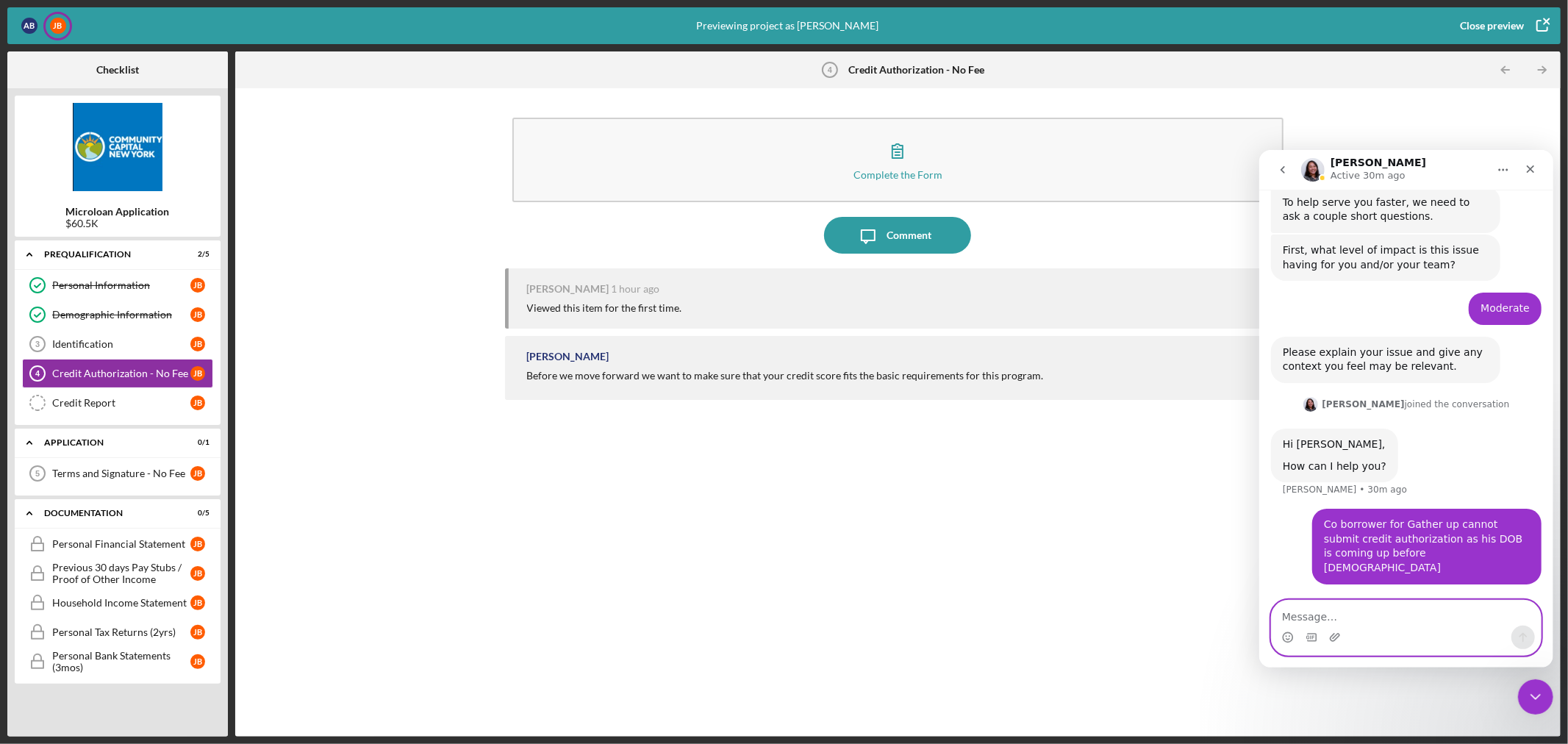
scroll to position [213, 0]
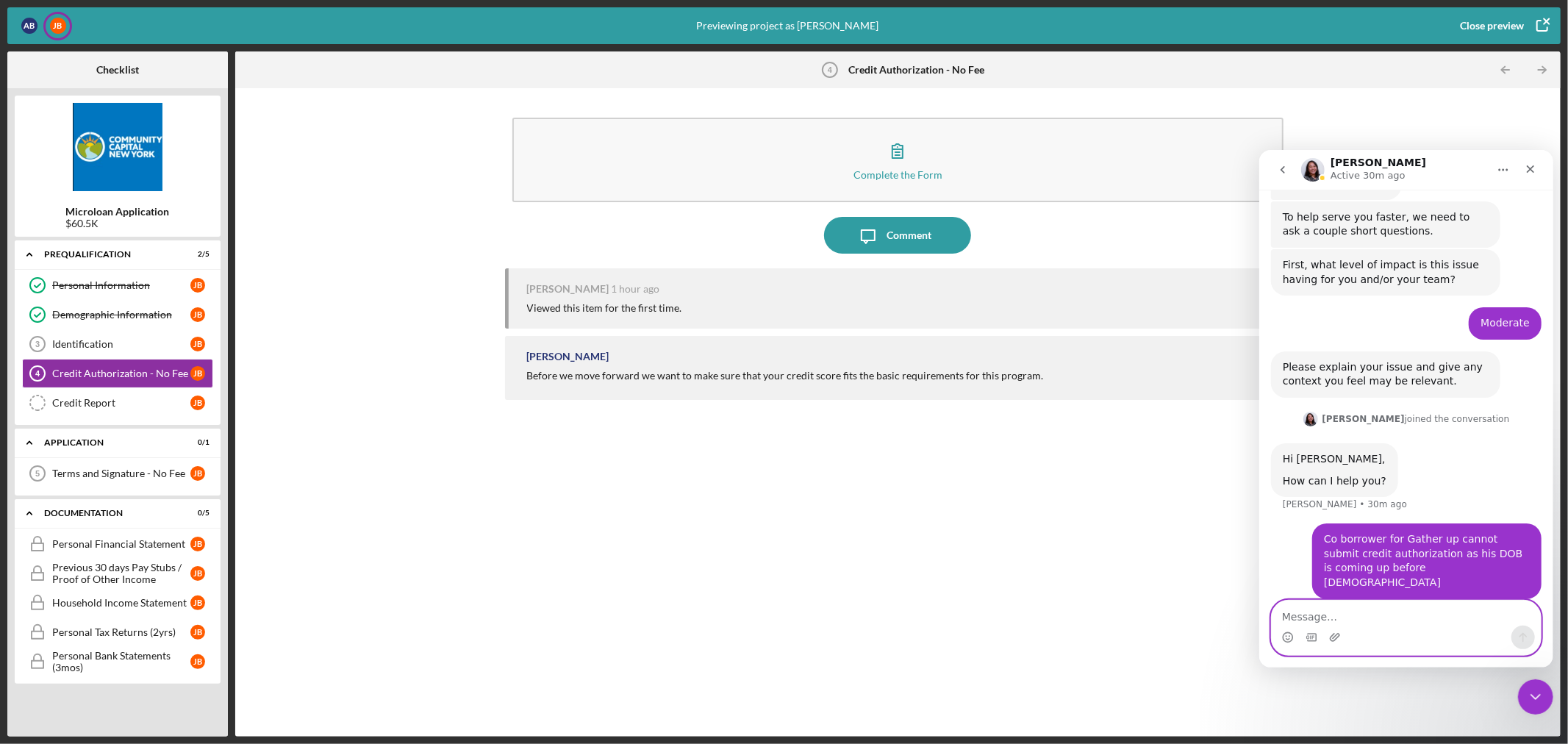
click at [1282, 614] on textarea "Message…" at bounding box center [1405, 612] width 269 height 25
click at [205, 372] on div "[PERSON_NAME]" at bounding box center [202, 373] width 22 height 15
click at [194, 369] on div "[PERSON_NAME]" at bounding box center [198, 373] width 15 height 15
click at [68, 372] on div "Credit Authorization - No Fee" at bounding box center [121, 373] width 138 height 12
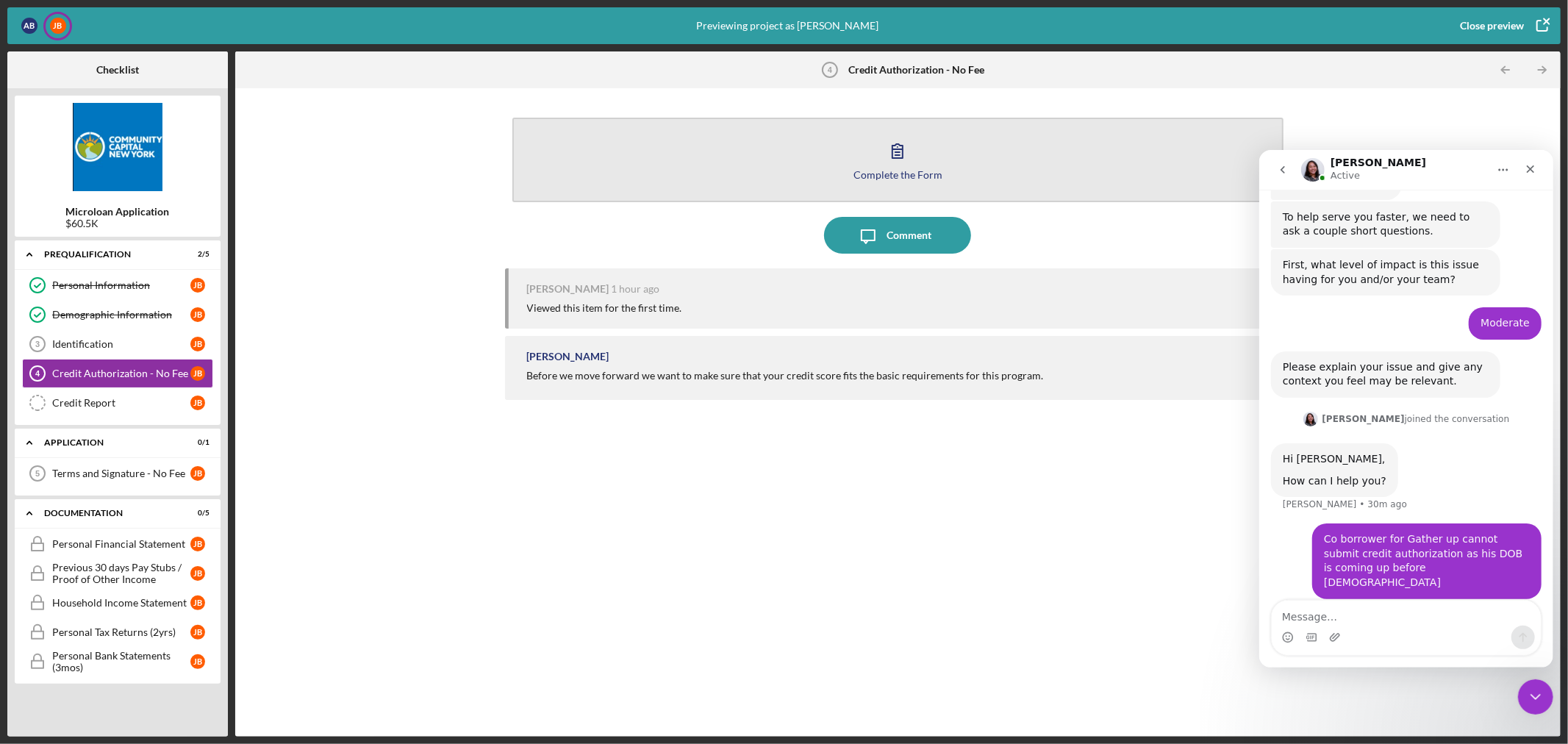
click at [885, 155] on icon "button" at bounding box center [897, 151] width 36 height 36
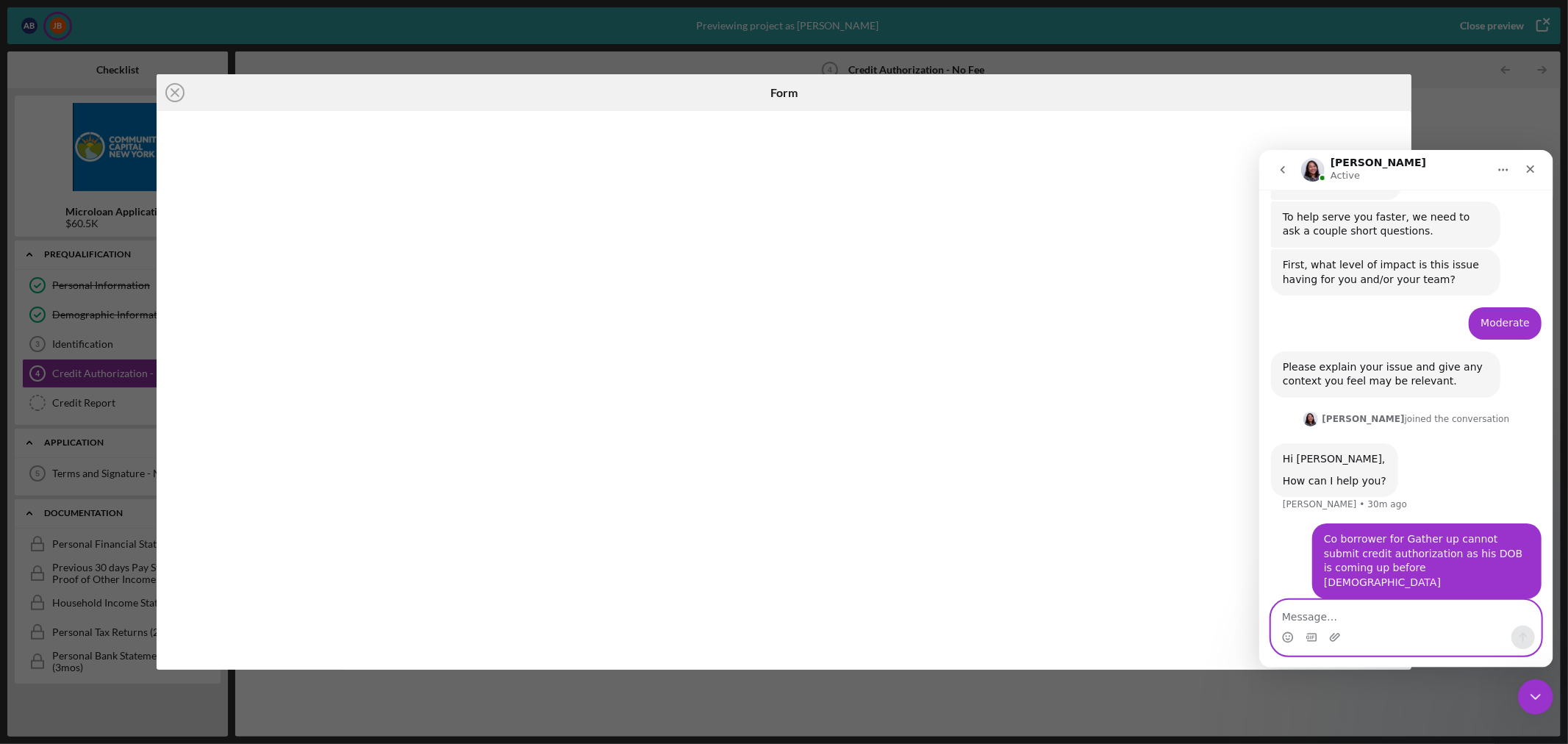
click at [1338, 617] on textarea "Message…" at bounding box center [1405, 612] width 269 height 25
paste textarea "Select a date after [August 19th, 1940] and before [August 19th, 2025]"
type textarea "Select a date after [August 19th, 1940] and before [August 19th, 2025]"
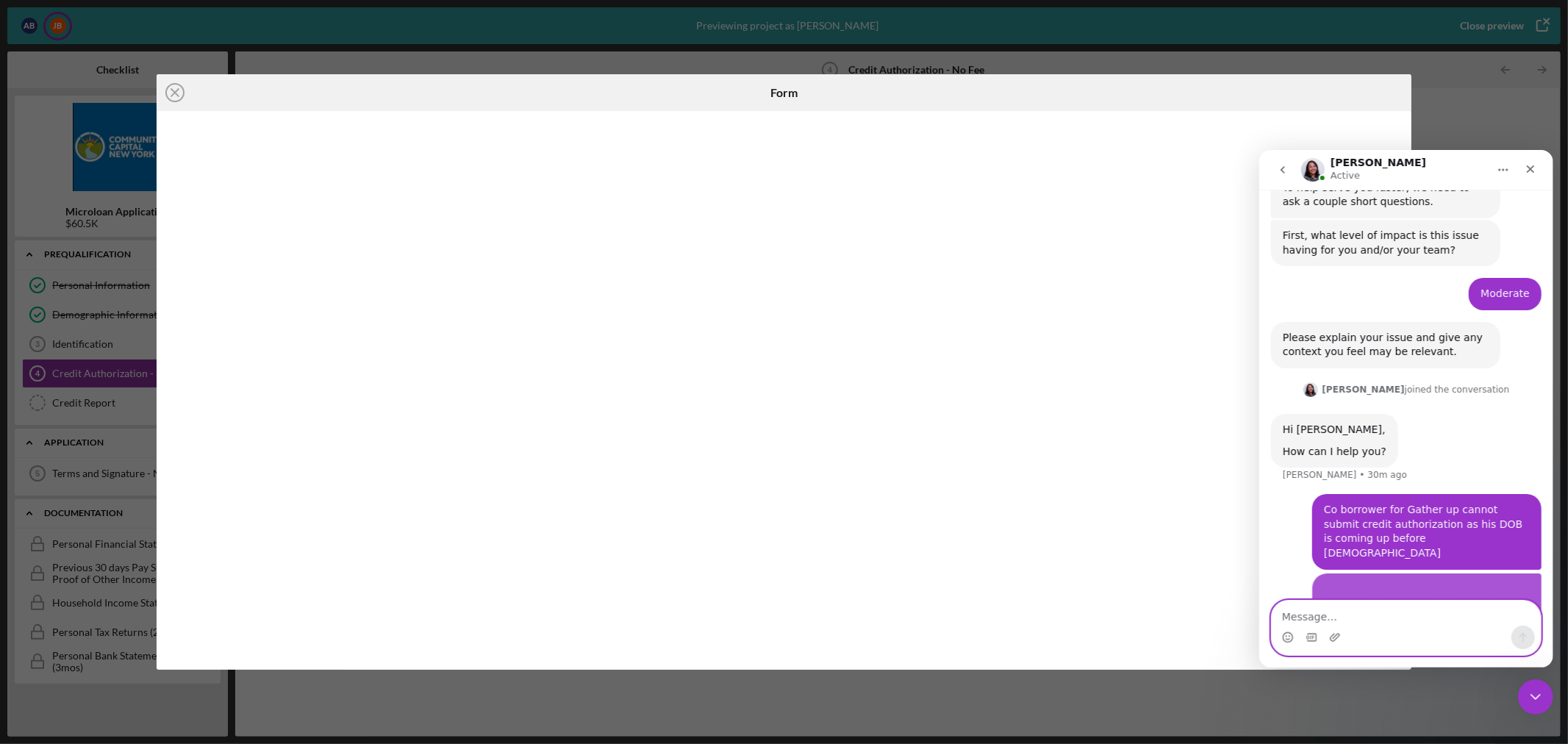
scroll to position [275, 0]
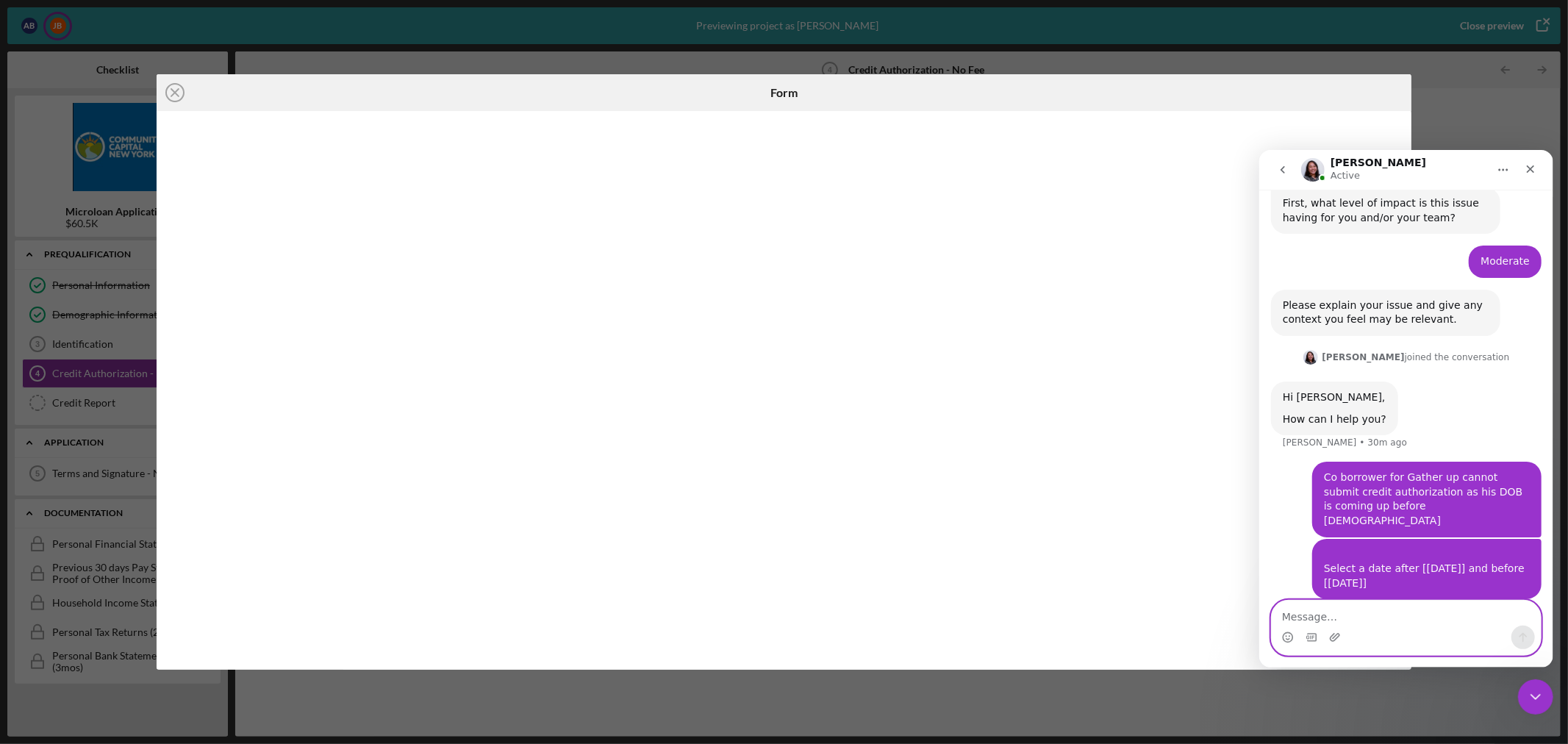
click at [1320, 618] on textarea "Message…" at bounding box center [1405, 612] width 269 height 25
paste textarea "05/31/1935"
type textarea "his DOB is 05/31/1935"
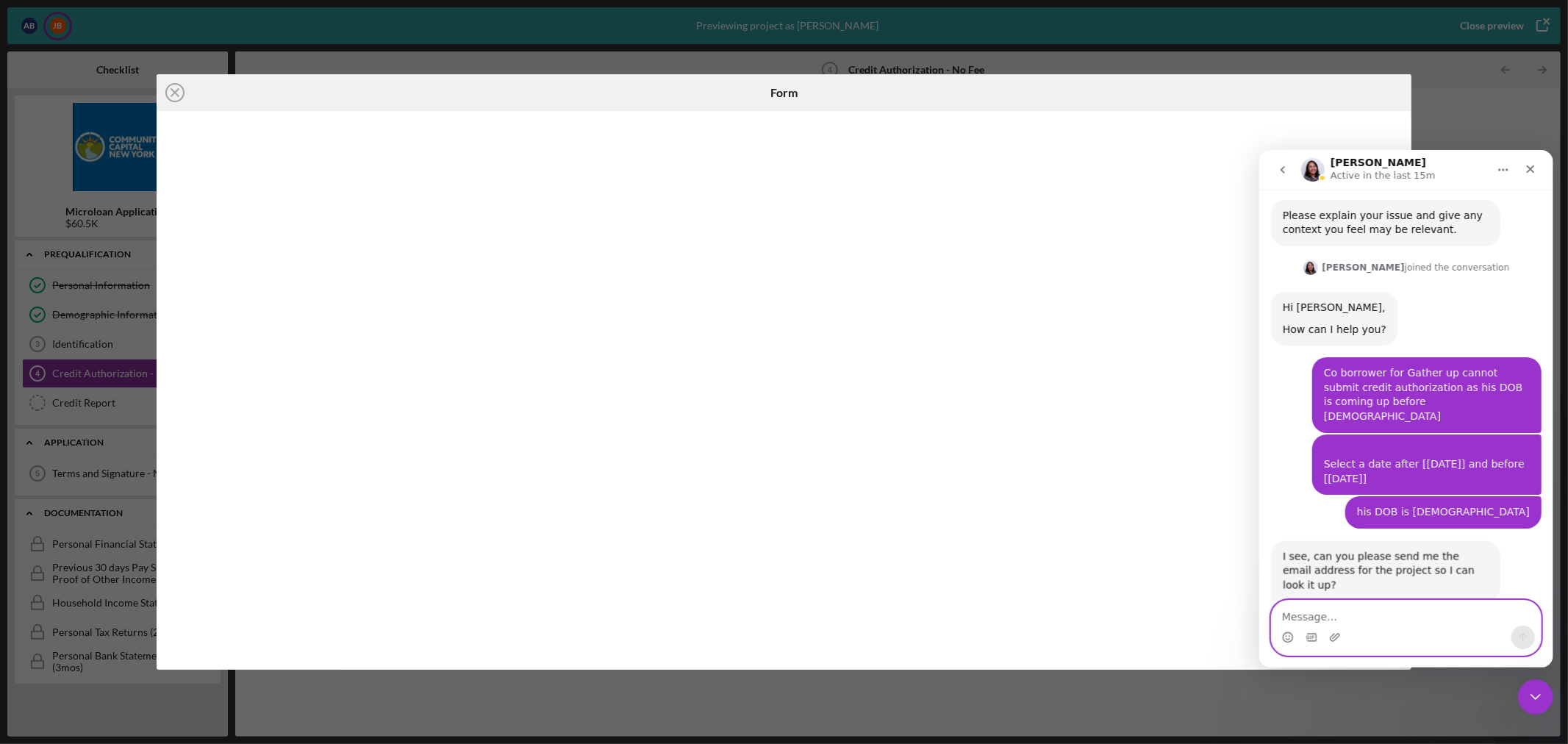
scroll to position [430, 0]
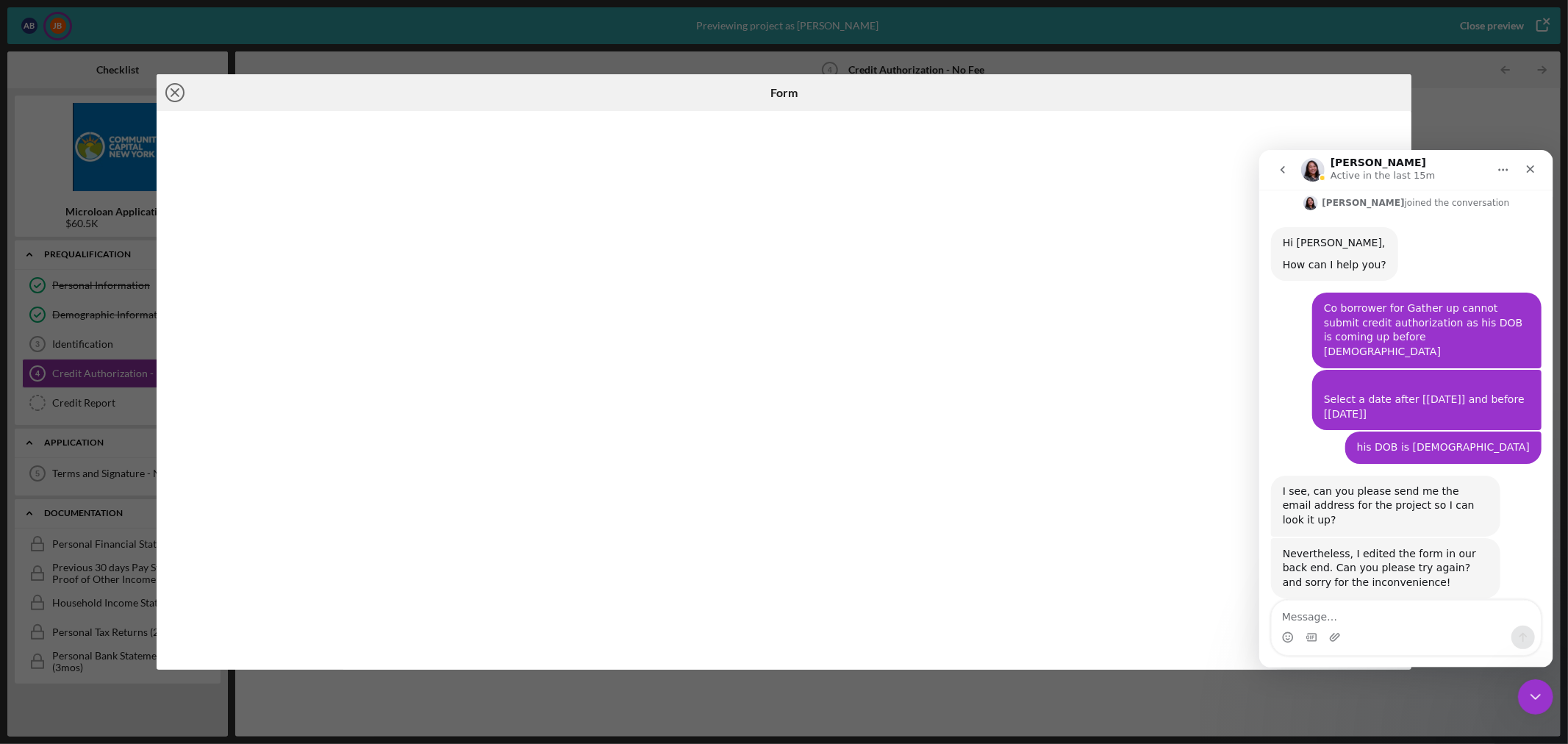
click at [171, 93] on icon "Icon/Close" at bounding box center [174, 92] width 36 height 36
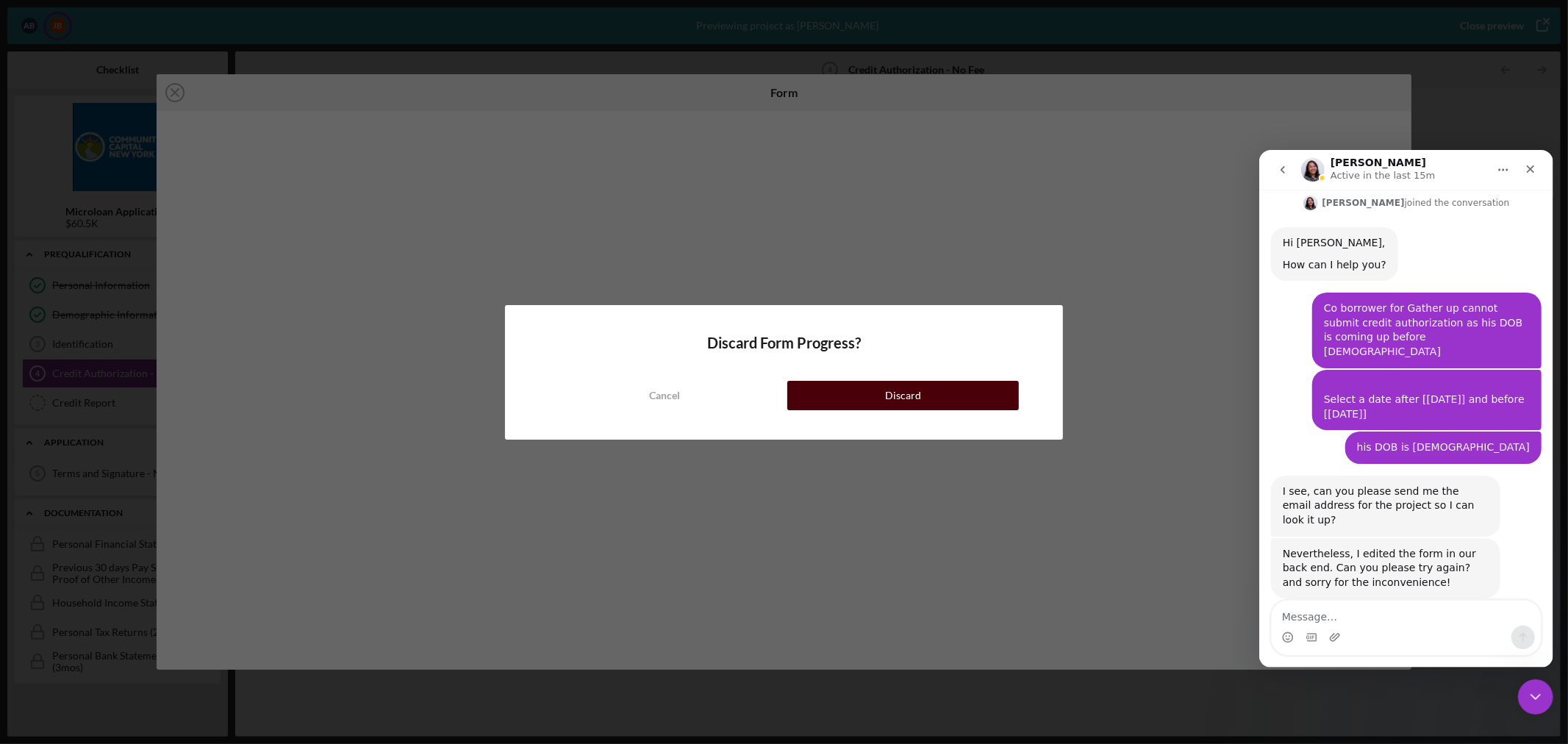
click at [884, 398] on button "Discard" at bounding box center [903, 396] width 232 height 29
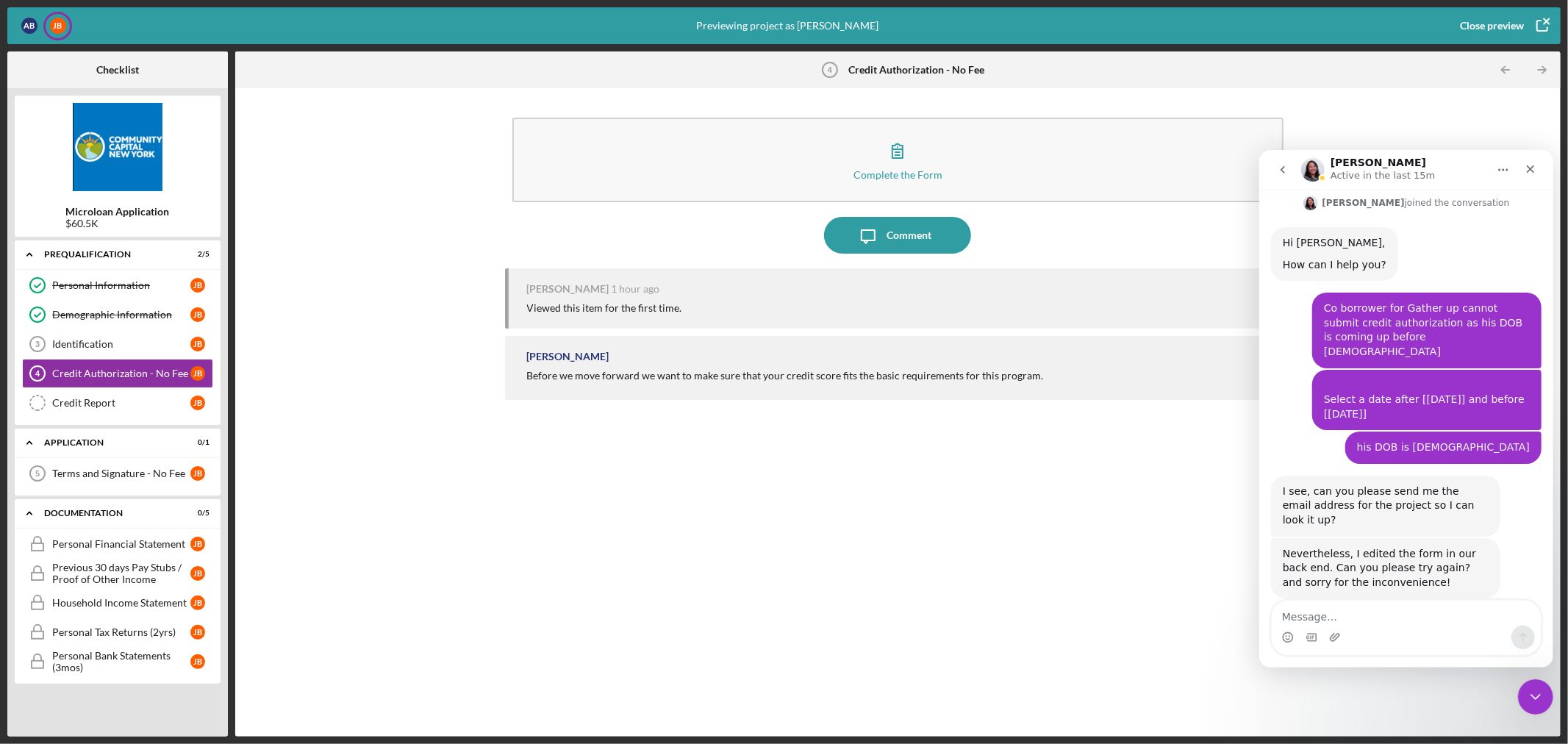
click at [430, 434] on div "Complete the Form Form Icon/Message Comment James Burtis 1 hour ago Viewed this…" at bounding box center [898, 412] width 1311 height 634
click at [101, 341] on div "Identification" at bounding box center [121, 344] width 138 height 12
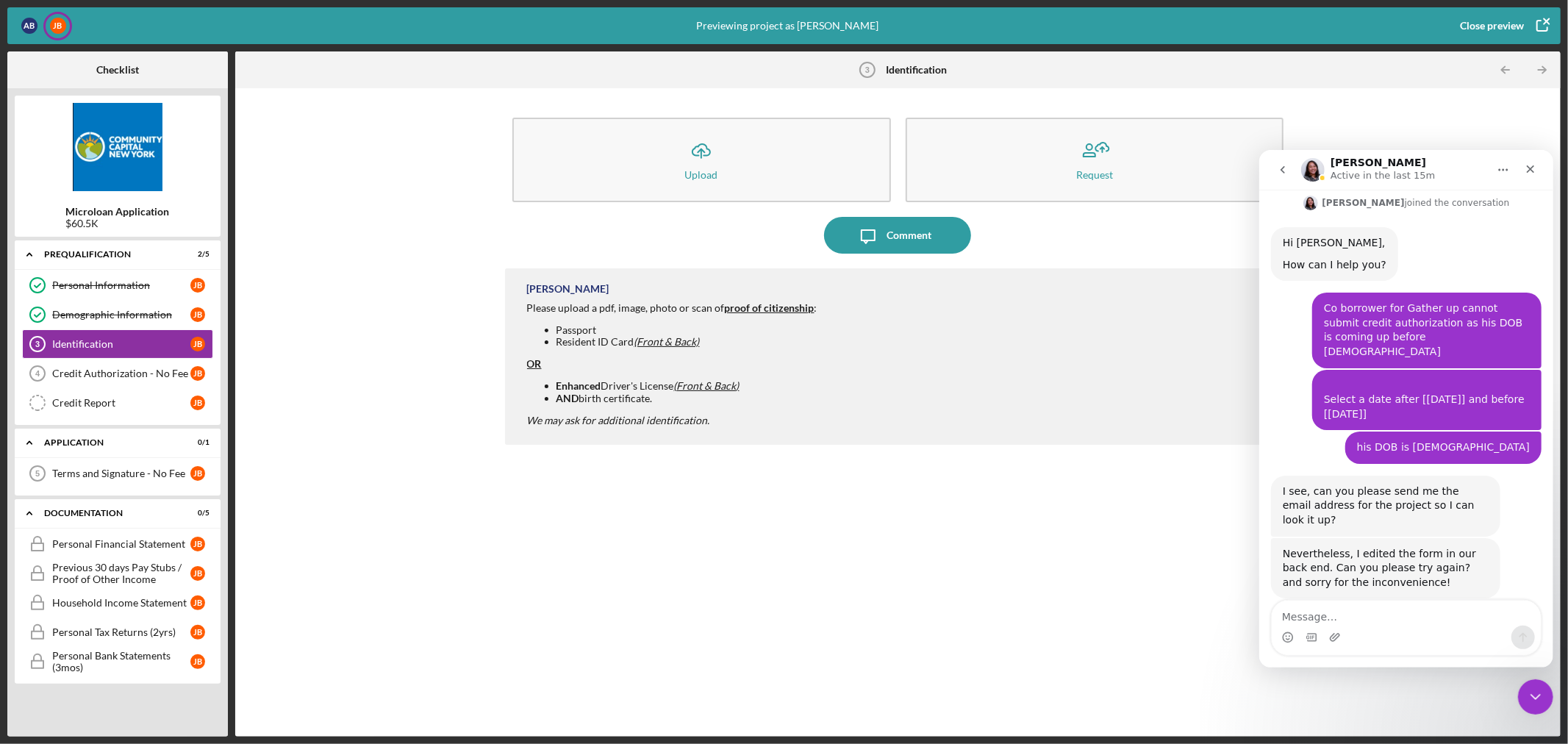
click at [752, 555] on div "Erika Fermin Please upload a pdf, image, photo or scan of proof of citizenship …" at bounding box center [898, 491] width 786 height 446
drag, startPoint x: 586, startPoint y: 560, endPoint x: 476, endPoint y: 511, distance: 120.4
click at [578, 555] on div "Erika Fermin Please upload a pdf, image, photo or scan of proof of citizenship …" at bounding box center [898, 491] width 786 height 446
click at [116, 348] on div "Identification" at bounding box center [121, 344] width 138 height 12
click at [112, 378] on div "Credit Authorization - No Fee" at bounding box center [121, 373] width 138 height 12
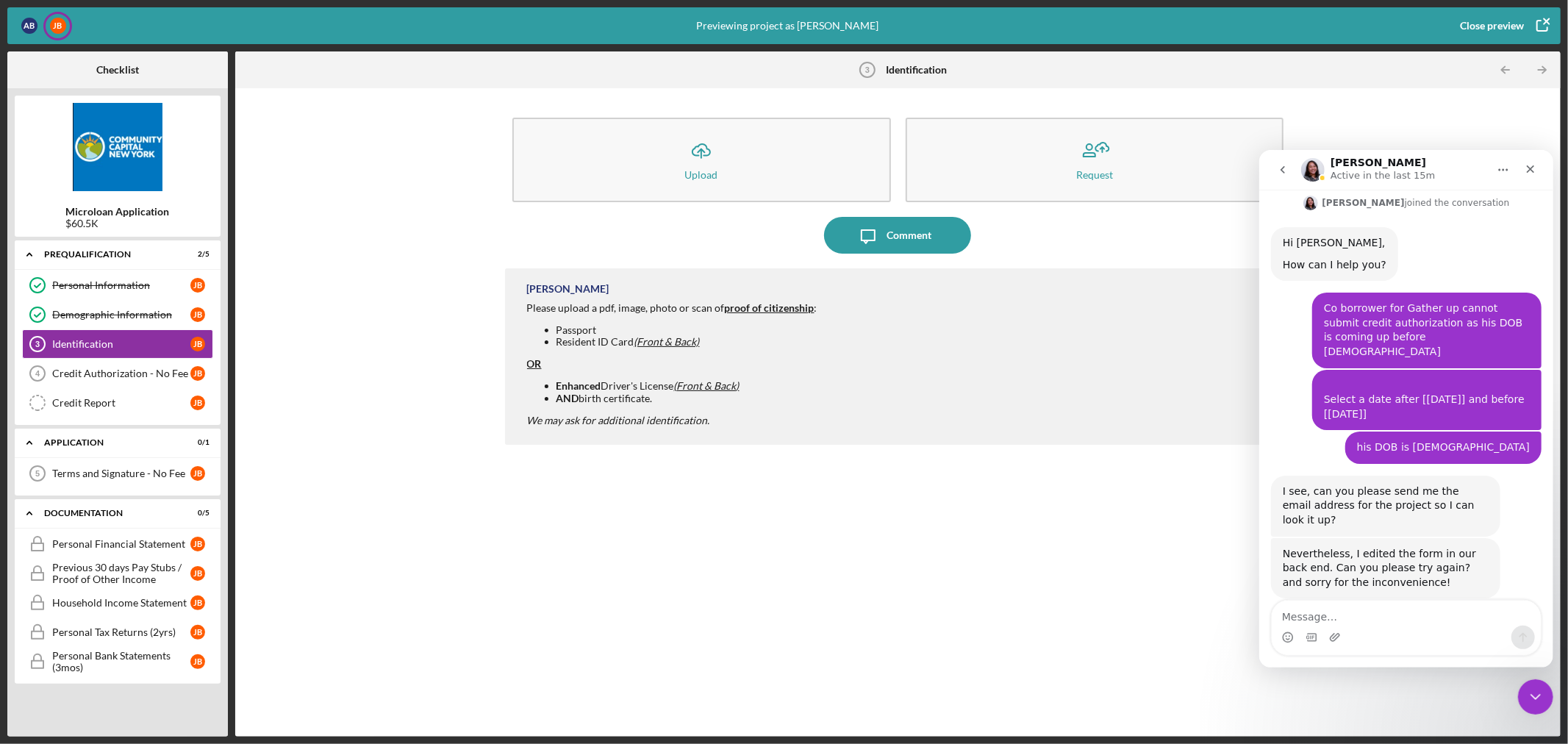
click at [1502, 22] on div "Close preview" at bounding box center [1491, 26] width 64 height 29
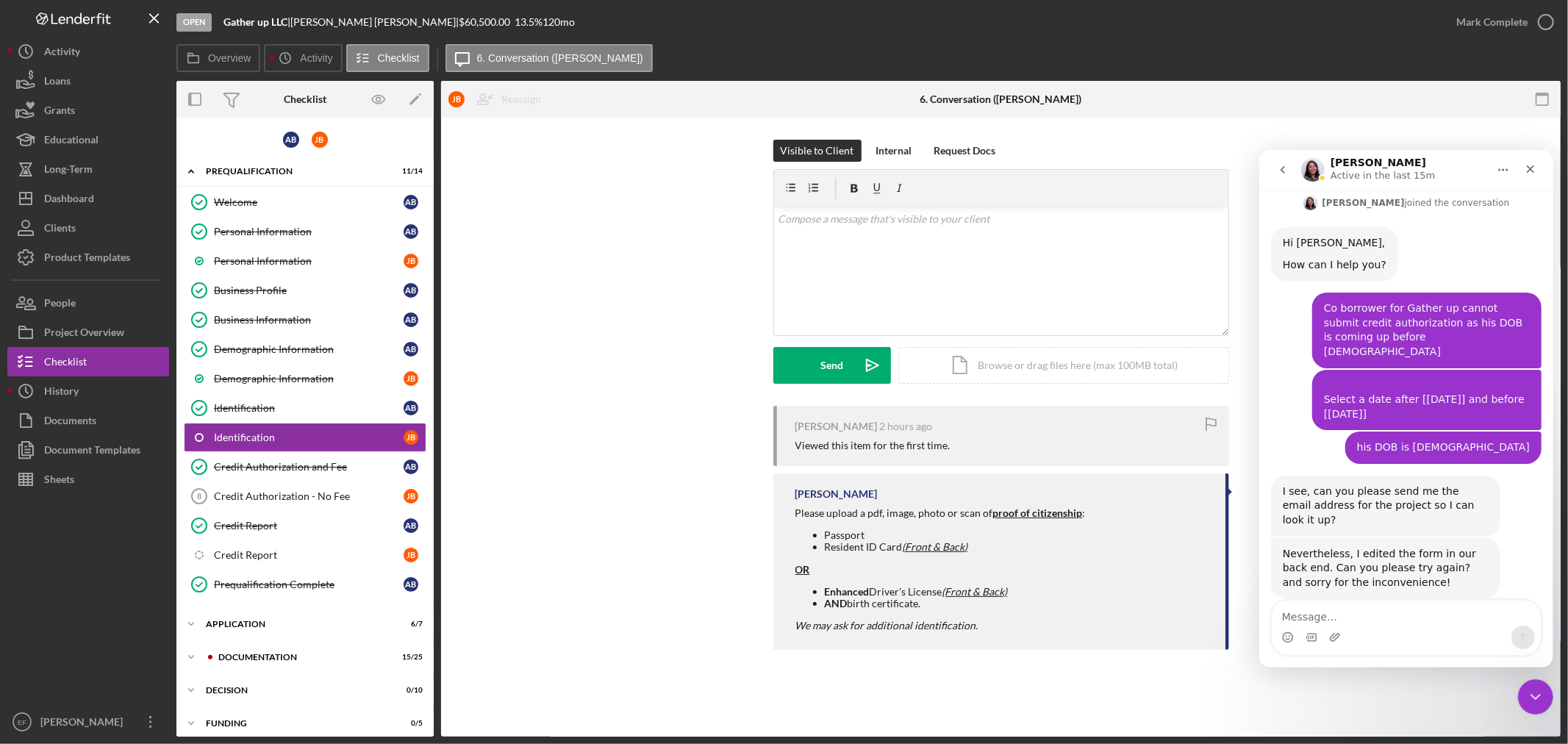
scroll to position [10, 0]
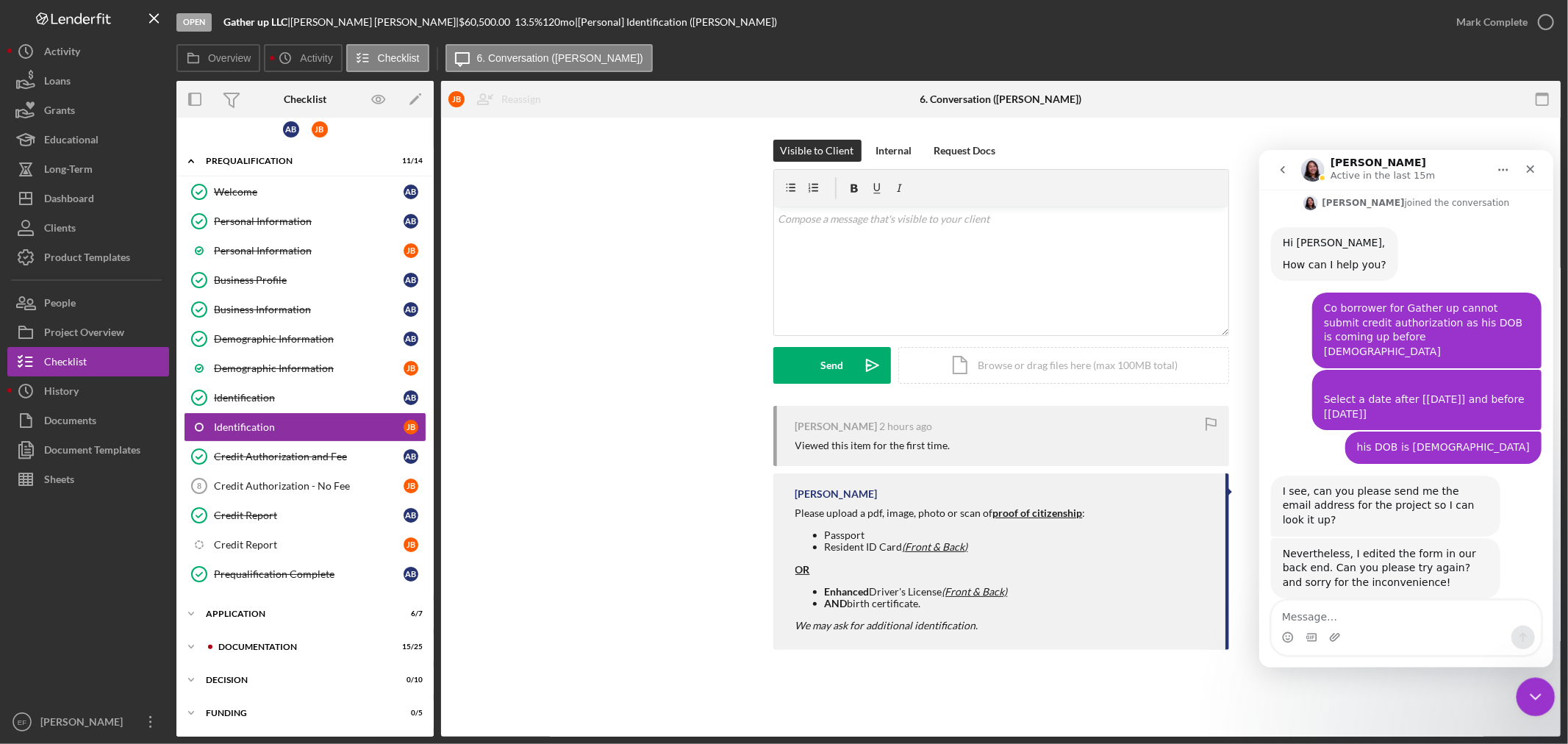
click at [1543, 697] on div "Close Intercom Messenger" at bounding box center [1533, 694] width 35 height 35
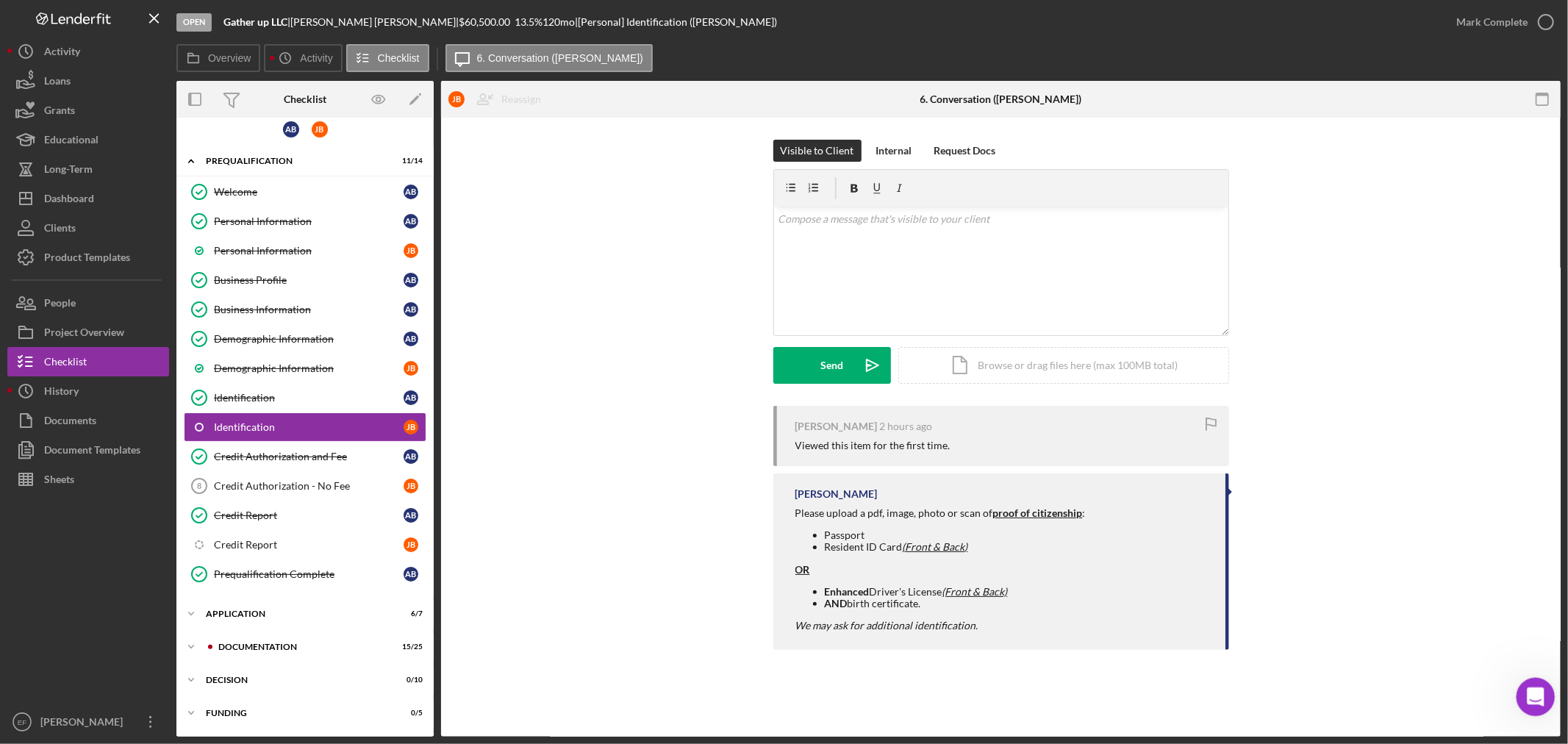
click at [1524, 698] on icon "Open Intercom Messenger" at bounding box center [1533, 695] width 24 height 24
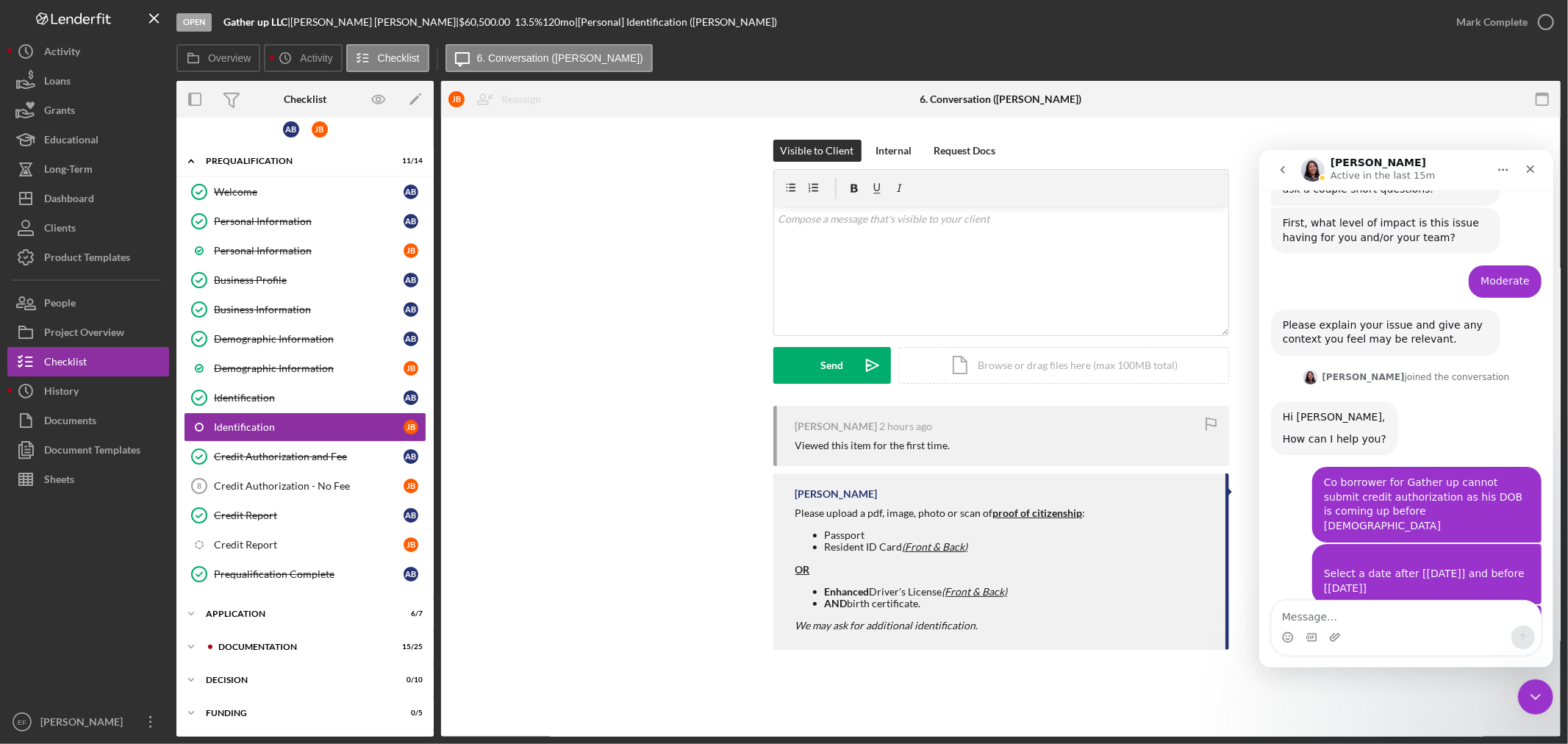
scroll to position [430, 0]
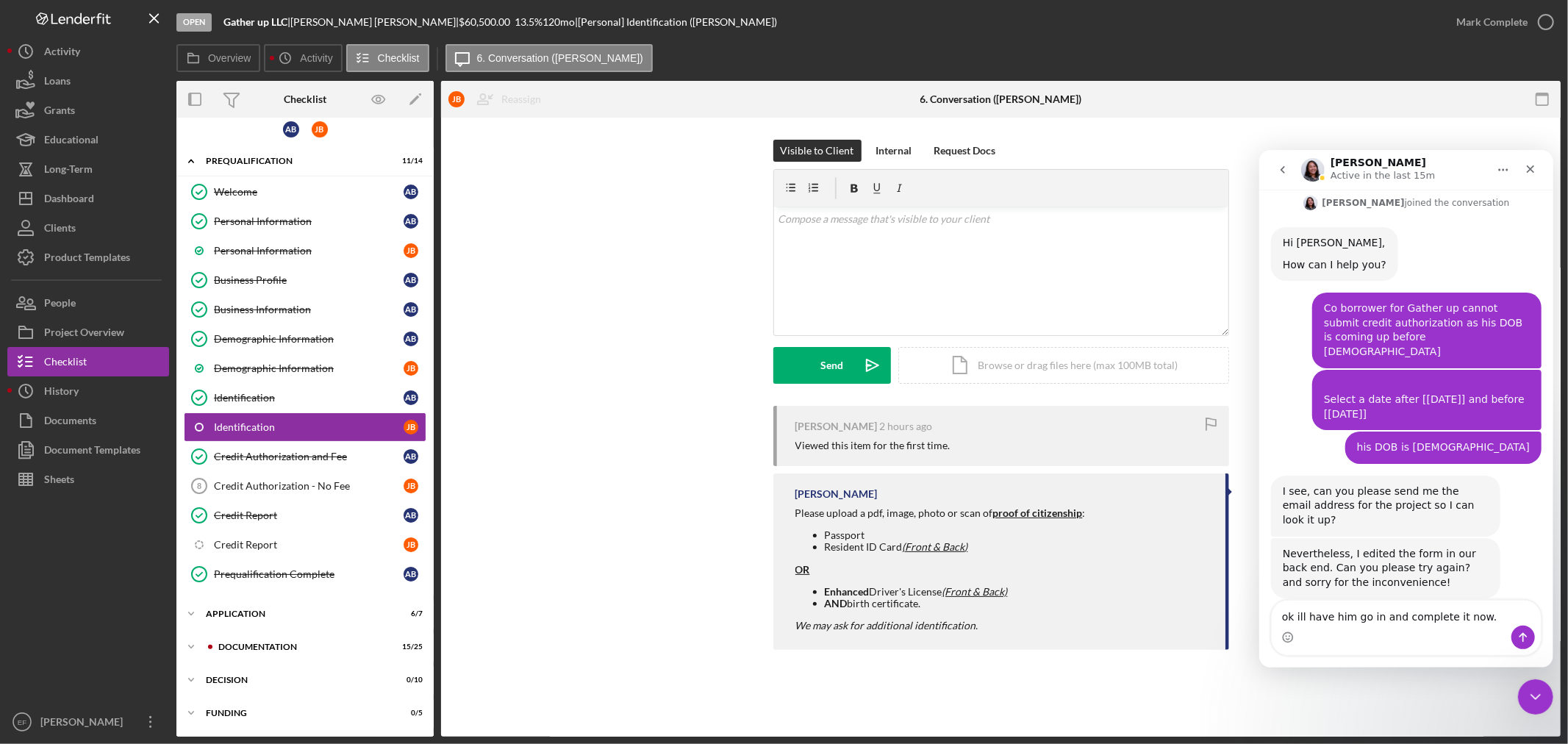
type textarea "ok ill have him go in and complete it now."
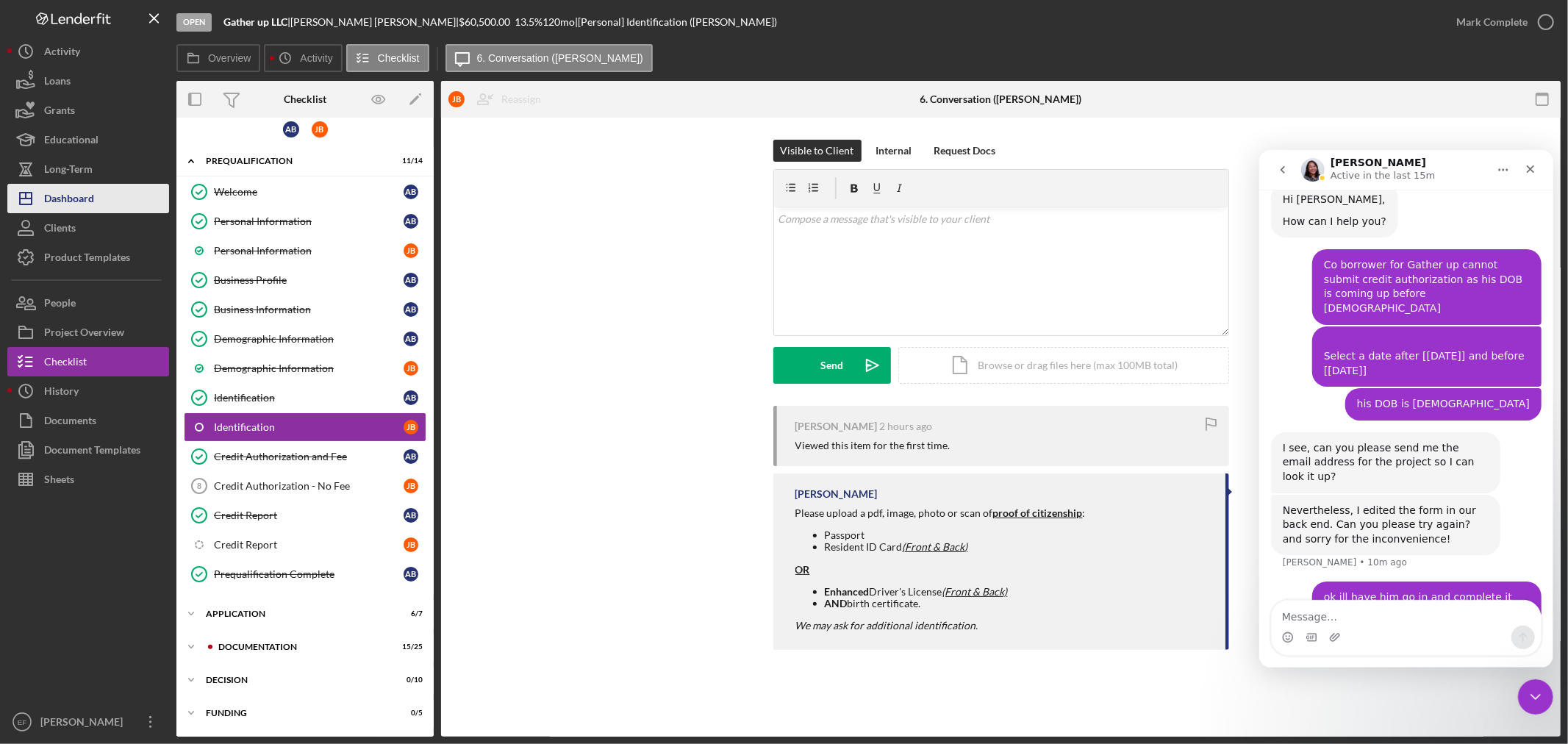
click at [64, 197] on div "Dashboard" at bounding box center [69, 200] width 50 height 33
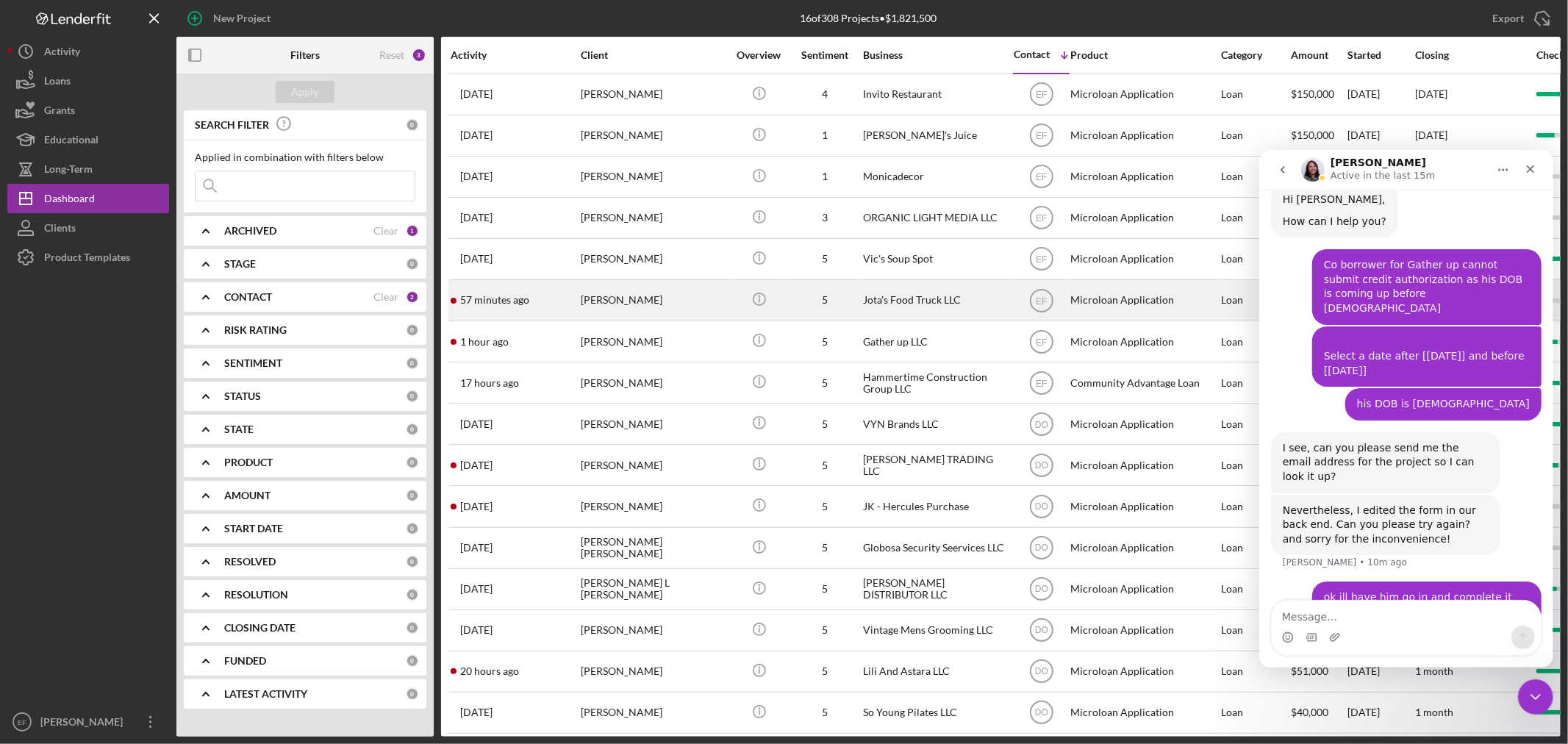
click at [590, 299] on div "[PERSON_NAME]" at bounding box center [654, 300] width 147 height 39
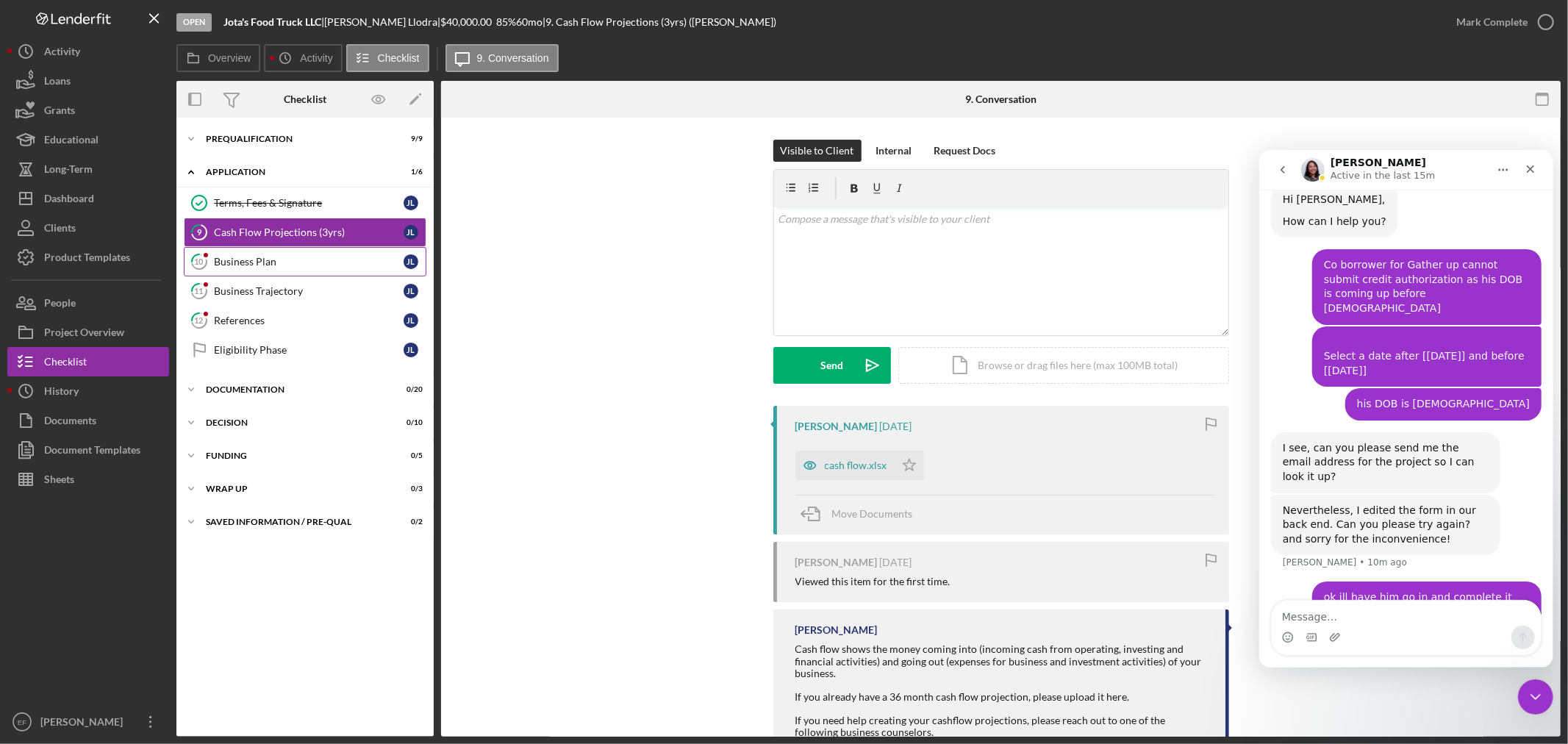
click at [231, 268] on div "Business Plan" at bounding box center [309, 261] width 190 height 12
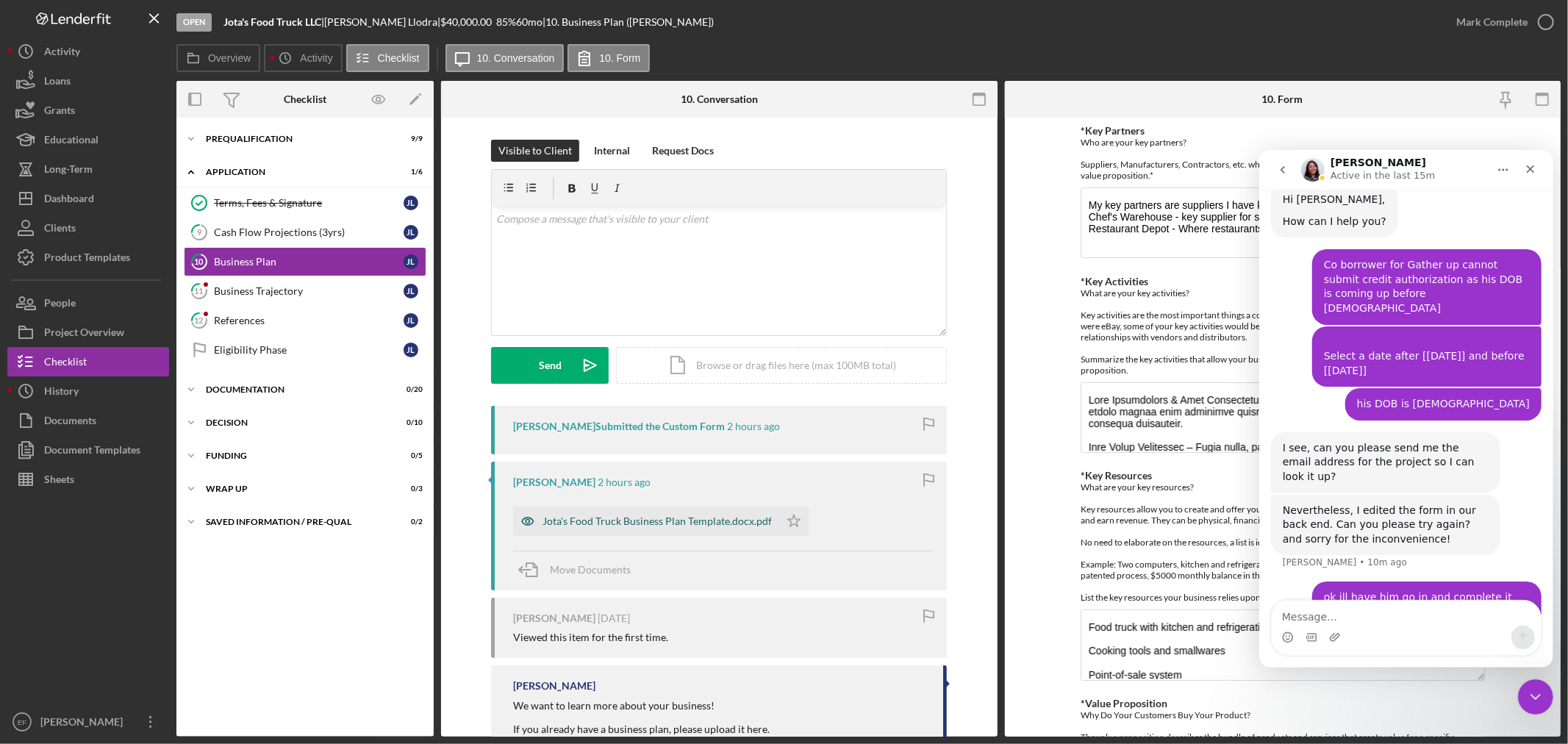
click at [712, 515] on div "Jota's Food Truck Business Plan Template.docx.pdf" at bounding box center [658, 521] width 230 height 12
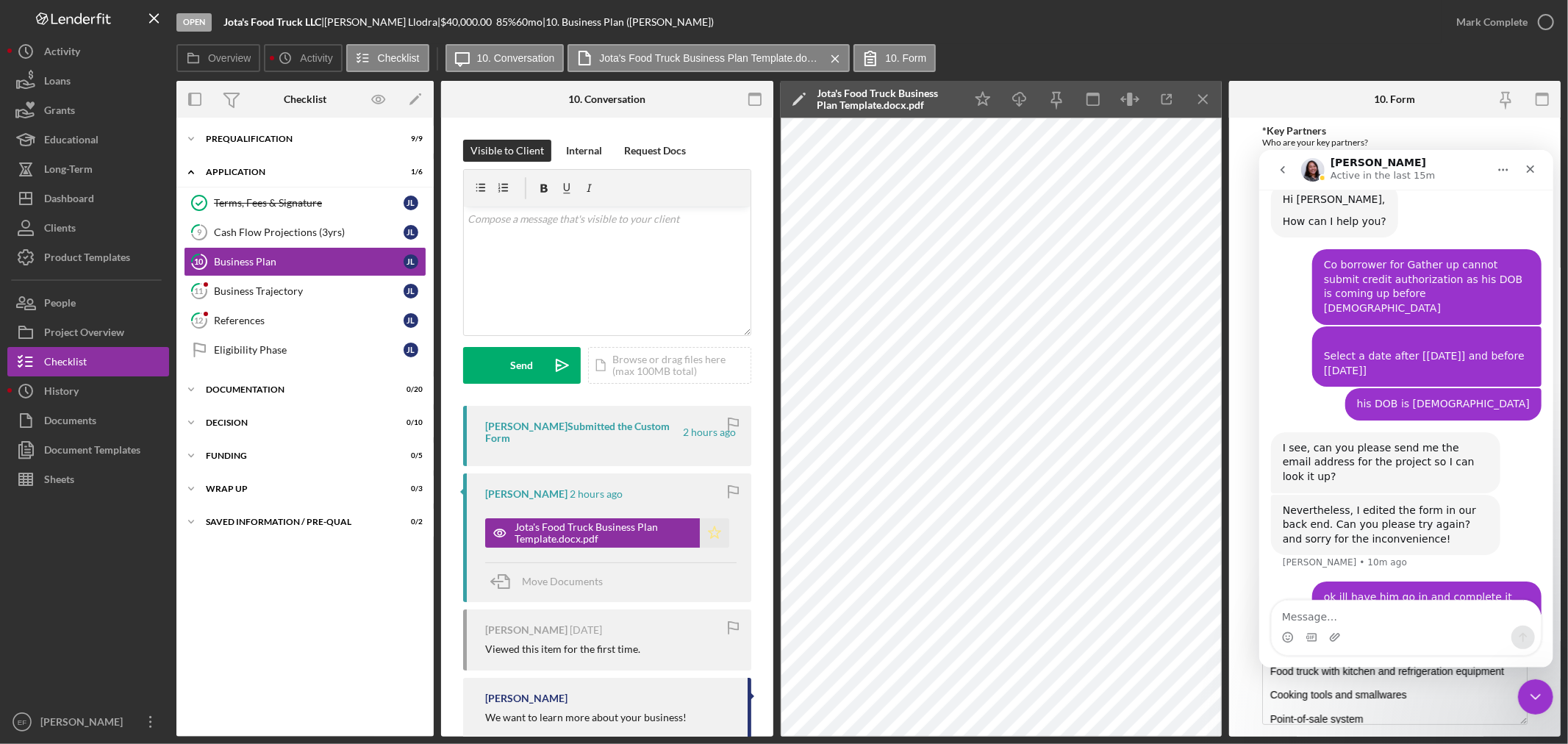
click at [714, 522] on icon "Icon/Star" at bounding box center [714, 533] width 29 height 29
click at [1488, 22] on div "Mark Complete" at bounding box center [1492, 22] width 71 height 29
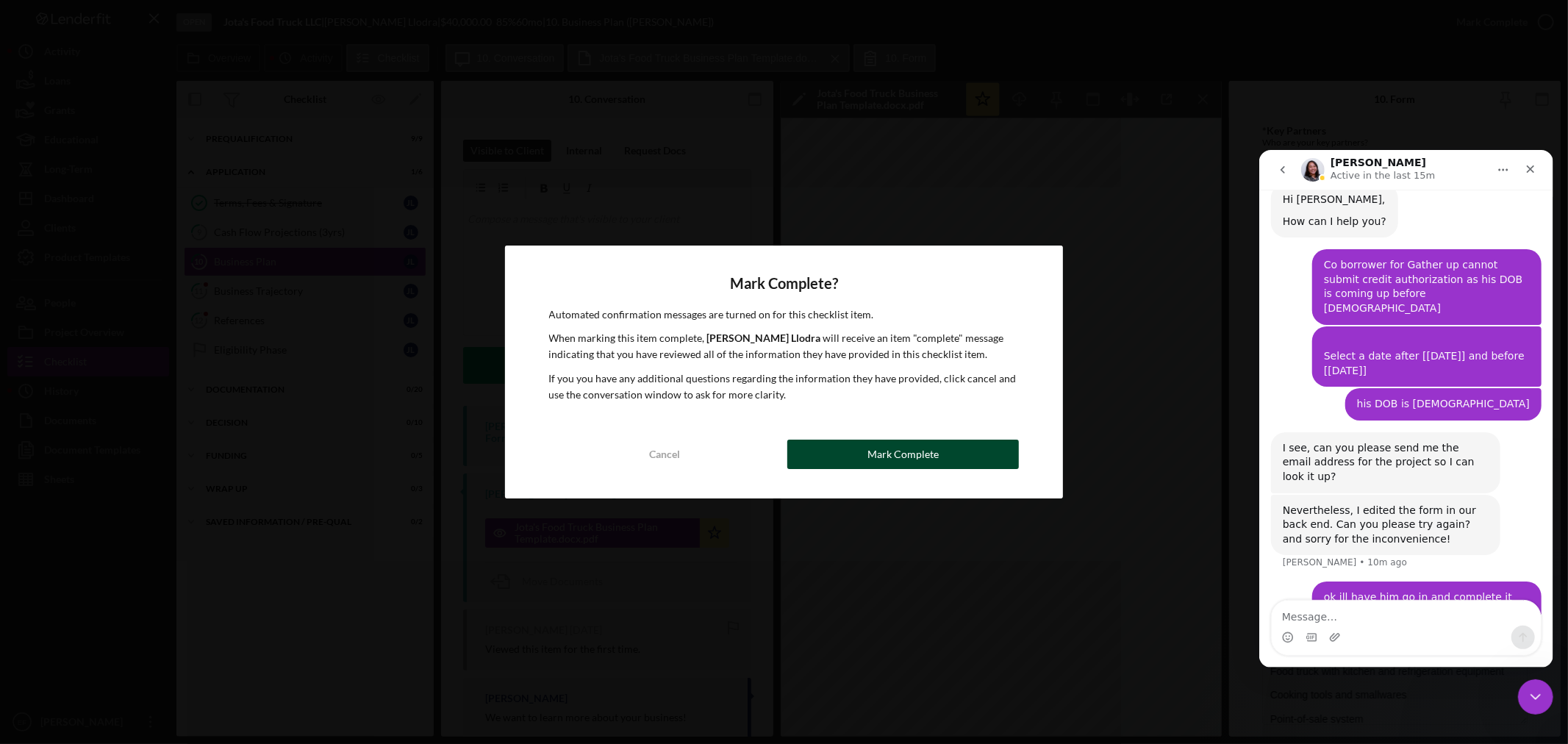
click at [924, 440] on div "Cancel Mark Complete" at bounding box center [784, 455] width 471 height 29
click at [913, 444] on div "Mark Complete" at bounding box center [903, 455] width 71 height 29
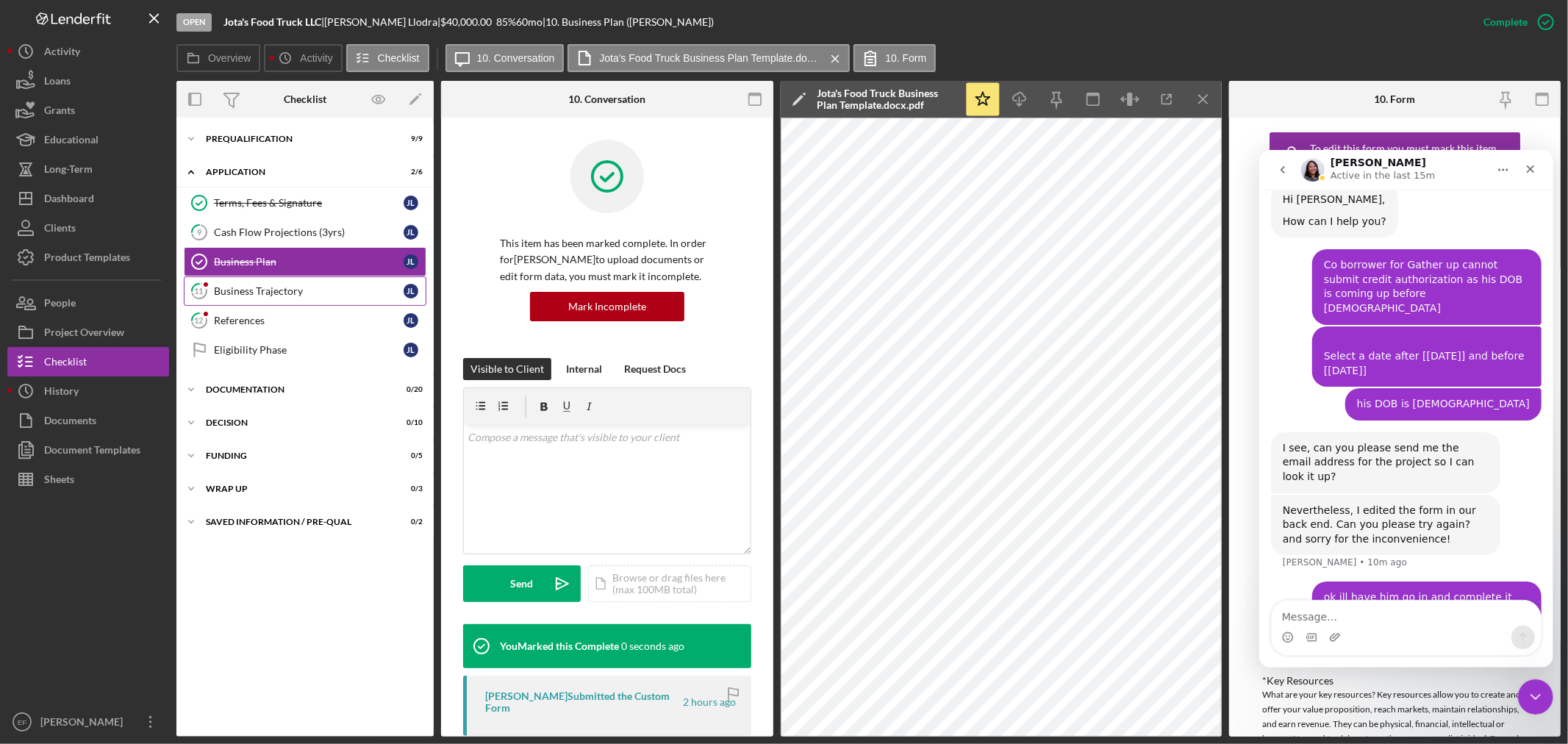
click at [279, 289] on div "Business Trajectory" at bounding box center [309, 291] width 190 height 12
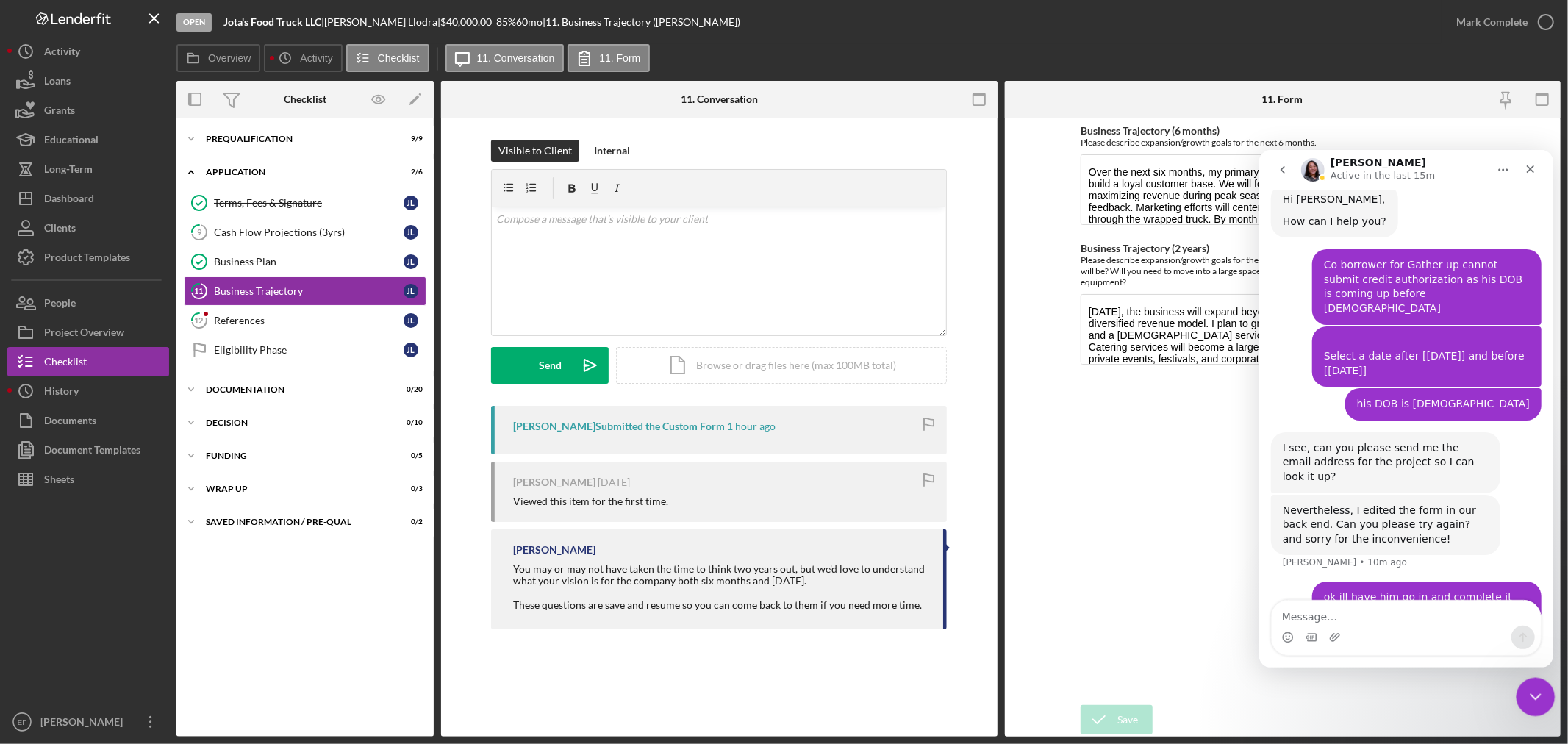
click at [1532, 694] on icon "Close Intercom Messenger" at bounding box center [1533, 694] width 18 height 18
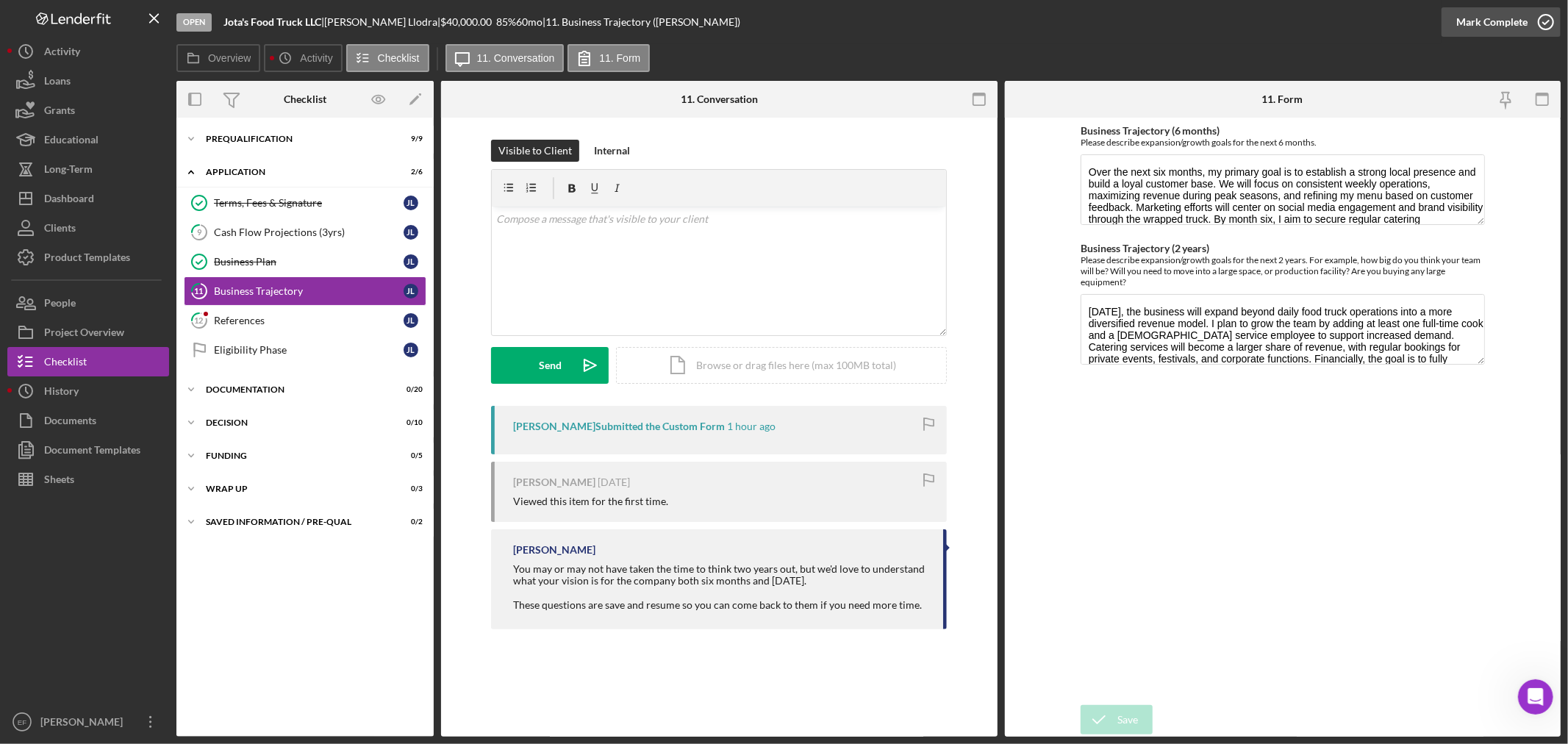
click at [1500, 25] on div "Mark Complete" at bounding box center [1492, 22] width 71 height 29
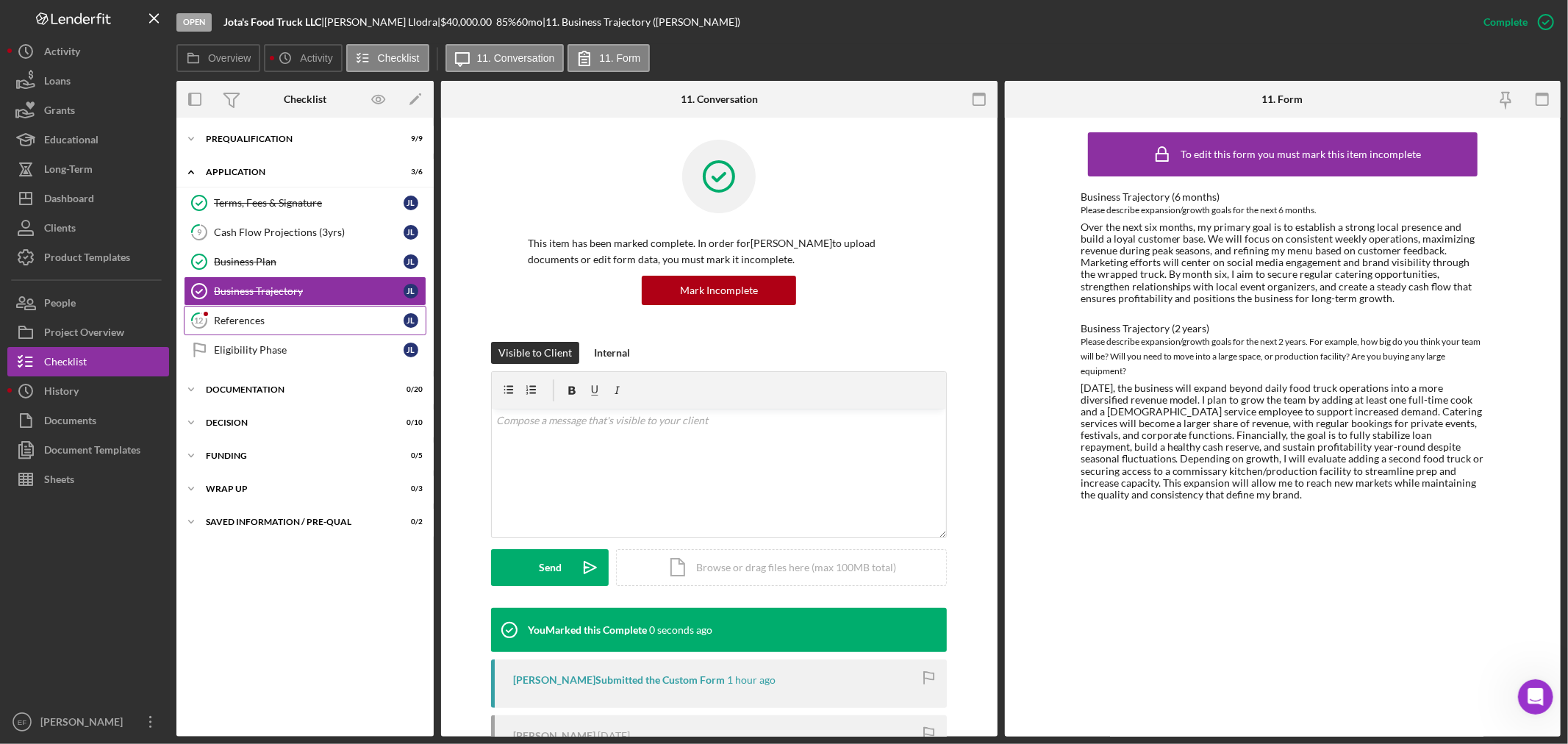
click at [211, 304] on icon "12" at bounding box center [199, 320] width 36 height 36
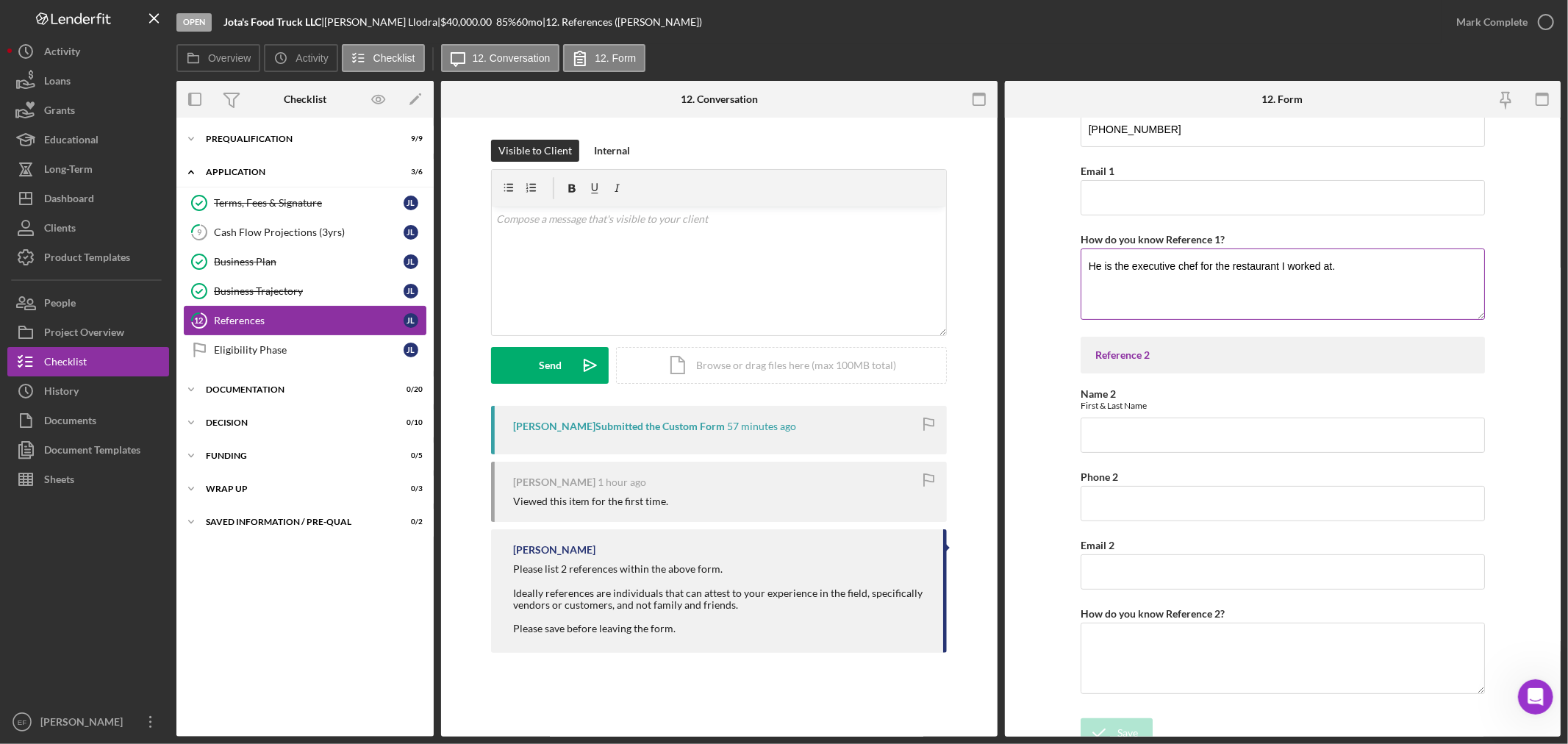
scroll to position [230, 0]
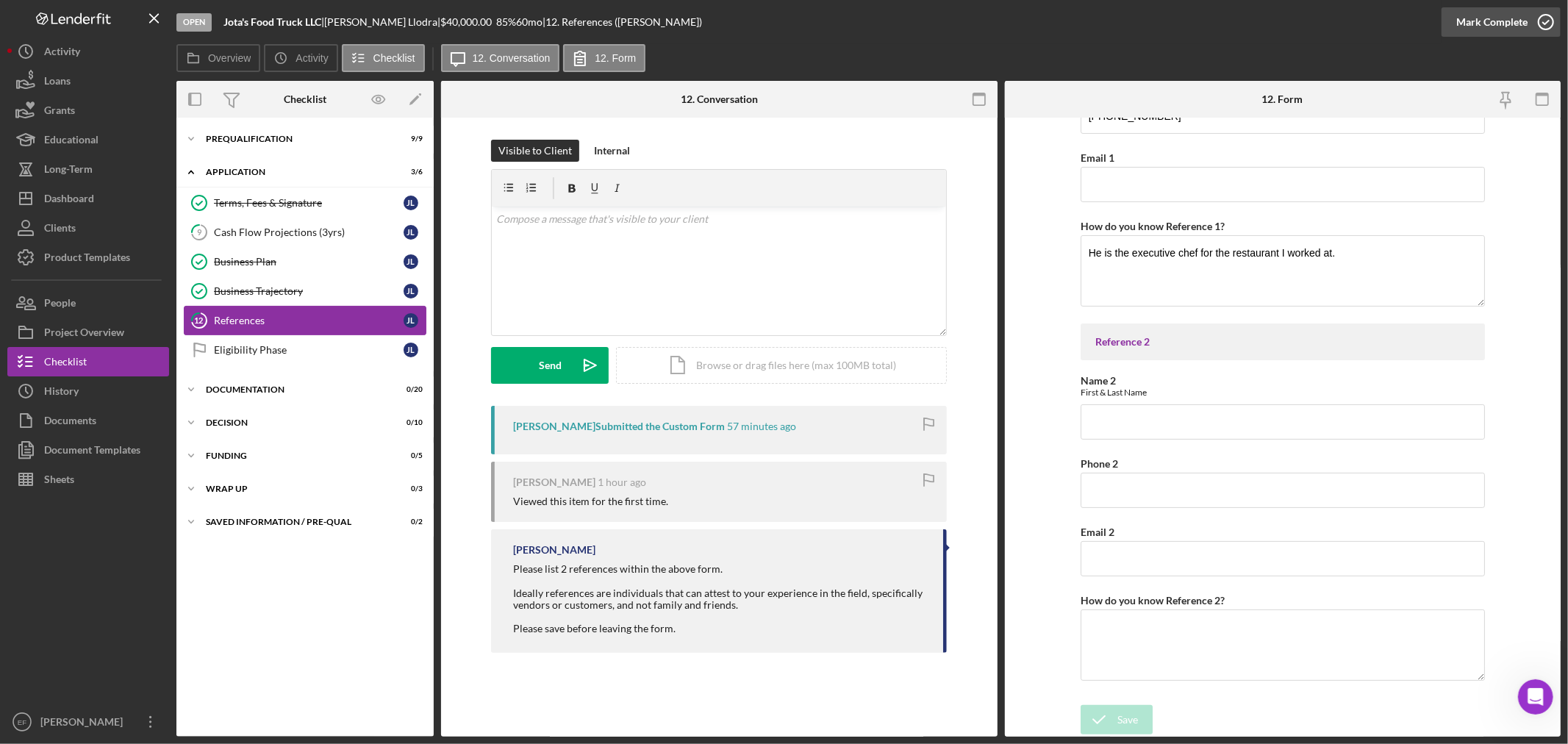
click at [1519, 32] on div "Mark Complete" at bounding box center [1492, 22] width 71 height 29
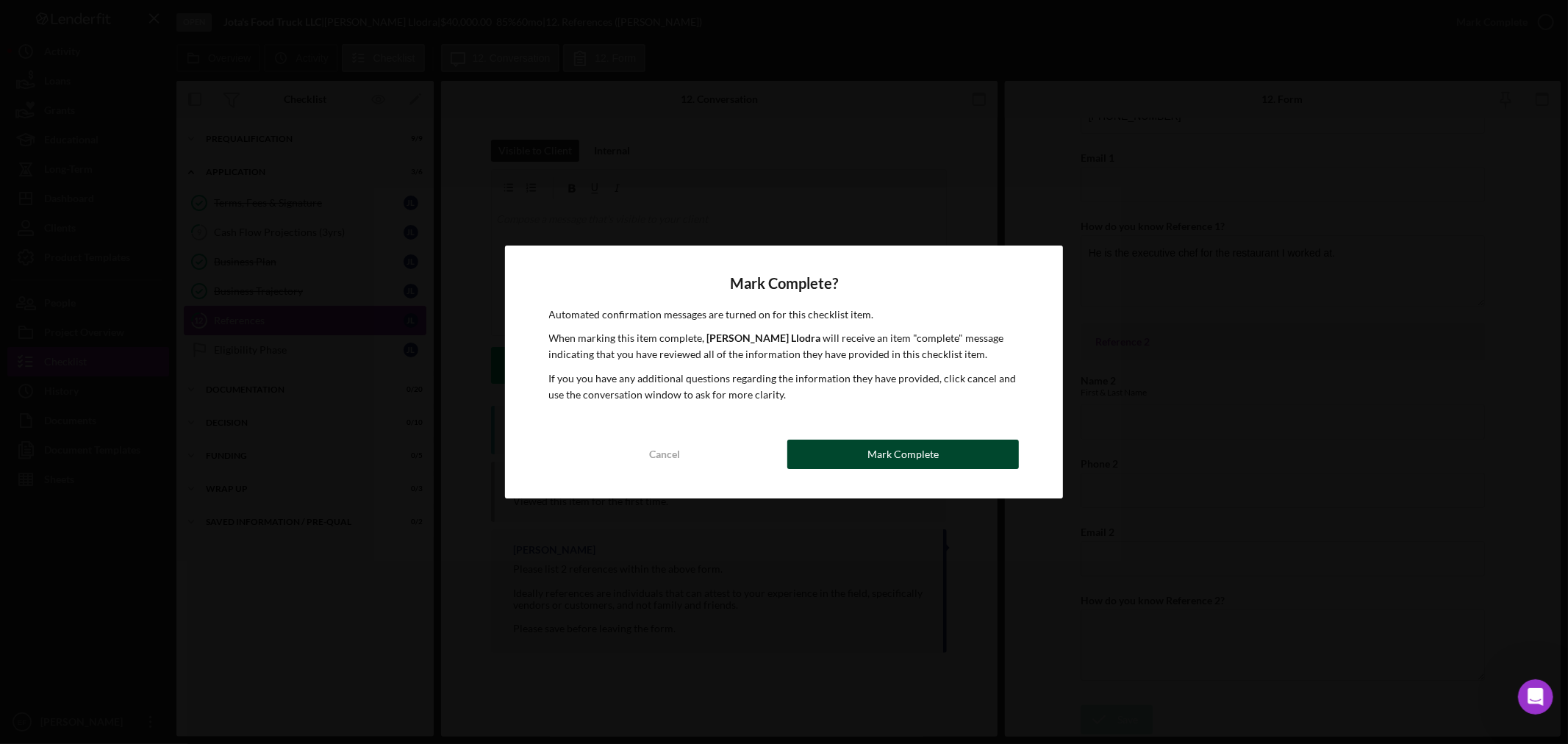
click at [900, 452] on div "Mark Complete" at bounding box center [903, 455] width 71 height 29
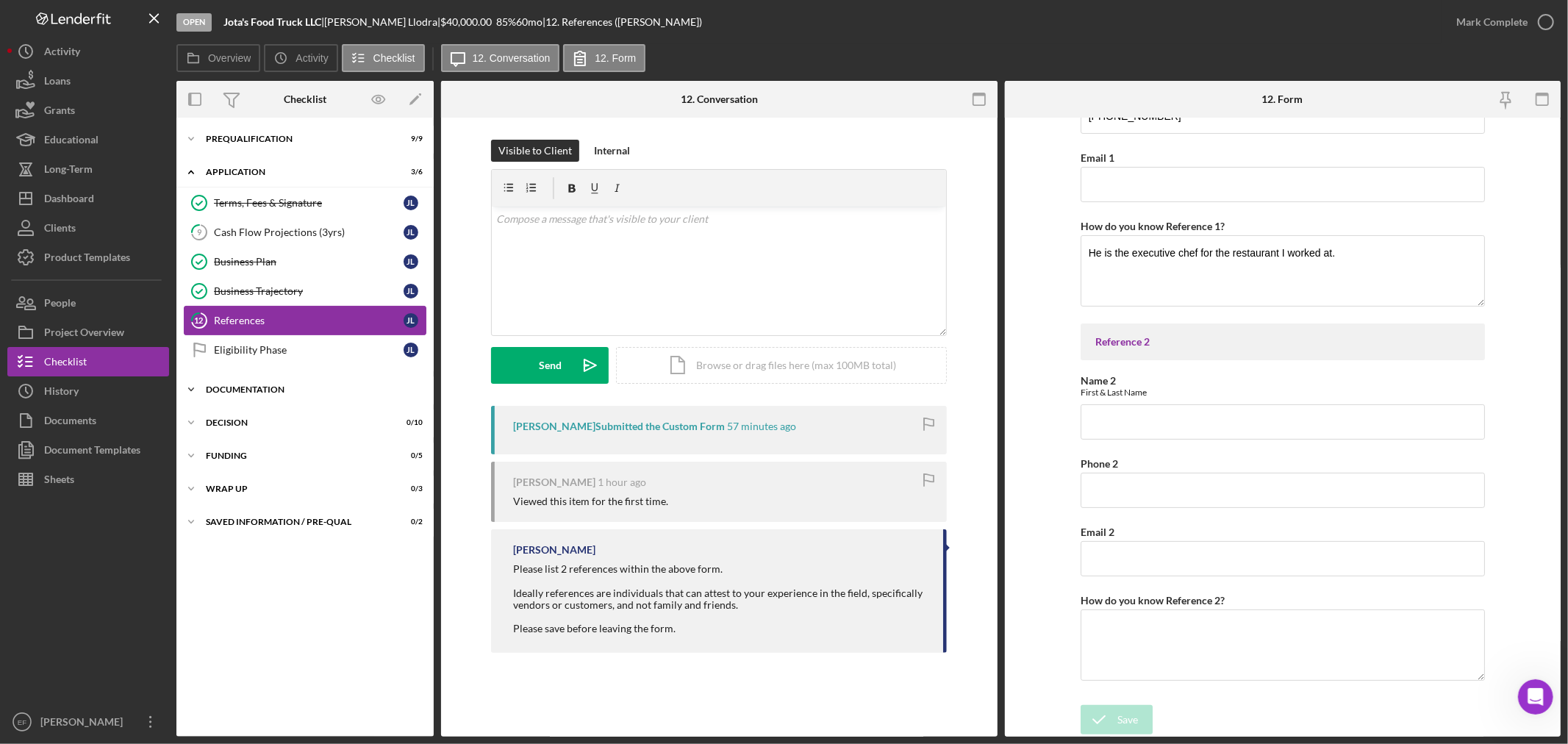
scroll to position [289, 0]
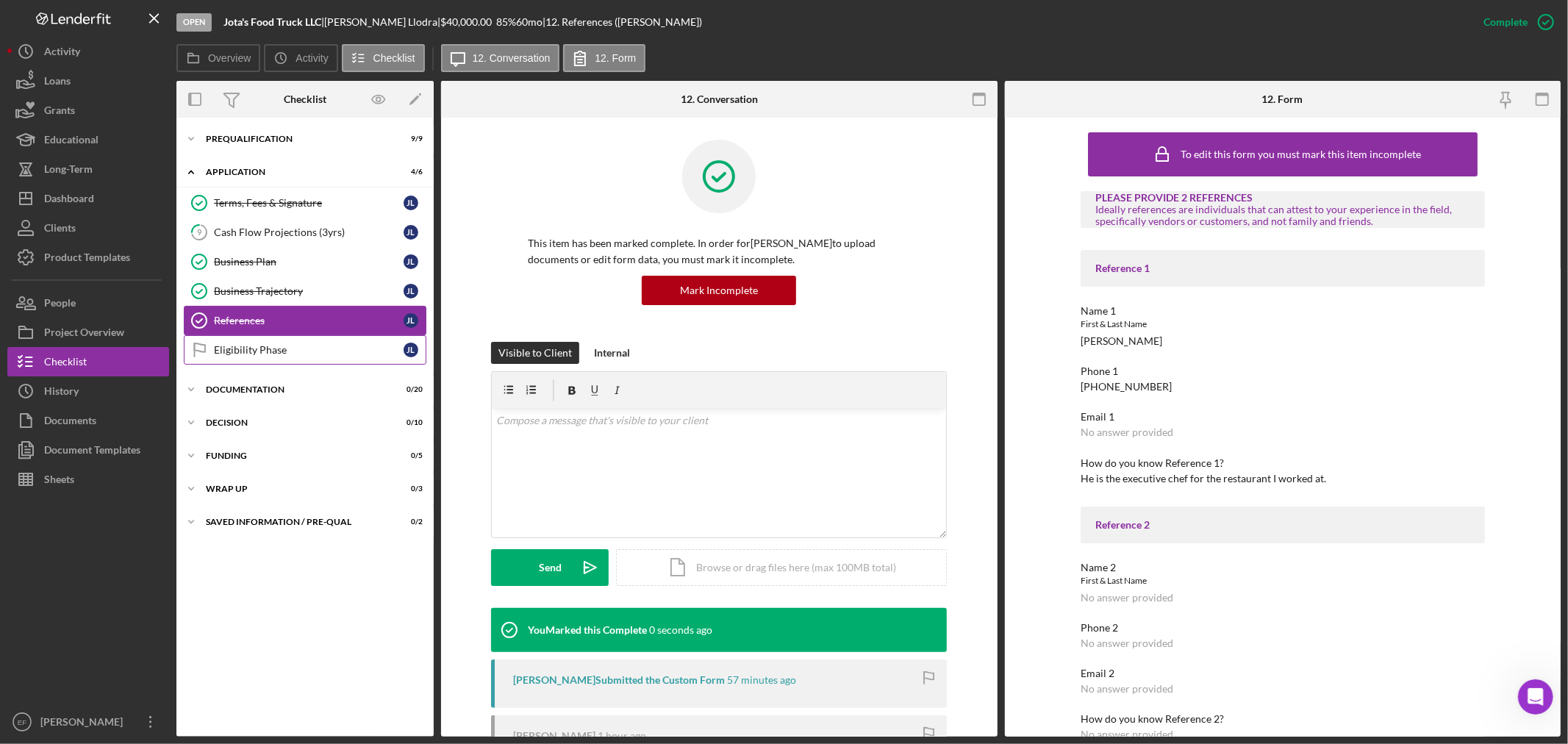
click at [240, 355] on div "Eligibility Phase" at bounding box center [309, 350] width 190 height 12
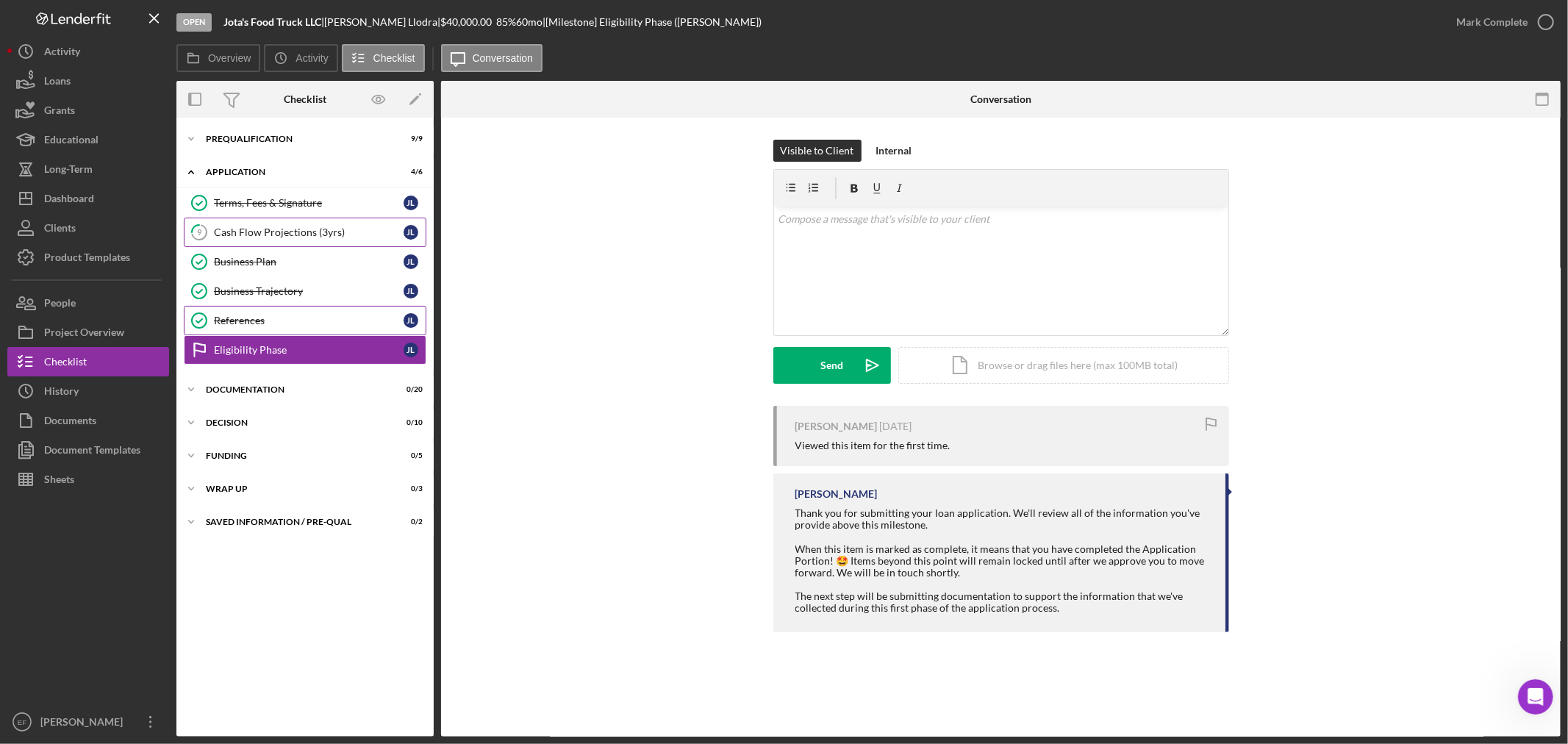
click at [256, 232] on div "Cash Flow Projections (3yrs)" at bounding box center [309, 232] width 190 height 12
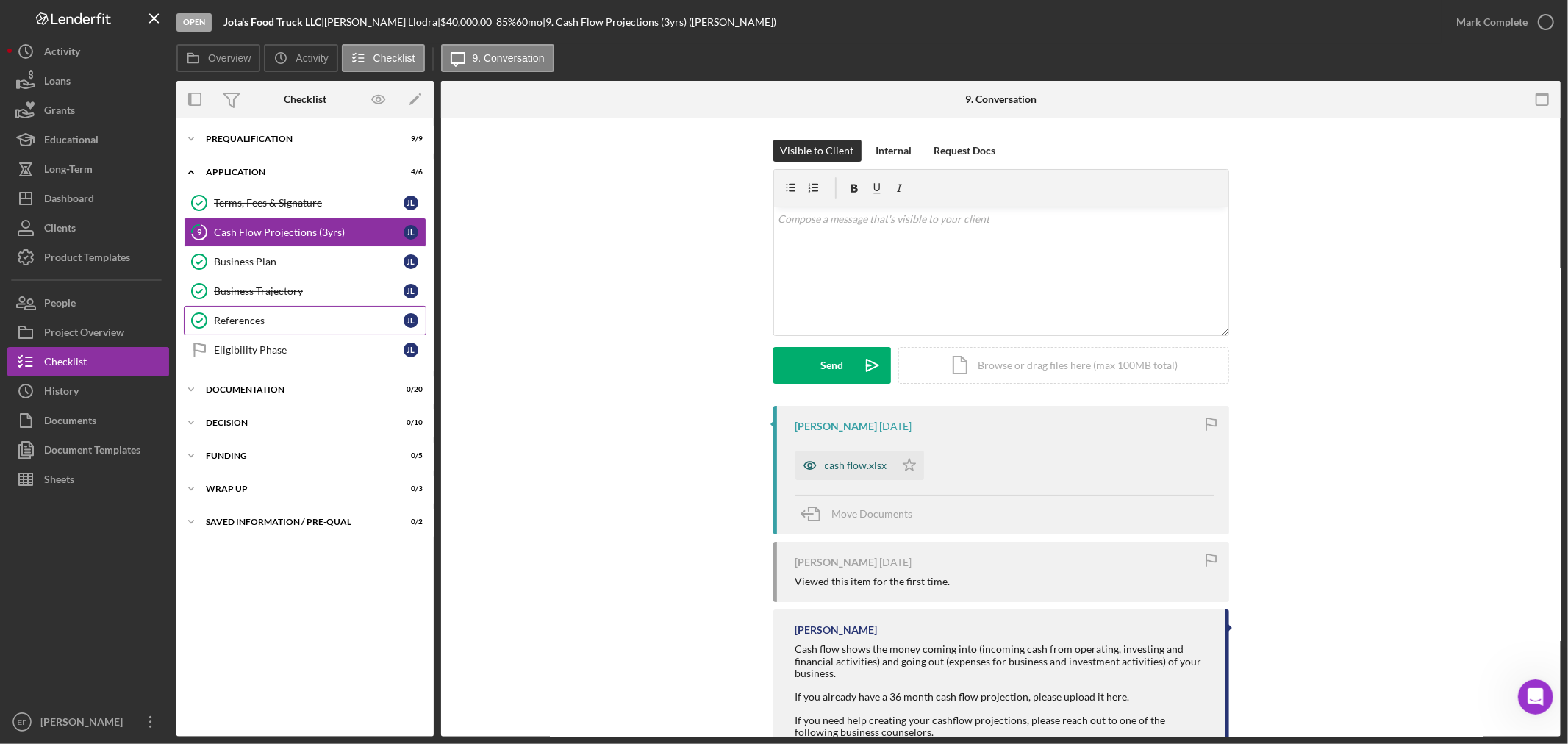
click at [876, 462] on div "cash flow.xlsx" at bounding box center [856, 465] width 63 height 12
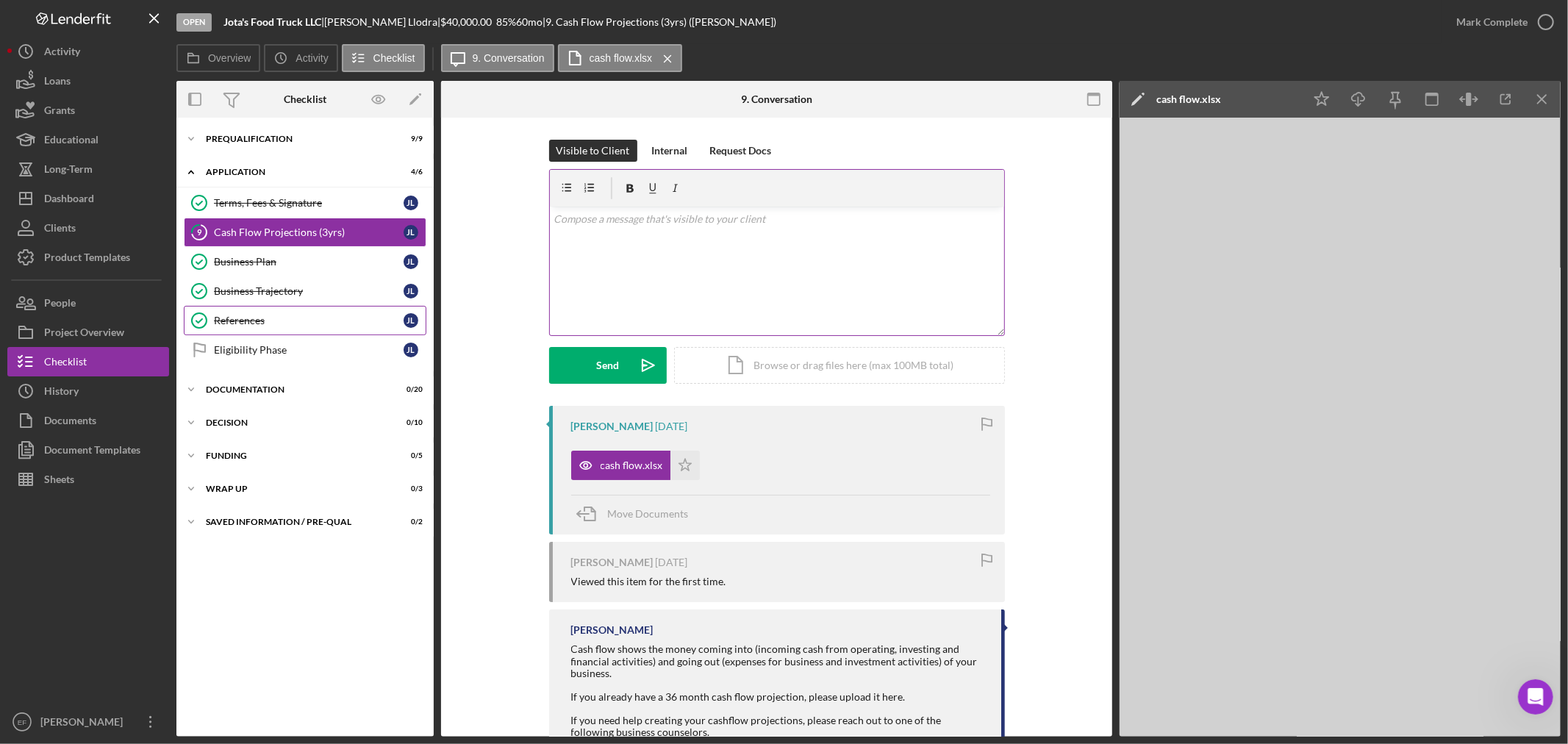
click at [723, 238] on div "v Color teal Color pink Remove color Add row above Add row below Add column bef…" at bounding box center [777, 271] width 454 height 129
click at [596, 369] on div "Send" at bounding box center [607, 365] width 22 height 36
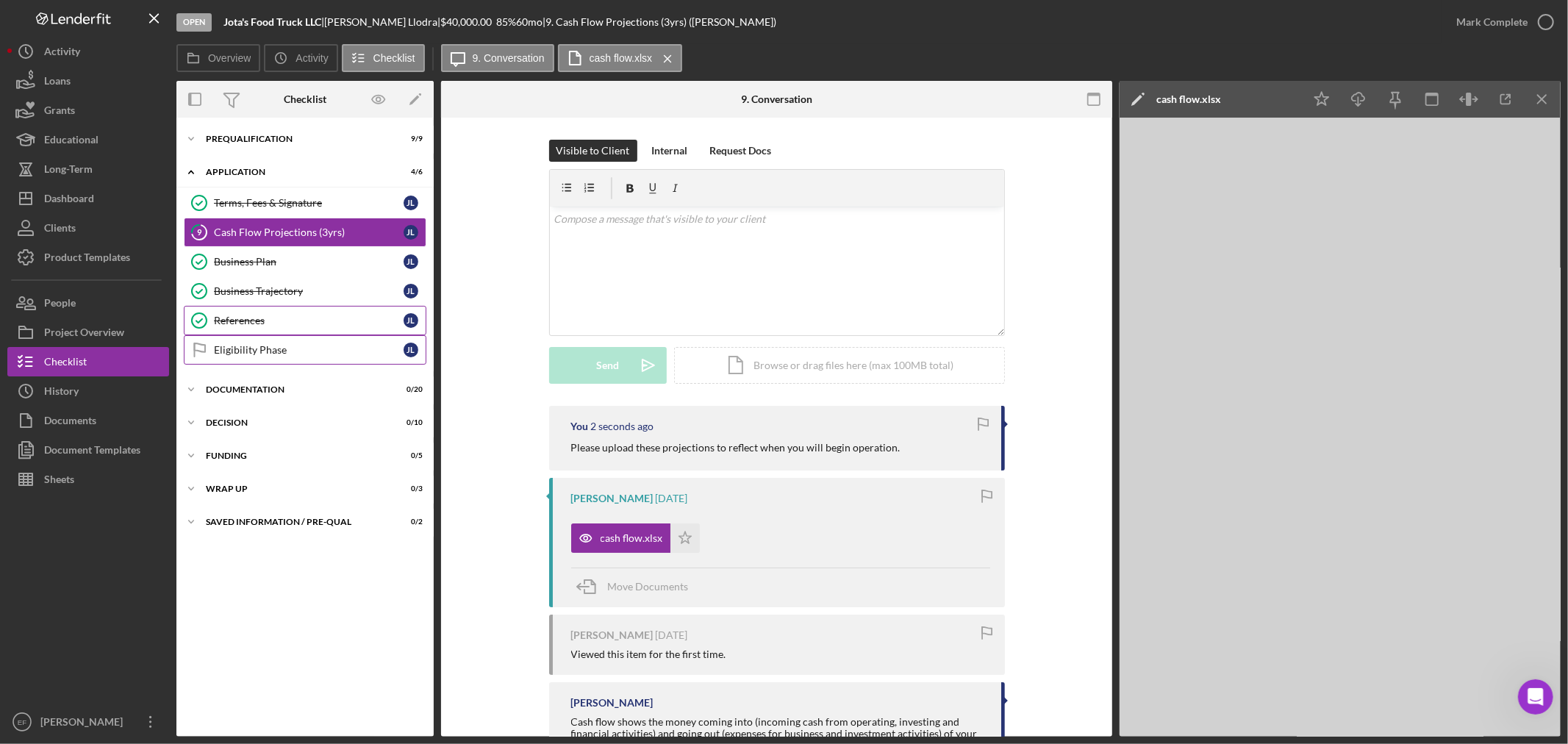
click at [238, 348] on div "Eligibility Phase" at bounding box center [309, 350] width 190 height 12
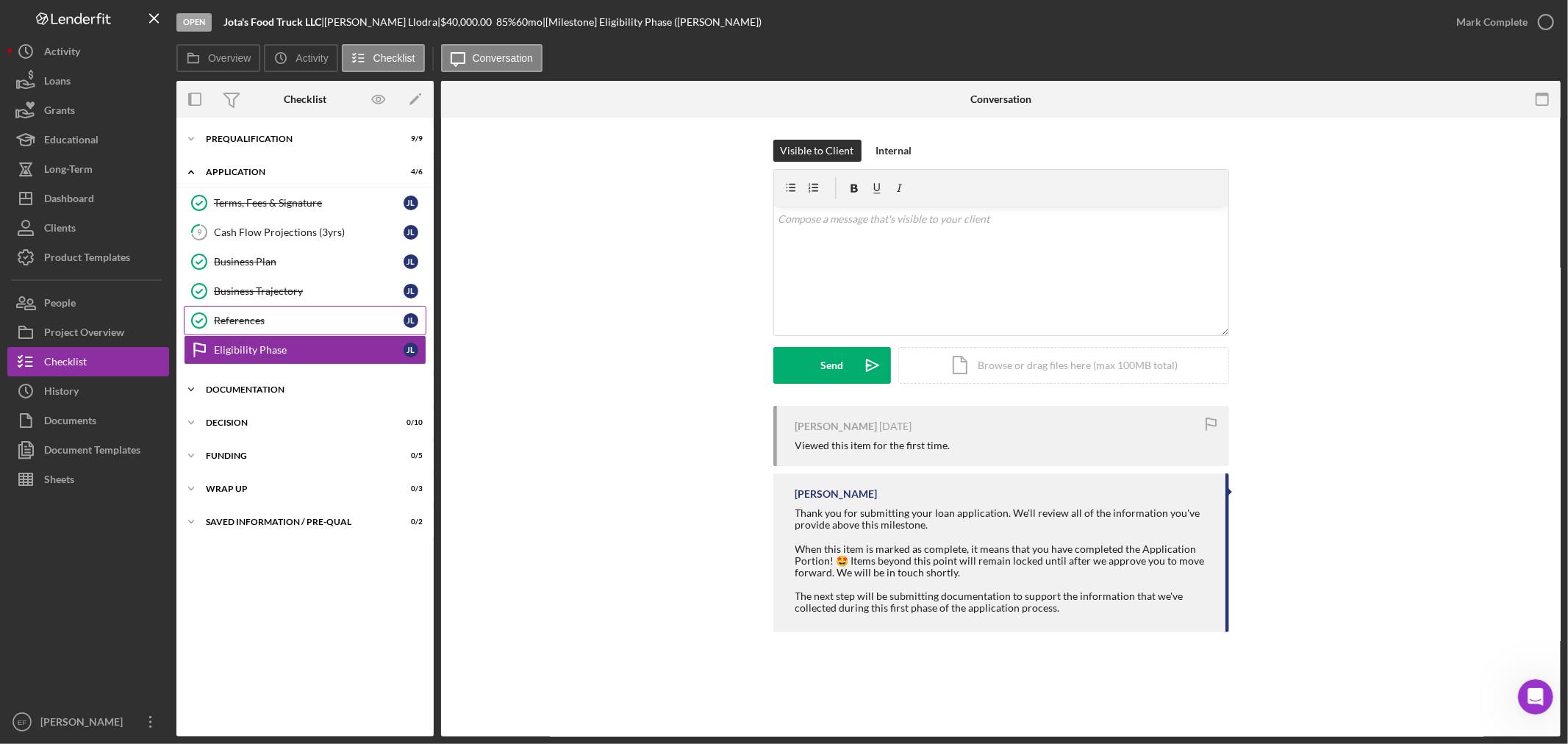
click at [279, 389] on div "Documentation" at bounding box center [310, 389] width 209 height 9
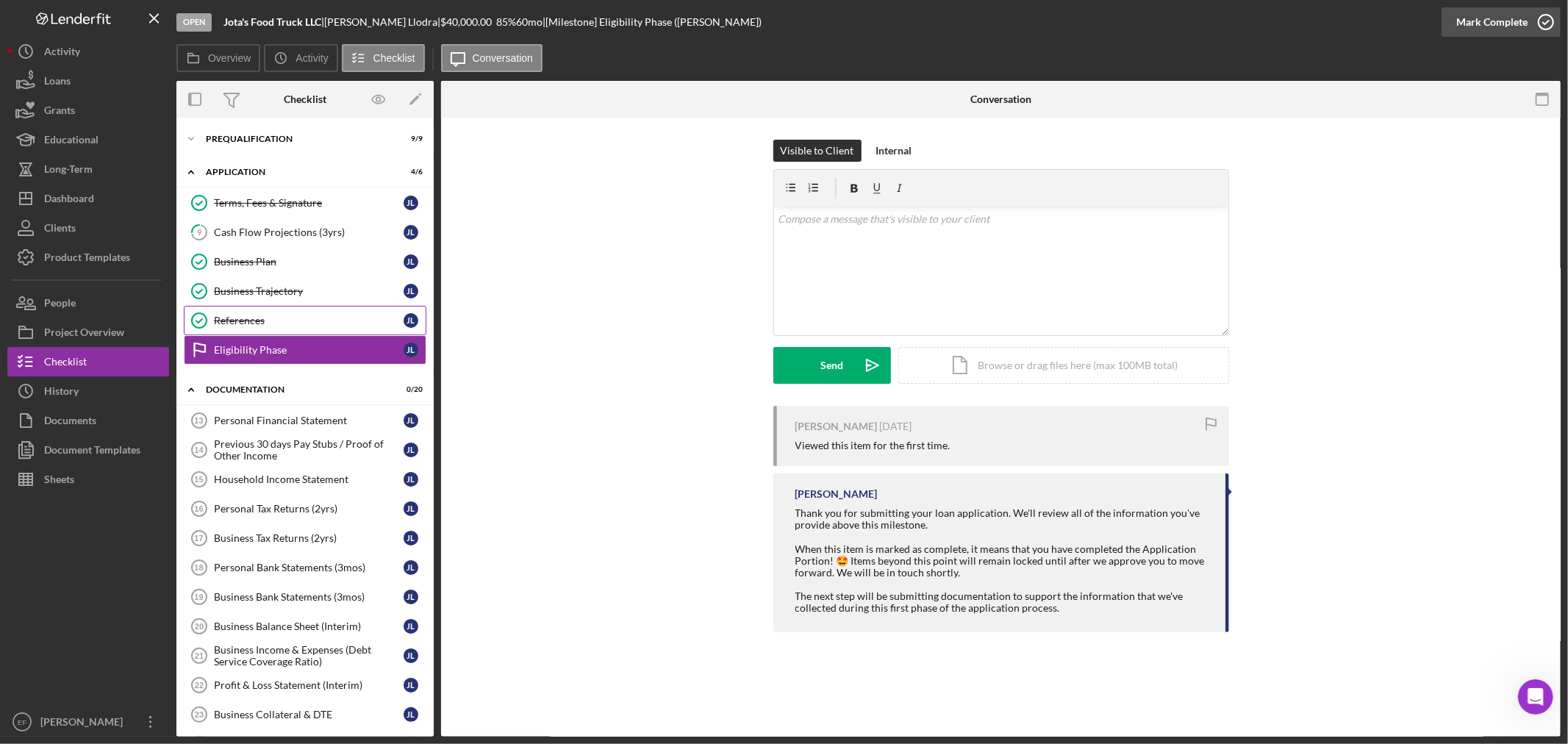
click at [1502, 24] on div "Mark Complete" at bounding box center [1492, 22] width 71 height 29
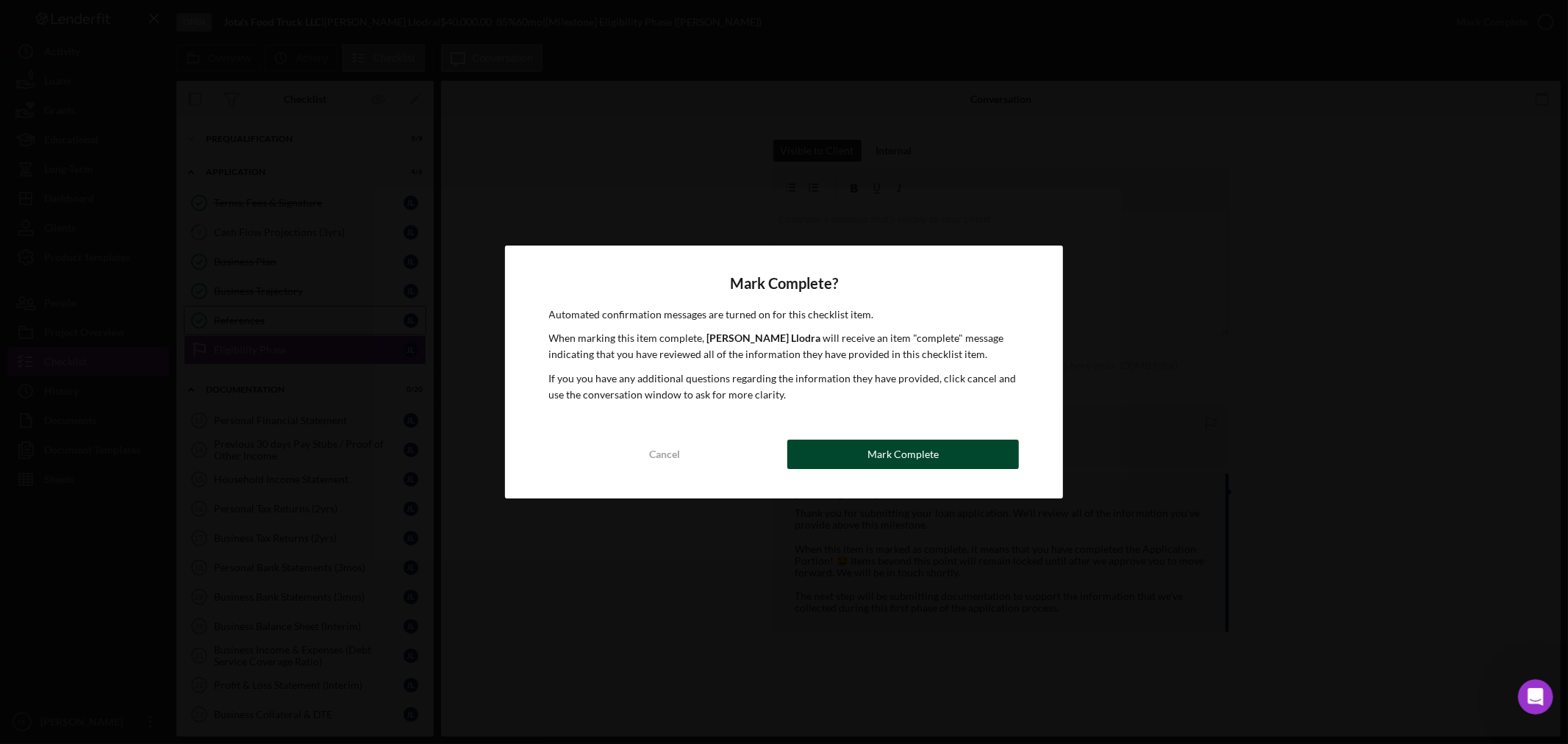
click at [853, 459] on button "Mark Complete" at bounding box center [903, 455] width 232 height 29
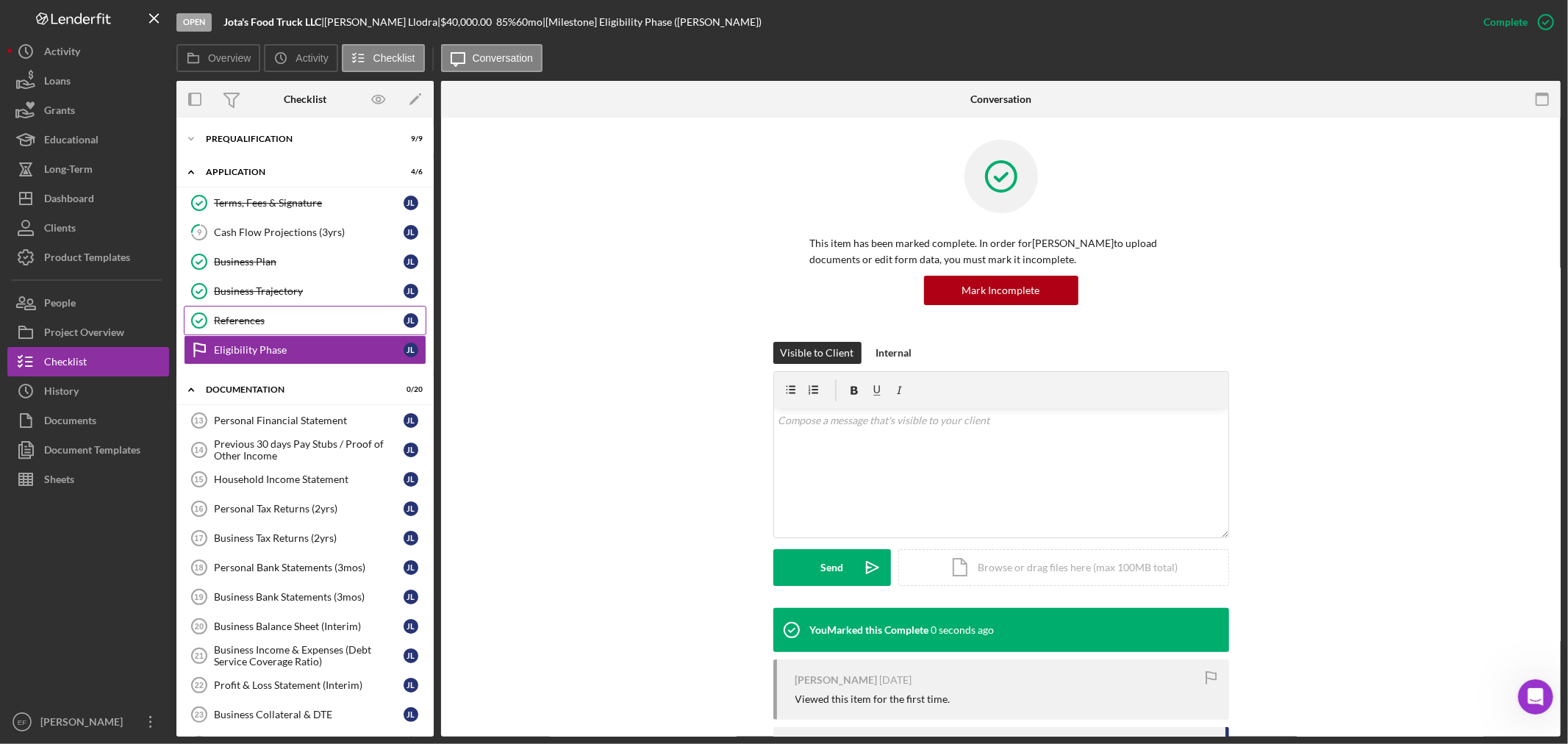
click at [503, 464] on div "Visible to Client Internal v Color teal Color pink Remove color Add row above A…" at bounding box center [1000, 475] width 1076 height 266
click at [35, 571] on div at bounding box center [88, 600] width 162 height 213
click at [51, 191] on div "Dashboard" at bounding box center [69, 200] width 50 height 33
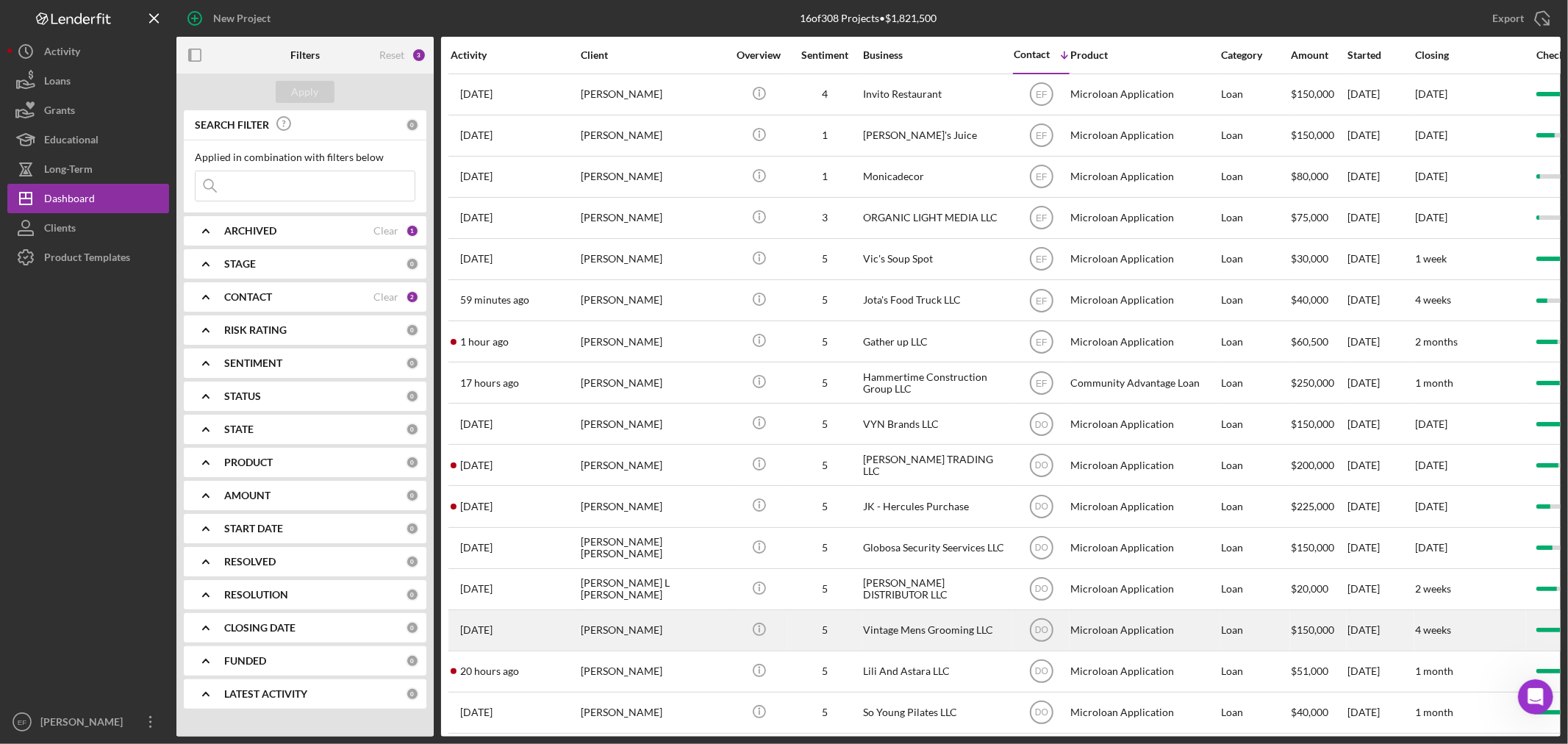
click at [607, 642] on div "[PERSON_NAME]" at bounding box center [654, 631] width 147 height 39
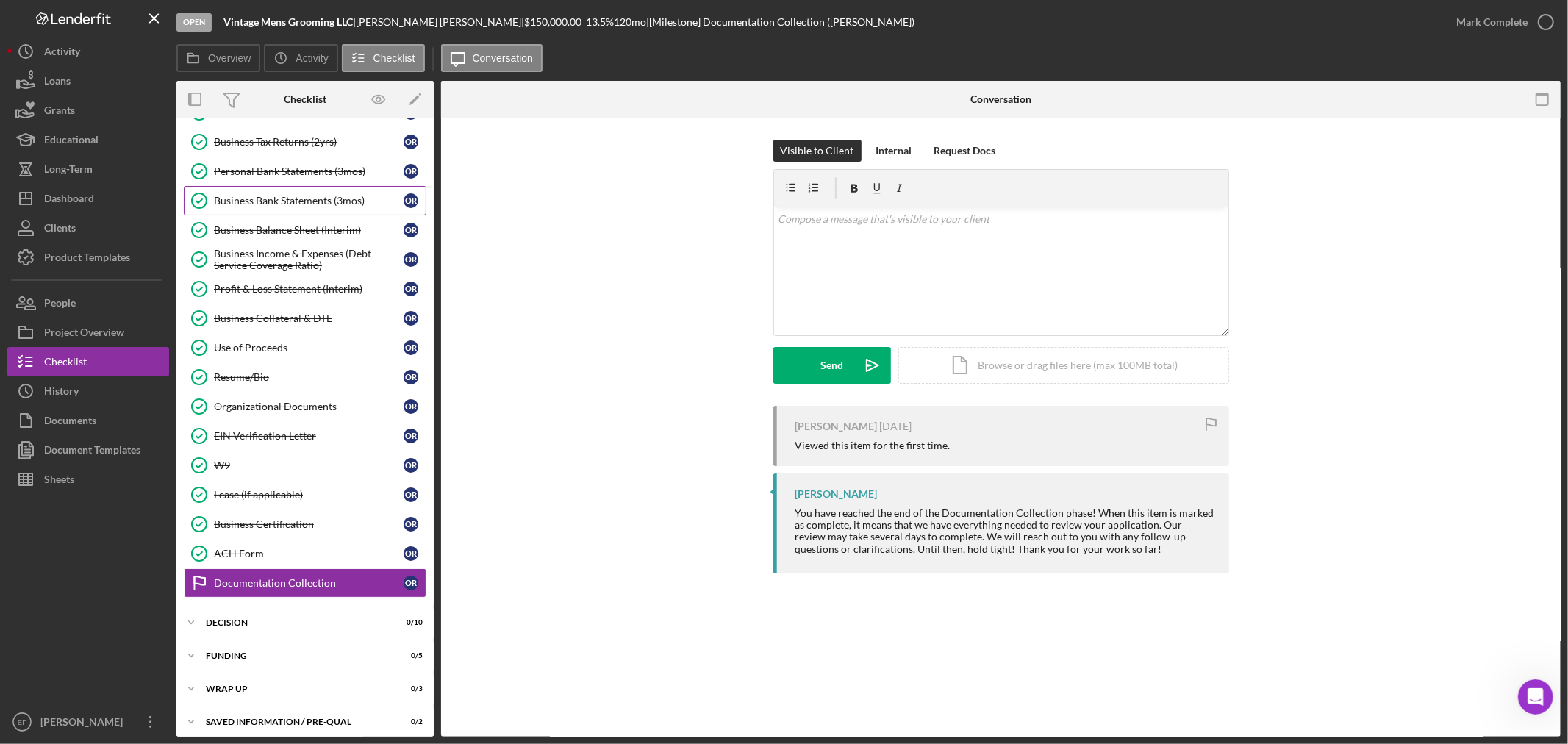
scroll to position [223, 0]
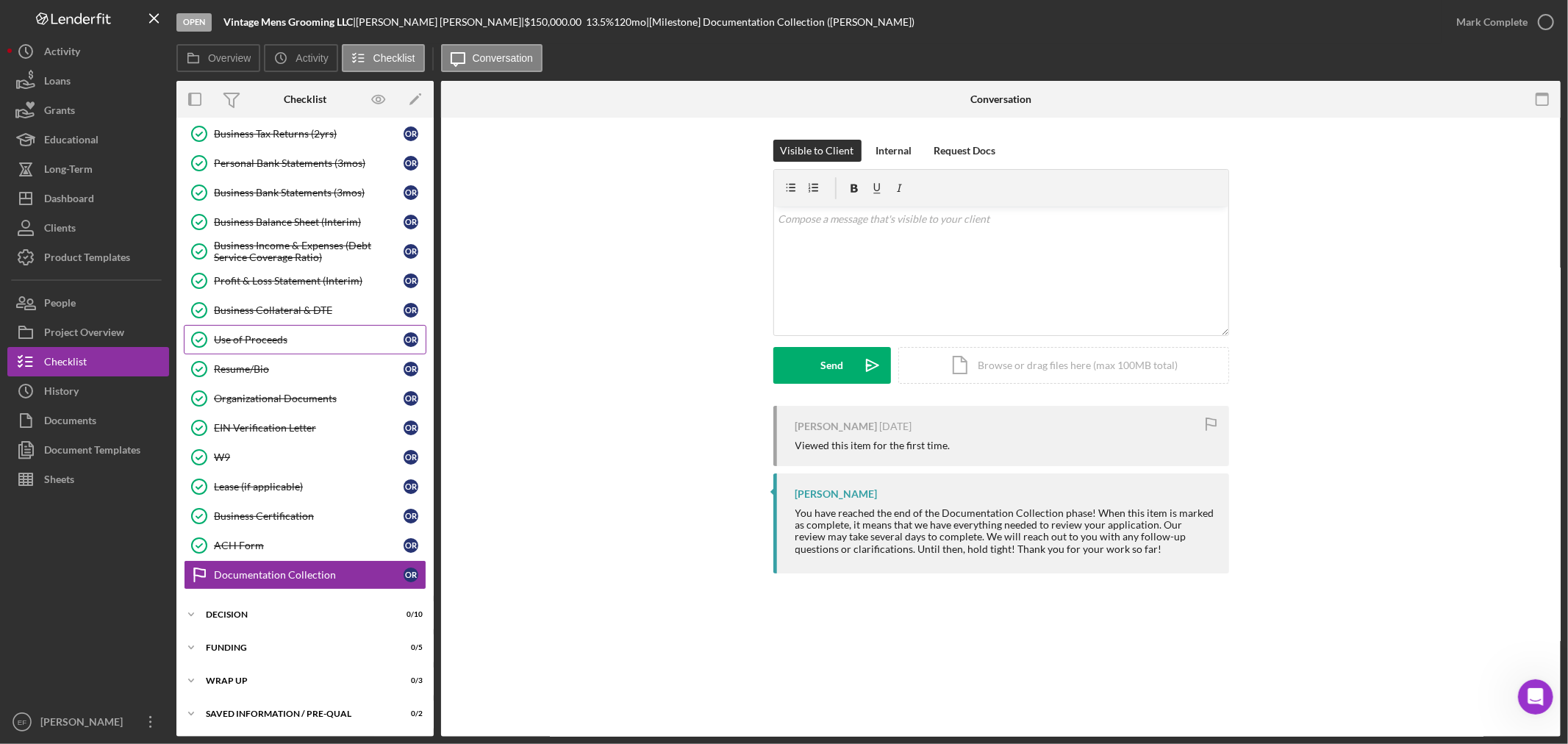
click at [260, 344] on div "Use of Proceeds" at bounding box center [309, 339] width 190 height 12
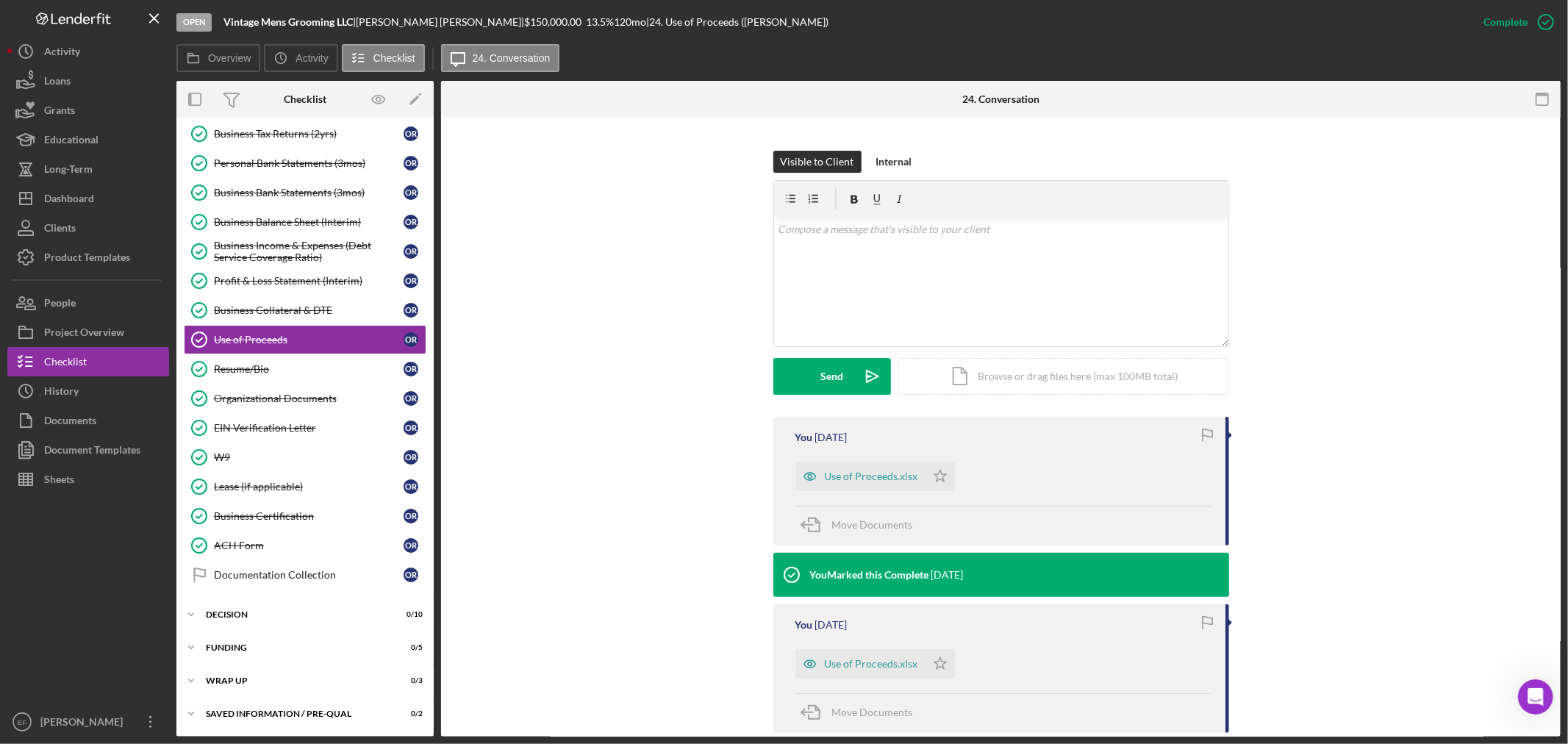
scroll to position [163, 0]
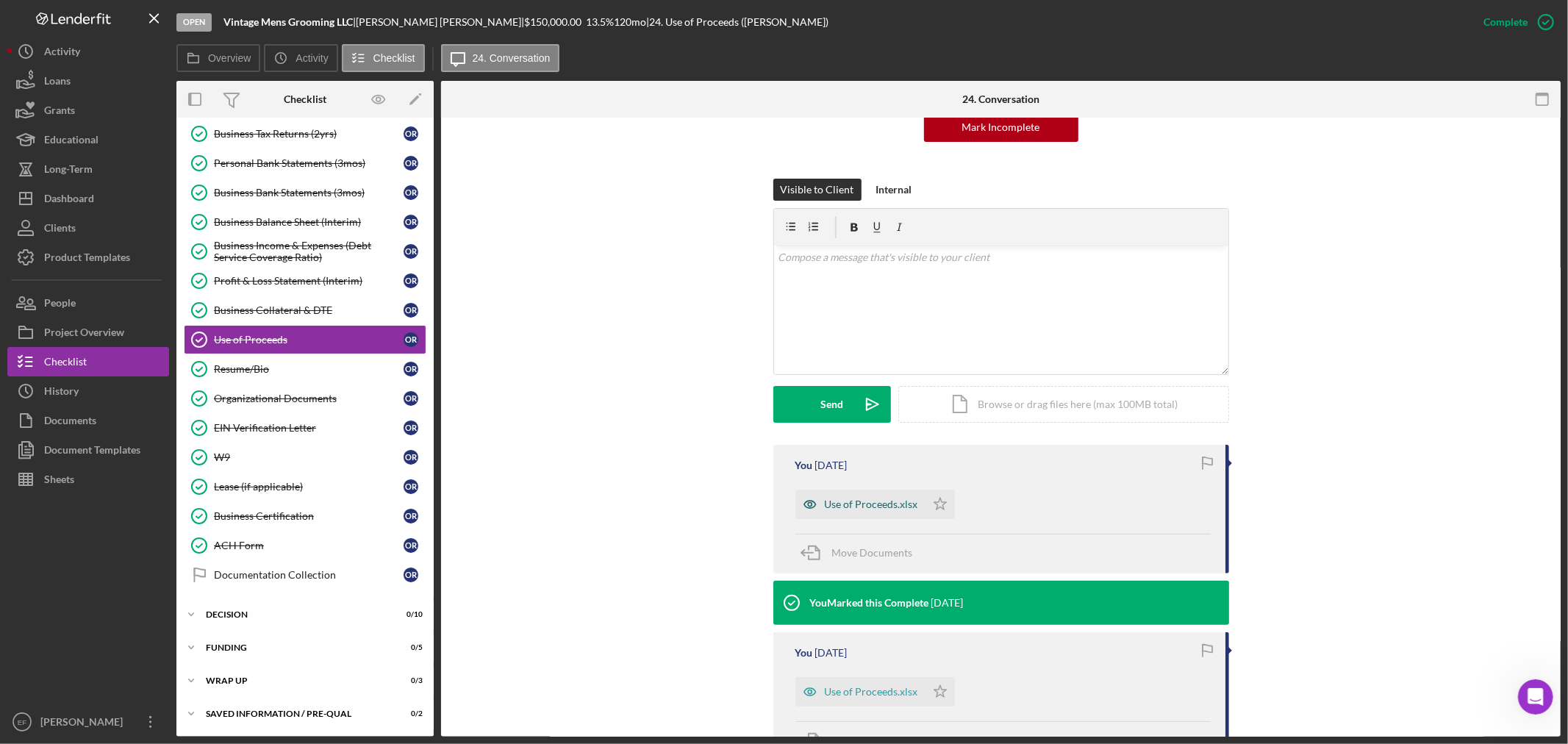
click at [879, 503] on div "Use of Proceeds.xlsx" at bounding box center [872, 504] width 93 height 12
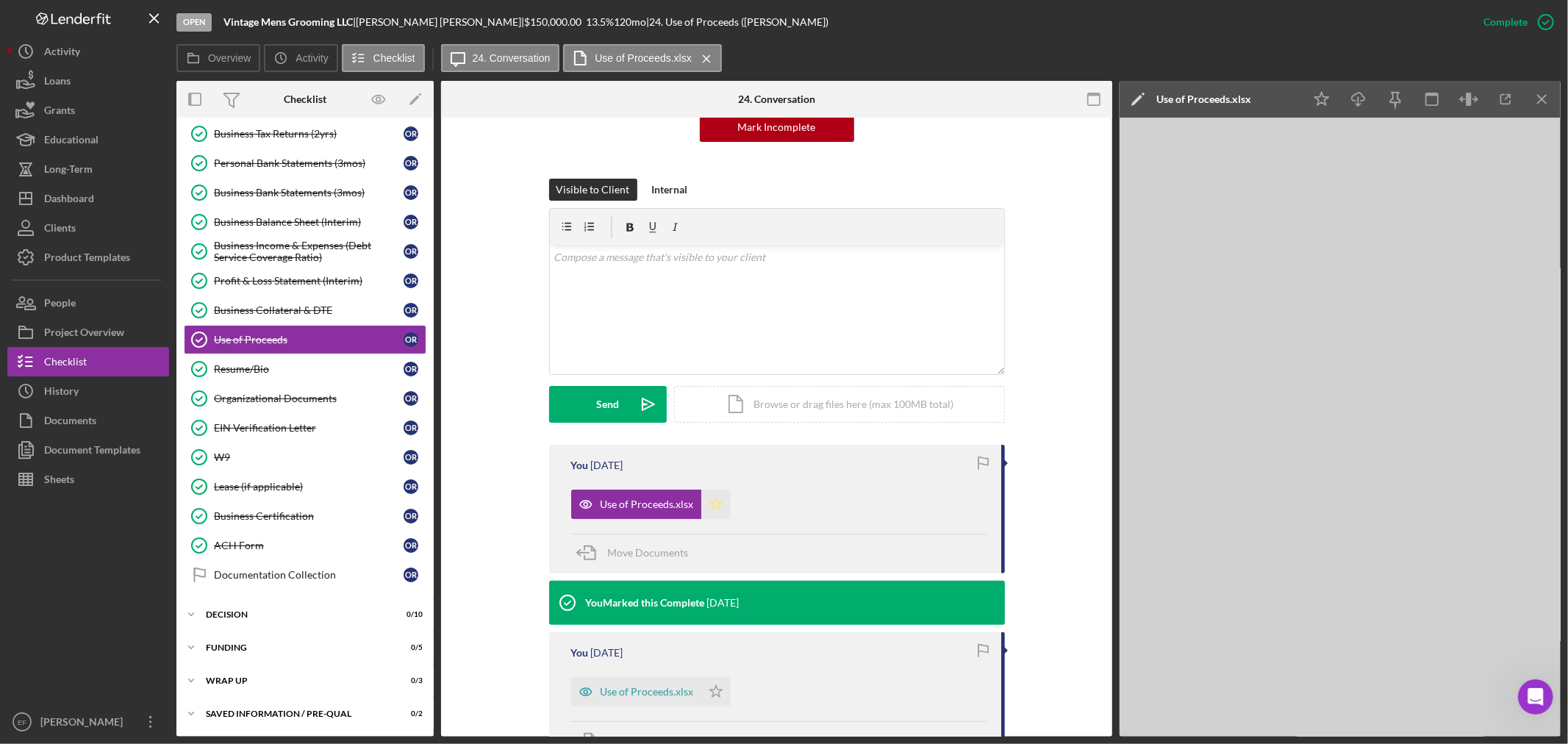
click at [710, 509] on polygon "button" at bounding box center [716, 503] width 12 height 12
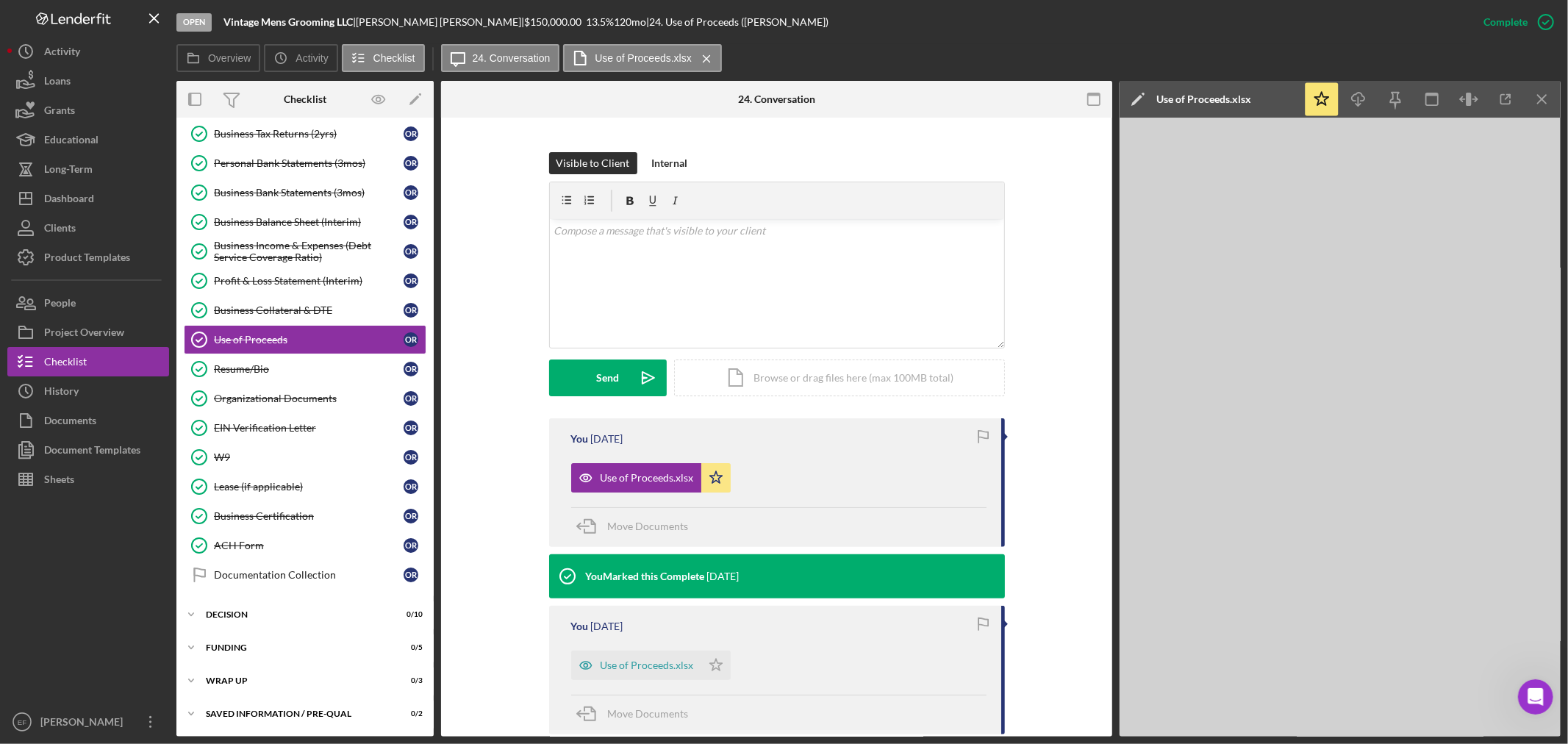
scroll to position [189, 0]
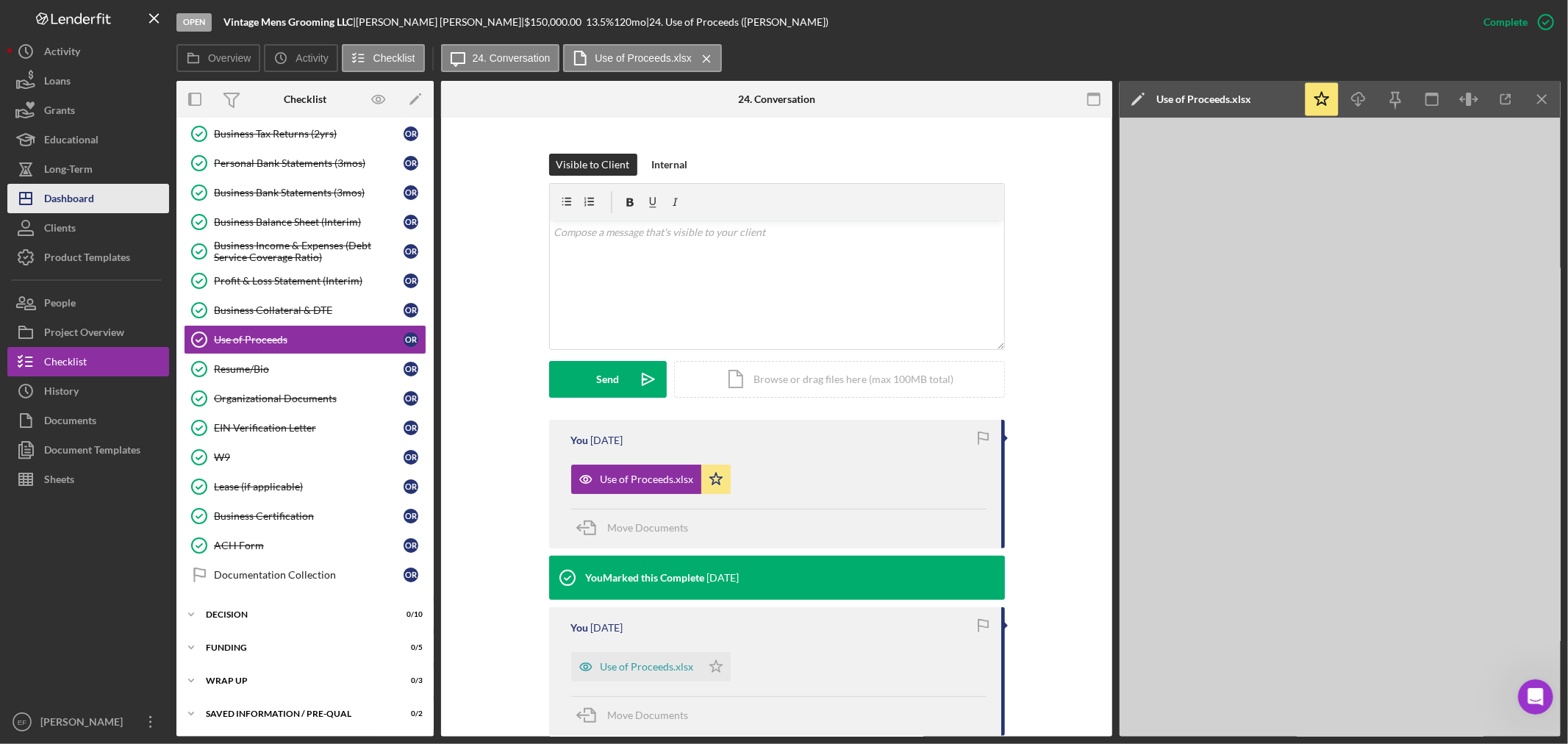
click at [48, 201] on div "Dashboard" at bounding box center [69, 200] width 50 height 33
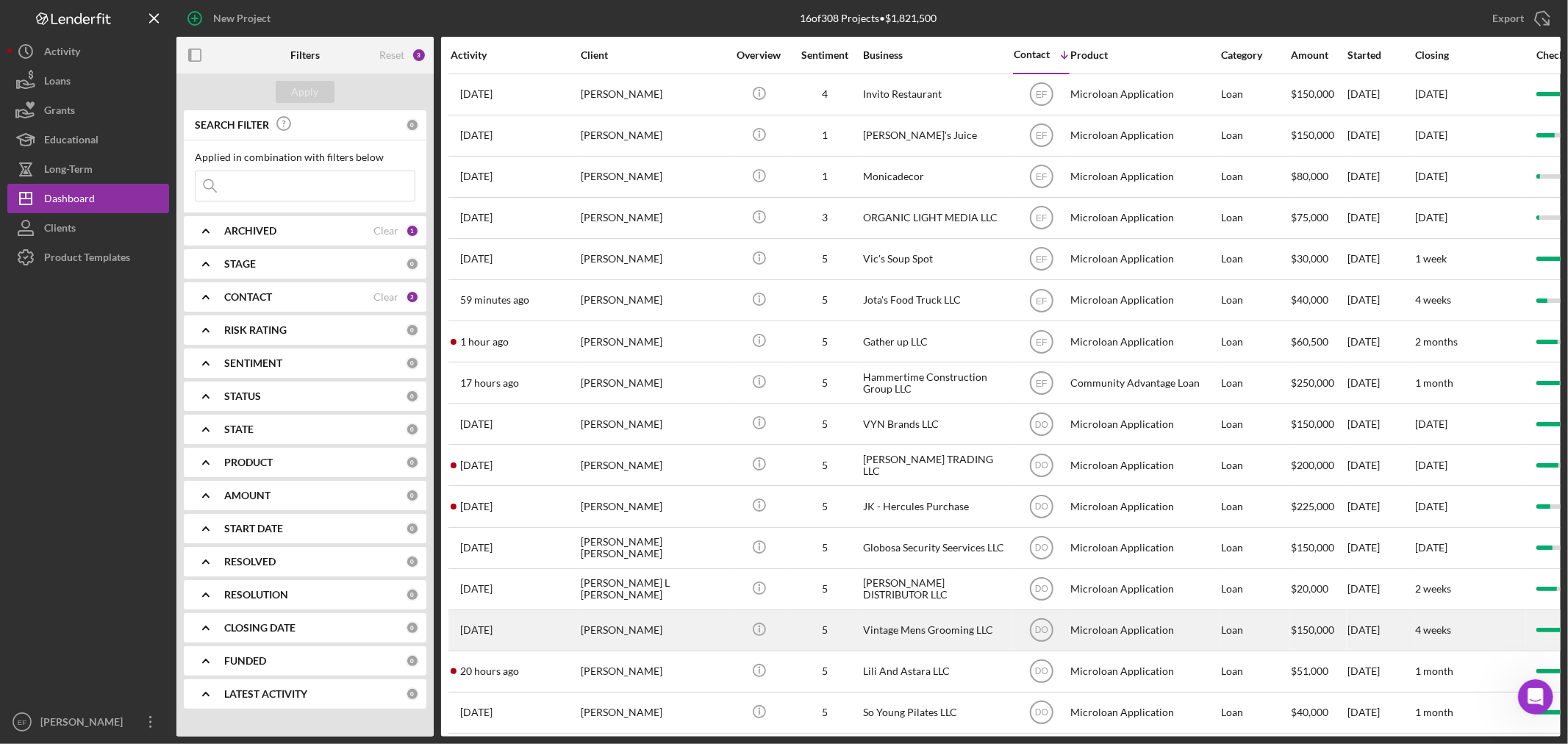
click at [651, 638] on div "[PERSON_NAME]" at bounding box center [654, 631] width 147 height 39
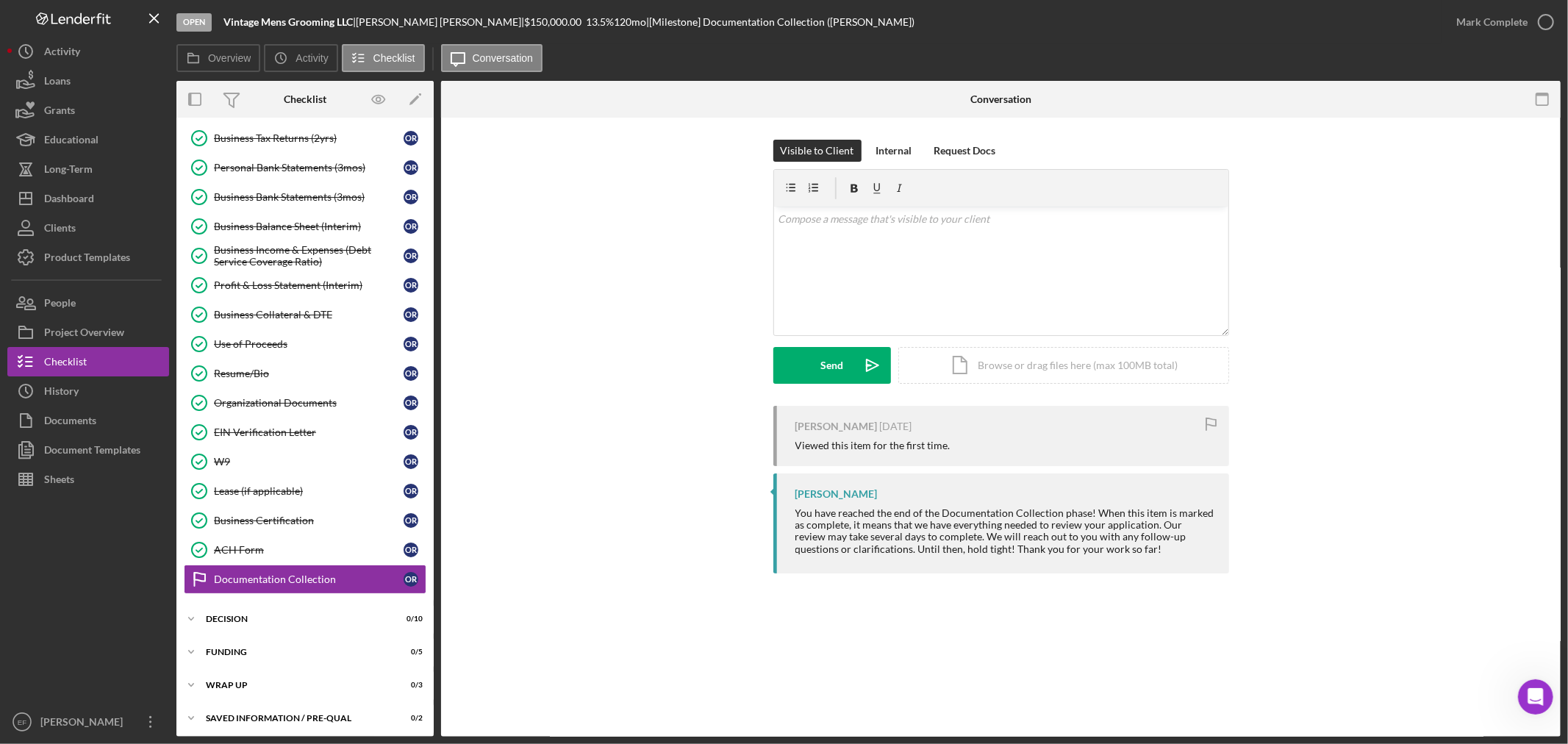
scroll to position [223, 0]
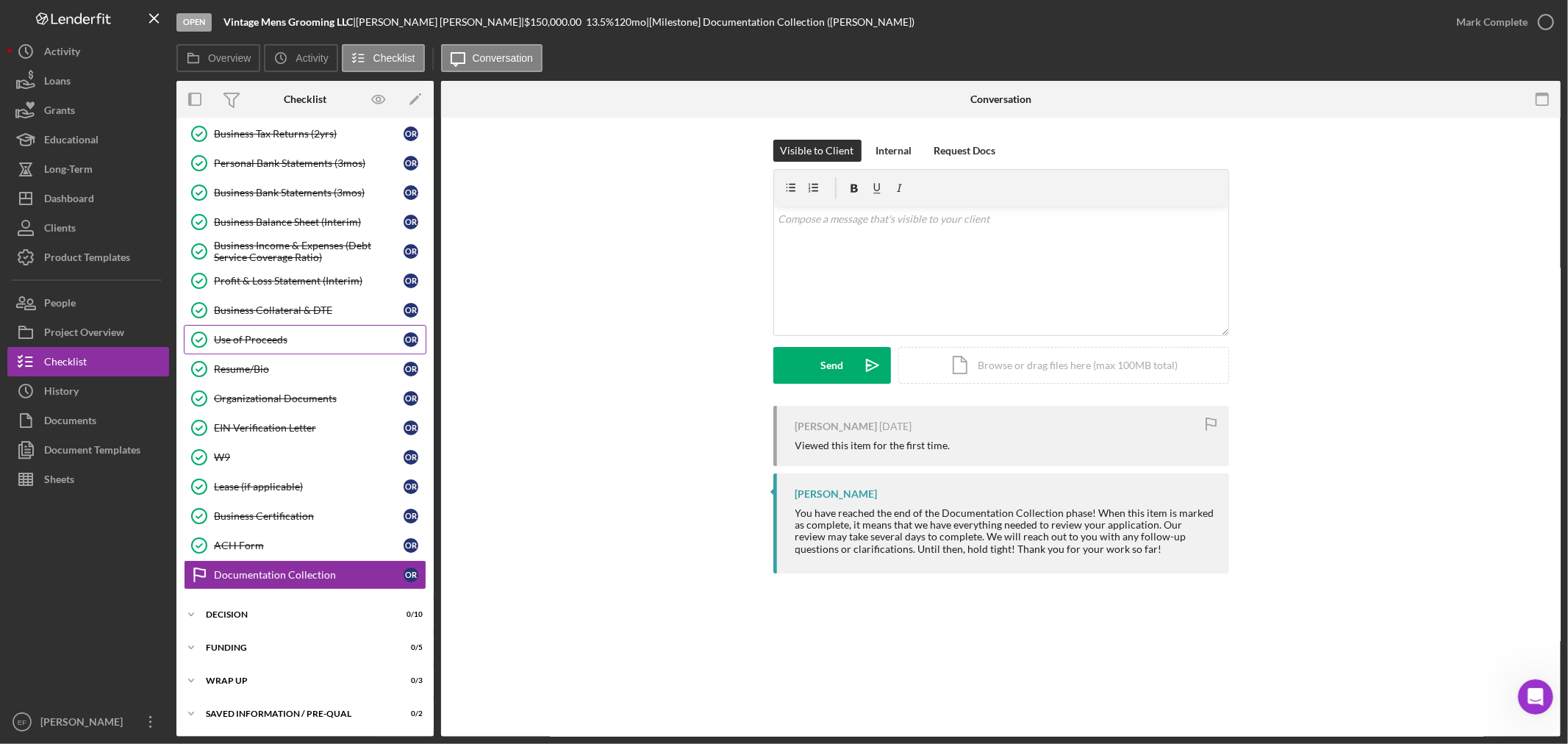
click at [225, 334] on div "Use of Proceeds" at bounding box center [309, 339] width 190 height 12
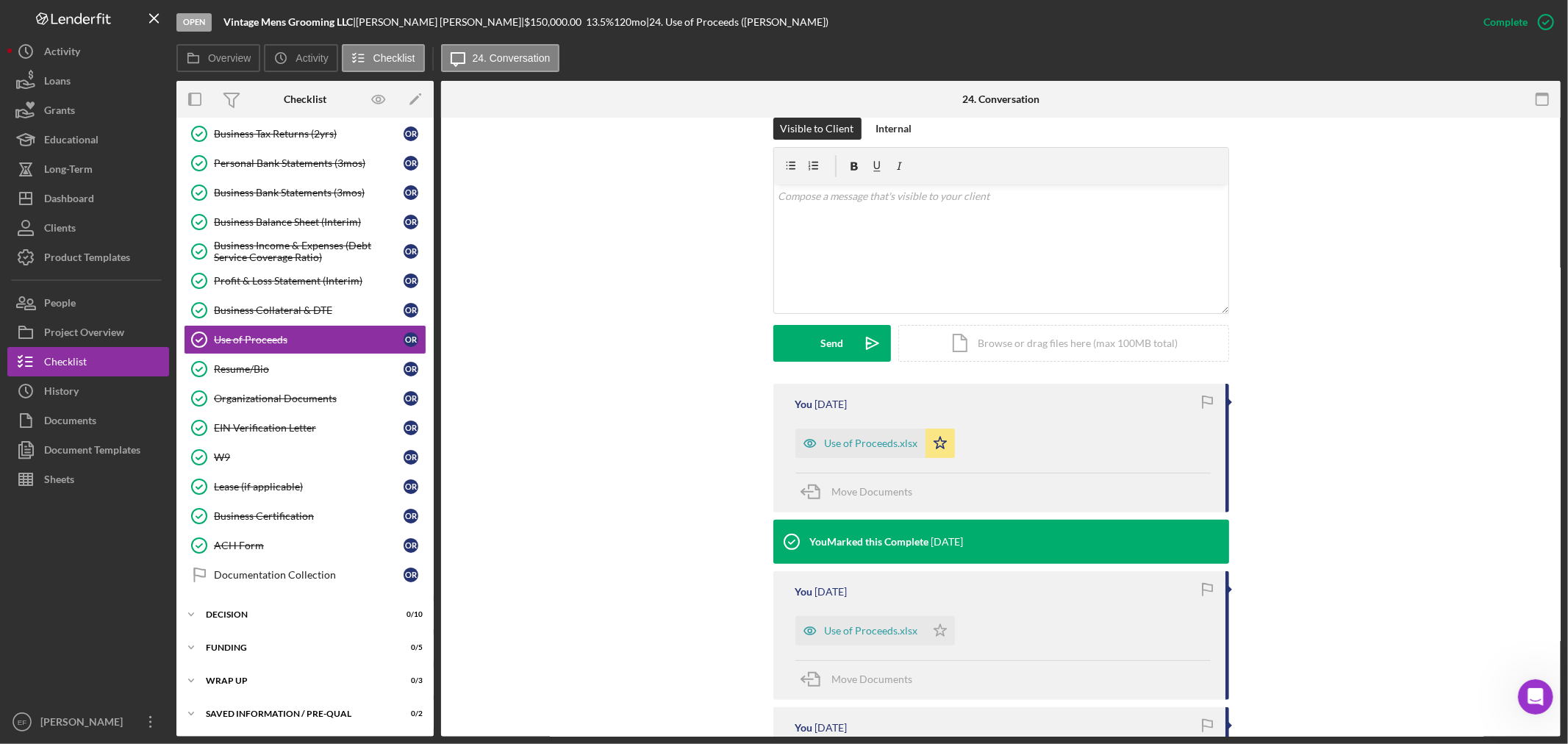
scroll to position [245, 0]
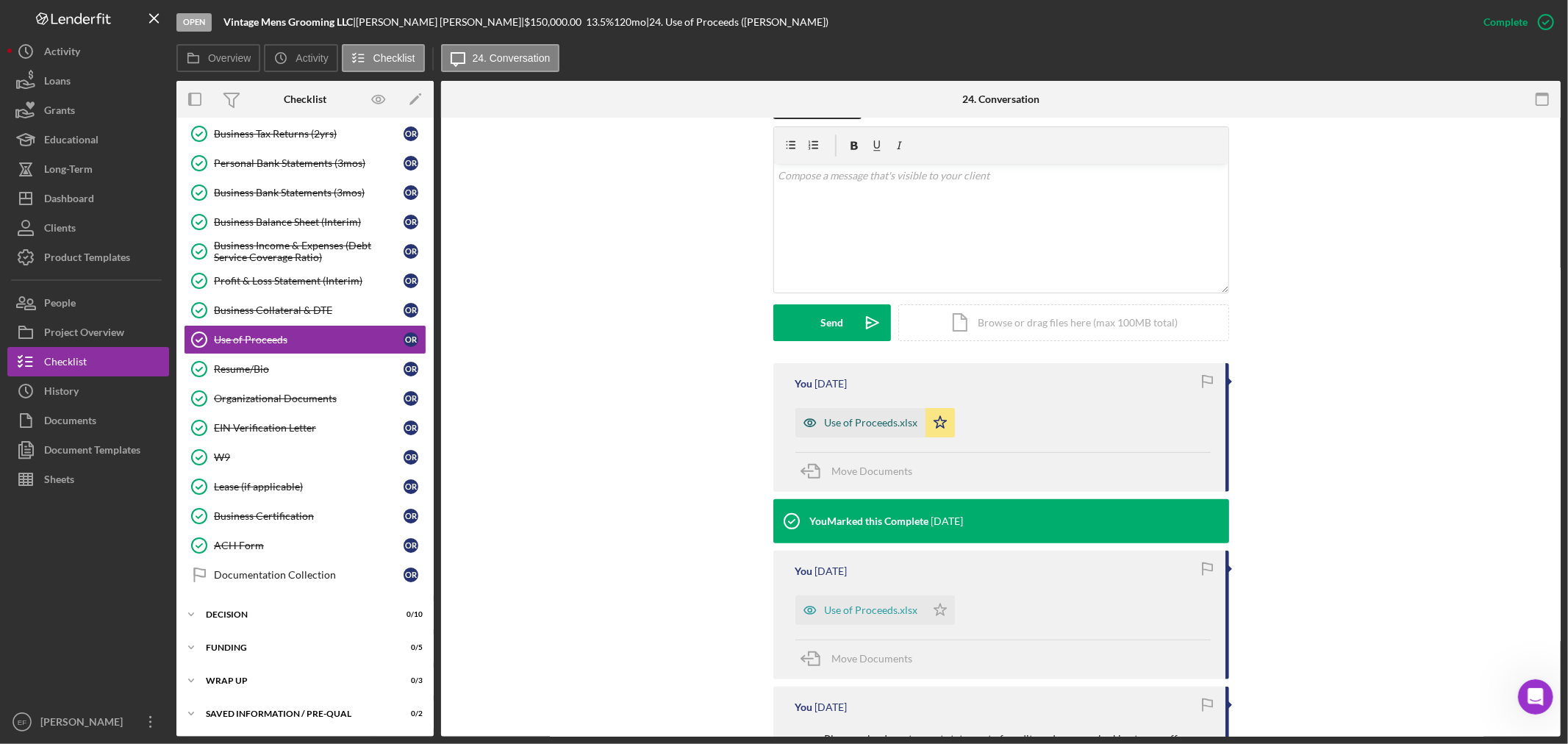
click at [844, 423] on div "Use of Proceeds.xlsx" at bounding box center [872, 422] width 93 height 12
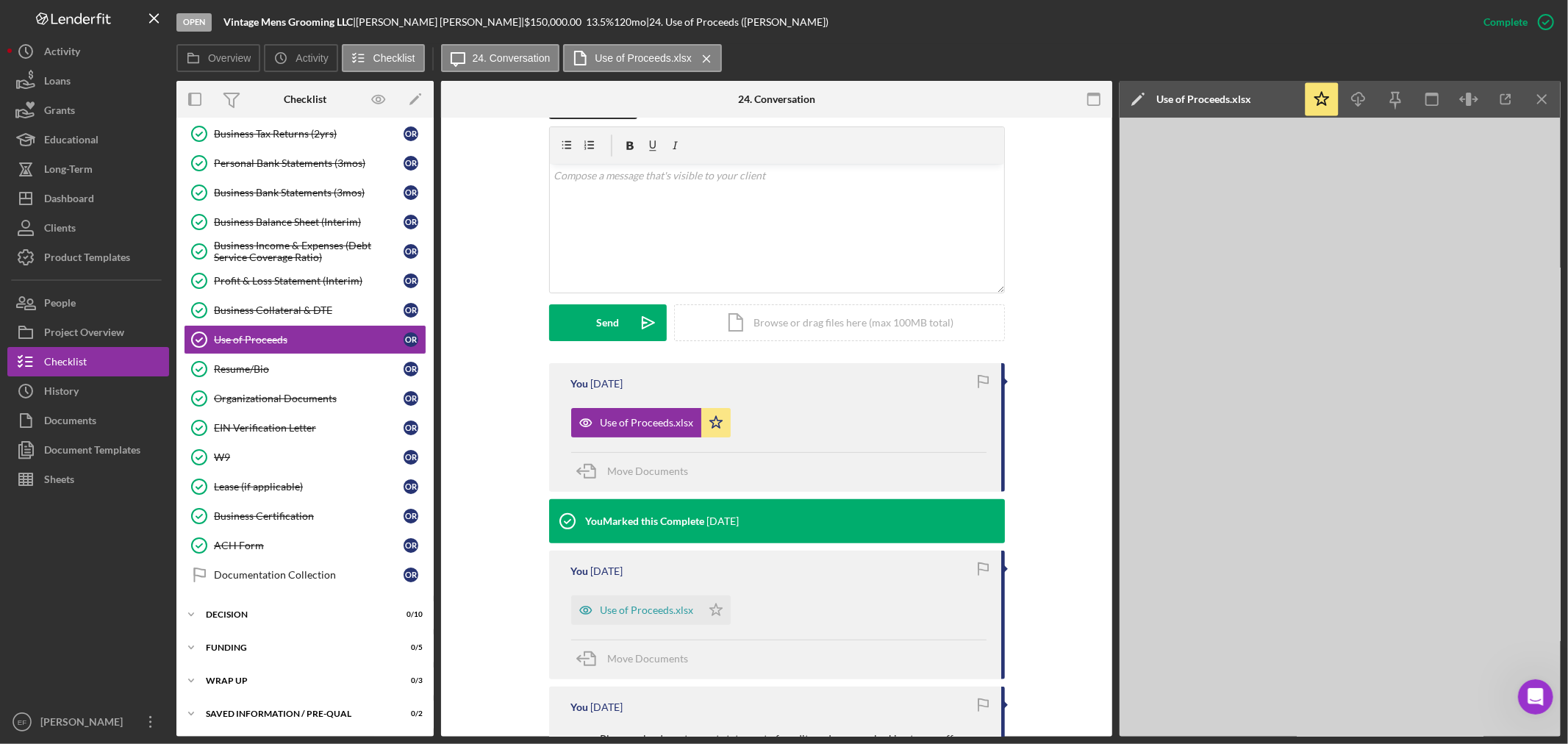
scroll to position [529, 0]
